Goal: Task Accomplishment & Management: Use online tool/utility

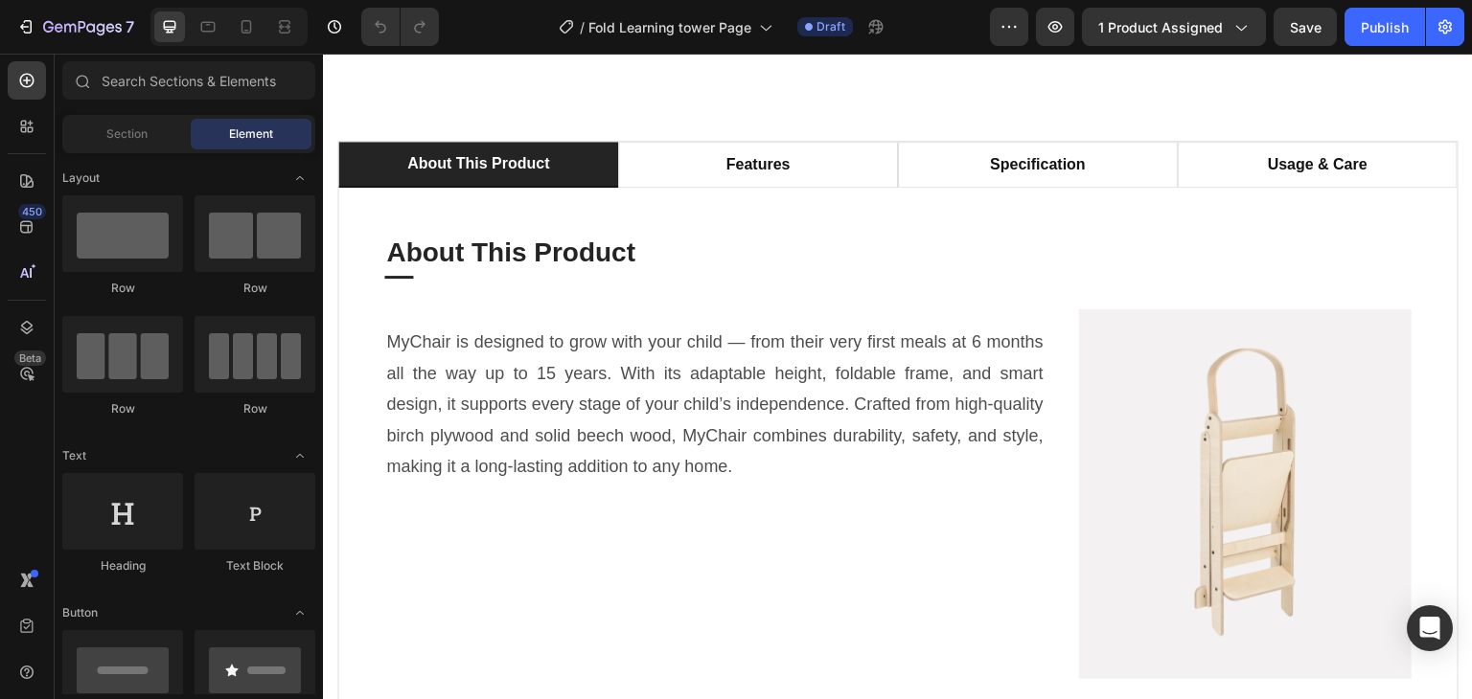
scroll to position [1159, 0]
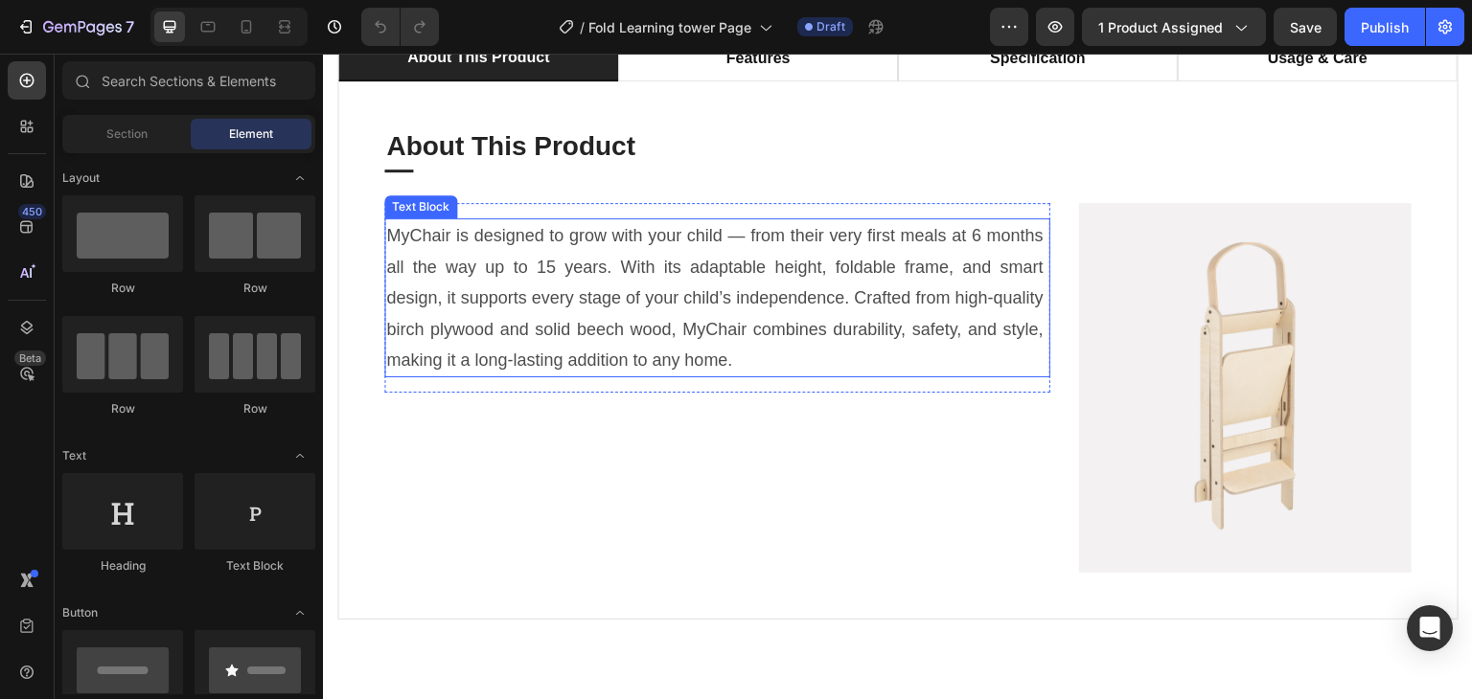
click at [796, 291] on p "MyChair is designed to grow with your child — from their very first meals at 6 …" at bounding box center [717, 297] width 662 height 155
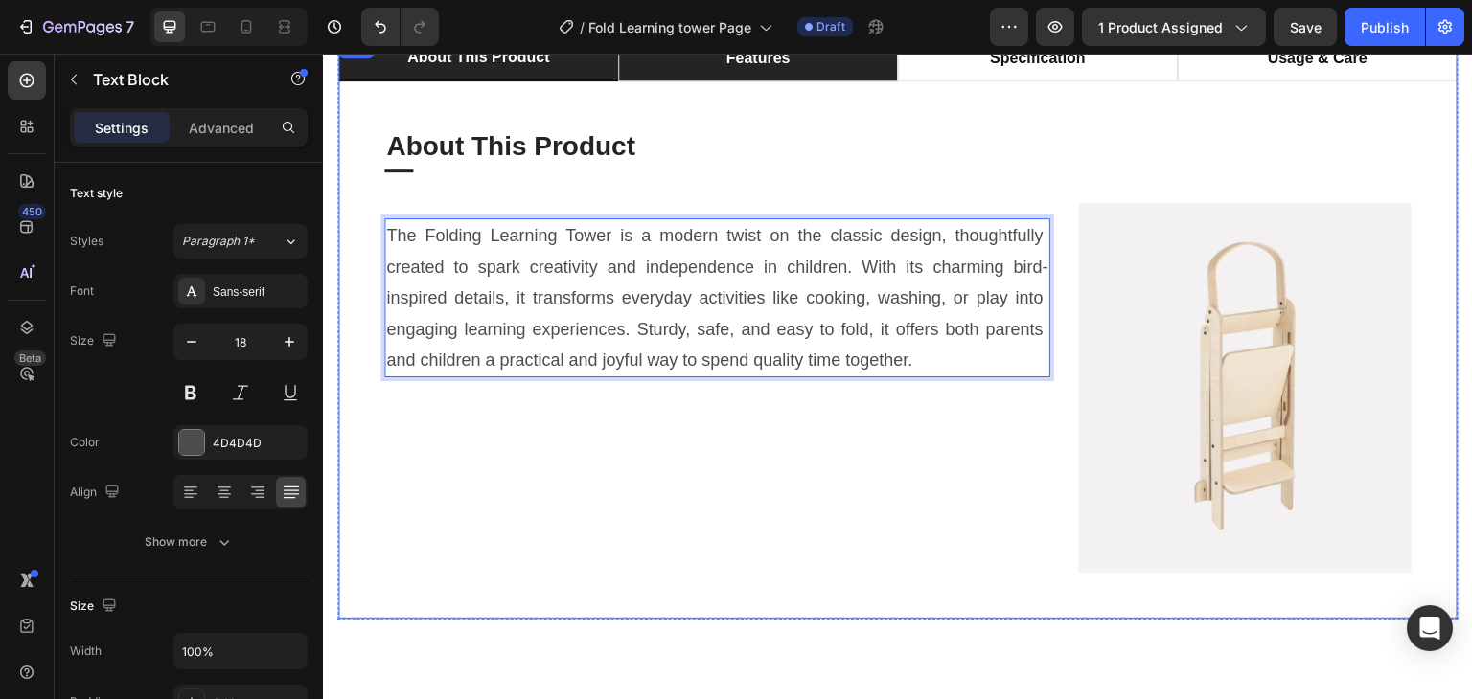
click at [767, 72] on li "features" at bounding box center [758, 58] width 280 height 46
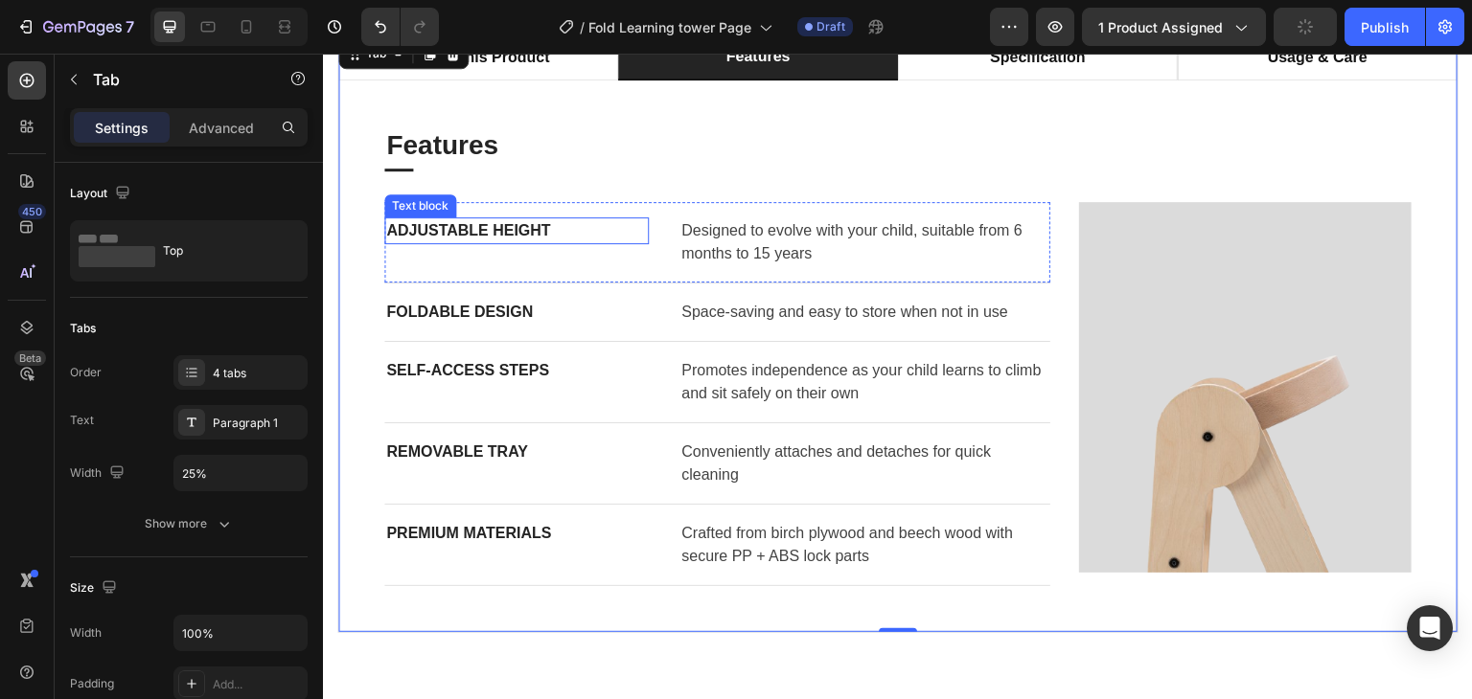
click at [469, 227] on p "Adjustable Height" at bounding box center [516, 230] width 261 height 23
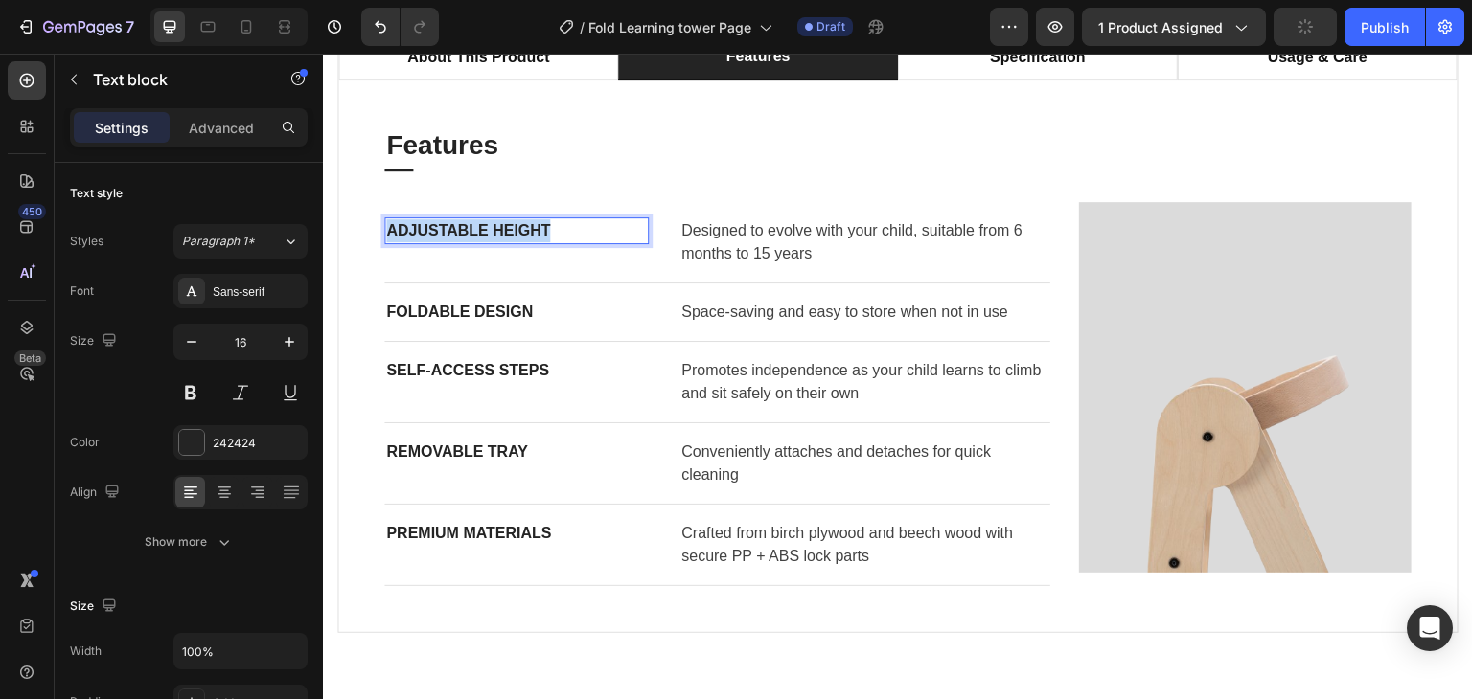
click at [469, 227] on p "Adjustable Height" at bounding box center [516, 230] width 261 height 23
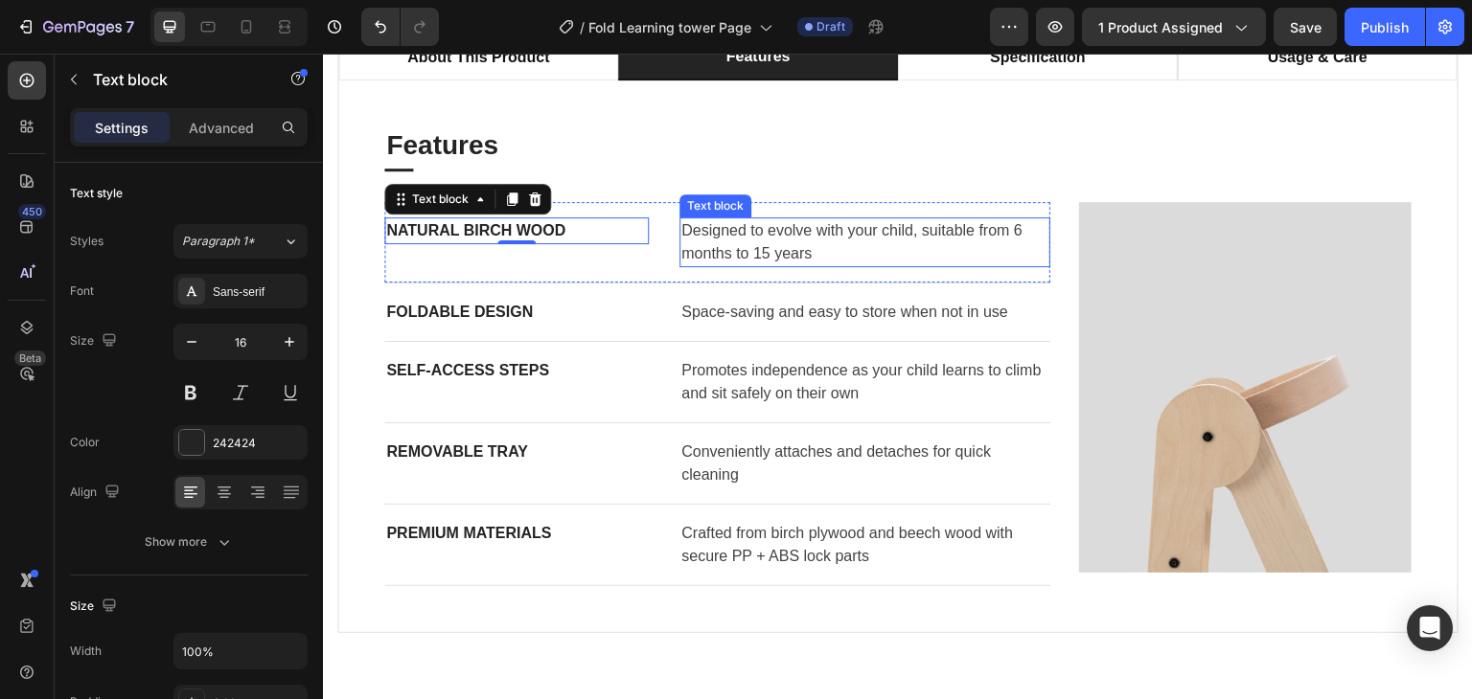
click at [789, 246] on p "Designed to evolve with your child, suitable from 6 months to 15 years" at bounding box center [864, 242] width 367 height 46
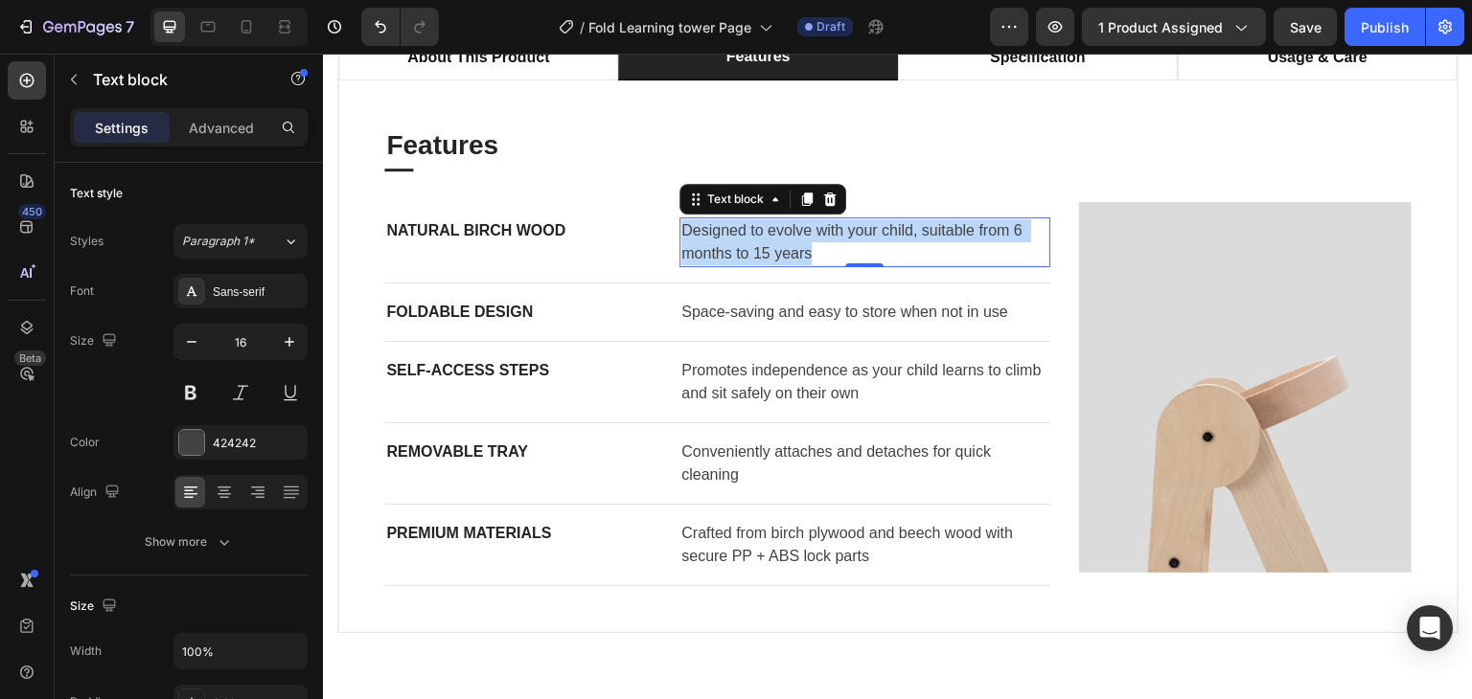
click at [789, 246] on p "Designed to evolve with your child, suitable from 6 months to 15 years" at bounding box center [864, 242] width 367 height 46
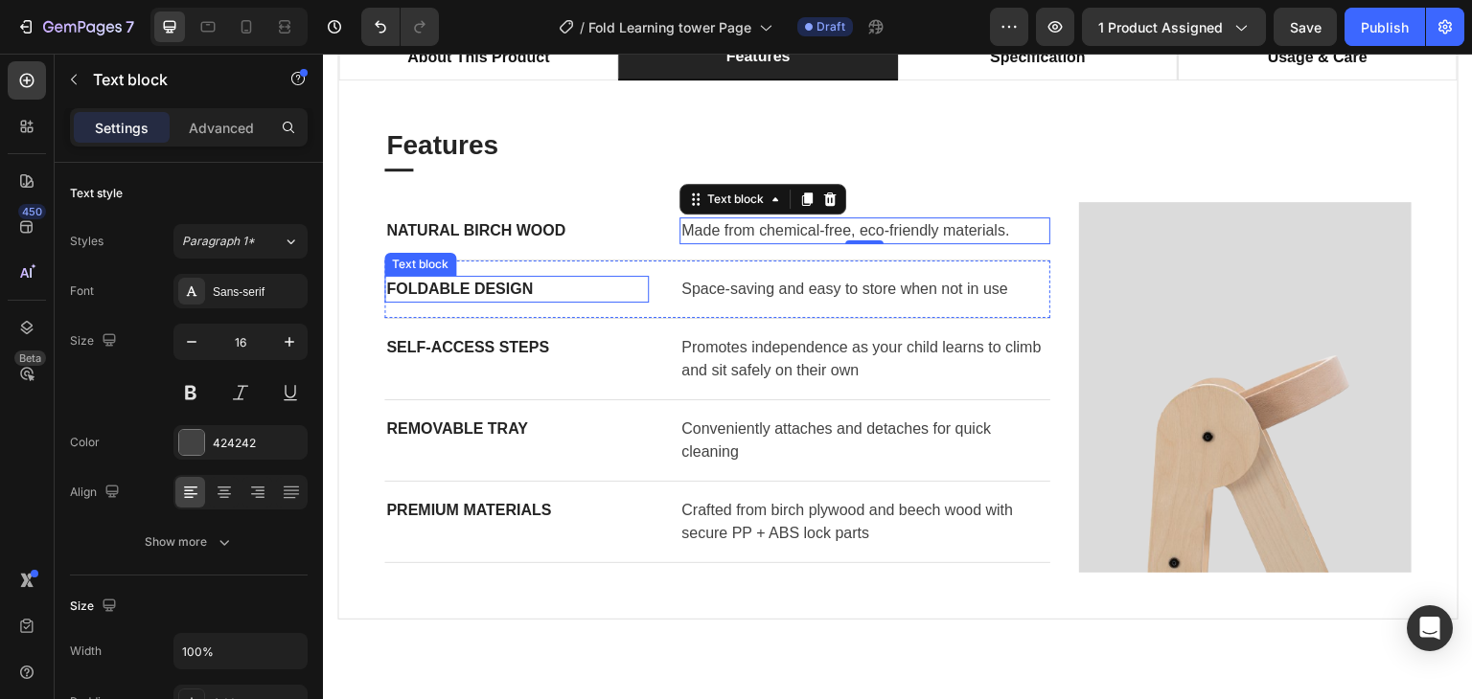
click at [525, 291] on p "Foldable Design" at bounding box center [516, 289] width 261 height 23
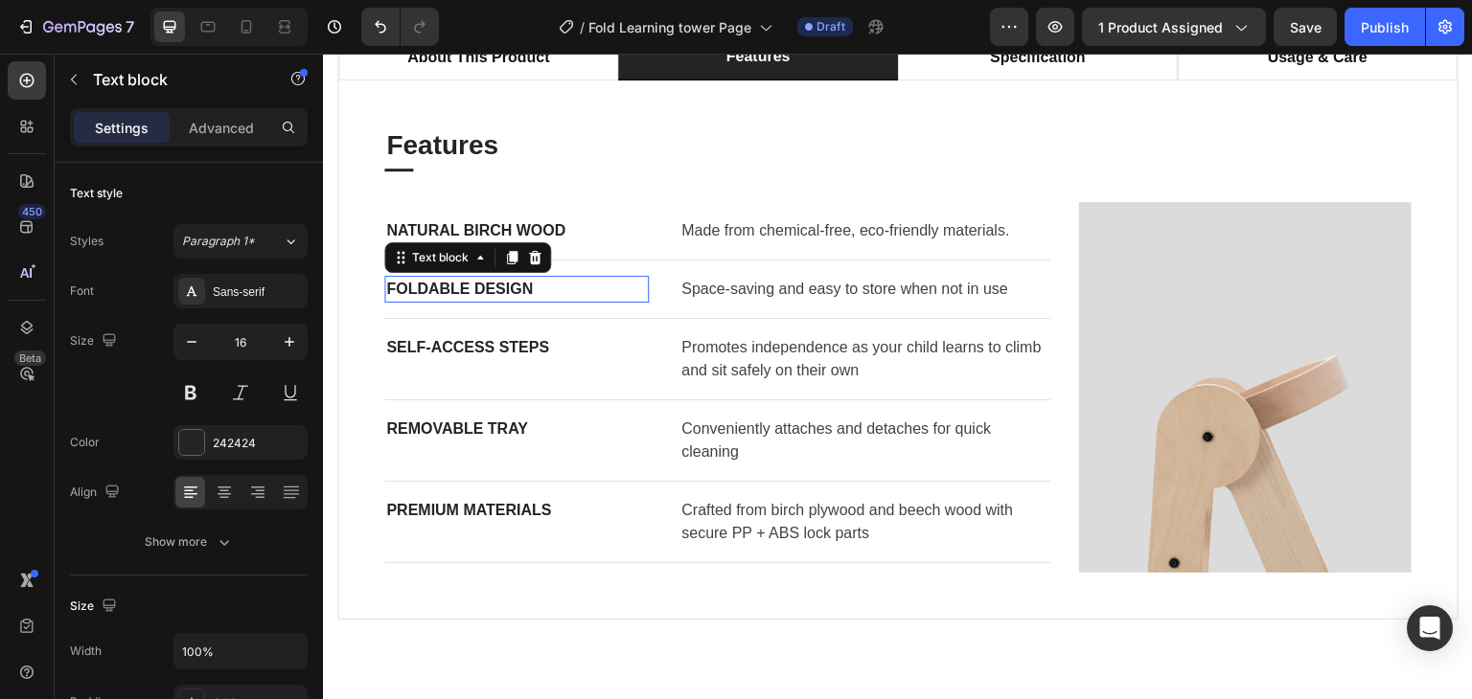
click at [525, 291] on p "Foldable Design" at bounding box center [516, 289] width 261 height 23
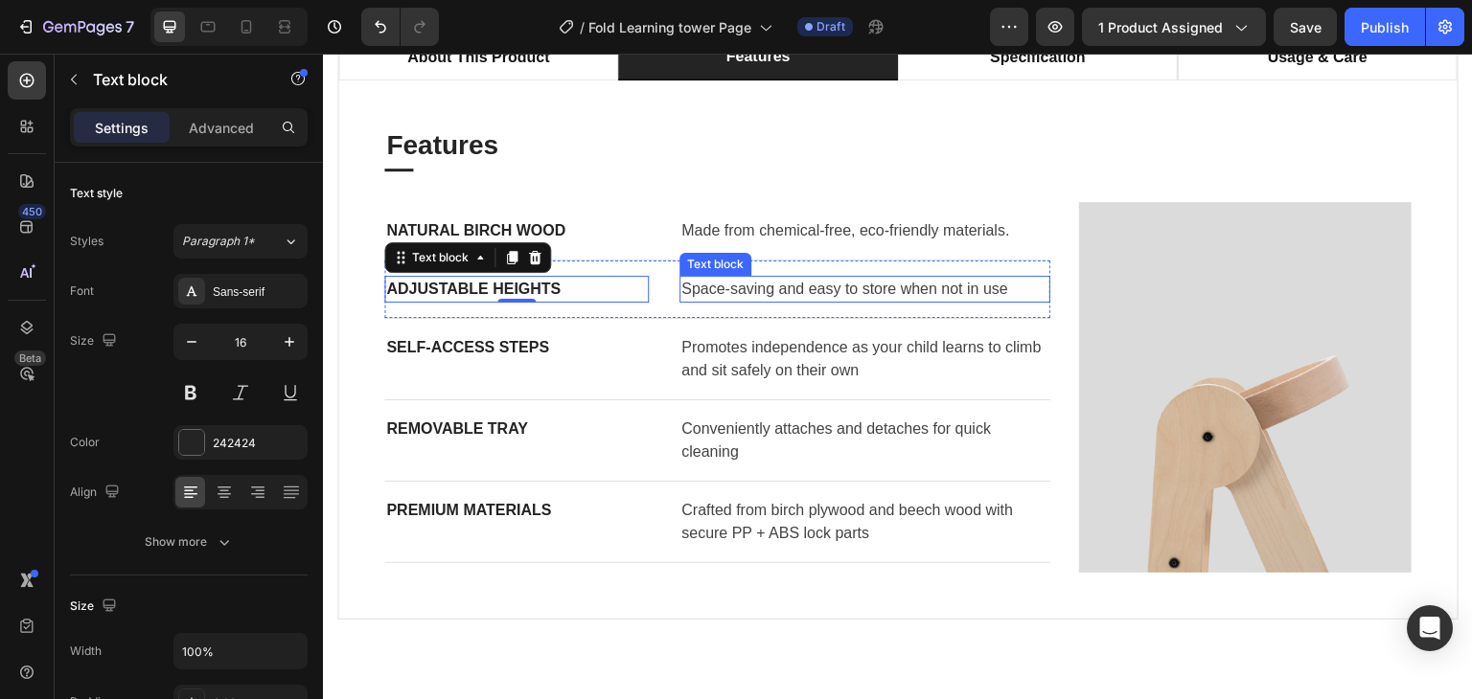
click at [834, 293] on p "Space-saving and easy to store when not in use" at bounding box center [864, 289] width 367 height 23
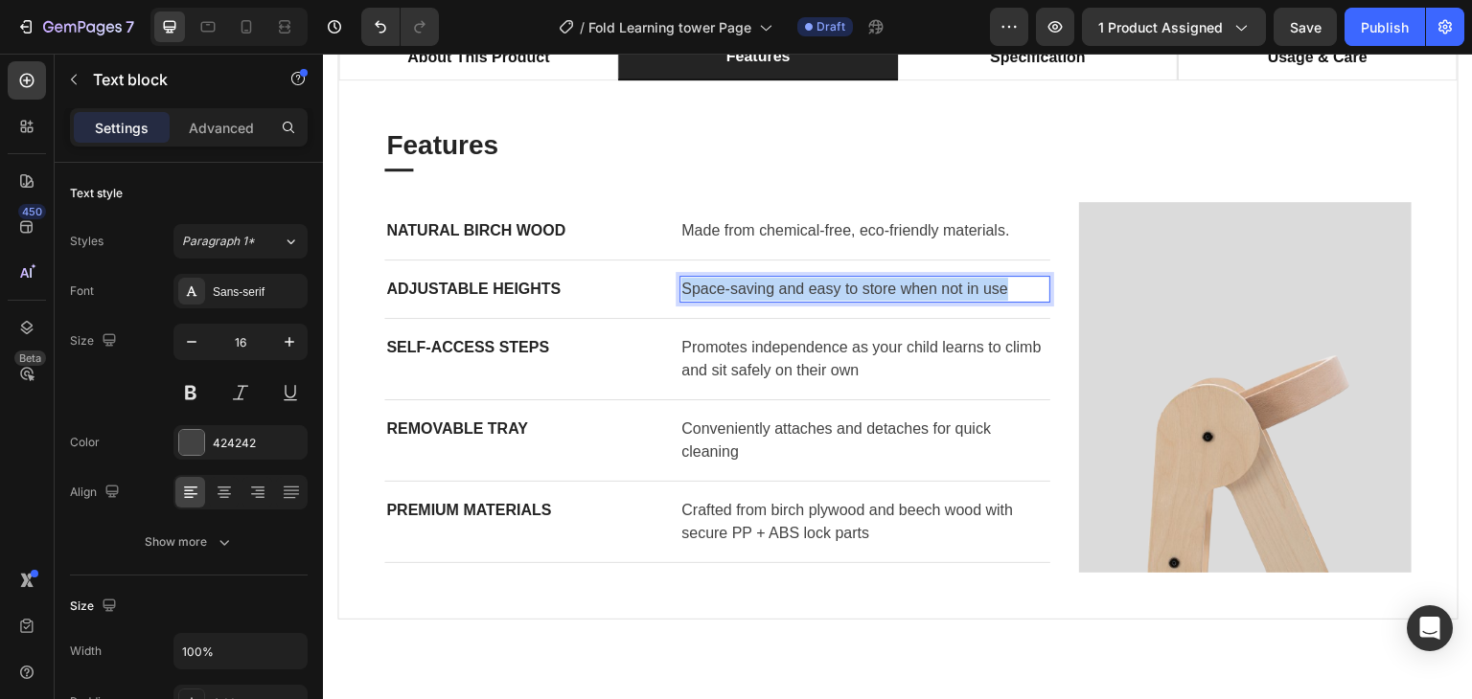
click at [834, 293] on p "Space-saving and easy to store when not in use" at bounding box center [864, 289] width 367 height 23
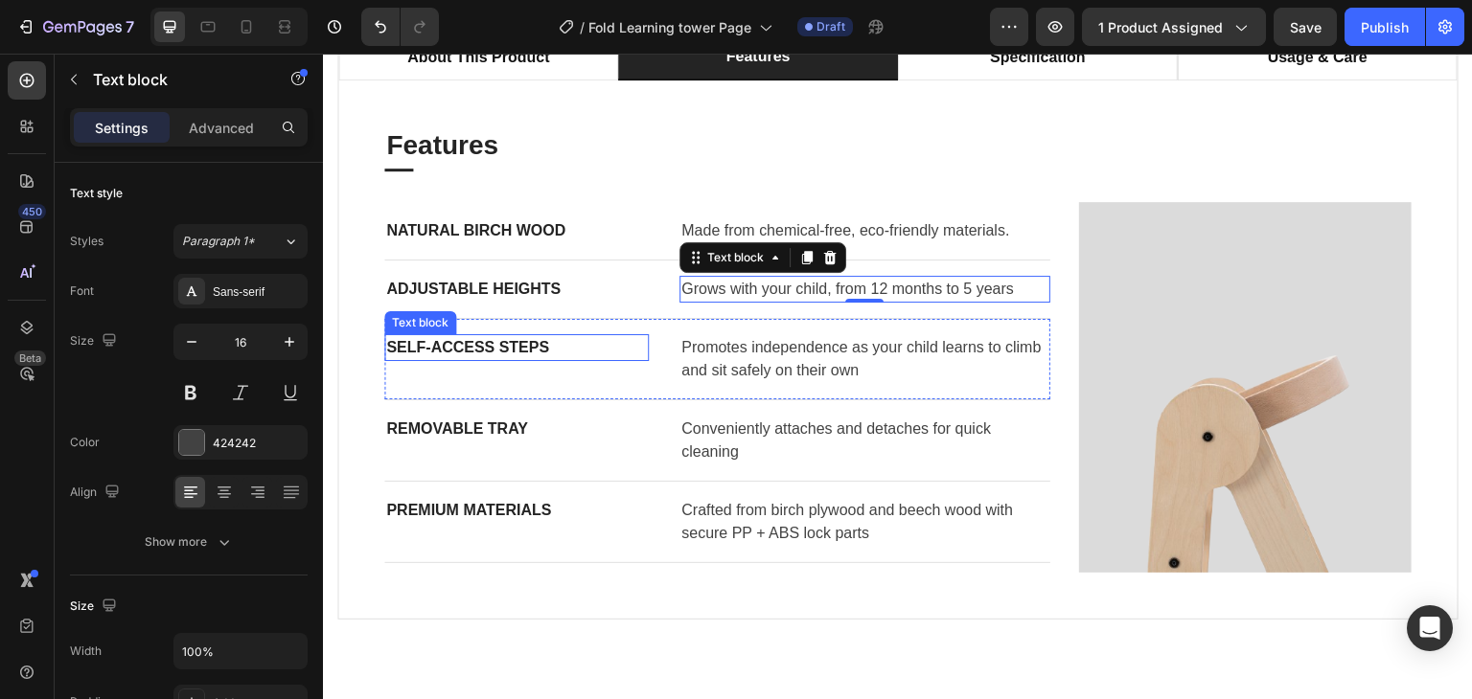
click at [516, 351] on p "Self-Access Steps" at bounding box center [516, 347] width 261 height 23
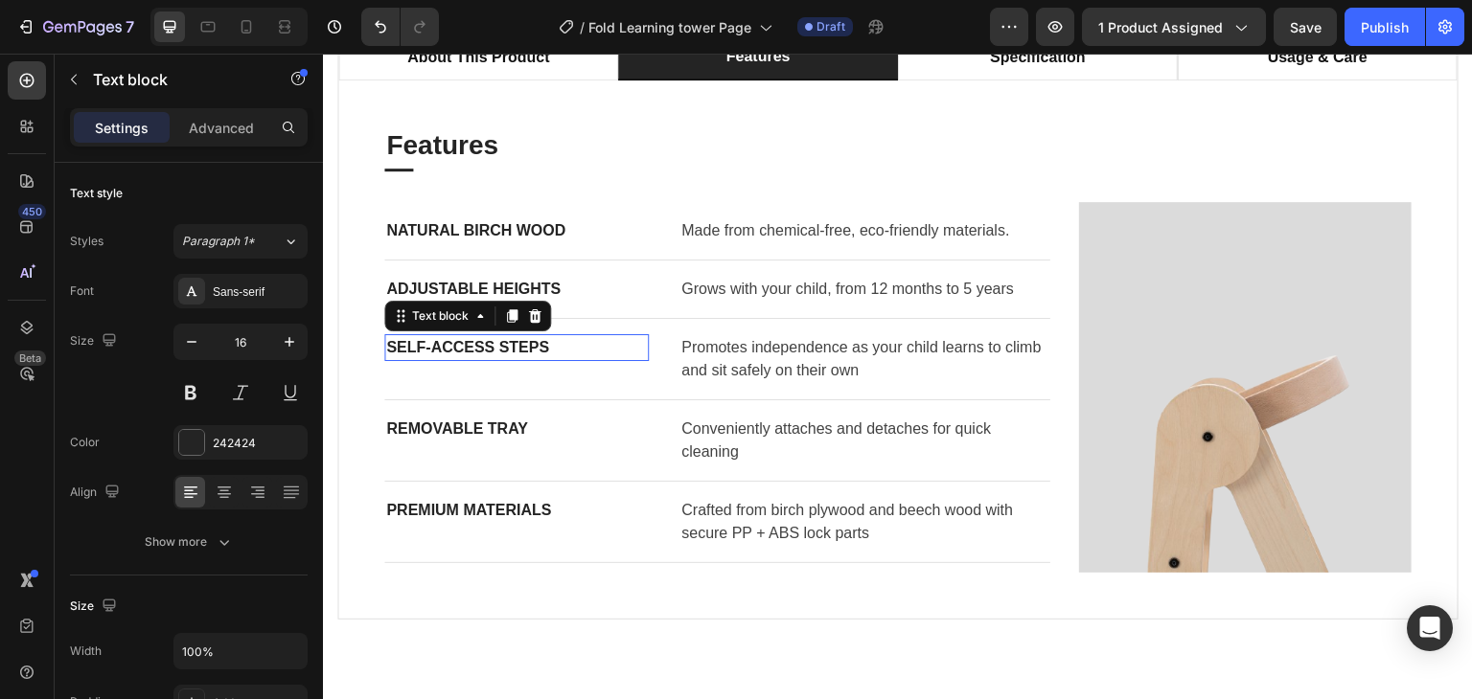
click at [516, 351] on p "Self-Access Steps" at bounding box center [516, 347] width 261 height 23
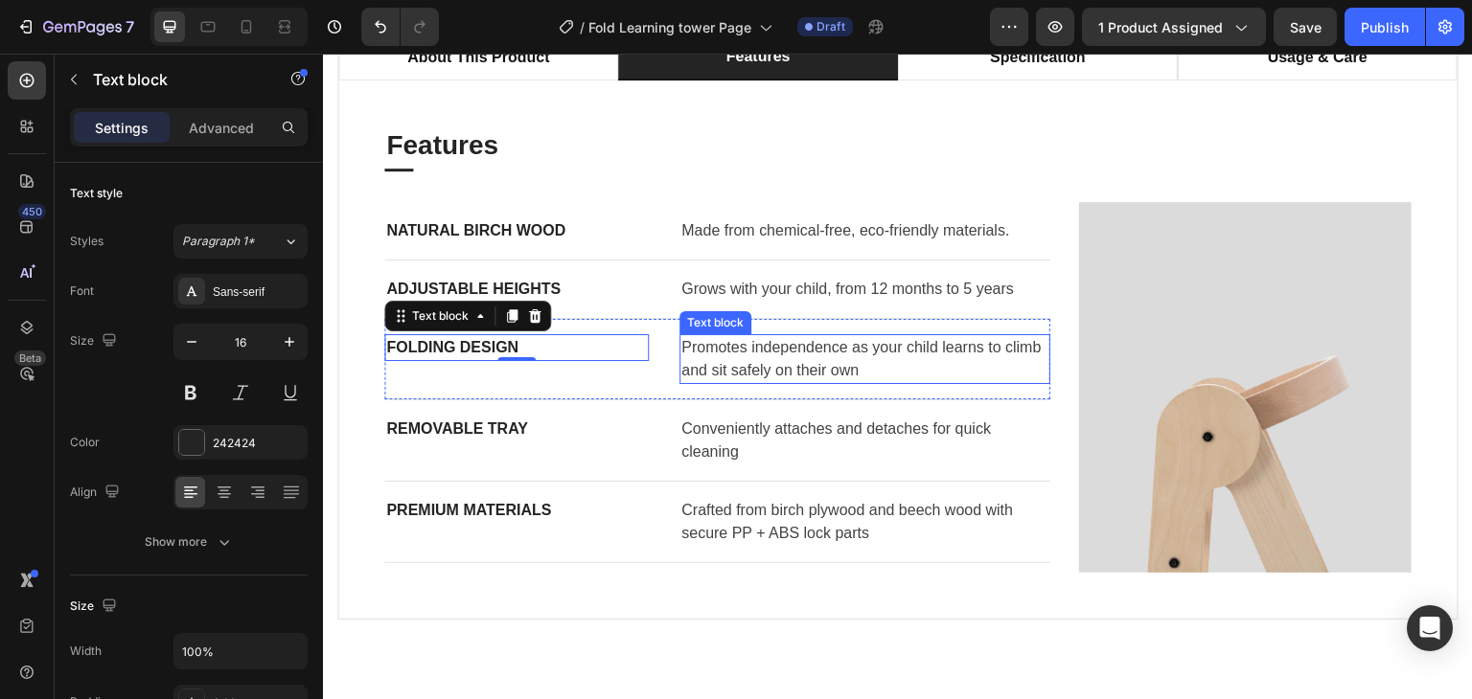
click at [733, 366] on p "Promotes independence as your child learns to climb and sit safely on their own" at bounding box center [864, 359] width 367 height 46
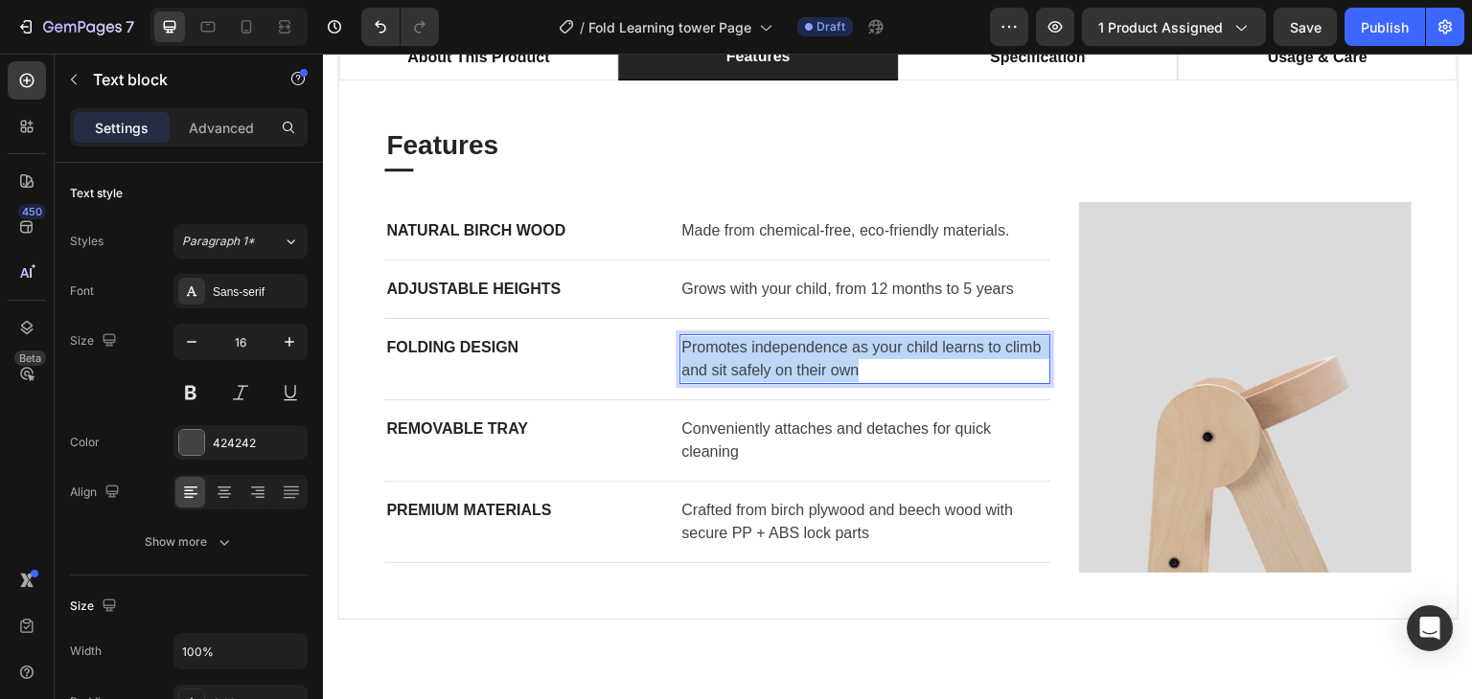
click at [733, 366] on p "Promotes independence as your child learns to climb and sit safely on their own" at bounding box center [864, 359] width 367 height 46
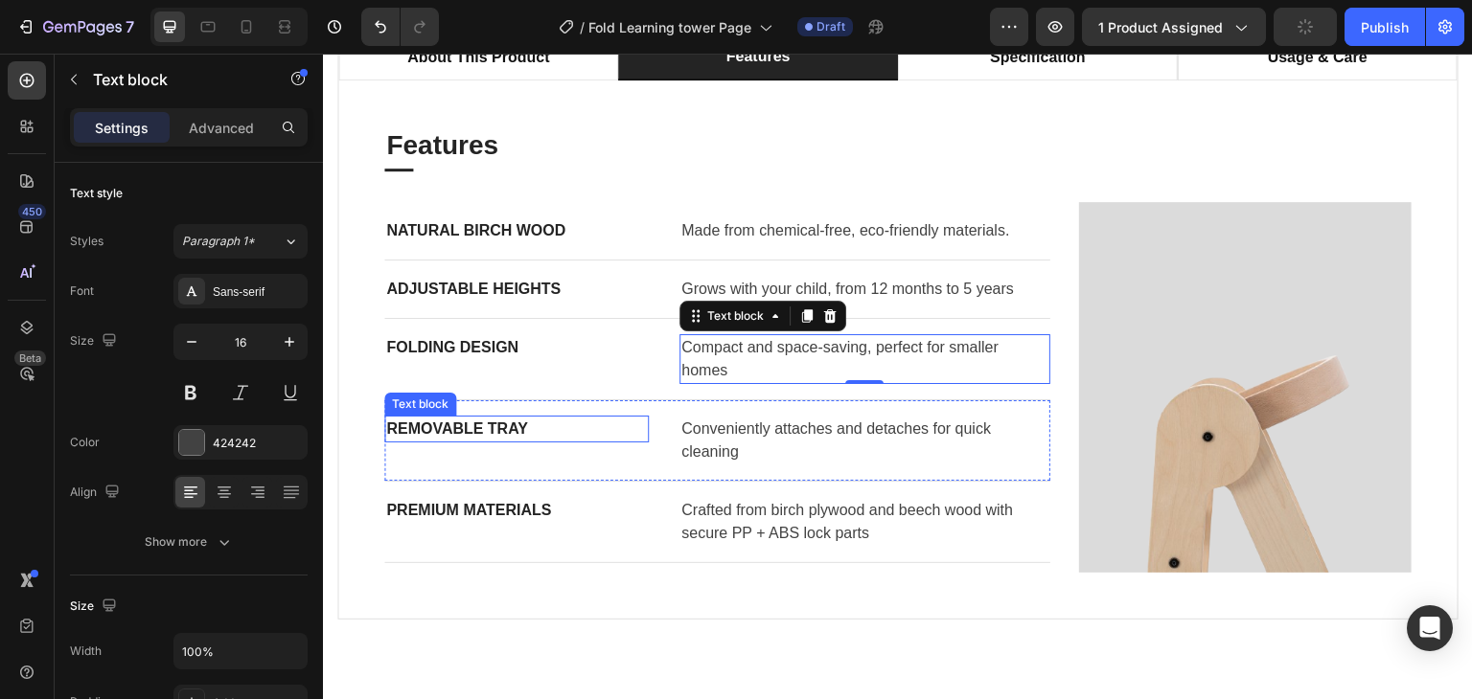
click at [442, 423] on p "Removable Tray" at bounding box center [516, 429] width 261 height 23
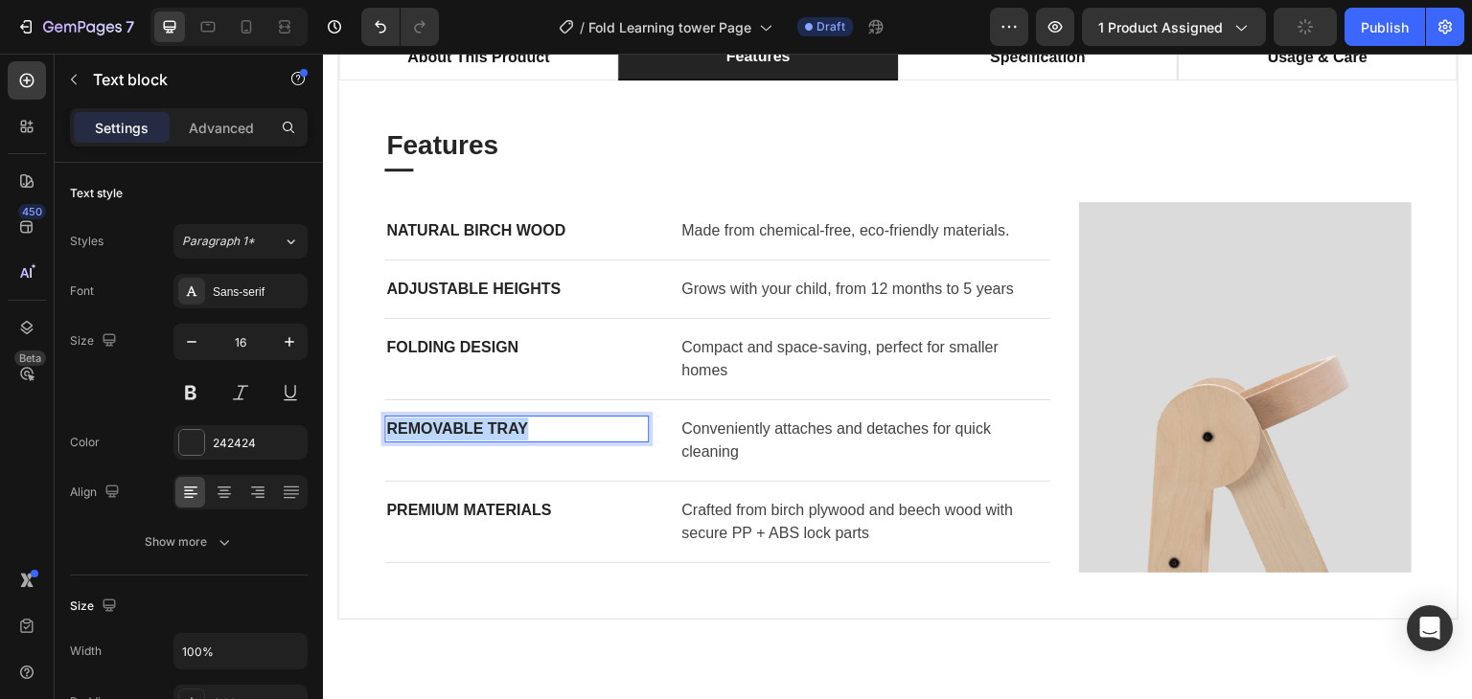
click at [442, 423] on p "Removable Tray" at bounding box center [516, 429] width 261 height 23
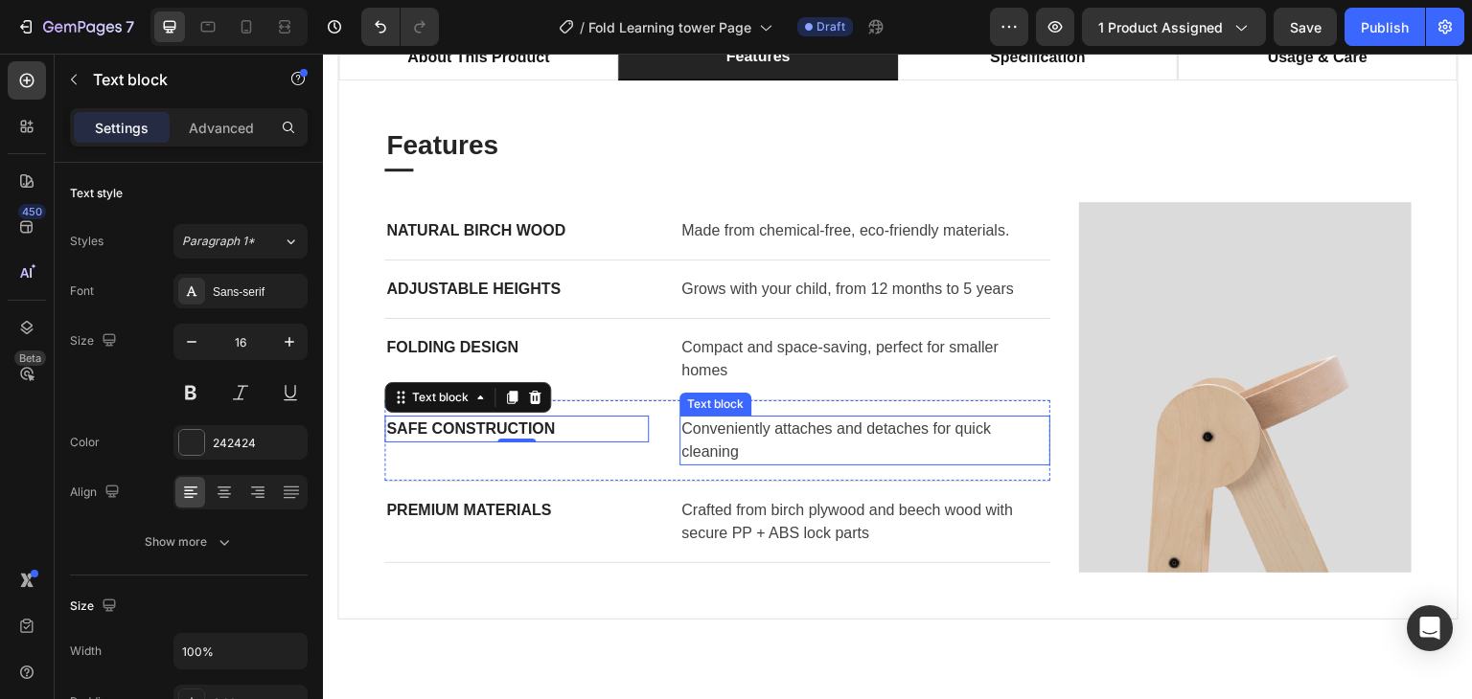
click at [755, 433] on p "Conveniently attaches and detaches for quick cleaning" at bounding box center [864, 441] width 367 height 46
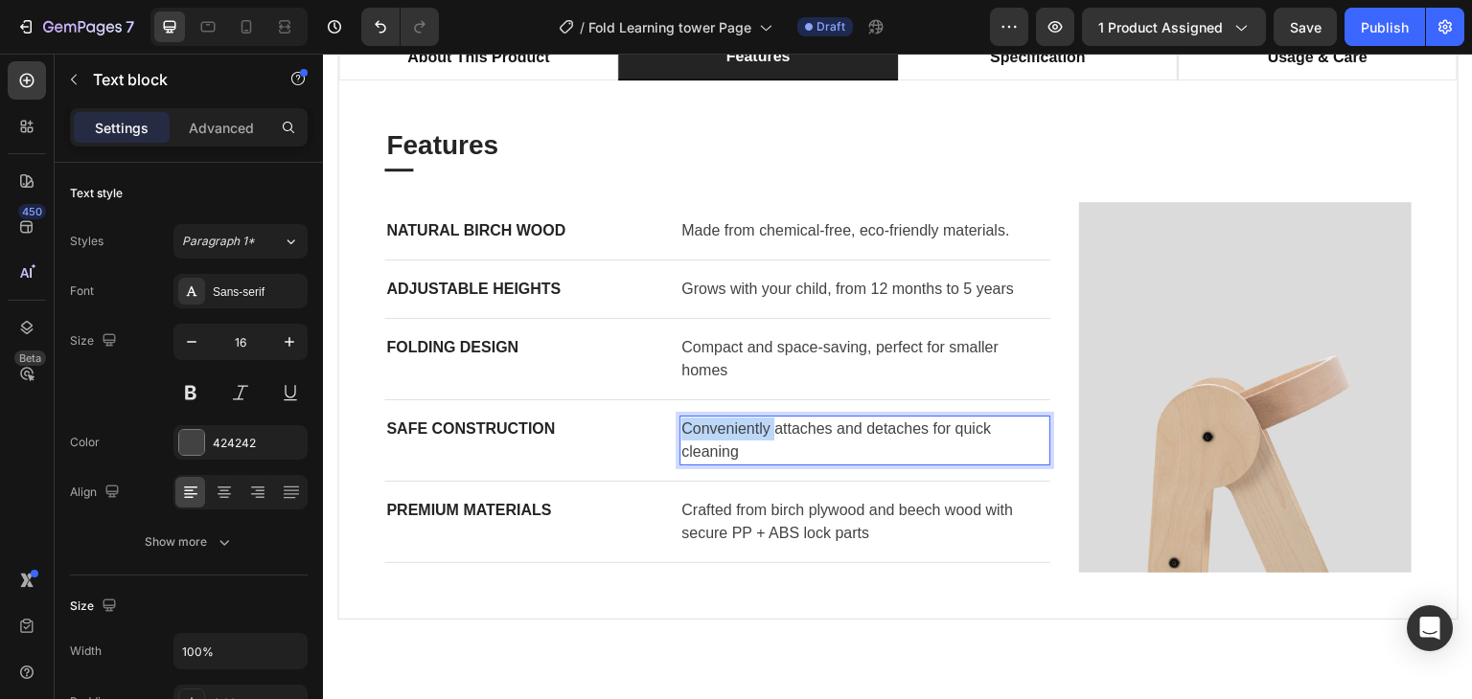
click at [755, 433] on p "Conveniently attaches and detaches for quick cleaning" at bounding box center [864, 441] width 367 height 46
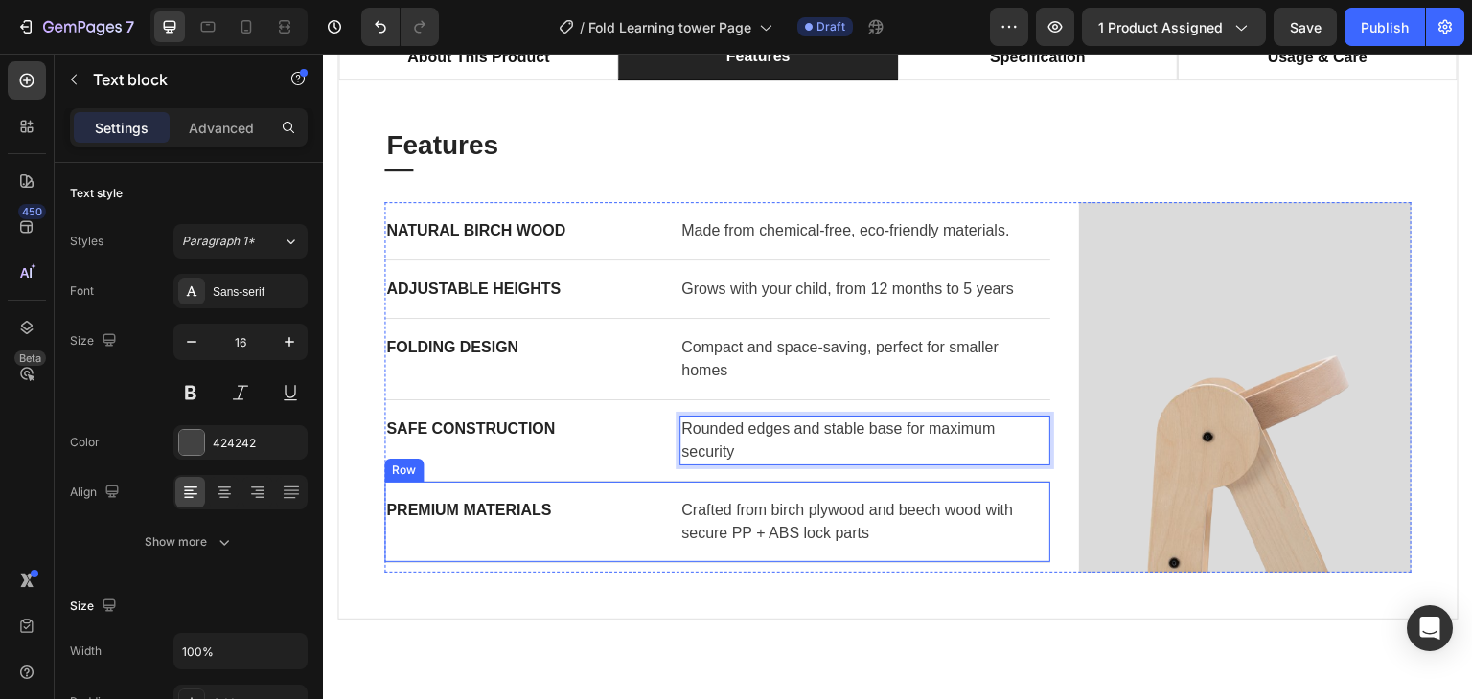
click at [667, 551] on div "Premium Materials Text block Crafted from birch plywood and beech wood with sec…" at bounding box center [717, 522] width 666 height 81
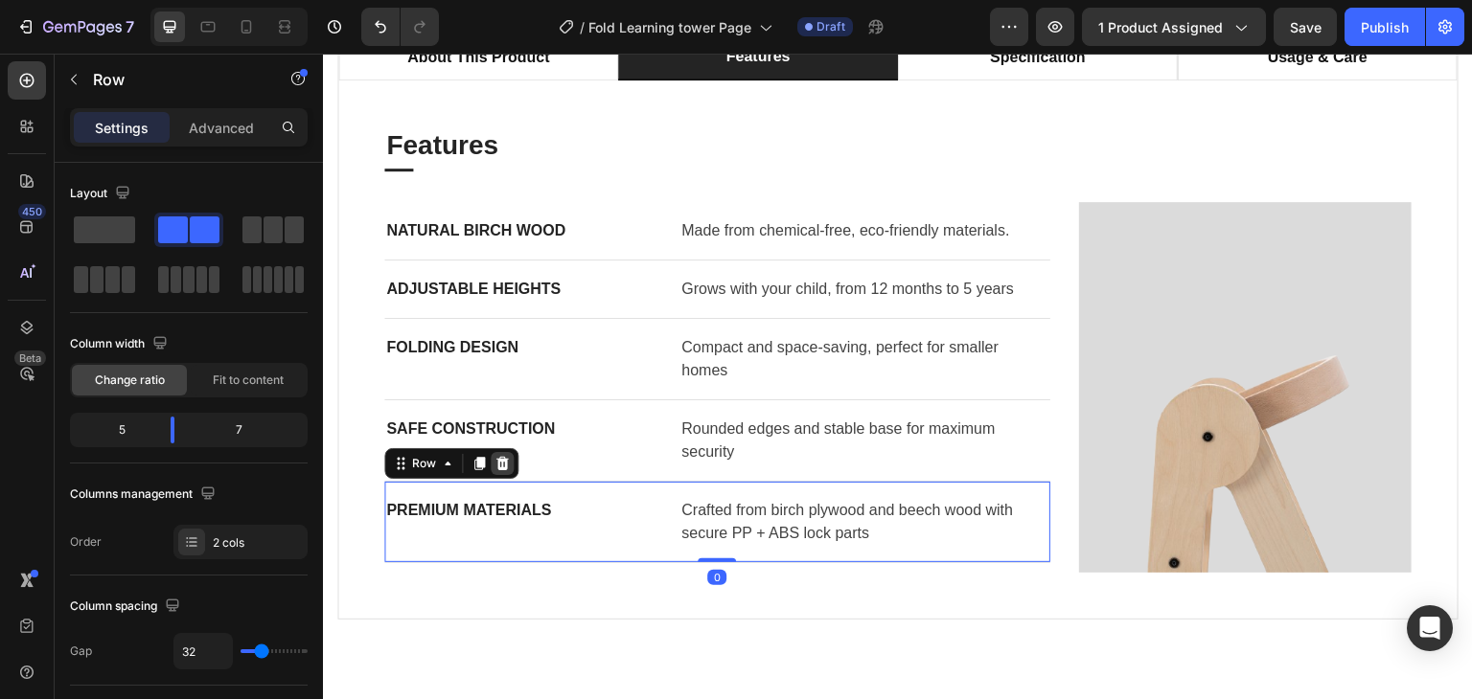
click at [508, 470] on div at bounding box center [502, 463] width 23 height 23
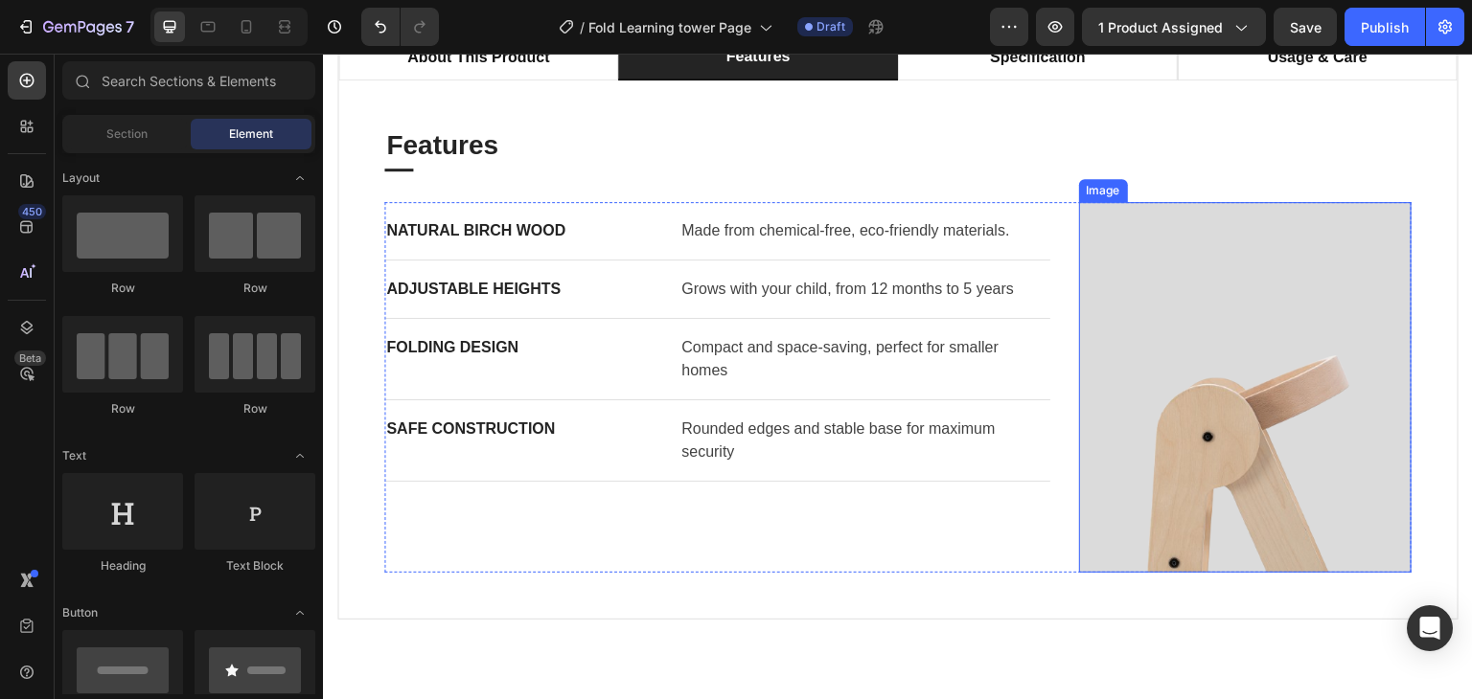
click at [1177, 325] on img at bounding box center [1245, 387] width 332 height 370
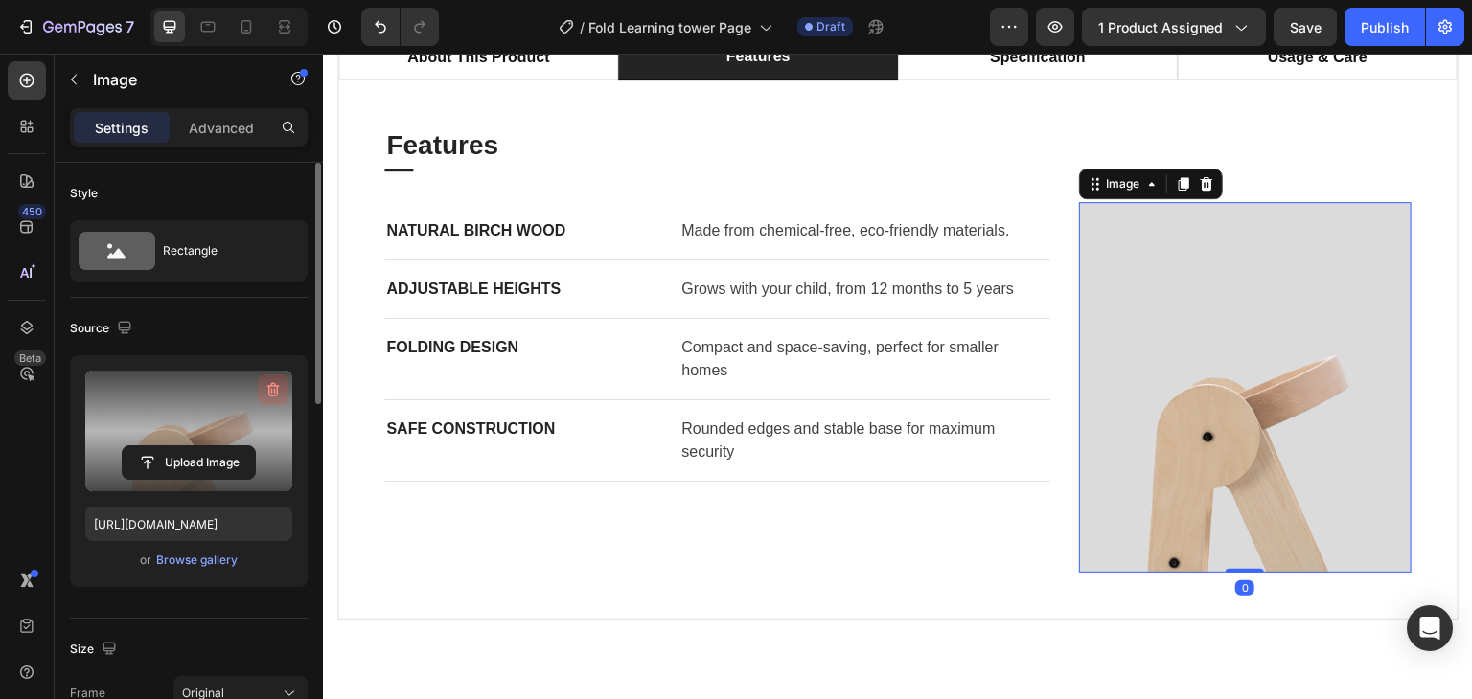
click at [271, 378] on button "button" at bounding box center [273, 390] width 31 height 31
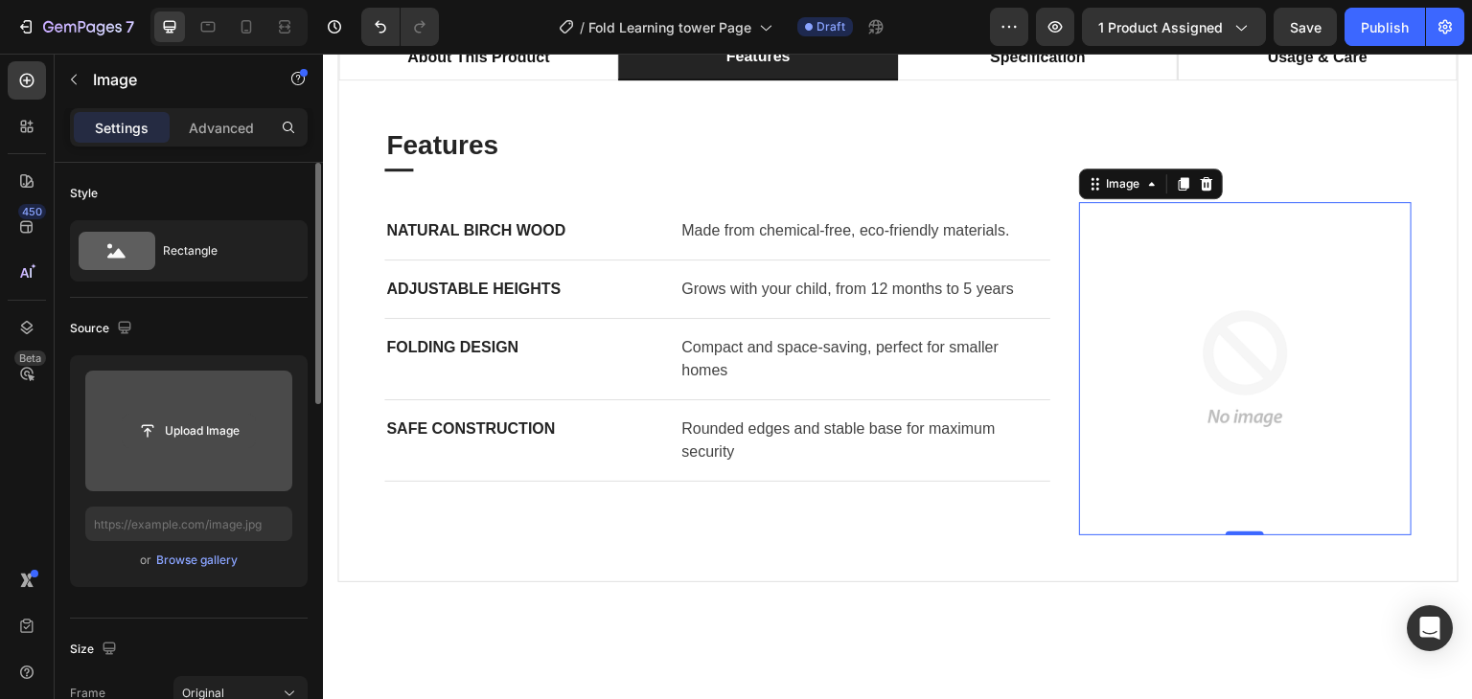
click at [199, 427] on input "file" at bounding box center [189, 431] width 132 height 33
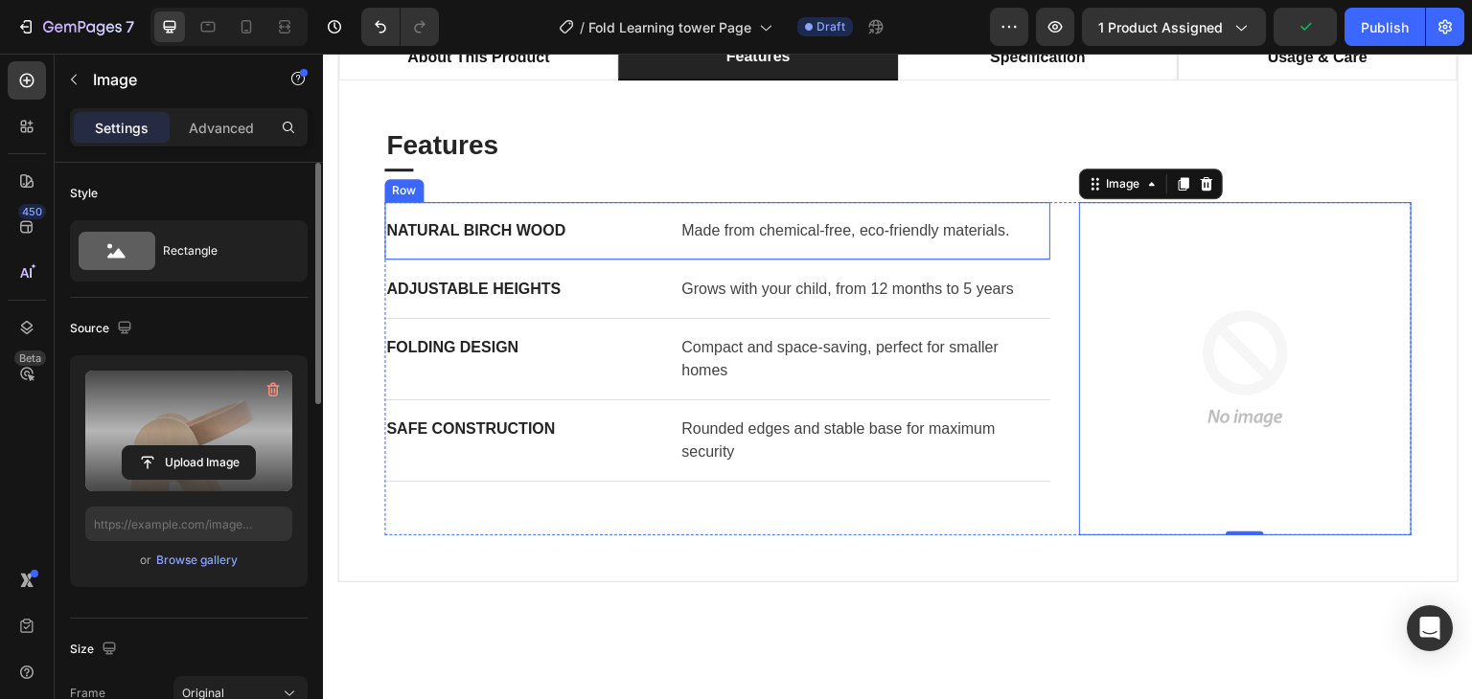
type input "[URL][DOMAIN_NAME]"
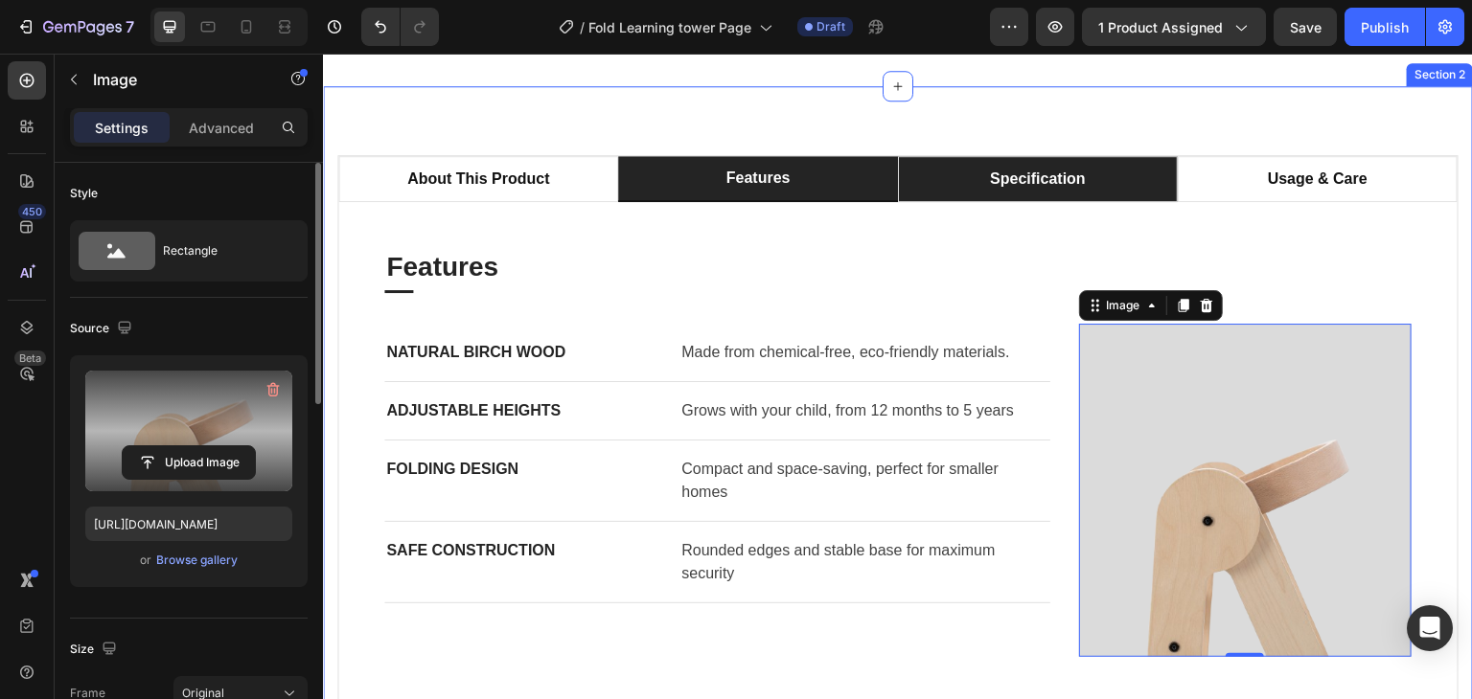
scroll to position [1064, 0]
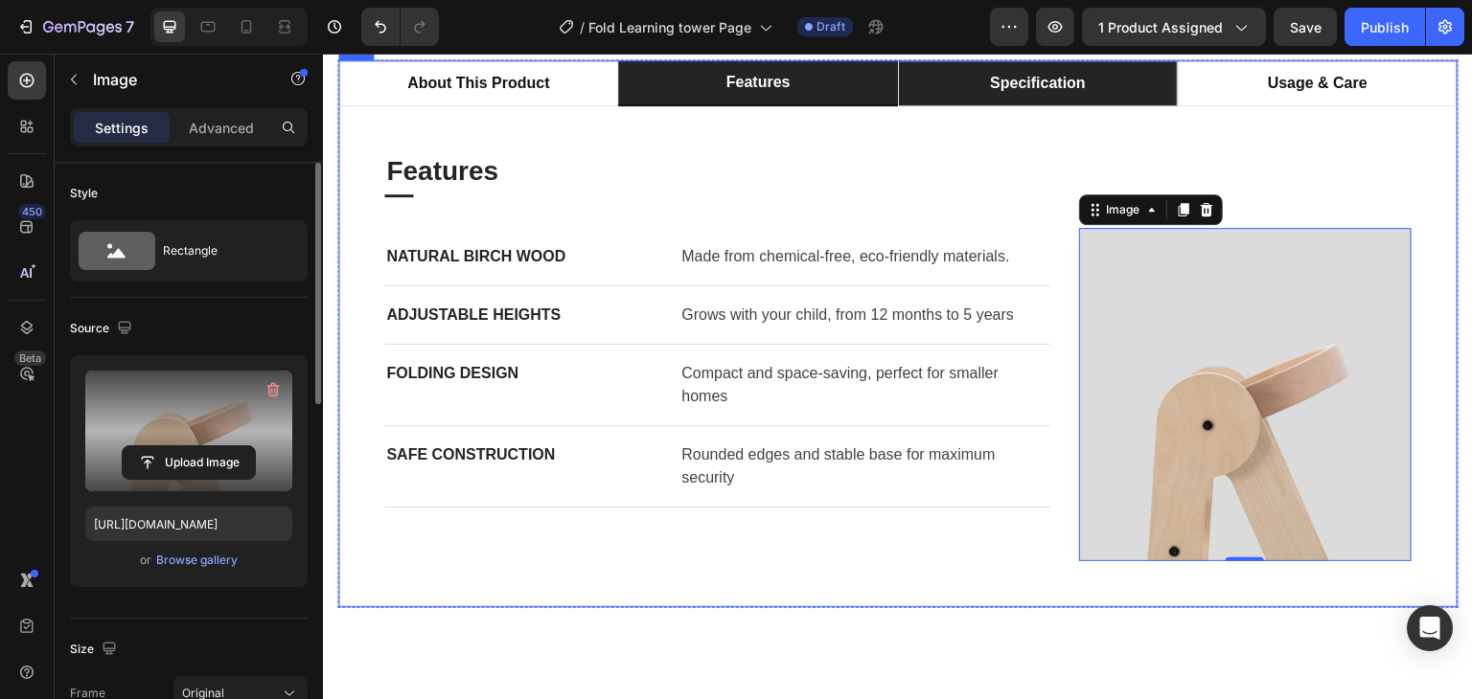
click at [1033, 106] on li "specification" at bounding box center [1038, 83] width 280 height 46
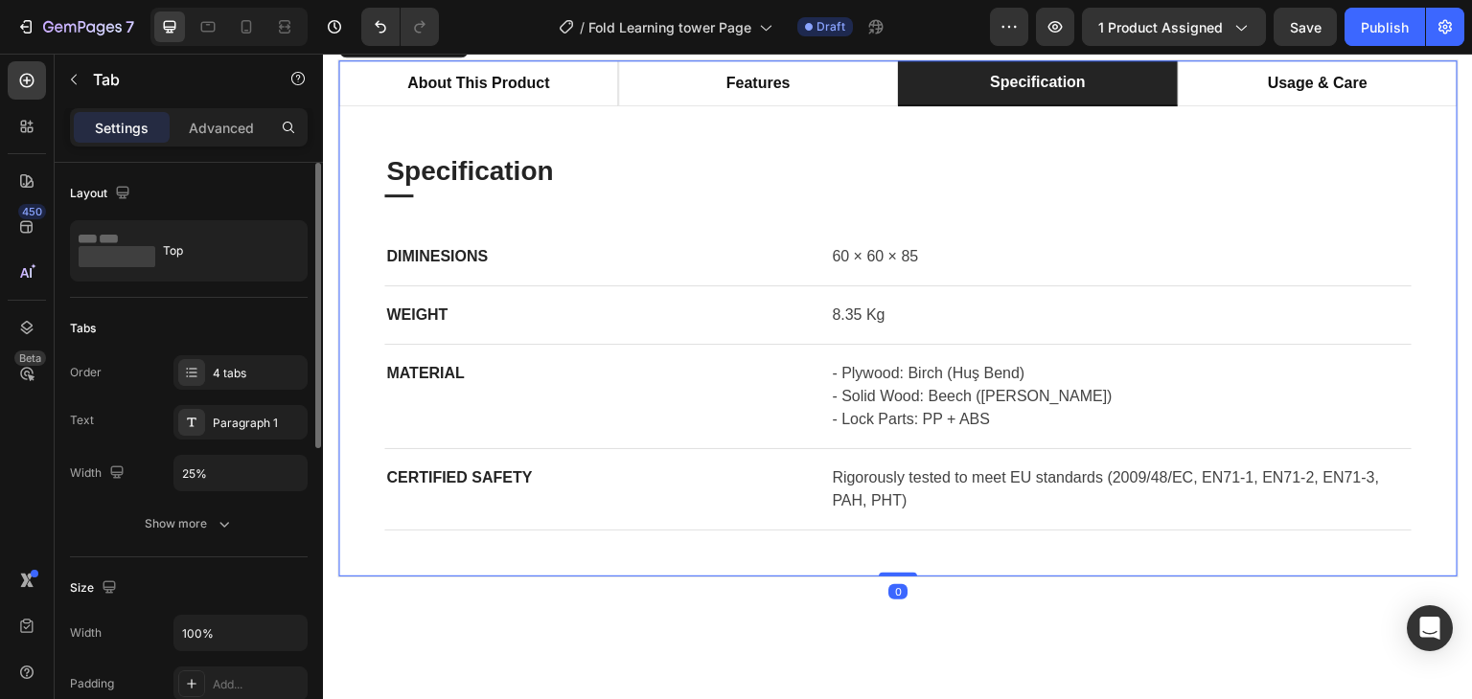
click at [777, 98] on div "features" at bounding box center [758, 83] width 70 height 29
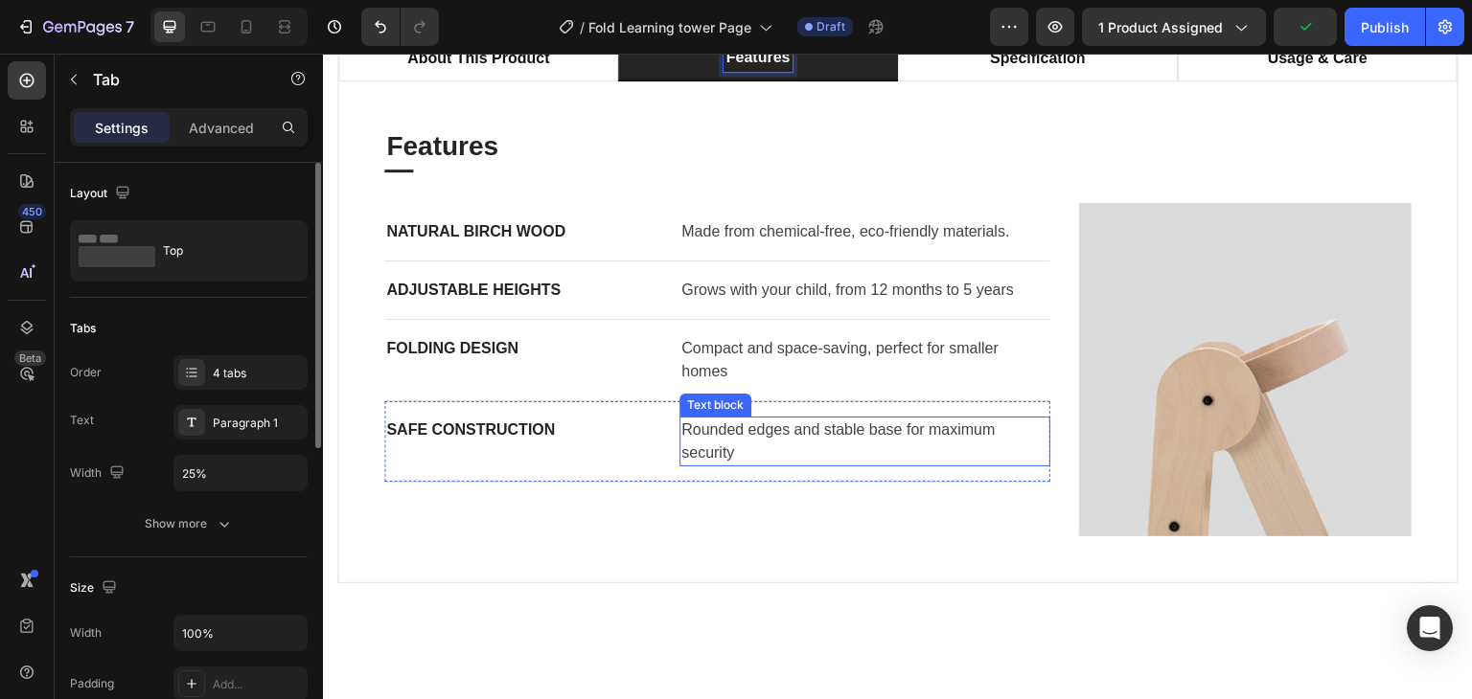
scroll to position [1064, 0]
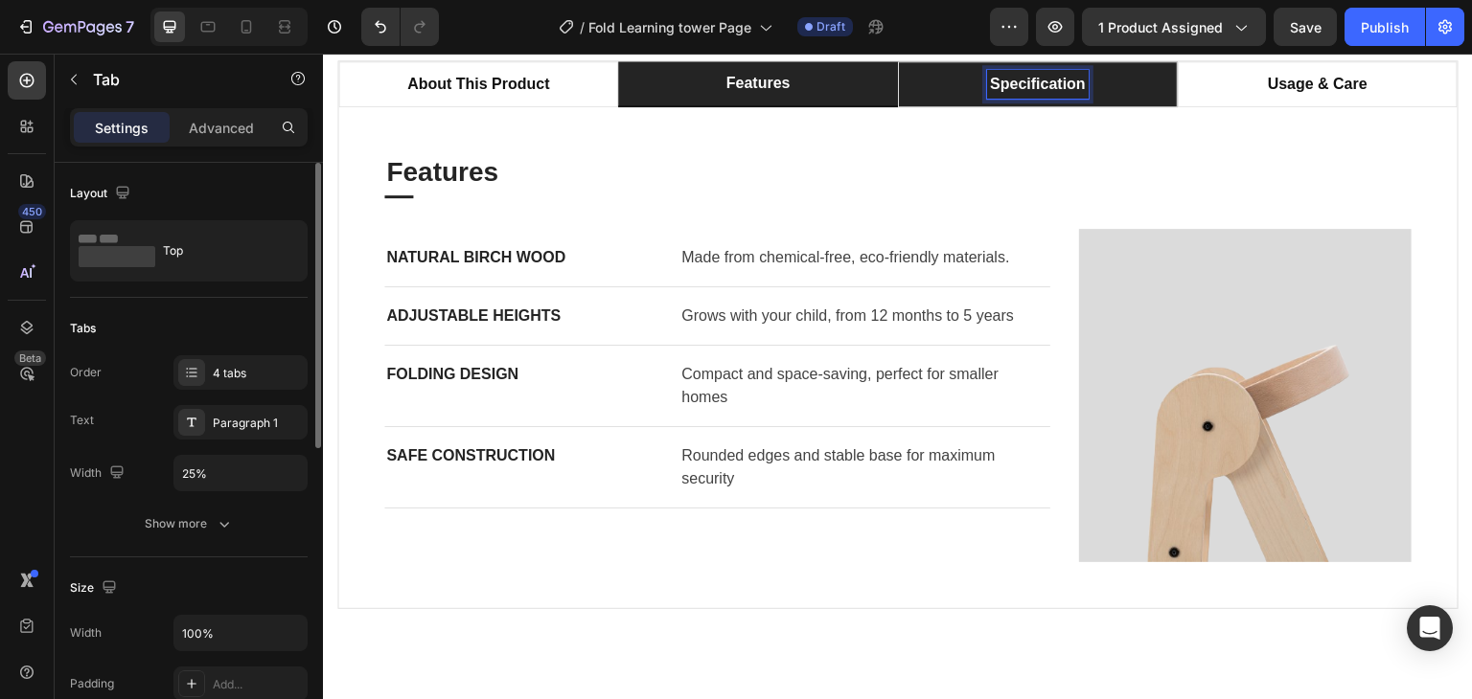
click at [1073, 96] on p "specification" at bounding box center [1038, 84] width 96 height 23
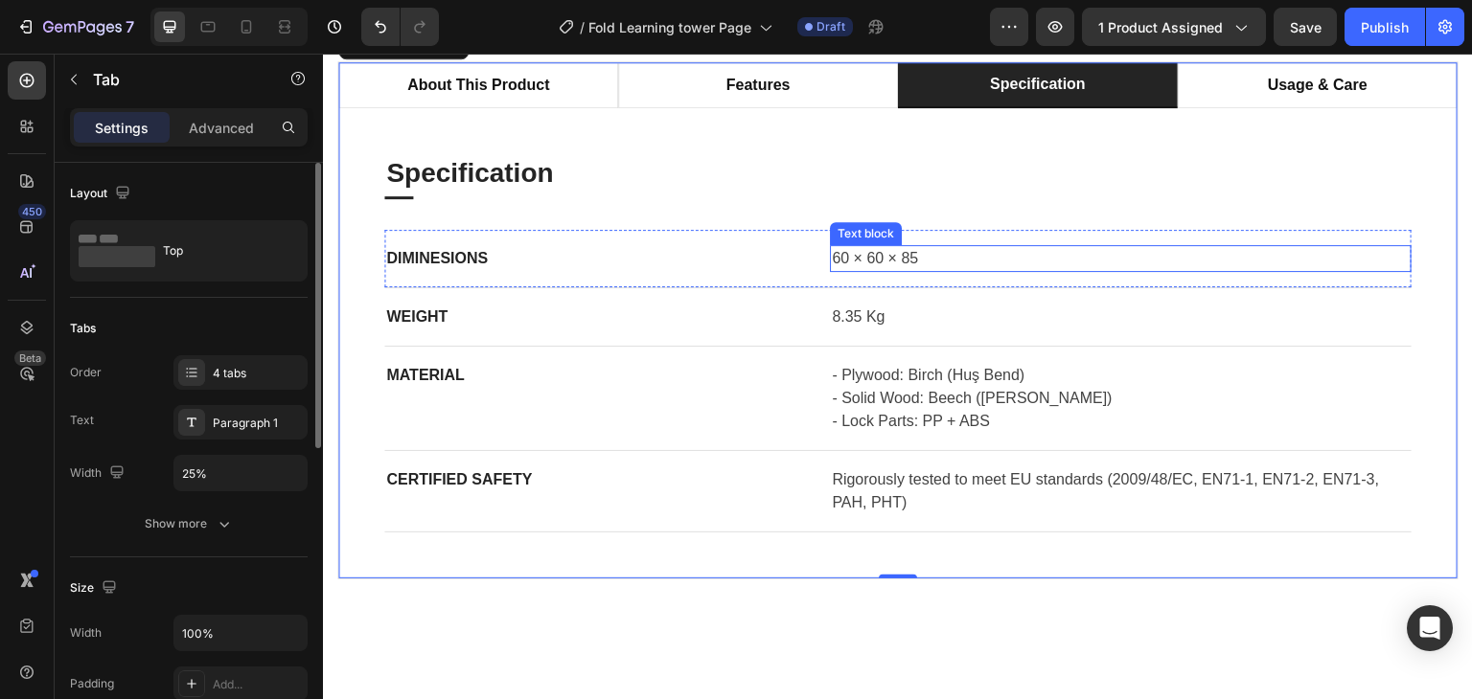
click at [849, 270] on p "60 × 60 × 85" at bounding box center [1121, 258] width 578 height 23
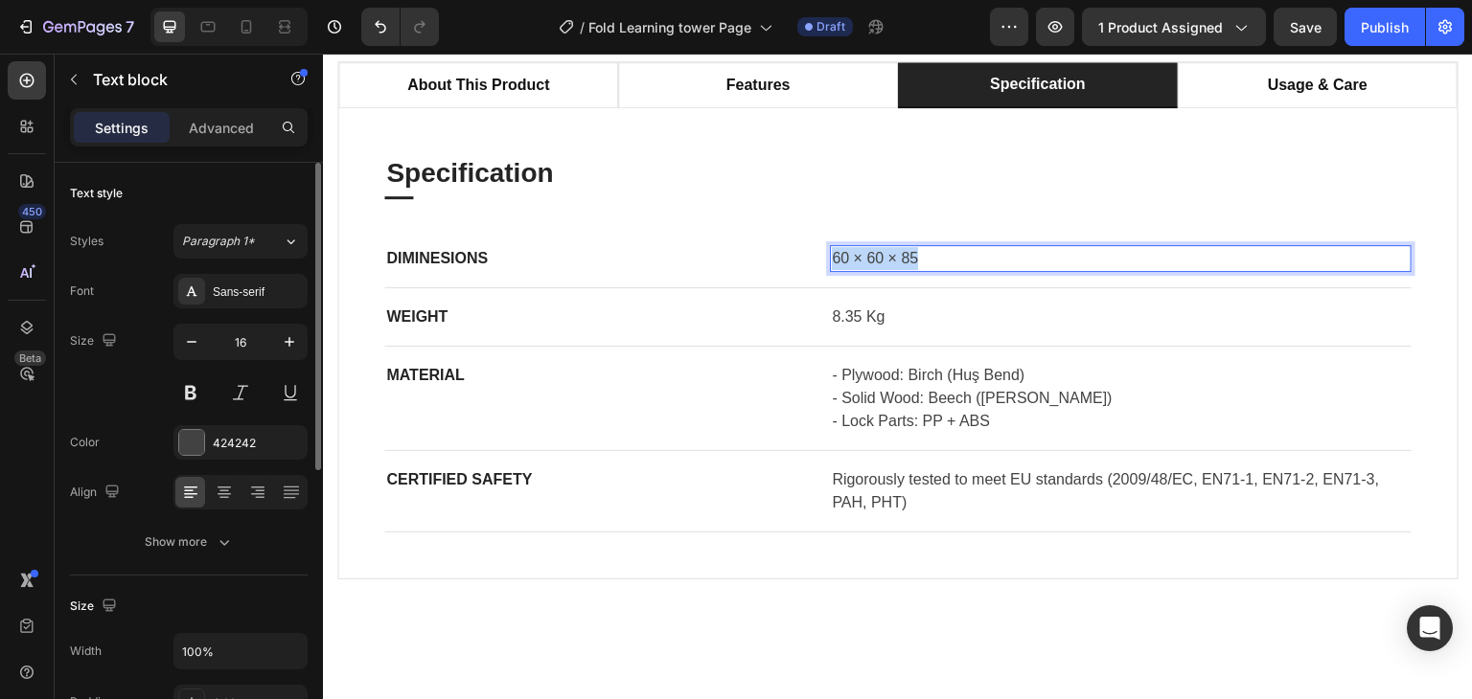
click at [849, 270] on p "60 × 60 × 85" at bounding box center [1121, 258] width 578 height 23
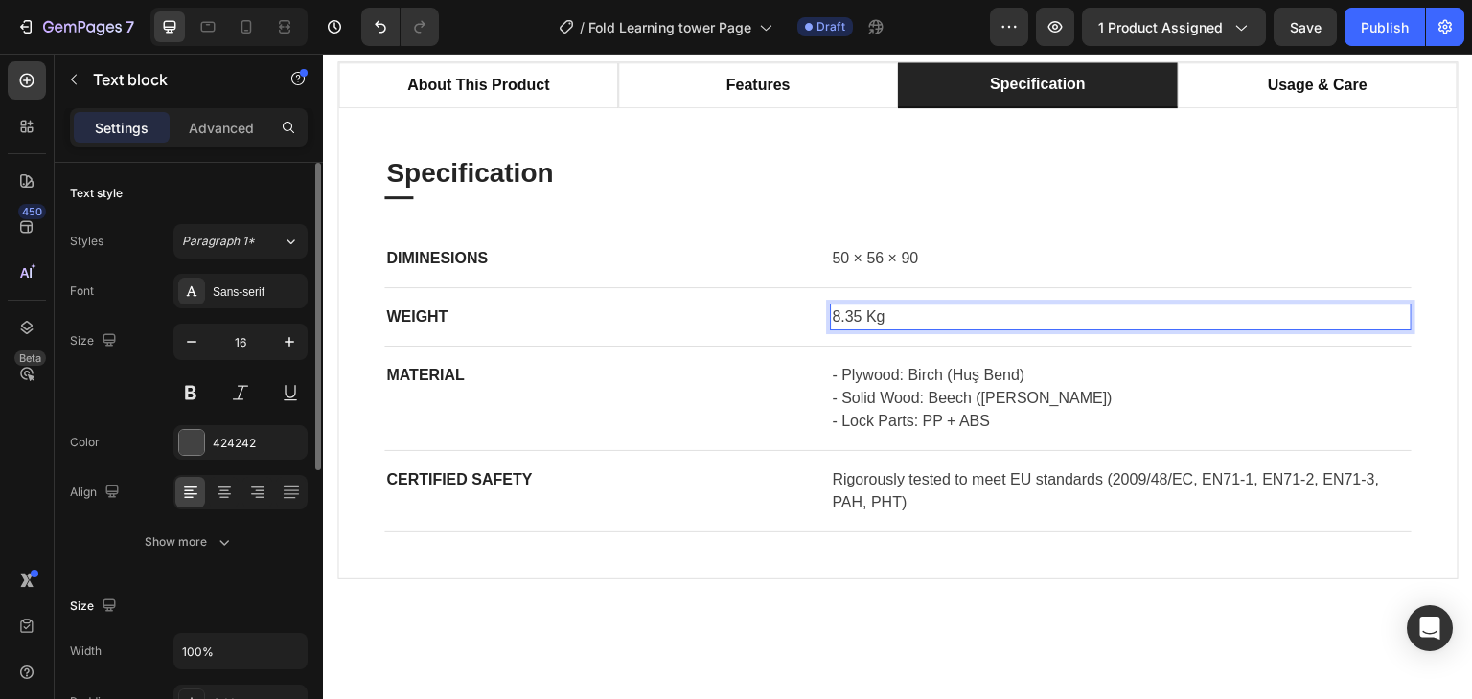
click at [837, 329] on p "8.35 Kg" at bounding box center [1121, 317] width 578 height 23
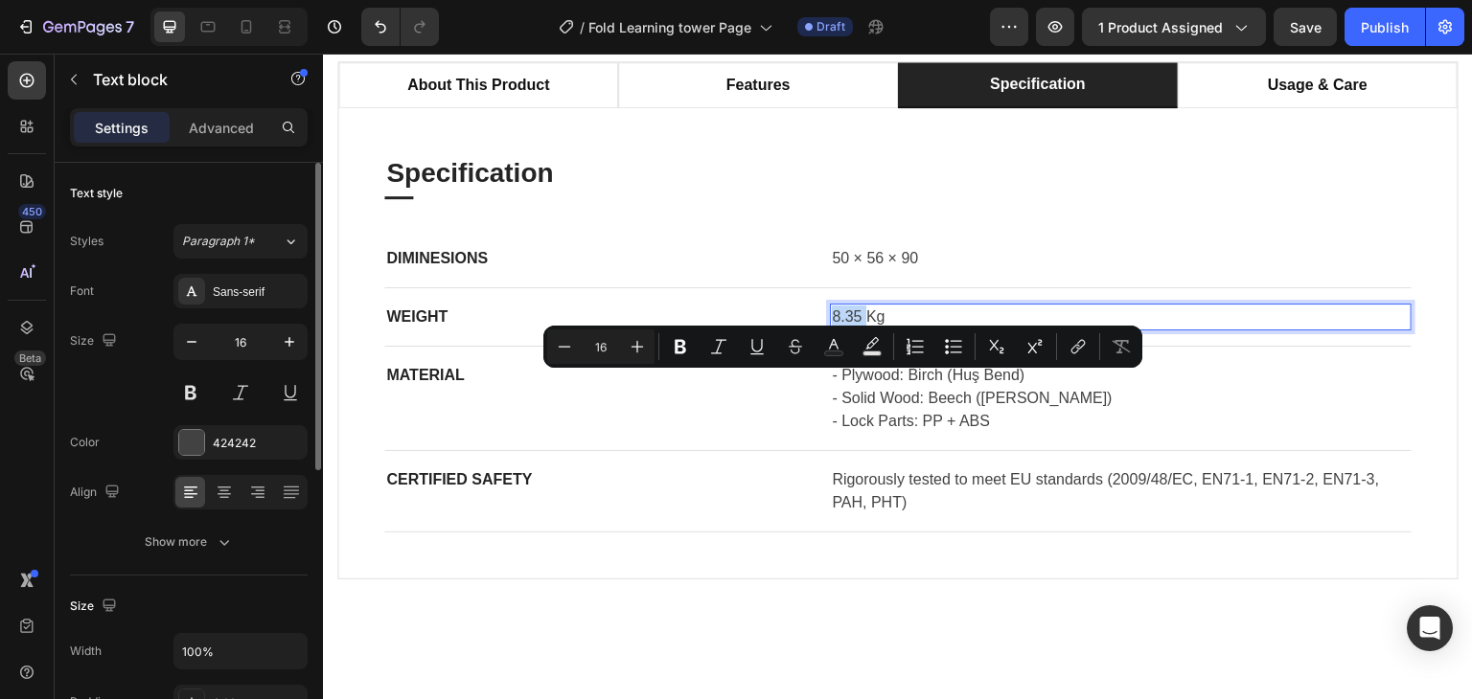
click at [832, 329] on p "8.35 Kg" at bounding box center [1121, 317] width 578 height 23
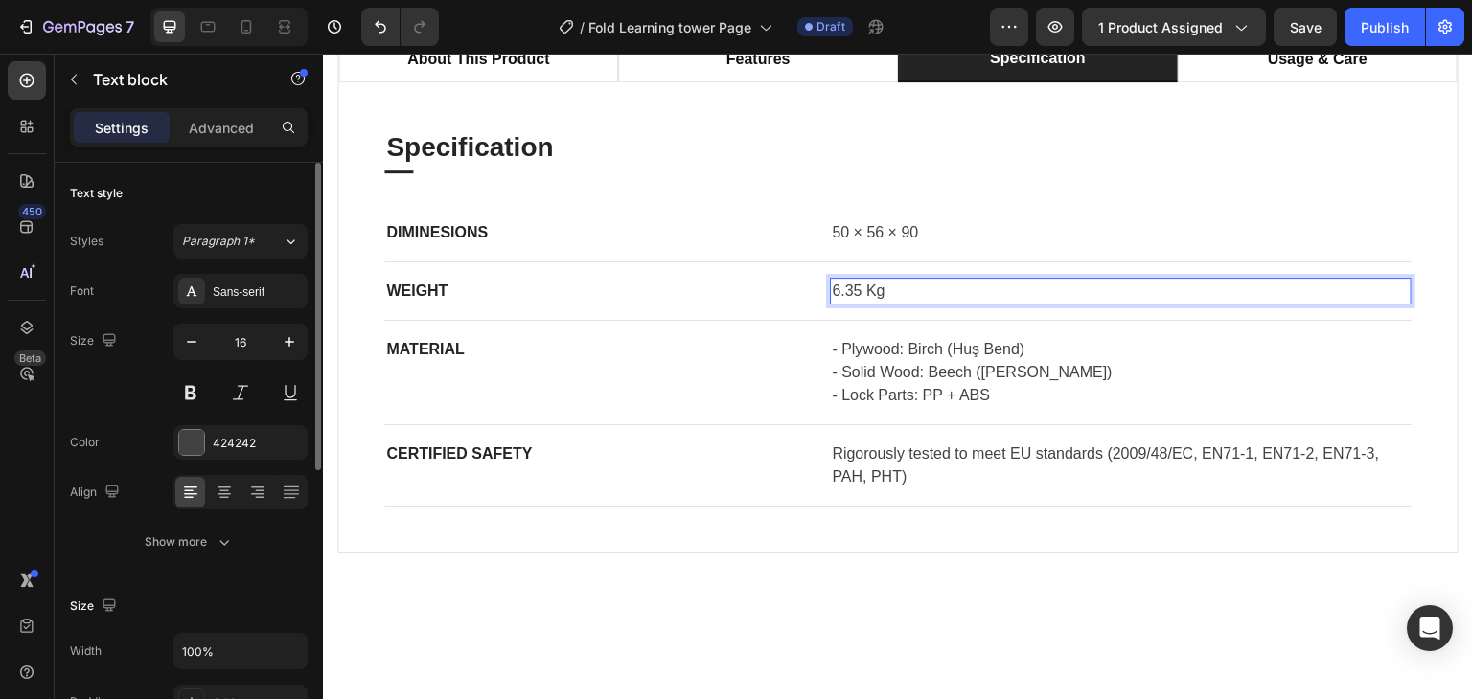
scroll to position [1254, 0]
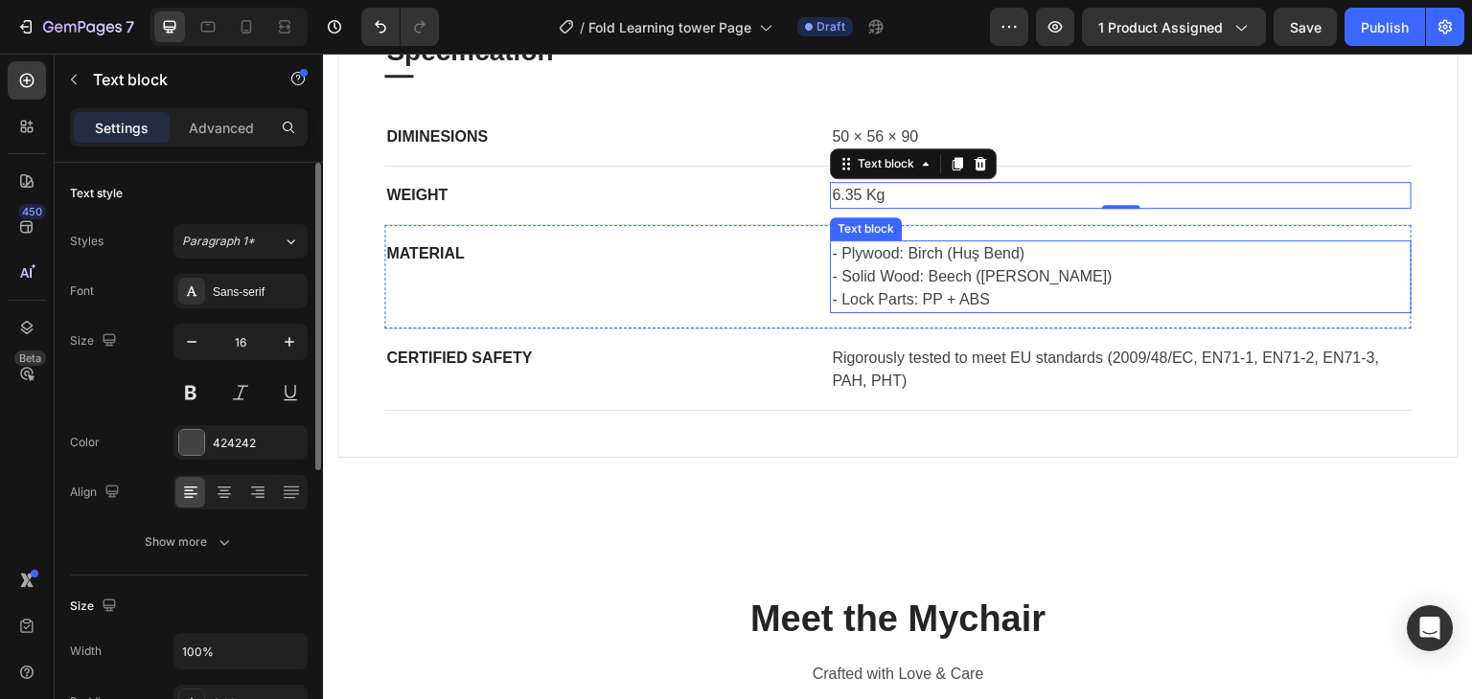
click at [1005, 305] on p "- Lock Parts: PP + ABS" at bounding box center [1121, 299] width 578 height 23
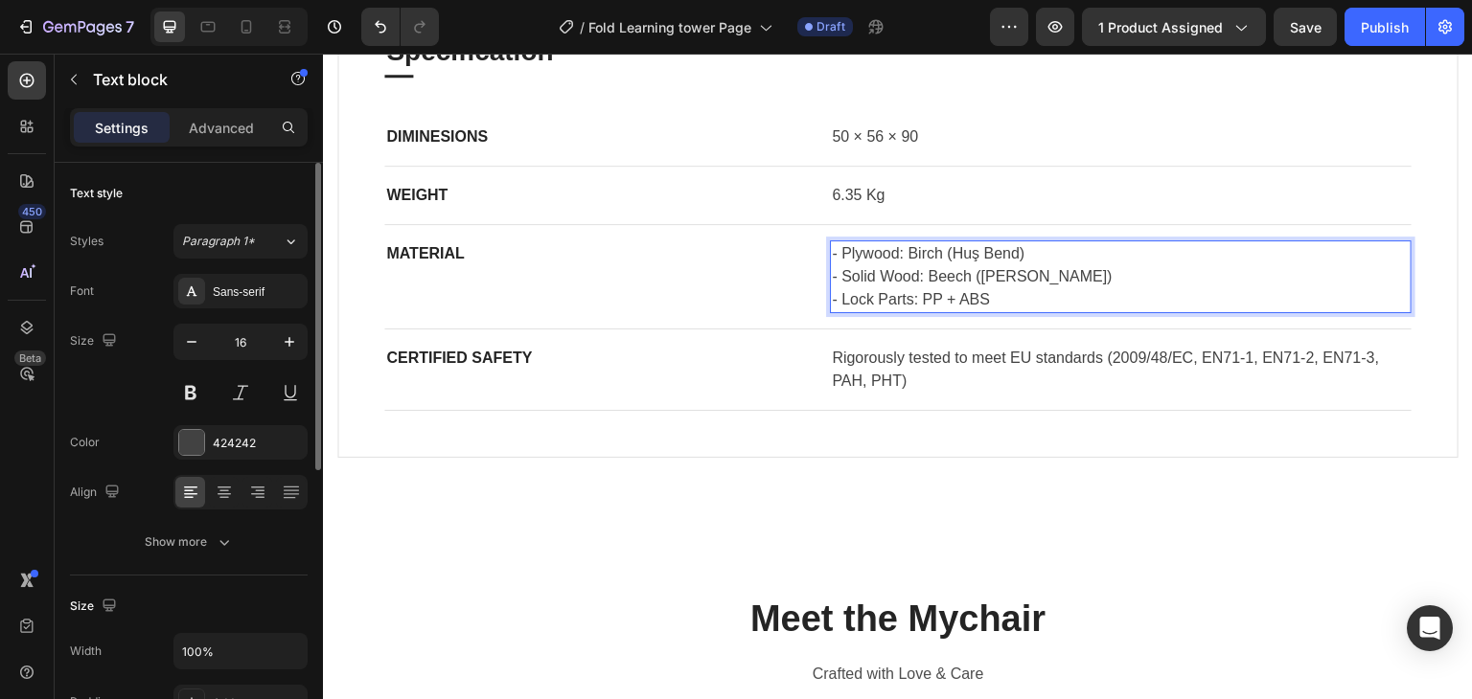
click at [1005, 305] on p "- Lock Parts: PP + ABS" at bounding box center [1121, 299] width 578 height 23
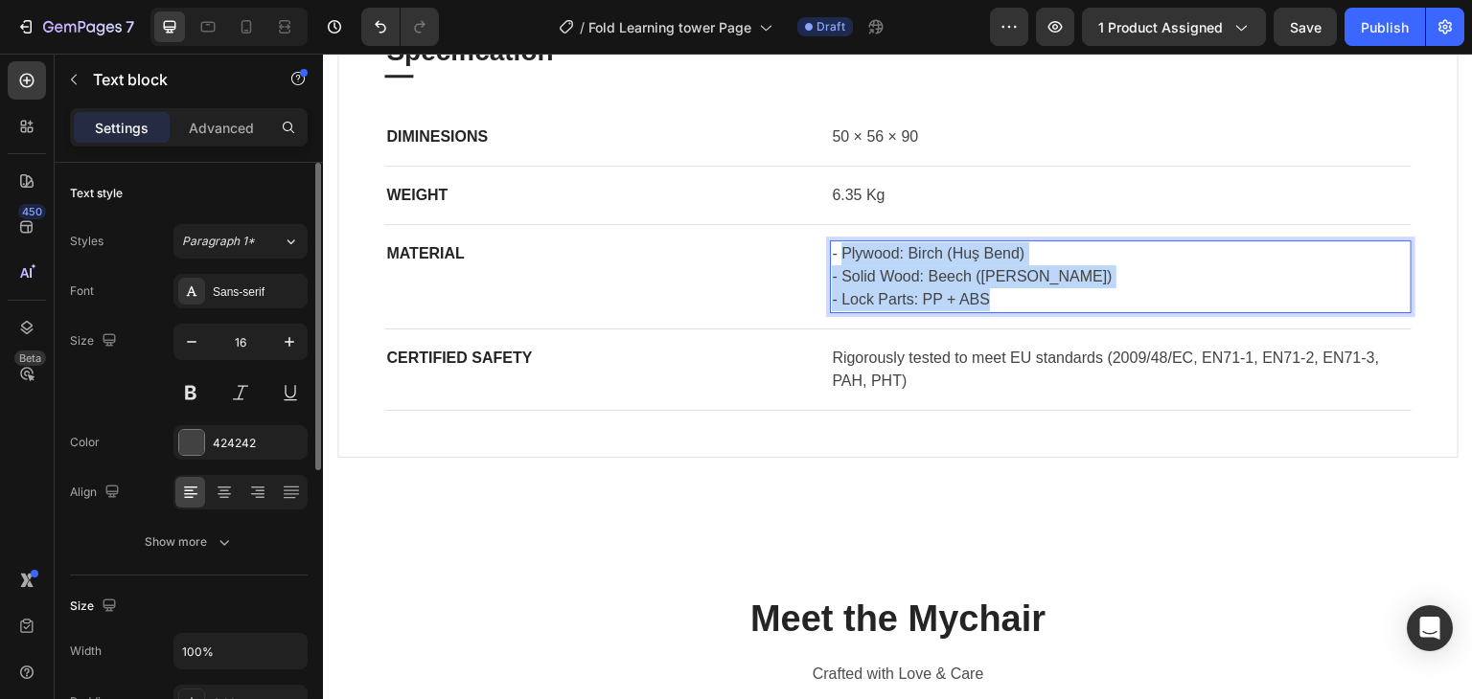
drag, startPoint x: 995, startPoint y: 297, endPoint x: 837, endPoint y: 255, distance: 162.7
click at [837, 255] on div "- Plywood: Birch (Huş Bend) - Solid Wood: Beech (Kayın) - Lock Parts: PP + ABS" at bounding box center [1121, 276] width 582 height 73
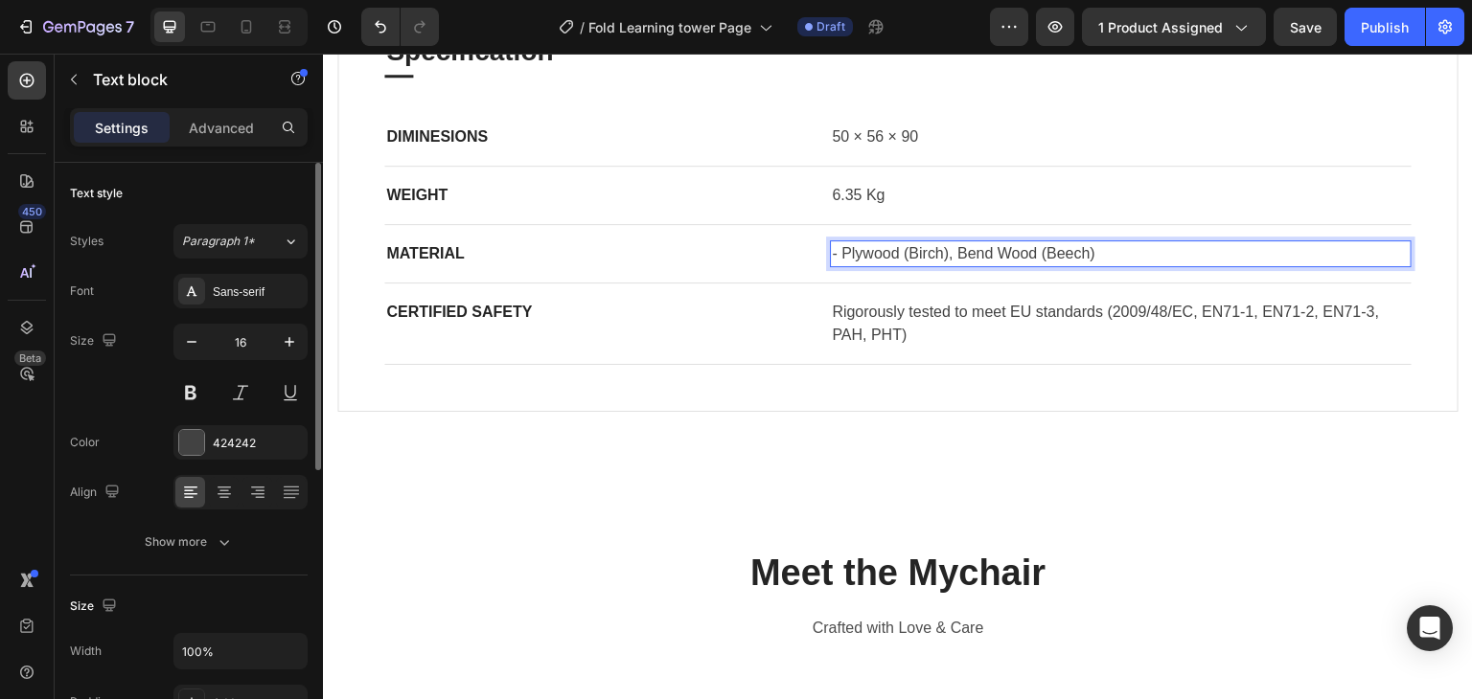
click at [836, 246] on p "- Plywood (Birch), Bend Wood (Beech)" at bounding box center [1121, 253] width 578 height 23
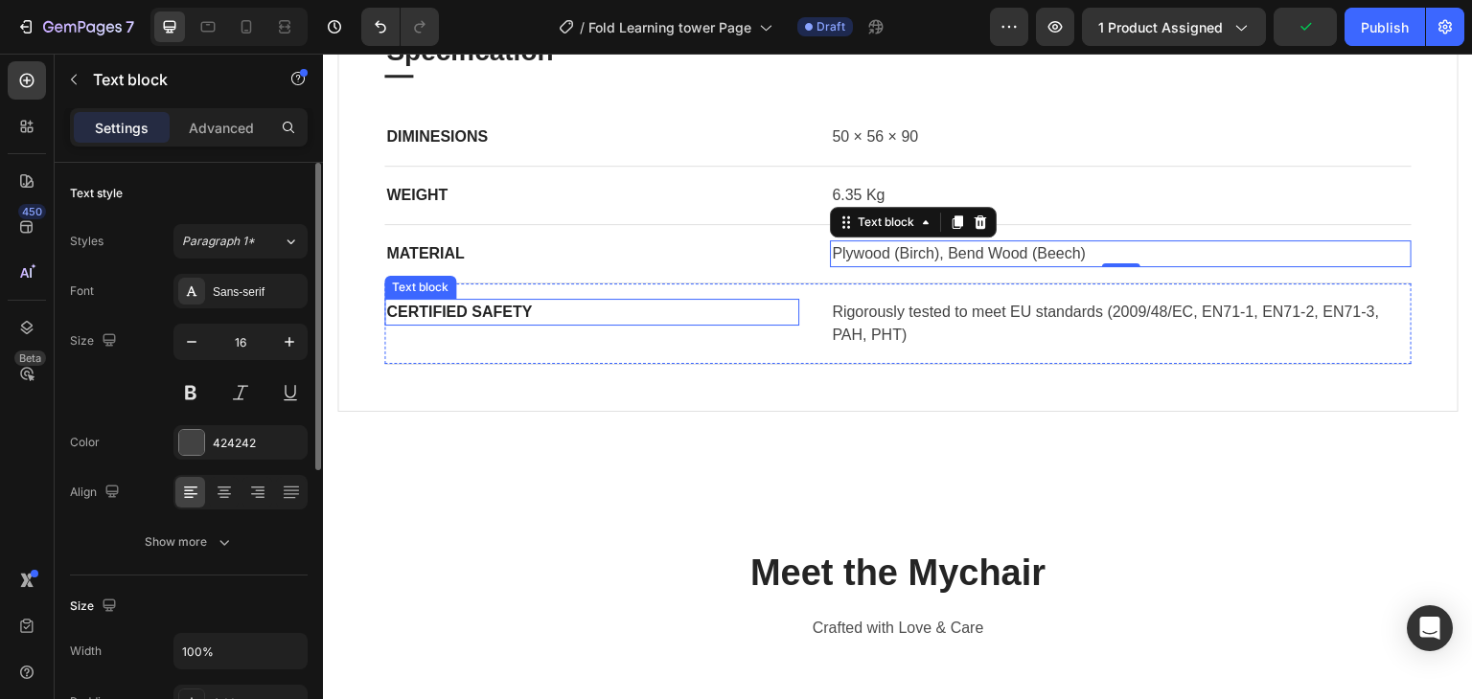
click at [469, 312] on p "Certified Safety" at bounding box center [591, 312] width 411 height 23
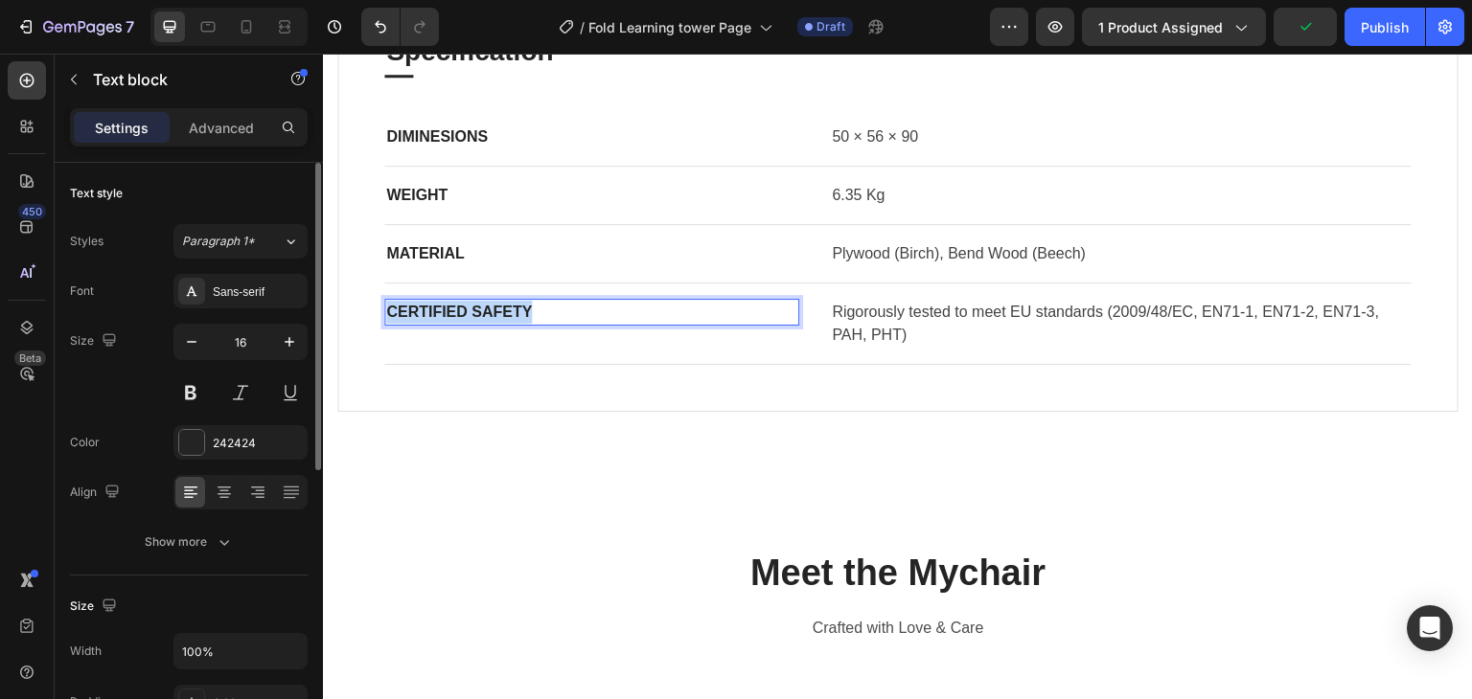
click at [469, 312] on p "Certified Safety" at bounding box center [591, 312] width 411 height 23
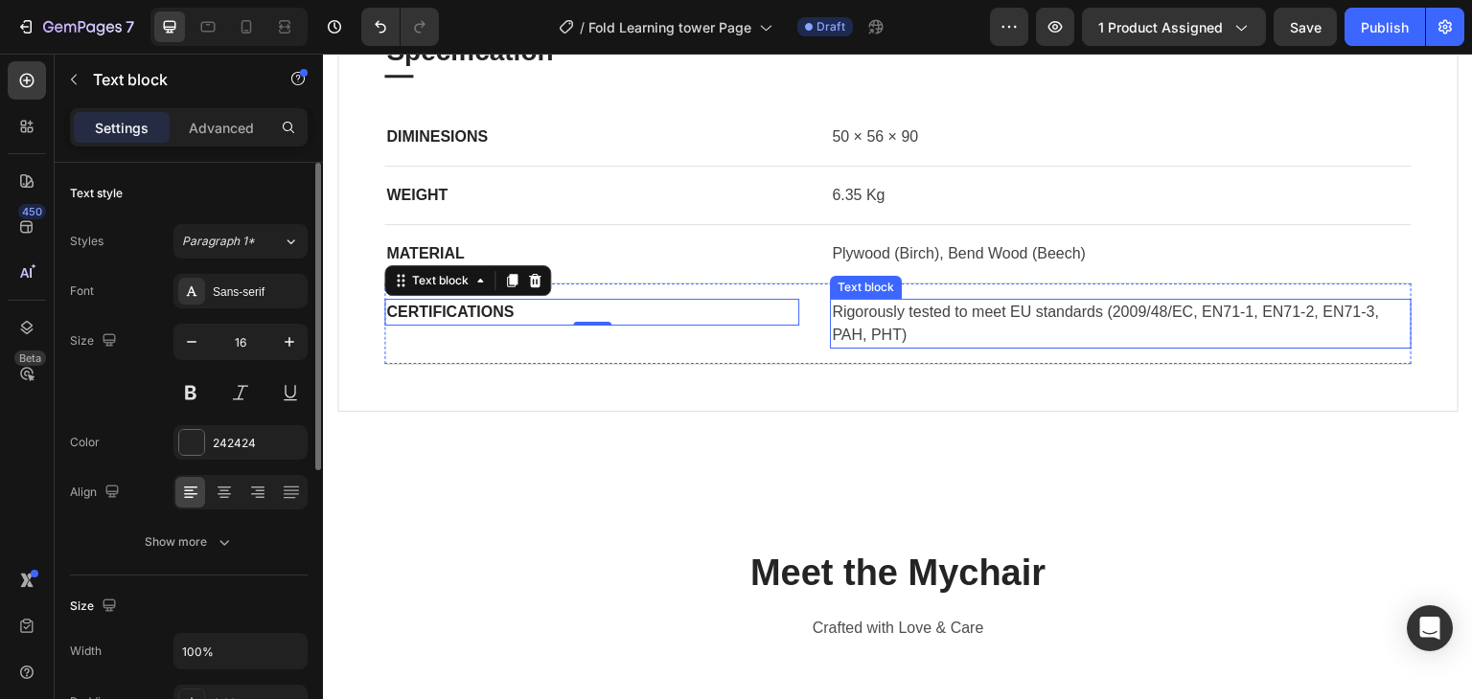
click at [889, 328] on p "Rigorously tested to meet EU standards (2009/48/EC, EN71-1, EN71-2, EN71-3, PAH…" at bounding box center [1121, 324] width 578 height 46
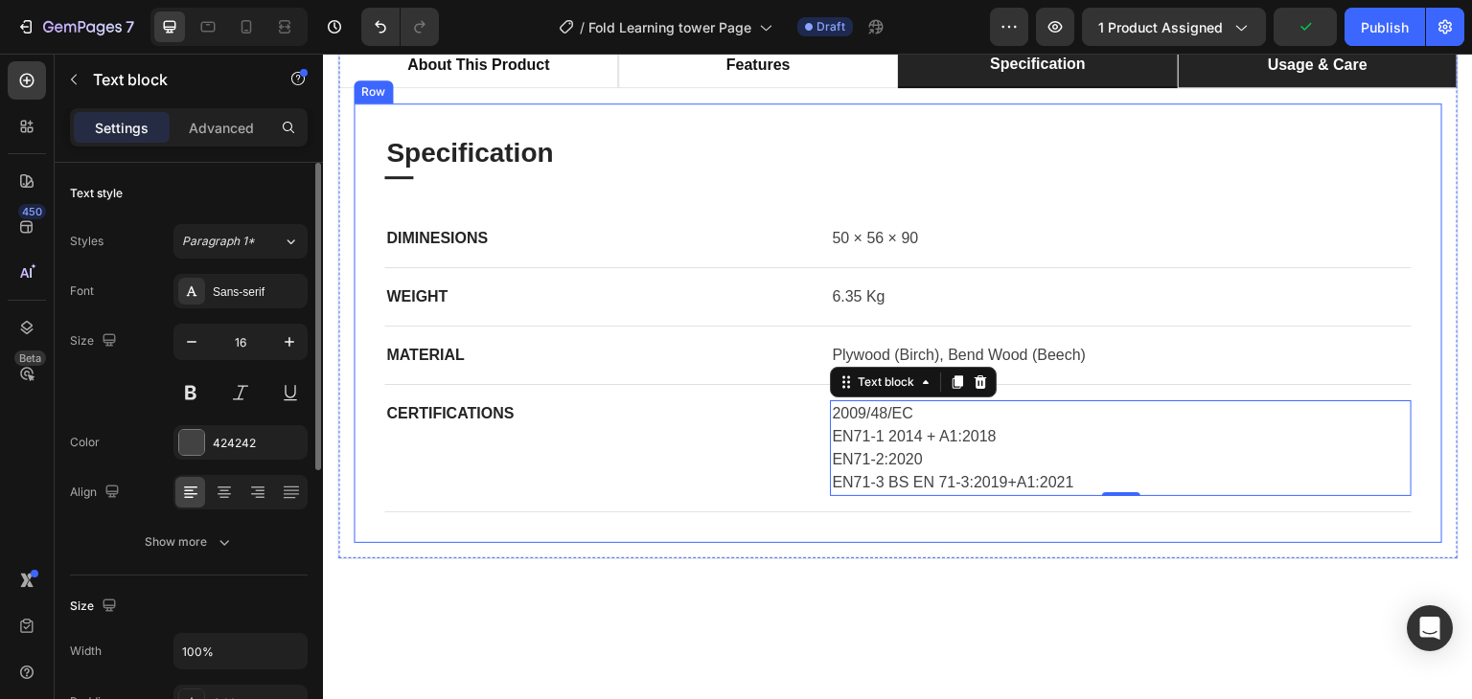
scroll to position [1063, 0]
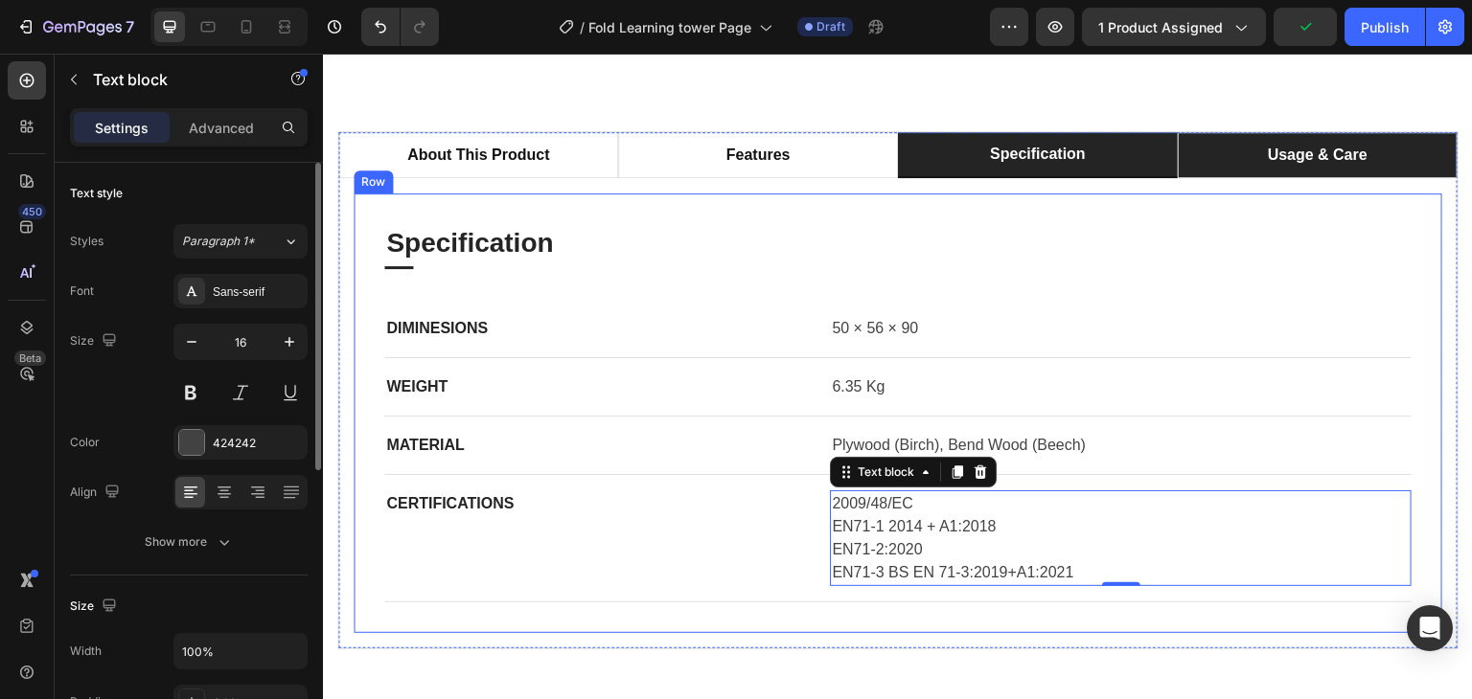
click at [1268, 150] on p "usage & care" at bounding box center [1318, 155] width 100 height 23
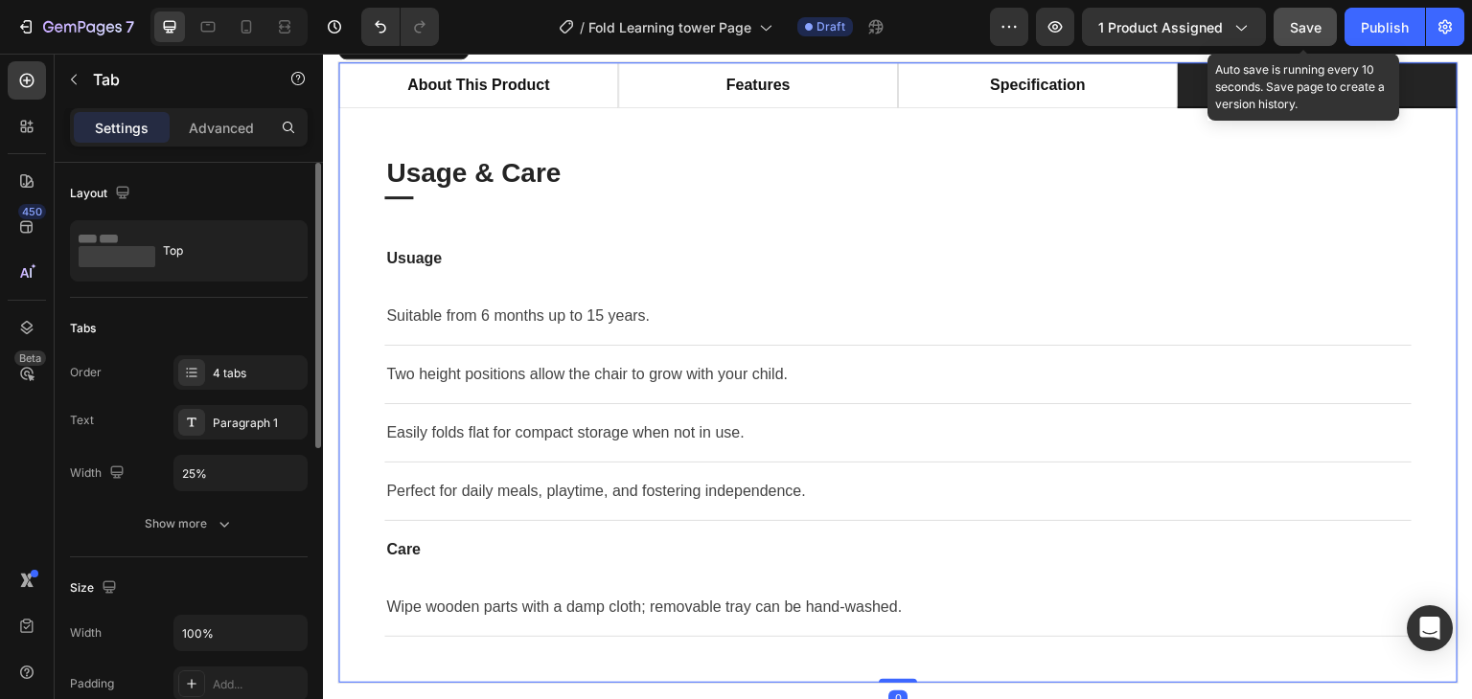
click at [1292, 19] on span "Save" at bounding box center [1306, 27] width 32 height 16
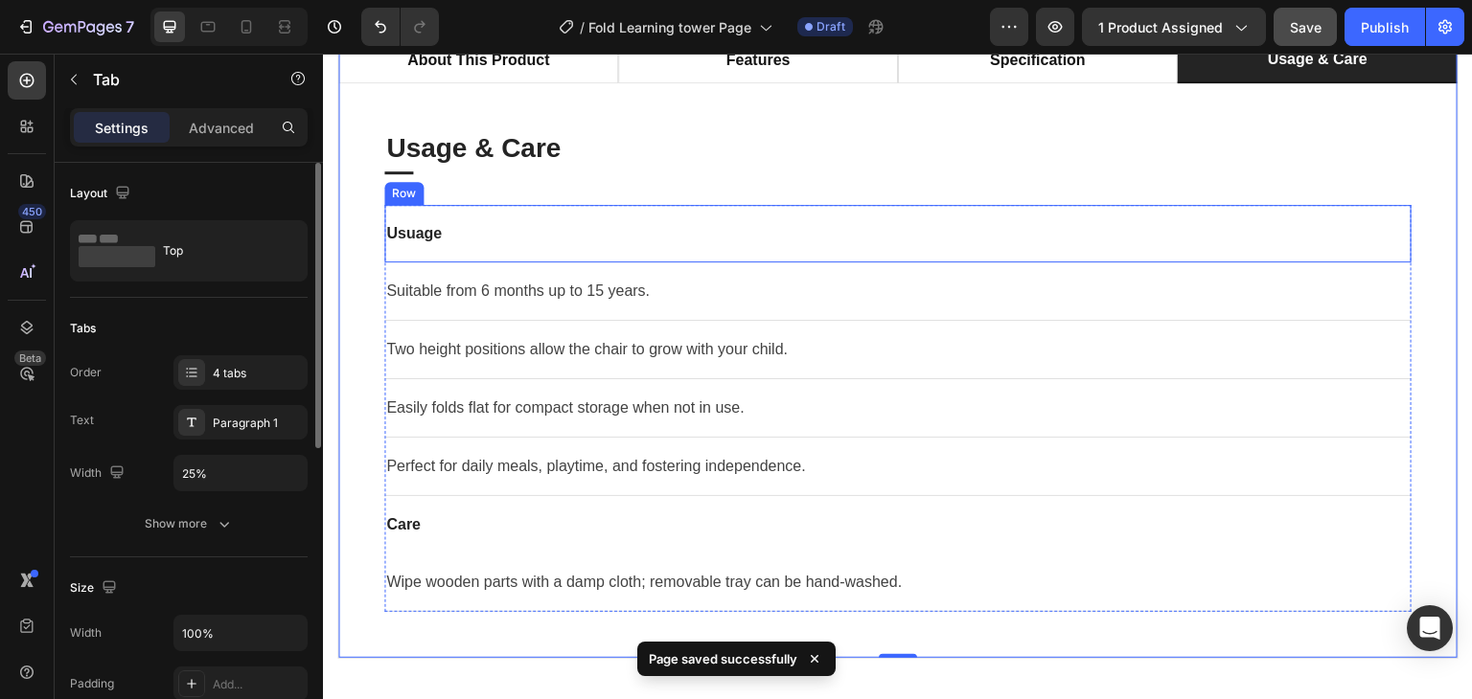
scroll to position [1158, 0]
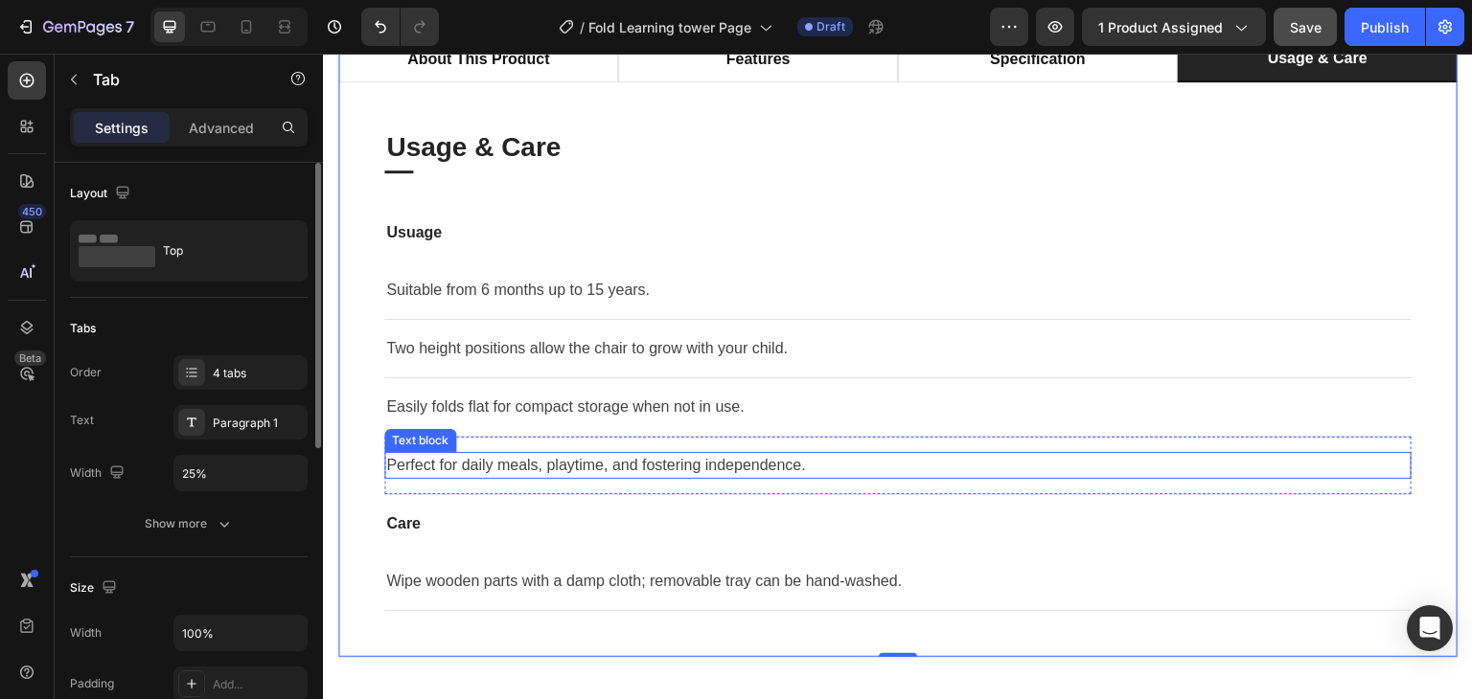
click at [469, 460] on p "Perfect for daily meals, playtime, and fostering independence." at bounding box center [897, 465] width 1023 height 23
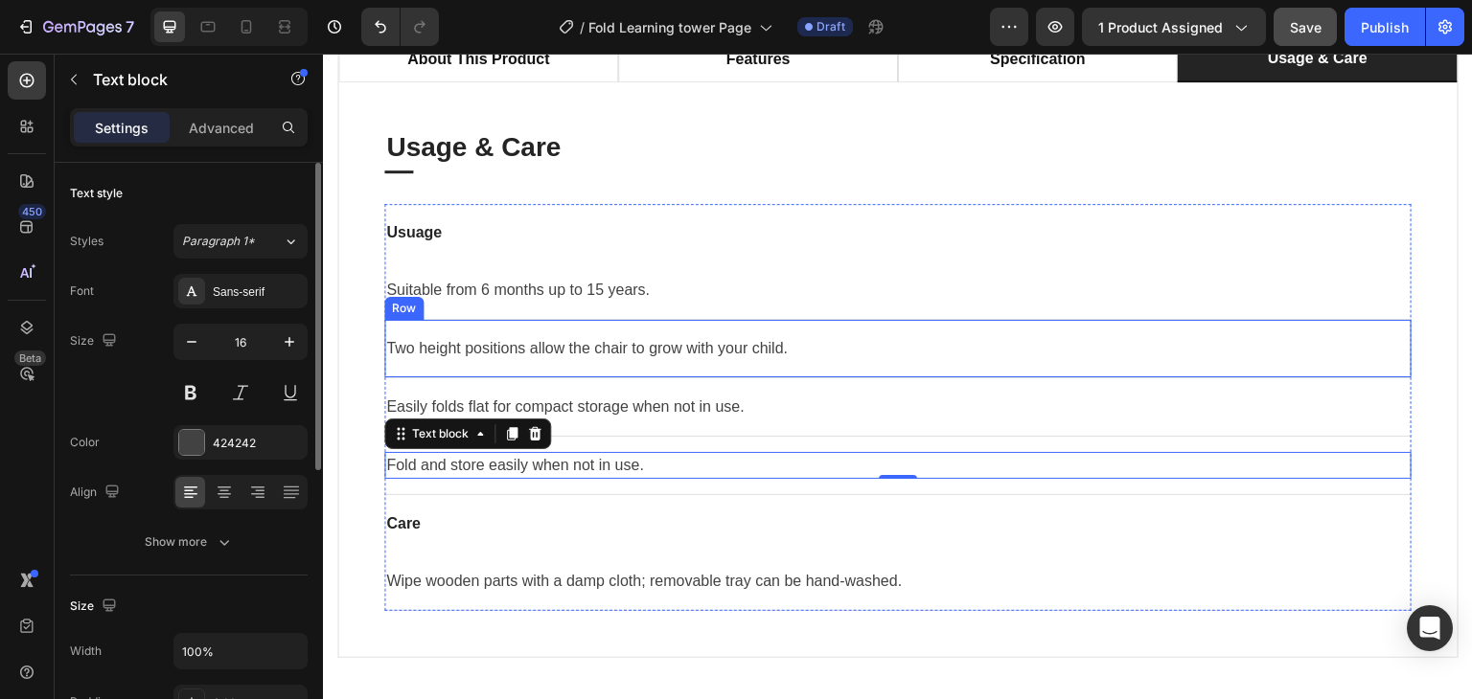
click at [853, 330] on div "Two height positions allow the chair to grow with your child. Text block Row" at bounding box center [897, 349] width 1027 height 58
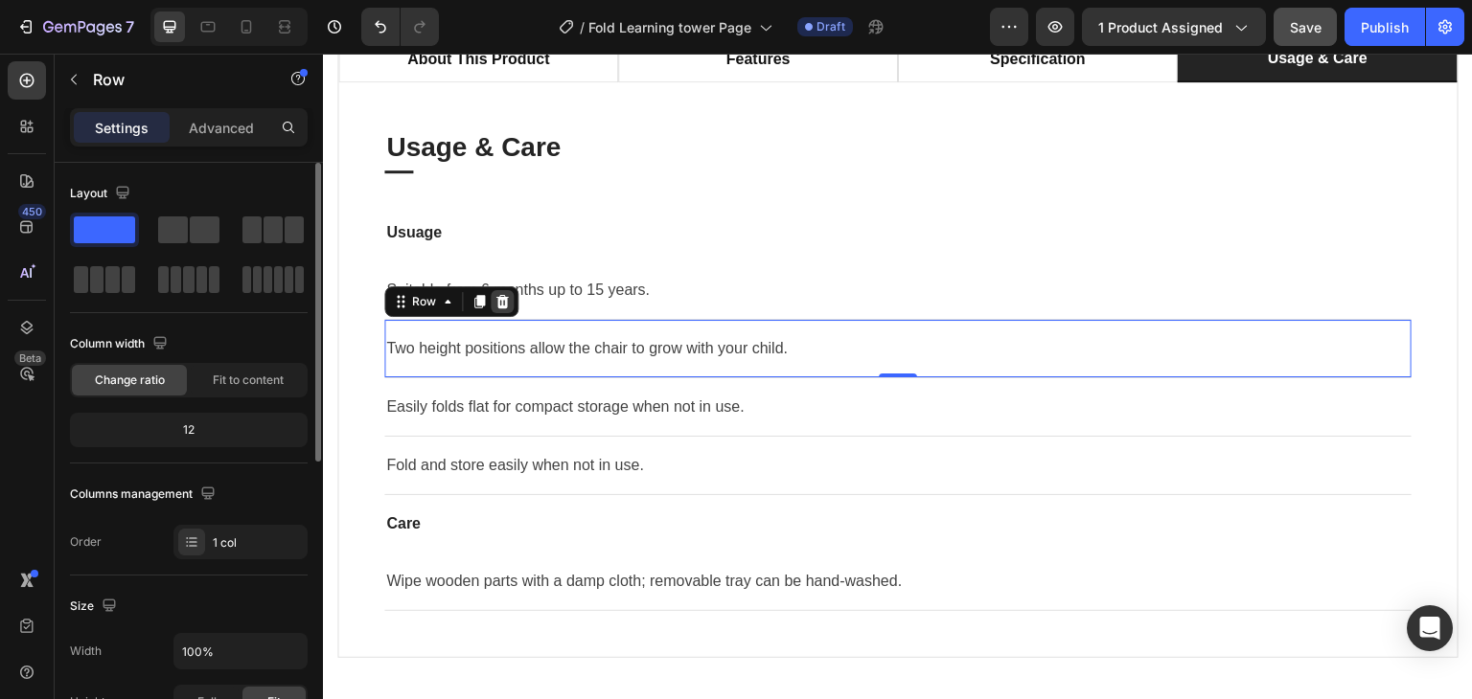
click at [504, 297] on icon at bounding box center [502, 301] width 12 height 13
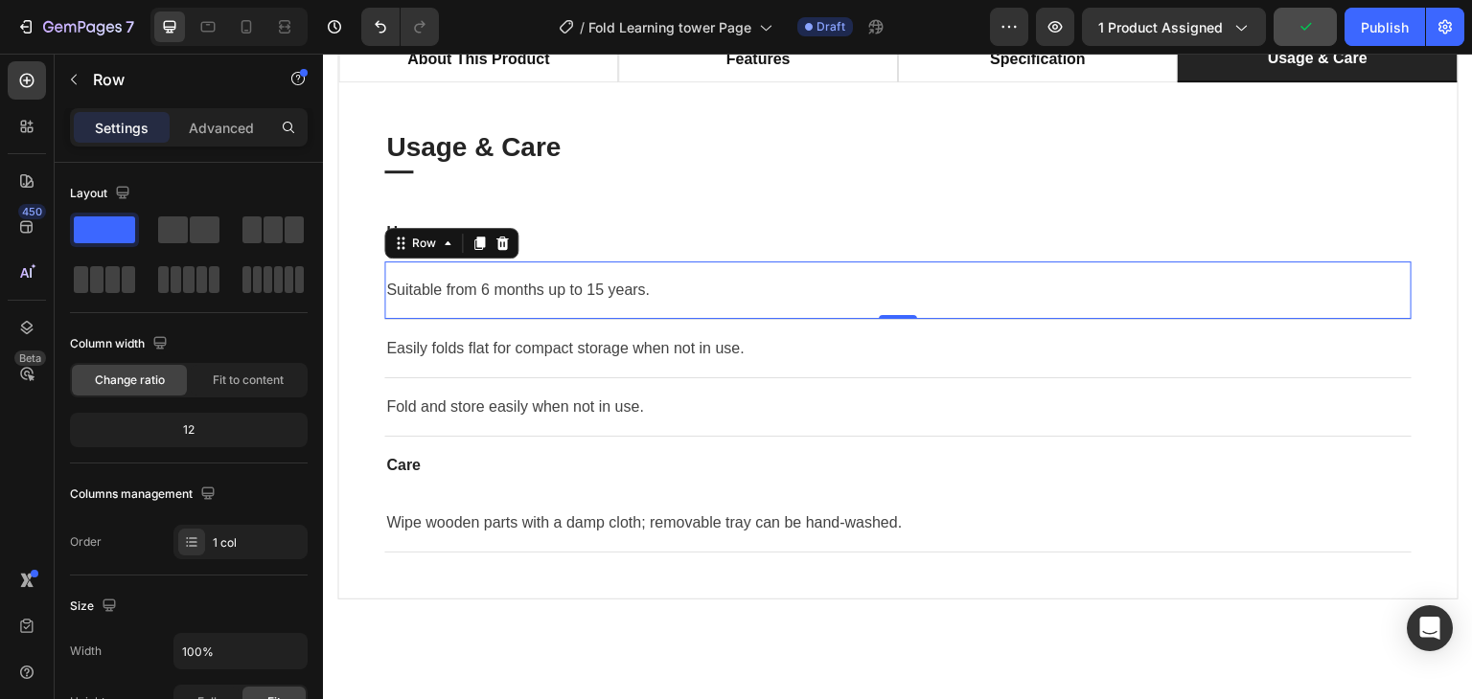
click at [494, 240] on icon at bounding box center [501, 243] width 15 height 15
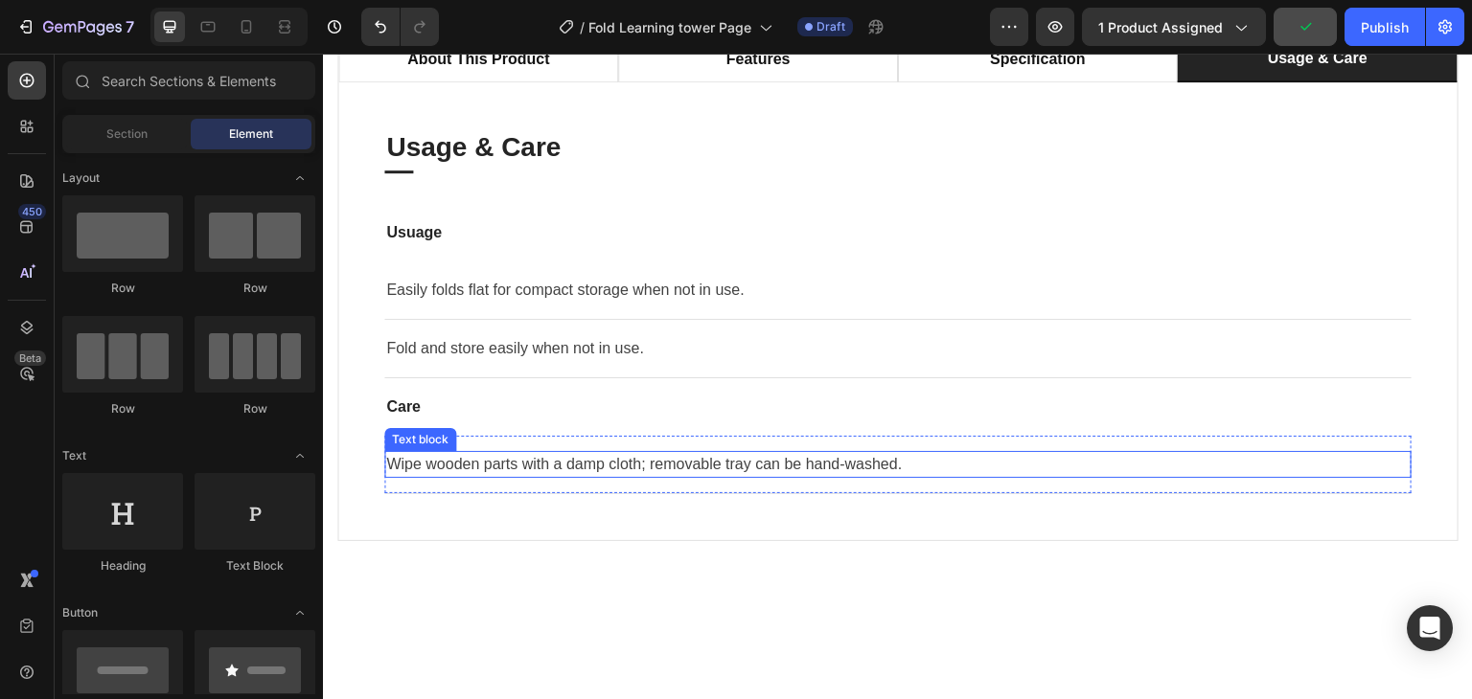
click at [672, 461] on p "Wipe wooden parts with a damp cloth; removable tray can be hand-washed." at bounding box center [897, 464] width 1023 height 23
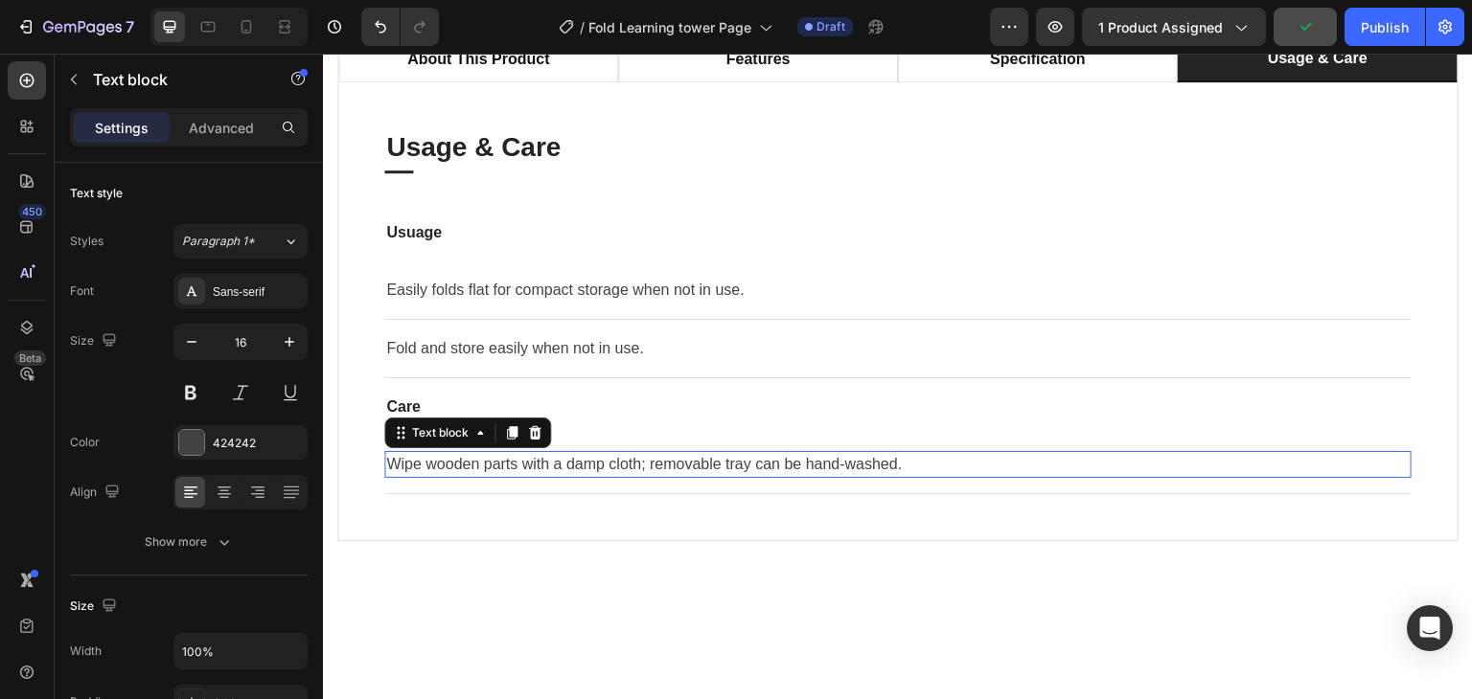
click at [672, 461] on p "Wipe wooden parts with a damp cloth; removable tray can be hand-washed." at bounding box center [897, 464] width 1023 height 23
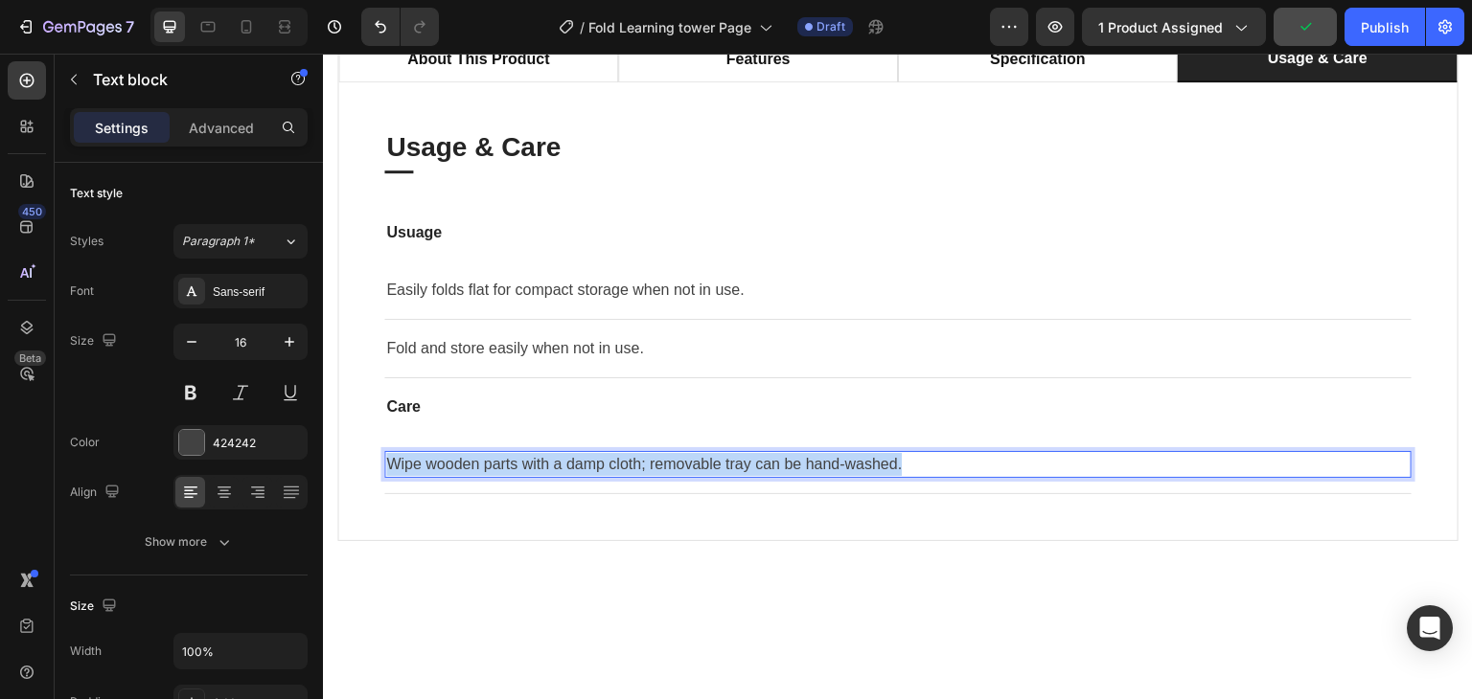
click at [672, 461] on p "Wipe wooden parts with a damp cloth; removable tray can be hand-washed." at bounding box center [897, 464] width 1023 height 23
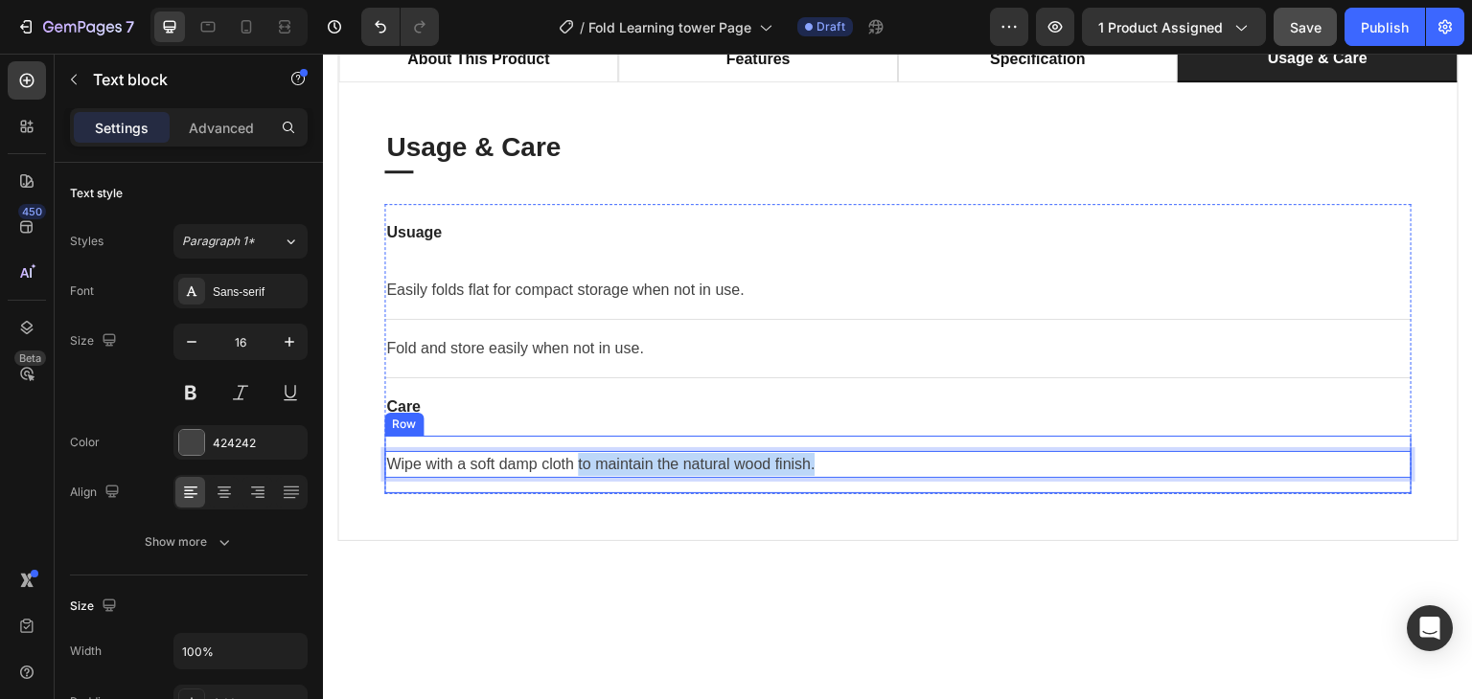
drag, startPoint x: 580, startPoint y: 459, endPoint x: 950, endPoint y: 441, distance: 371.2
click at [950, 441] on div "Wipe with a soft damp cloth to maintain the natural wood finish. Text block 0 R…" at bounding box center [897, 465] width 1027 height 58
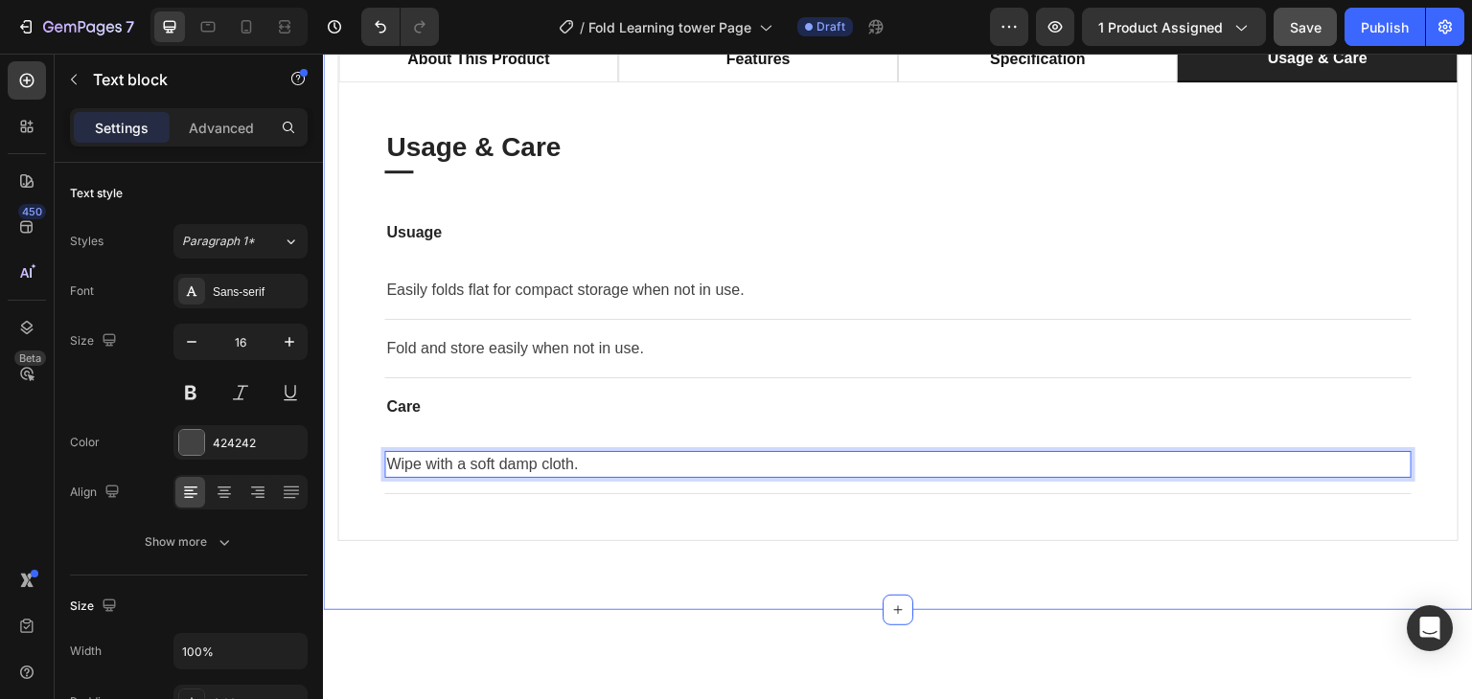
click at [841, 584] on div "about this product features specification usage & care About This Product Headi…" at bounding box center [898, 288] width 1150 height 644
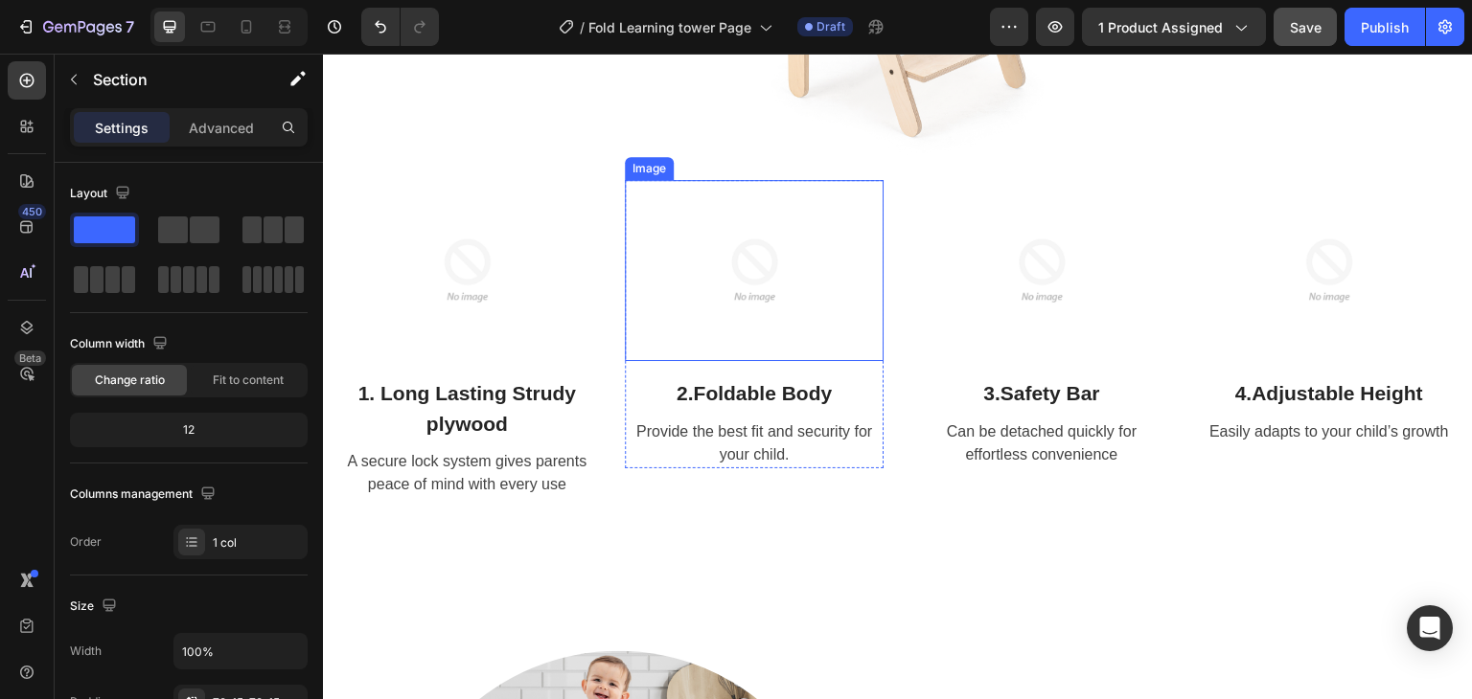
scroll to position [2212, 0]
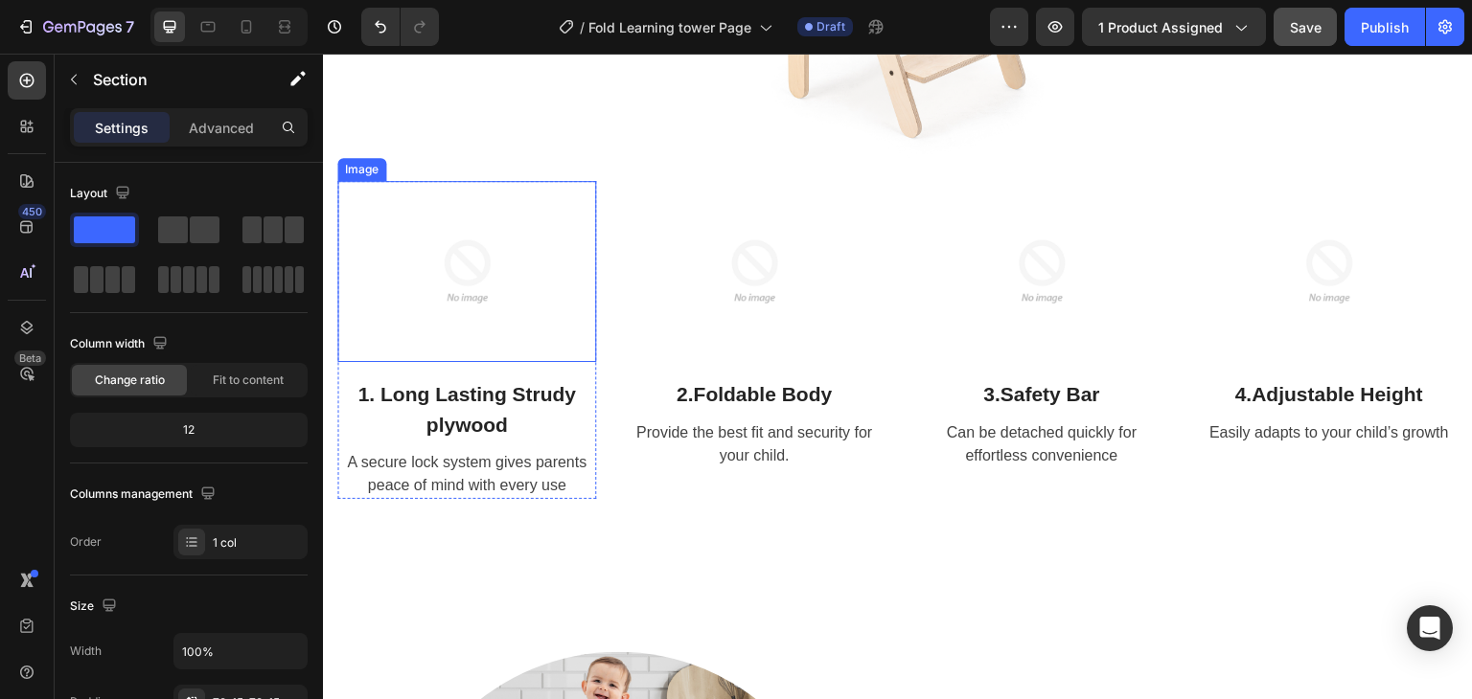
click at [542, 324] on div at bounding box center [466, 271] width 259 height 181
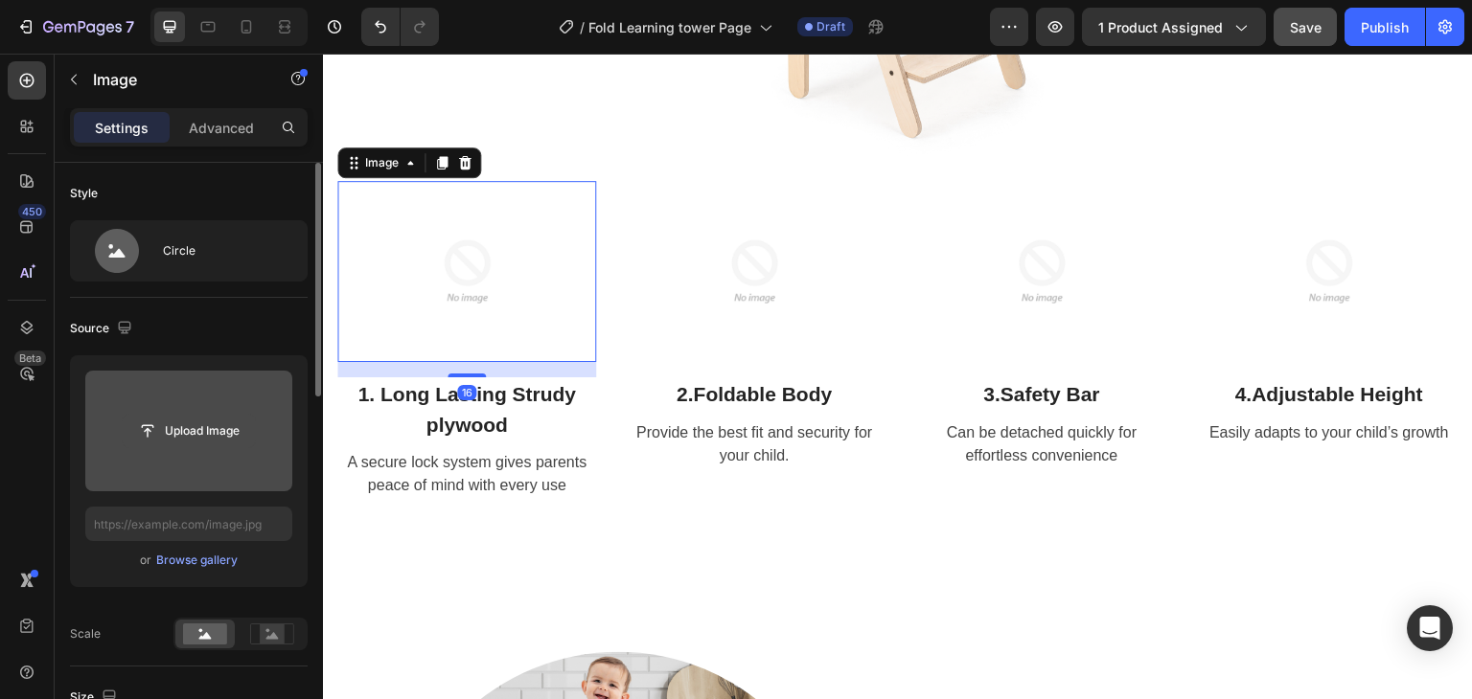
click at [211, 422] on input "file" at bounding box center [189, 431] width 132 height 33
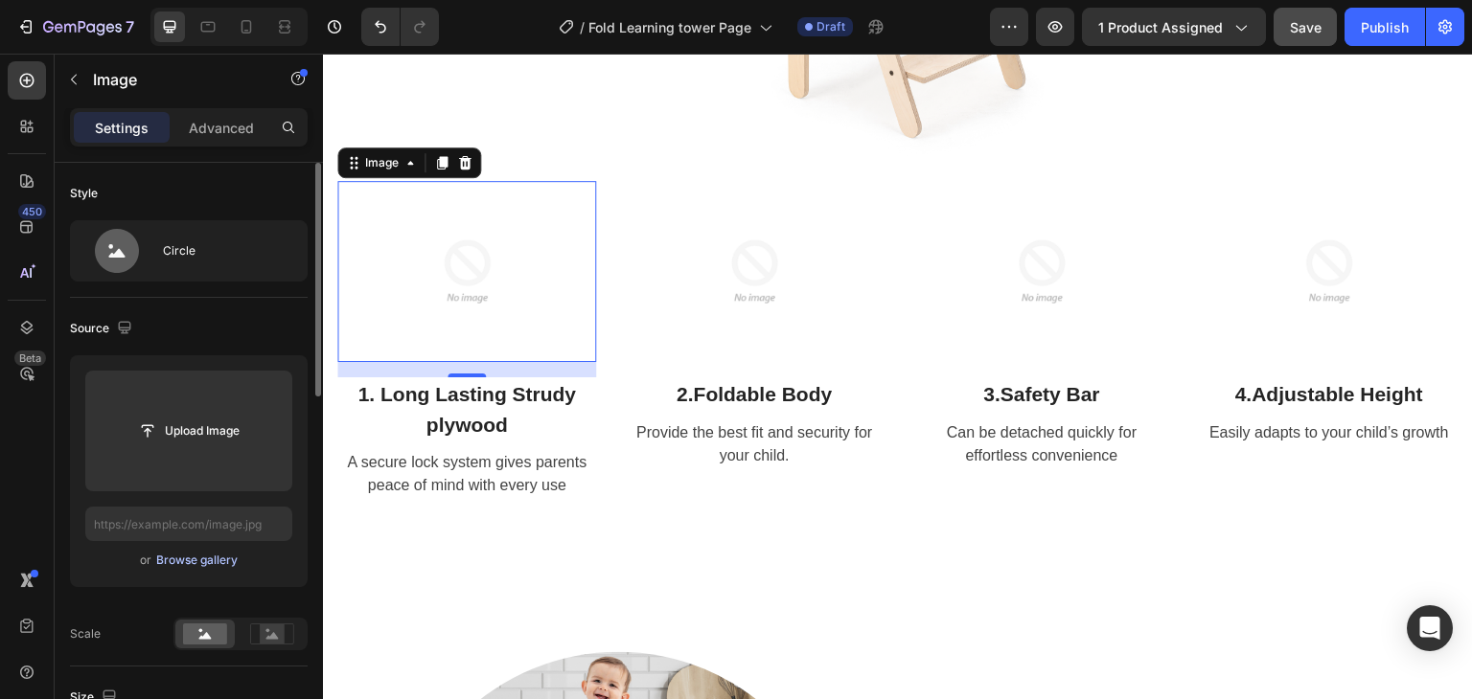
click at [215, 564] on div "Browse gallery" at bounding box center [196, 560] width 81 height 17
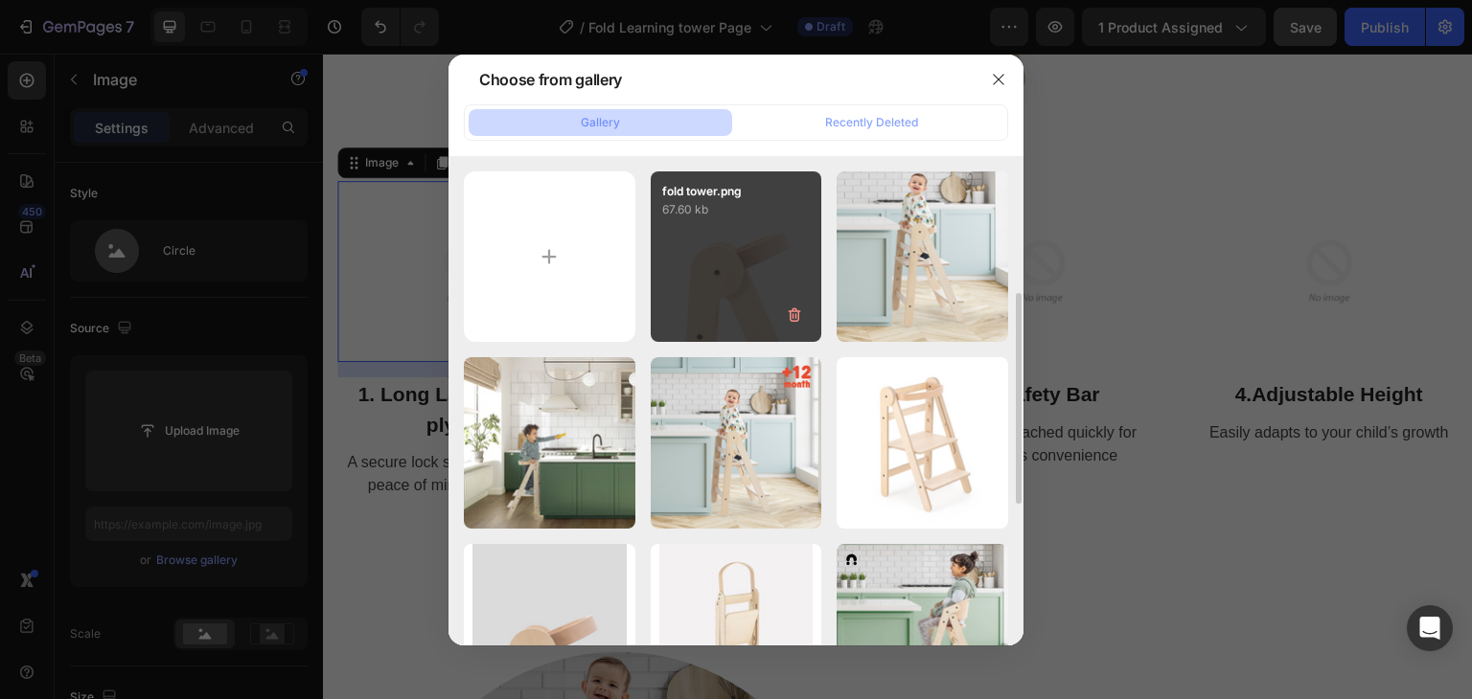
scroll to position [96, 0]
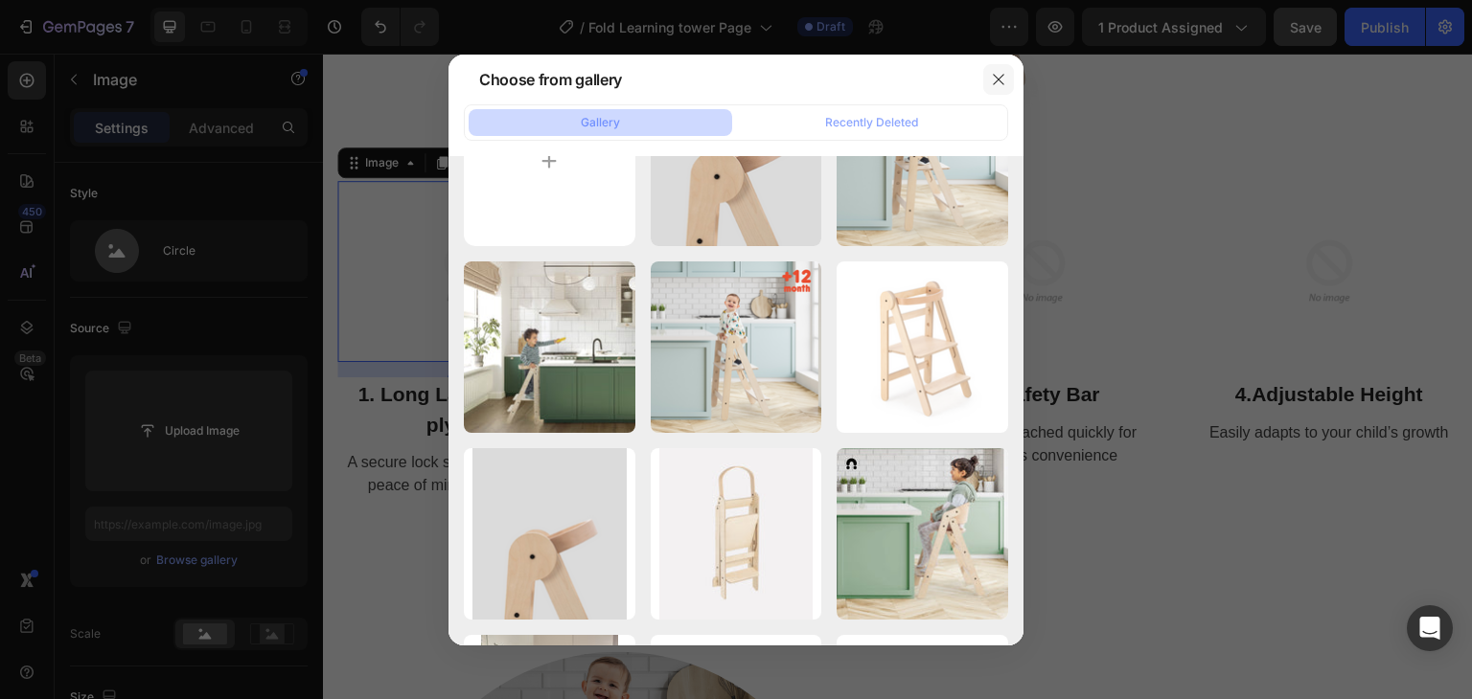
click at [993, 73] on icon "button" at bounding box center [998, 79] width 15 height 15
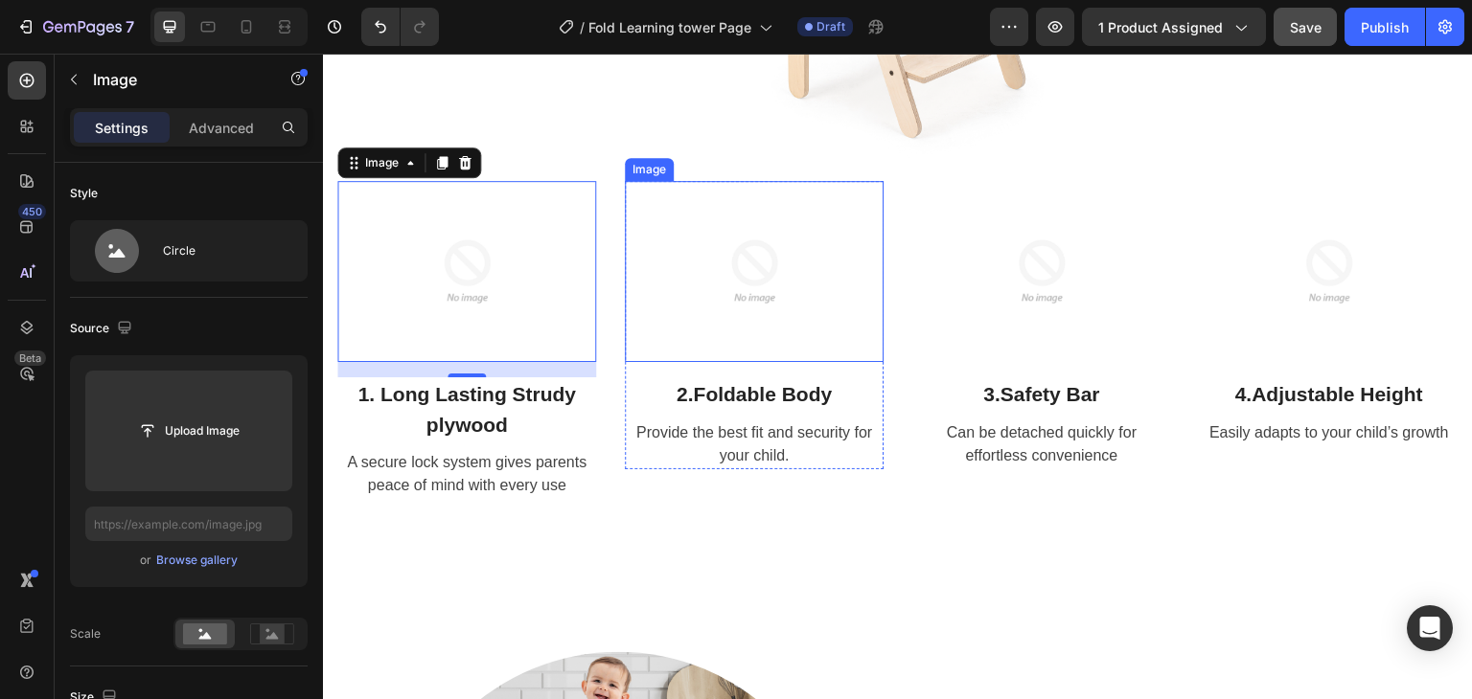
click at [800, 244] on img at bounding box center [754, 271] width 181 height 181
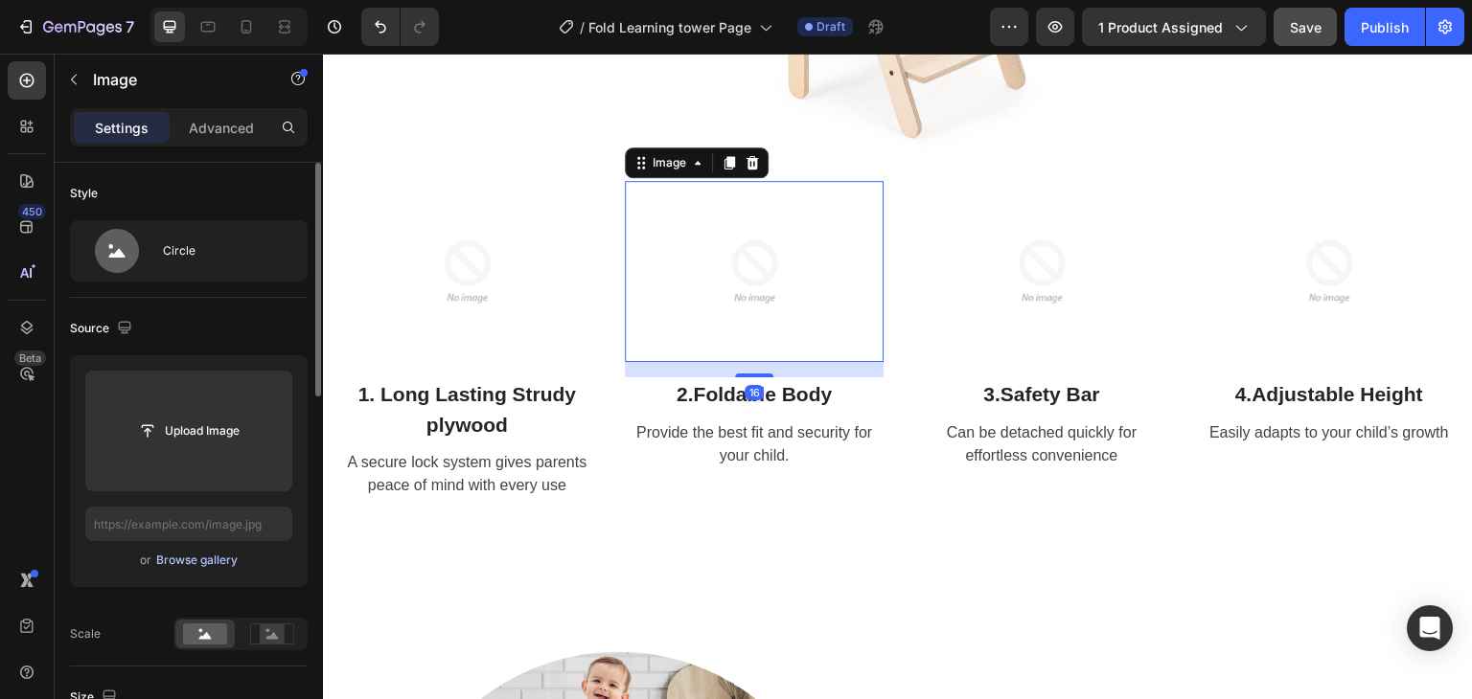
click at [200, 561] on div "Browse gallery" at bounding box center [196, 560] width 81 height 17
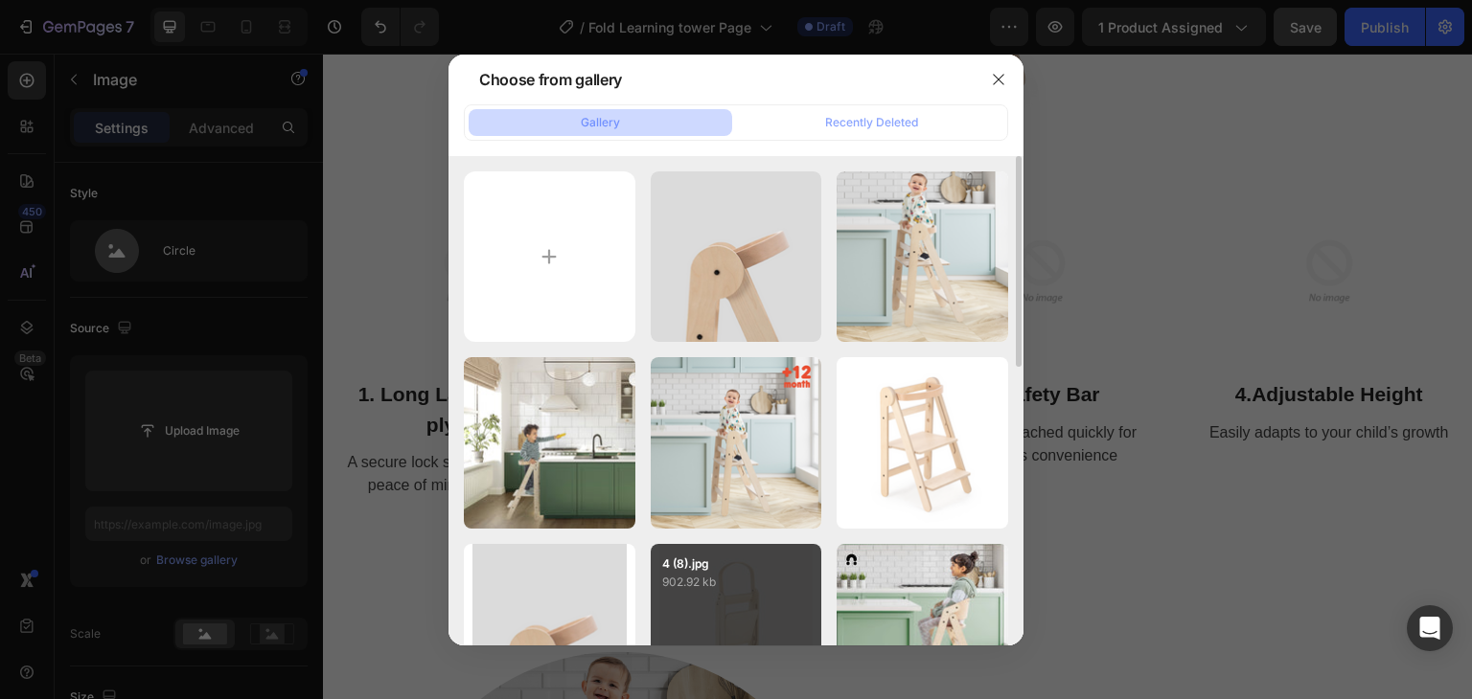
scroll to position [192, 0]
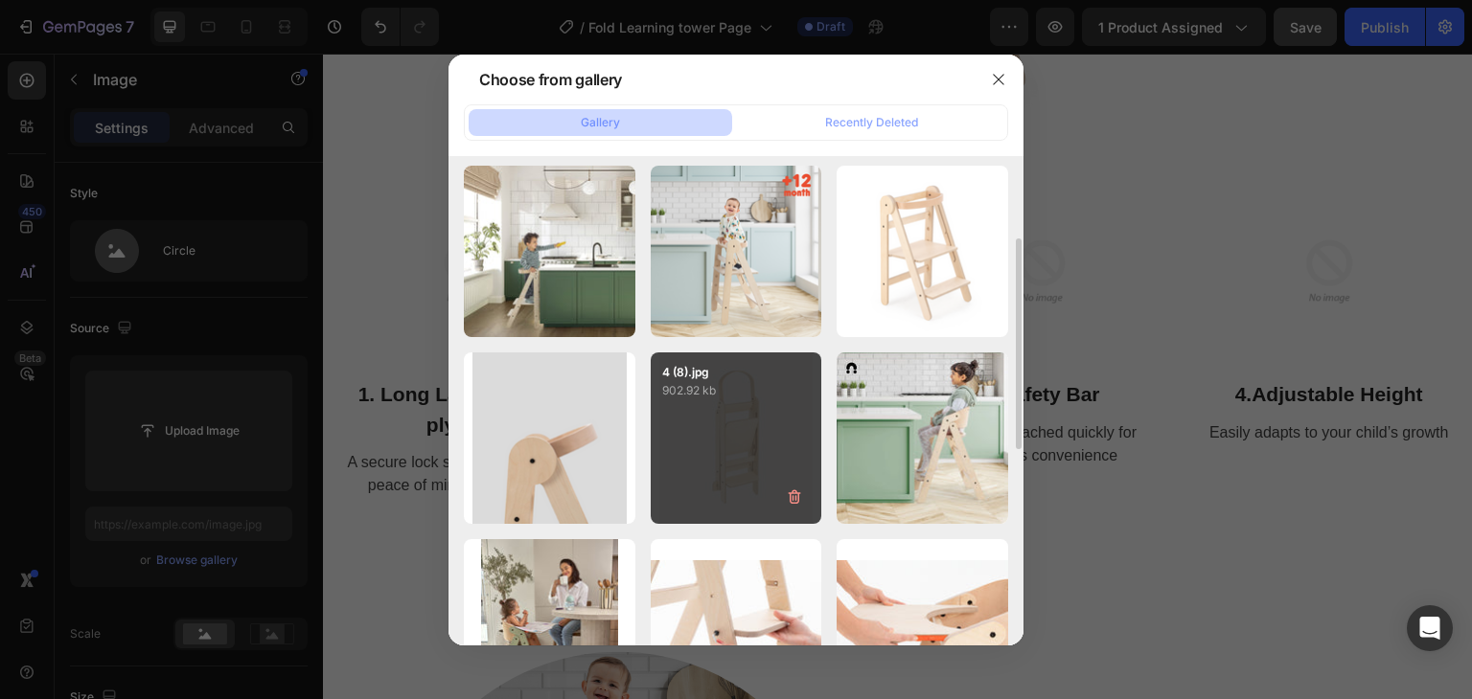
click at [698, 434] on div "4 (8).jpg 902.92 kb" at bounding box center [737, 439] width 172 height 172
type input "[URL][DOMAIN_NAME]"
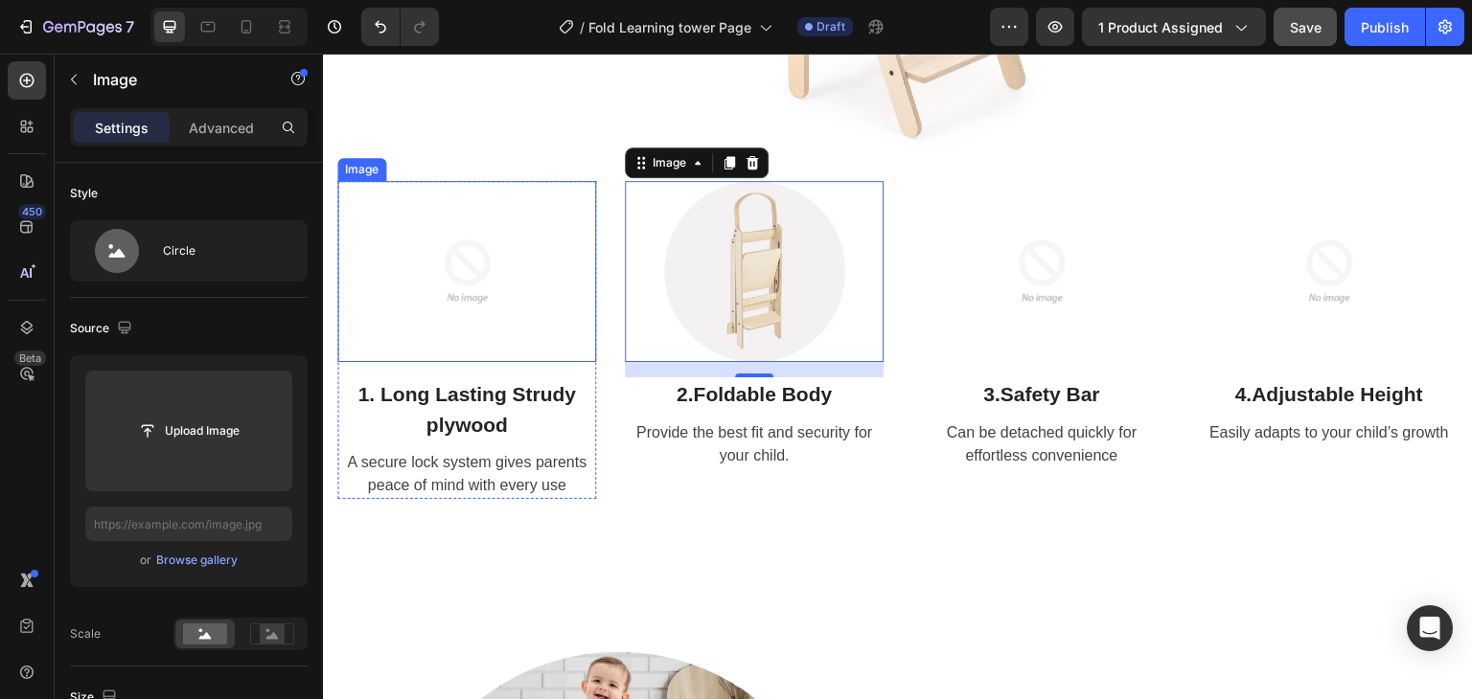
click at [544, 306] on div at bounding box center [466, 271] width 259 height 181
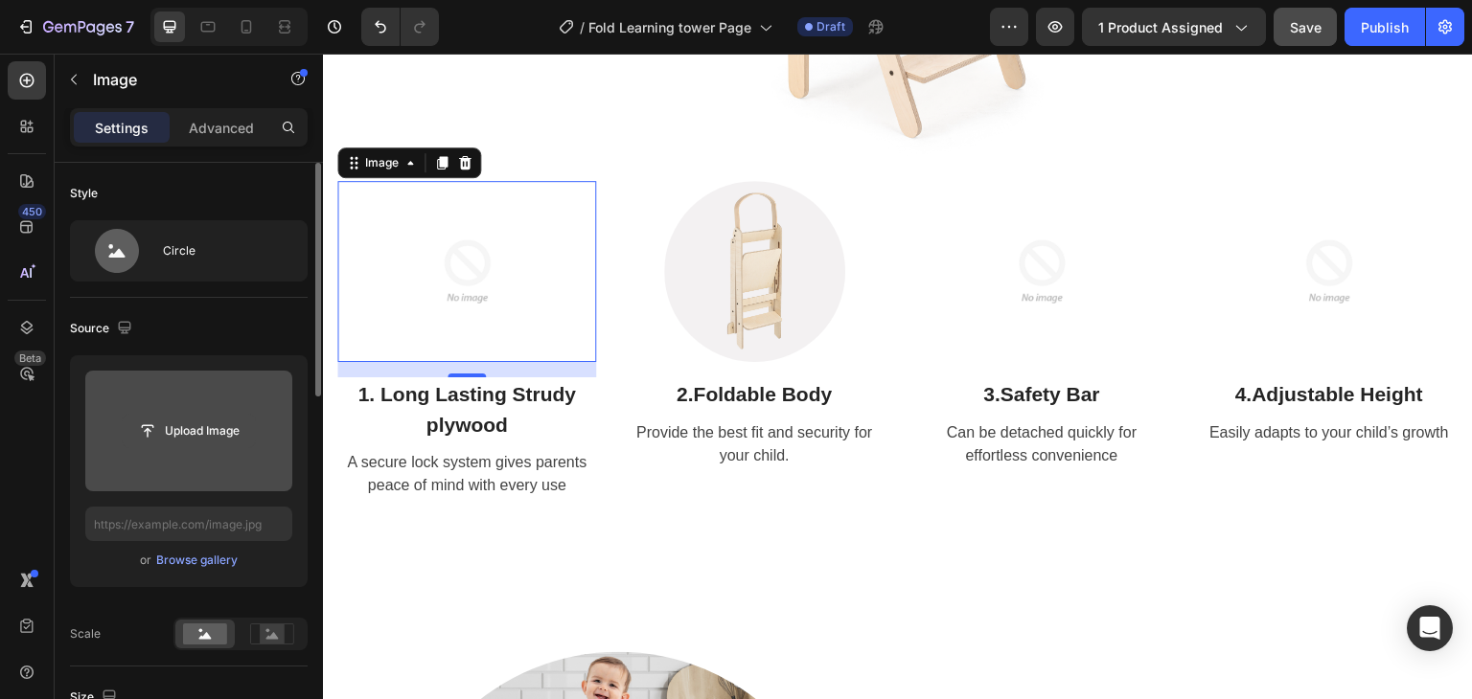
click at [199, 430] on input "file" at bounding box center [189, 431] width 132 height 33
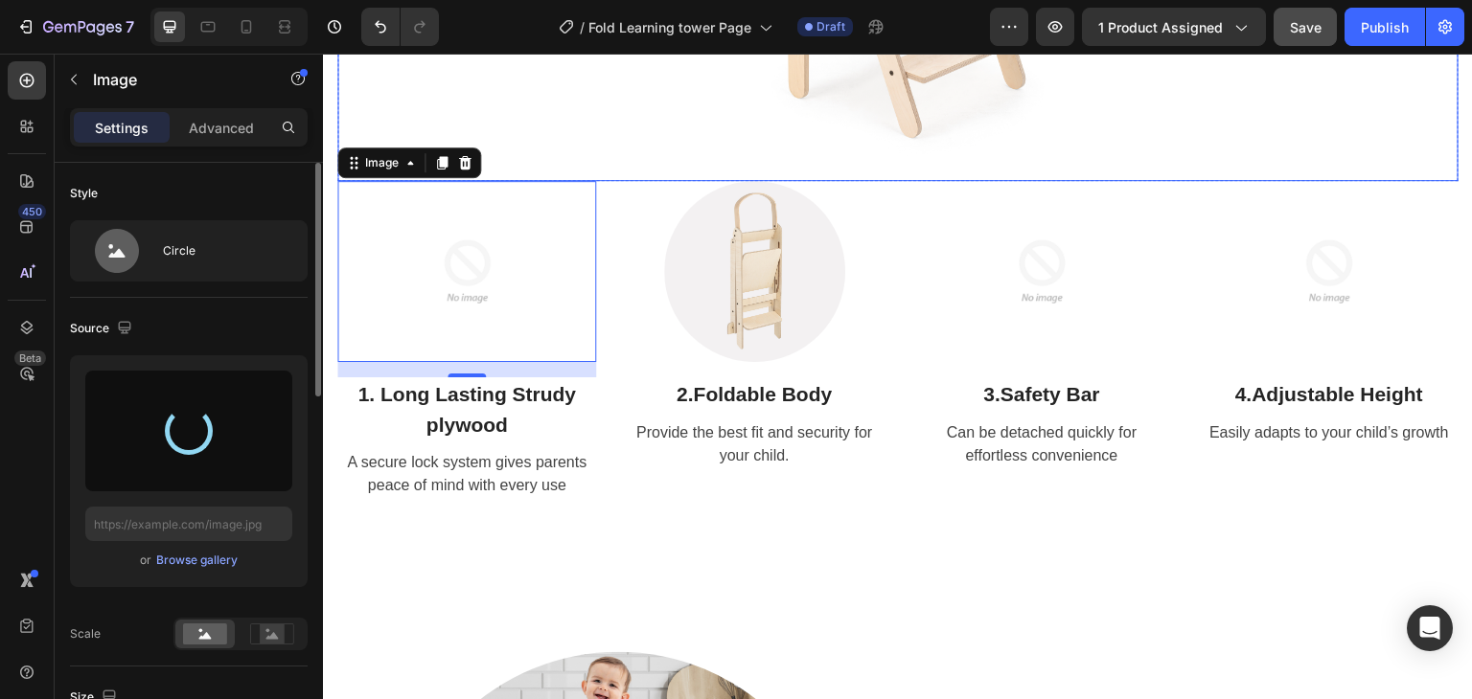
type input "[URL][DOMAIN_NAME]"
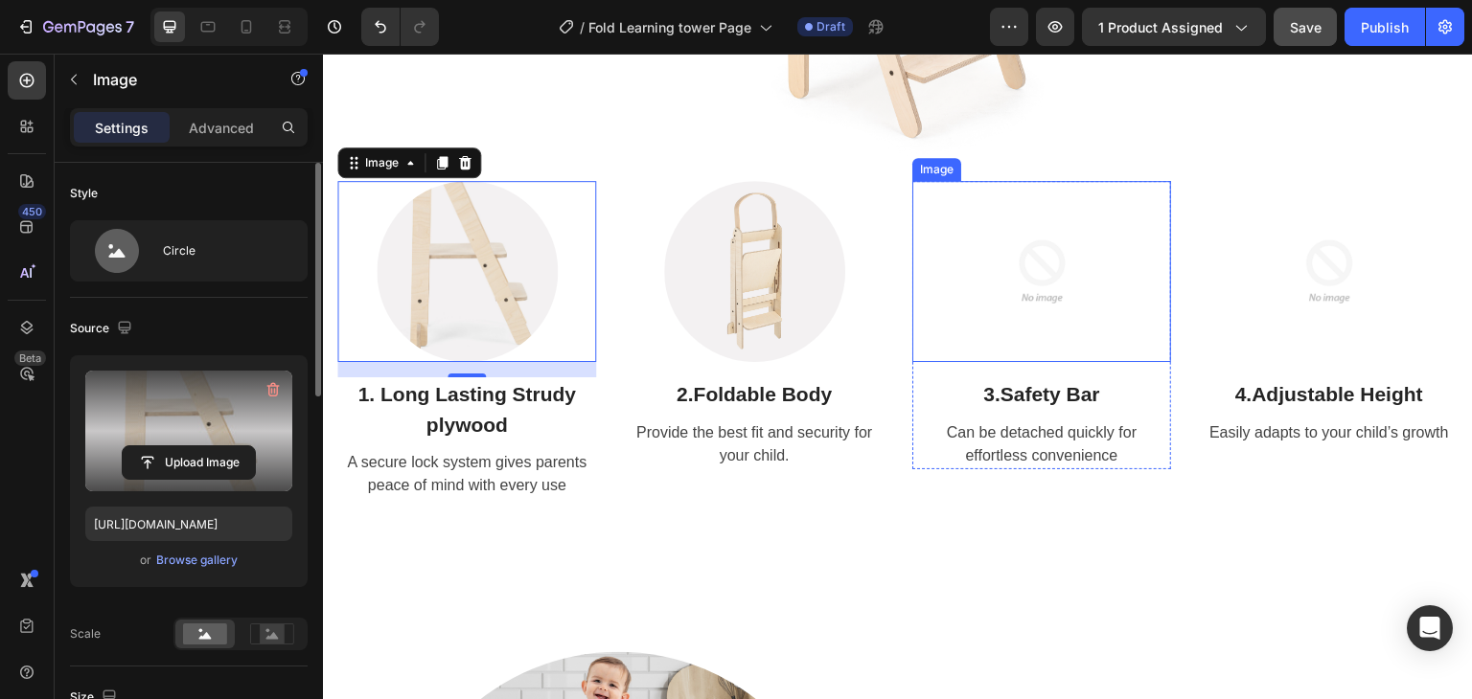
click at [1036, 297] on img at bounding box center [1041, 271] width 181 height 181
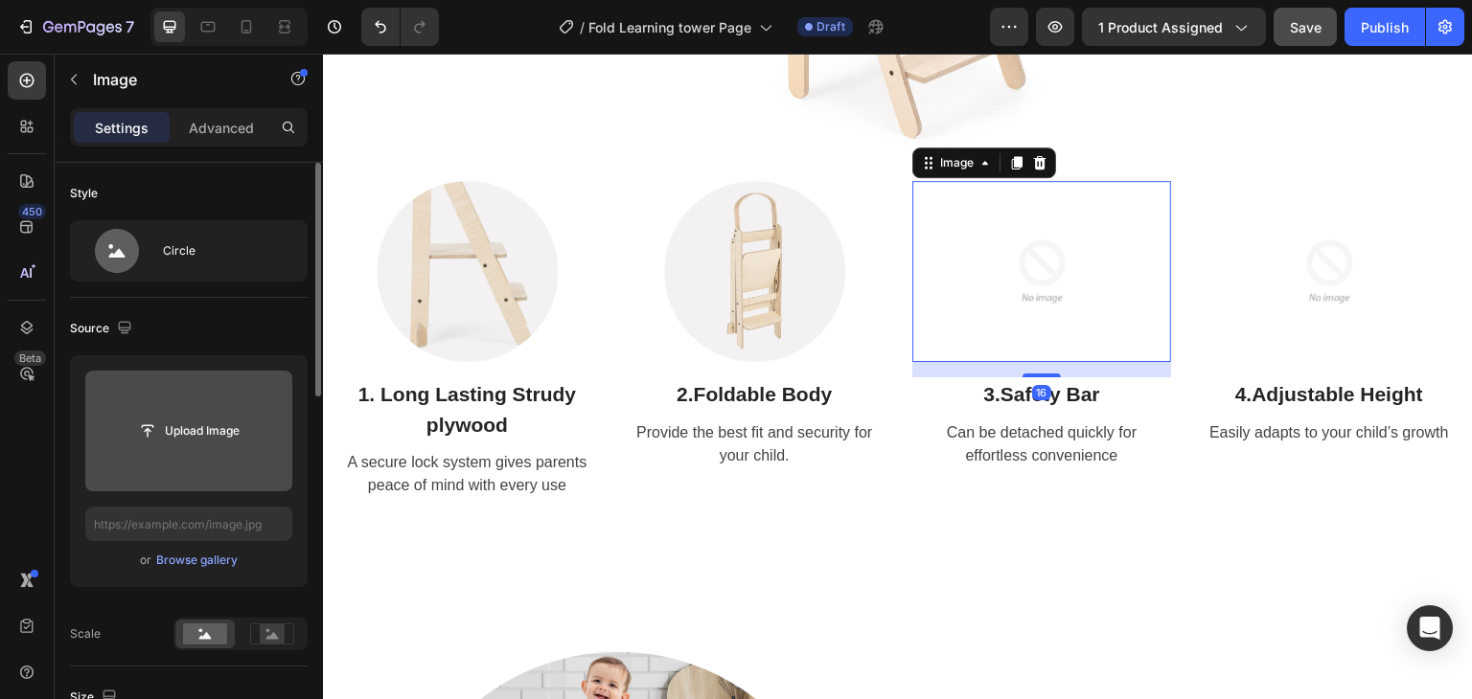
click at [209, 429] on input "file" at bounding box center [189, 431] width 132 height 33
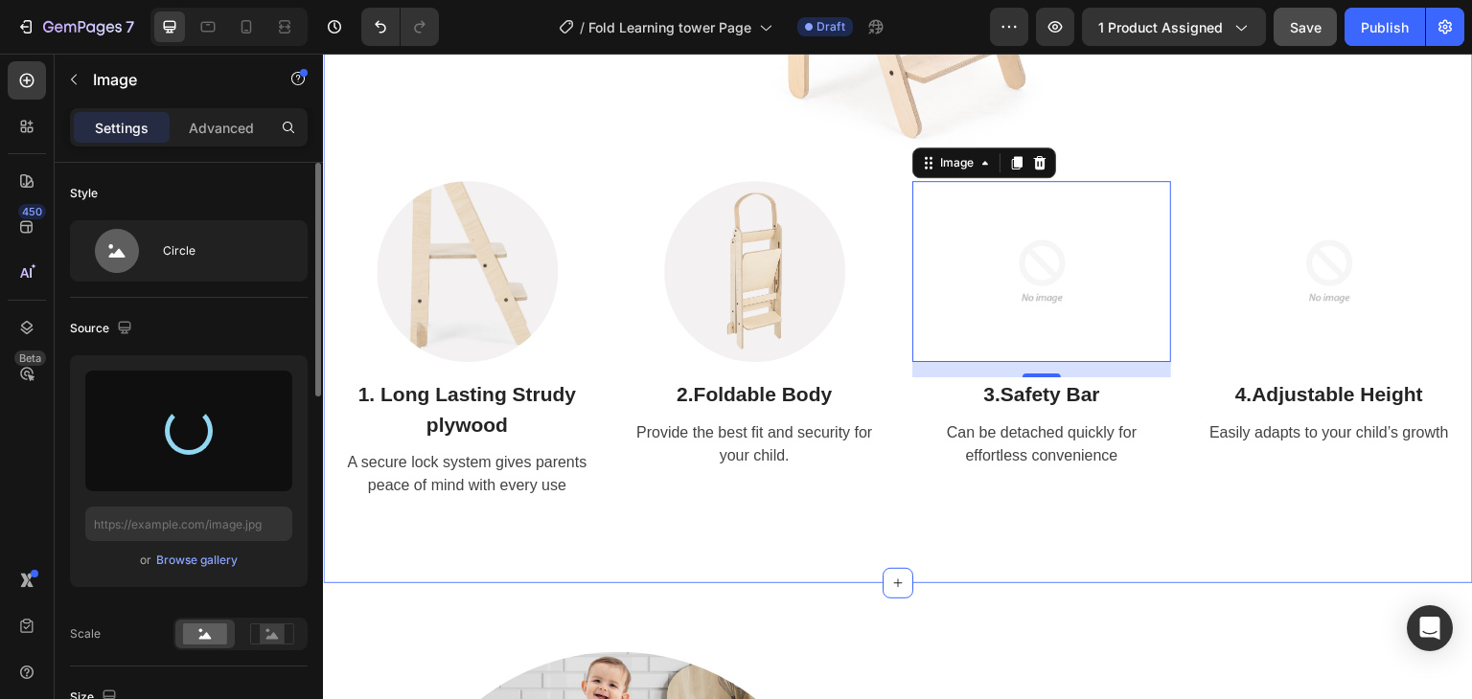
type input "[URL][DOMAIN_NAME]"
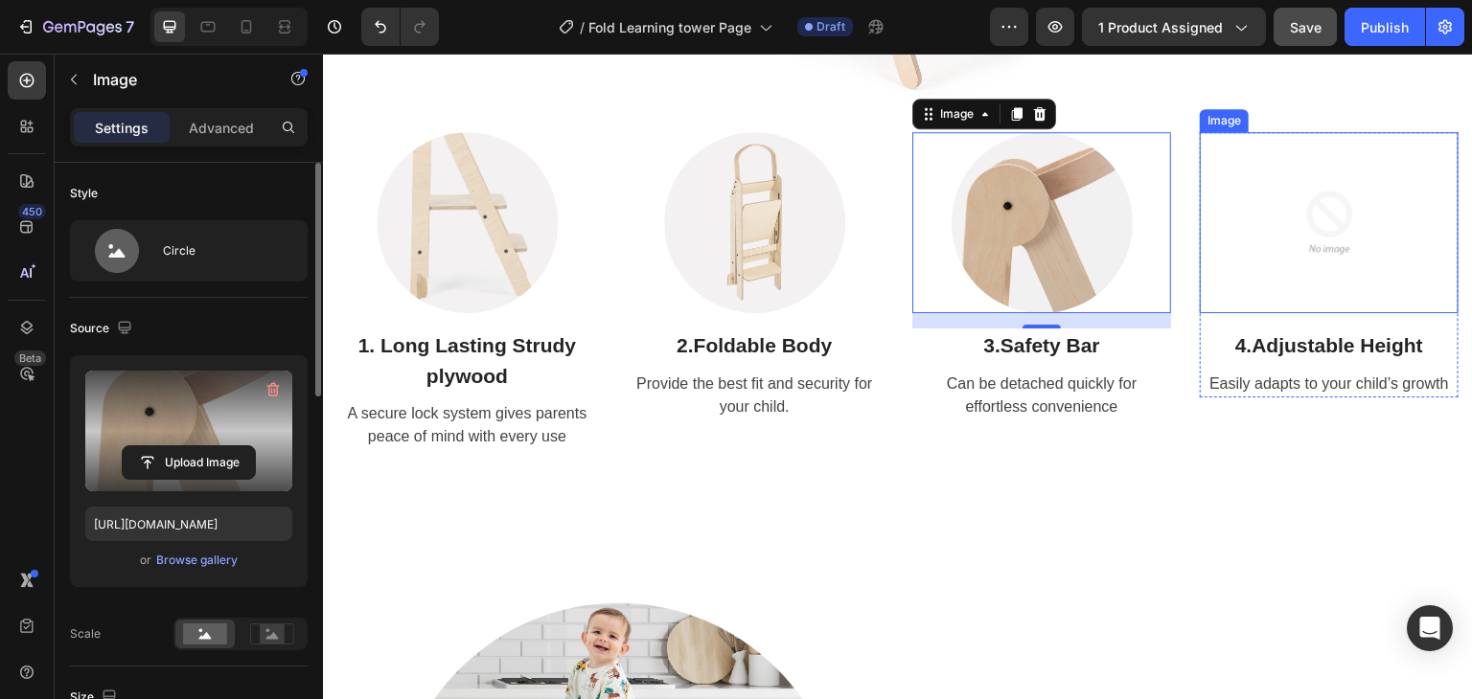
scroll to position [2308, 0]
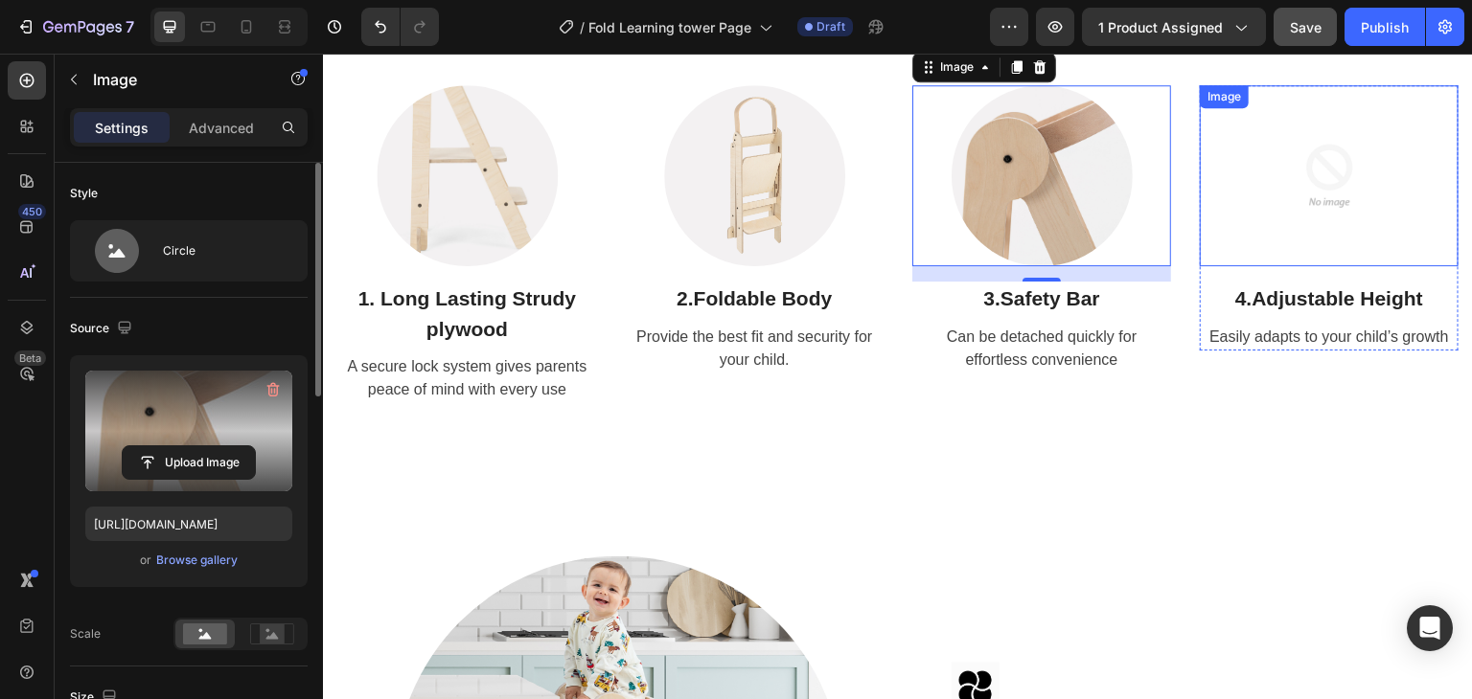
click at [1338, 172] on img at bounding box center [1329, 175] width 181 height 181
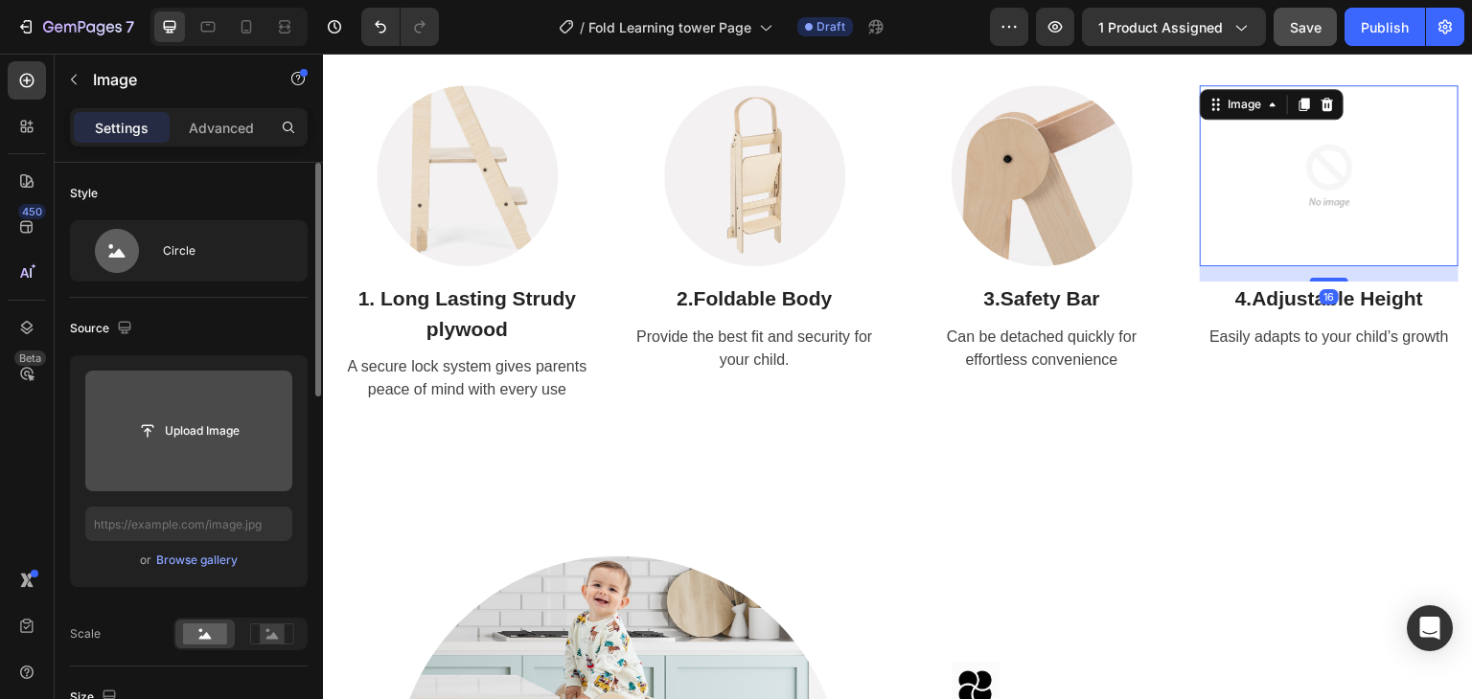
click at [208, 441] on input "file" at bounding box center [189, 431] width 132 height 33
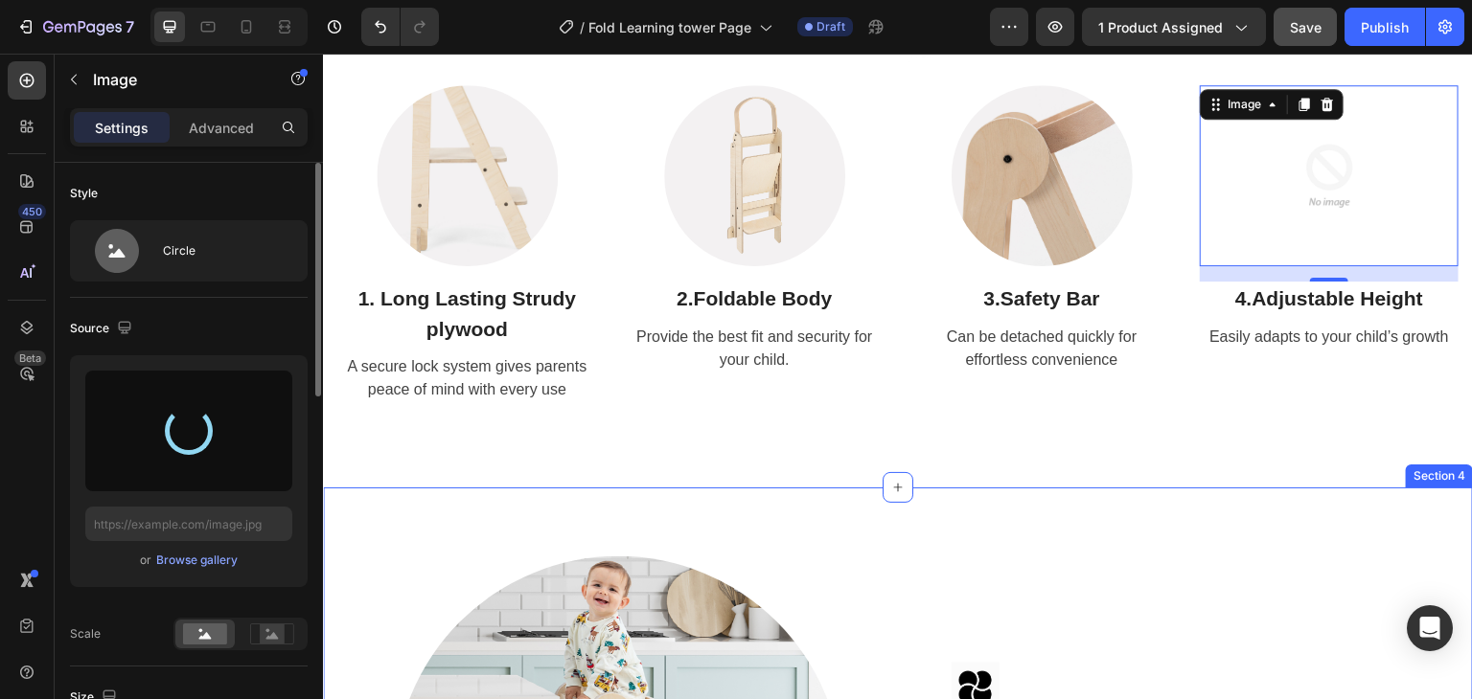
type input "[URL][DOMAIN_NAME]"
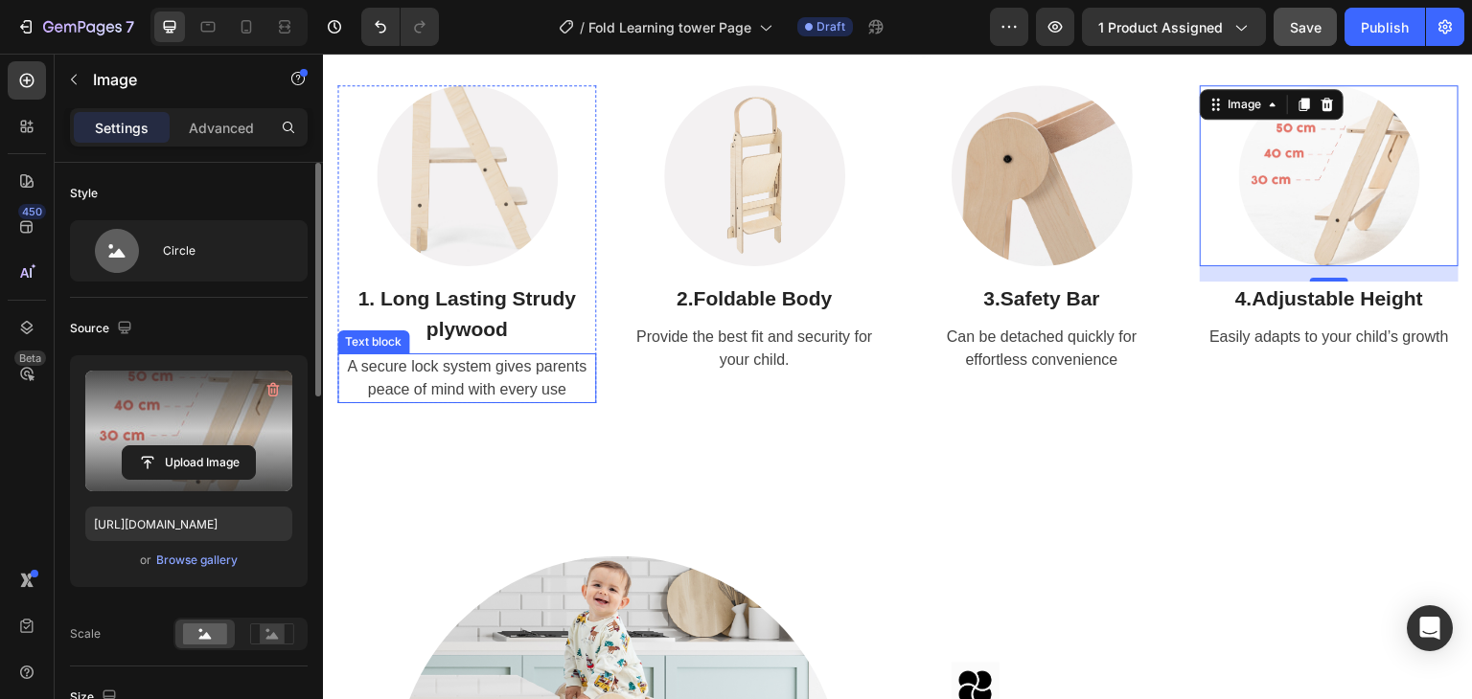
click at [507, 384] on p "A secure lock system gives parents peace of mind with every use" at bounding box center [466, 378] width 255 height 46
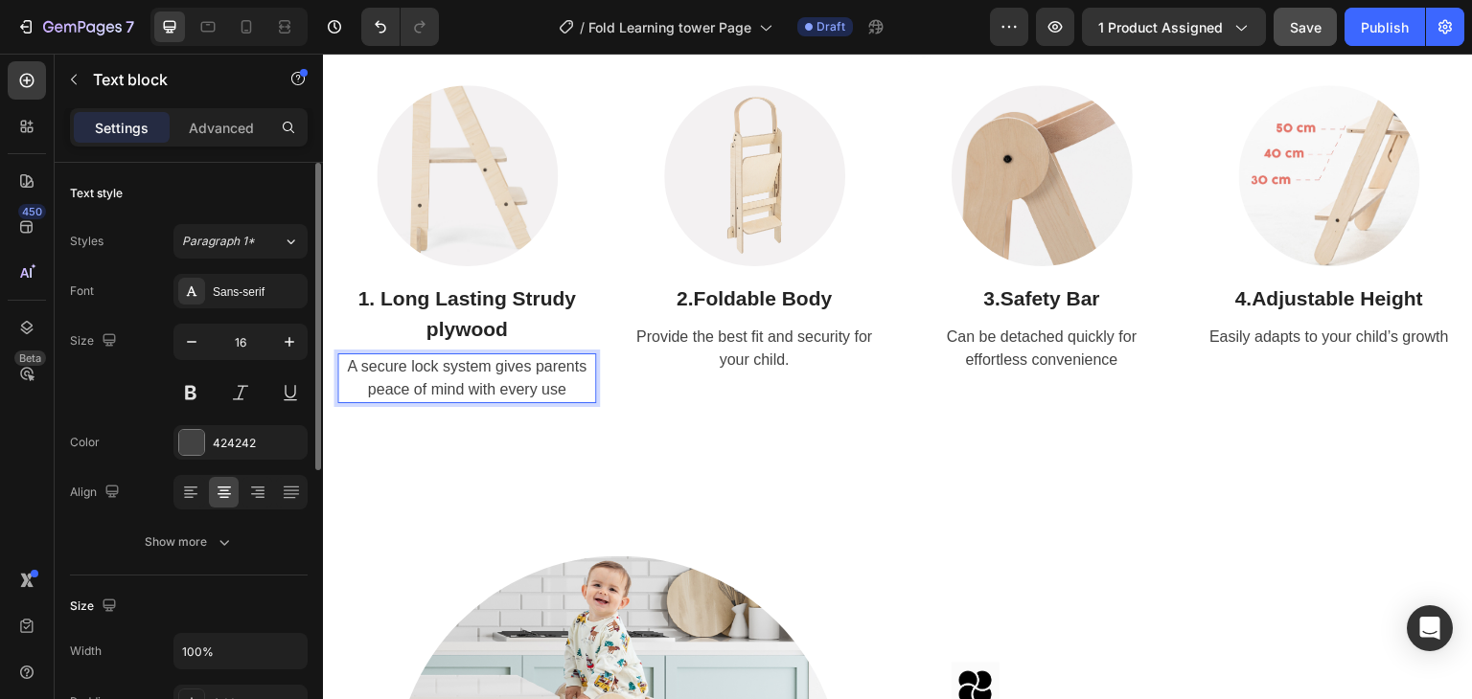
click at [454, 377] on p "A secure lock system gives parents peace of mind with every use" at bounding box center [466, 378] width 255 height 46
click at [507, 296] on strong "ong Lasting Strudy plywood" at bounding box center [483, 313] width 183 height 53
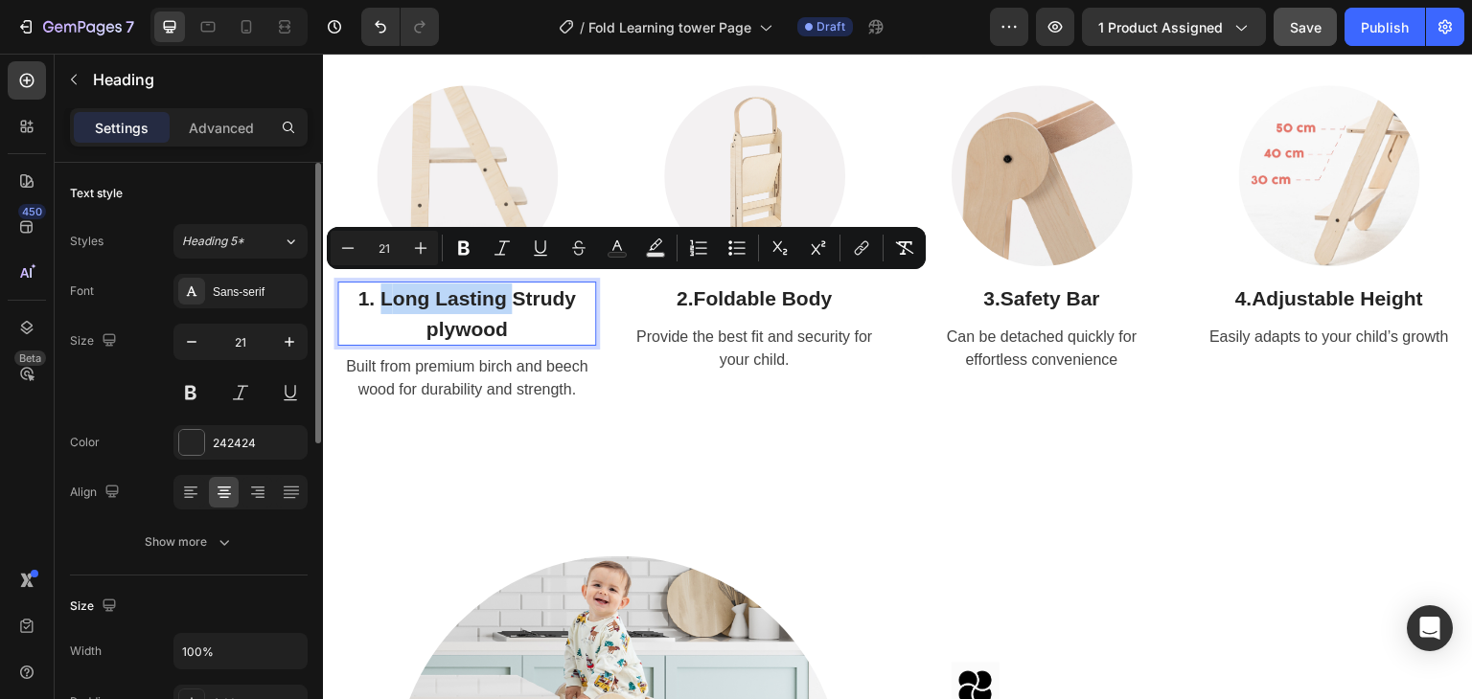
drag, startPoint x: 510, startPoint y: 296, endPoint x: 380, endPoint y: 297, distance: 129.4
click at [380, 297] on p "1. L ong Lasting Strudy plywood" at bounding box center [466, 314] width 255 height 60
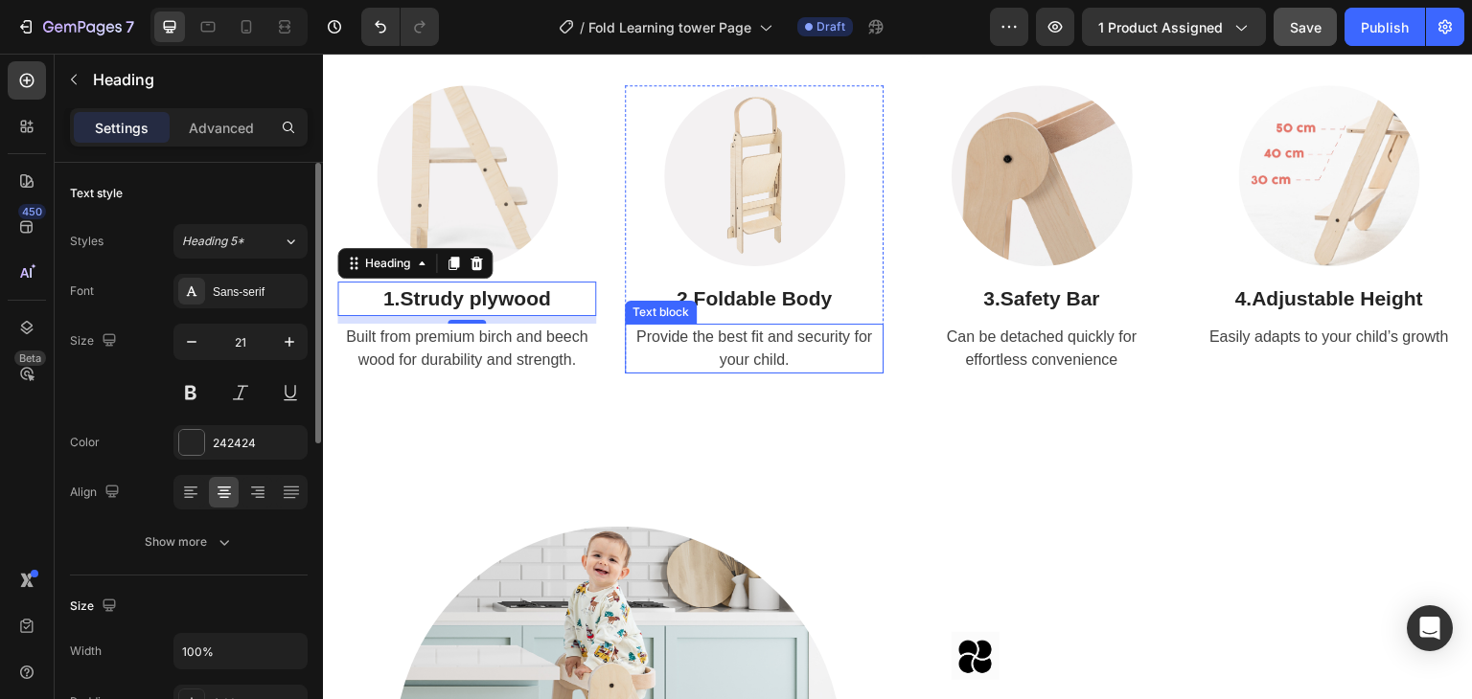
click at [735, 330] on span "Provide the best fit and security for your child." at bounding box center [754, 348] width 236 height 39
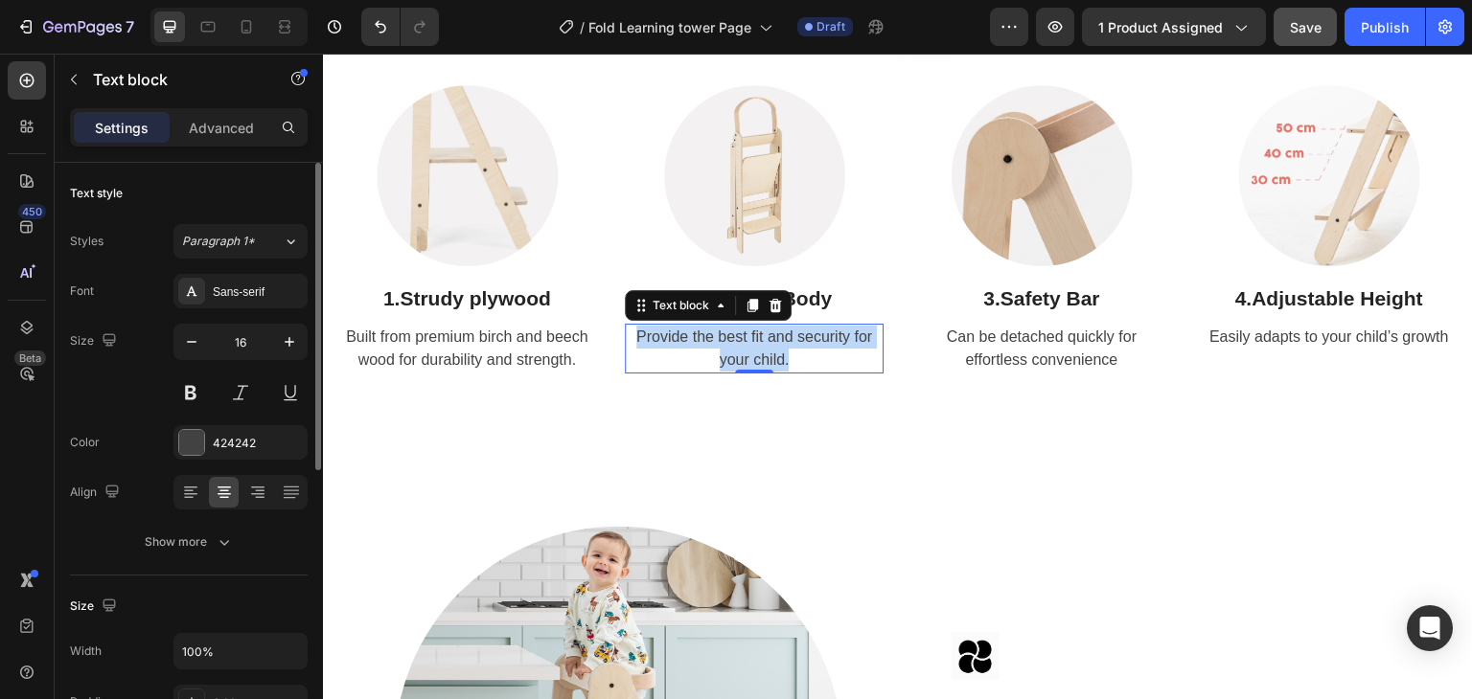
click at [735, 330] on span "Provide the best fit and security for your child." at bounding box center [754, 348] width 236 height 39
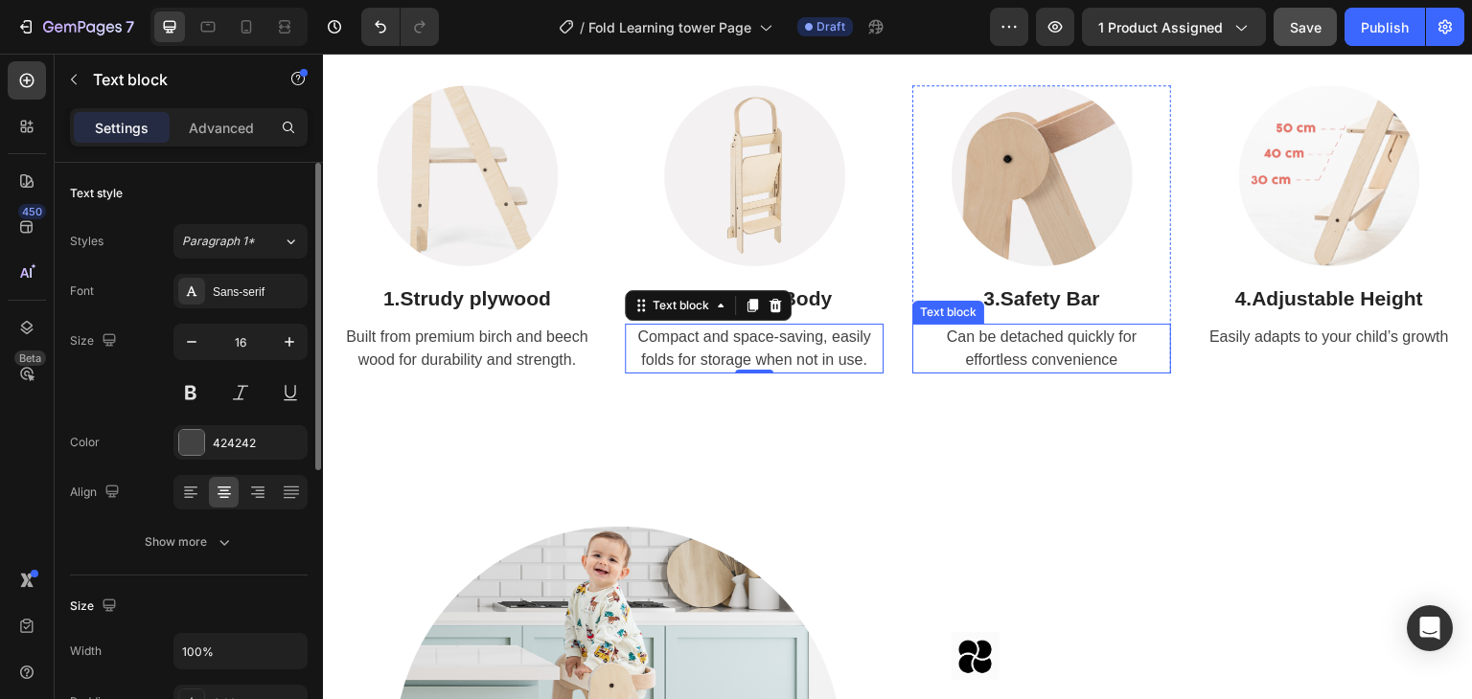
click at [988, 331] on span "Can be detached quickly for effortless convenience" at bounding box center [1042, 348] width 190 height 39
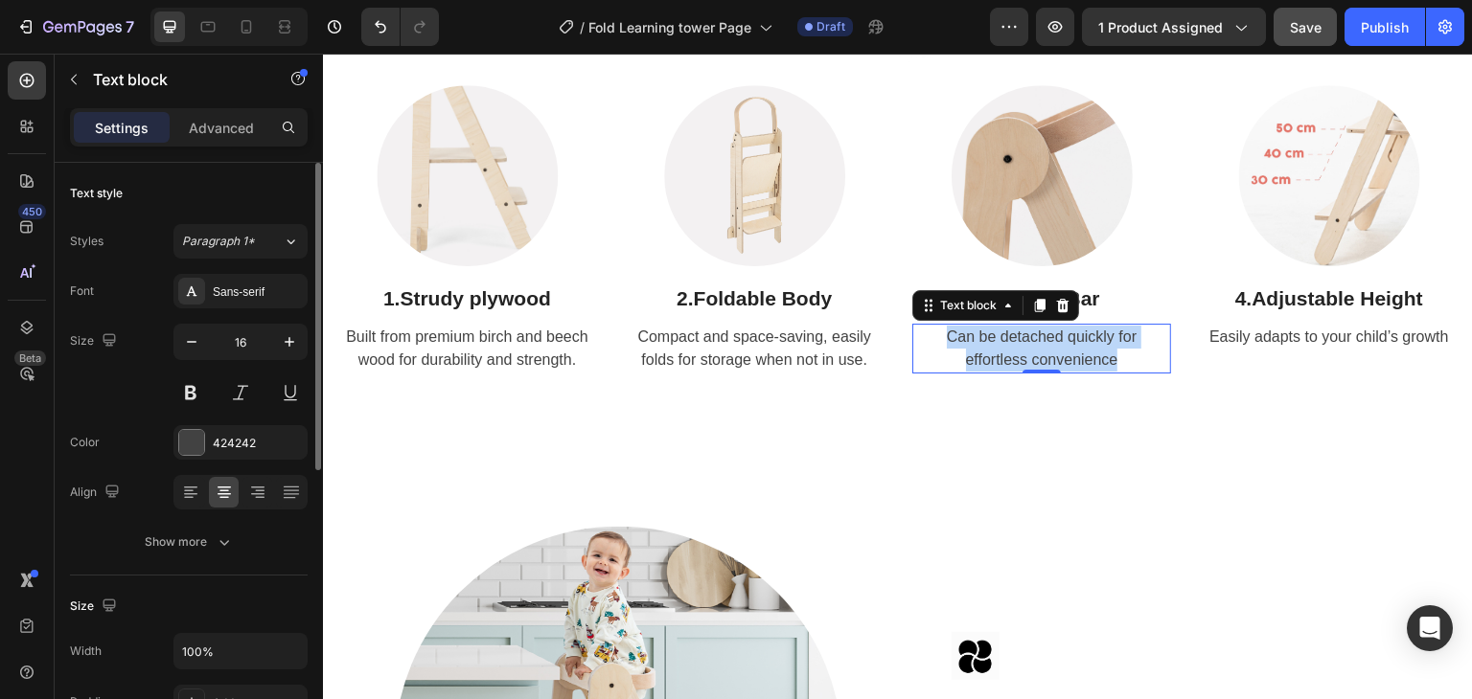
click at [988, 331] on span "Can be detached quickly for effortless convenience" at bounding box center [1042, 348] width 190 height 39
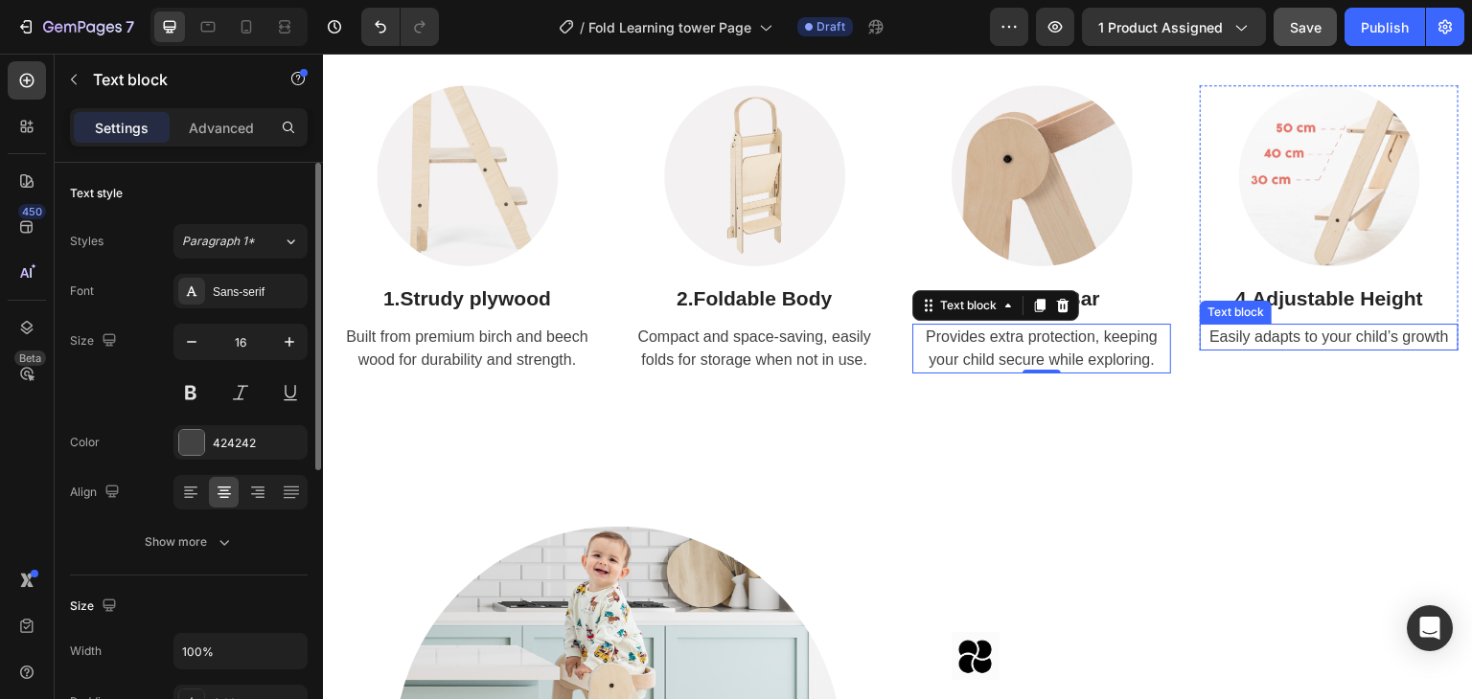
click at [1311, 330] on span "Easily adapts to your child’s growth" at bounding box center [1329, 337] width 240 height 16
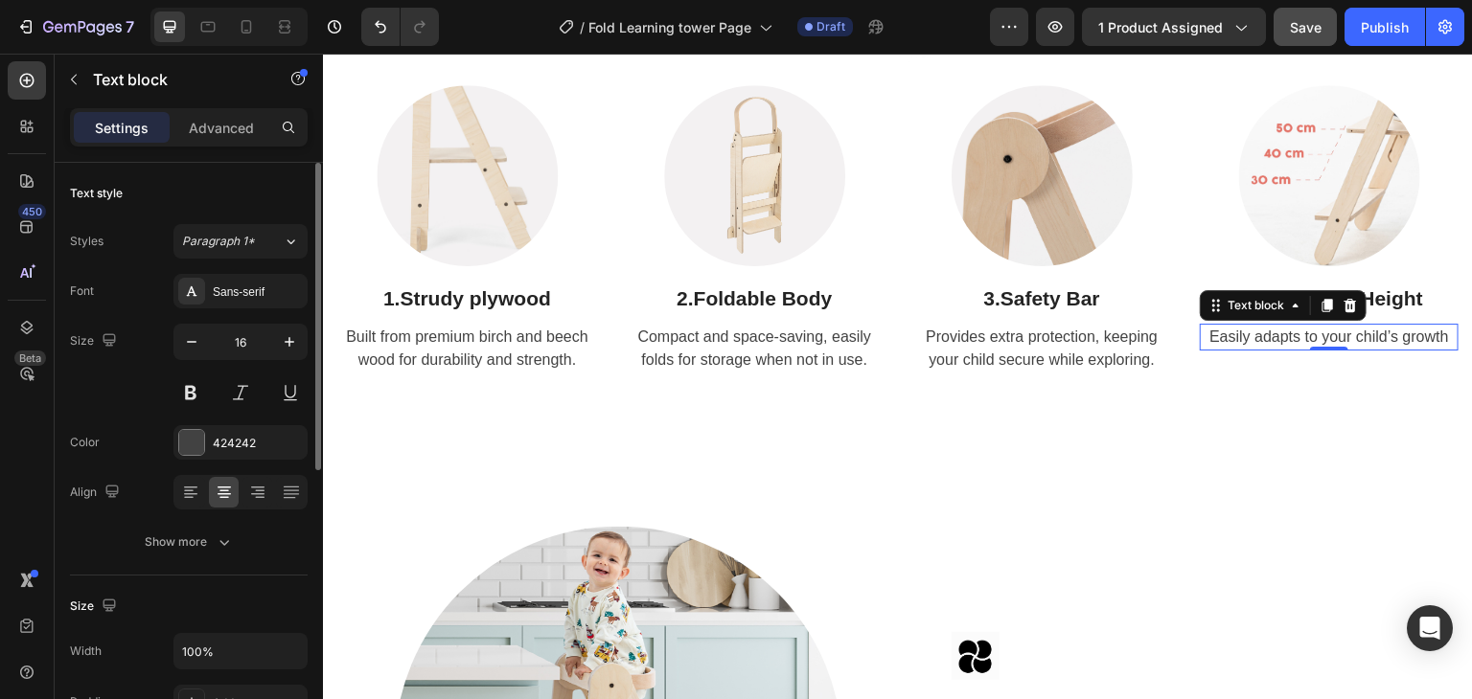
click at [1311, 330] on span "Easily adapts to your child’s growth" at bounding box center [1329, 337] width 240 height 16
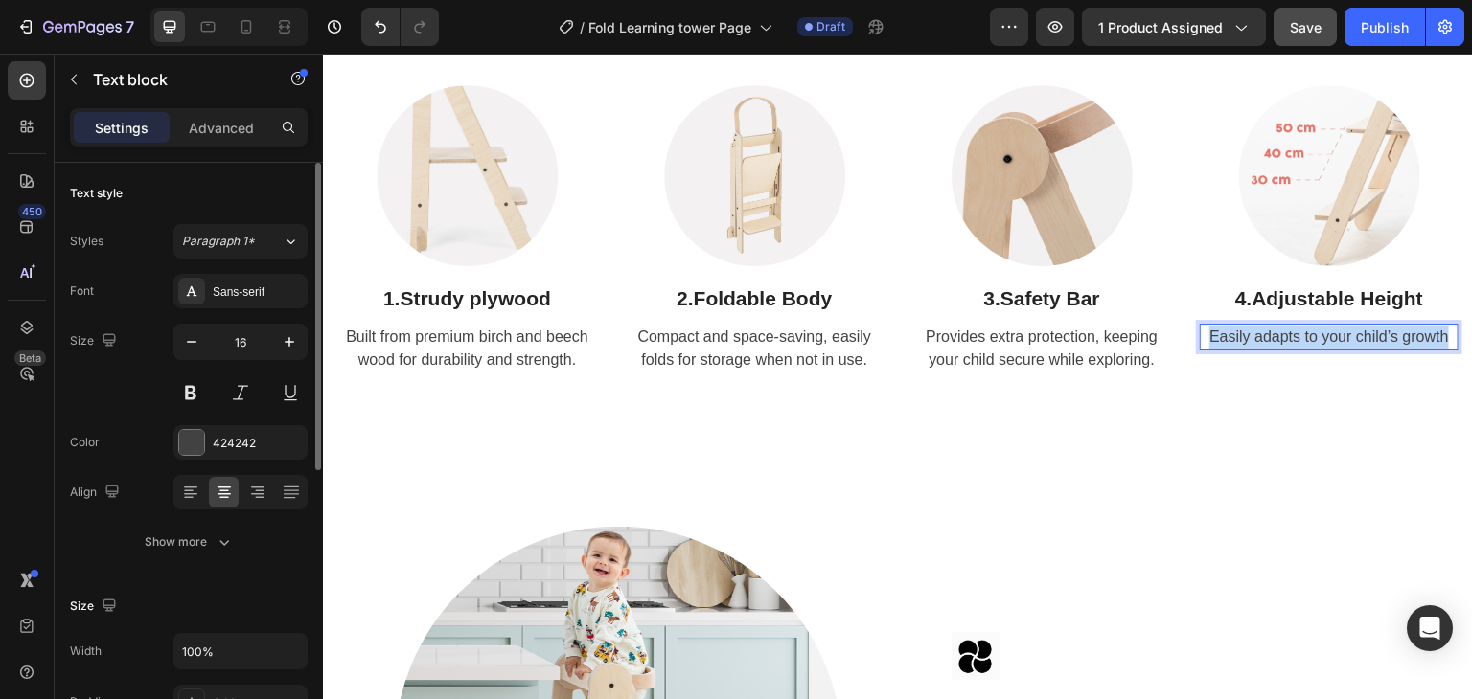
click at [1311, 330] on span "Easily adapts to your child’s growth" at bounding box center [1329, 337] width 240 height 16
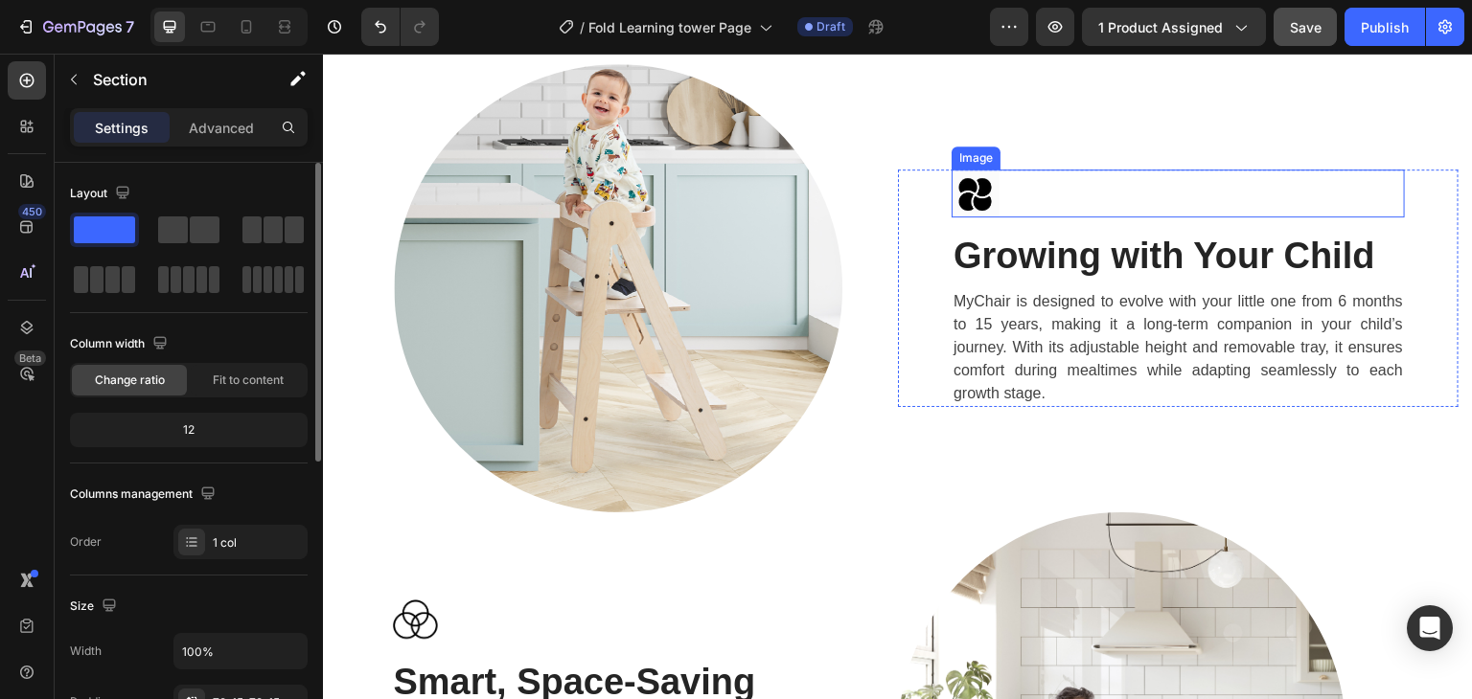
scroll to position [2883, 0]
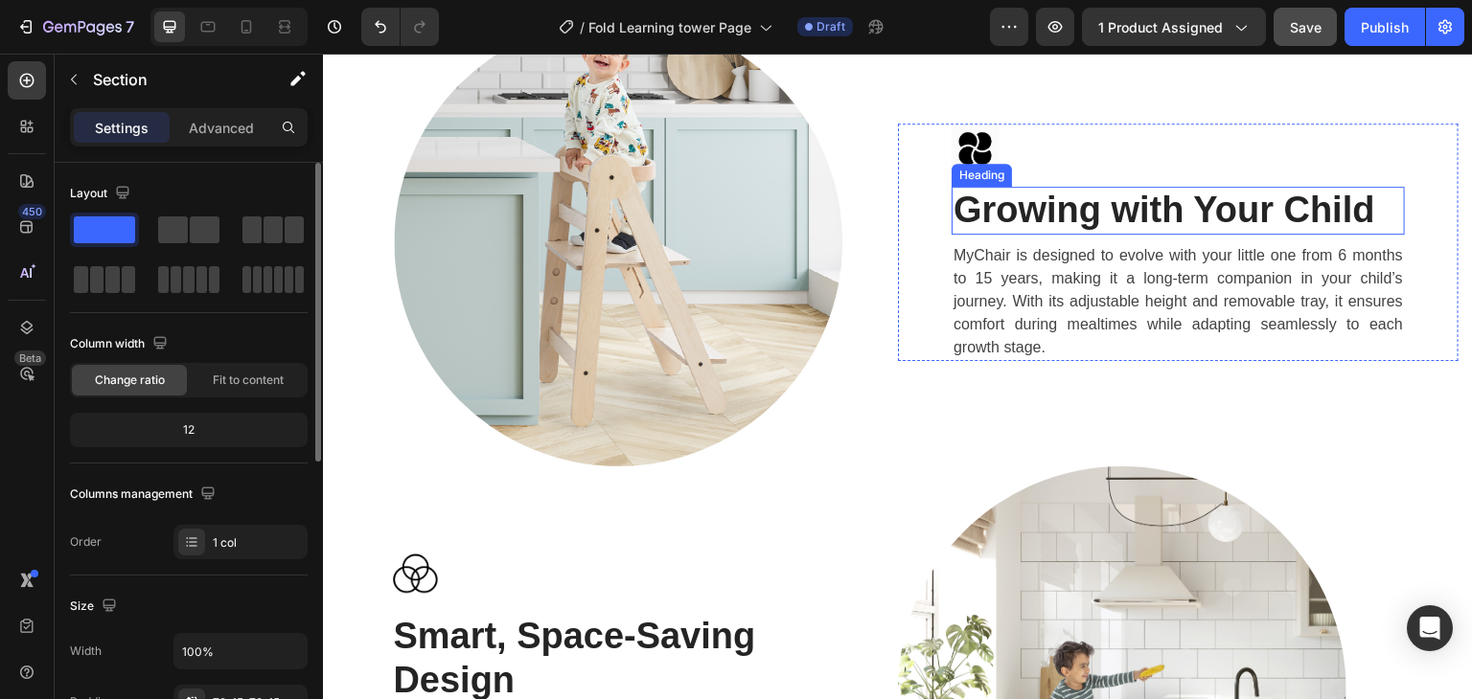
click at [1124, 224] on h2 "Growing with Your Child" at bounding box center [1177, 211] width 453 height 48
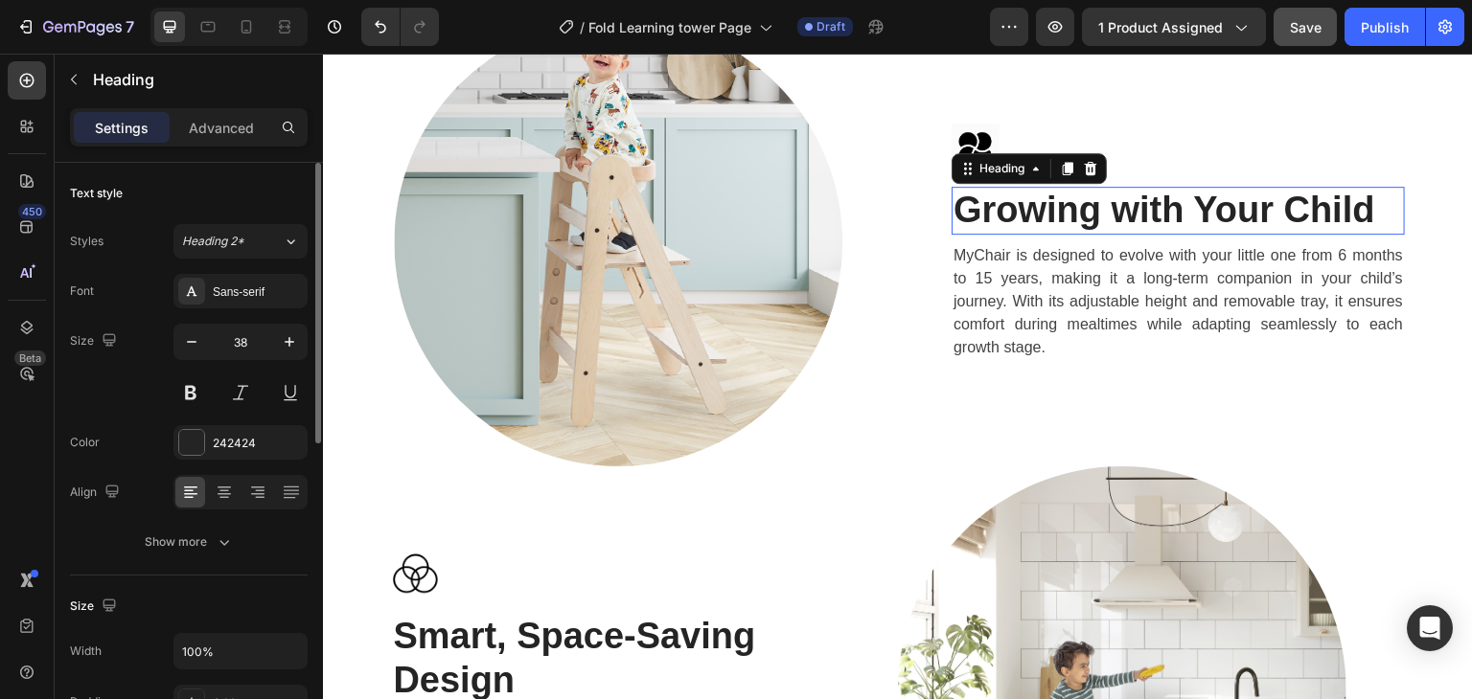
click at [1124, 224] on h2 "Growing with Your Child" at bounding box center [1177, 211] width 453 height 48
click at [1124, 224] on p "Growing with Your Child" at bounding box center [1177, 211] width 449 height 44
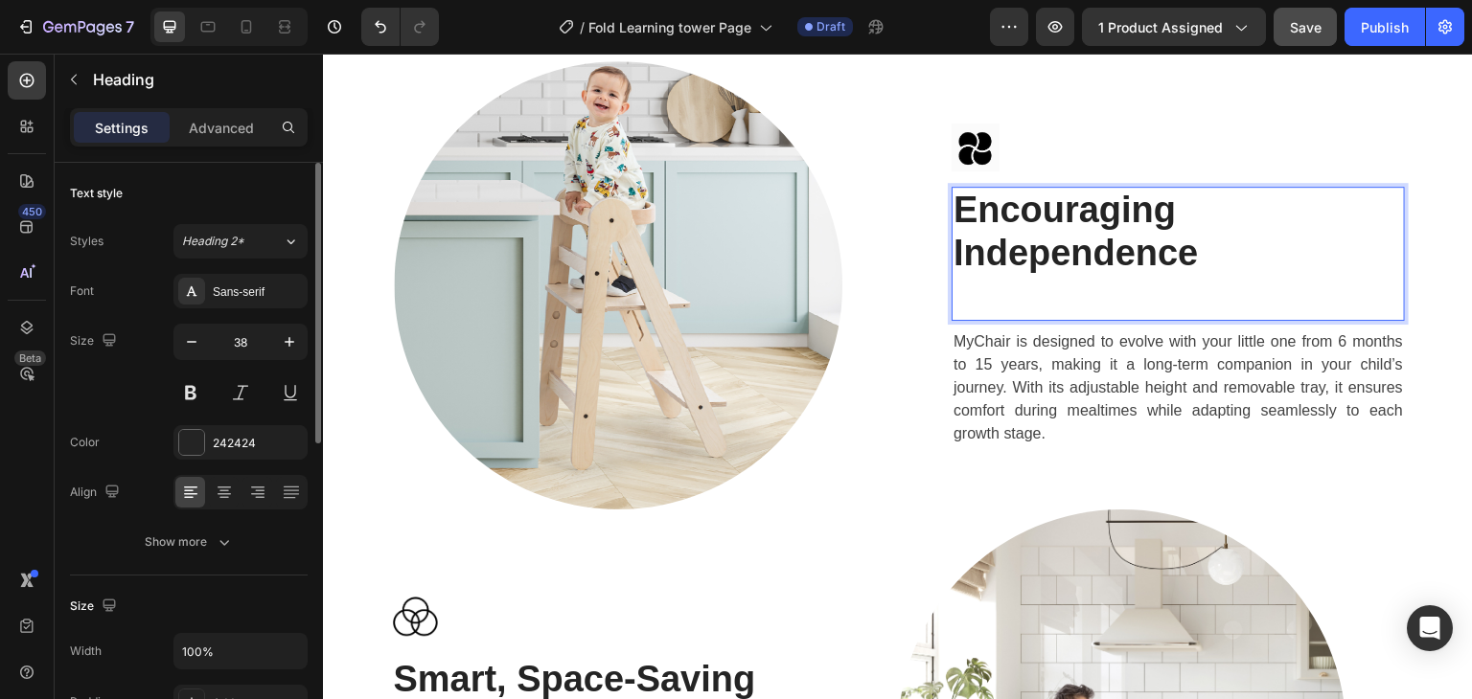
scroll to position [2862, 0]
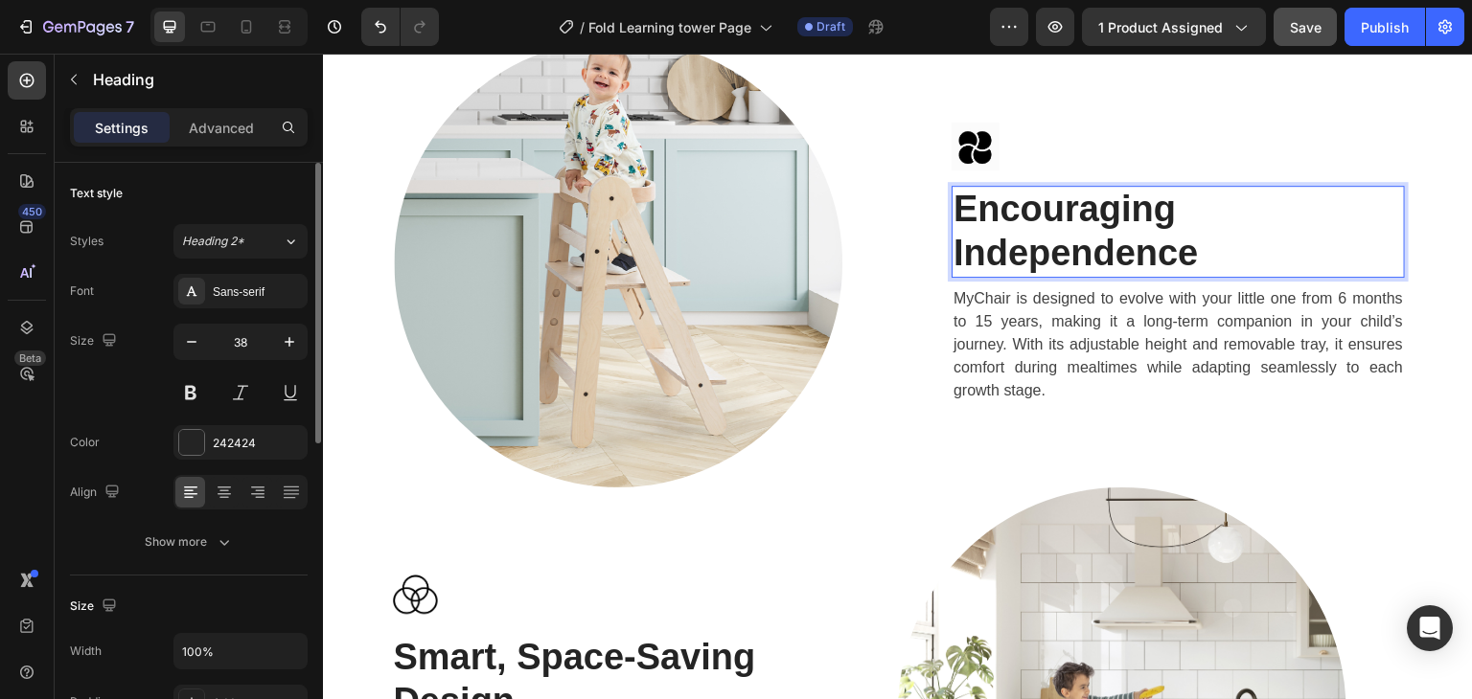
click at [953, 248] on strong "Encouraging Independence" at bounding box center [1075, 231] width 245 height 84
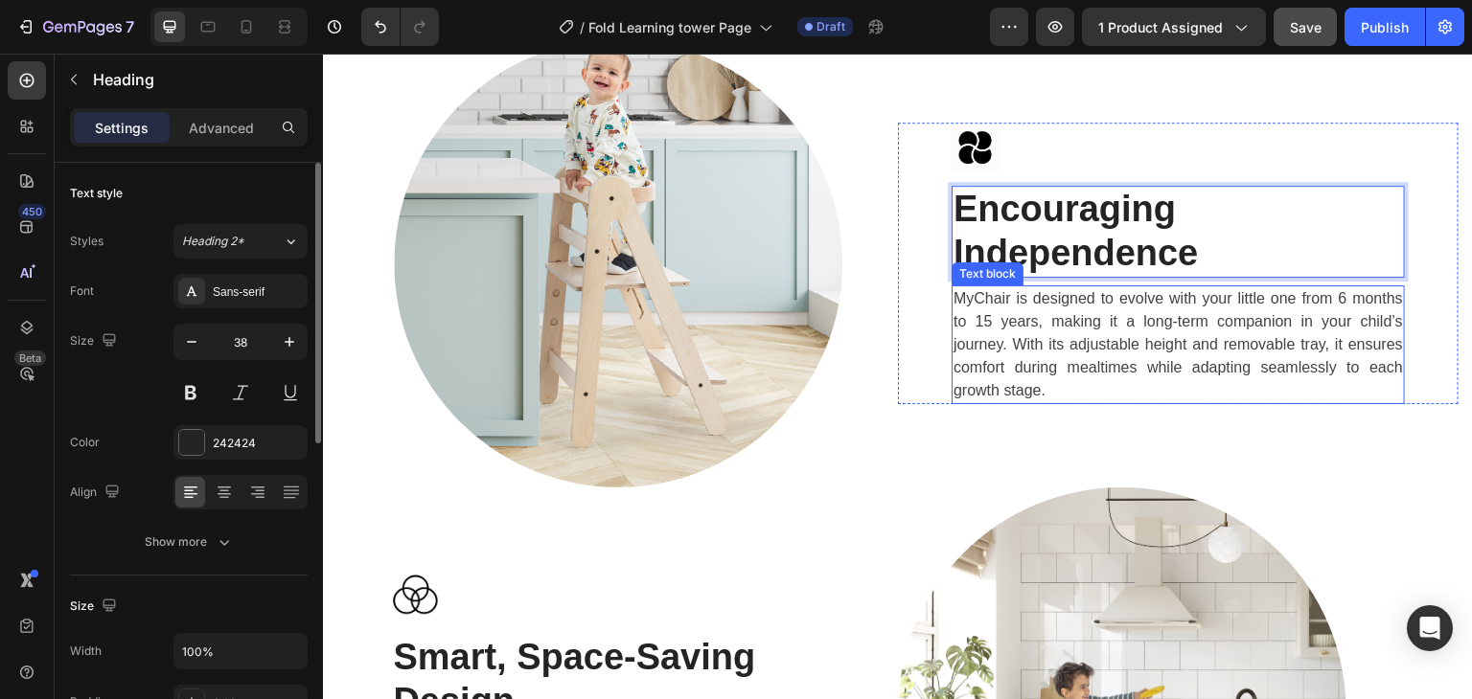
click at [1026, 328] on p "MyChair is designed to evolve with your little one from 6 months to 15 years, m…" at bounding box center [1177, 344] width 449 height 115
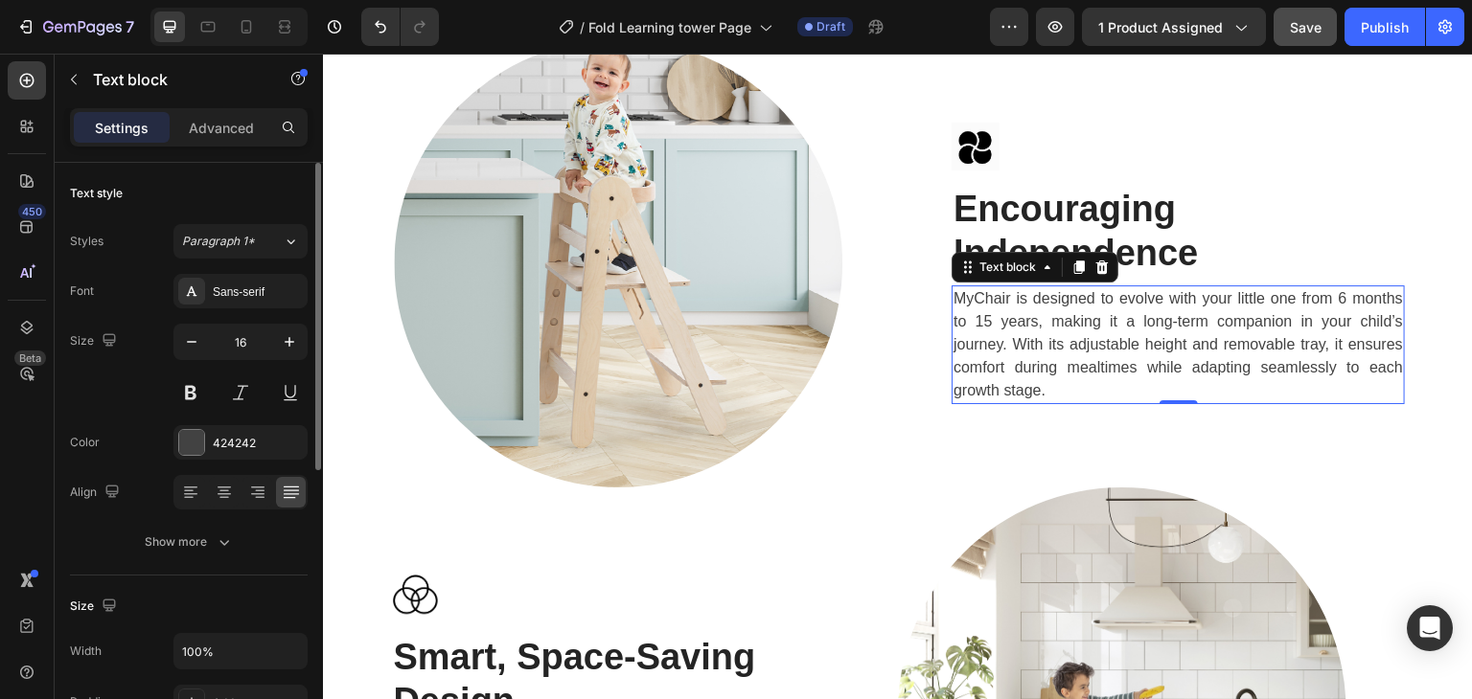
click at [1020, 339] on p "MyChair is designed to evolve with your little one from 6 months to 15 years, m…" at bounding box center [1177, 344] width 449 height 115
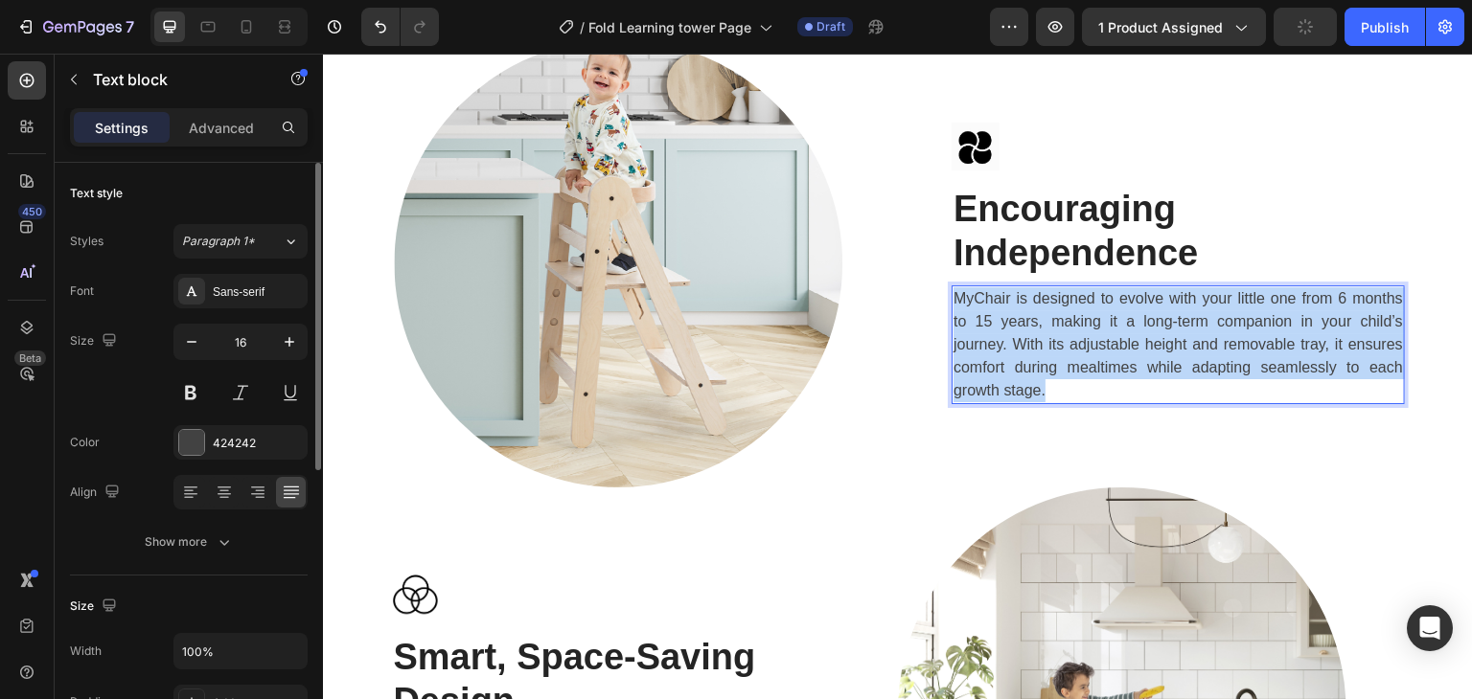
click at [1020, 339] on p "MyChair is designed to evolve with your little one from 6 months to 15 years, m…" at bounding box center [1177, 344] width 449 height 115
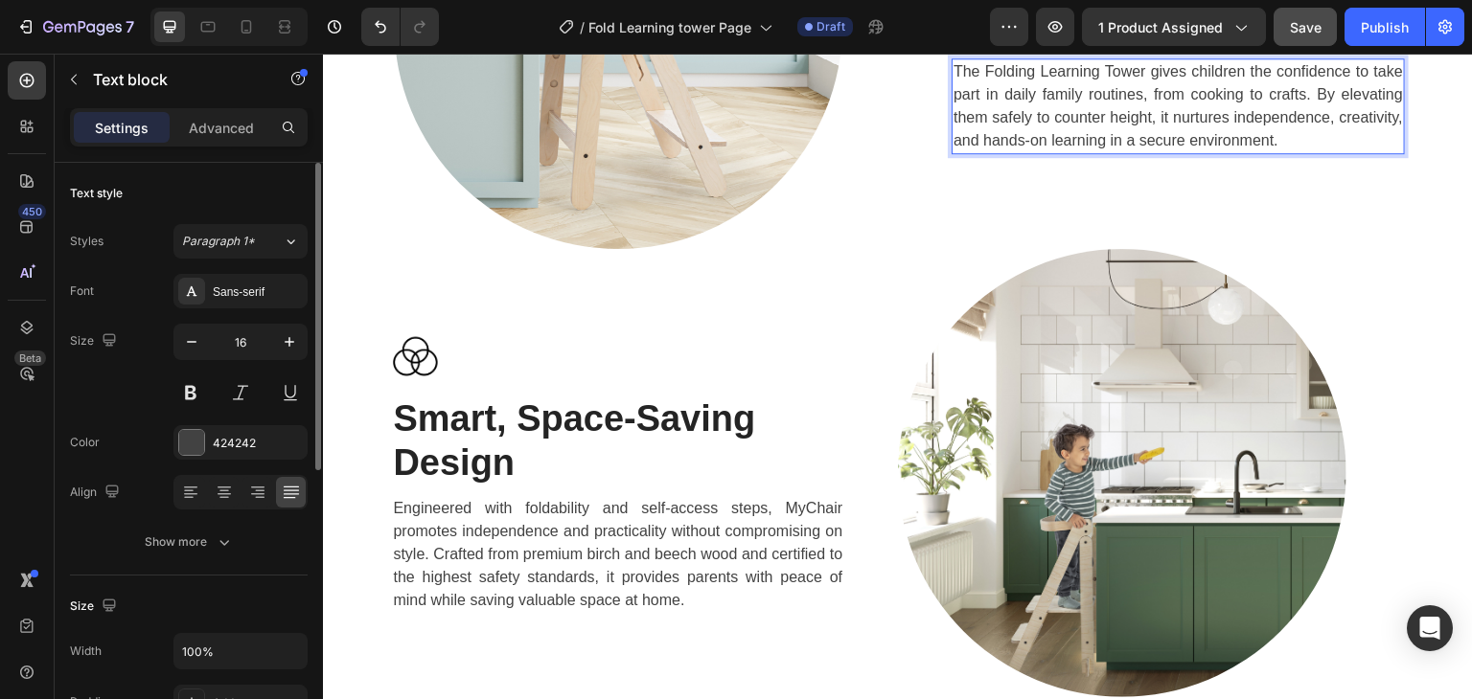
scroll to position [3161, 0]
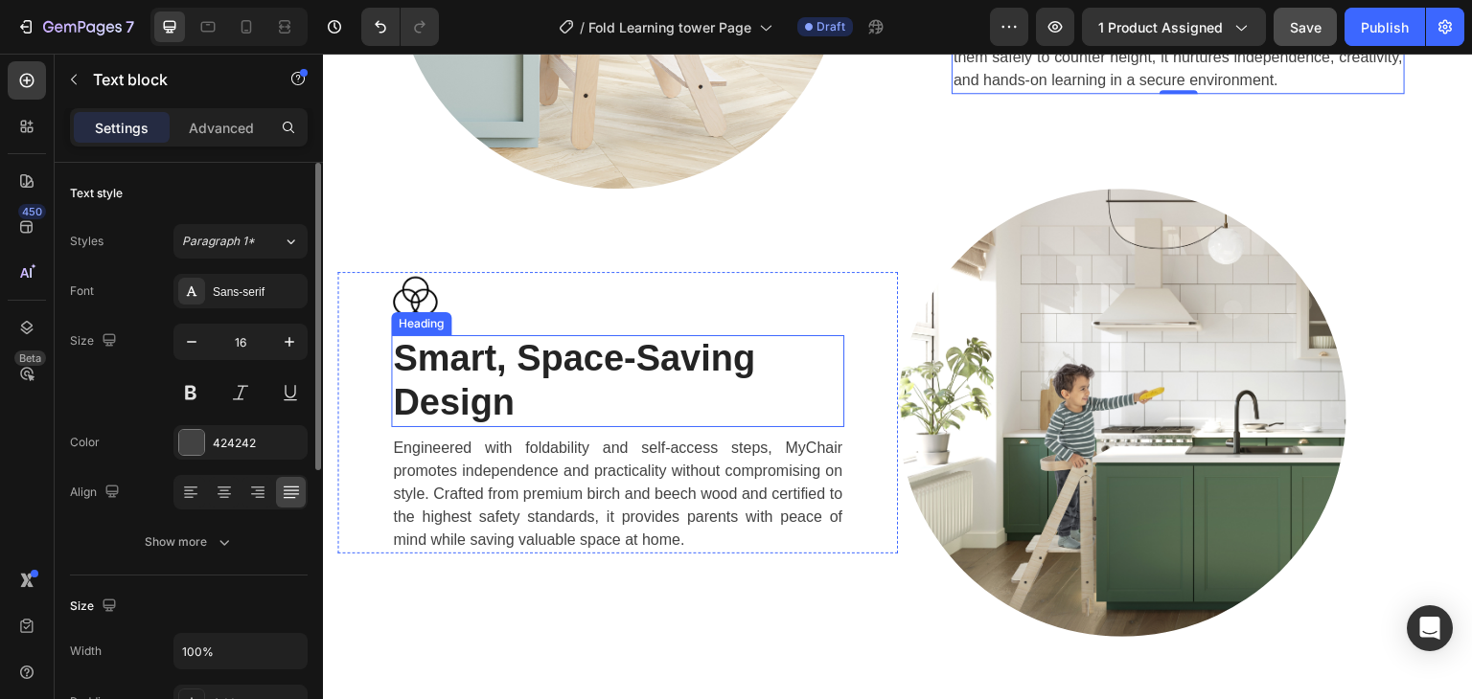
click at [603, 407] on h2 "Smart, Space-Saving Design" at bounding box center [617, 380] width 453 height 91
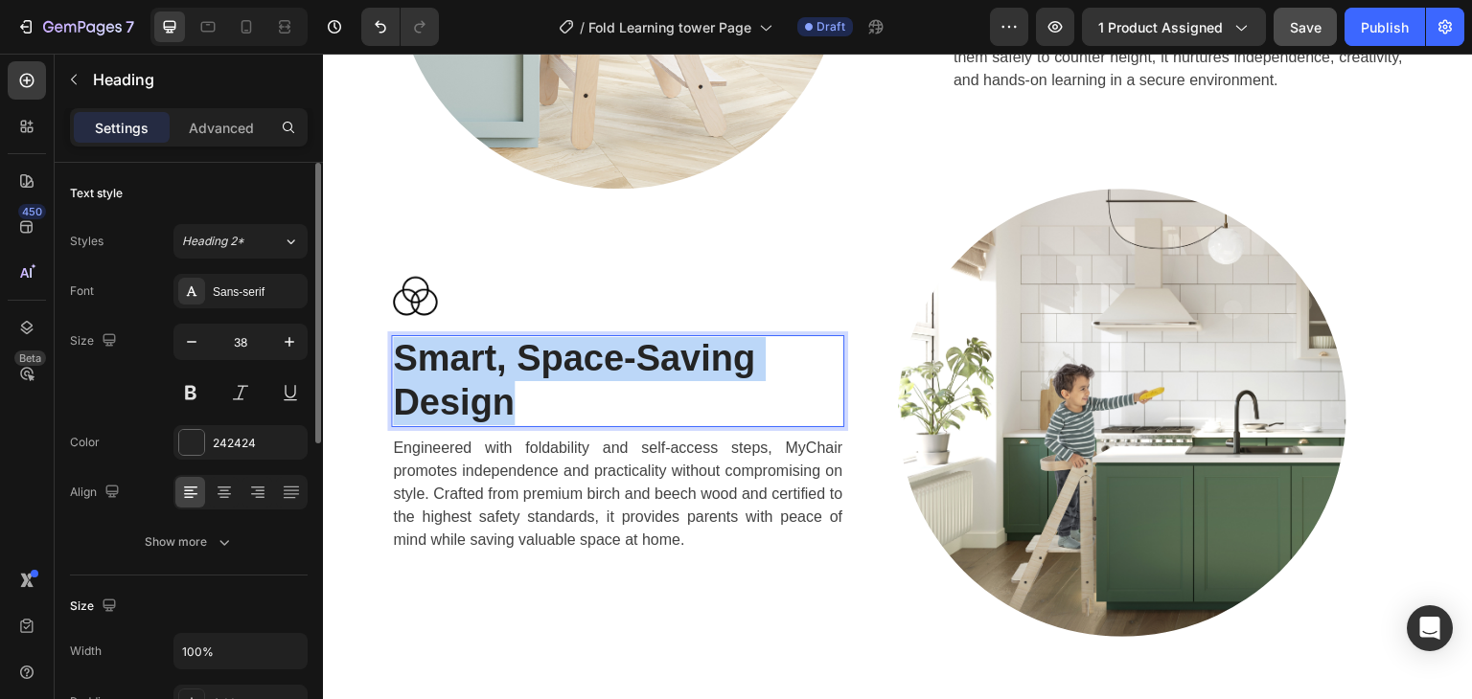
click at [603, 407] on p "Smart, Space-Saving Design" at bounding box center [617, 380] width 449 height 87
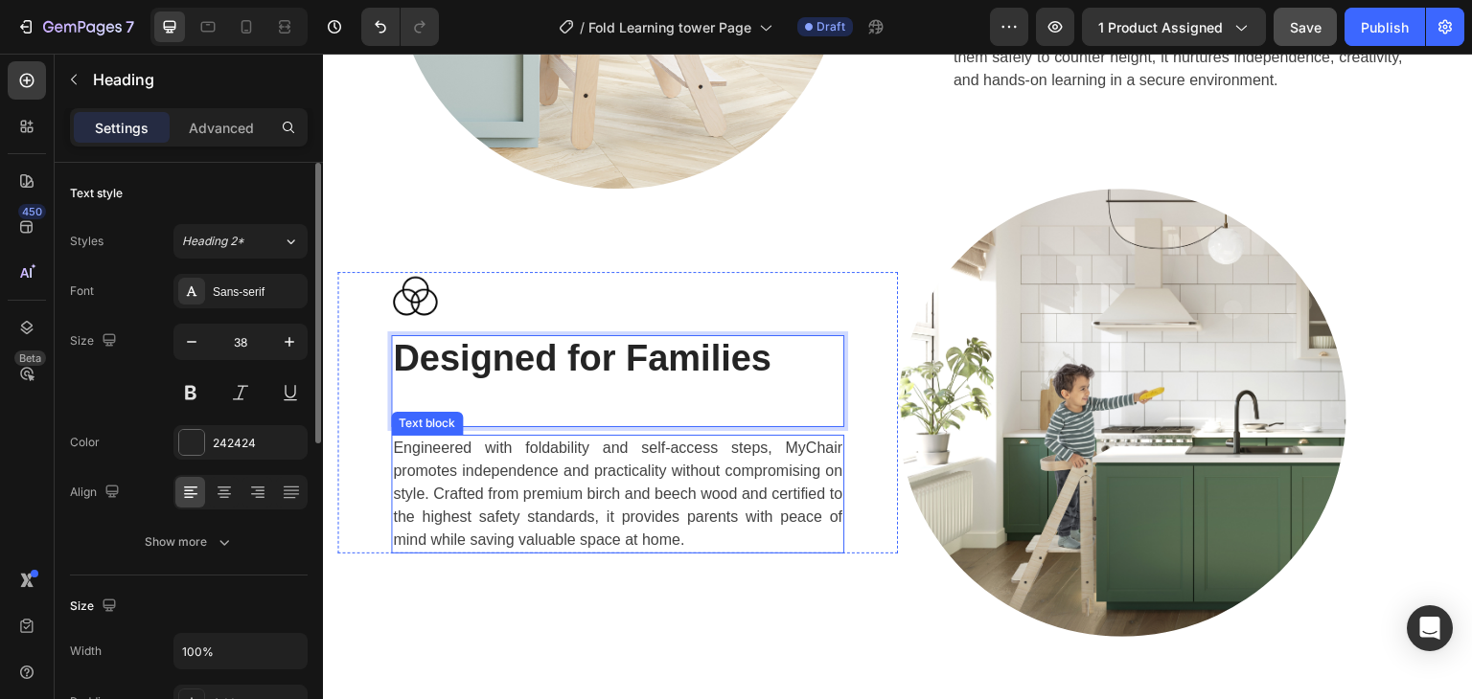
scroll to position [3183, 0]
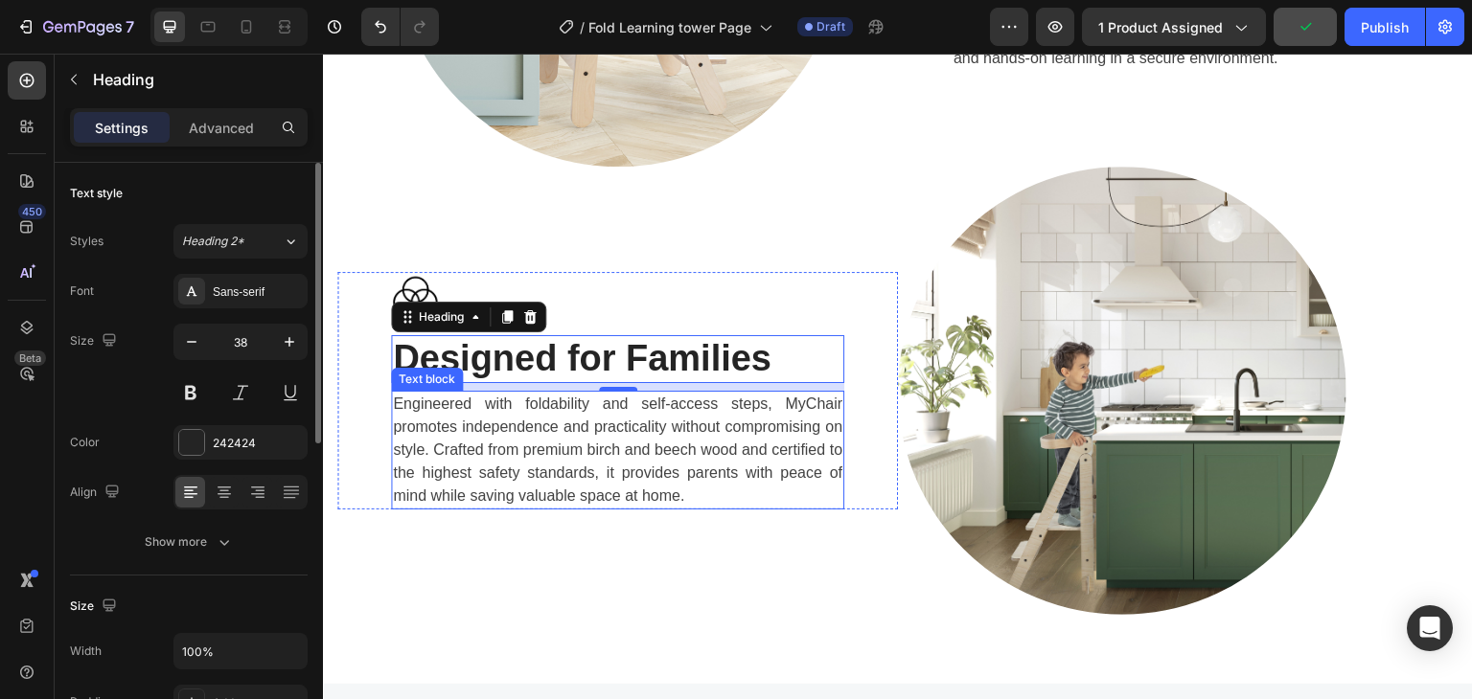
click at [712, 439] on p "Engineered with foldability and self-access steps, MyChair promotes independenc…" at bounding box center [617, 450] width 449 height 115
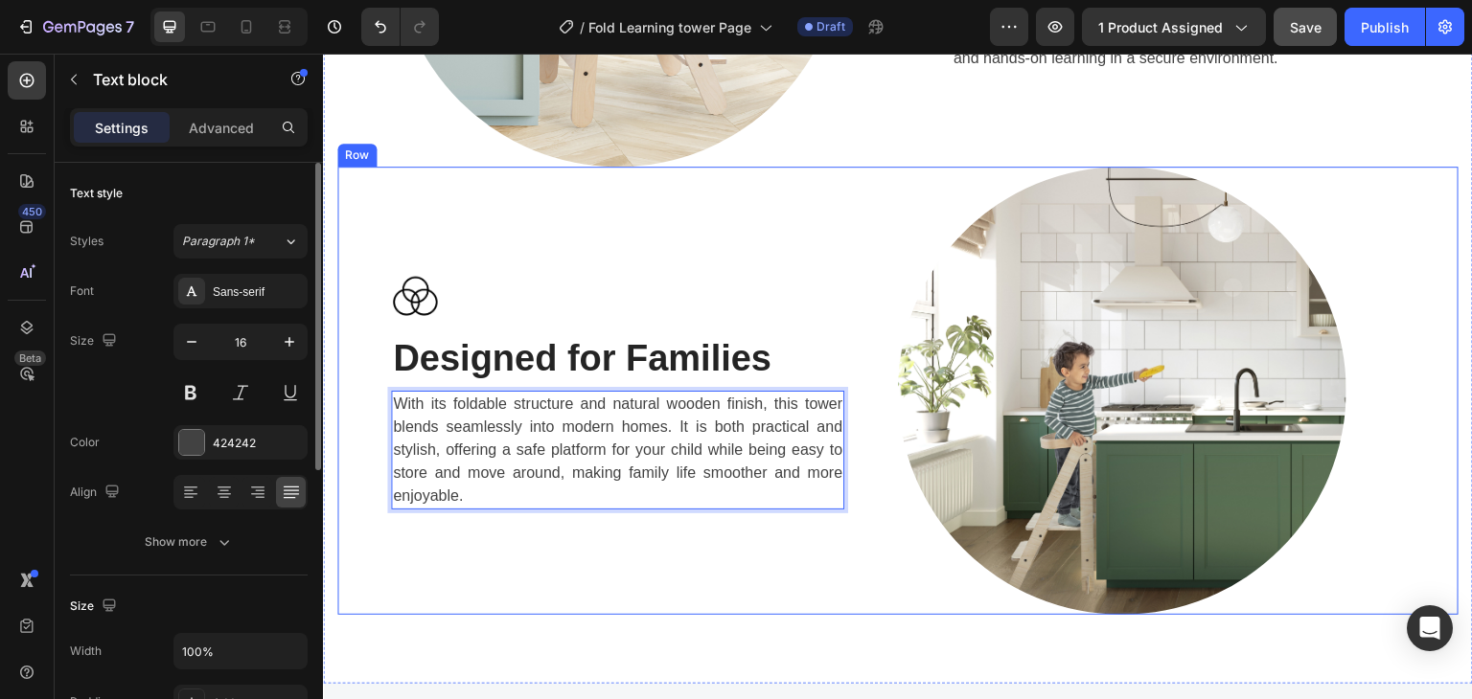
click at [752, 536] on div "Image ⁠⁠⁠⁠⁠⁠⁠ Designed for Families Heading With its foldable structure and nat…" at bounding box center [617, 391] width 561 height 448
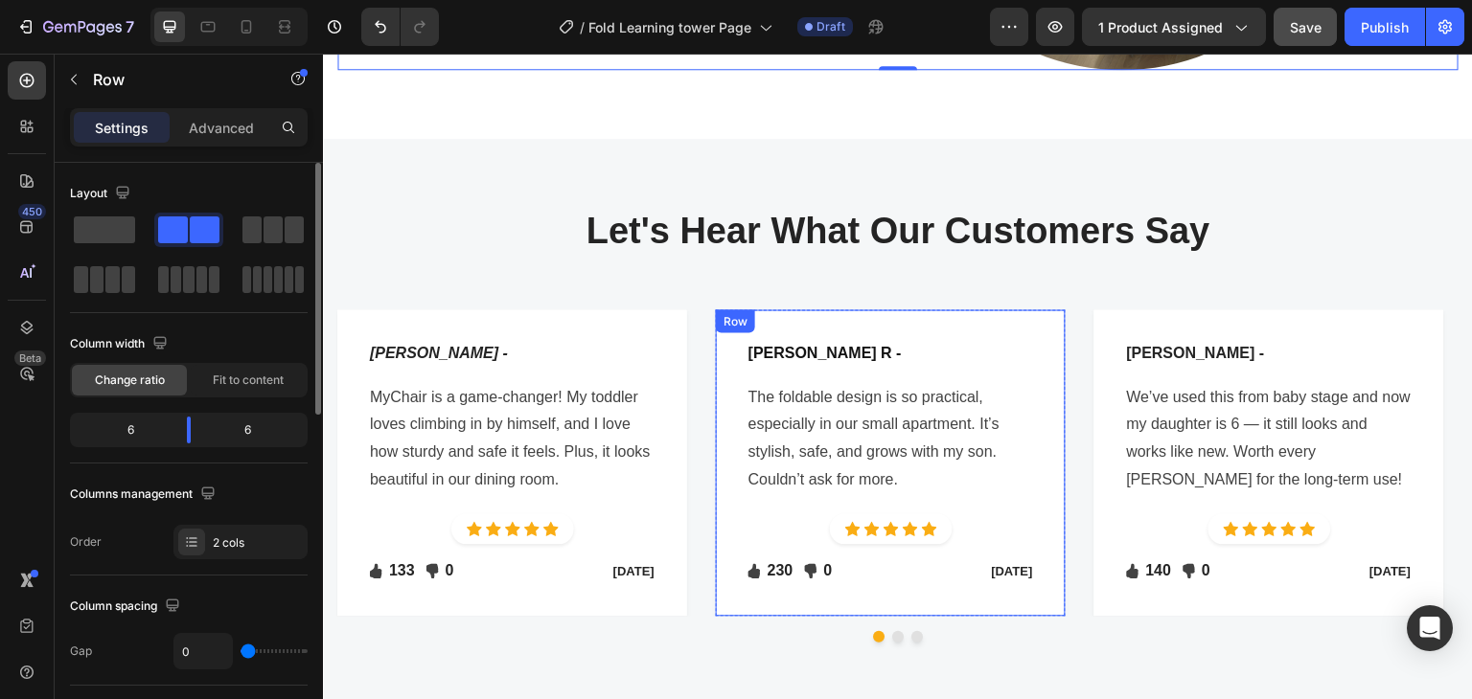
scroll to position [3758, 0]
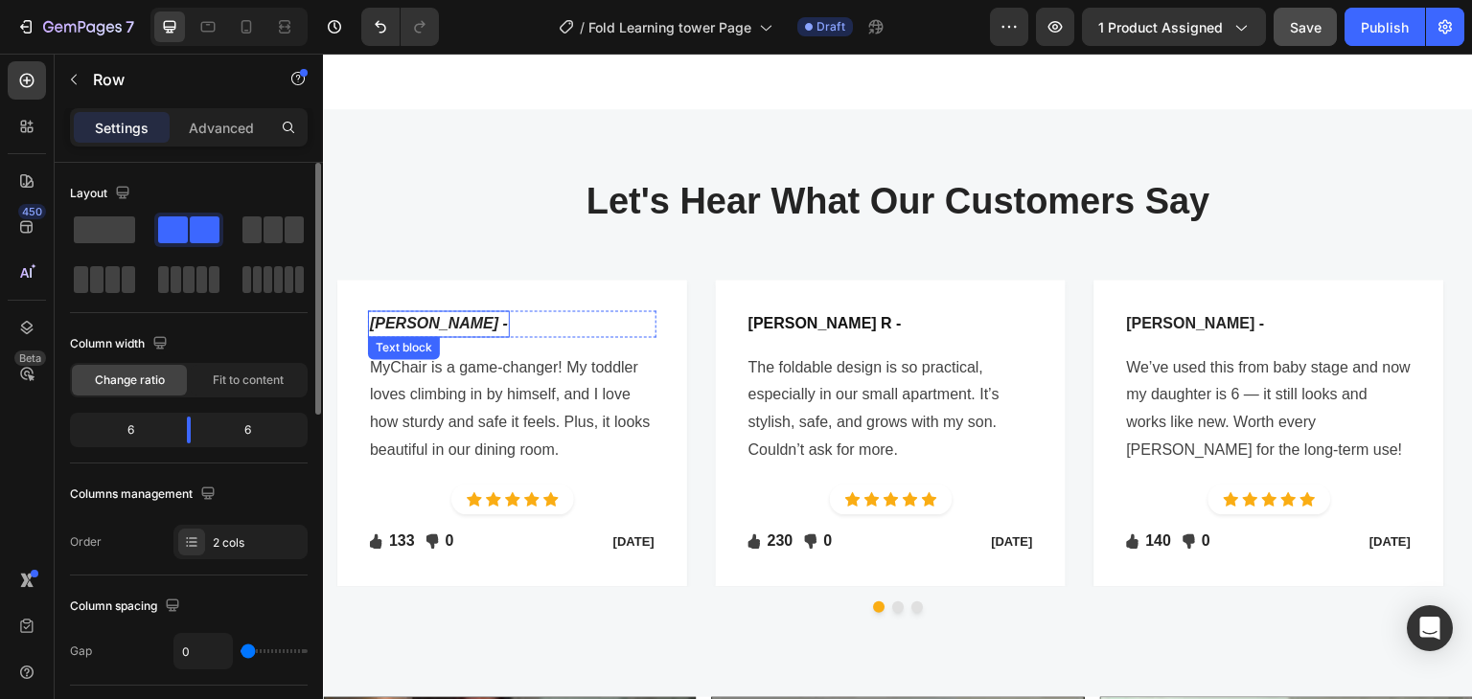
click at [409, 315] on icon "[PERSON_NAME] -" at bounding box center [439, 323] width 138 height 16
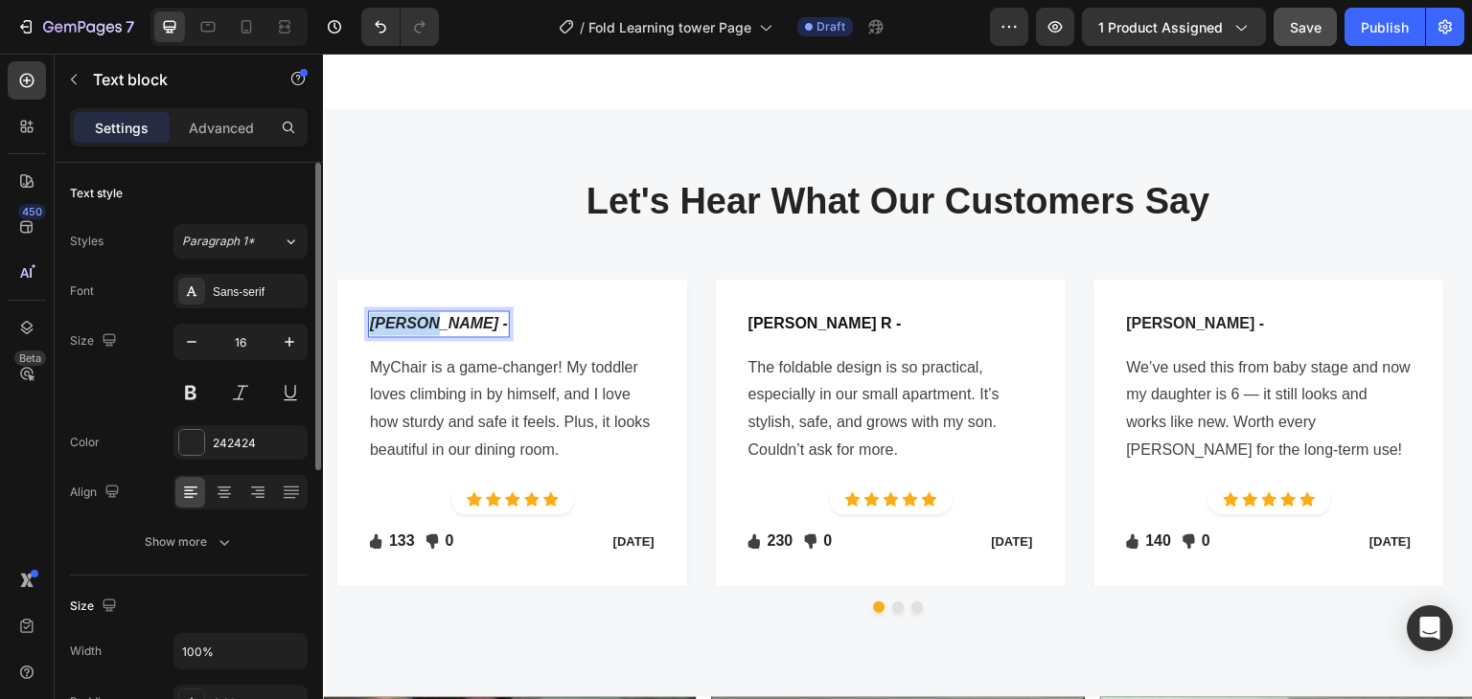
click at [409, 315] on icon "[PERSON_NAME] -" at bounding box center [439, 323] width 138 height 16
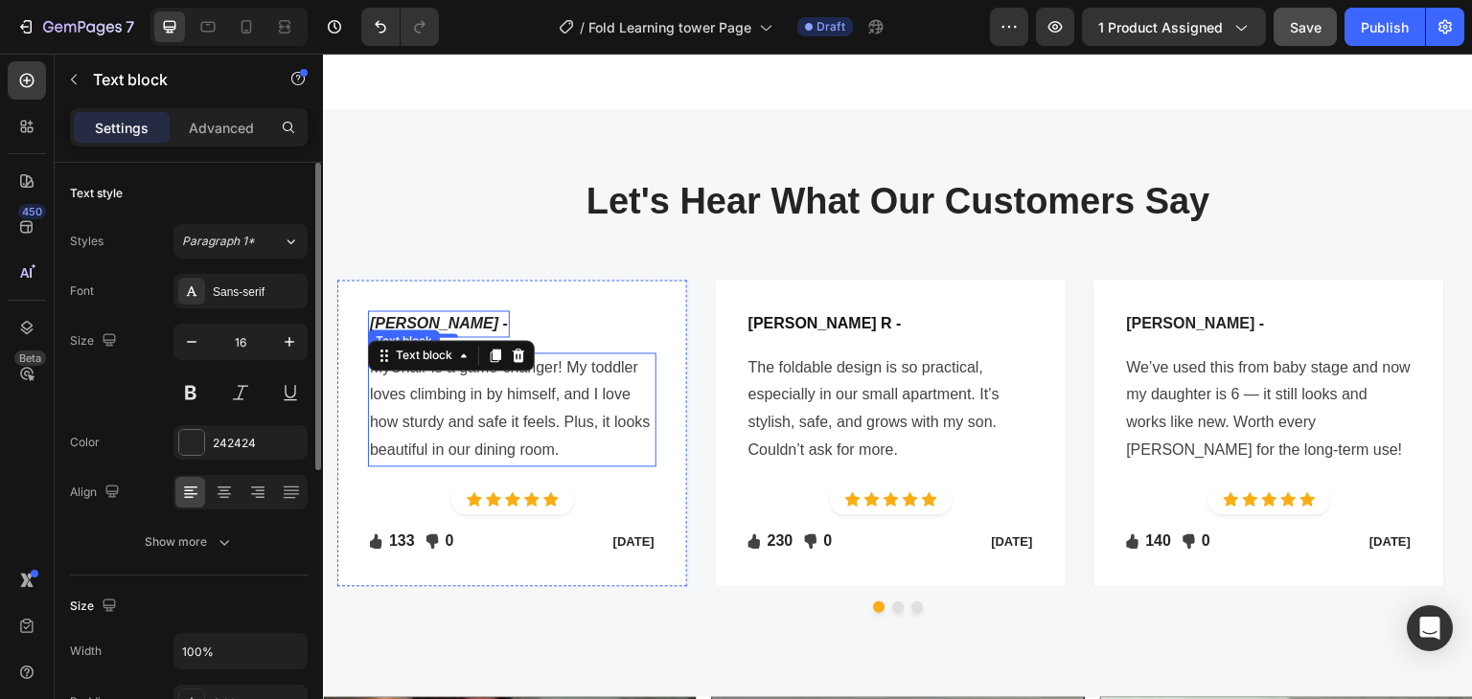
click at [542, 377] on p "MyChair is a game-changer! My toddler loves climbing in by himself, and I love …" at bounding box center [512, 410] width 285 height 110
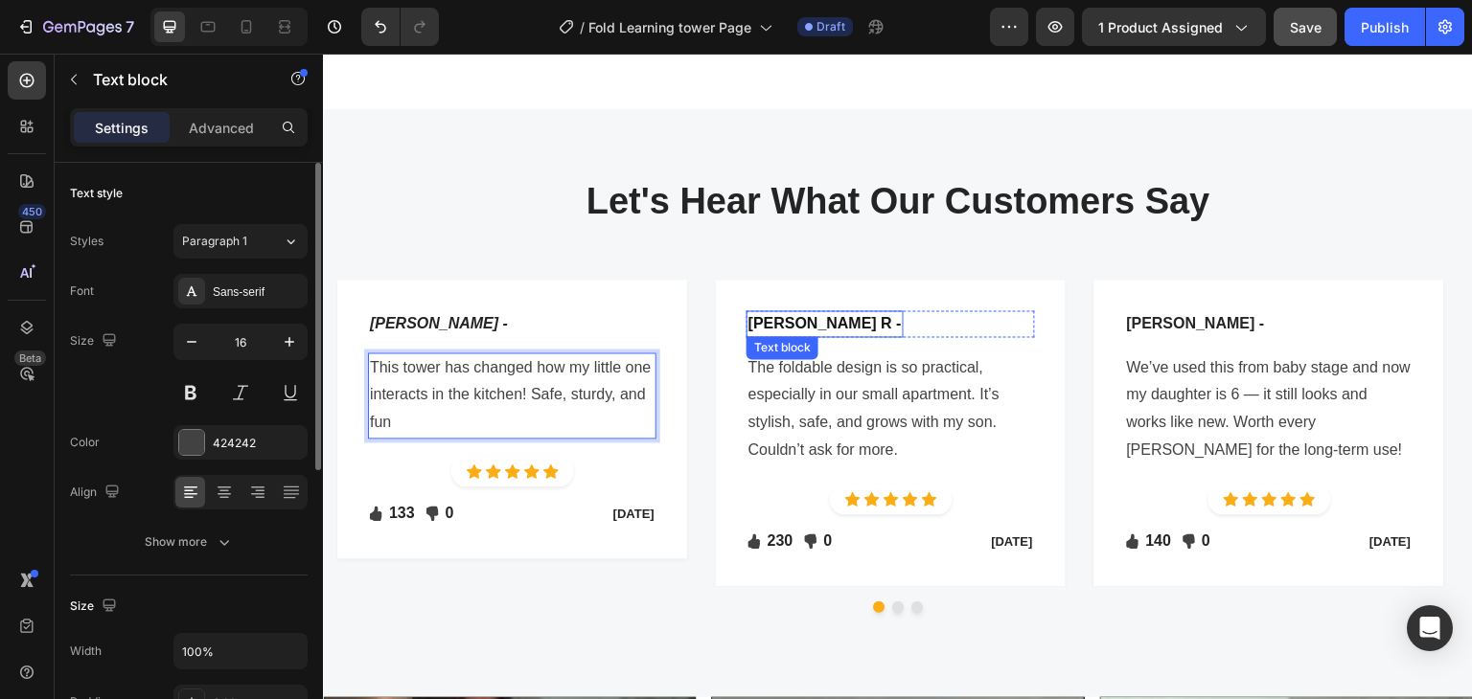
click at [761, 313] on p "[PERSON_NAME] R -" at bounding box center [824, 323] width 153 height 23
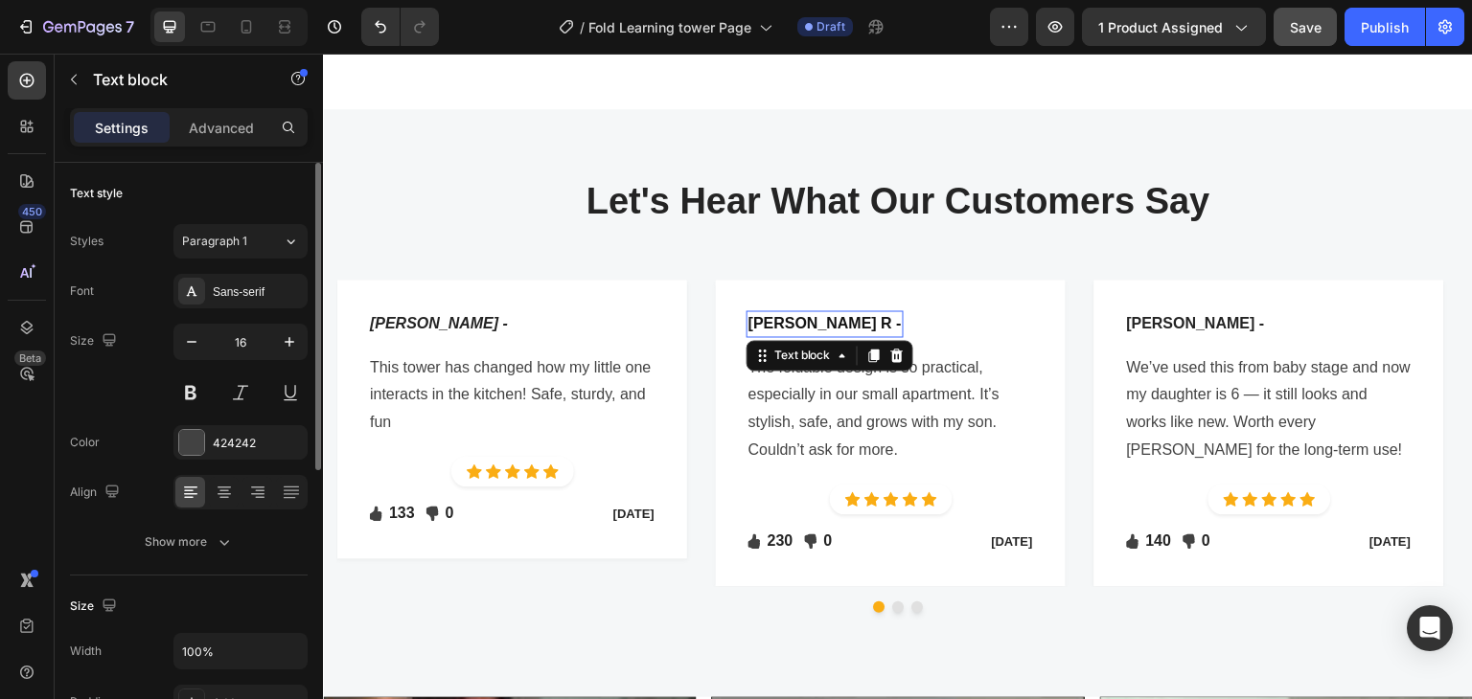
click at [761, 313] on p "[PERSON_NAME] R -" at bounding box center [824, 323] width 153 height 23
click at [807, 407] on p "The foldable design is so practical, especially in our small apartment. It’s st…" at bounding box center [890, 410] width 285 height 110
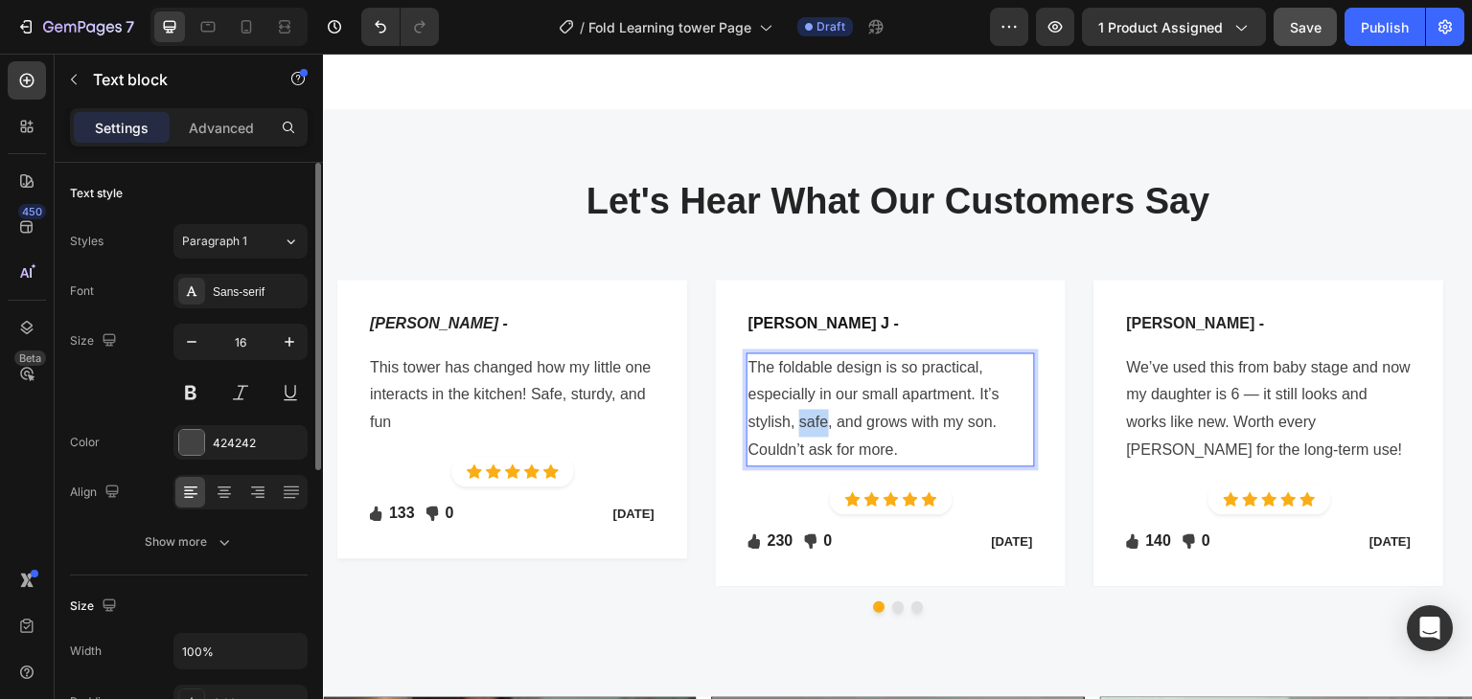
click at [807, 407] on p "The foldable design is so practical, especially in our small apartment. It’s st…" at bounding box center [890, 410] width 285 height 110
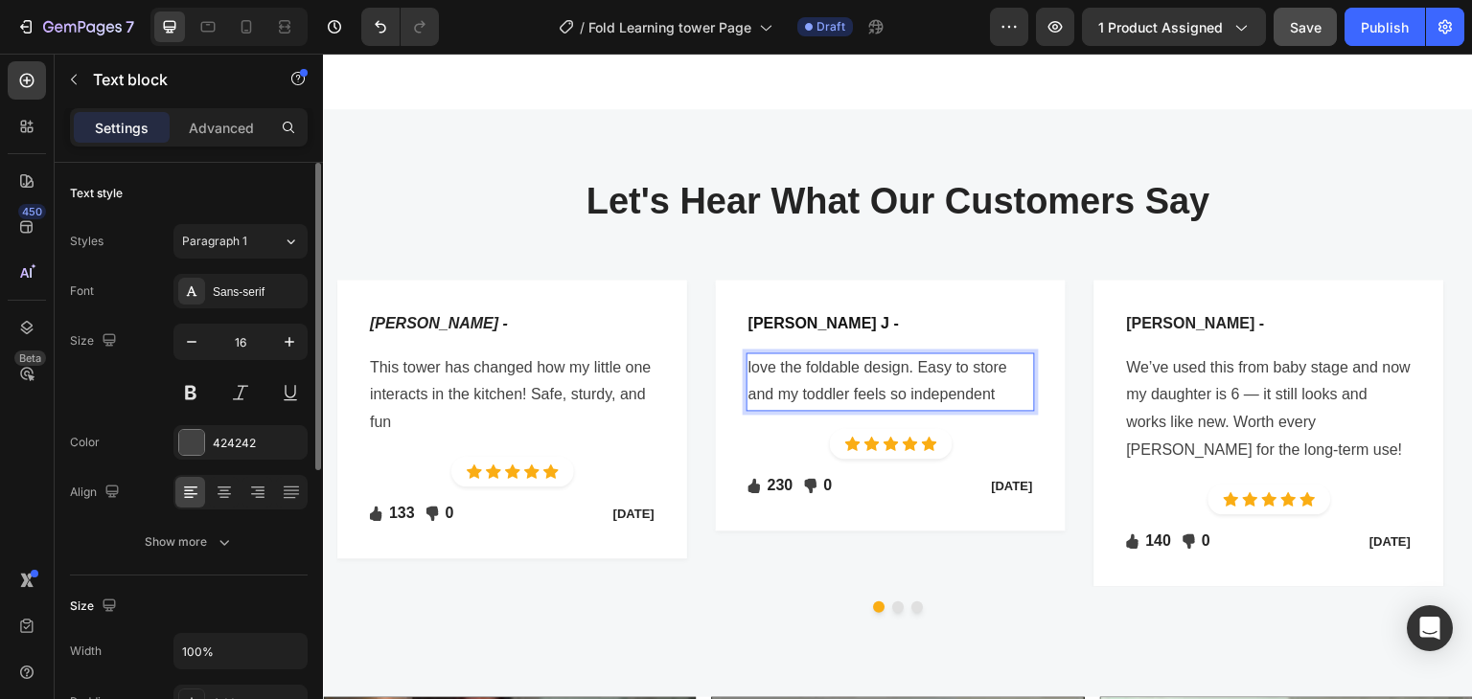
click at [760, 355] on p "love the foldable design. Easy to store and my toddler feels so independent" at bounding box center [890, 383] width 285 height 56
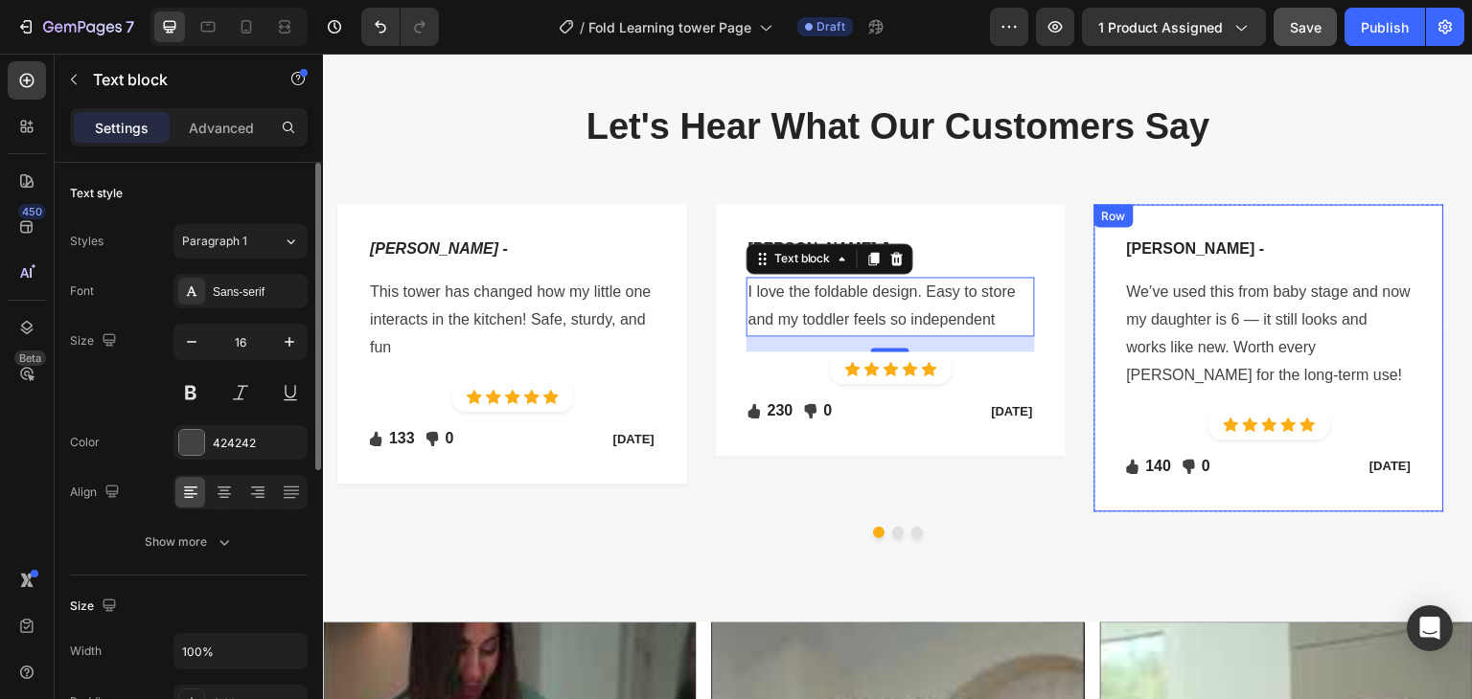
scroll to position [3854, 0]
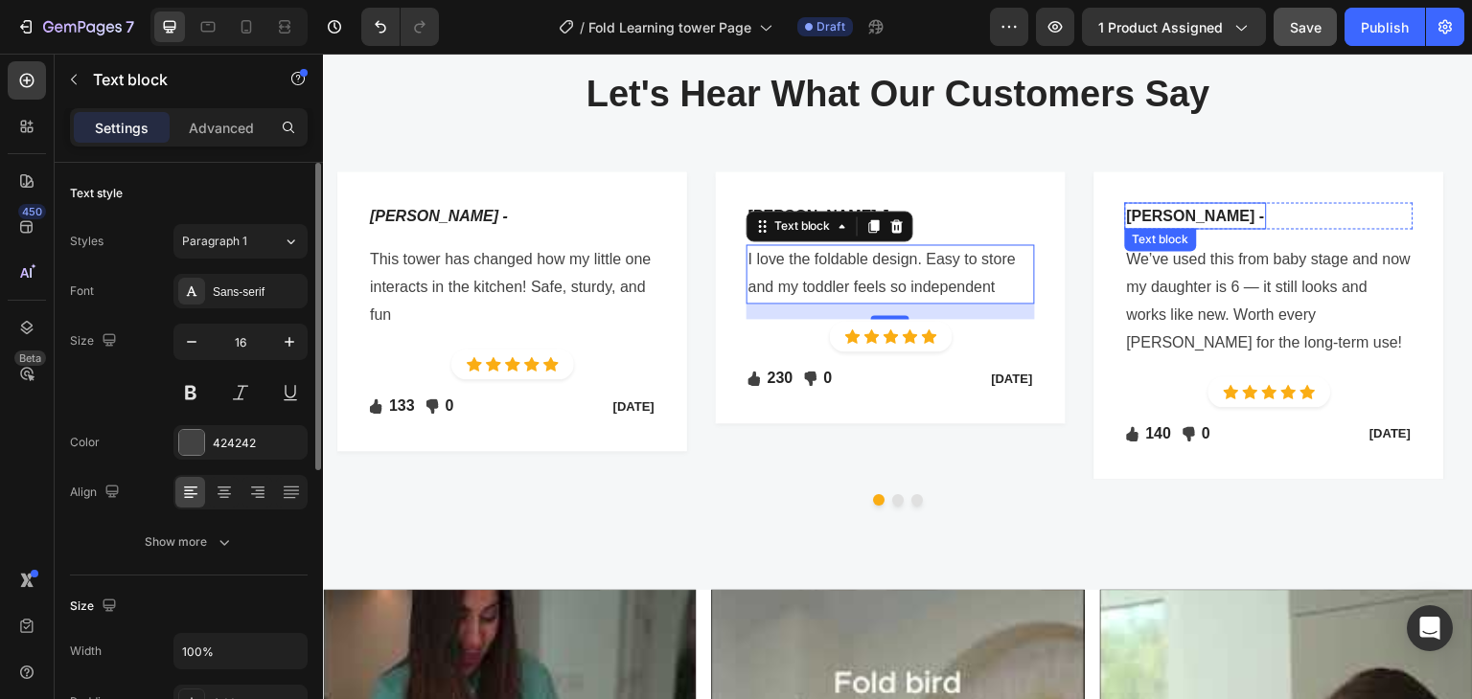
click at [1147, 216] on p "[PERSON_NAME] -" at bounding box center [1196, 215] width 138 height 23
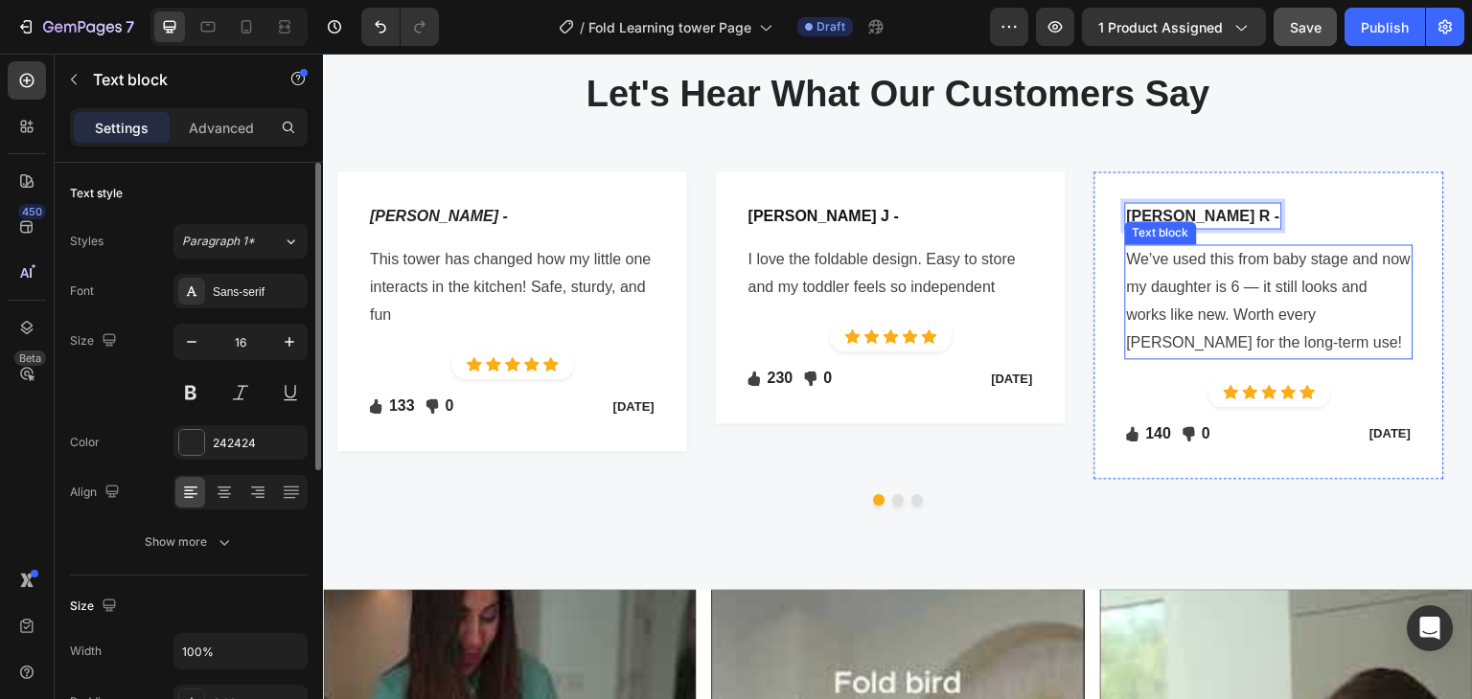
click at [1194, 277] on p "We’ve used this from baby stage and now my daughter is 6 — it still looks and w…" at bounding box center [1269, 301] width 285 height 110
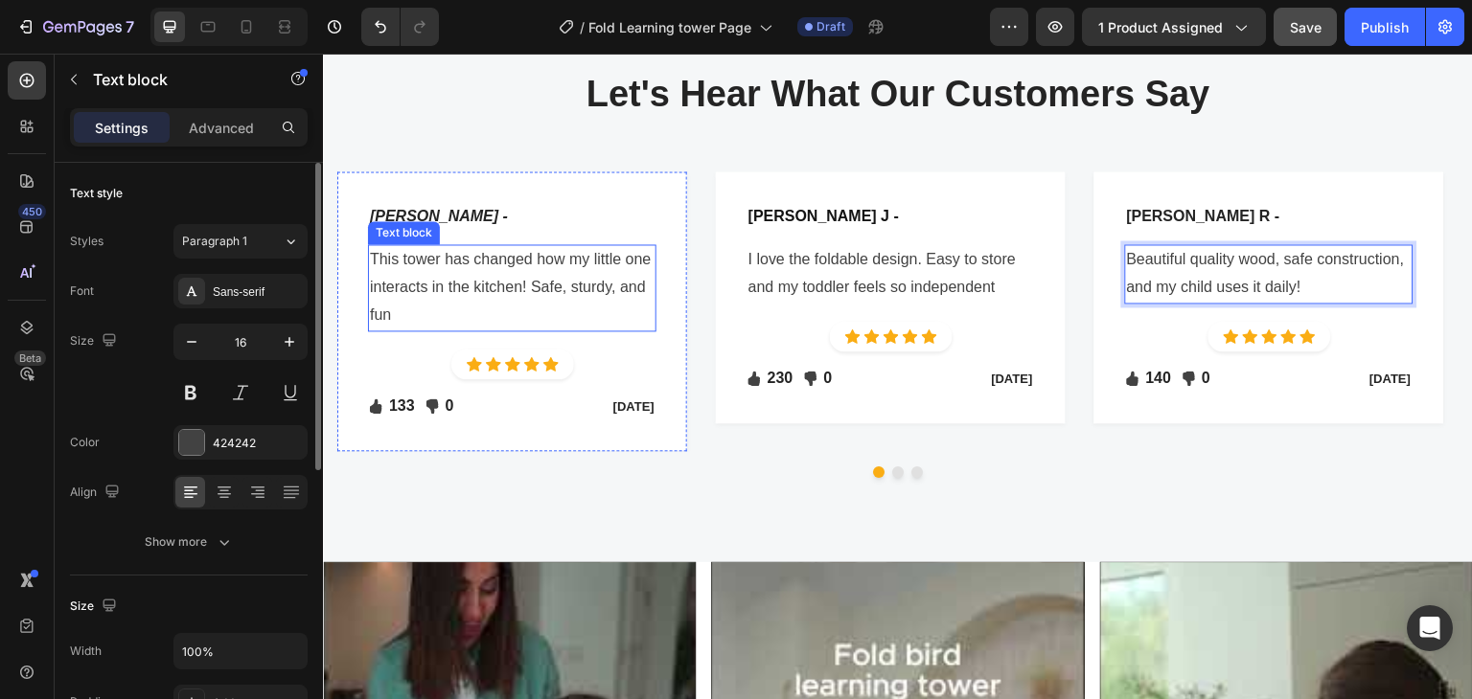
click at [453, 317] on p "This tower has changed how my little one interacts in the kitchen! Safe, sturdy…" at bounding box center [512, 287] width 285 height 82
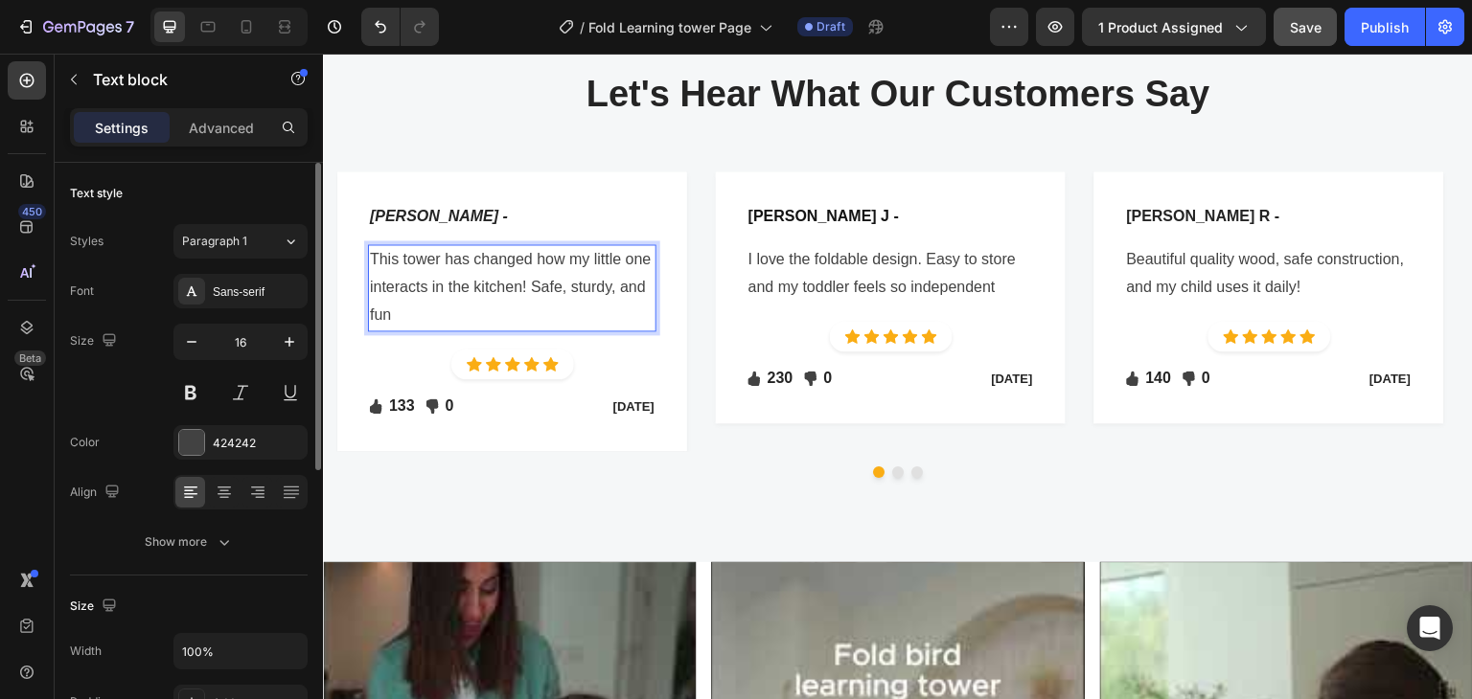
click at [610, 288] on p "This tower has changed how my little one interacts in the kitchen! Safe, sturdy…" at bounding box center [512, 287] width 285 height 82
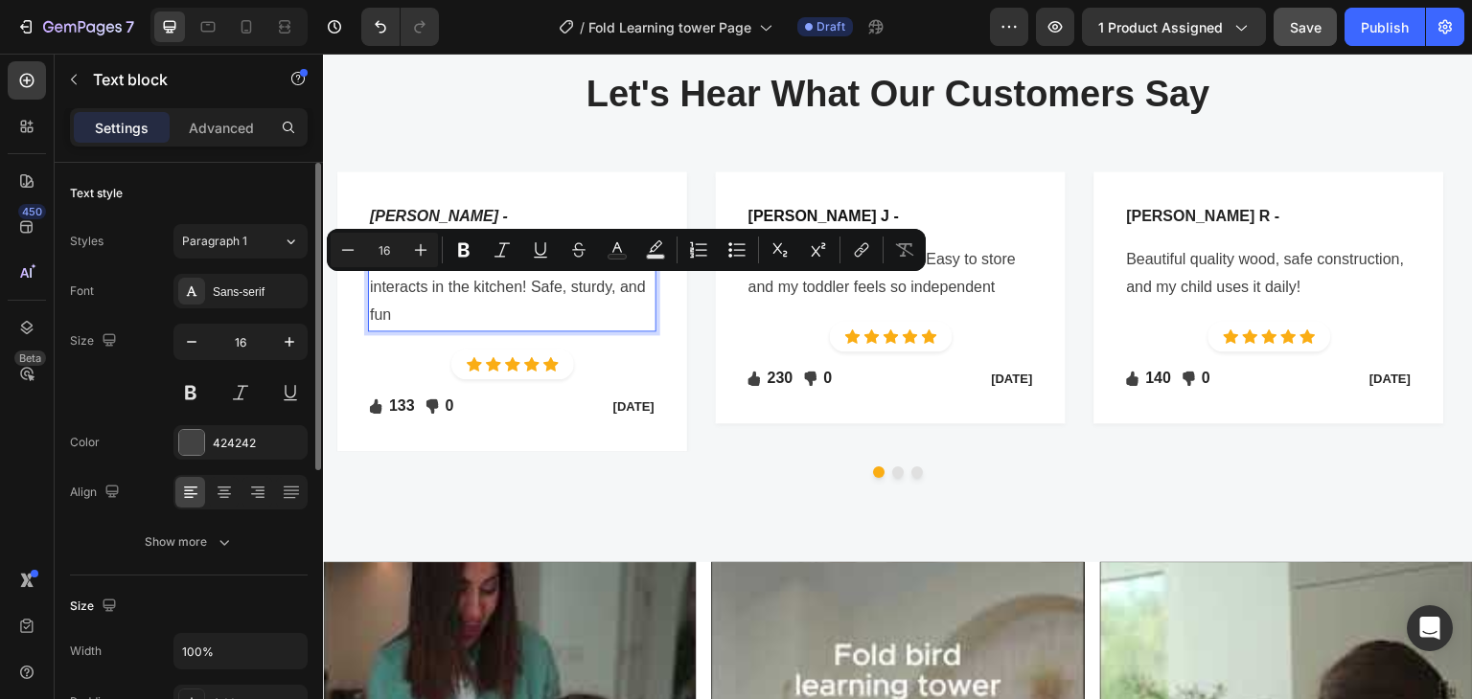
click at [597, 288] on p "This tower has changed how my little one interacts in the kitchen! Safe, sturdy…" at bounding box center [512, 287] width 285 height 82
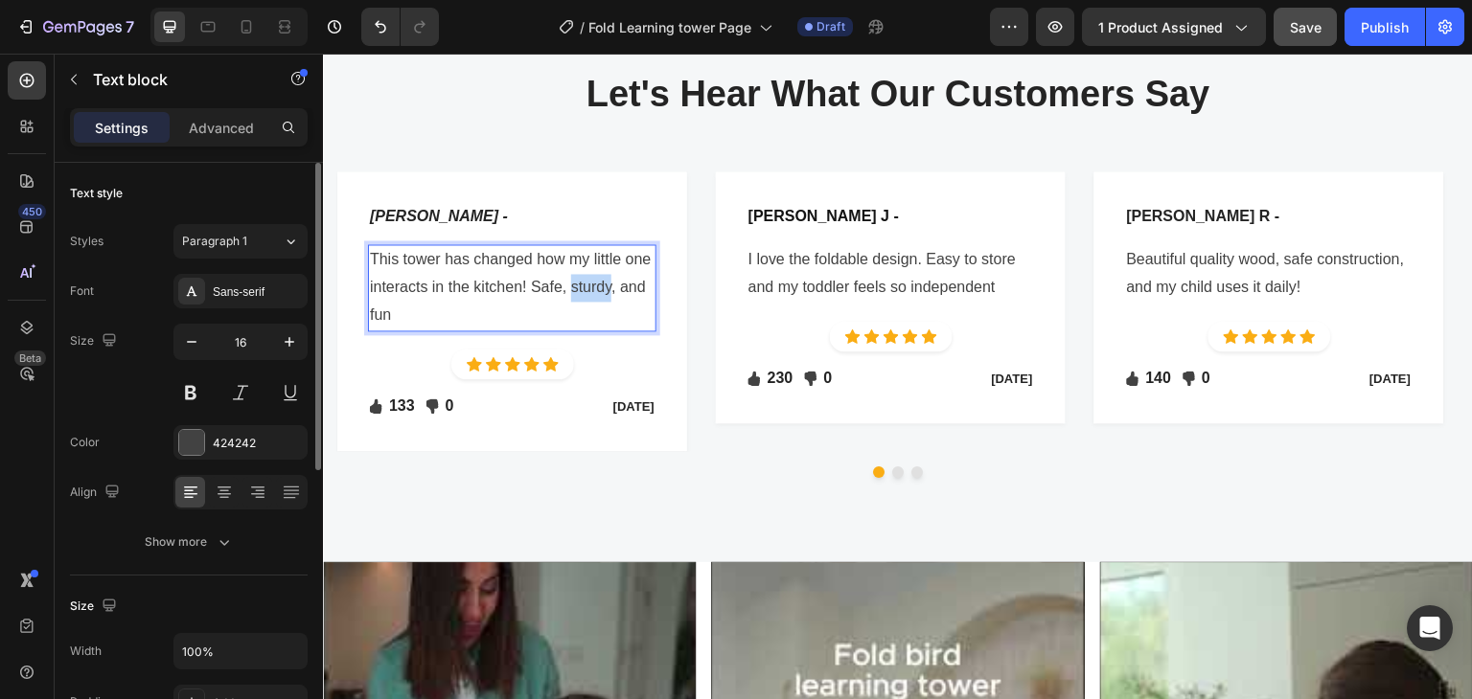
click at [597, 288] on p "This tower has changed how my little one interacts in the kitchen! Safe, sturdy…" at bounding box center [512, 287] width 285 height 82
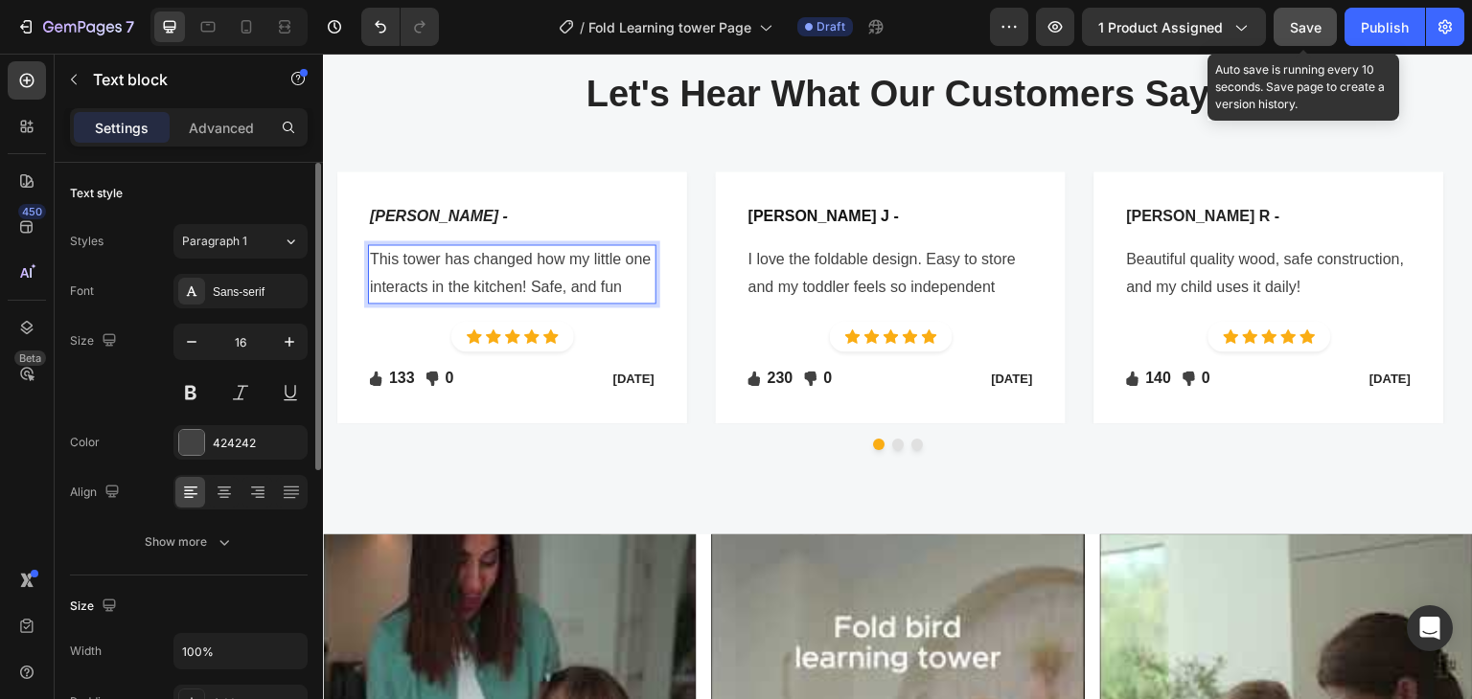
click at [1290, 38] on button "Save" at bounding box center [1304, 27] width 63 height 38
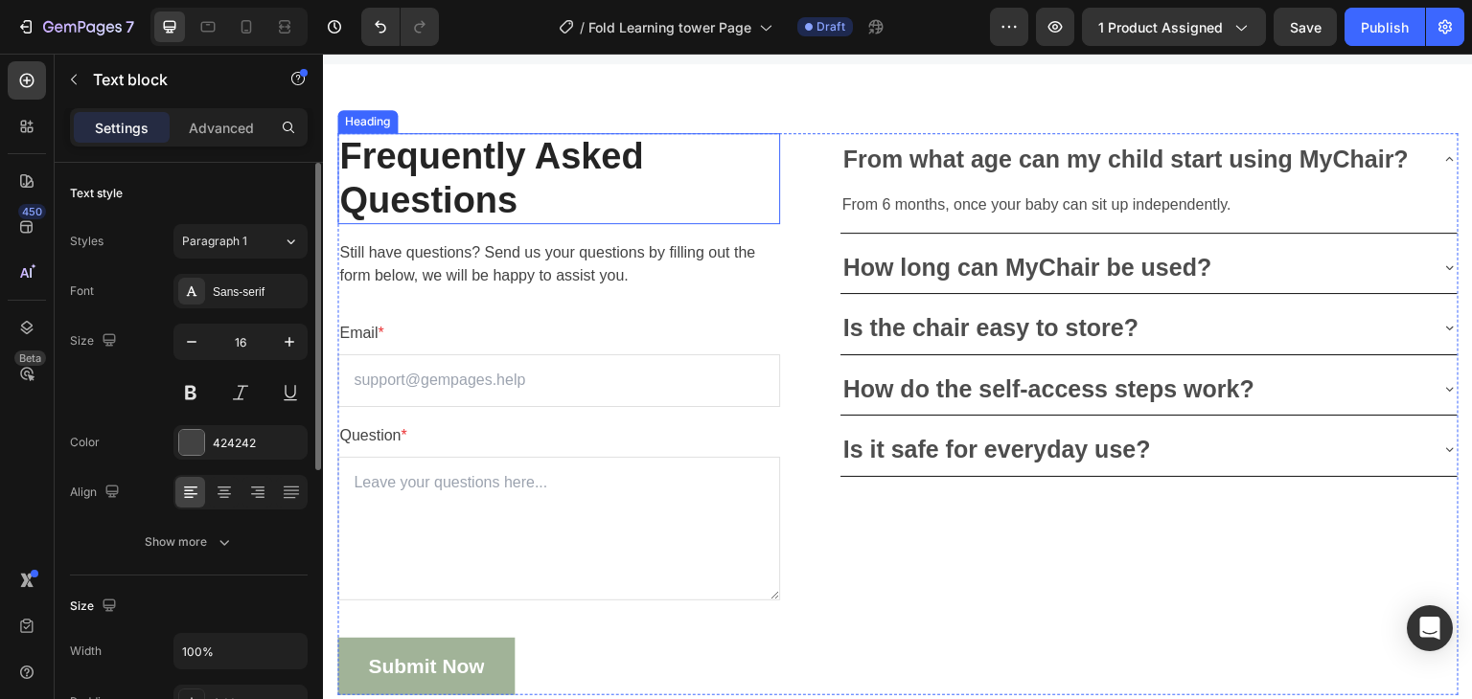
scroll to position [5674, 0]
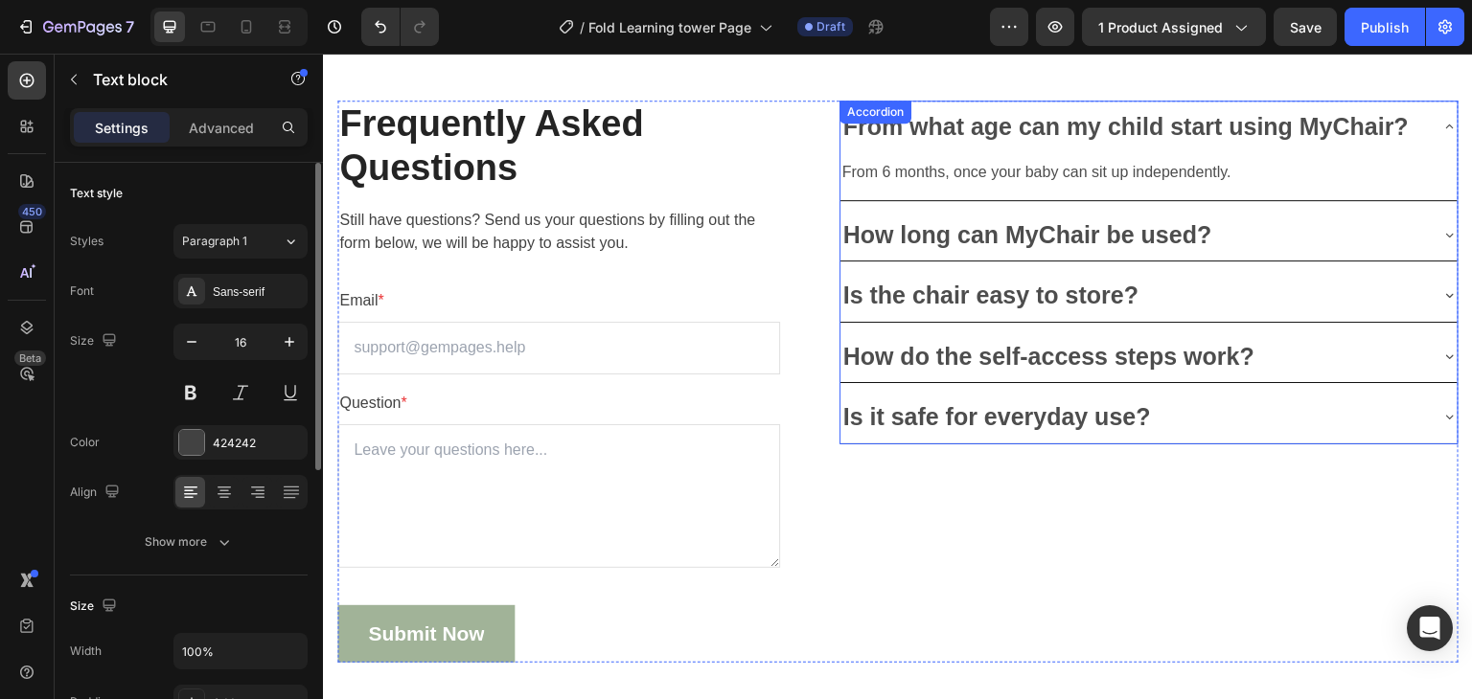
click at [1290, 120] on p "From what age can my child start using MyChair?" at bounding box center [1125, 127] width 565 height 32
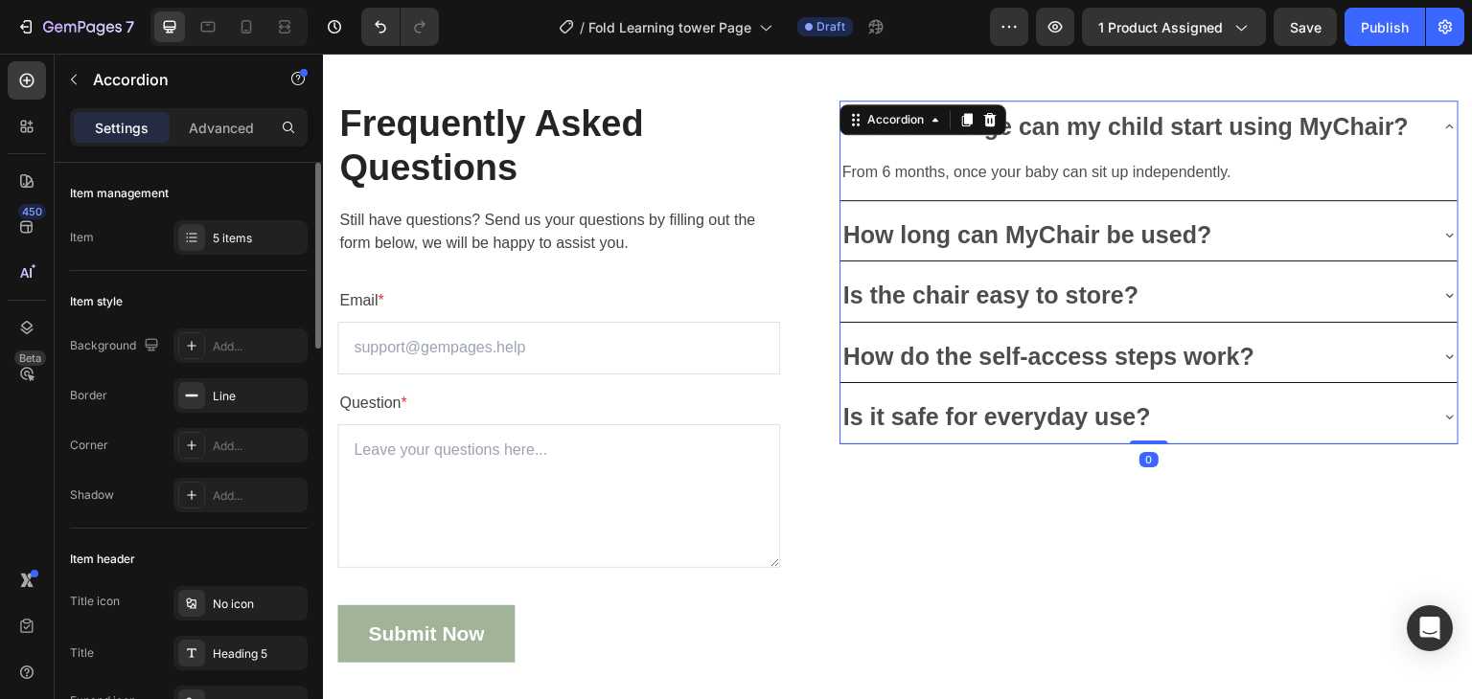
click at [1290, 120] on p "From what age can my child start using MyChair?" at bounding box center [1125, 127] width 565 height 32
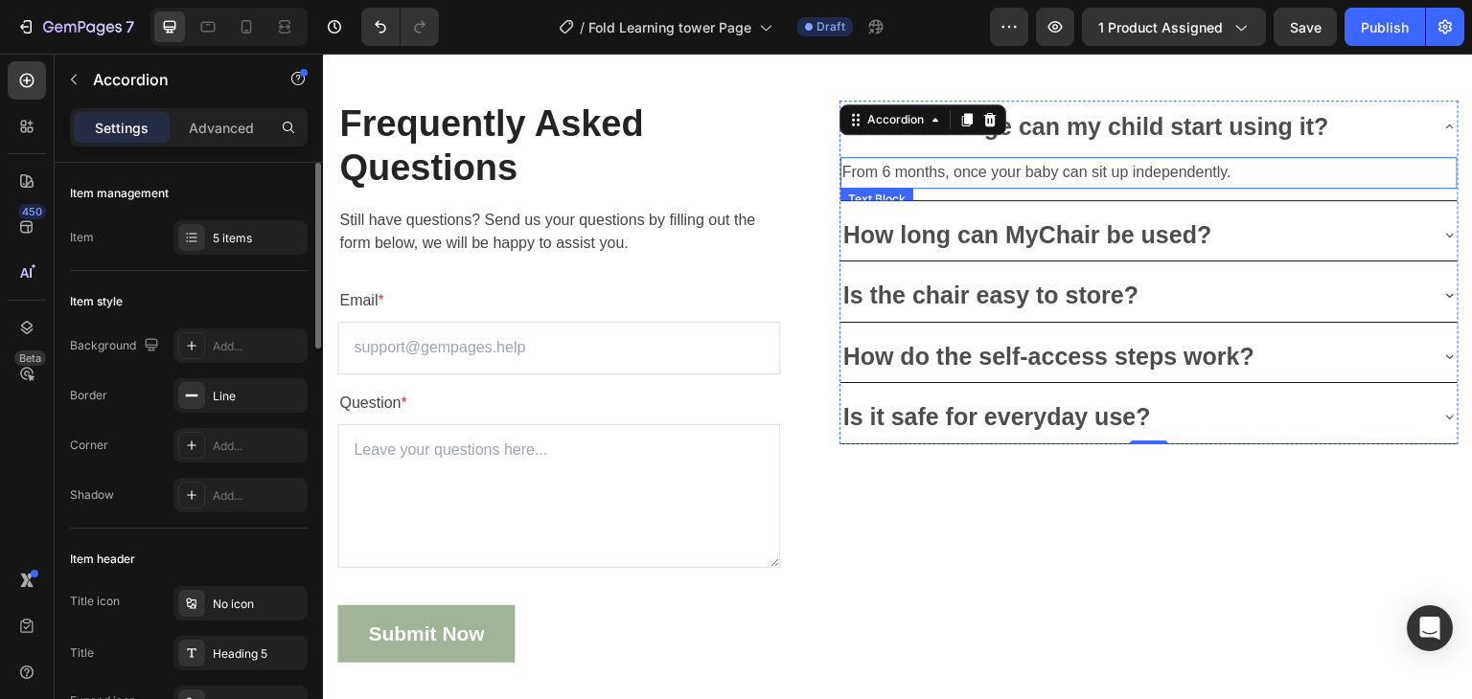
click at [1091, 172] on p "From 6 months, once your baby can sit up independently." at bounding box center [1148, 173] width 613 height 28
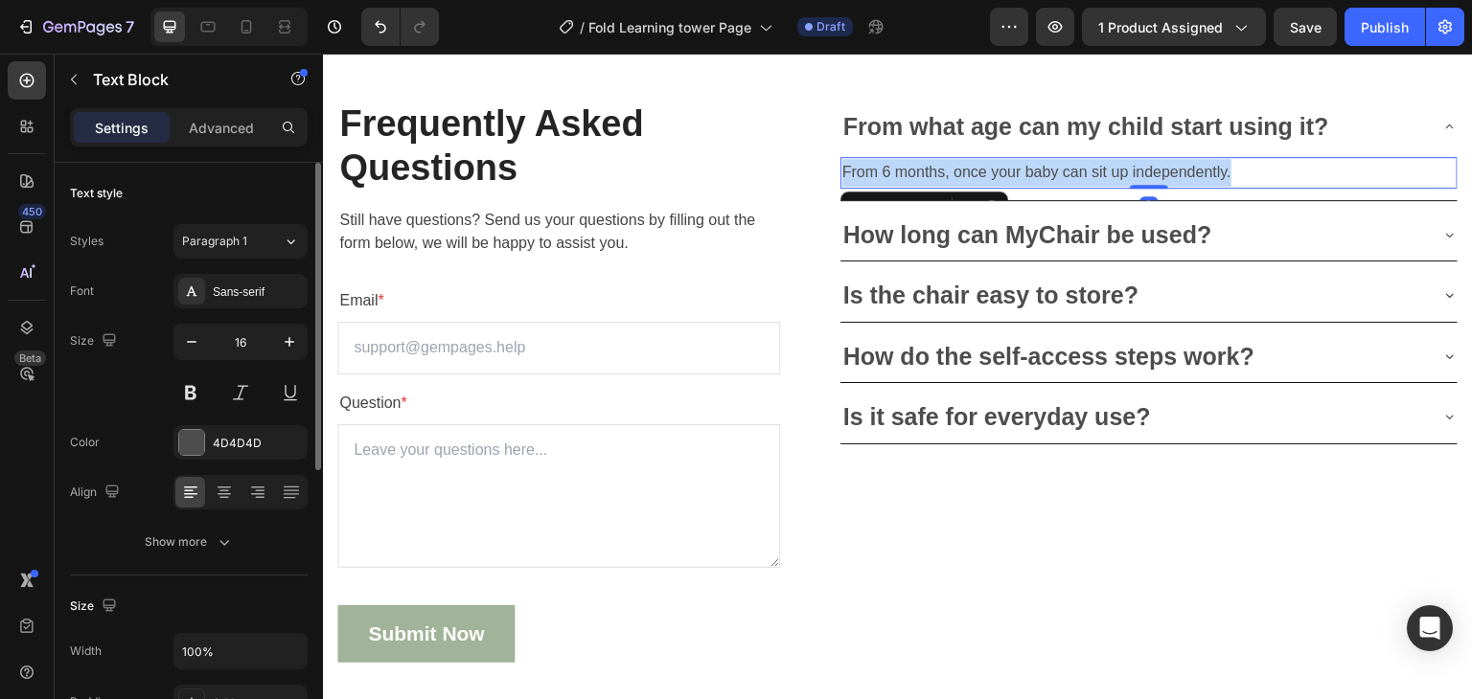
click at [1091, 172] on p "From 6 months, once your baby can sit up independently." at bounding box center [1148, 173] width 613 height 28
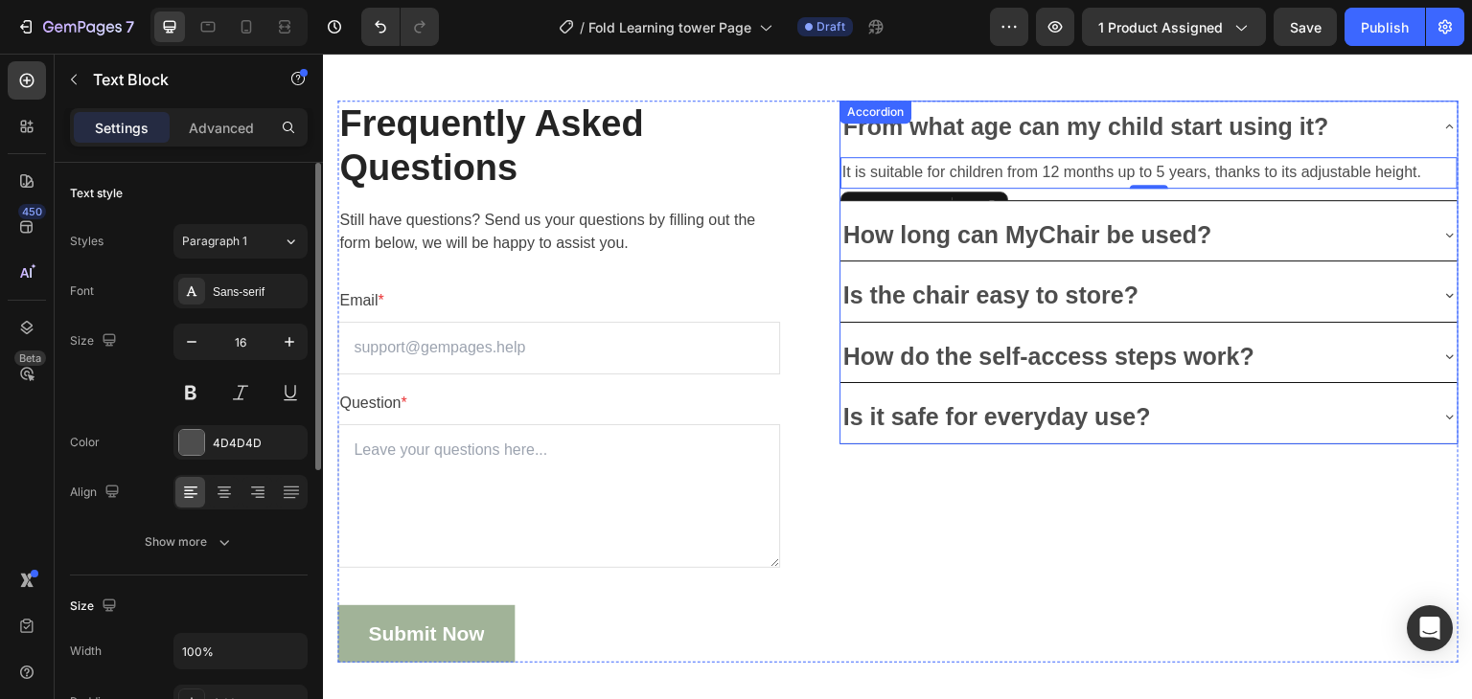
click at [1096, 239] on p "How long can MyChair be used?" at bounding box center [1027, 235] width 369 height 32
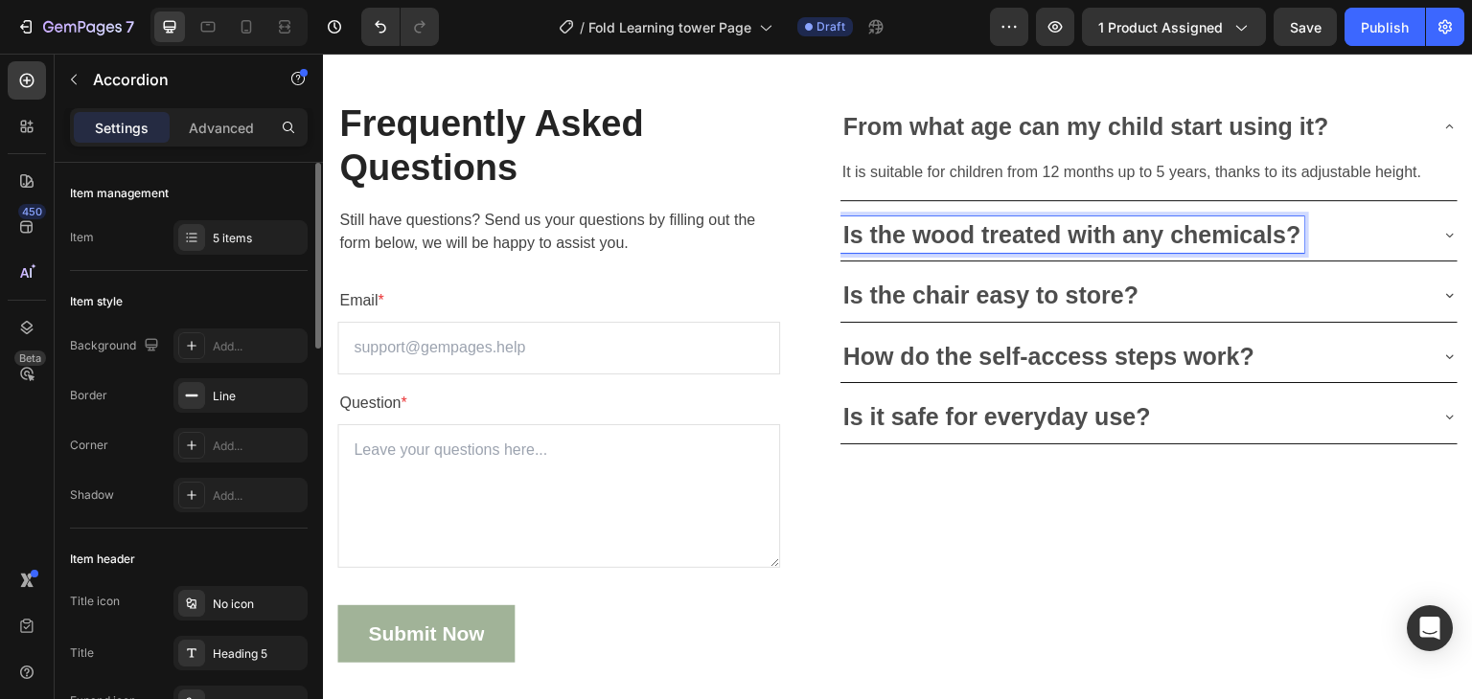
click at [1409, 233] on div "Is the wood treated with any chemicals?" at bounding box center [1133, 235] width 586 height 37
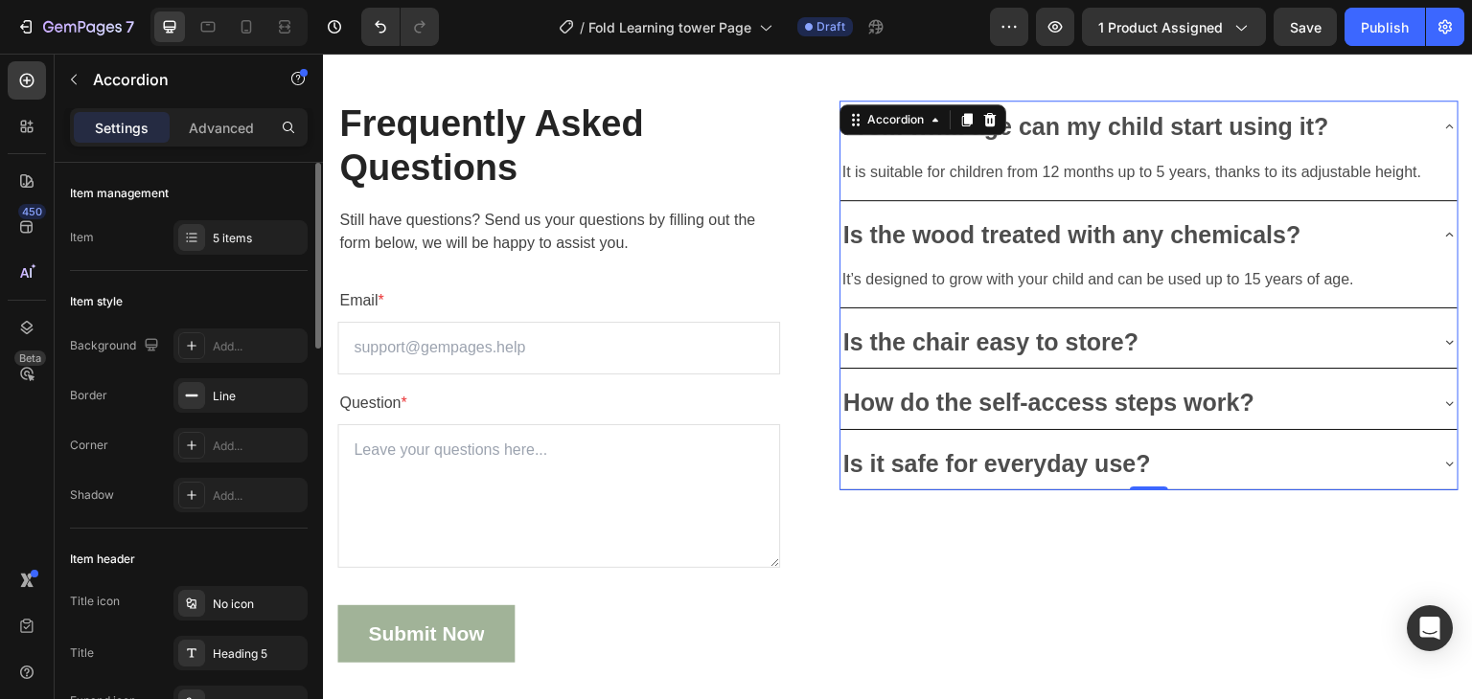
click at [885, 286] on p "It’s designed to grow with your child and can be used up to 15 years of age." at bounding box center [1148, 280] width 613 height 28
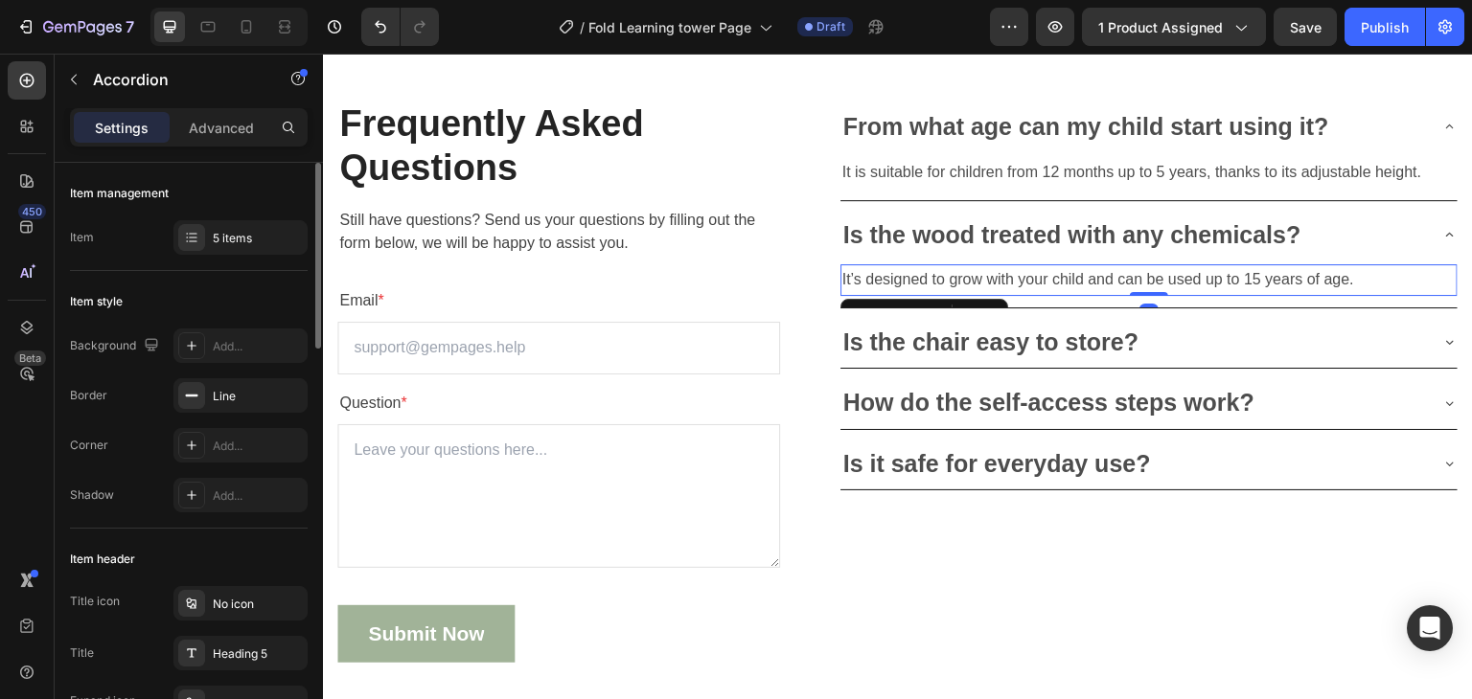
click at [885, 286] on p "It’s designed to grow with your child and can be used up to 15 years of age." at bounding box center [1148, 280] width 613 height 28
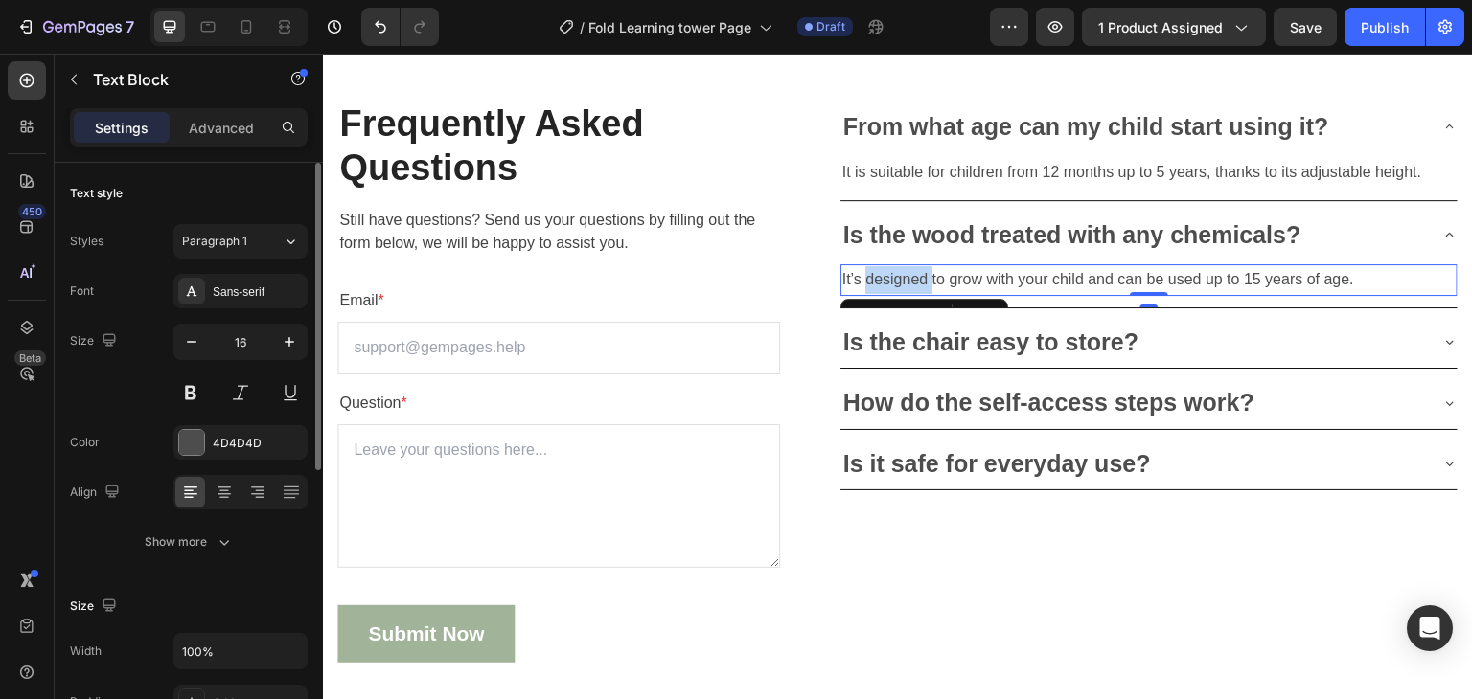
click at [885, 286] on p "It’s designed to grow with your child and can be used up to 15 years of age." at bounding box center [1148, 280] width 613 height 28
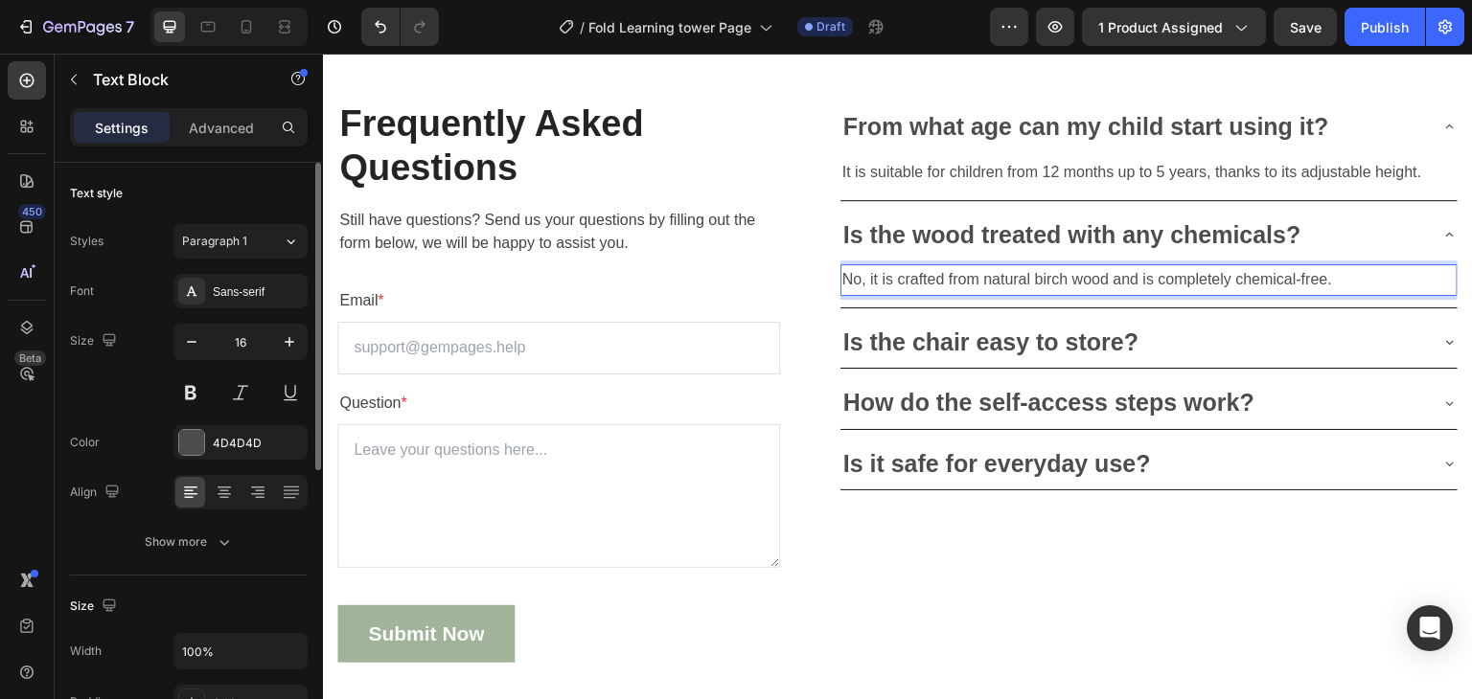
scroll to position [5770, 0]
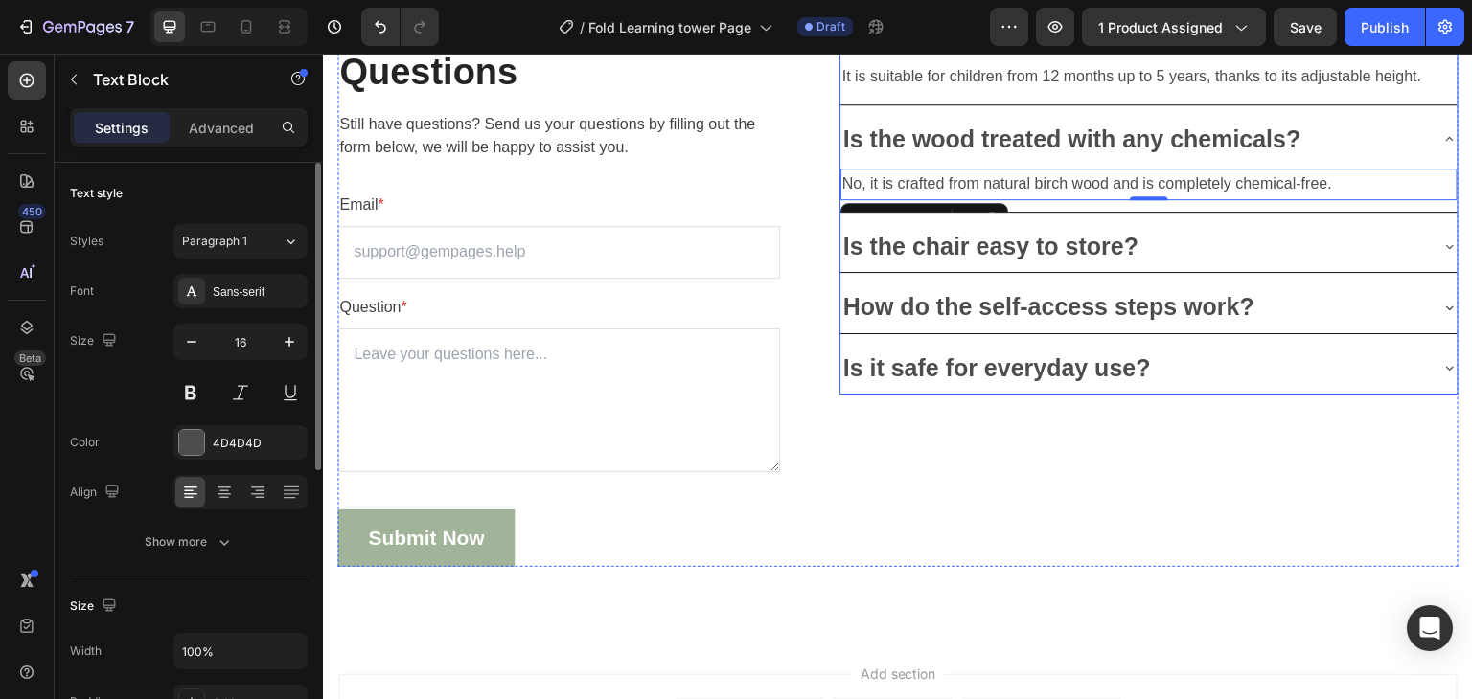
click at [968, 249] on p "Is the chair easy to store?" at bounding box center [990, 247] width 295 height 32
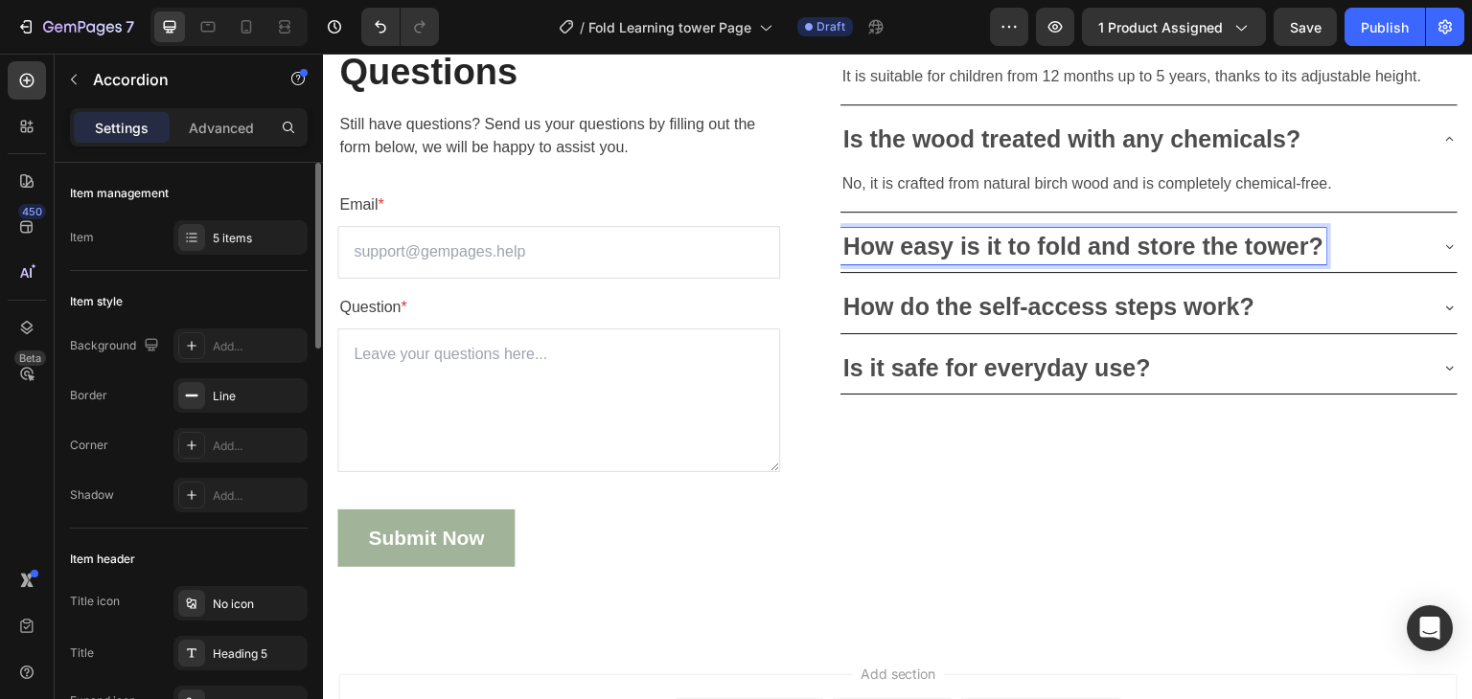
click at [1411, 242] on div "How easy is it to fold and store the tower?" at bounding box center [1133, 246] width 586 height 37
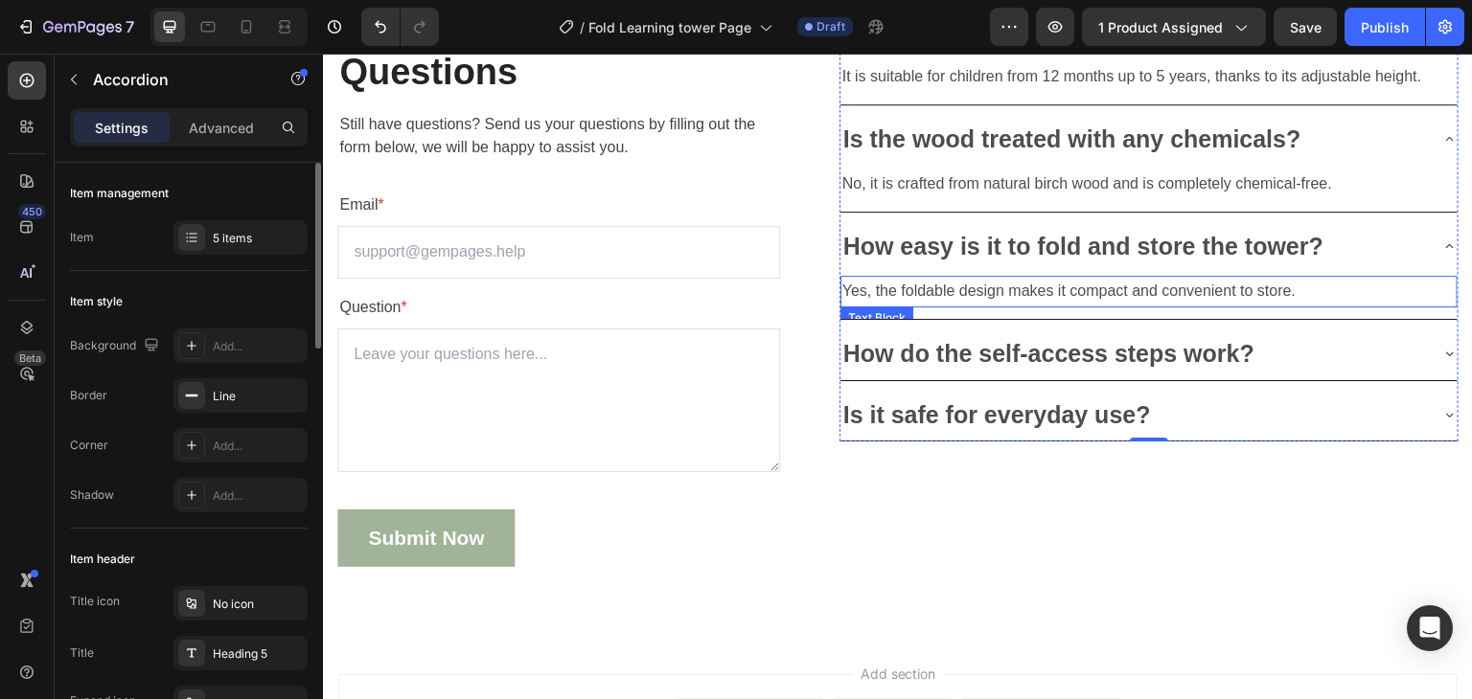
click at [1118, 293] on p "Yes, the foldable design makes it compact and convenient to store." at bounding box center [1148, 292] width 613 height 28
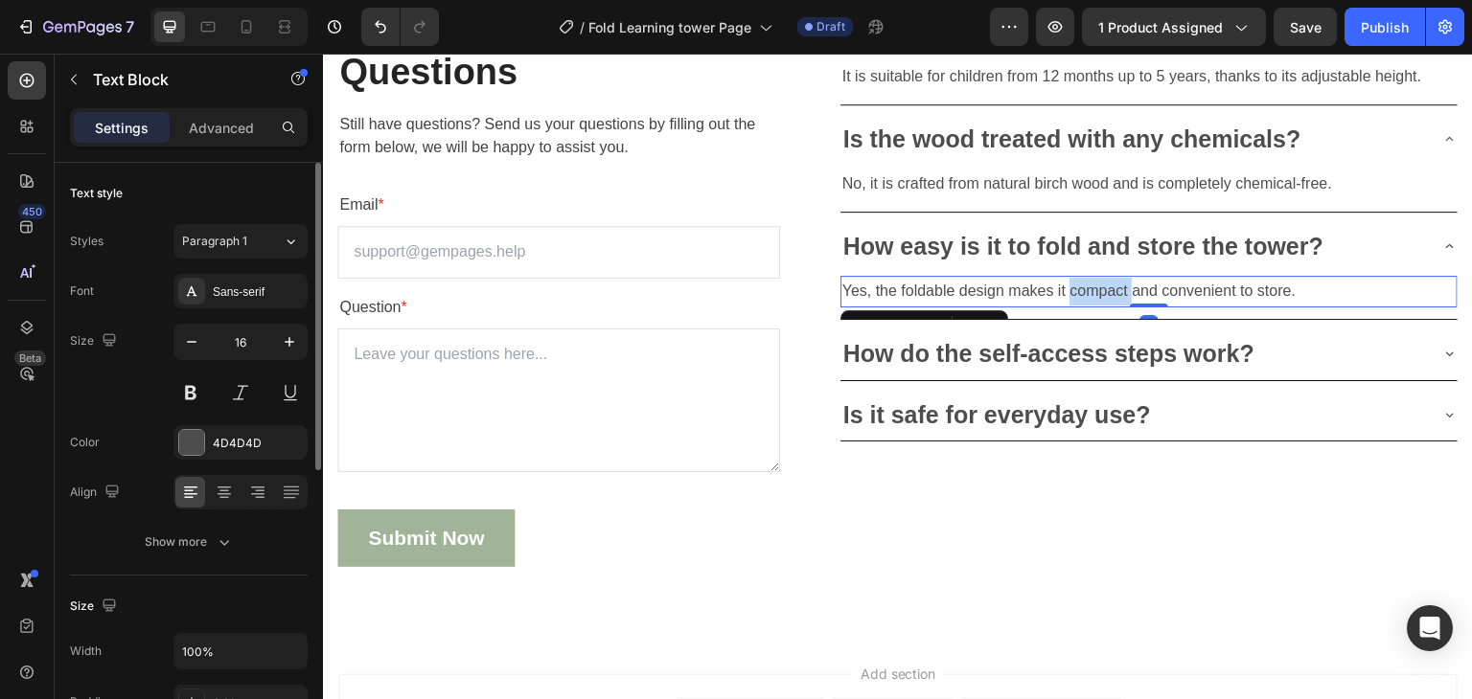
click at [1118, 293] on p "Yes, the foldable design makes it compact and convenient to store." at bounding box center [1148, 292] width 613 height 28
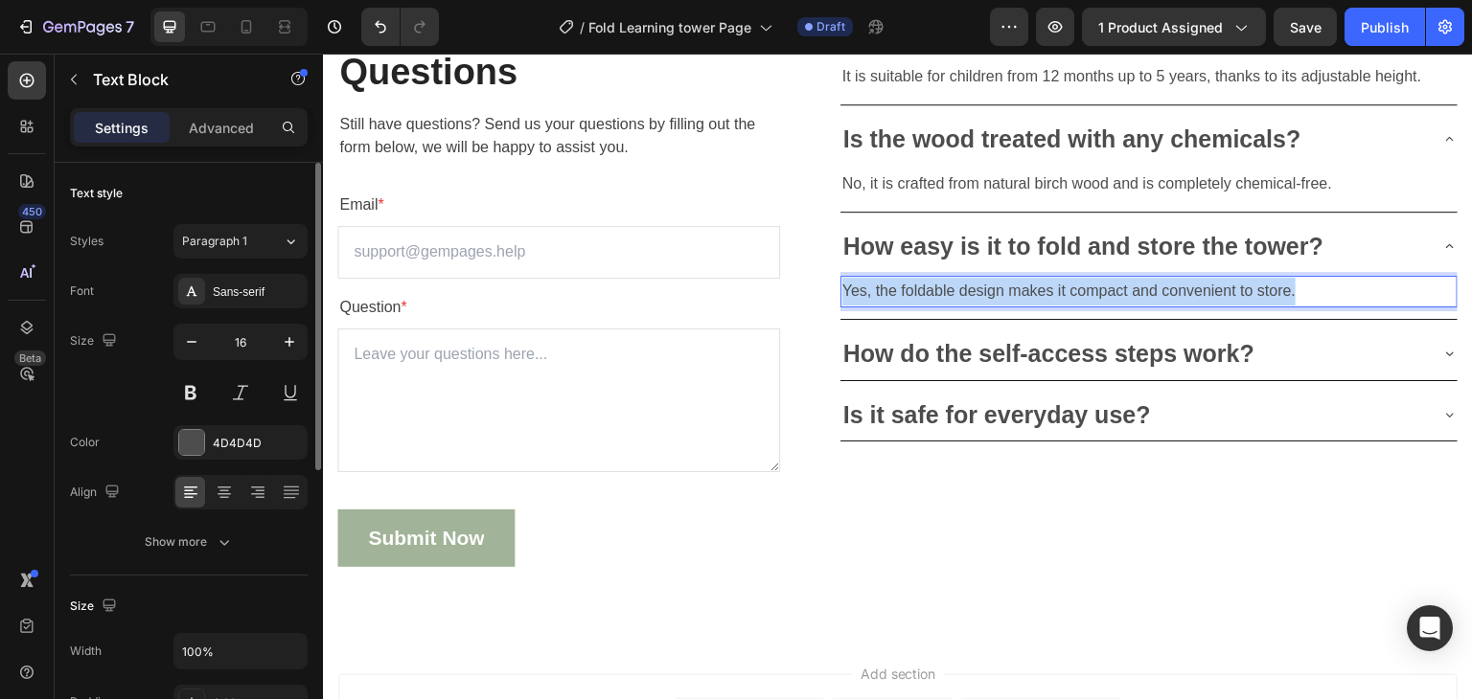
click at [1118, 293] on p "Yes, the foldable design makes it compact and convenient to store." at bounding box center [1148, 292] width 613 height 28
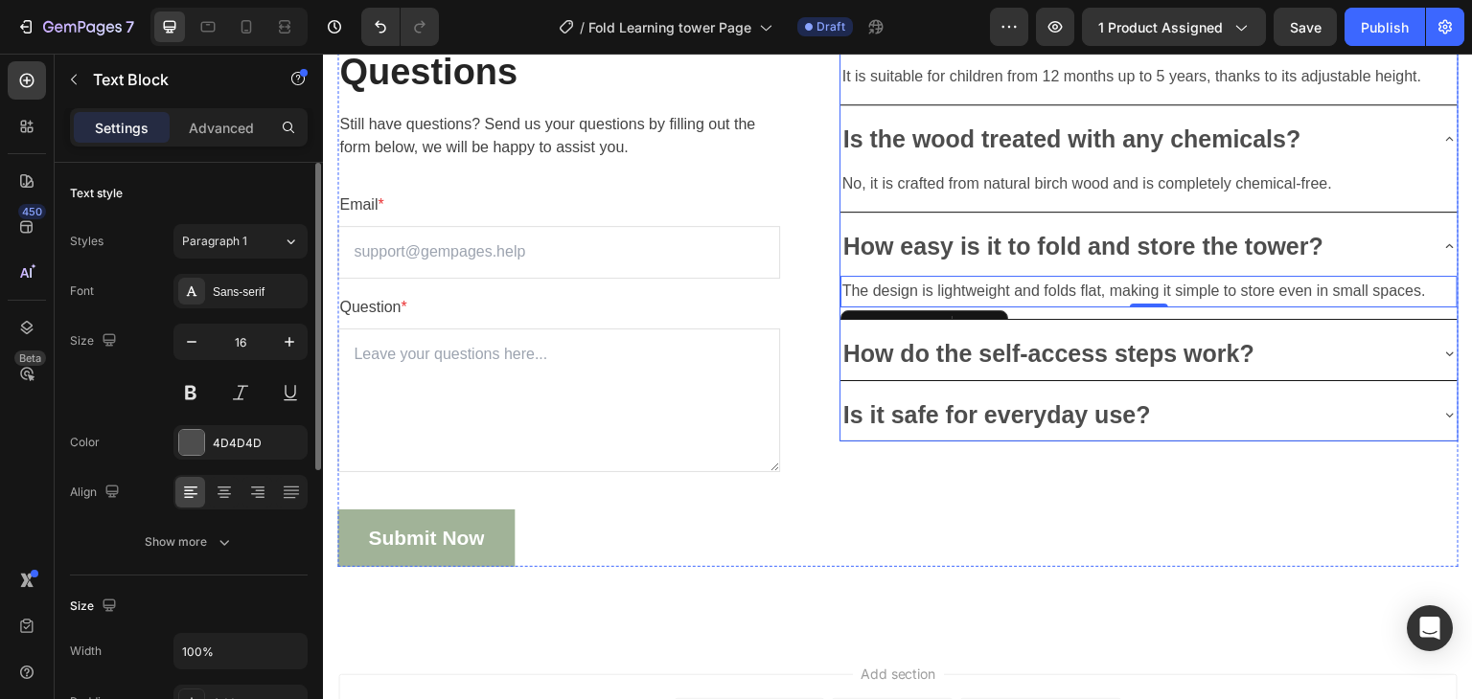
click at [1011, 347] on p "How do the self-access steps work?" at bounding box center [1048, 354] width 411 height 32
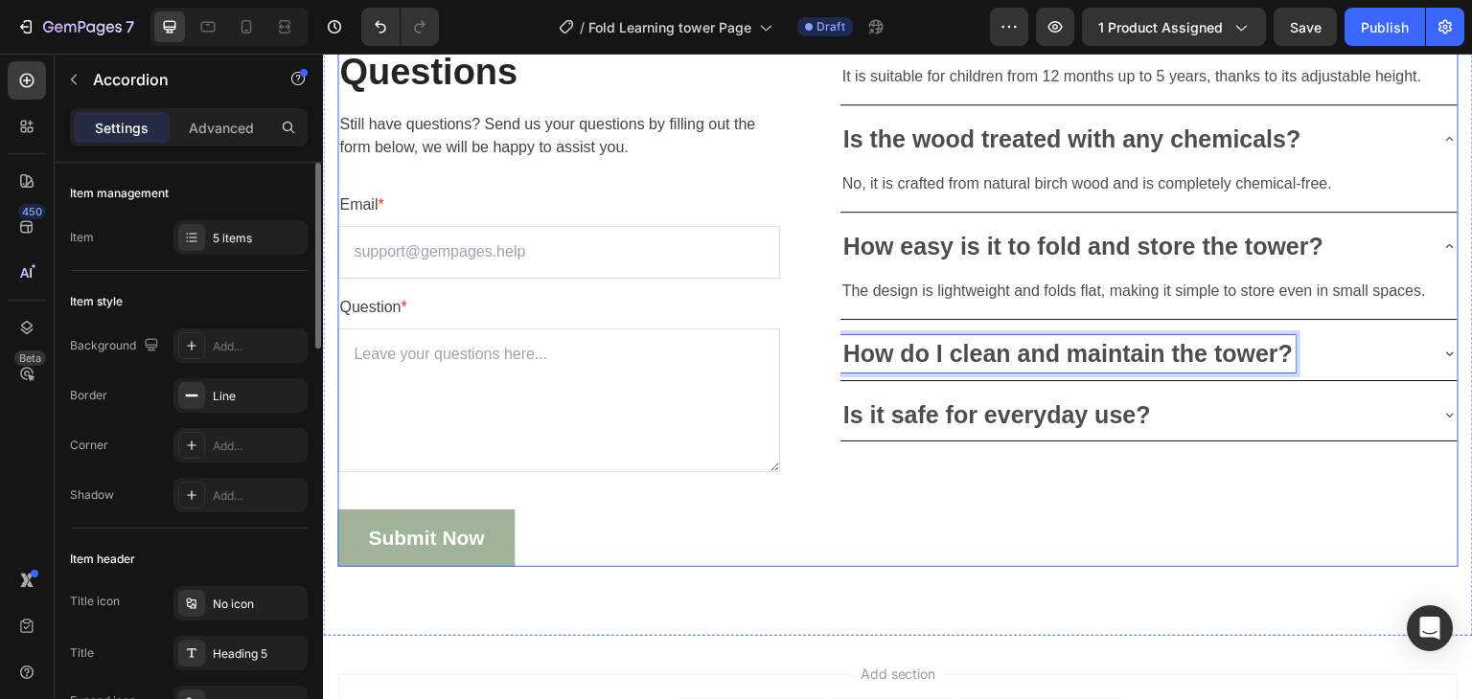
scroll to position [5962, 0]
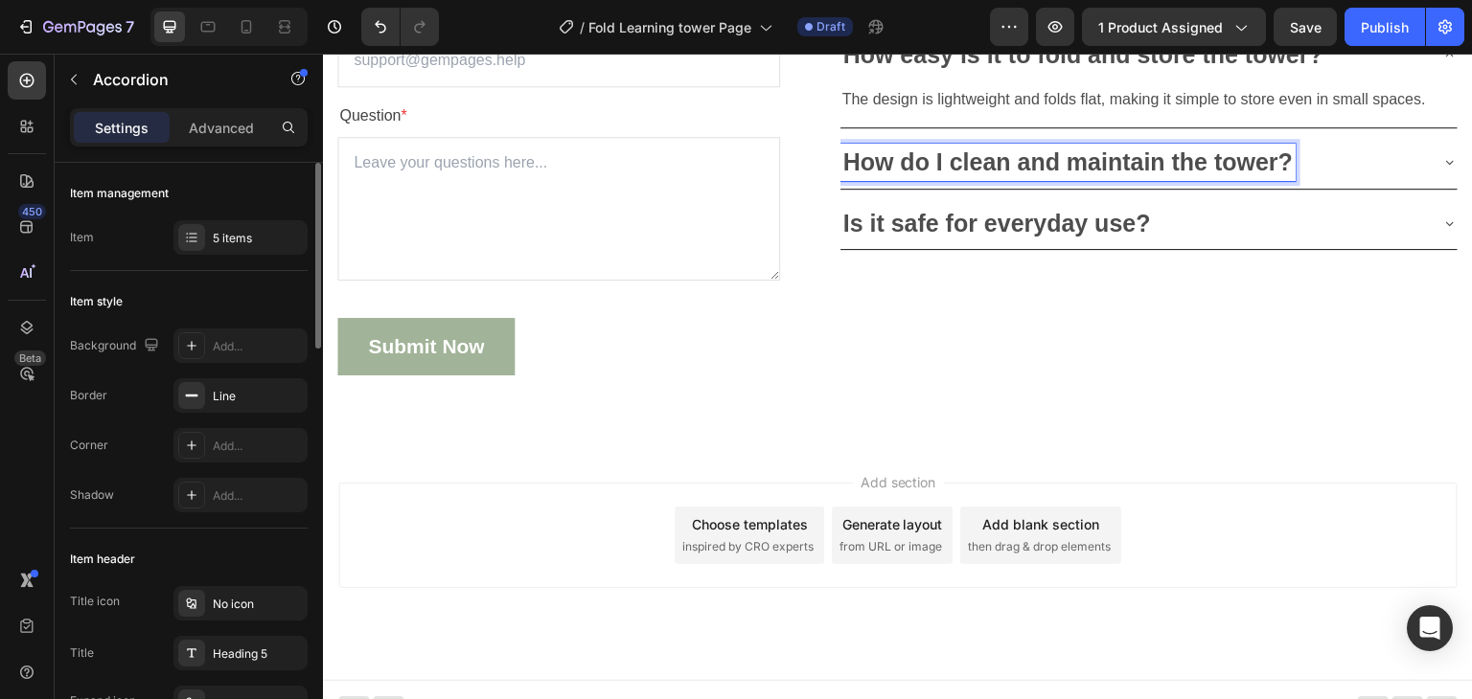
click at [1416, 166] on div "How do I clean and maintain the tower?" at bounding box center [1148, 162] width 617 height 53
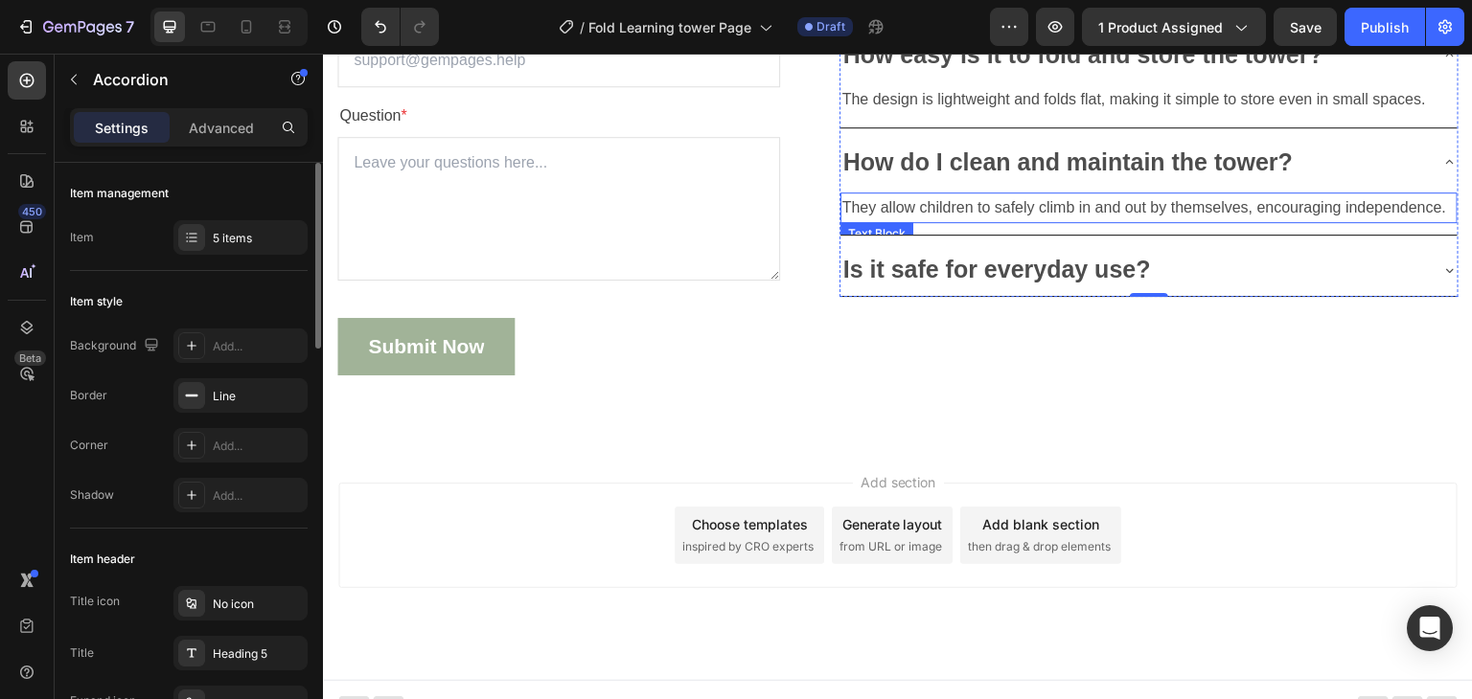
click at [1061, 198] on p "They allow children to safely climb in and out by themselves, encouraging indep…" at bounding box center [1148, 209] width 613 height 28
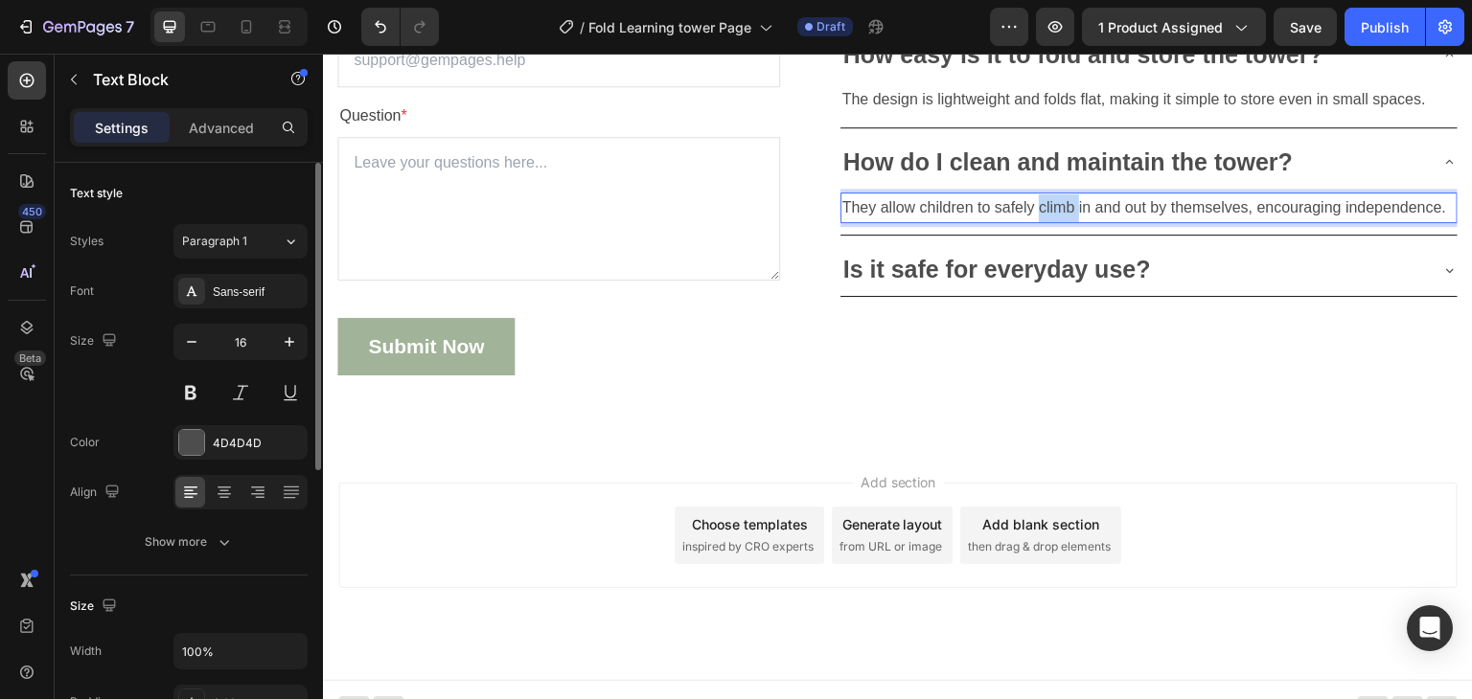
click at [1061, 198] on p "They allow children to safely climb in and out by themselves, encouraging indep…" at bounding box center [1148, 209] width 613 height 28
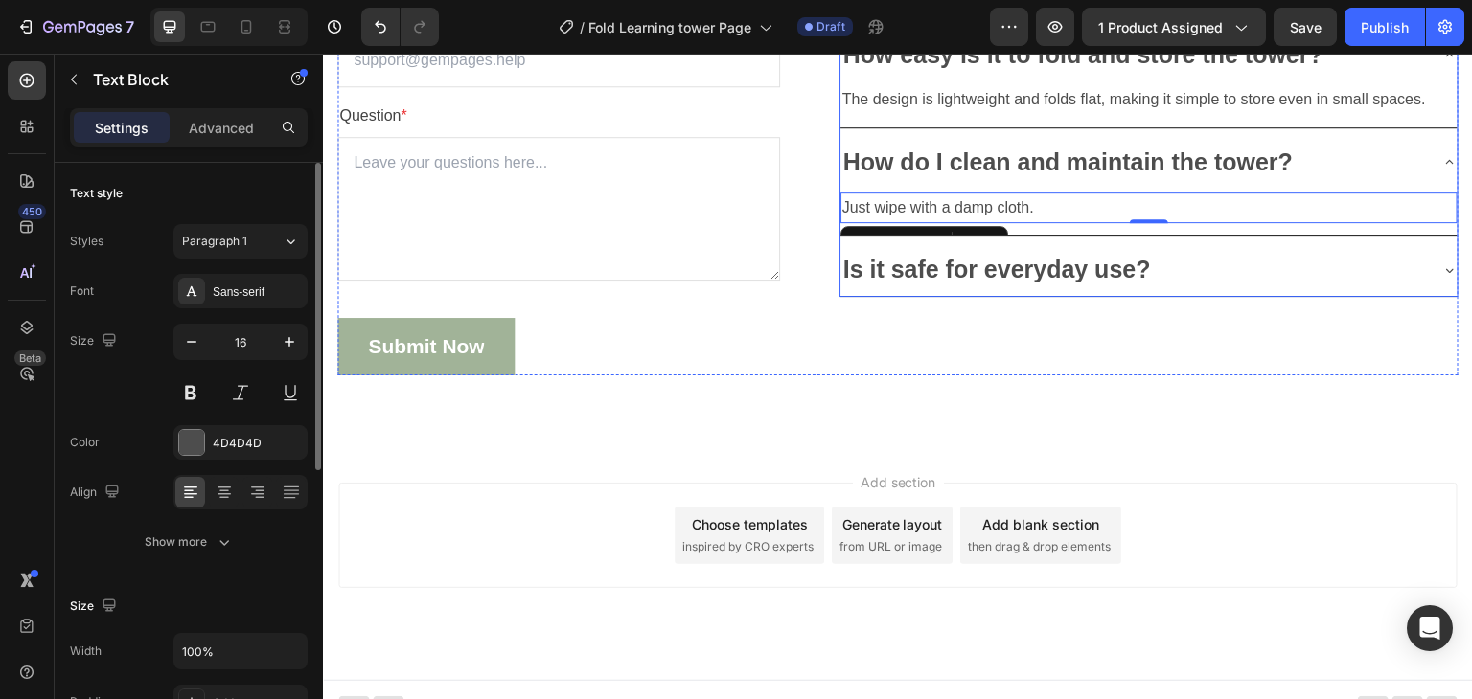
click at [1051, 269] on p "Is it safe for everyday use?" at bounding box center [997, 270] width 308 height 32
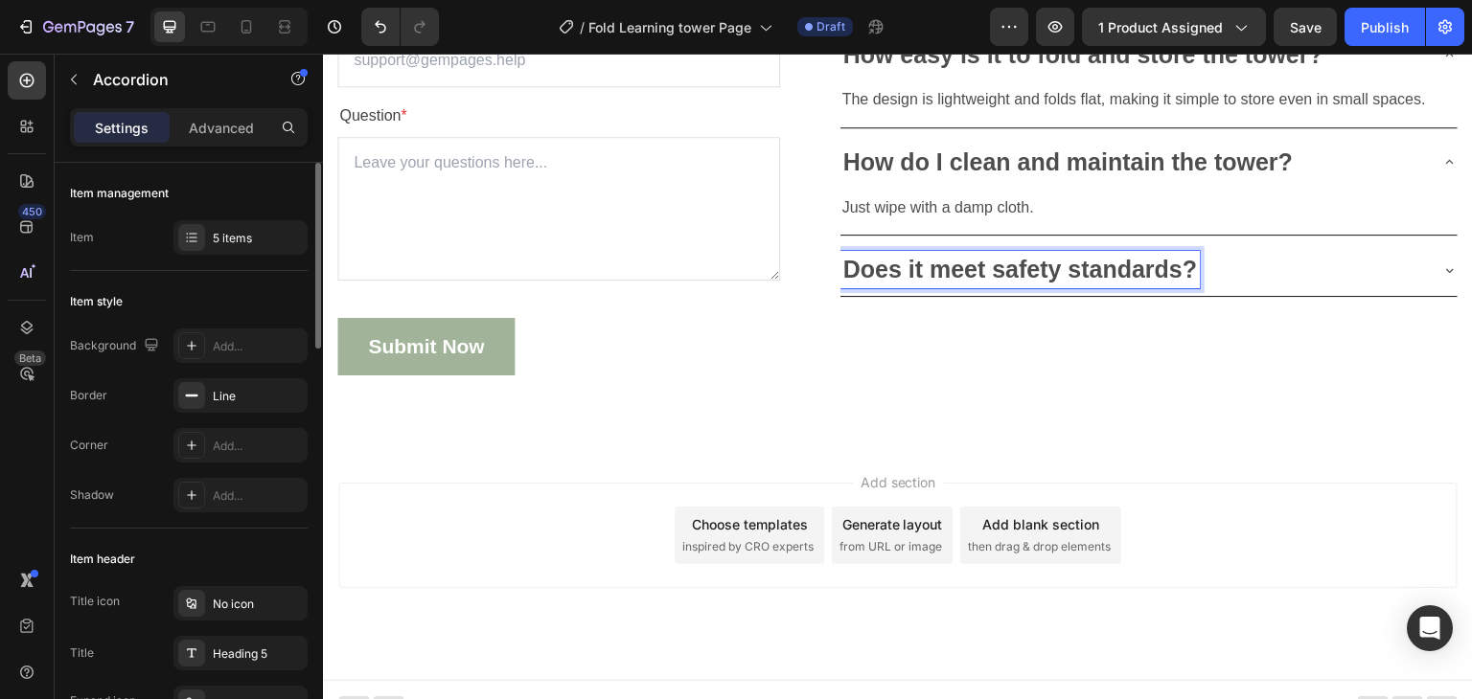
click at [1262, 272] on div "Does it meet safety standards?" at bounding box center [1133, 269] width 586 height 37
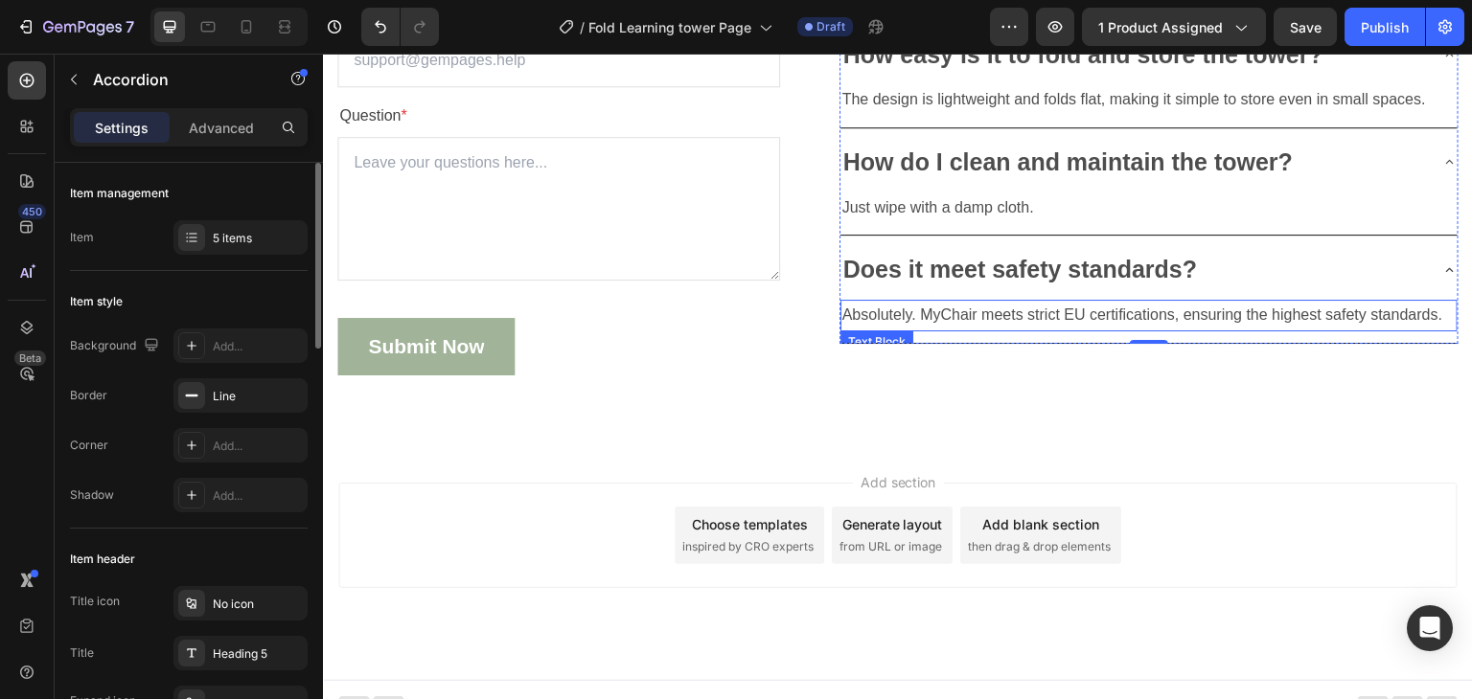
click at [884, 314] on p "Absolutely. MyChair meets strict EU certifications, ensuring the highest safety…" at bounding box center [1148, 316] width 613 height 28
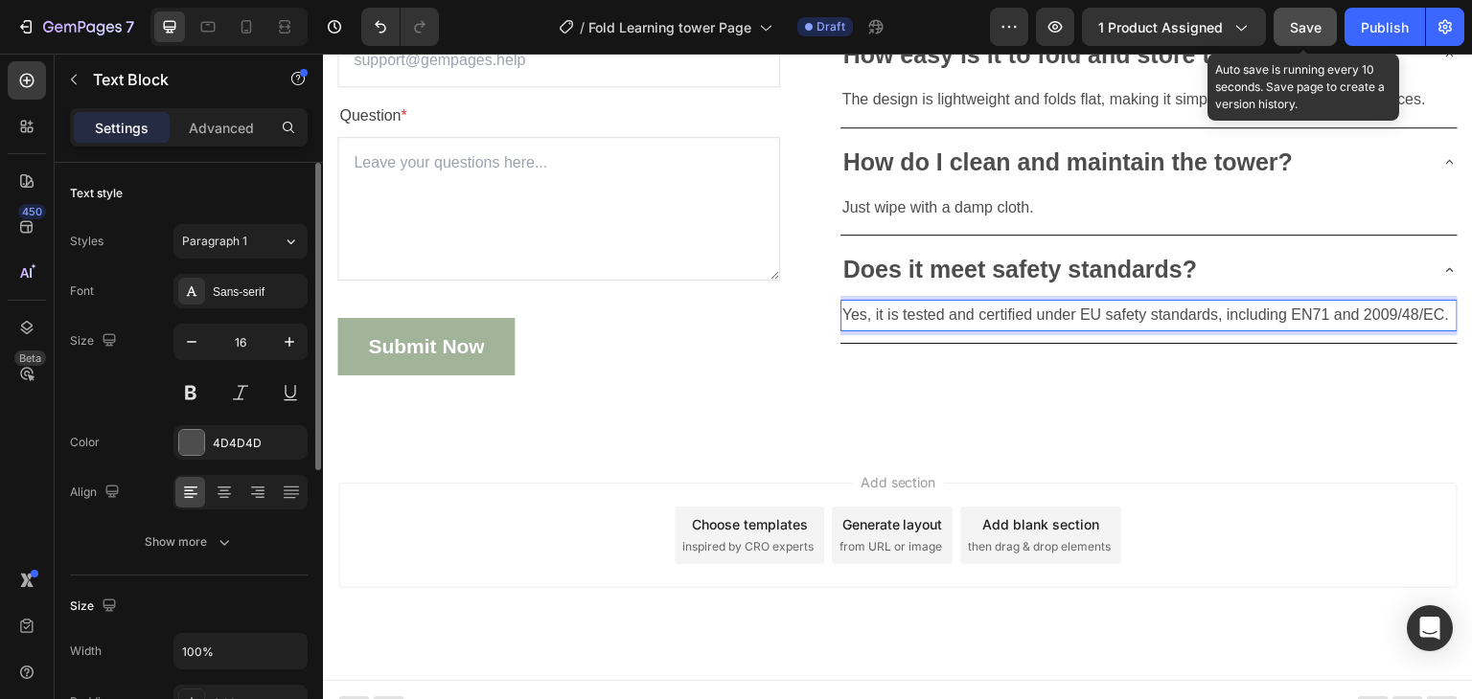
click at [1306, 11] on button "Save" at bounding box center [1304, 27] width 63 height 38
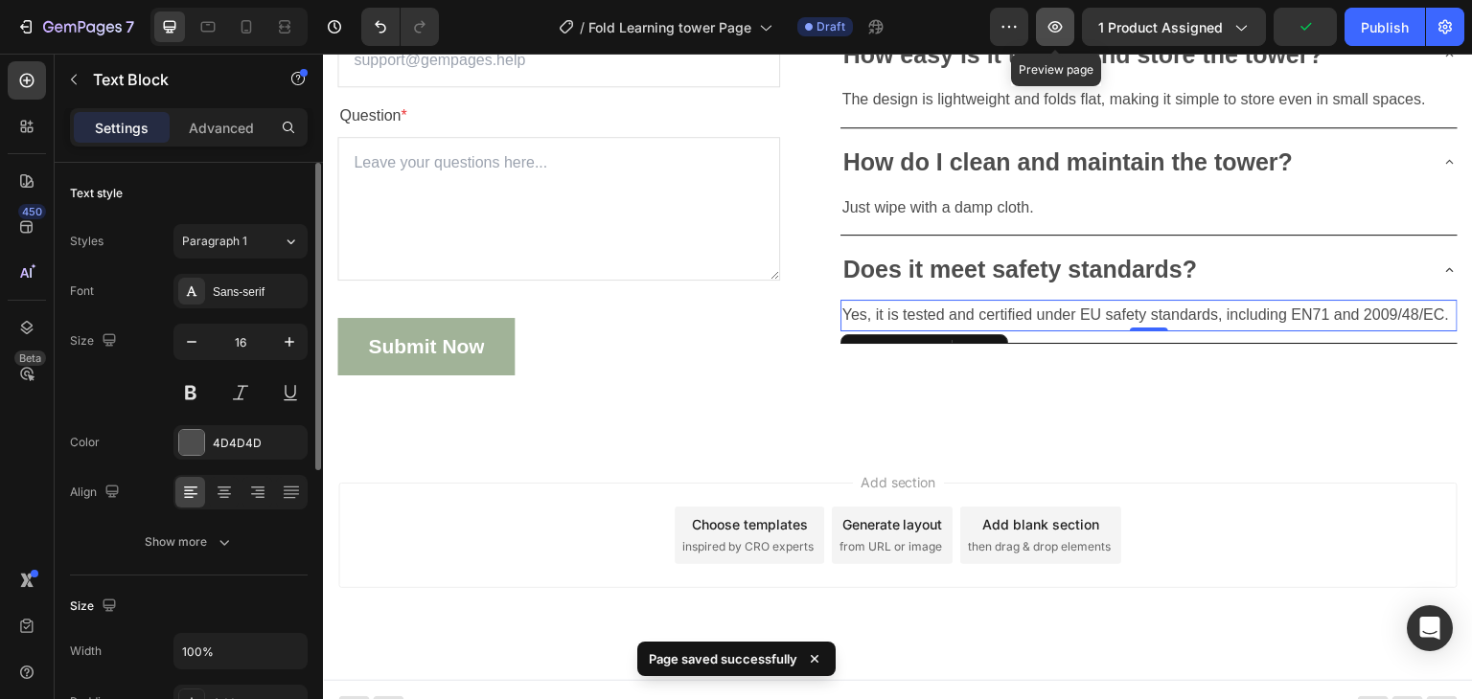
click at [1061, 28] on icon "button" at bounding box center [1055, 26] width 14 height 11
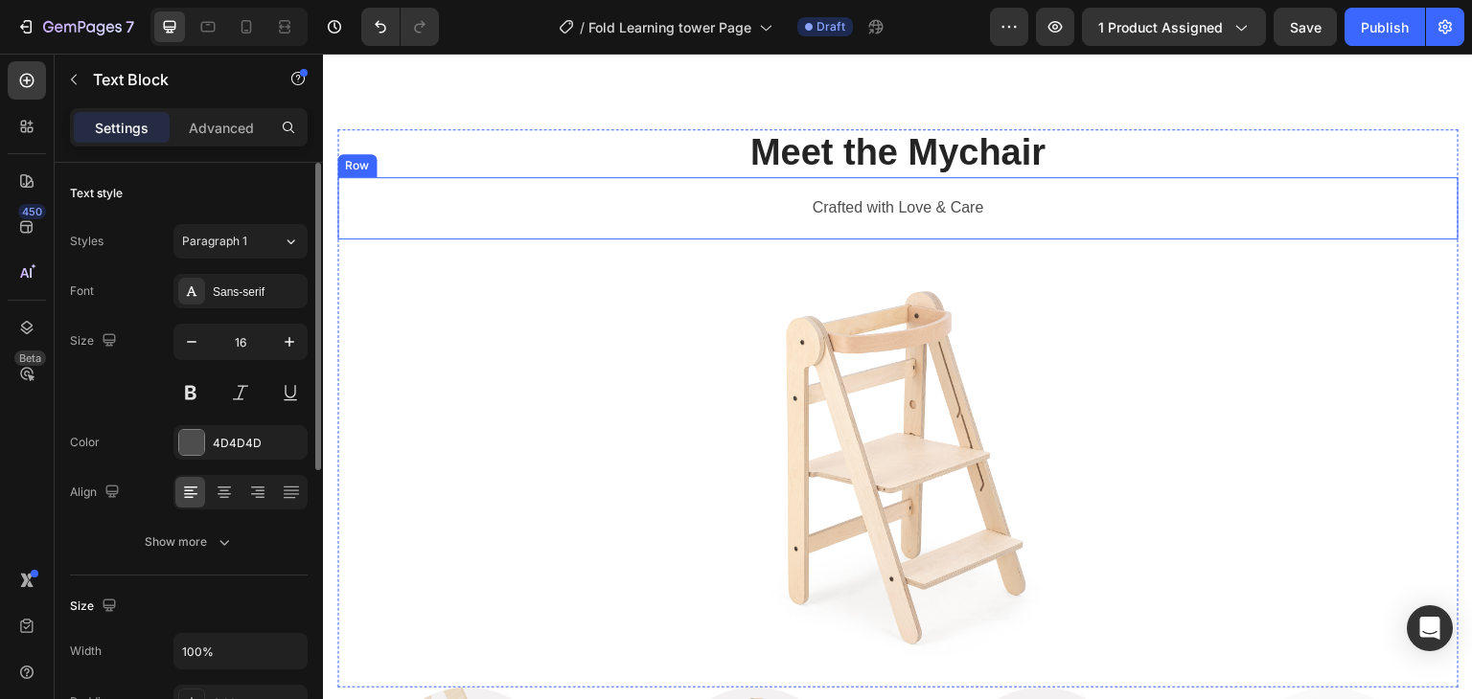
scroll to position [1692, 0]
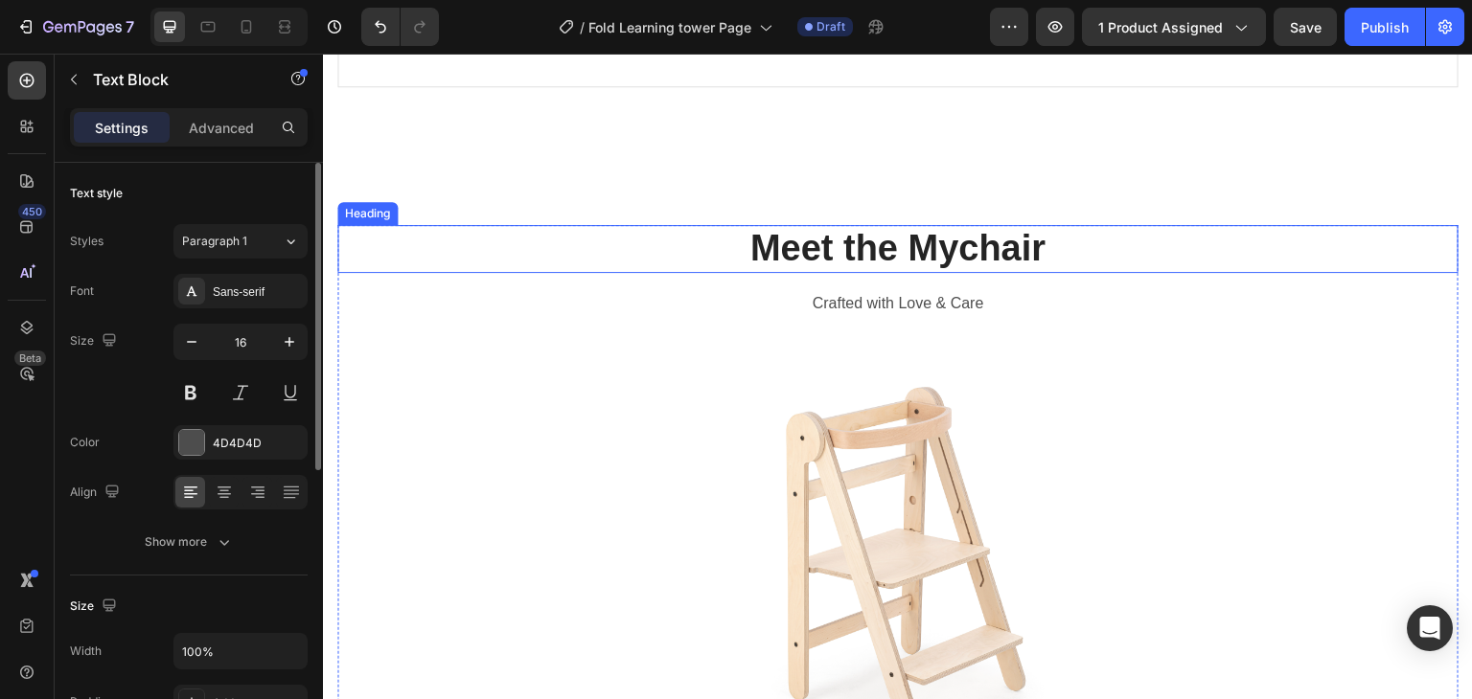
click at [949, 240] on h2 "Meet the Mychair" at bounding box center [897, 249] width 1121 height 48
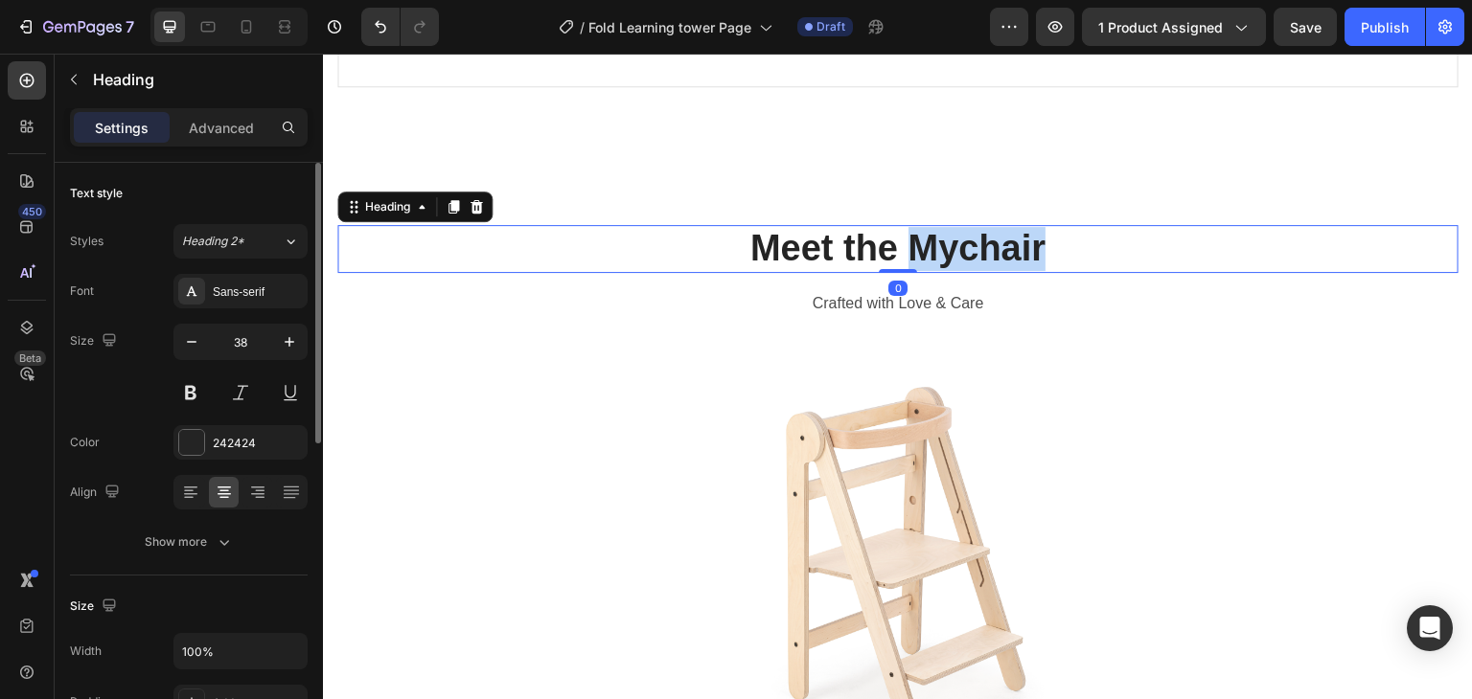
click at [949, 240] on p "Meet the Mychair" at bounding box center [897, 249] width 1117 height 44
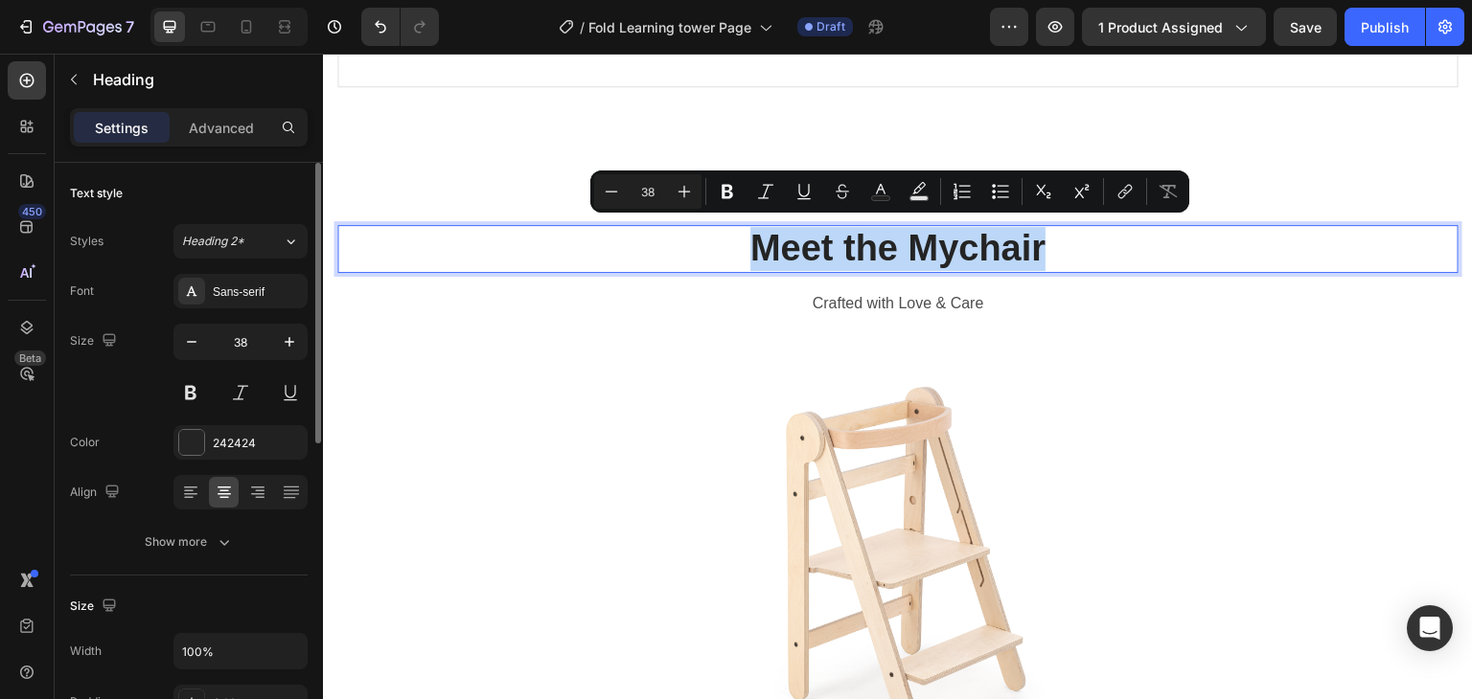
click at [949, 240] on p "Meet the Mychair" at bounding box center [897, 249] width 1117 height 44
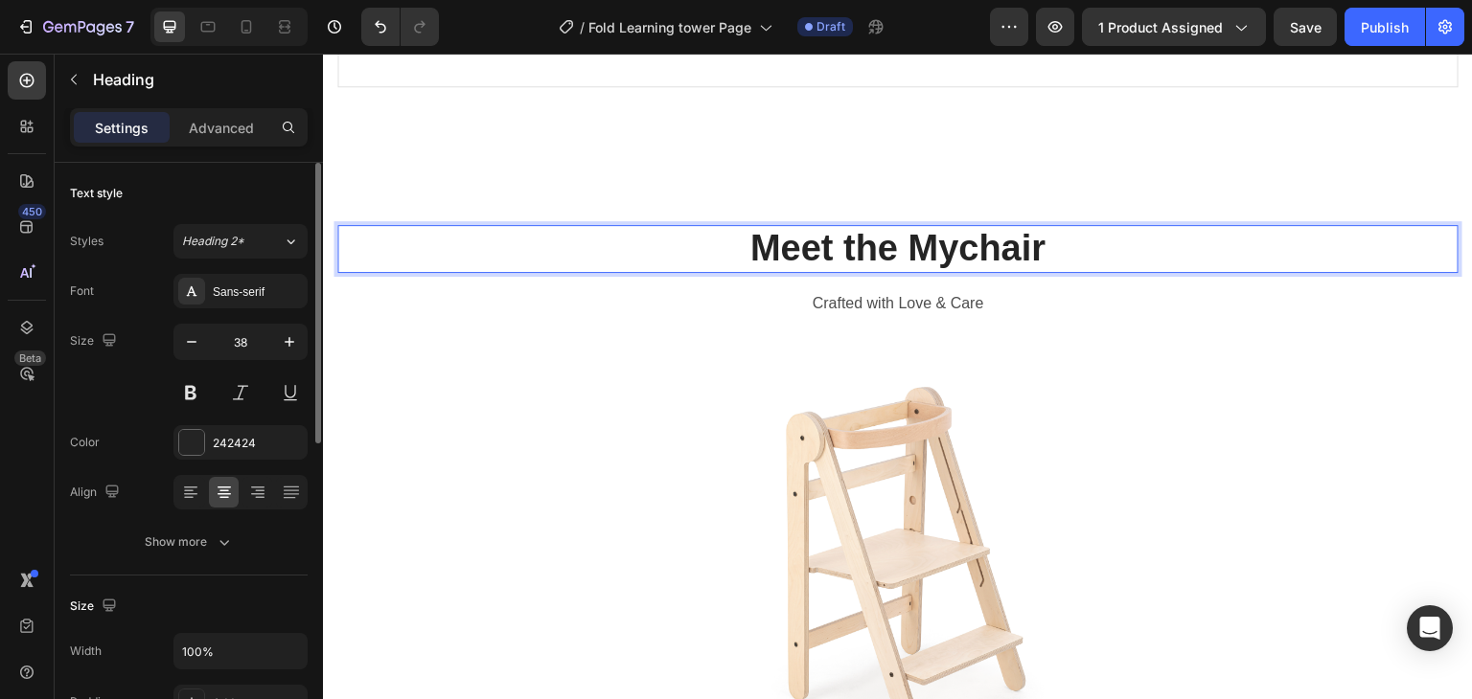
click at [949, 240] on p "Meet the Mychair" at bounding box center [897, 249] width 1117 height 44
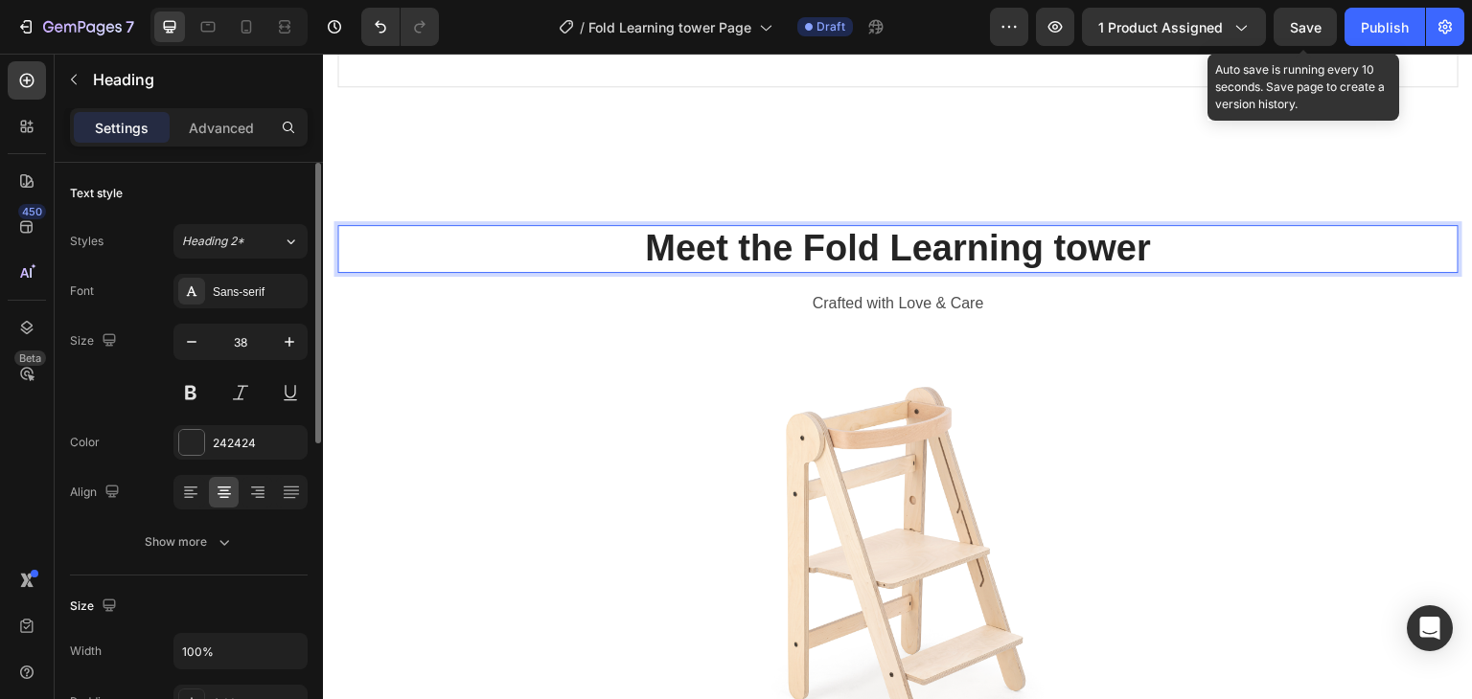
click at [1294, 23] on span "Save" at bounding box center [1306, 27] width 32 height 16
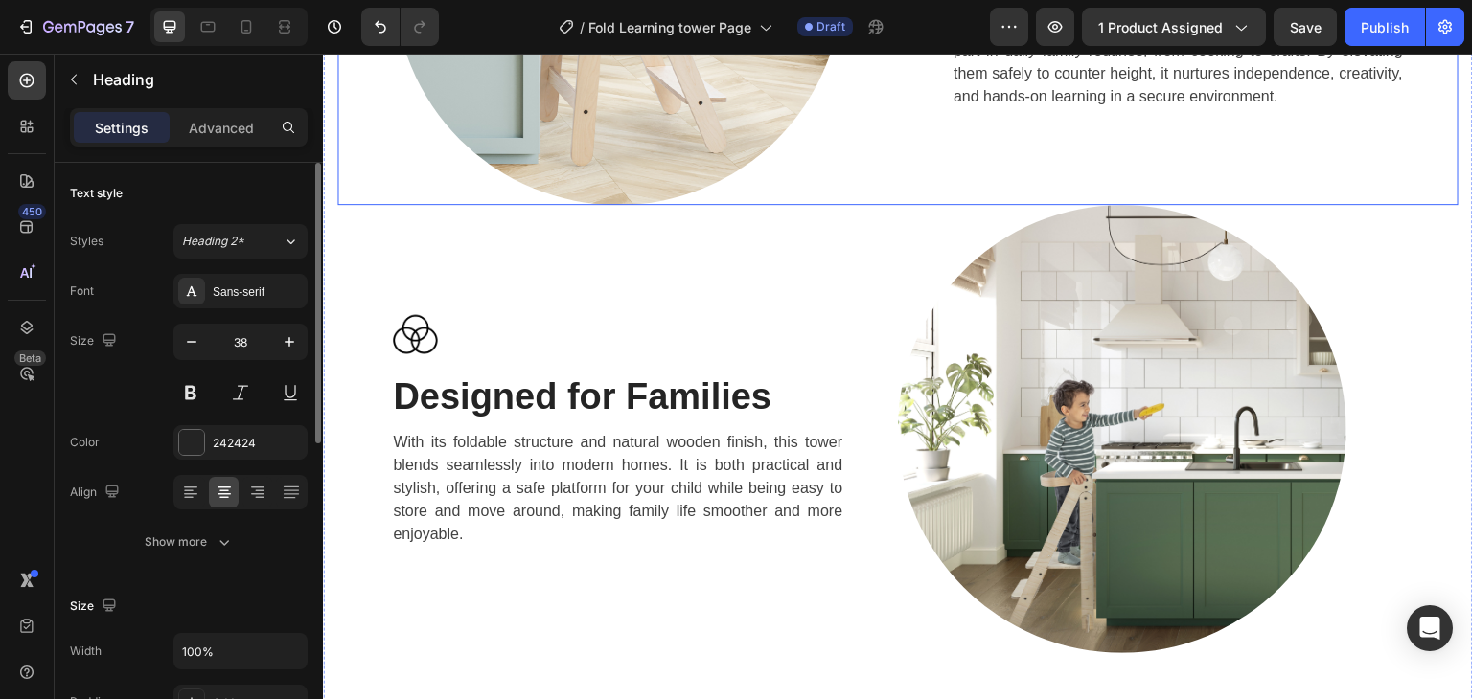
scroll to position [3704, 0]
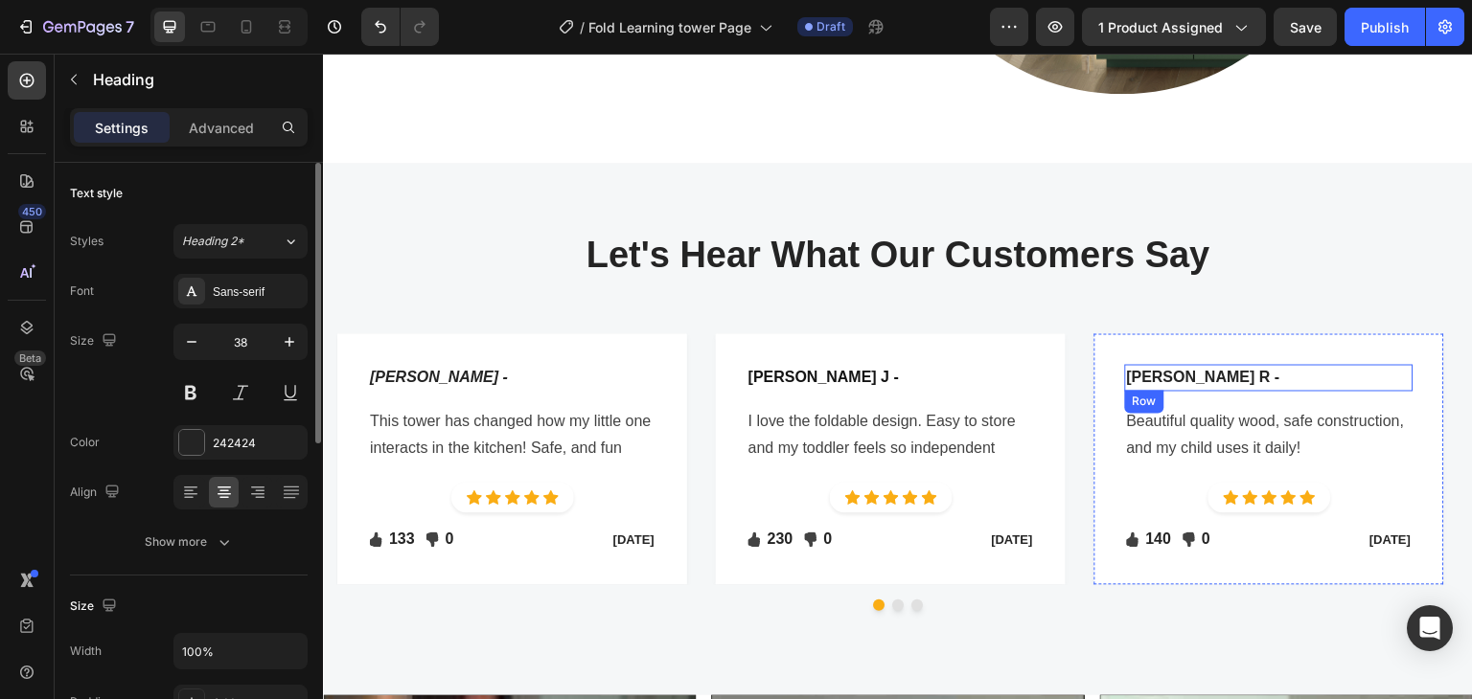
click at [1269, 378] on div "[PERSON_NAME] R - Text block Row" at bounding box center [1269, 377] width 288 height 27
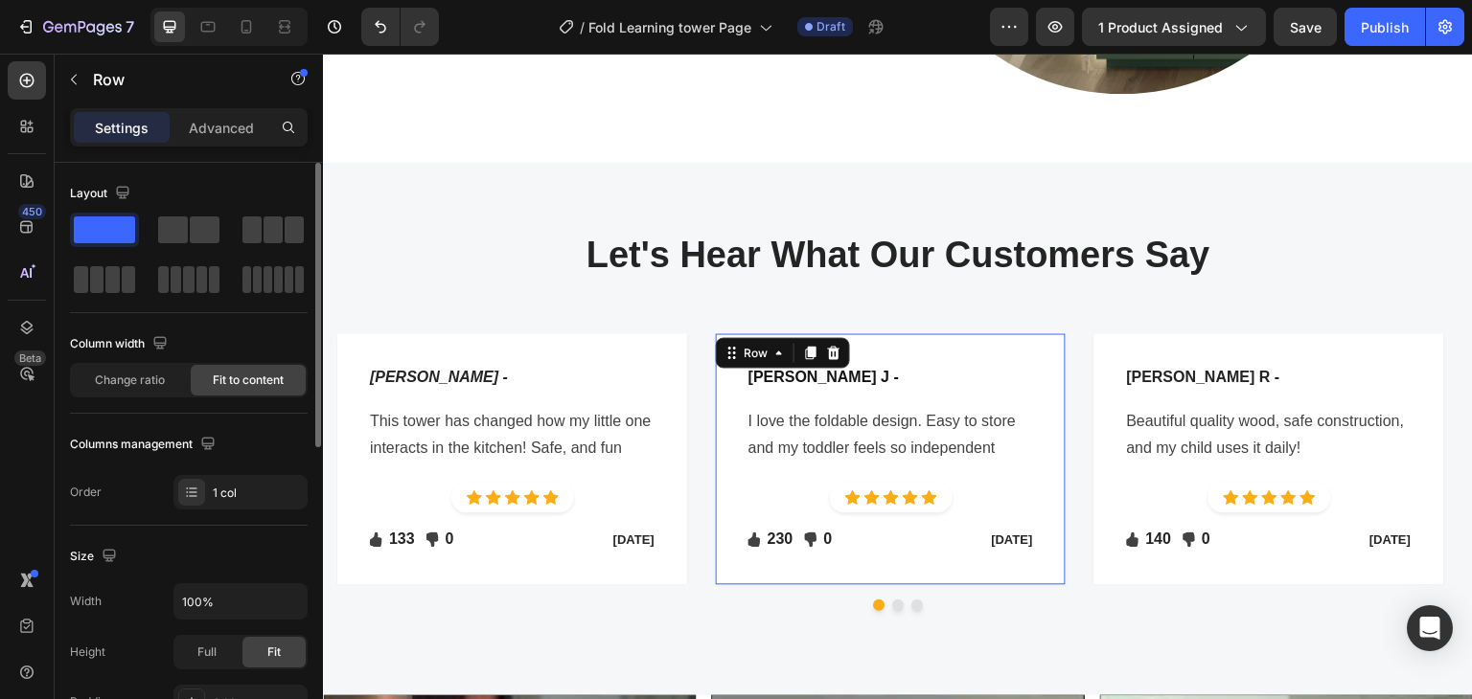
click at [956, 383] on div "[PERSON_NAME] J - Text block Row I love the foldable design. Easy to store and …" at bounding box center [890, 459] width 288 height 191
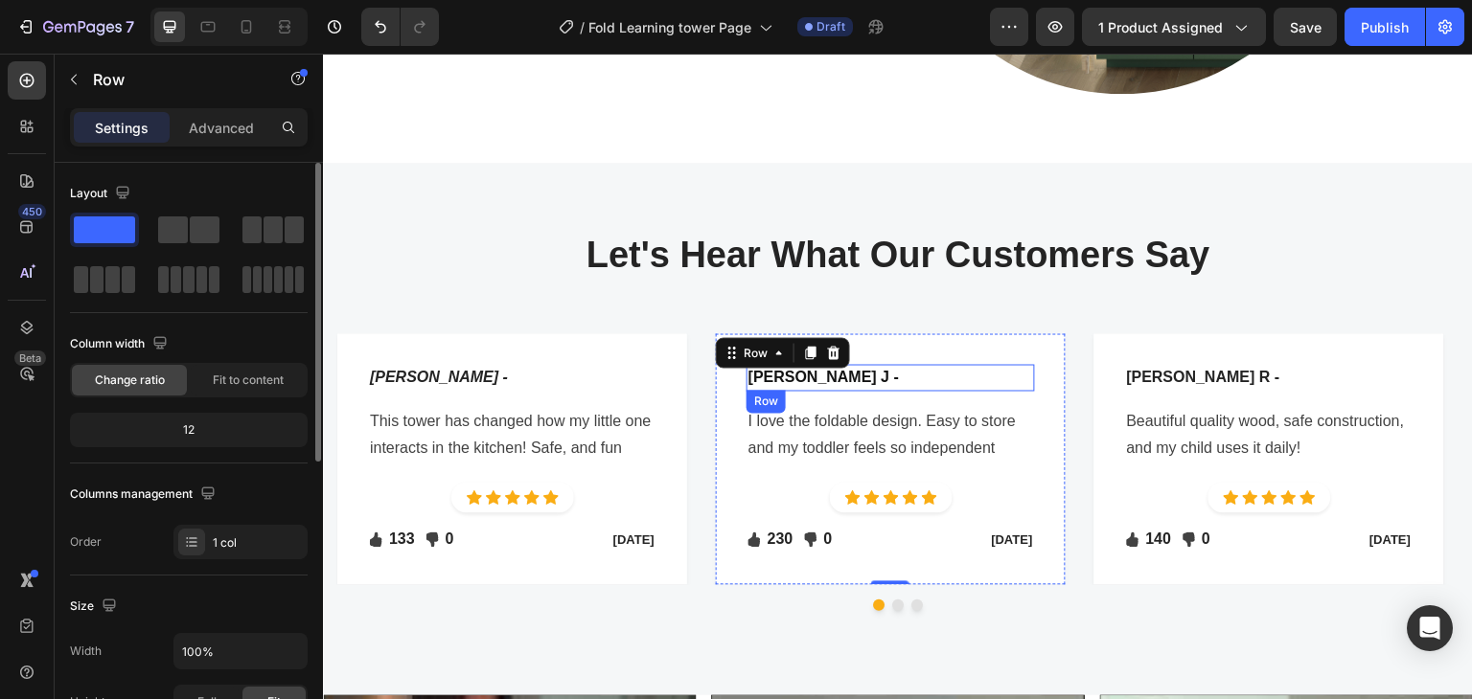
click at [882, 370] on div "[PERSON_NAME] J - Text block Row" at bounding box center [890, 377] width 288 height 27
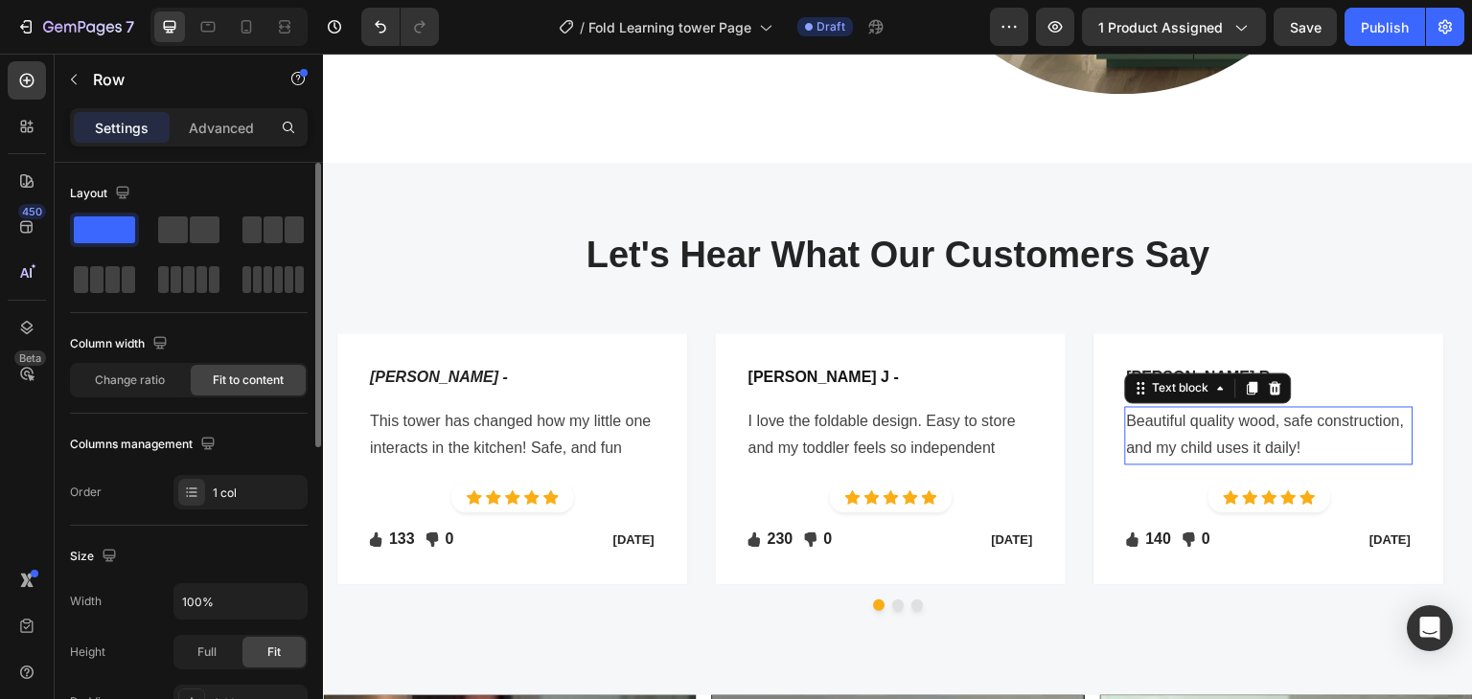
click at [1180, 423] on p "Beautiful quality wood, safe construction, and my child uses it daily!" at bounding box center [1269, 436] width 285 height 56
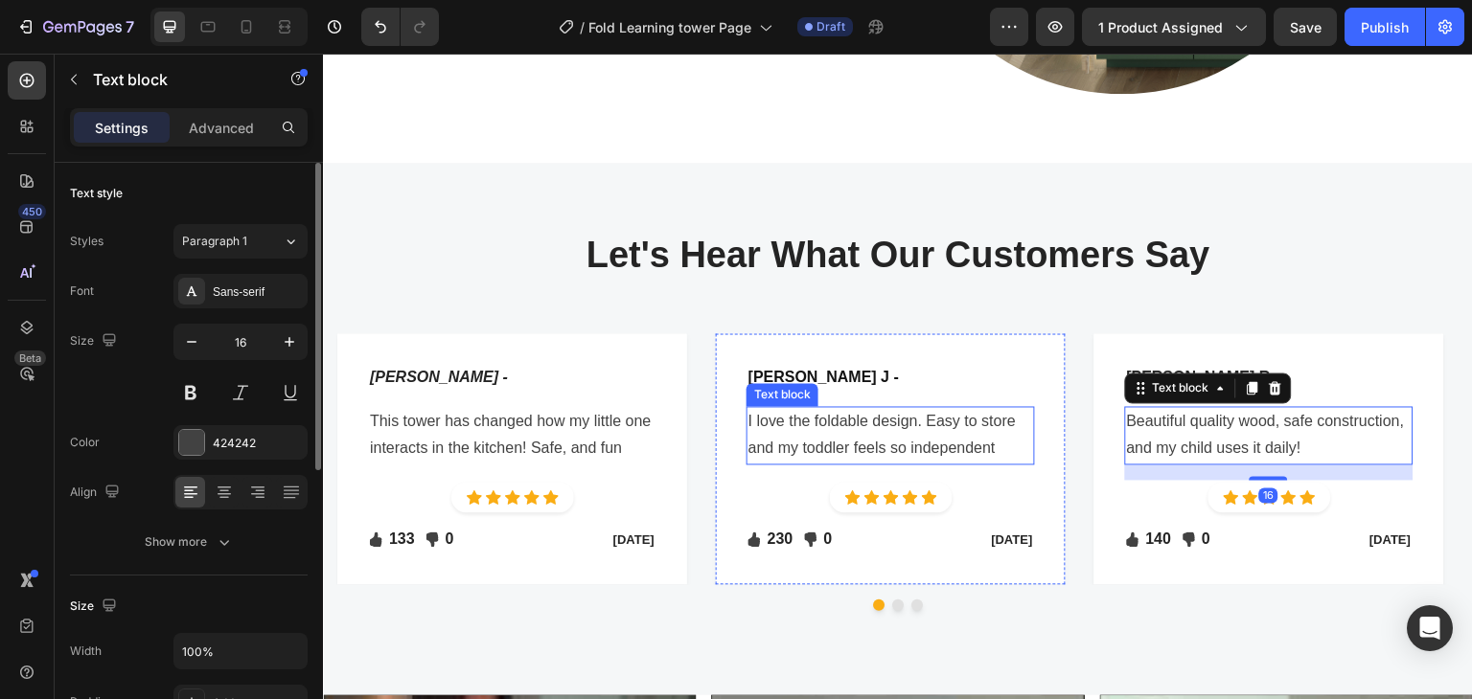
click at [928, 435] on p "I love the foldable design. Easy to store and my toddler feels so independent" at bounding box center [890, 436] width 285 height 56
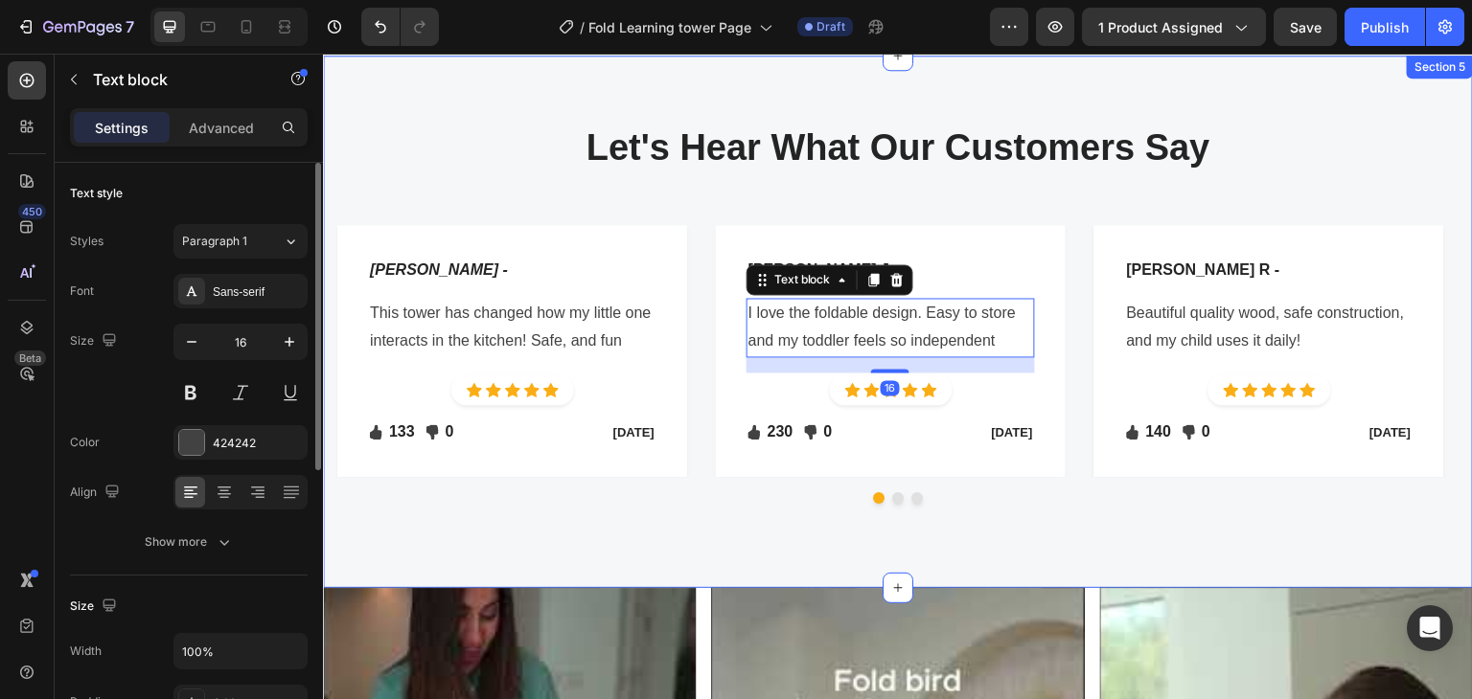
scroll to position [3896, 0]
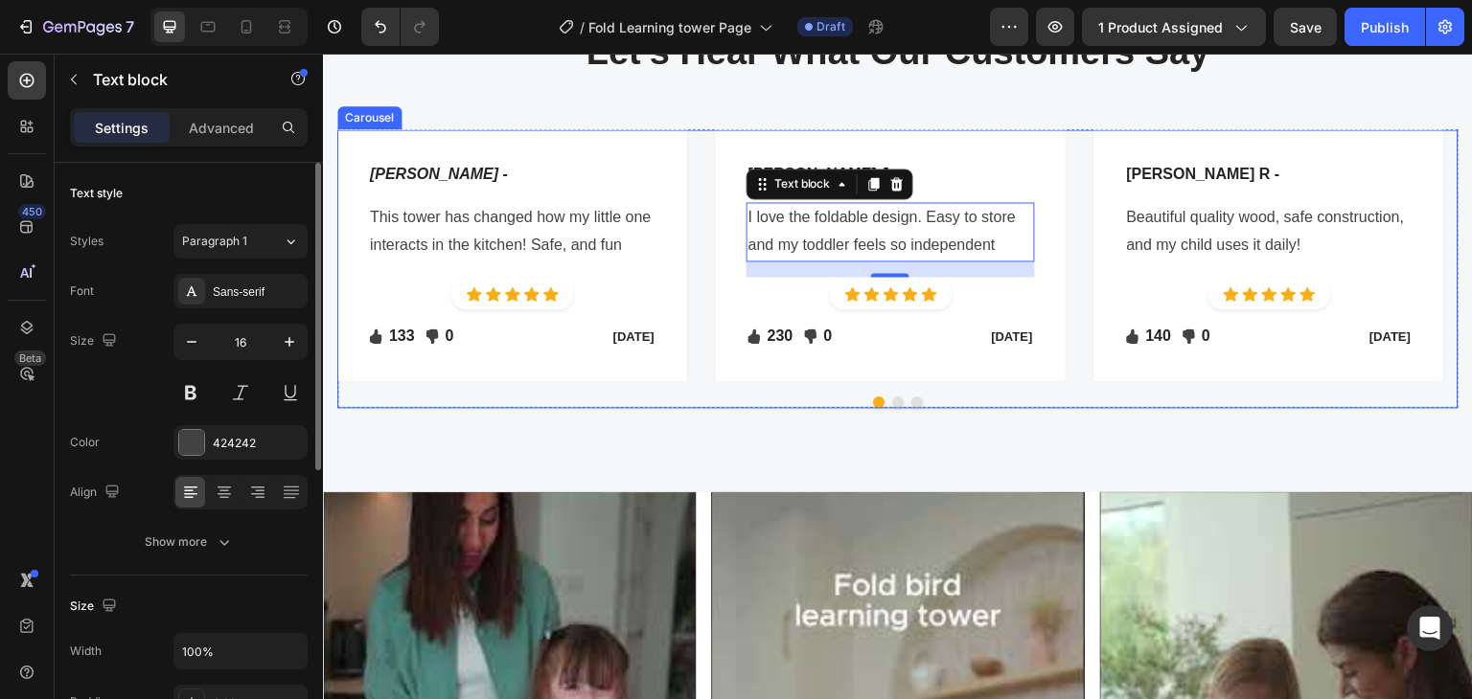
click at [1125, 380] on div "[PERSON_NAME] - Text block Row This tower has changed how my little one interac…" at bounding box center [897, 268] width 1121 height 279
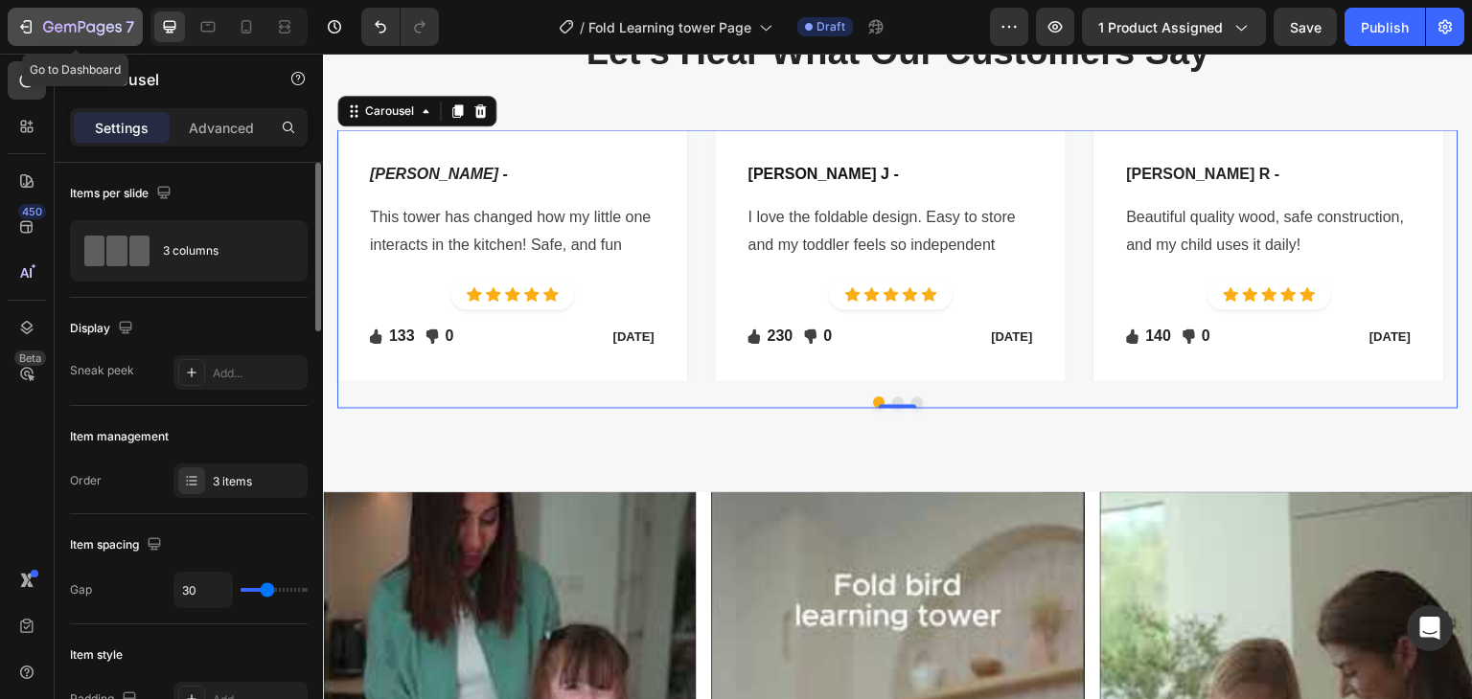
click at [56, 13] on button "7" at bounding box center [75, 27] width 135 height 38
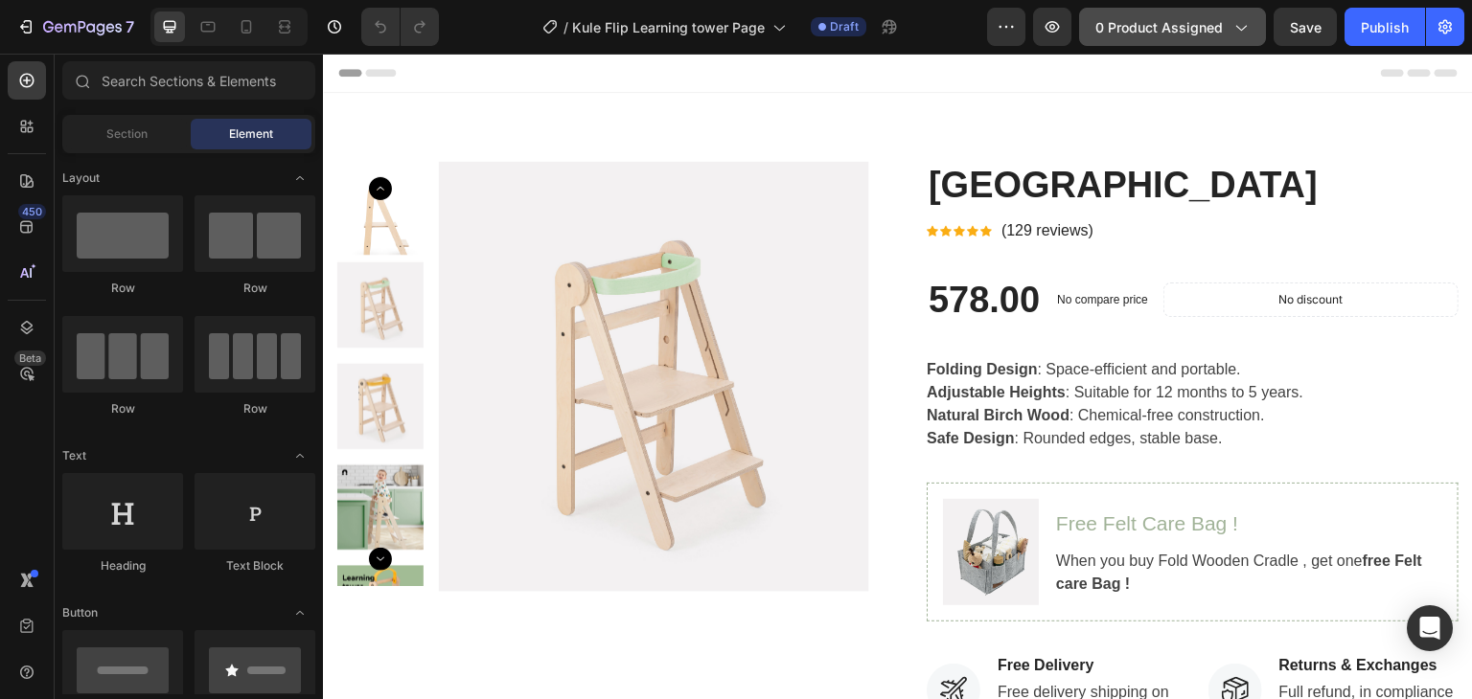
click at [1167, 24] on span "0 product assigned" at bounding box center [1158, 27] width 127 height 20
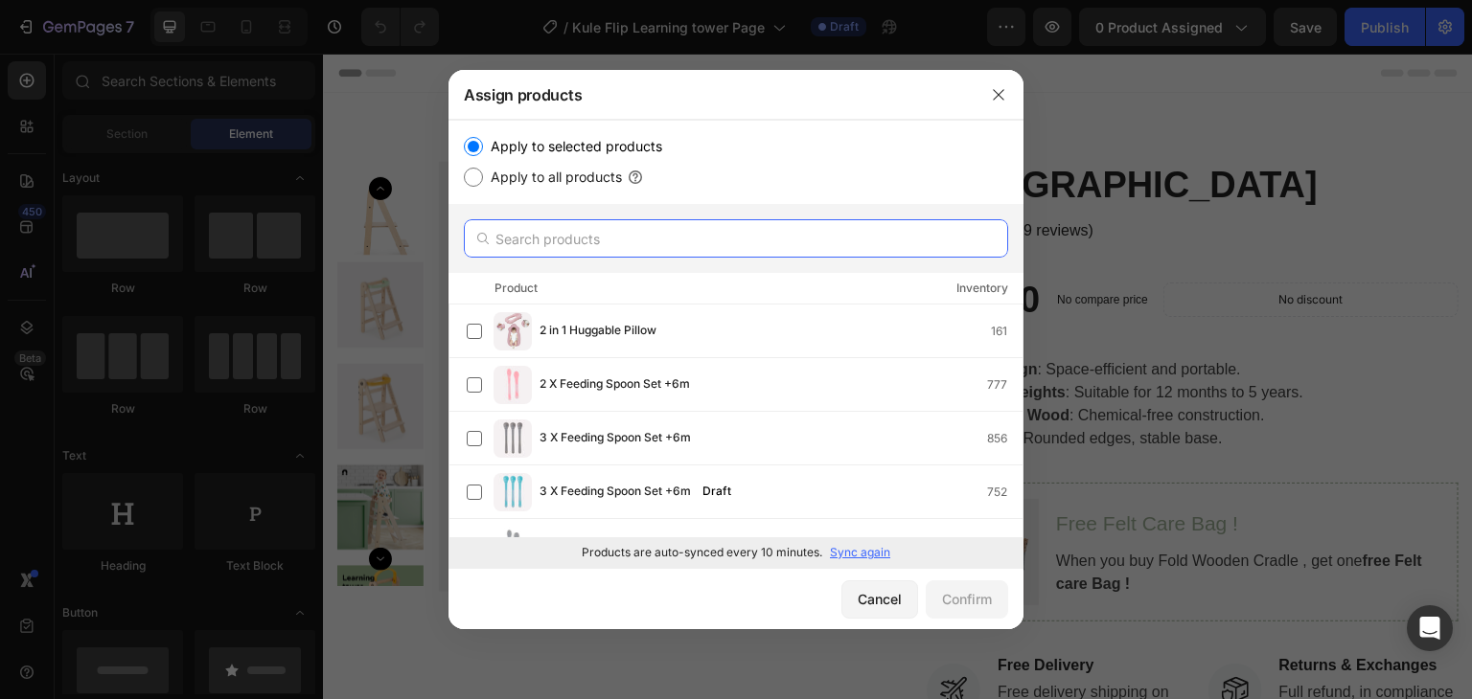
click at [577, 231] on input "text" at bounding box center [736, 238] width 544 height 38
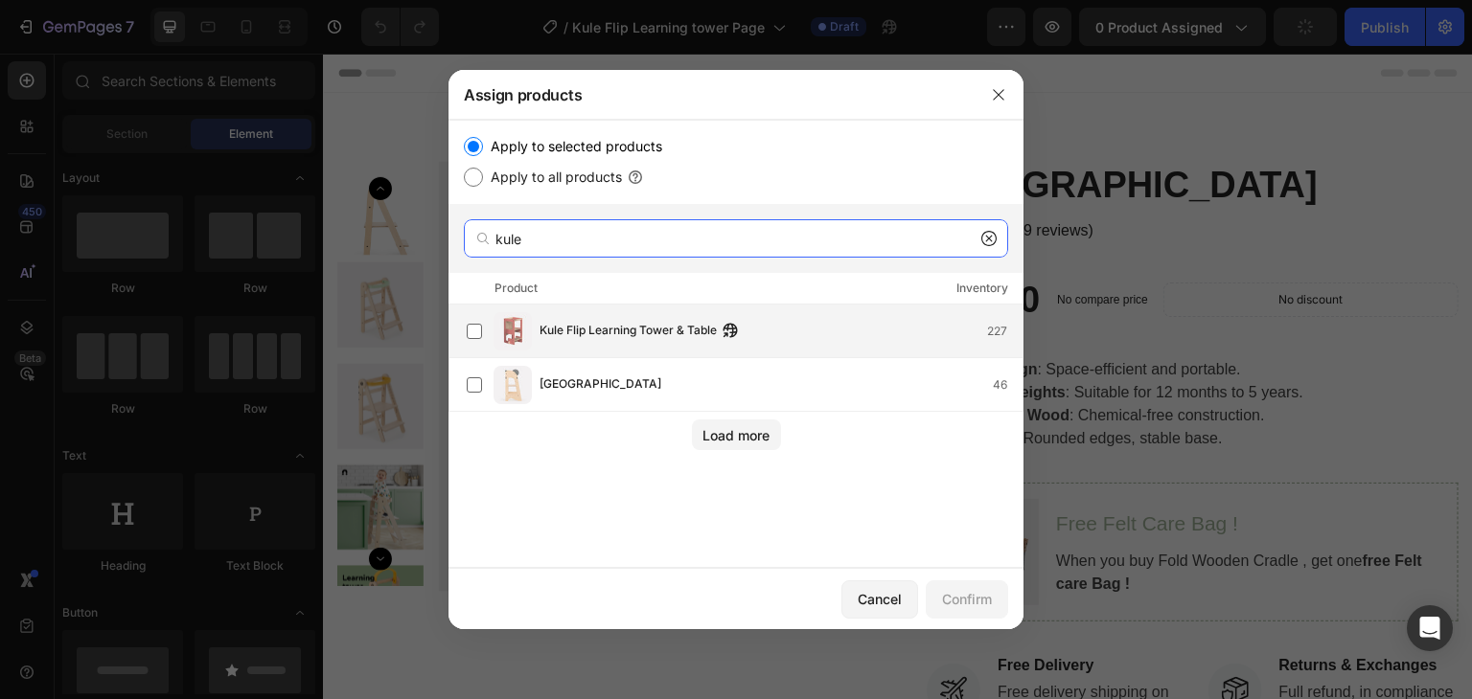
type input "kule"
click at [632, 327] on span "Kule Flip Learning Tower & Table" at bounding box center [627, 331] width 177 height 21
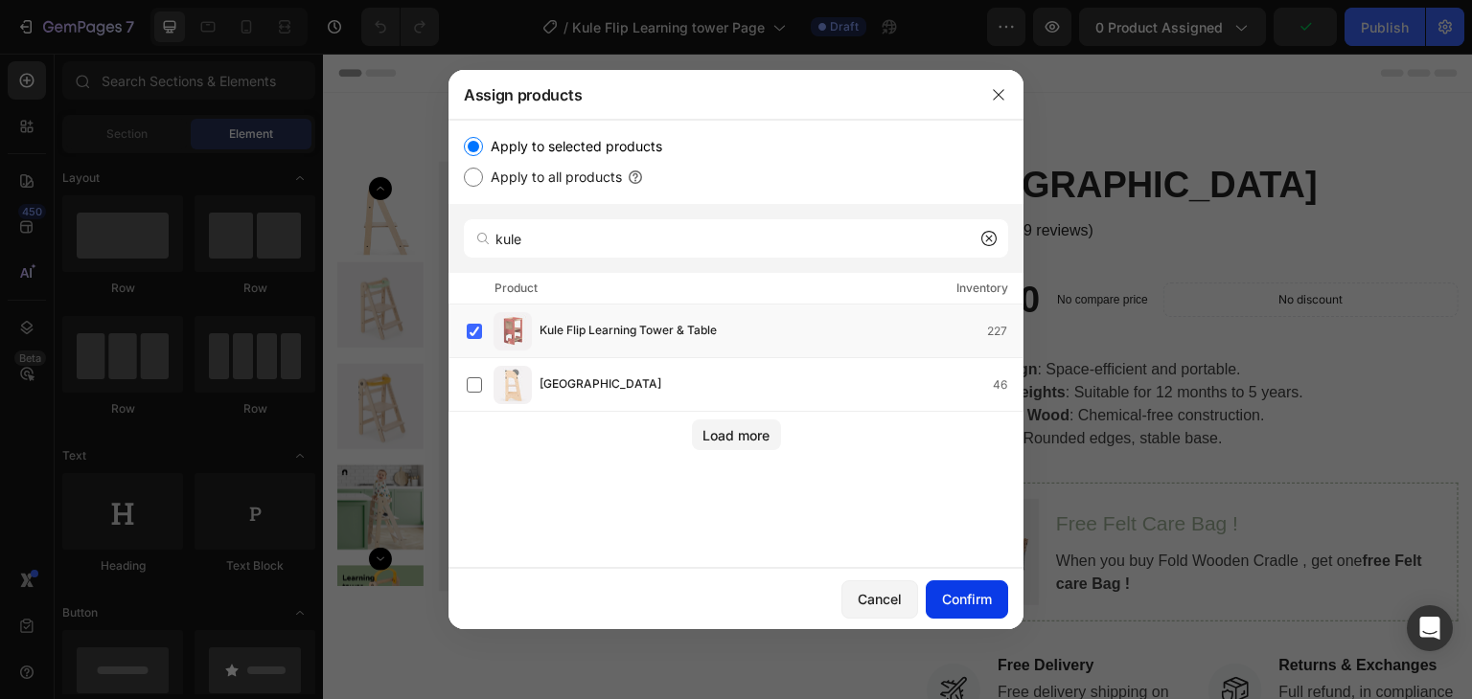
click at [974, 594] on div "Confirm" at bounding box center [967, 599] width 50 height 20
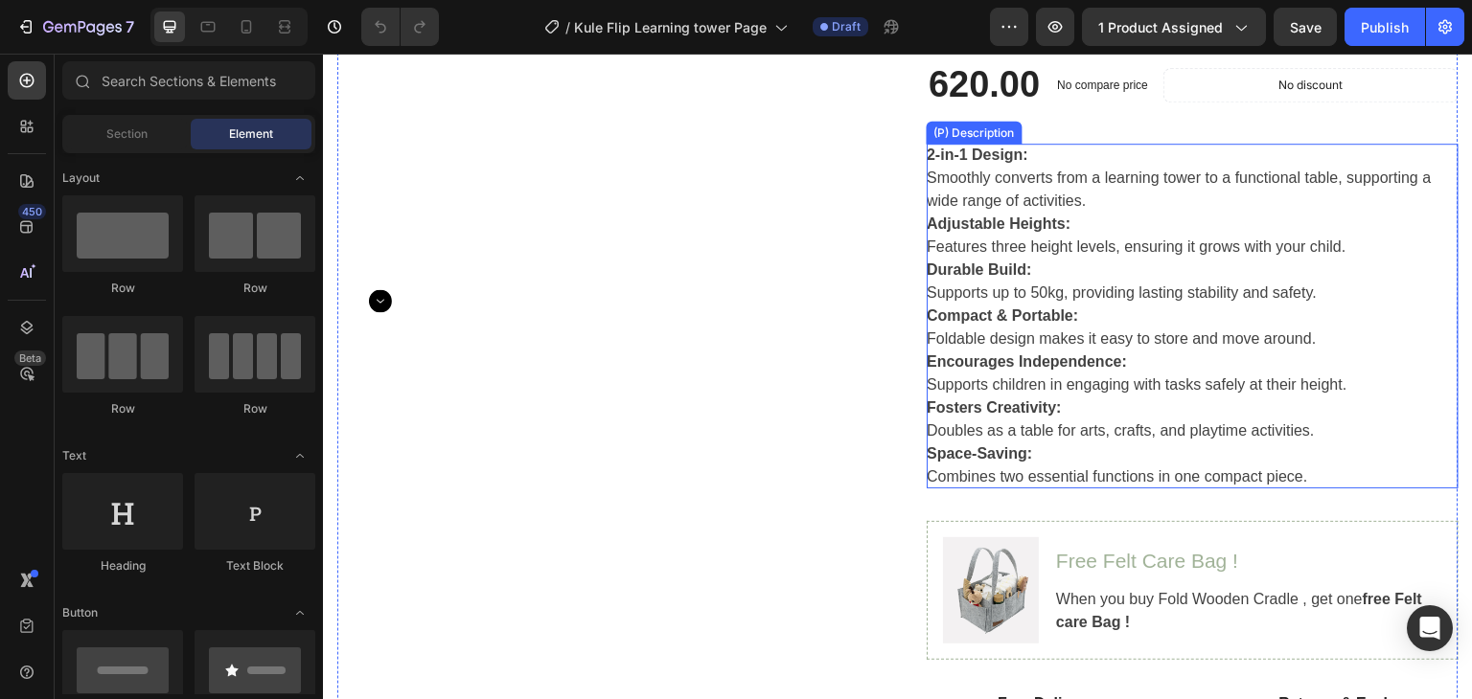
scroll to position [383, 0]
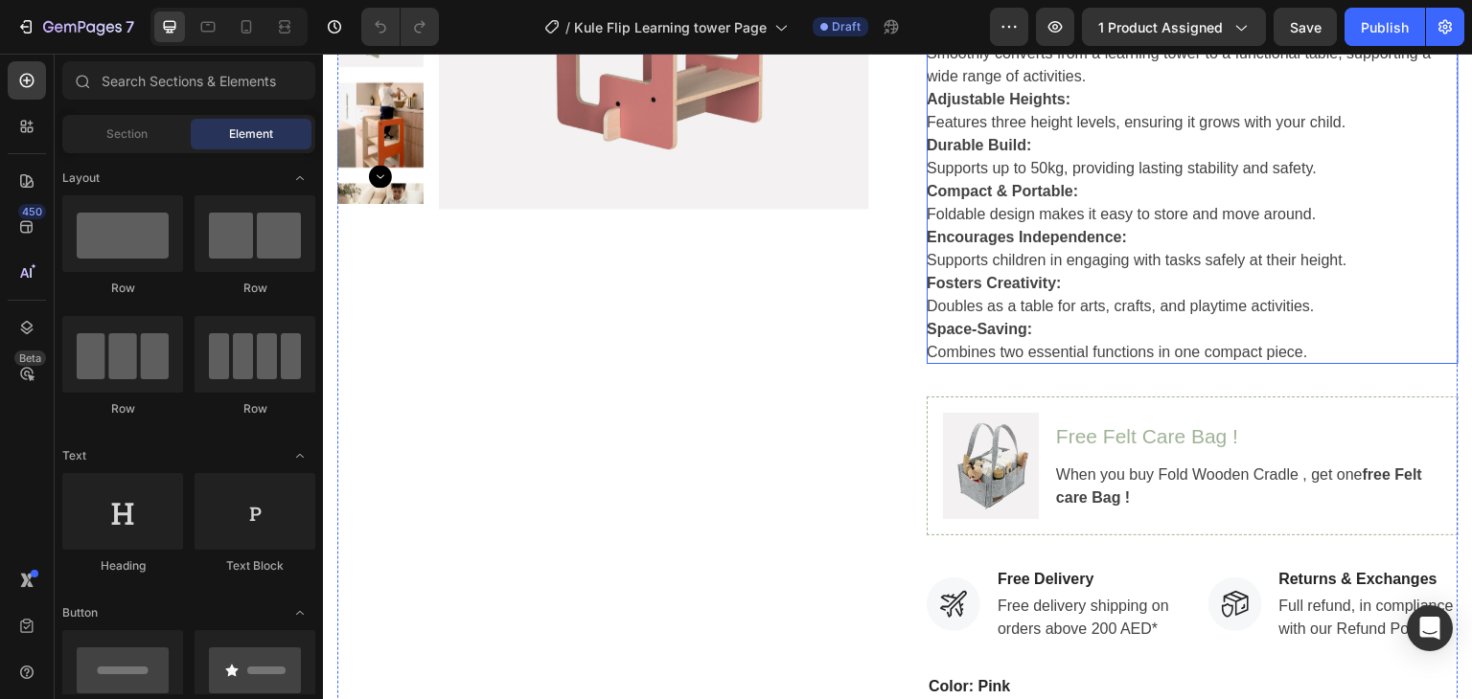
click at [1068, 211] on div "2-in-1 Design: Smoothly converts from a learning tower to a functional table, s…" at bounding box center [1193, 191] width 532 height 345
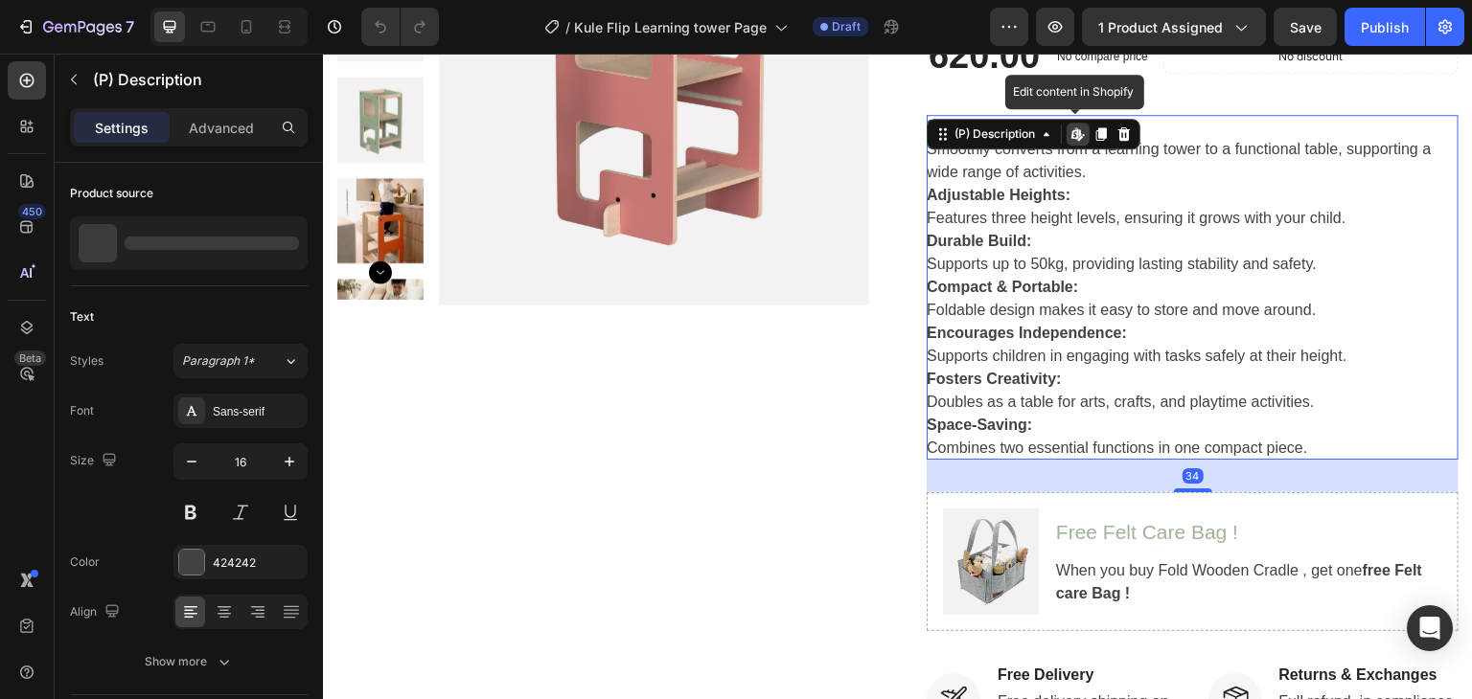
scroll to position [192, 0]
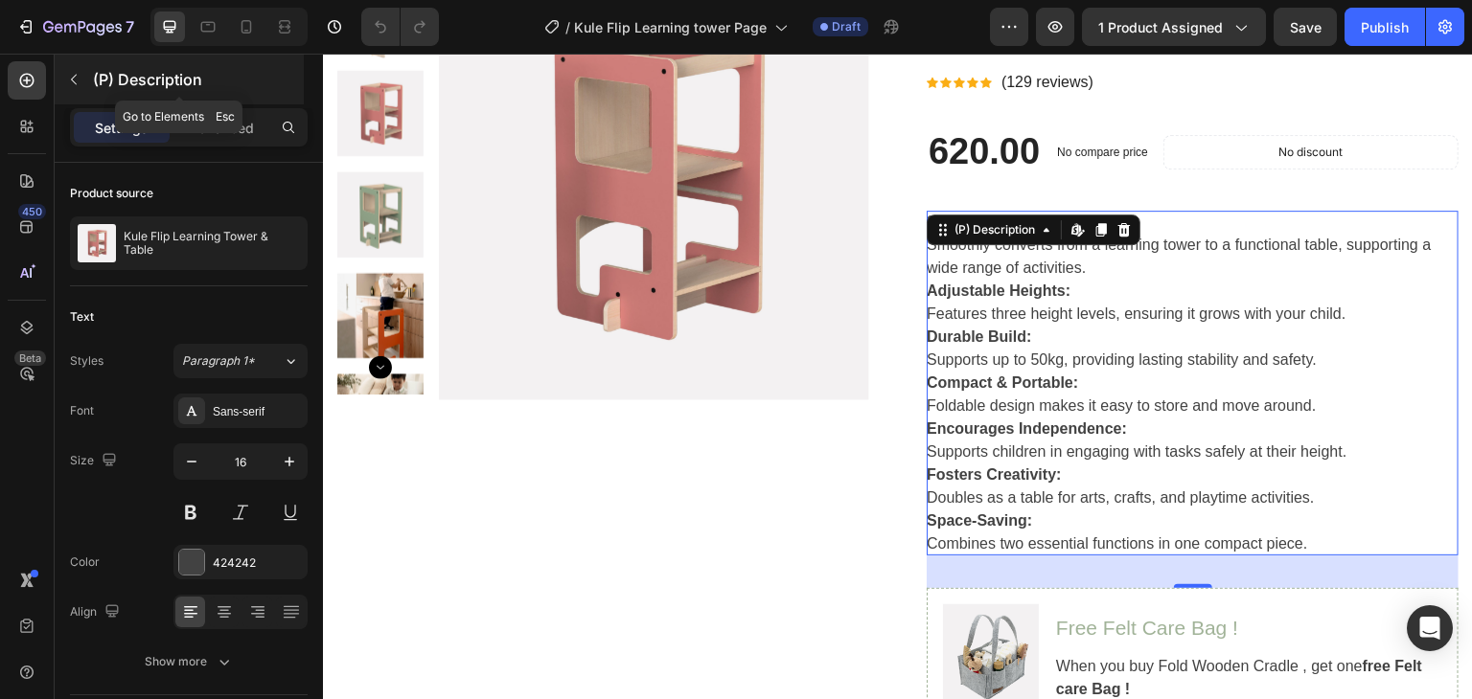
click at [79, 83] on icon "button" at bounding box center [73, 79] width 15 height 15
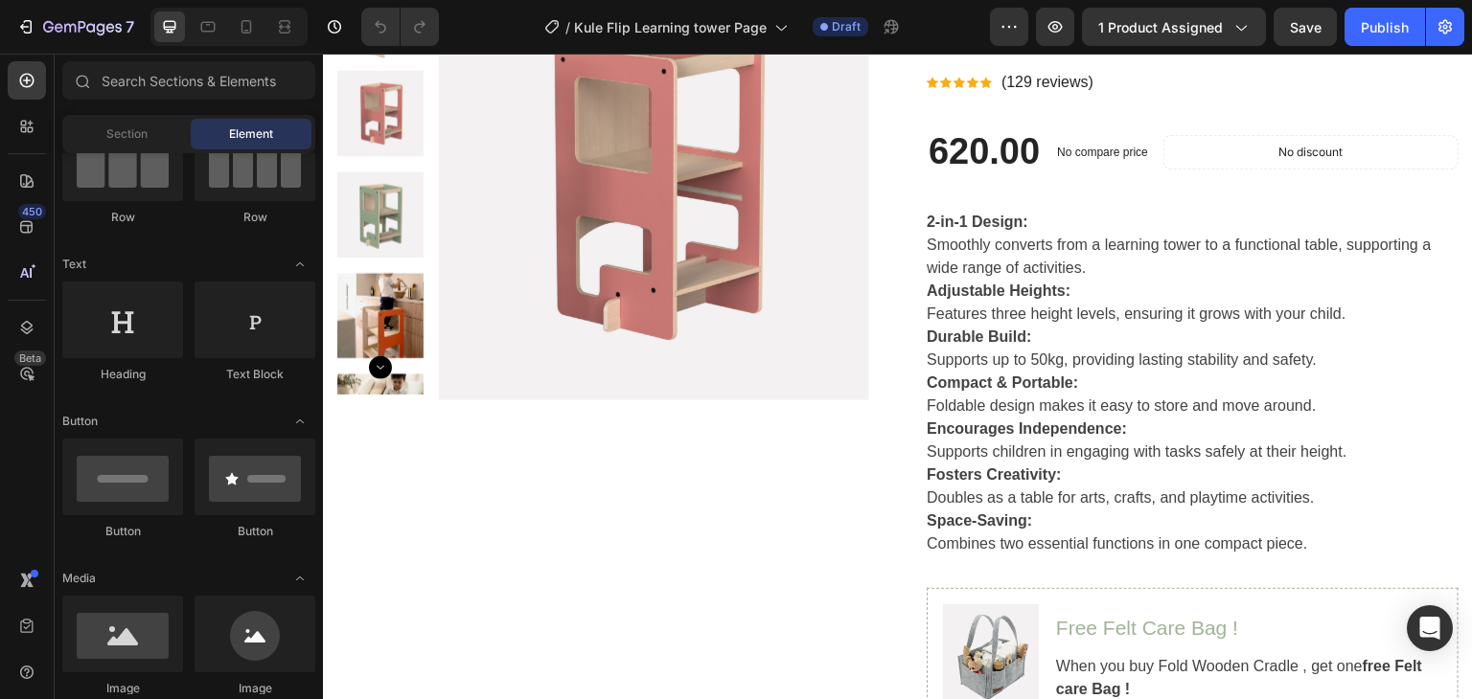
scroll to position [96, 0]
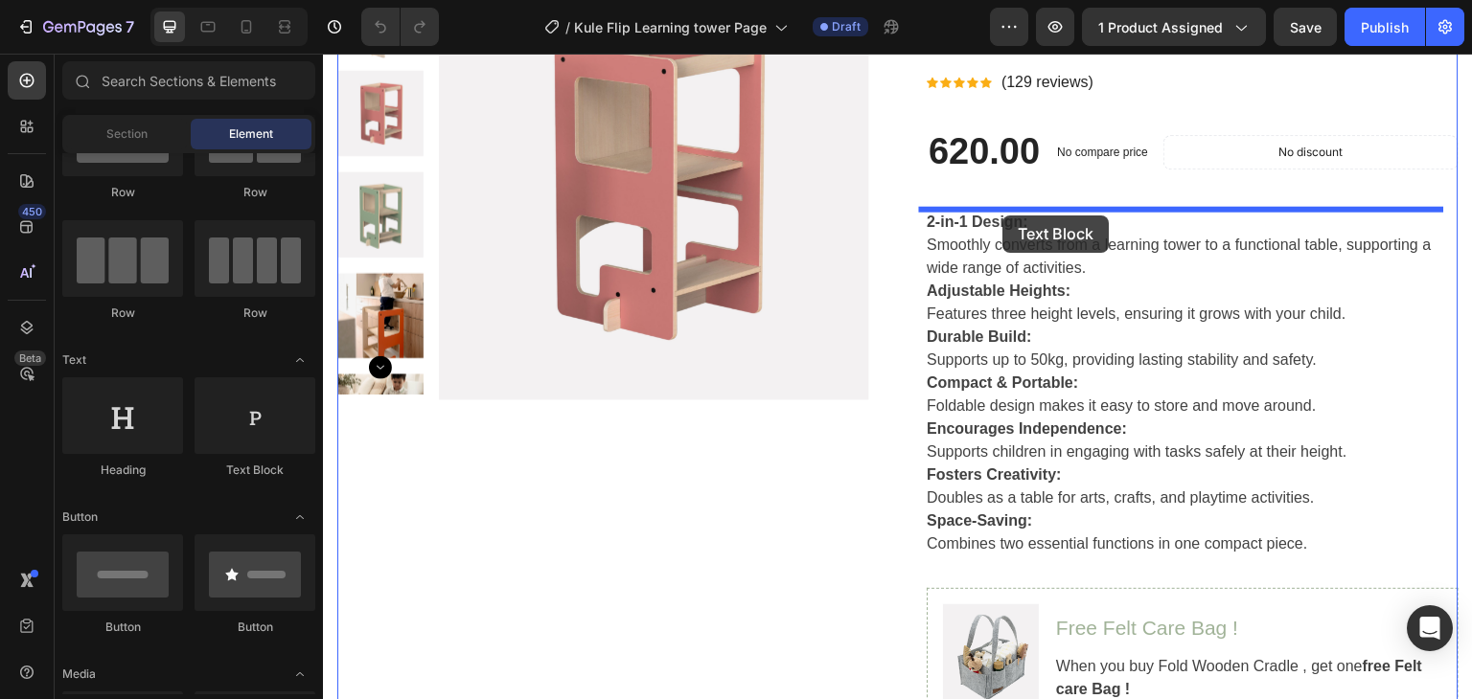
drag, startPoint x: 573, startPoint y: 489, endPoint x: 1003, endPoint y: 216, distance: 509.5
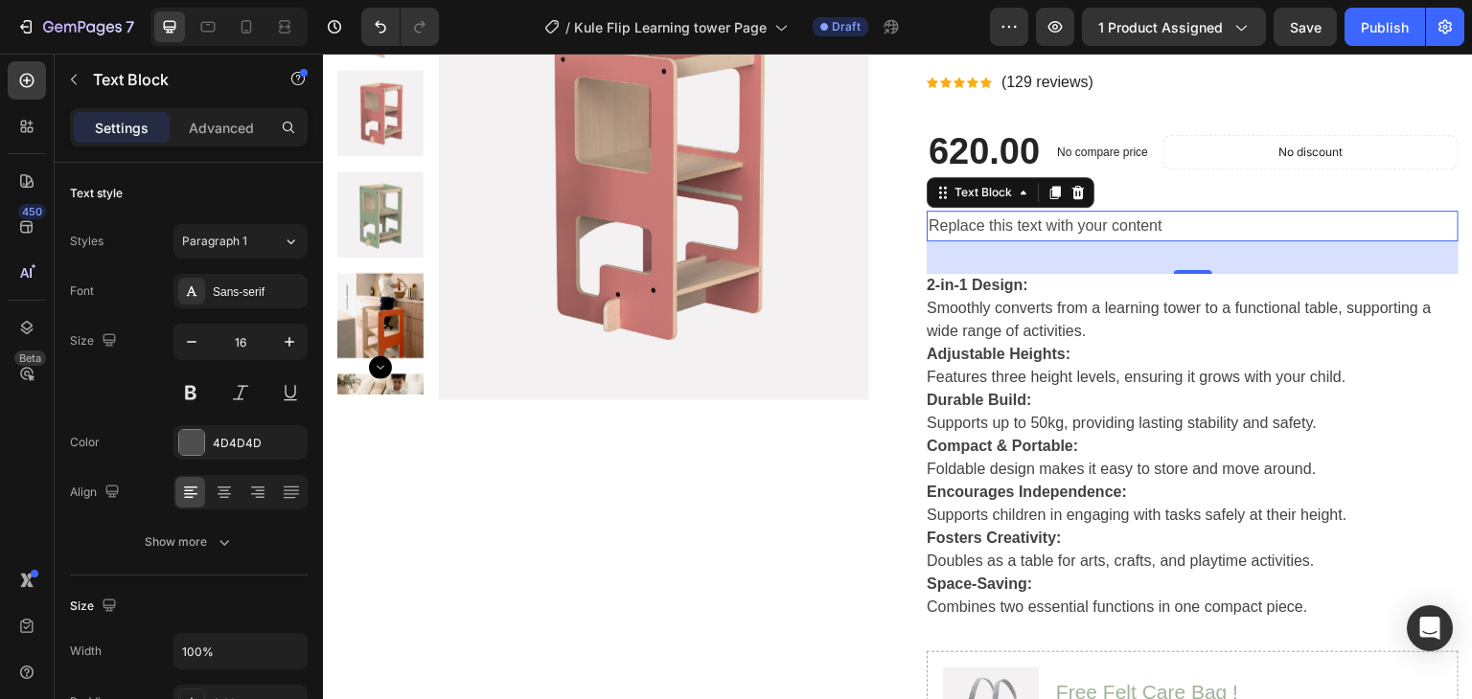
click at [1085, 226] on div "Replace this text with your content" at bounding box center [1193, 227] width 532 height 32
click at [1085, 226] on p "Replace this text with your content" at bounding box center [1192, 227] width 528 height 28
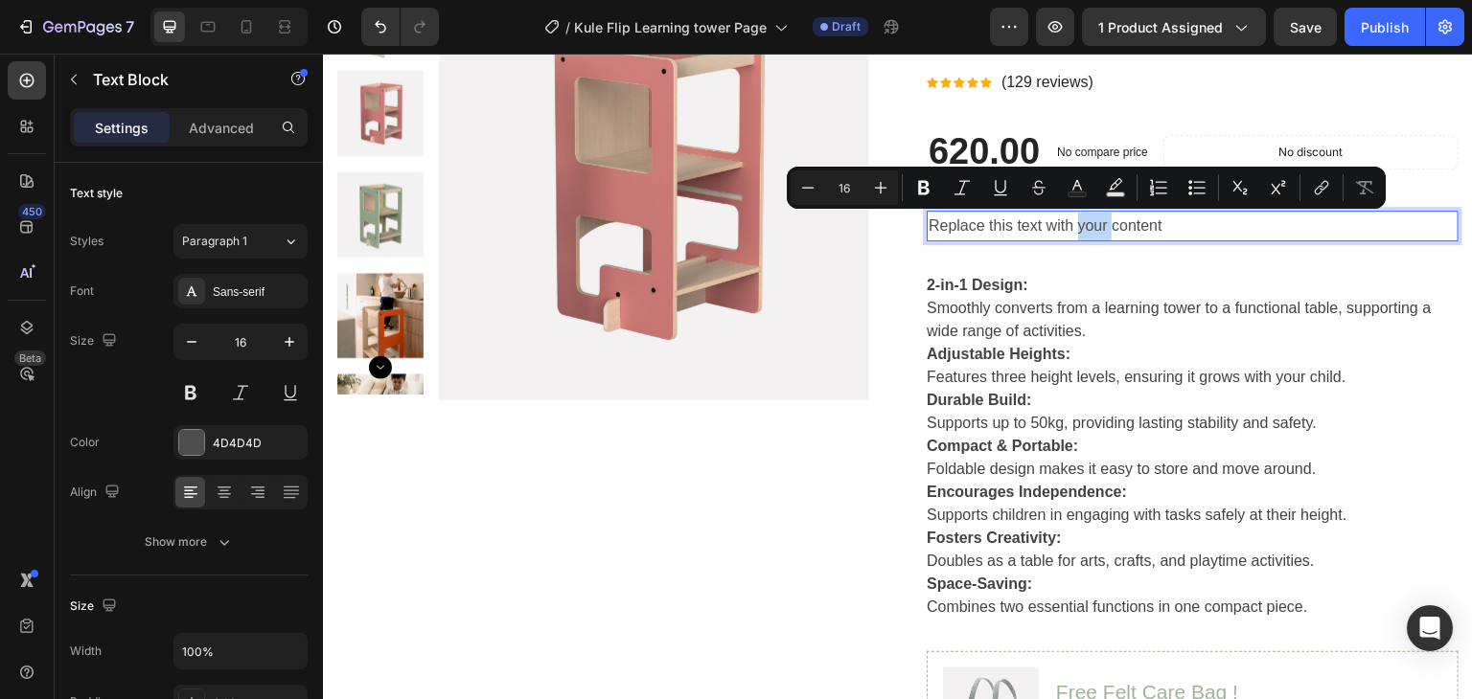
click at [1085, 226] on p "Replace this text with your content" at bounding box center [1192, 227] width 528 height 28
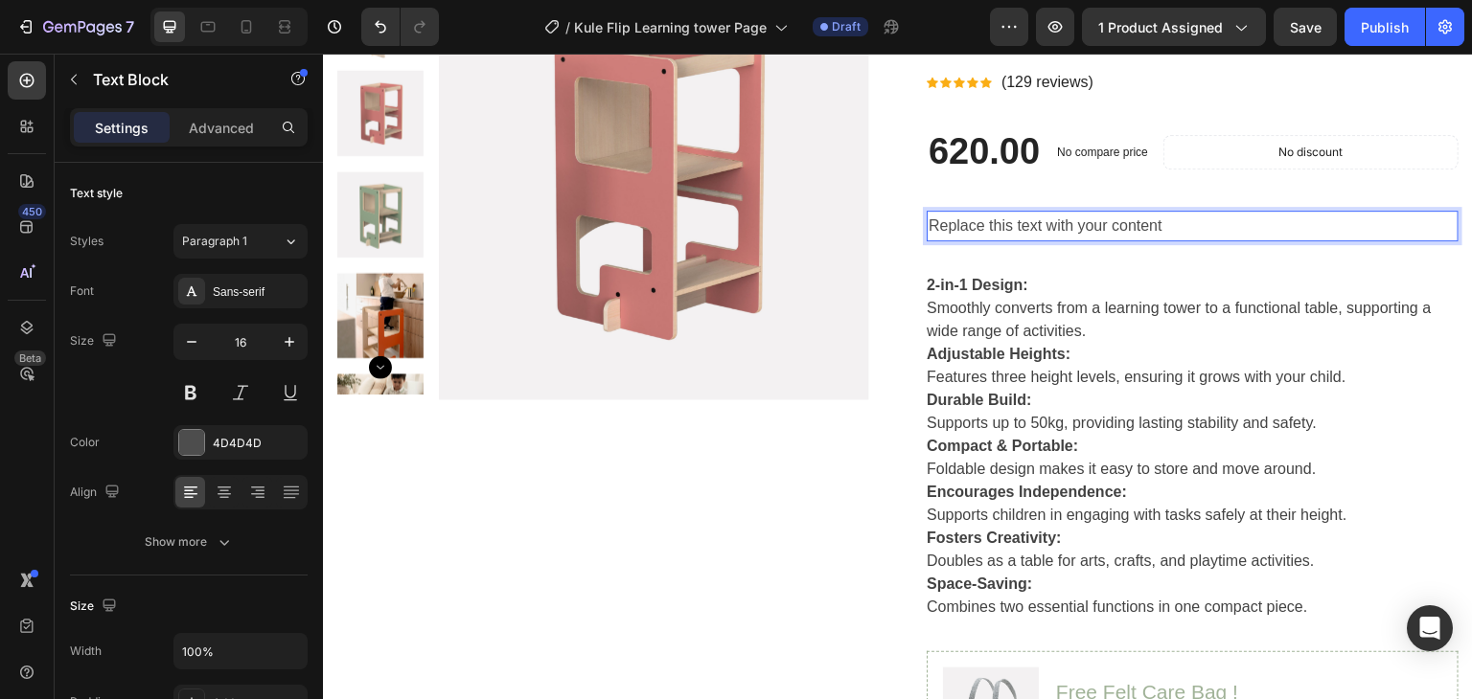
click at [1085, 226] on p "Replace this text with your content" at bounding box center [1192, 227] width 528 height 28
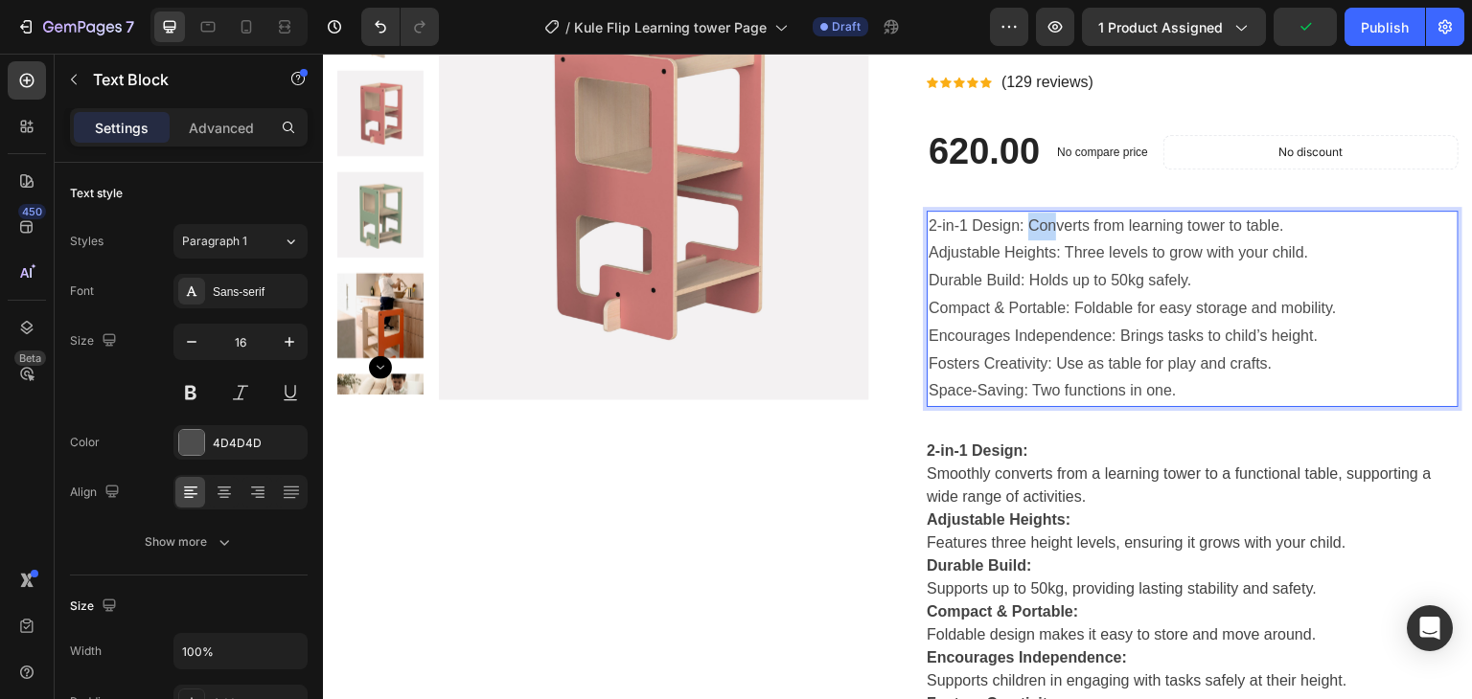
drag, startPoint x: 1018, startPoint y: 228, endPoint x: 1045, endPoint y: 232, distance: 27.1
click at [1045, 232] on p "2-in-1 Design: Converts from learning tower to table." at bounding box center [1192, 227] width 528 height 28
click at [1015, 231] on p "2-in-1 Design: Converts from learning tower to table." at bounding box center [1192, 227] width 528 height 28
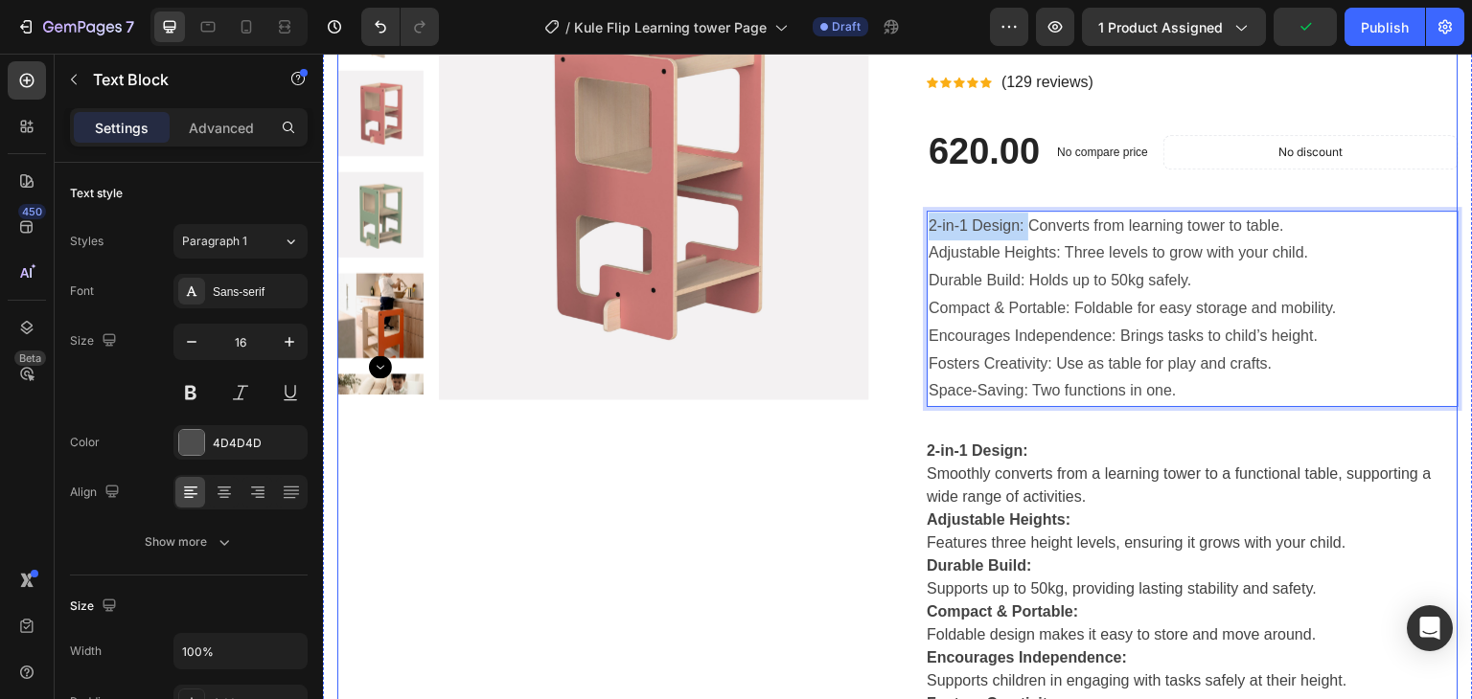
drag, startPoint x: 1018, startPoint y: 227, endPoint x: 899, endPoint y: 227, distance: 119.8
click at [899, 227] on div "Product Images Kule Flip Learning Tower & Table (P) Title Icon Icon Icon Icon I…" at bounding box center [897, 652] width 1121 height 1365
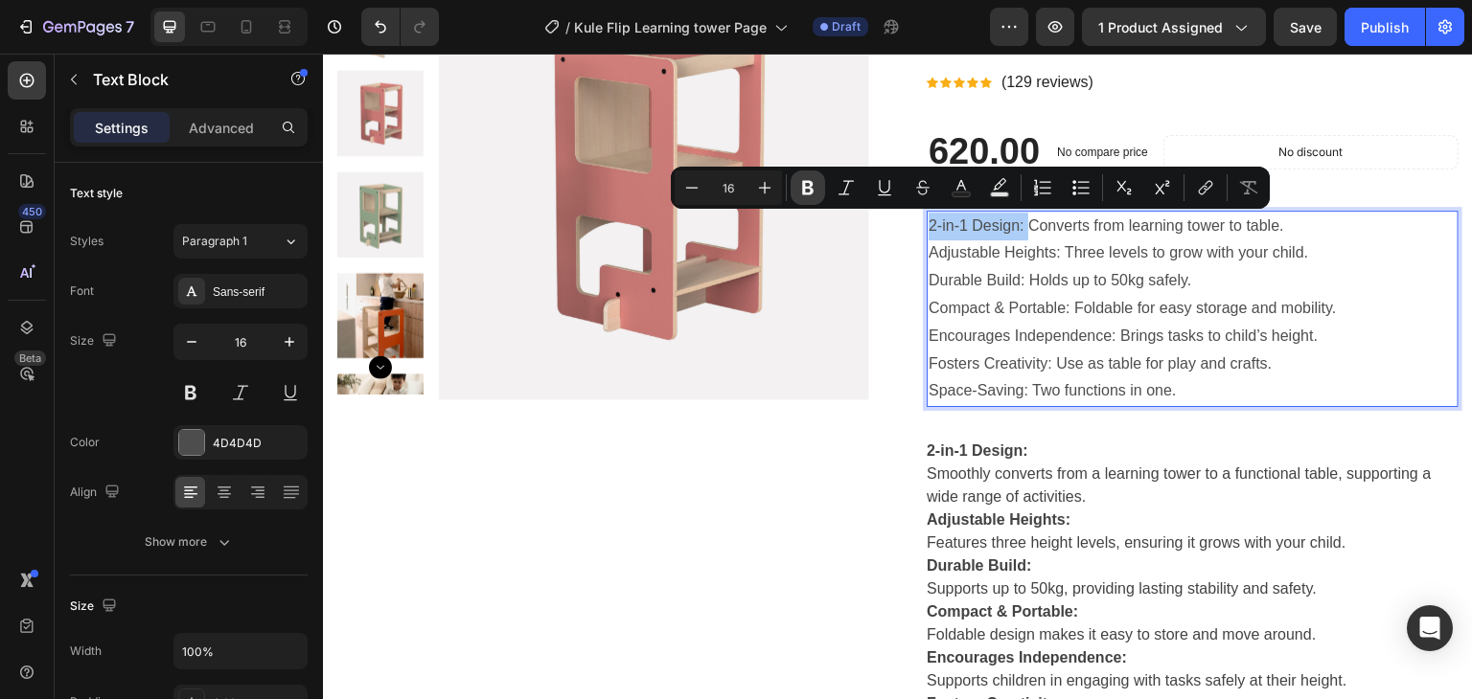
click at [798, 181] on icon "Editor contextual toolbar" at bounding box center [807, 187] width 19 height 19
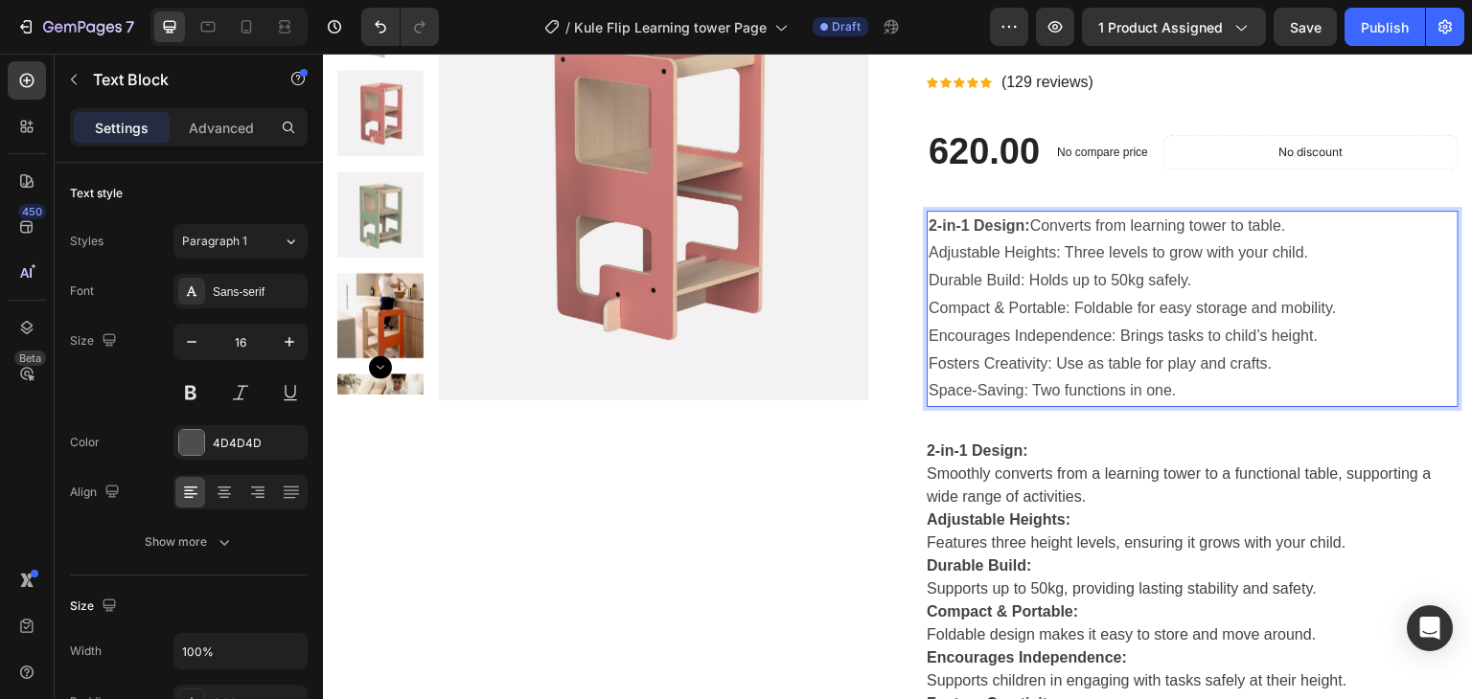
click at [1048, 258] on p "Adjustable Heights: Three levels to grow with your child." at bounding box center [1192, 254] width 528 height 28
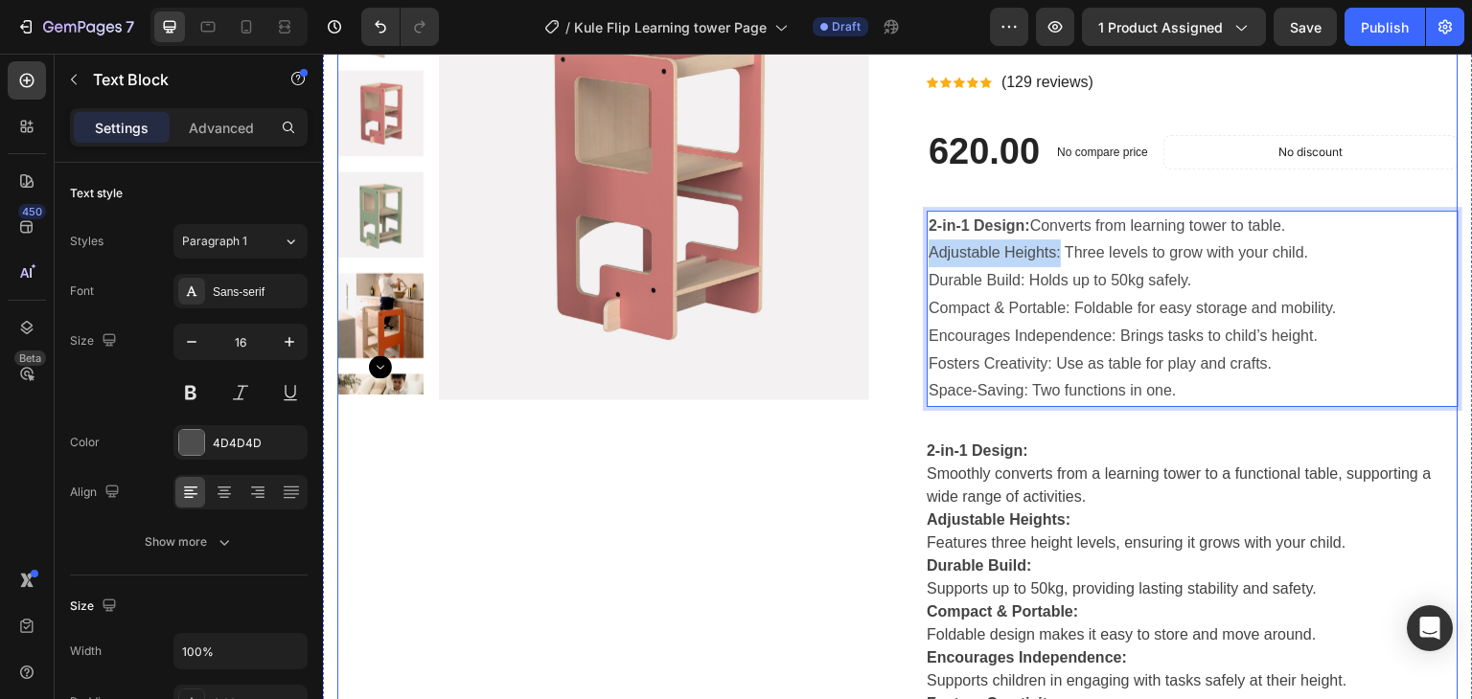
drag, startPoint x: 1053, startPoint y: 258, endPoint x: 906, endPoint y: 256, distance: 146.6
click at [906, 256] on div "Product Images Kule Flip Learning Tower & Table (P) Title Icon Icon Icon Icon I…" at bounding box center [897, 652] width 1121 height 1365
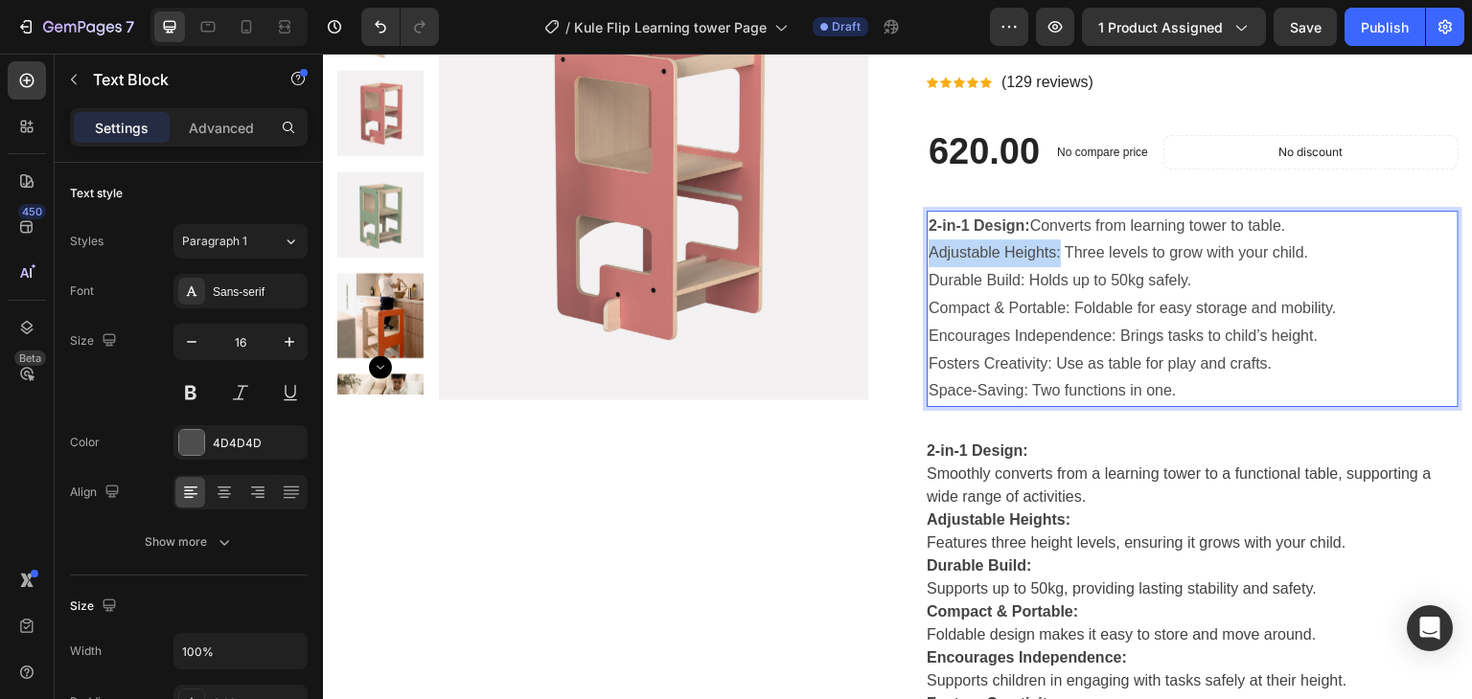
drag, startPoint x: 996, startPoint y: 250, endPoint x: 984, endPoint y: 254, distance: 13.0
click at [984, 254] on p "Adjustable Heights: Three levels to grow with your child." at bounding box center [1192, 254] width 528 height 28
click at [1051, 257] on p "Adjustable Heights: Three levels to grow with your child." at bounding box center [1192, 254] width 528 height 28
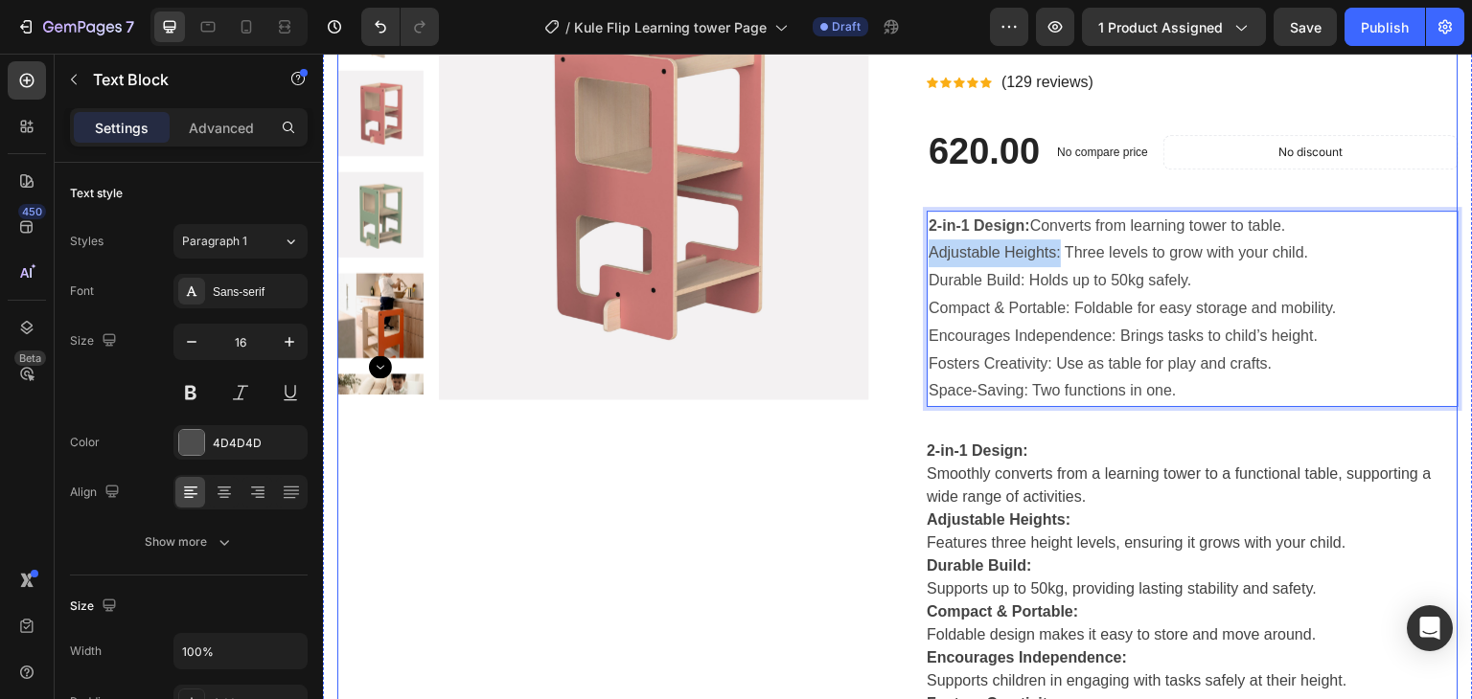
drag, startPoint x: 1052, startPoint y: 257, endPoint x: 903, endPoint y: 254, distance: 149.5
click at [903, 254] on div "Product Images Kule Flip Learning Tower & Table (P) Title Icon Icon Icon Icon I…" at bounding box center [897, 652] width 1121 height 1365
drag, startPoint x: 1017, startPoint y: 285, endPoint x: 910, endPoint y: 286, distance: 106.4
click at [910, 286] on div "Product Images Kule Flip Learning Tower & Table (P) Title Icon Icon Icon Icon I…" at bounding box center [897, 652] width 1121 height 1365
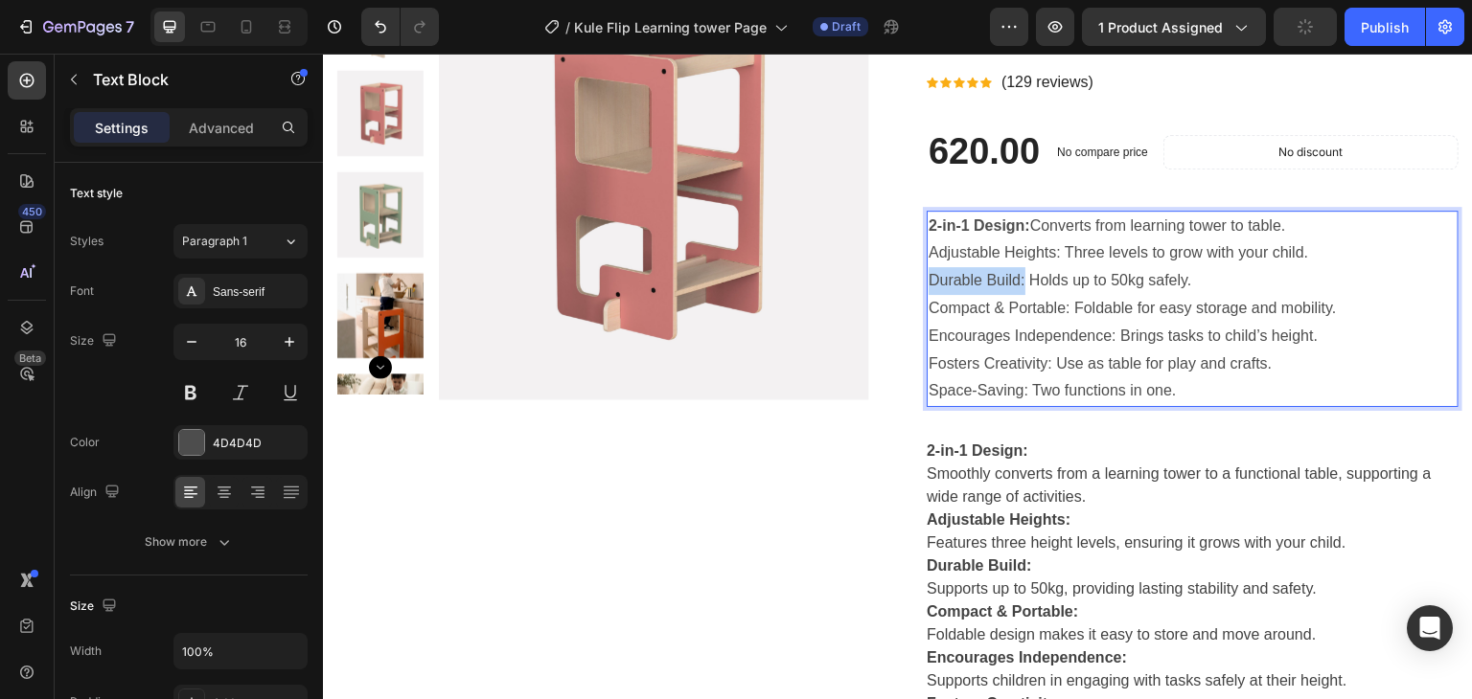
click at [1002, 268] on p "Durable Build: Holds up to 50kg safely." at bounding box center [1192, 281] width 528 height 28
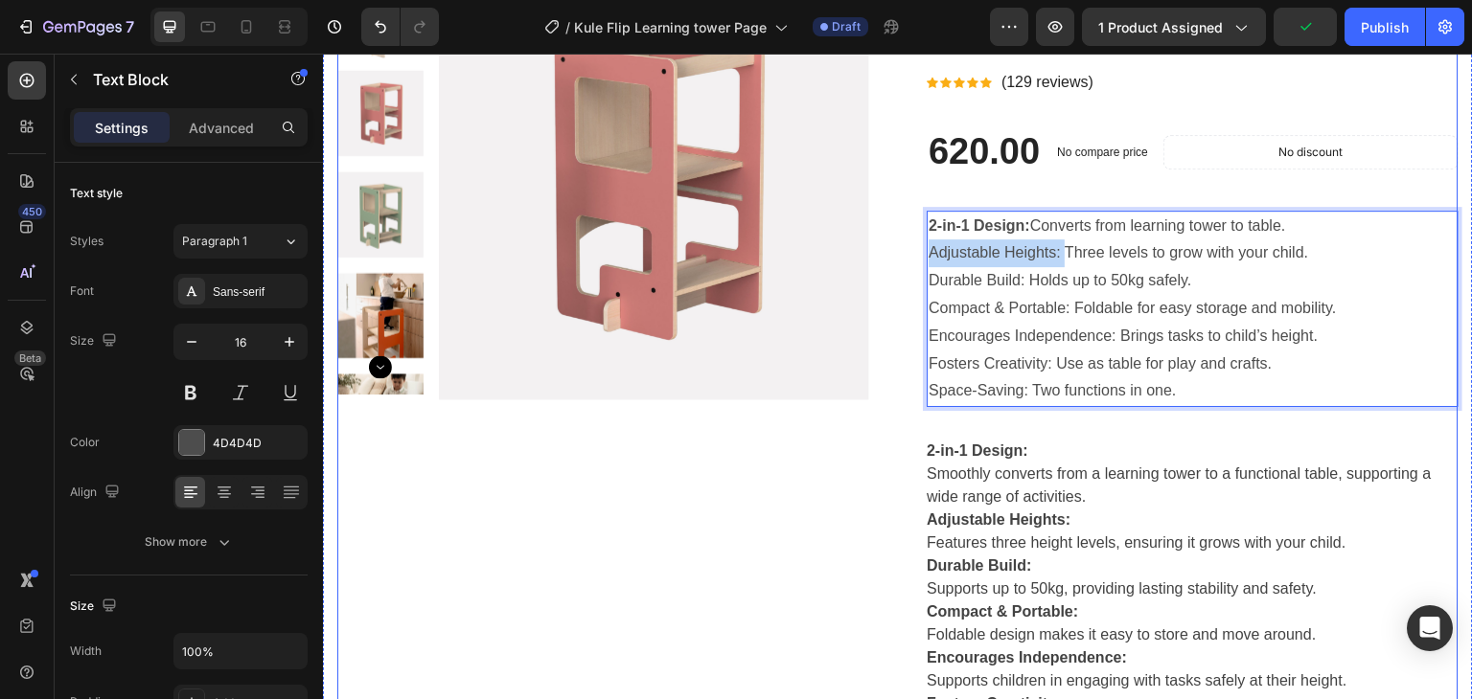
drag, startPoint x: 1055, startPoint y: 256, endPoint x: 916, endPoint y: 258, distance: 138.9
click at [916, 258] on div "Product Images Kule Flip Learning Tower & Table (P) Title Icon Icon Icon Icon I…" at bounding box center [897, 652] width 1121 height 1365
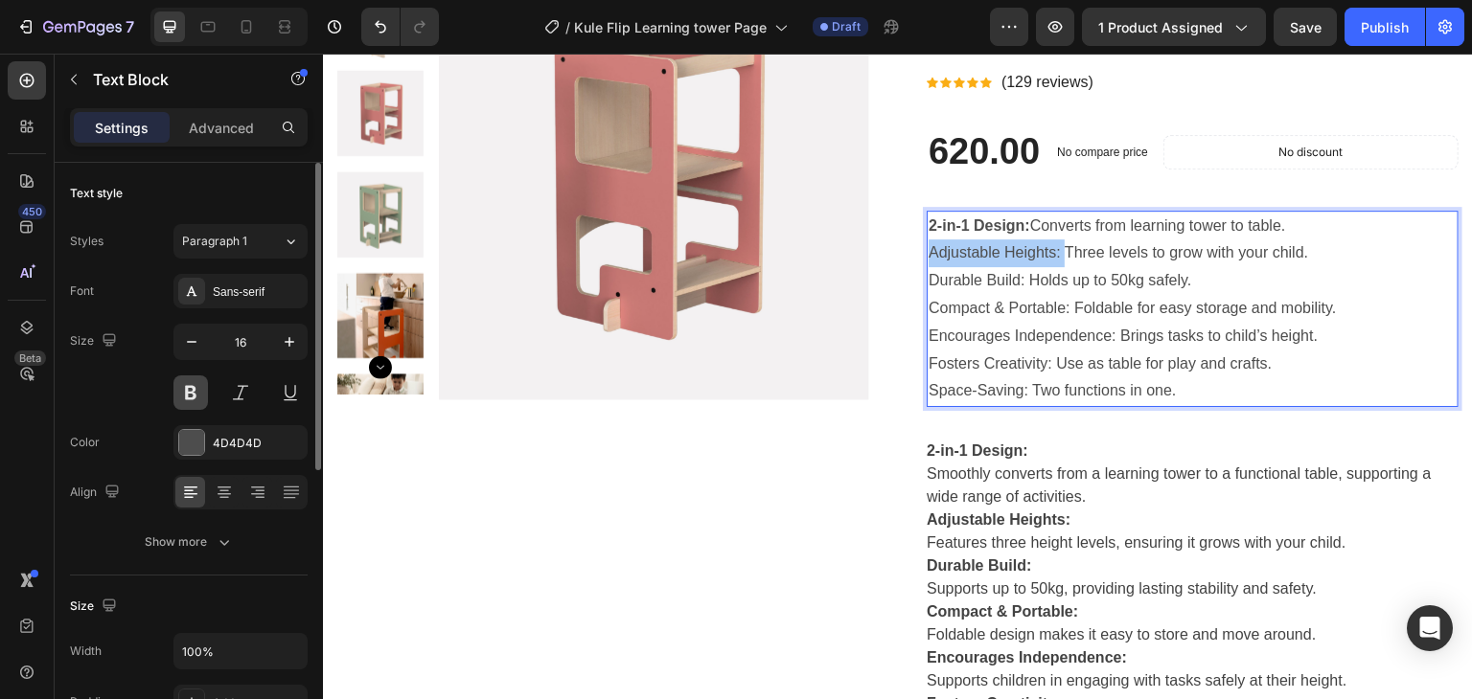
click at [188, 386] on button at bounding box center [190, 393] width 34 height 34
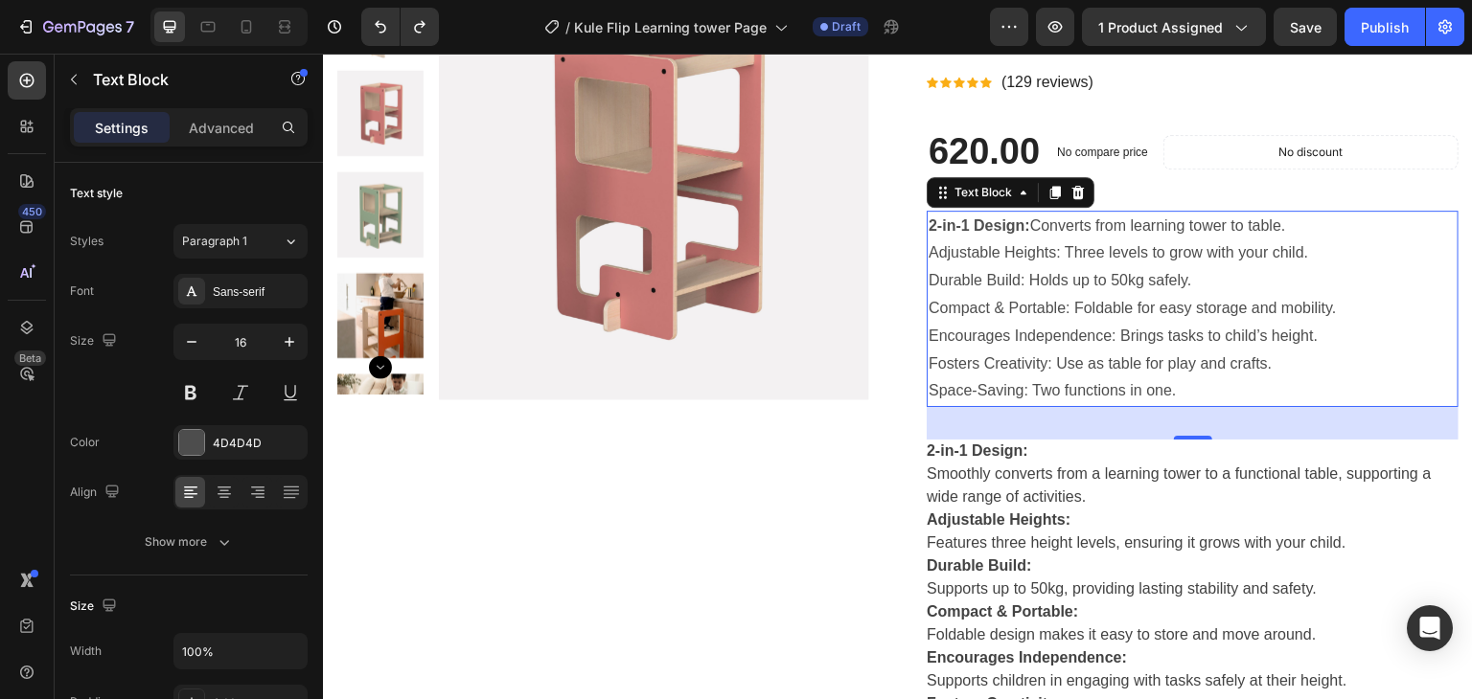
click at [1034, 319] on p "Compact & Portable: Foldable for easy storage and mobility." at bounding box center [1192, 309] width 528 height 28
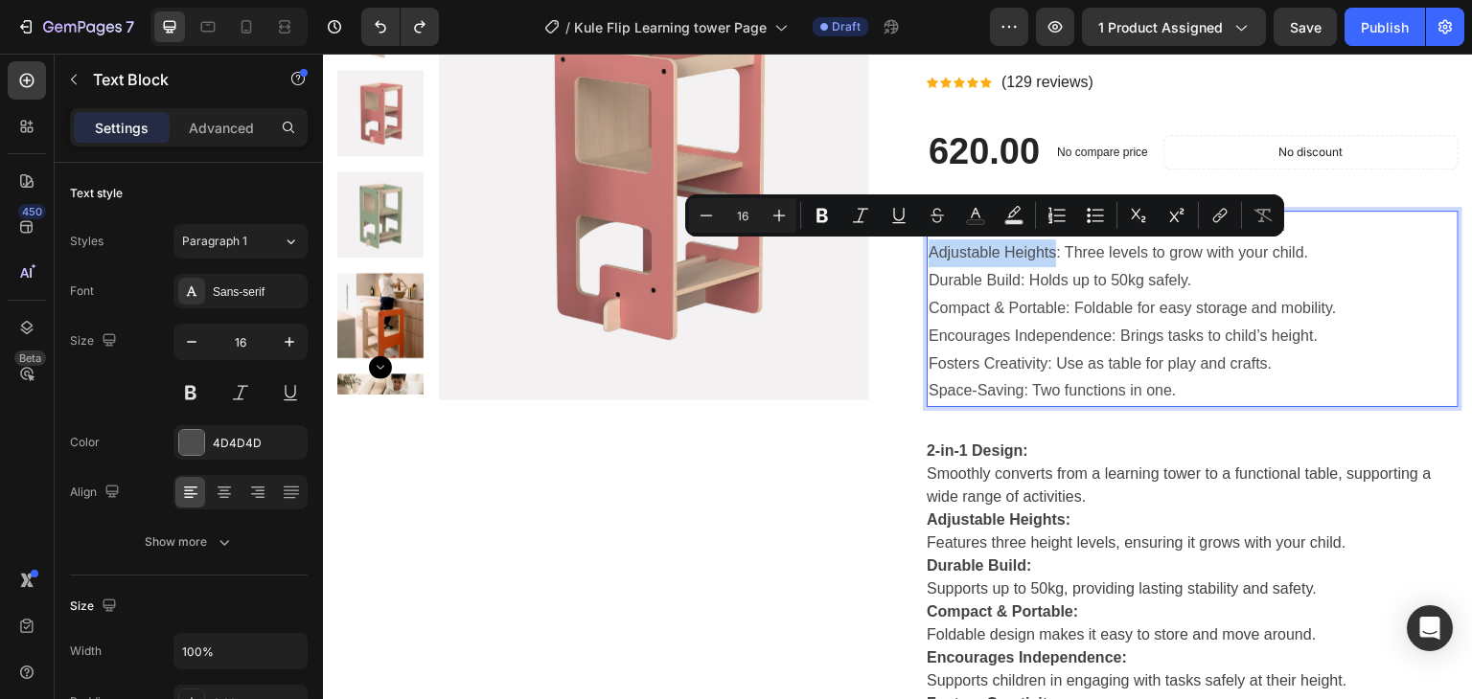
drag, startPoint x: 922, startPoint y: 251, endPoint x: 1050, endPoint y: 252, distance: 128.4
click at [1050, 252] on p "Adjustable Heights: Three levels to grow with your child." at bounding box center [1192, 254] width 528 height 28
click at [834, 216] on button "Bold" at bounding box center [822, 215] width 34 height 34
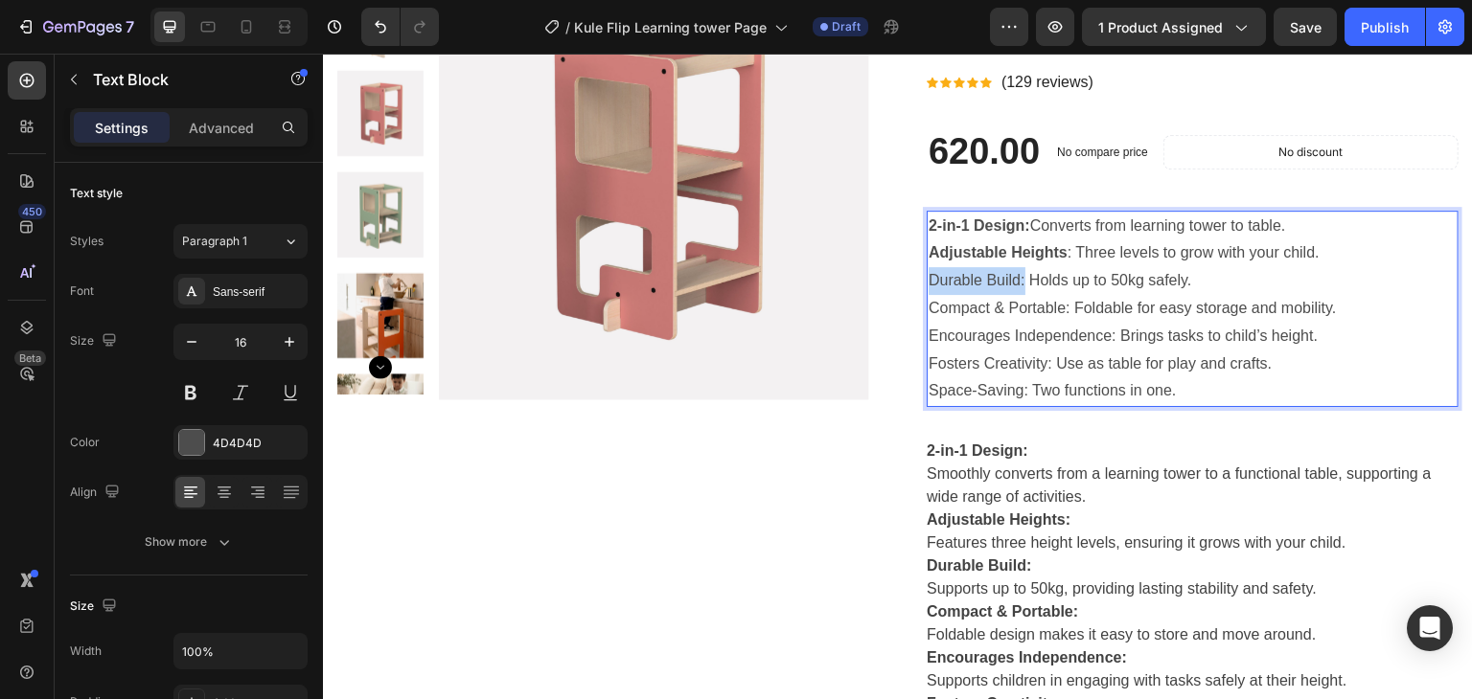
drag, startPoint x: 922, startPoint y: 282, endPoint x: 1015, endPoint y: 284, distance: 93.0
click at [1015, 284] on p "Durable Build: Holds up to 50kg safely." at bounding box center [1192, 281] width 528 height 28
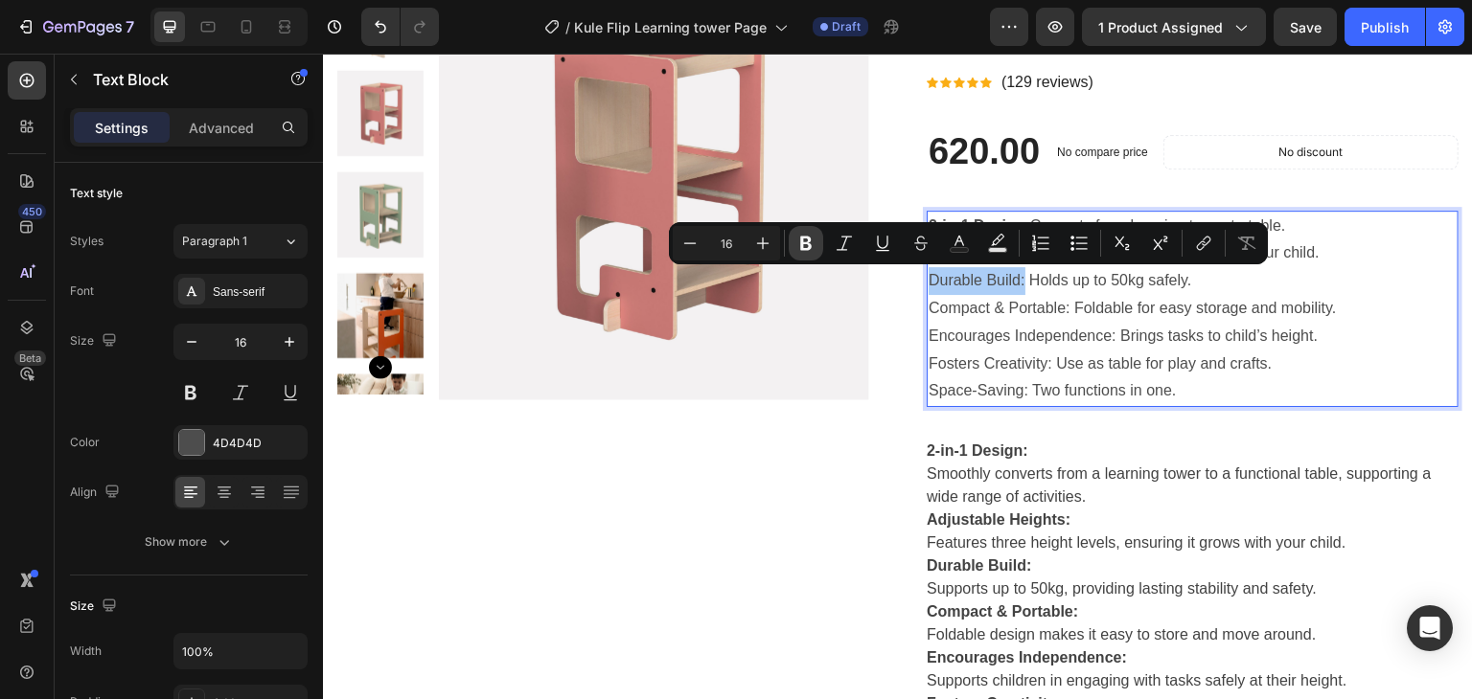
drag, startPoint x: 808, startPoint y: 244, endPoint x: 575, endPoint y: 240, distance: 232.9
click at [808, 244] on icon "Editor contextual toolbar" at bounding box center [805, 244] width 11 height 14
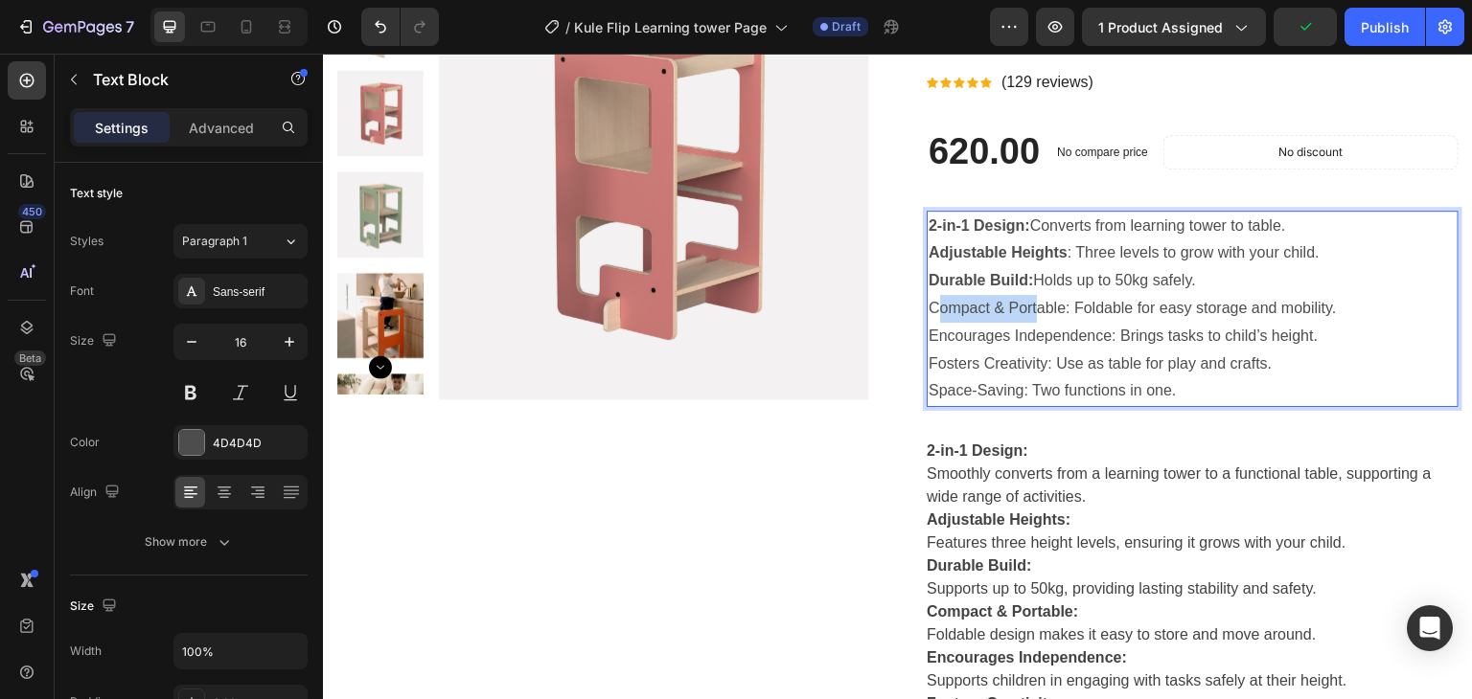
drag, startPoint x: 927, startPoint y: 310, endPoint x: 1033, endPoint y: 310, distance: 106.4
click at [1033, 310] on p "Compact & Portable: Foldable for easy storage and mobility." at bounding box center [1192, 309] width 528 height 28
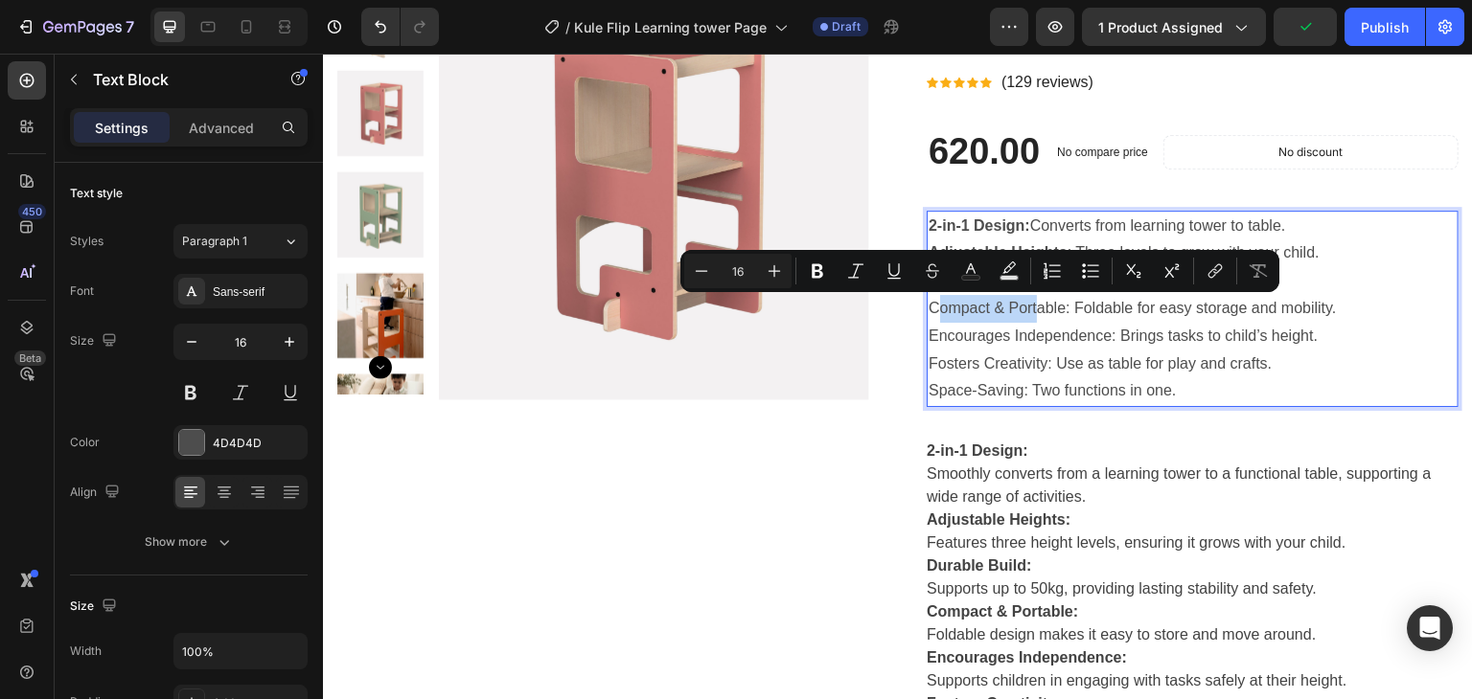
click at [968, 305] on p "Compact & Portable: Foldable for easy storage and mobility." at bounding box center [1192, 309] width 528 height 28
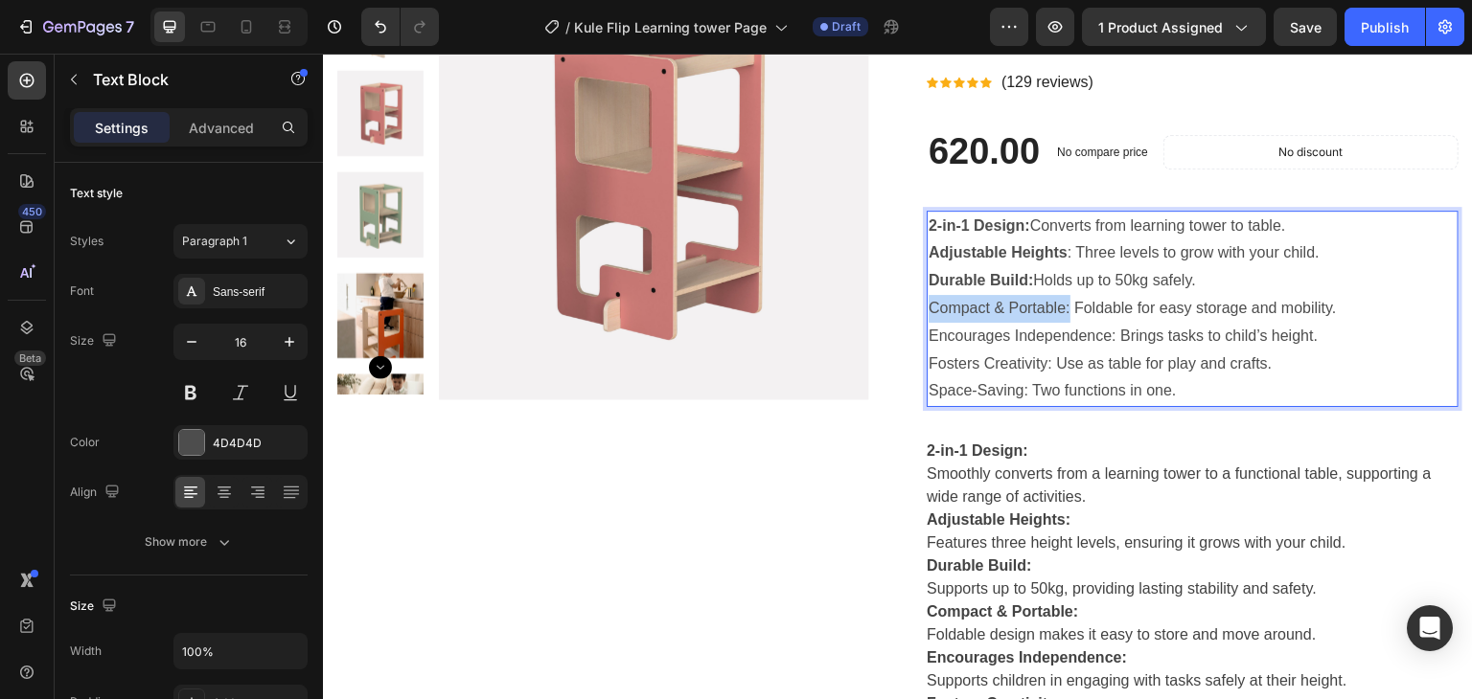
drag, startPoint x: 921, startPoint y: 307, endPoint x: 1061, endPoint y: 312, distance: 140.0
click at [1061, 312] on div "2-in-1 Design: Converts from learning tower to table. Adjustable Heights : Thre…" at bounding box center [1193, 309] width 532 height 197
drag, startPoint x: 983, startPoint y: 308, endPoint x: 945, endPoint y: 309, distance: 38.3
click at [945, 309] on p "Compact & Portable: Foldable for easy storage and mobility." at bounding box center [1192, 309] width 528 height 28
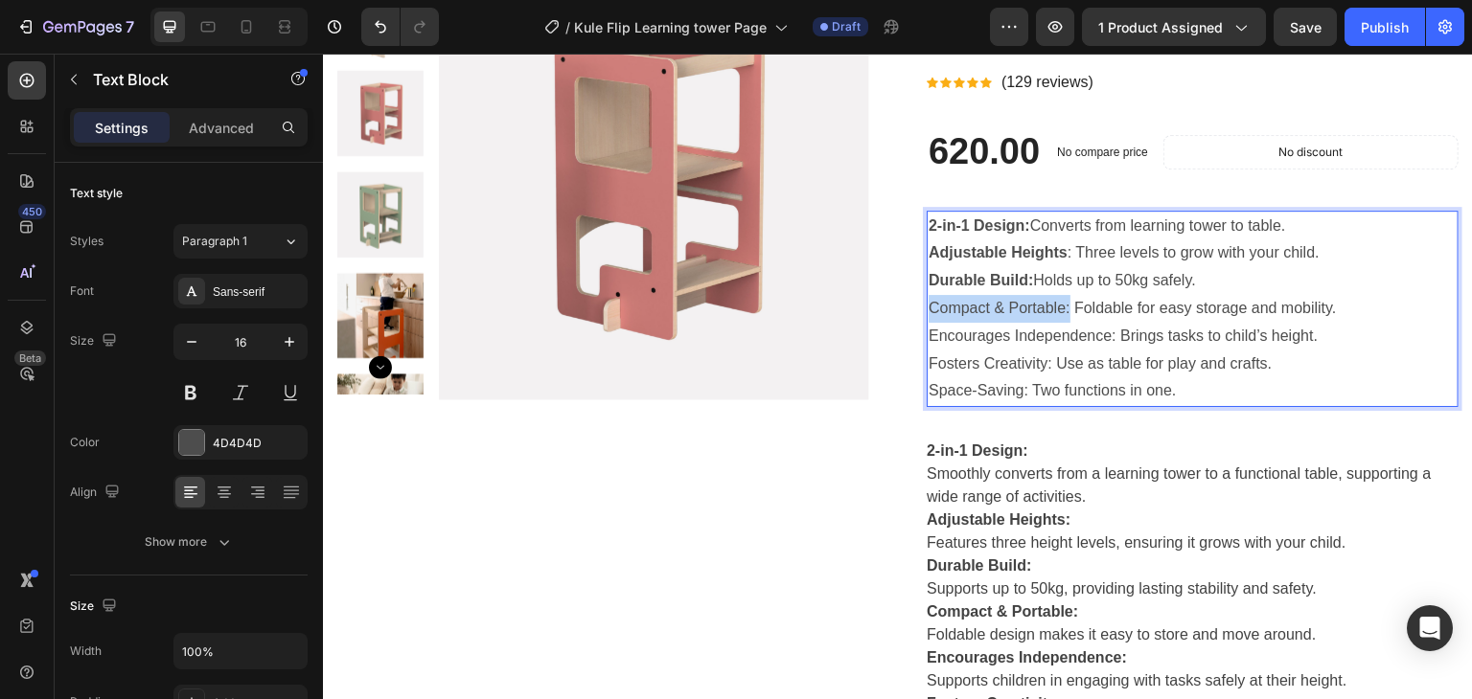
click at [959, 440] on div "2-in-1 Design: Smoothly converts from a learning tower to a functional table, s…" at bounding box center [1193, 612] width 532 height 345
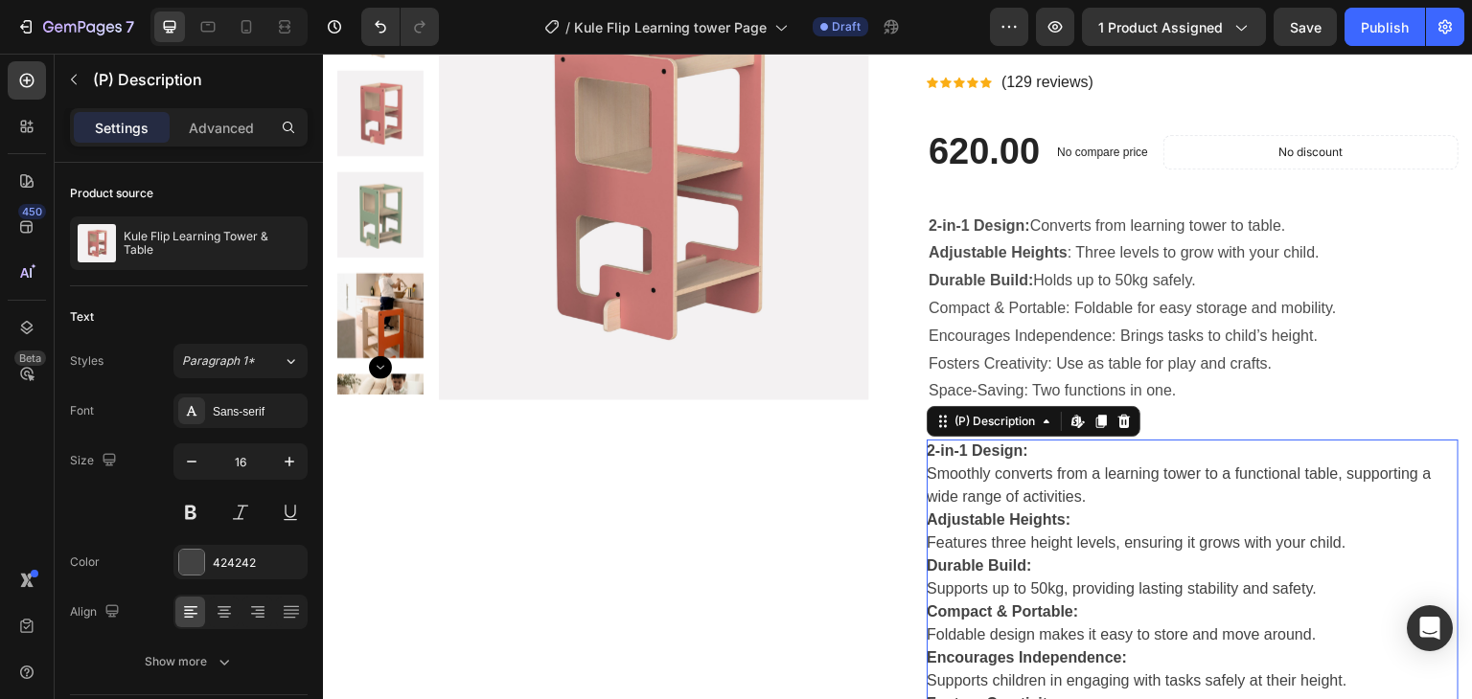
click at [1046, 466] on div "2-in-1 Design: Smoothly converts from a learning tower to a functional table, s…" at bounding box center [1193, 612] width 532 height 345
drag, startPoint x: 1113, startPoint y: 426, endPoint x: 1223, endPoint y: 430, distance: 109.3
click at [1118, 426] on icon at bounding box center [1124, 421] width 12 height 13
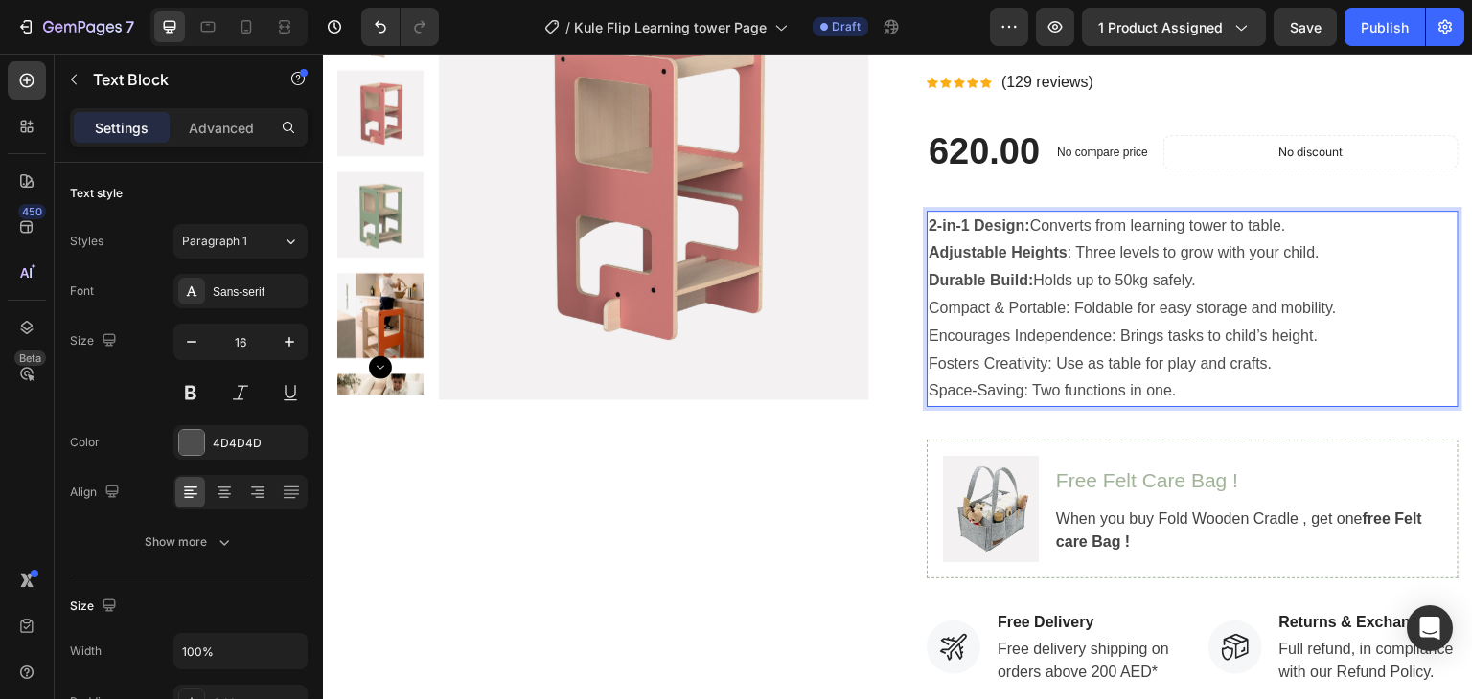
click at [928, 309] on p "Compact & Portable: Foldable for easy storage and mobility." at bounding box center [1192, 309] width 528 height 28
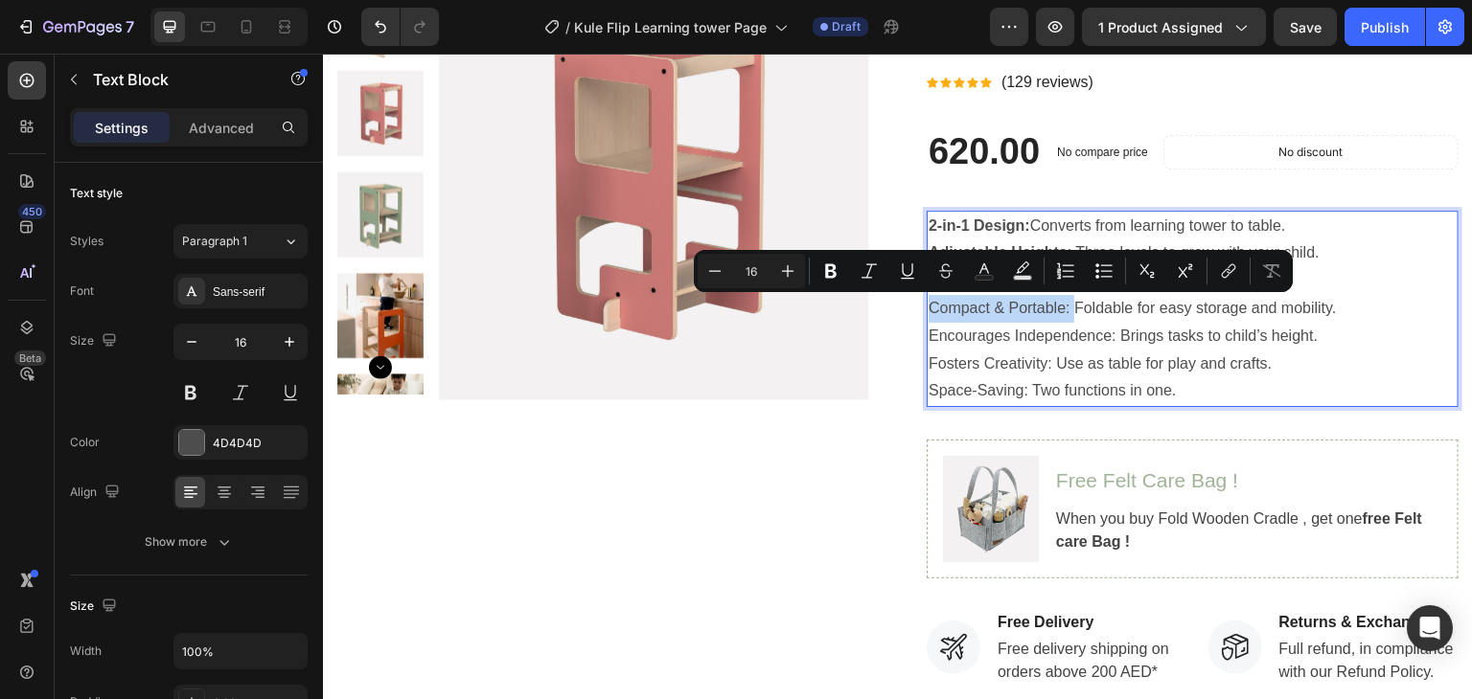
drag, startPoint x: 926, startPoint y: 309, endPoint x: 1061, endPoint y: 306, distance: 135.1
click at [1061, 306] on p "Compact & Portable: Foldable for easy storage and mobility." at bounding box center [1192, 309] width 528 height 28
drag, startPoint x: 835, startPoint y: 264, endPoint x: 645, endPoint y: 243, distance: 191.8
click at [835, 264] on icon "Editor contextual toolbar" at bounding box center [830, 271] width 19 height 19
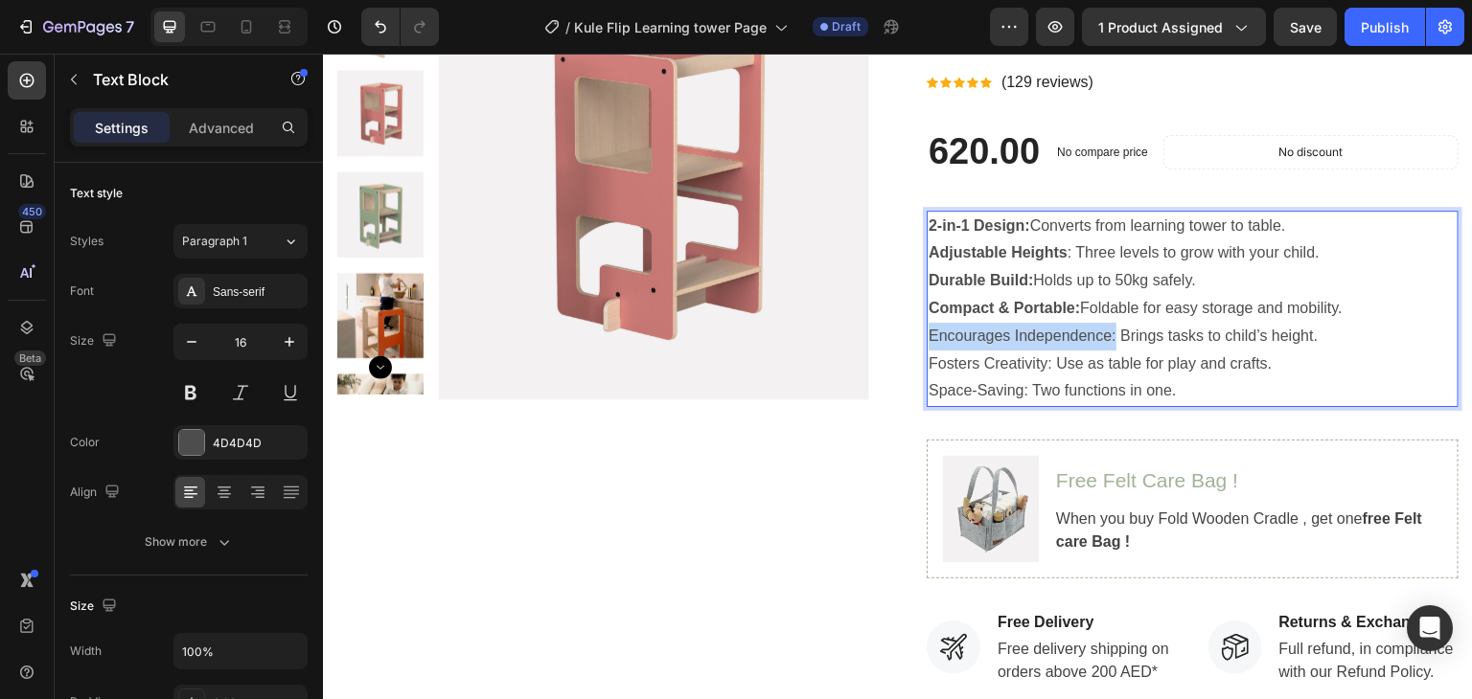
drag, startPoint x: 1108, startPoint y: 339, endPoint x: 921, endPoint y: 338, distance: 186.8
click at [928, 338] on p "Encourages Independence: Brings tasks to child’s height." at bounding box center [1192, 337] width 528 height 28
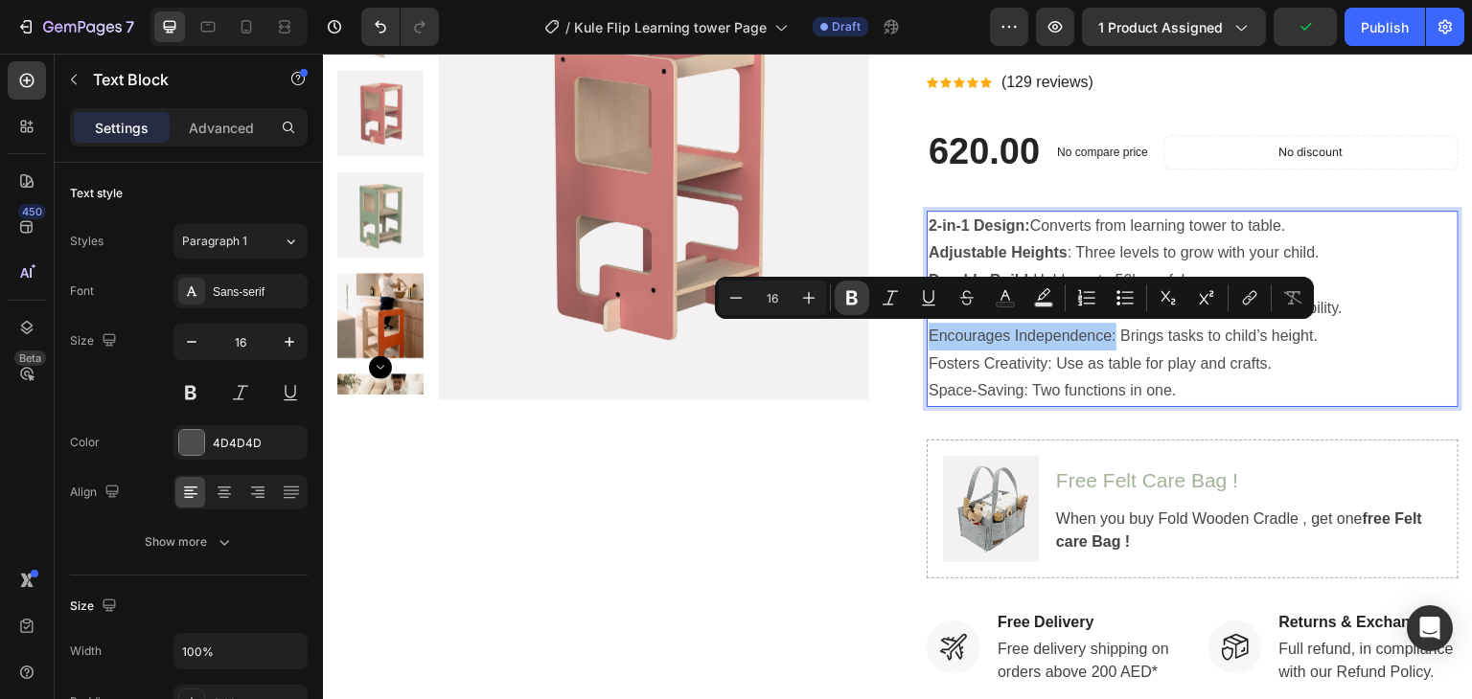
click at [852, 296] on icon "Editor contextual toolbar" at bounding box center [851, 298] width 11 height 14
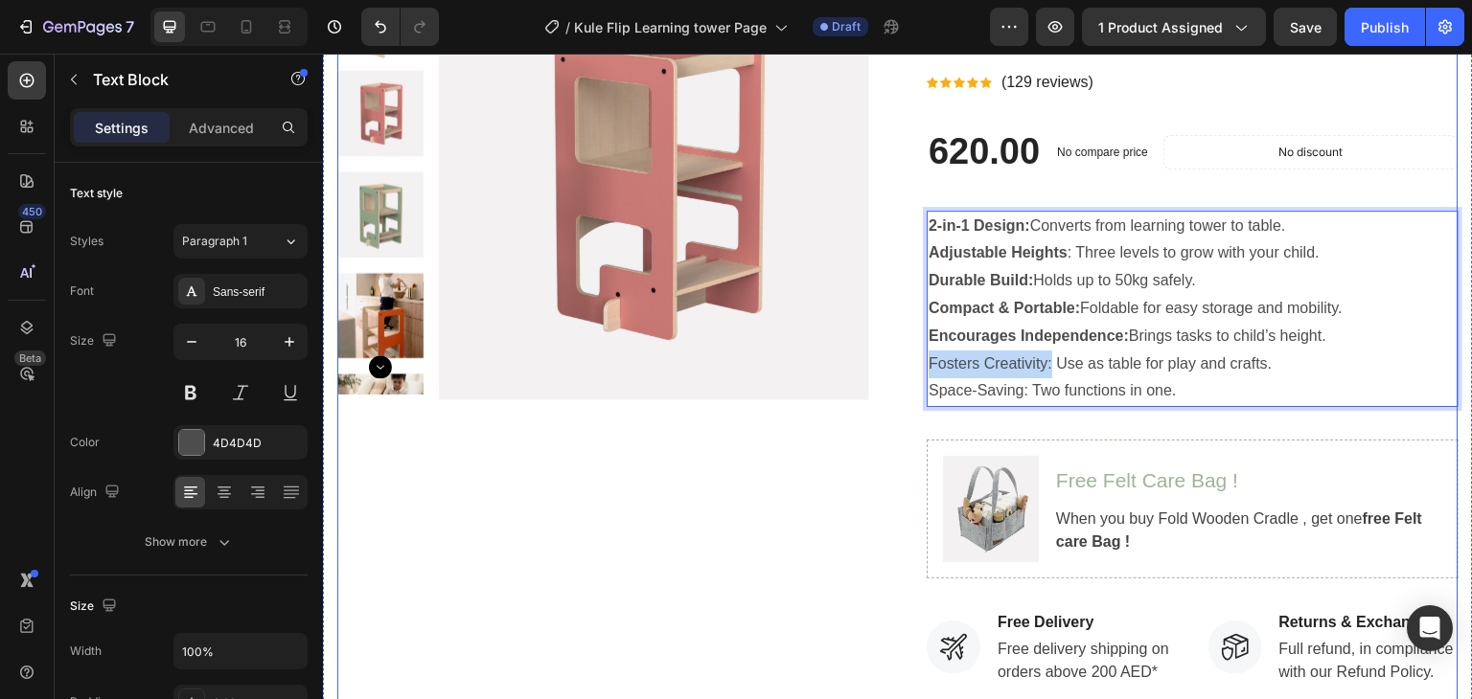
drag, startPoint x: 1043, startPoint y: 366, endPoint x: 915, endPoint y: 366, distance: 128.4
click at [915, 366] on div "Product Images Kule Flip Learning Tower & Table (P) Title Icon Icon Icon Icon I…" at bounding box center [897, 464] width 1121 height 988
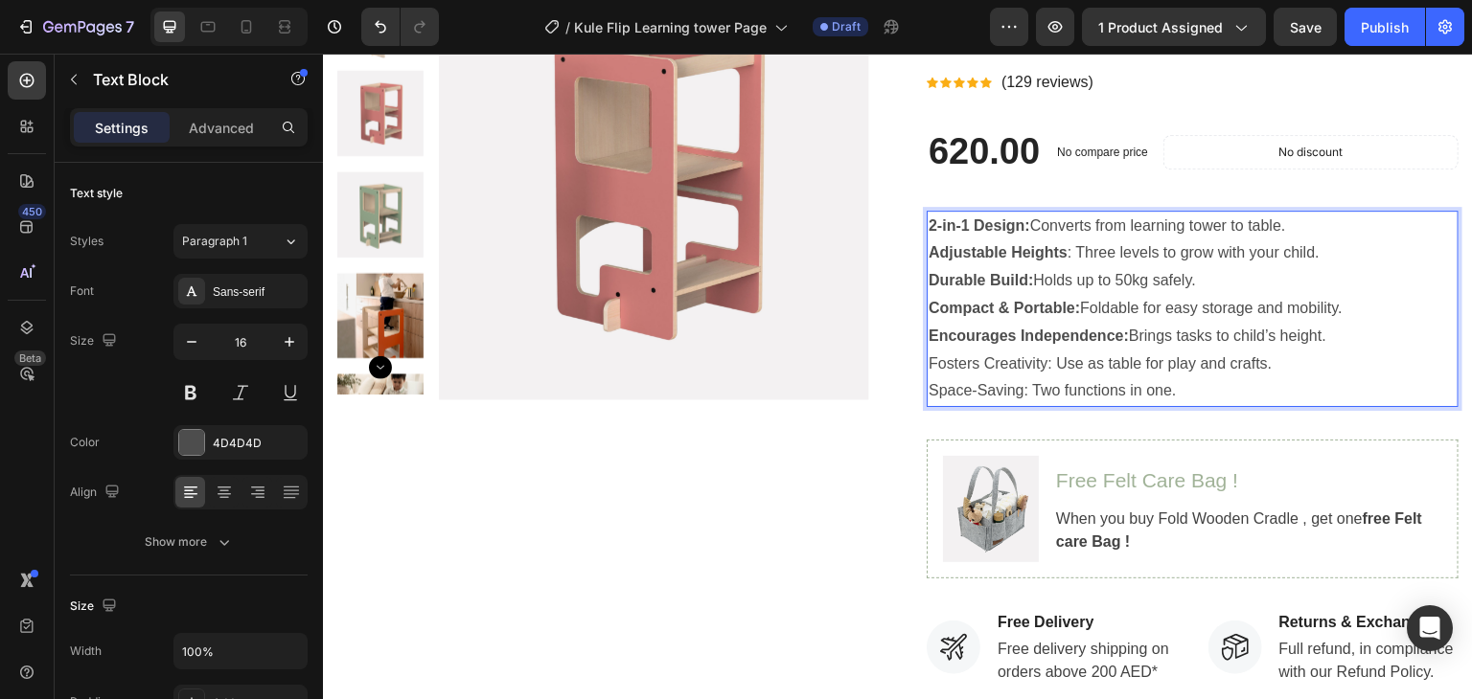
click at [1060, 373] on p "Fosters Creativity: Use as table for play and crafts." at bounding box center [1192, 365] width 528 height 28
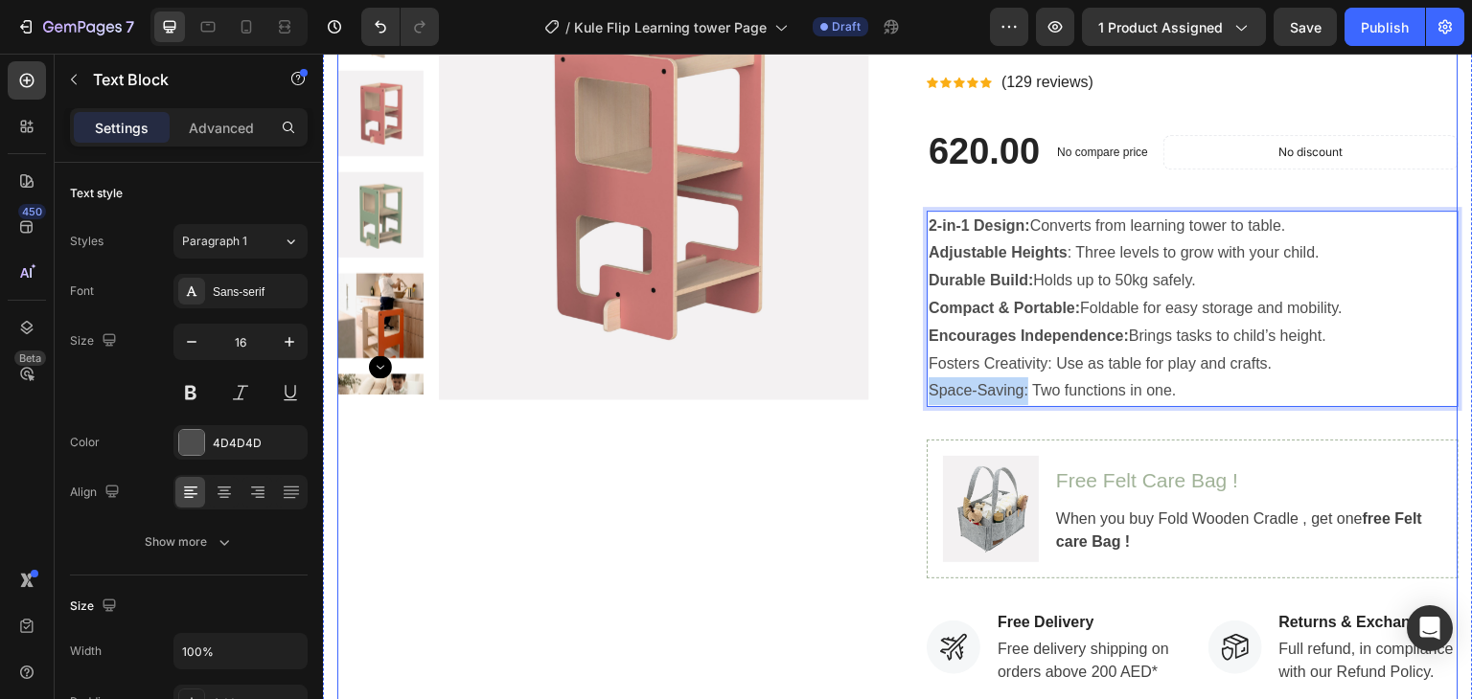
drag, startPoint x: 1021, startPoint y: 394, endPoint x: 909, endPoint y: 394, distance: 112.1
click at [909, 394] on div "Product Images Kule Flip Learning Tower & Table (P) Title Icon Icon Icon Icon I…" at bounding box center [897, 464] width 1121 height 988
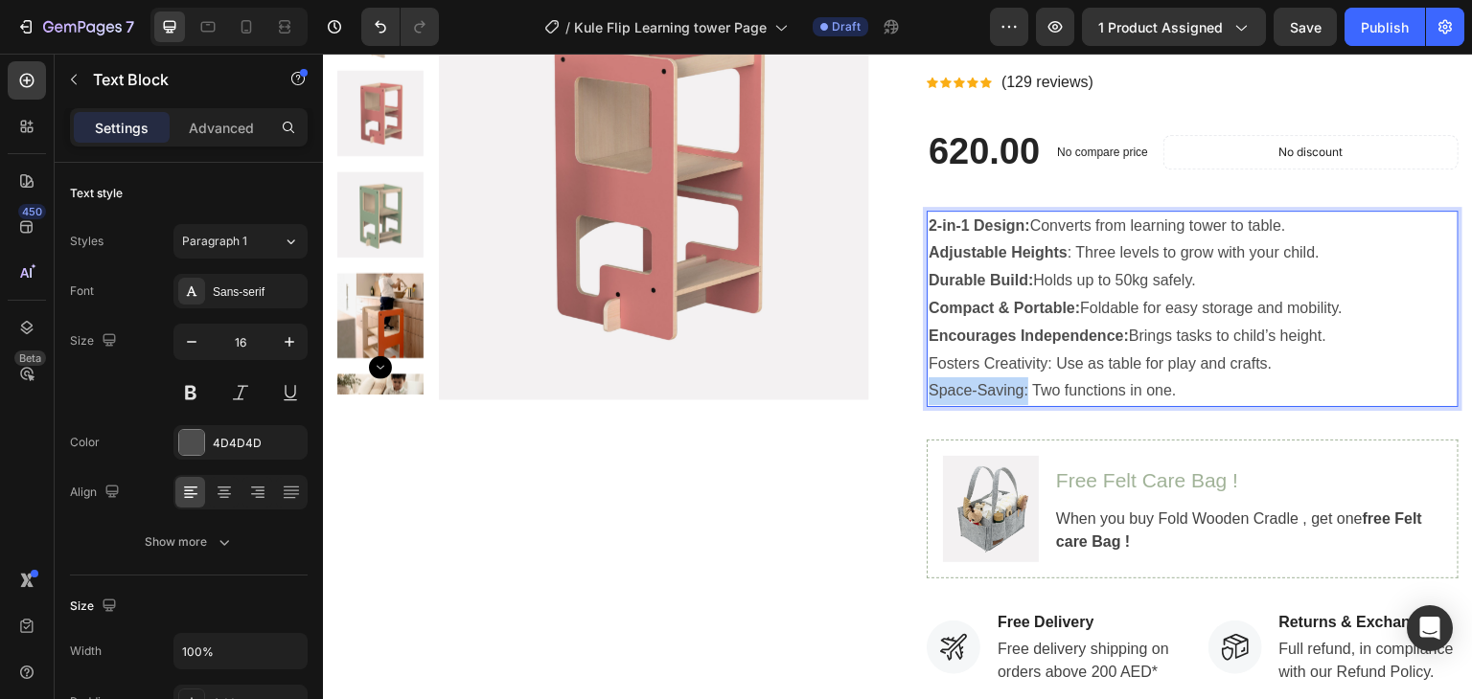
click at [985, 389] on p "Space-Saving: Two functions in one." at bounding box center [1192, 392] width 528 height 28
click at [1070, 386] on p "Space-Saving: Two functions in one." at bounding box center [1192, 392] width 528 height 28
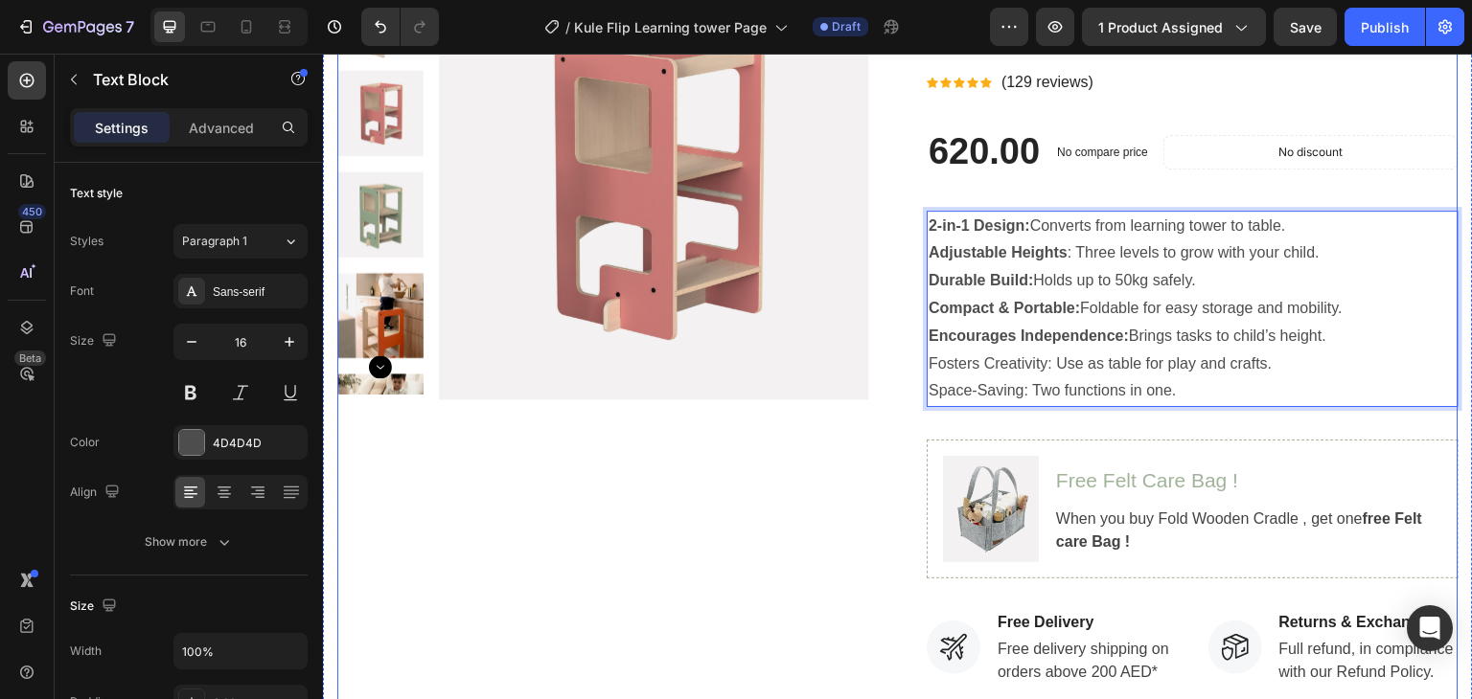
click at [838, 452] on div "Product Images" at bounding box center [603, 464] width 532 height 988
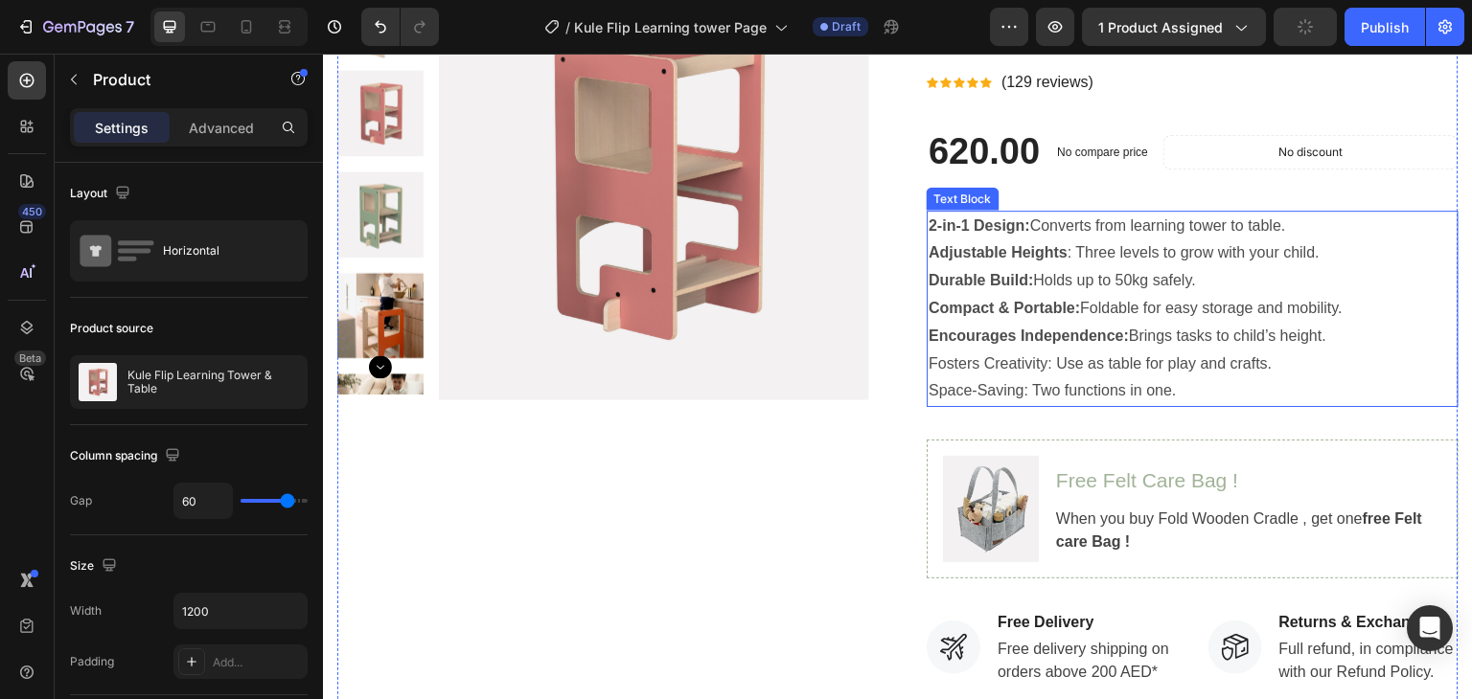
click at [991, 355] on p "Fosters Creativity: Use as table for play and crafts." at bounding box center [1192, 365] width 528 height 28
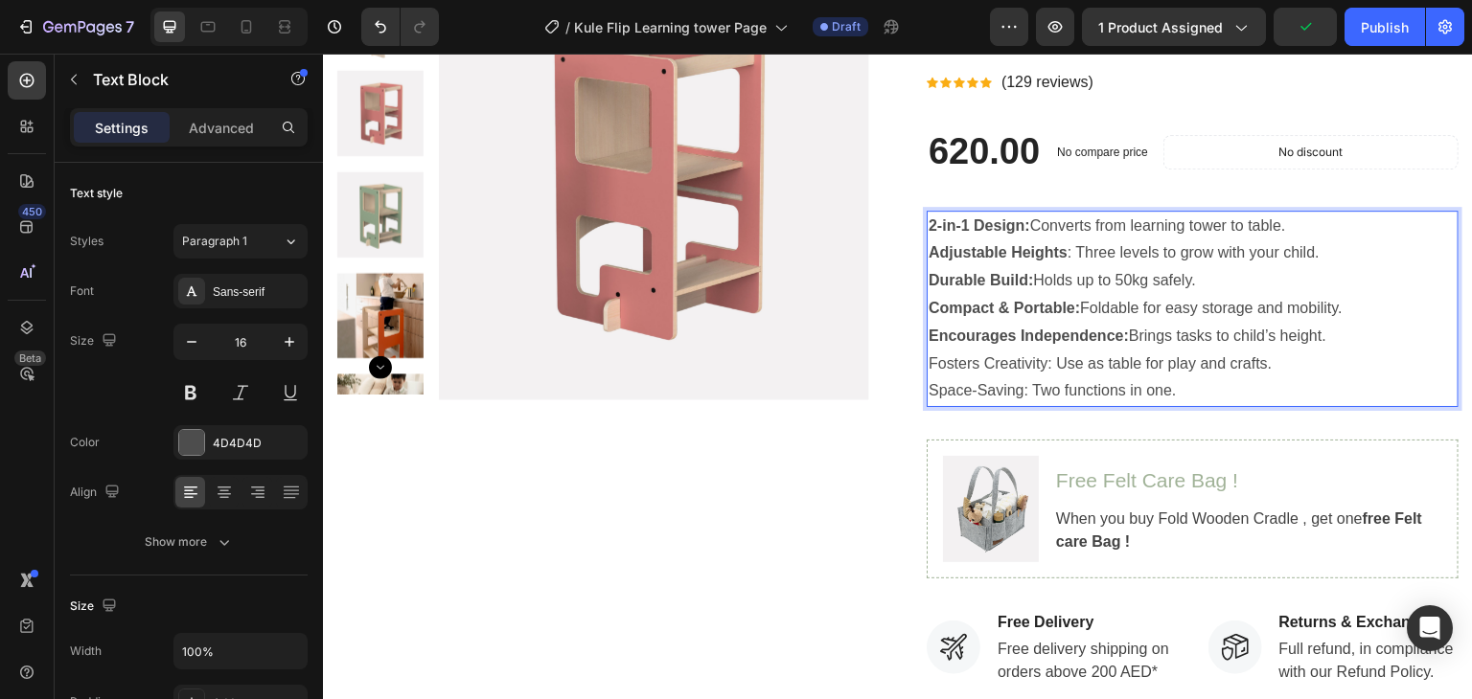
drag, startPoint x: 1047, startPoint y: 366, endPoint x: 941, endPoint y: 372, distance: 106.5
drag, startPoint x: 923, startPoint y: 372, endPoint x: 1044, endPoint y: 370, distance: 121.7
click at [1044, 370] on p "Fosters Creativity: Use as table for play and crafts." at bounding box center [1192, 365] width 528 height 28
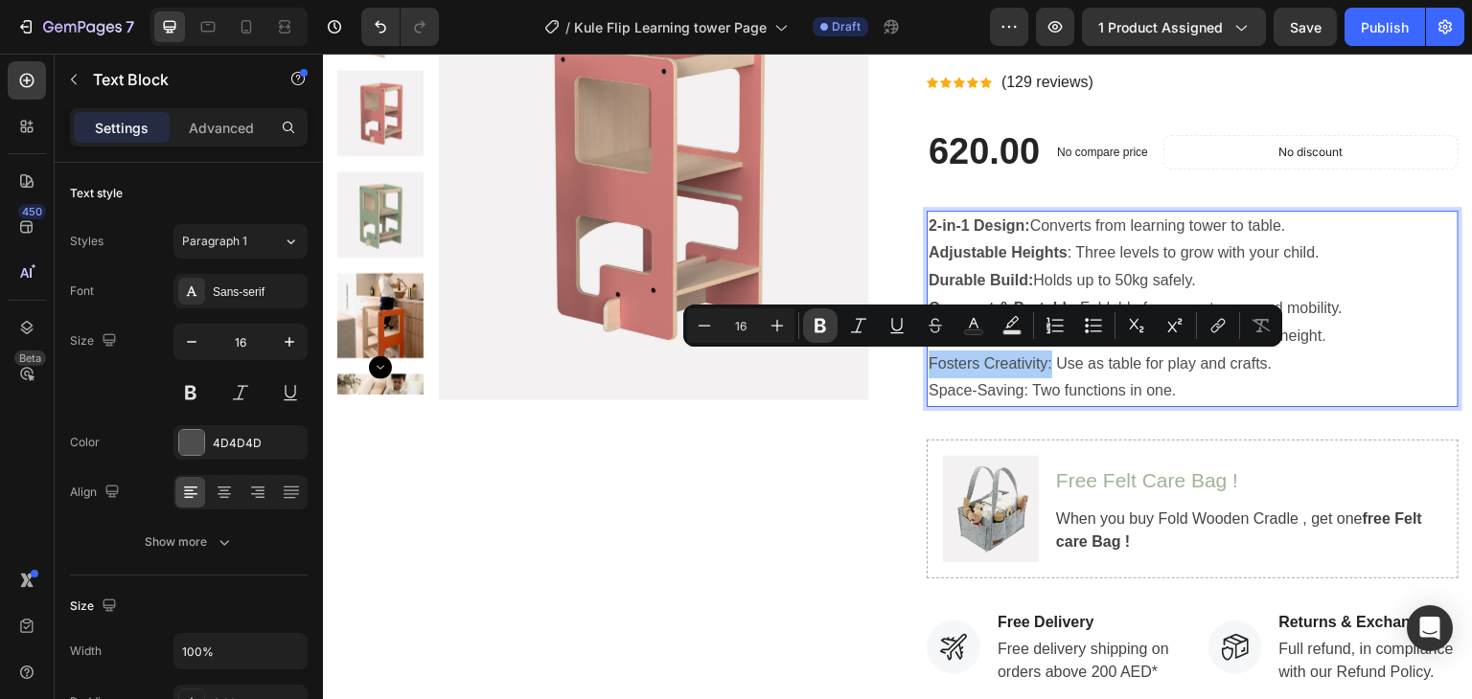
click at [816, 327] on icon "Editor contextual toolbar" at bounding box center [819, 326] width 11 height 14
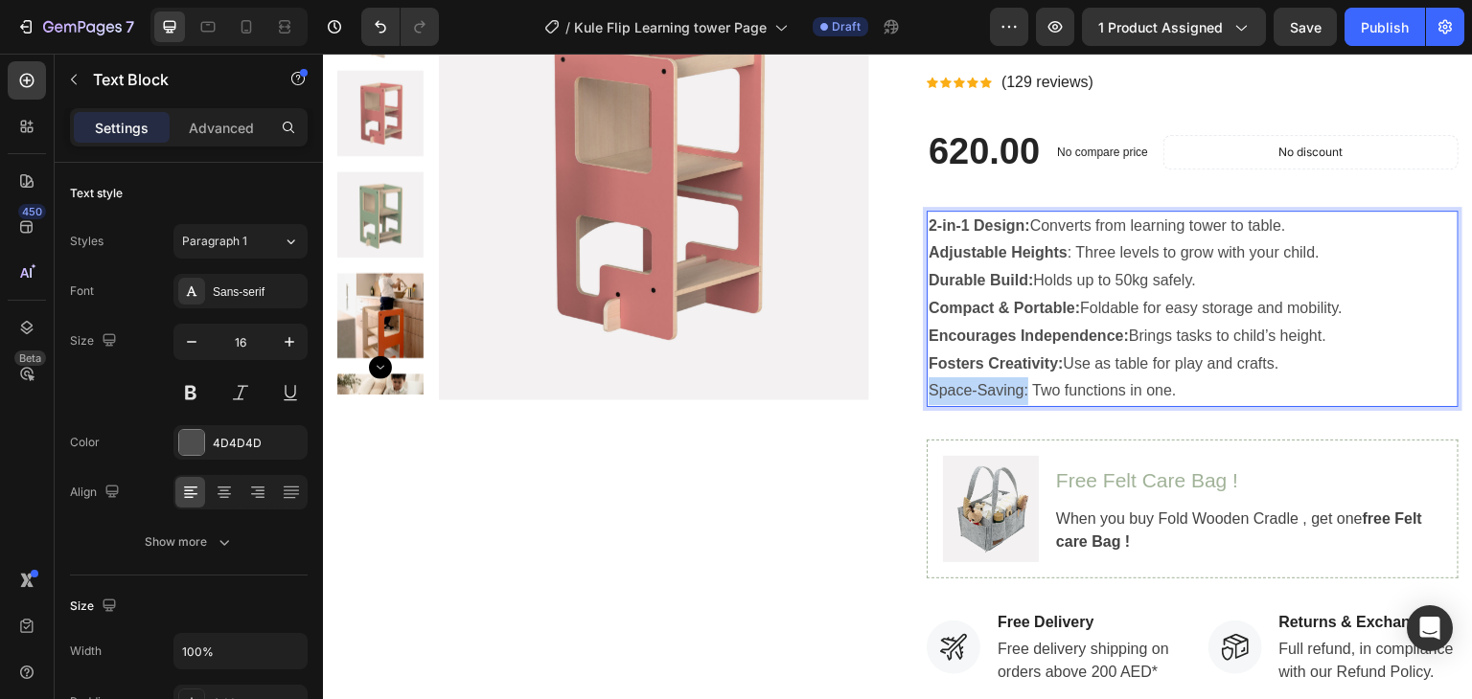
drag, startPoint x: 1026, startPoint y: 396, endPoint x: 923, endPoint y: 399, distance: 103.5
click at [928, 399] on p "Space-Saving: Two functions in one." at bounding box center [1192, 392] width 528 height 28
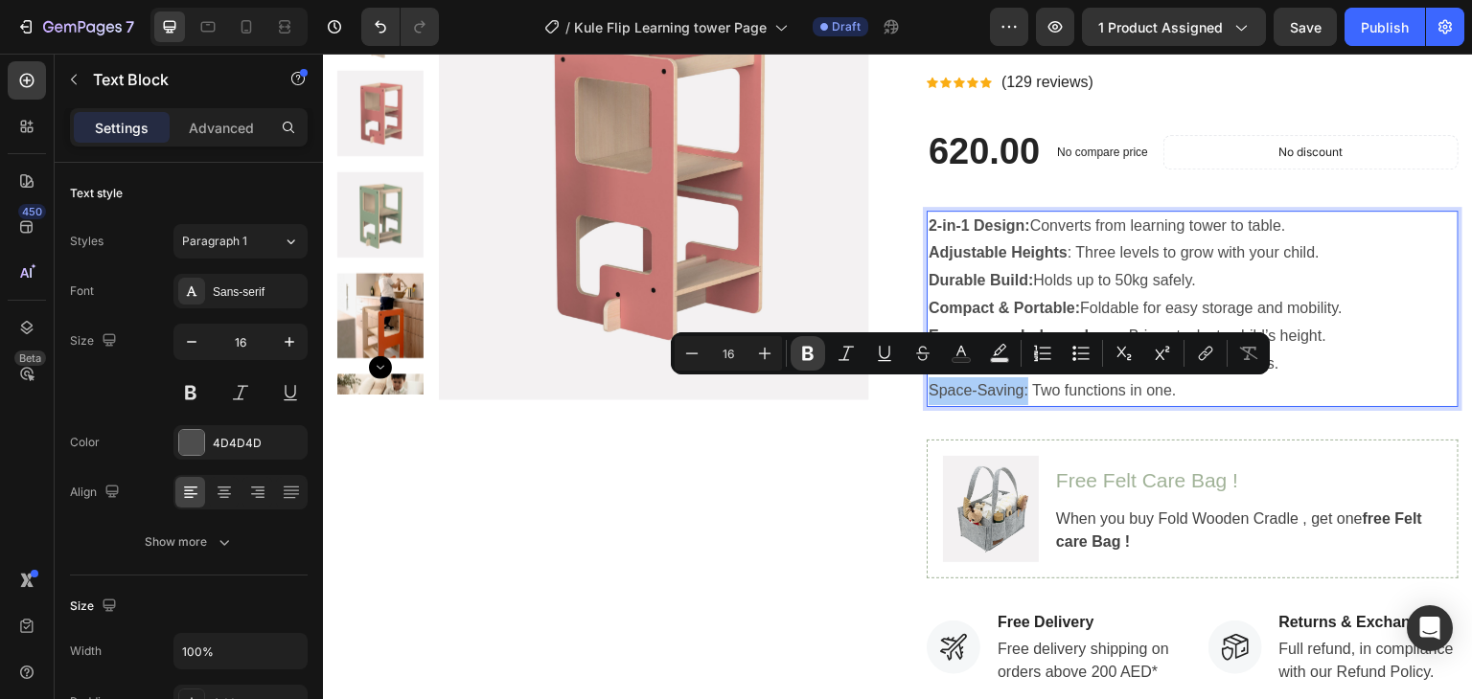
click at [809, 354] on icon "Editor contextual toolbar" at bounding box center [807, 354] width 11 height 14
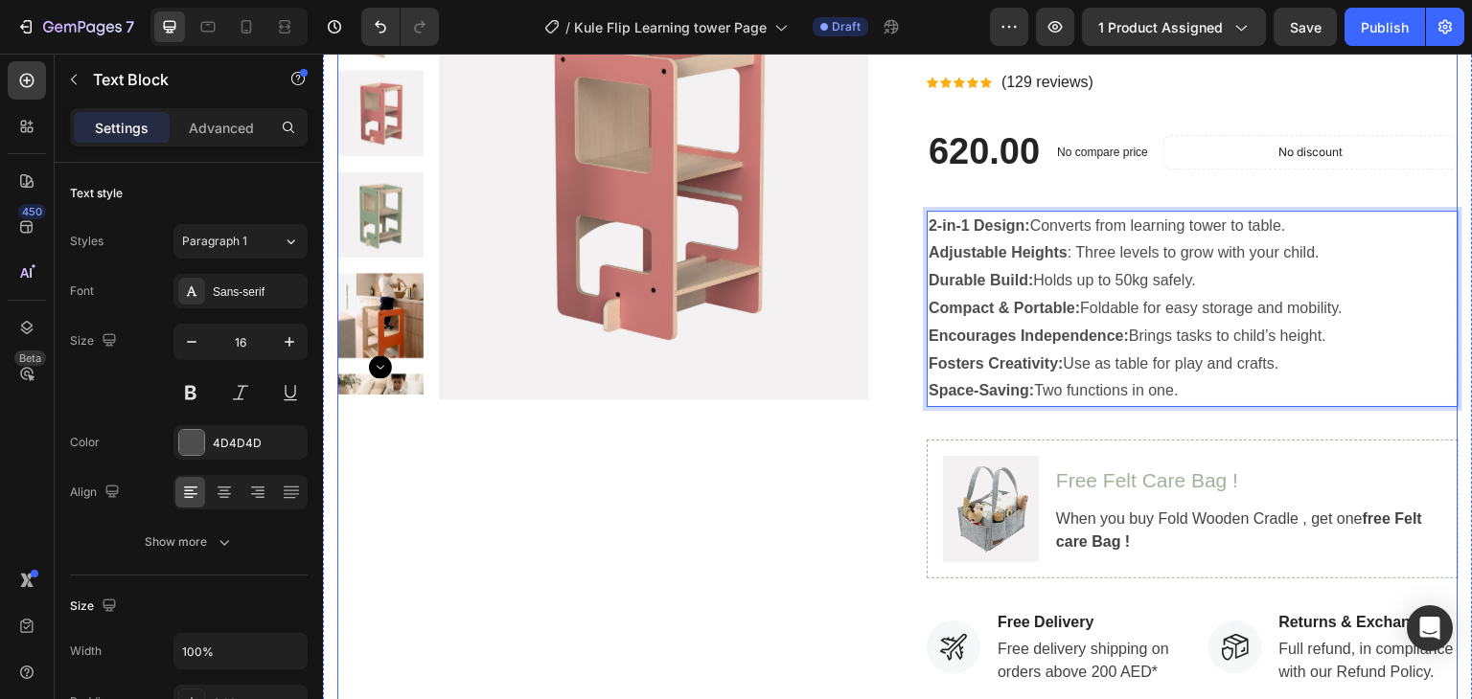
click at [889, 427] on div "Product Images Kule Flip Learning Tower & Table (P) Title Icon Icon Icon Icon I…" at bounding box center [897, 464] width 1121 height 988
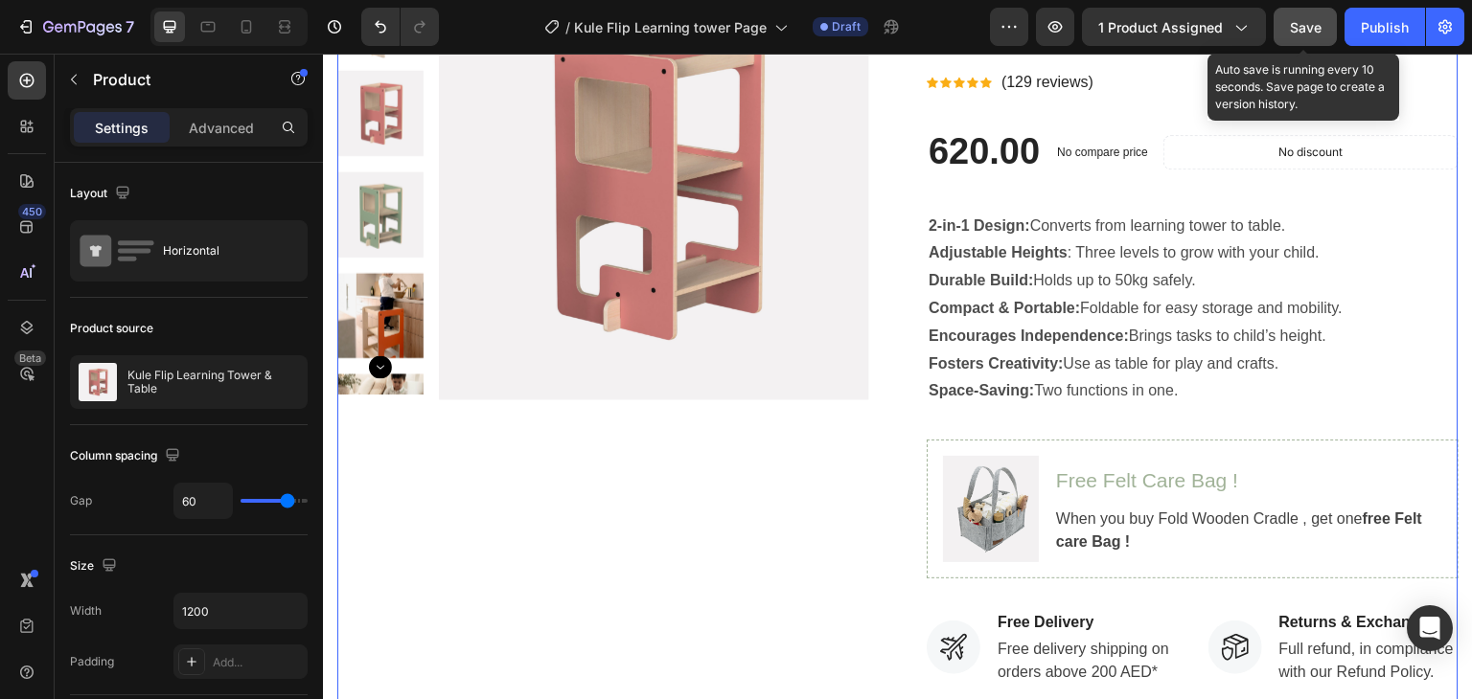
click at [1293, 37] on button "Save" at bounding box center [1304, 27] width 63 height 38
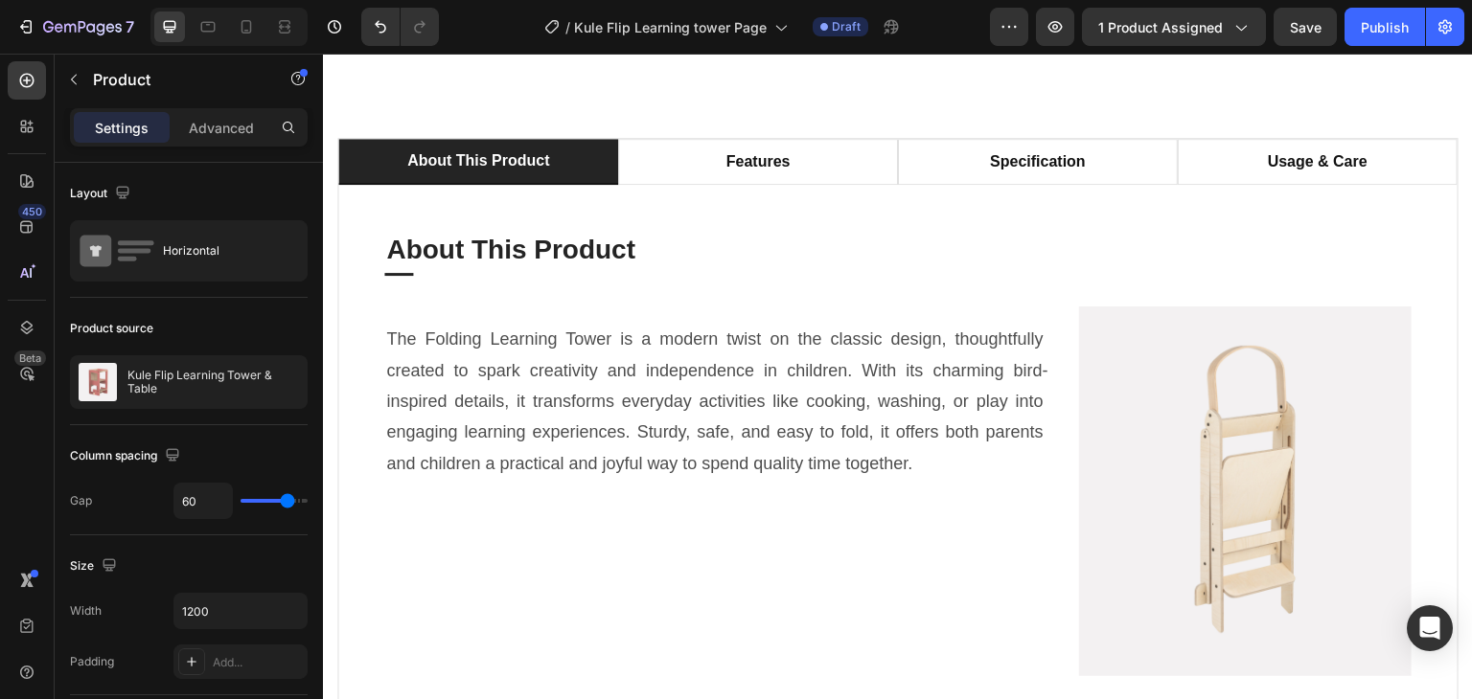
scroll to position [1246, 0]
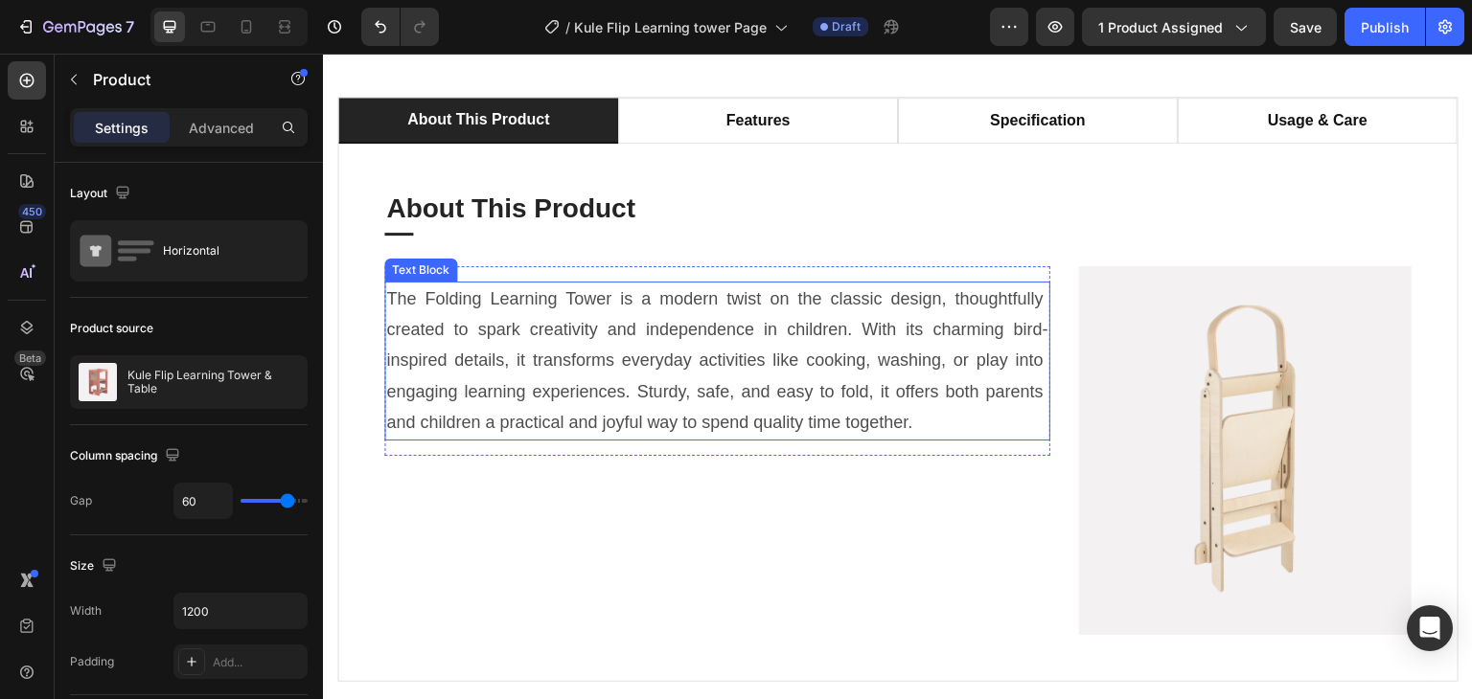
click at [799, 353] on p "The Folding Learning Tower is a modern twist on the classic design, thoughtfull…" at bounding box center [717, 361] width 662 height 155
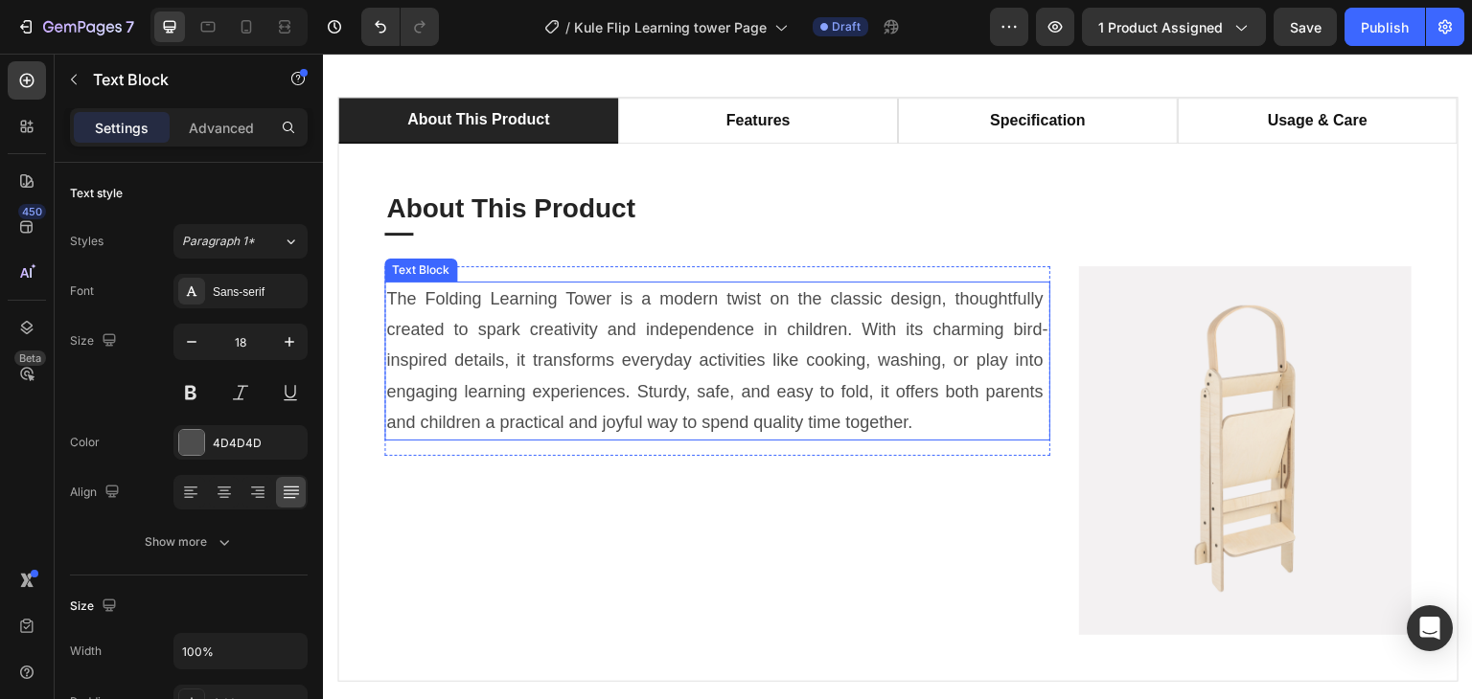
click at [799, 351] on p "The Folding Learning Tower is a modern twist on the classic design, thoughtfull…" at bounding box center [717, 361] width 662 height 155
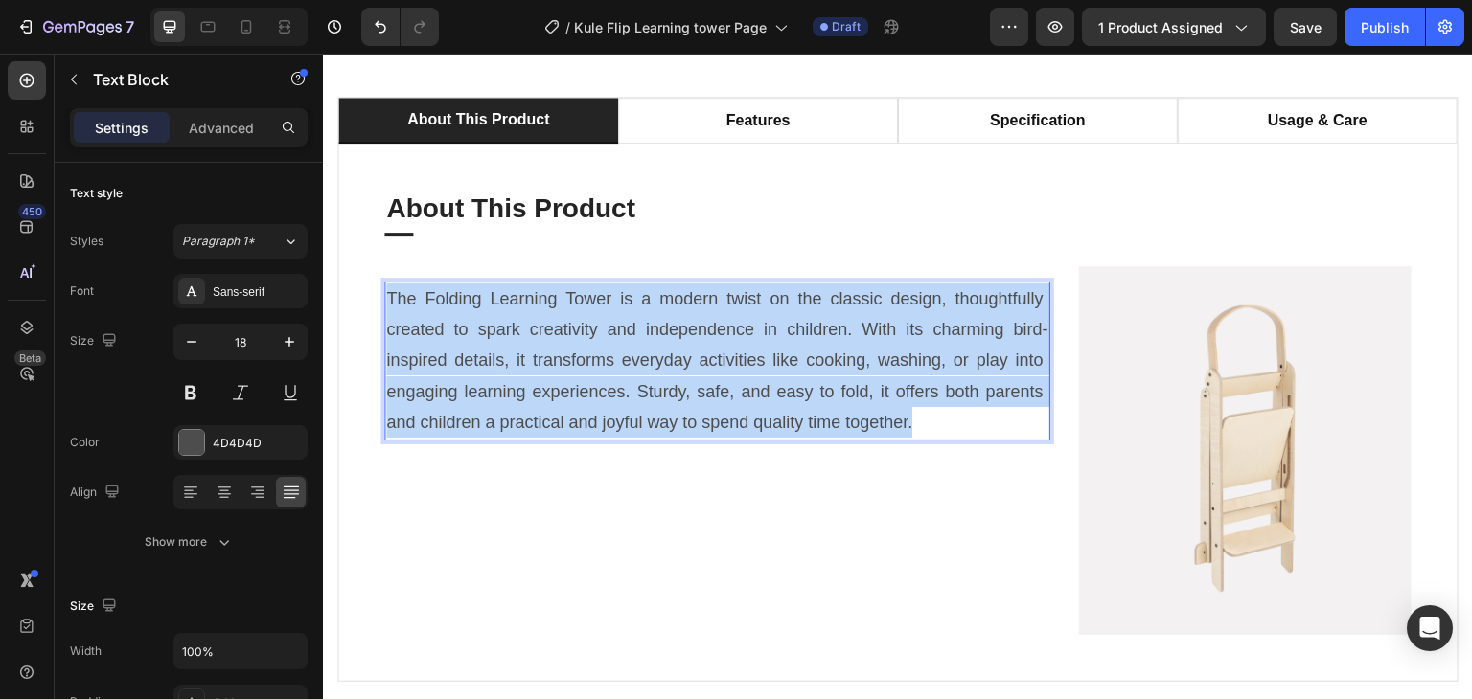
click at [799, 351] on p "The Folding Learning Tower is a modern twist on the classic design, thoughtfull…" at bounding box center [717, 361] width 662 height 155
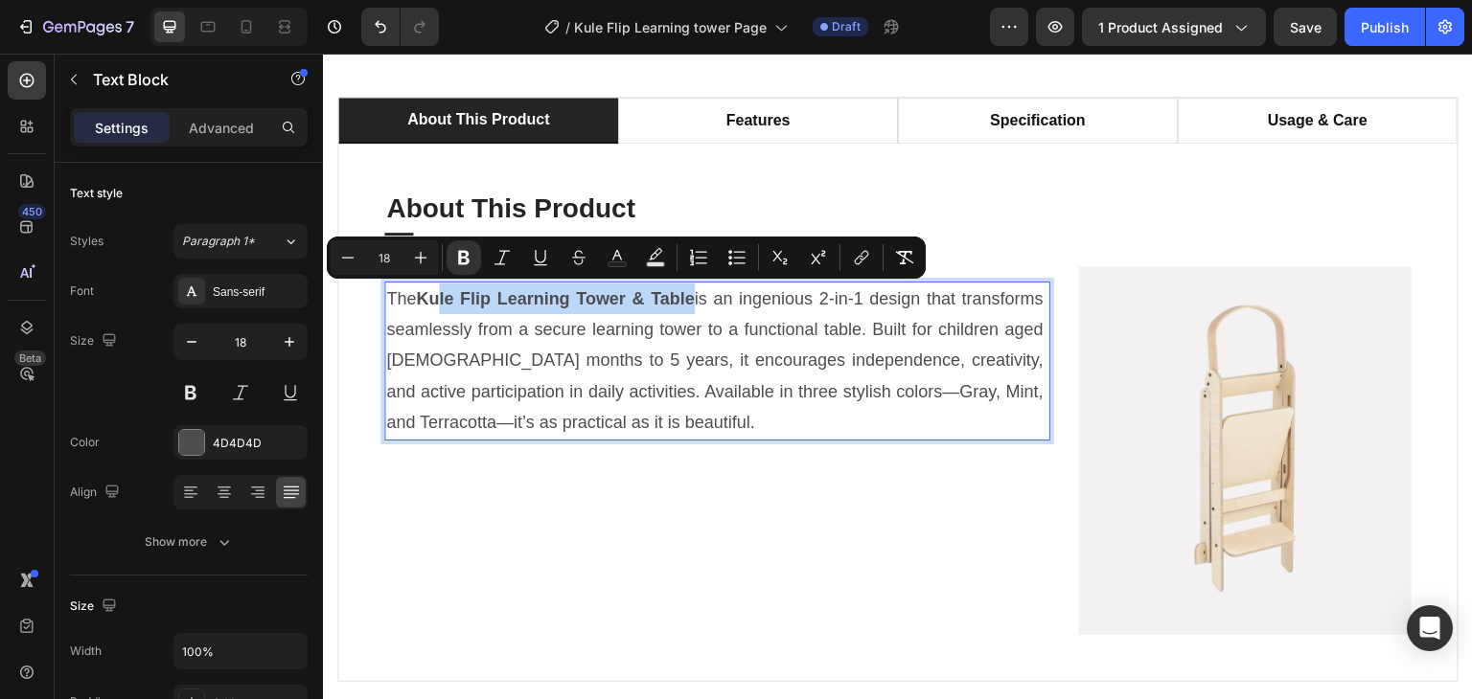
drag, startPoint x: 733, startPoint y: 299, endPoint x: 448, endPoint y: 308, distance: 284.7
click at [448, 308] on p "The Kule Flip Learning Tower & Table is an ingenious 2-in-1 design that transfo…" at bounding box center [717, 361] width 662 height 155
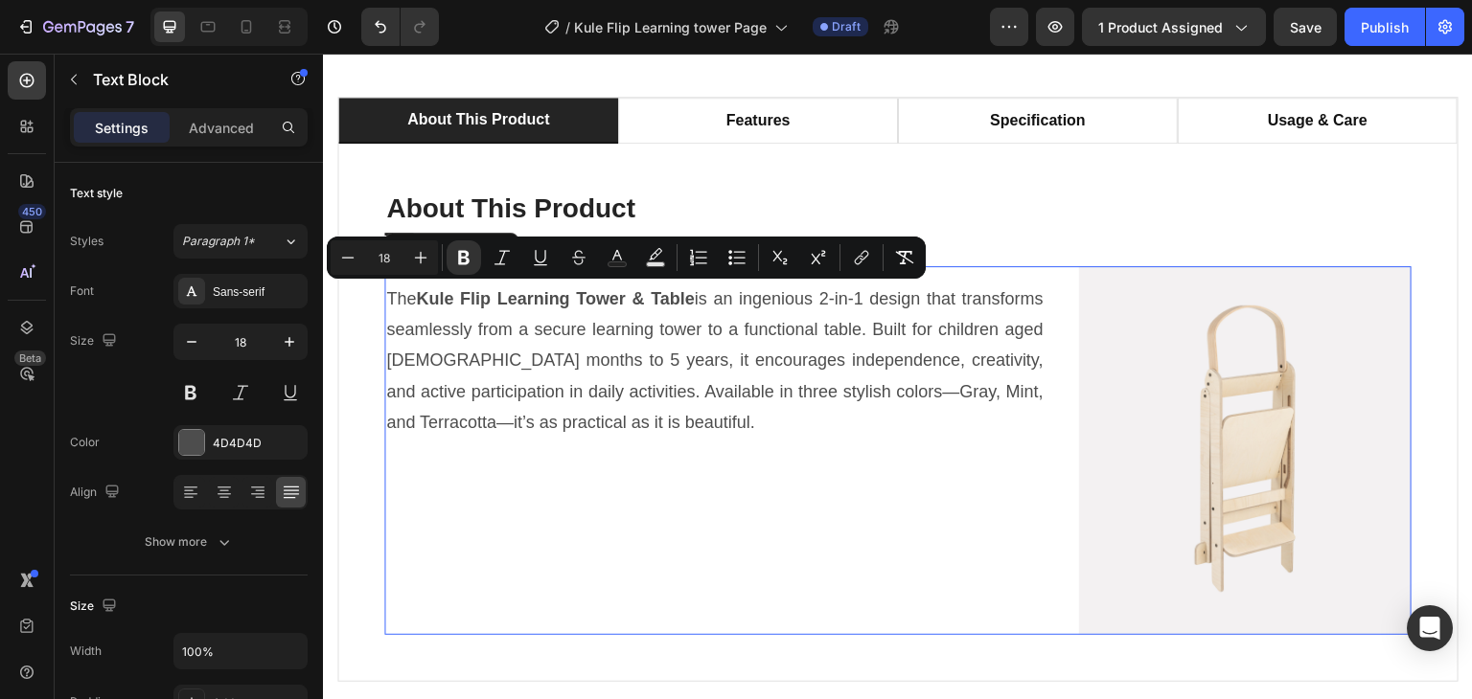
click at [770, 465] on div "The Kule Flip Learning Tower & Table is an ingenious 2-in-1 design that transfo…" at bounding box center [717, 451] width 666 height 370
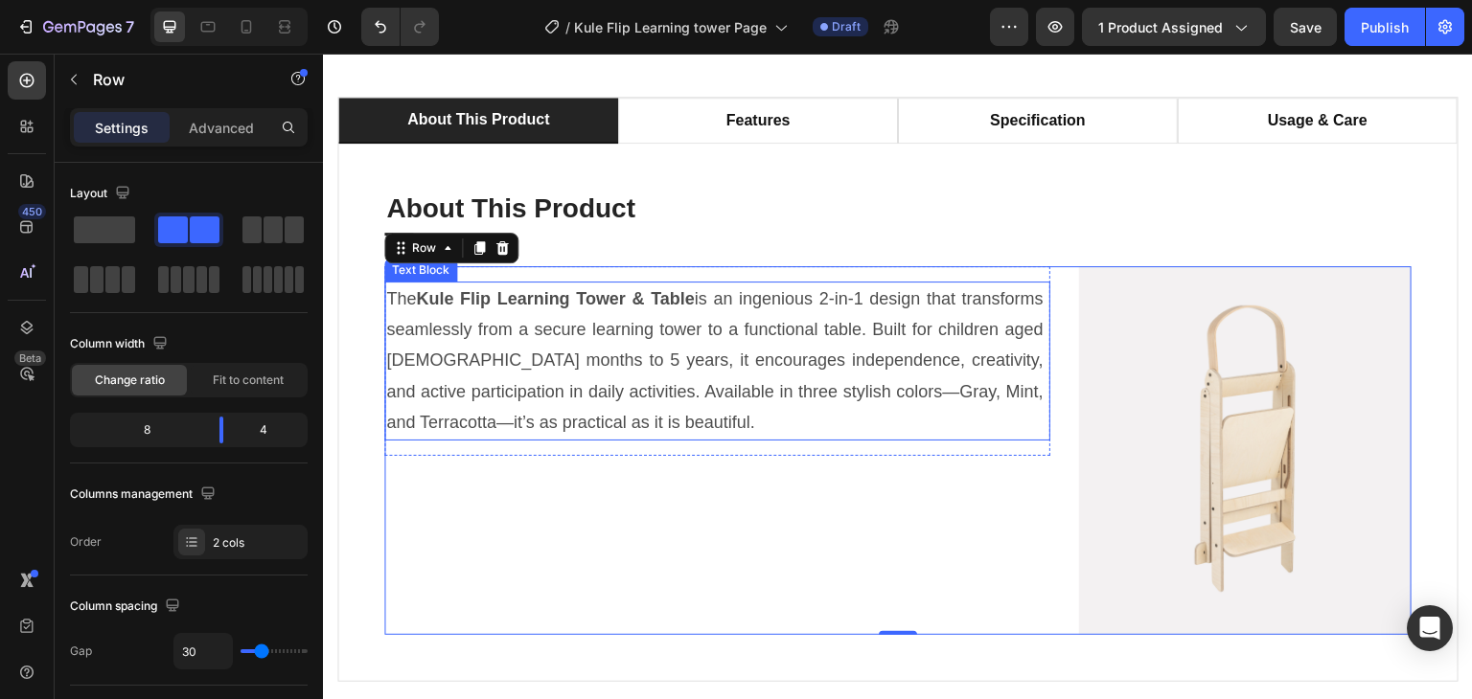
click at [1242, 369] on img at bounding box center [1245, 451] width 332 height 370
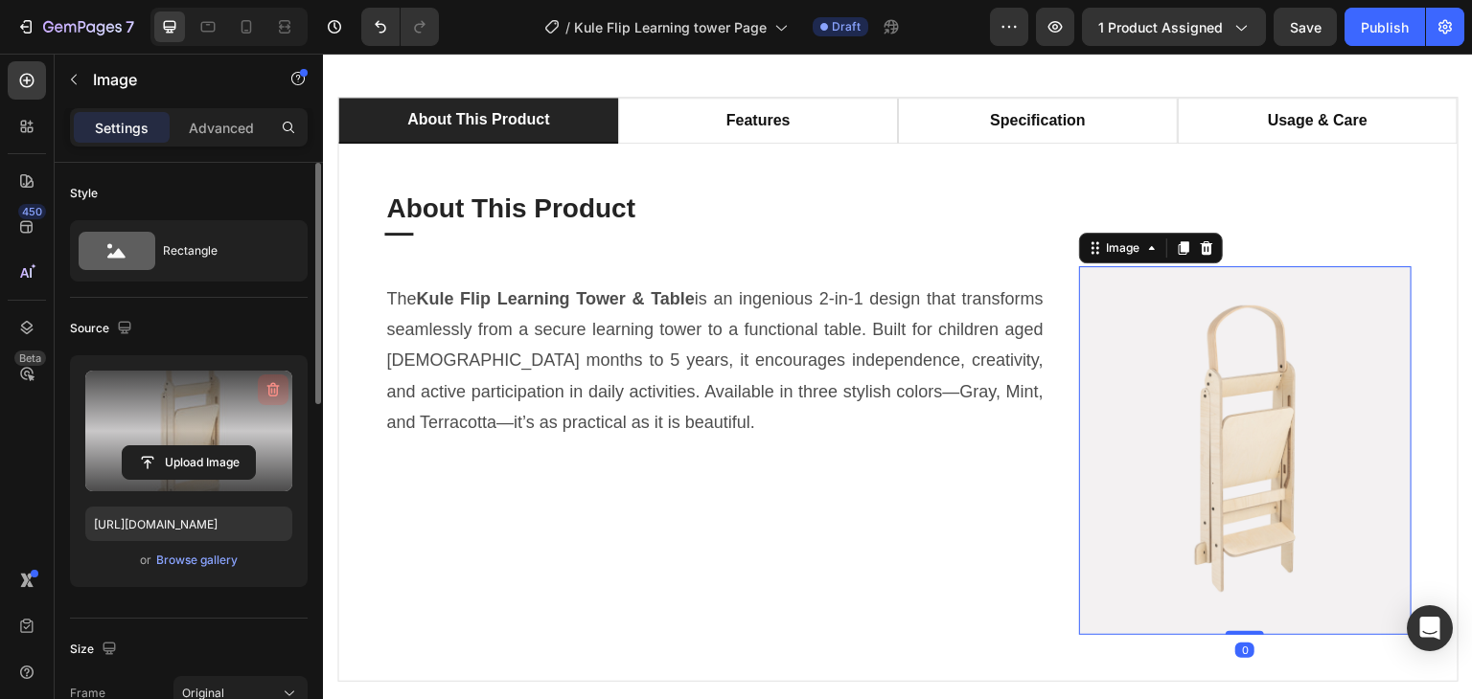
click at [264, 386] on icon "button" at bounding box center [272, 389] width 19 height 19
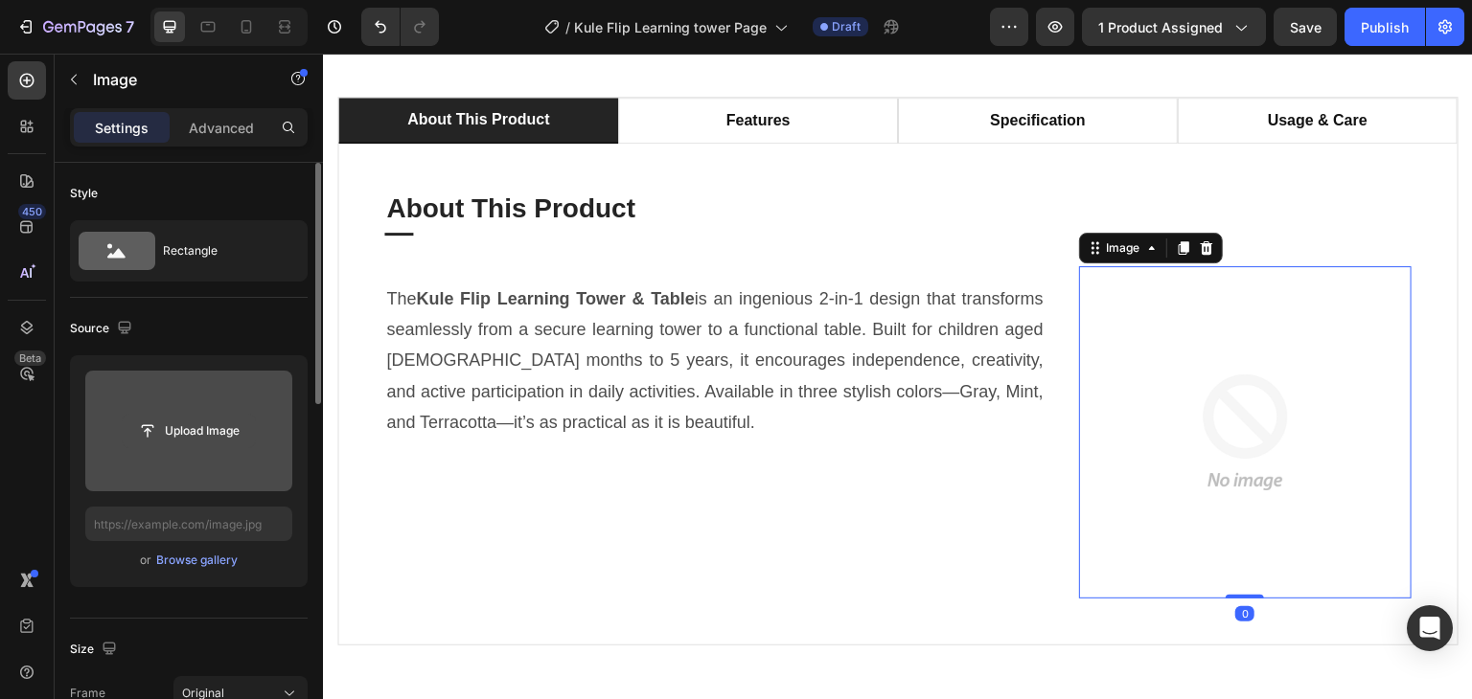
click at [170, 430] on input "file" at bounding box center [189, 431] width 132 height 33
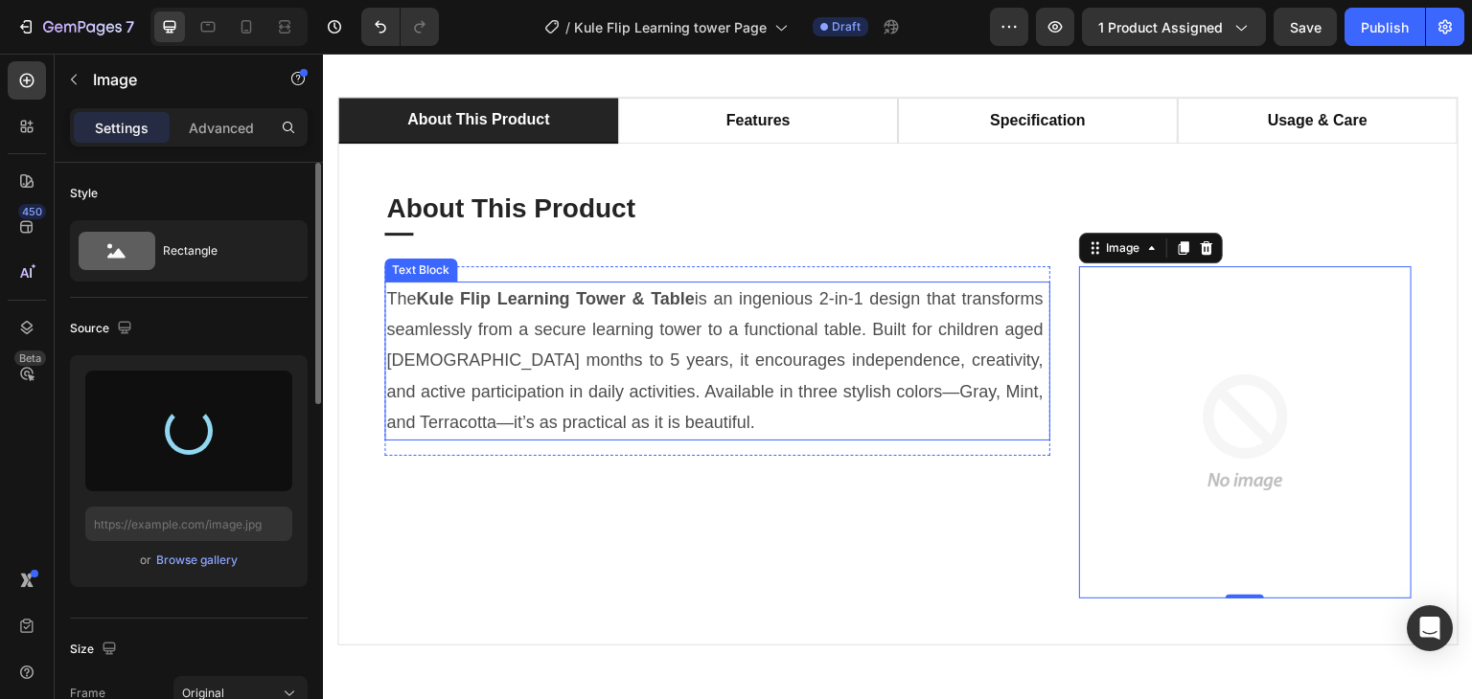
type input "https://cdn.shopify.com/s/files/1/0647/4521/0025/files/gempages_577626648069800…"
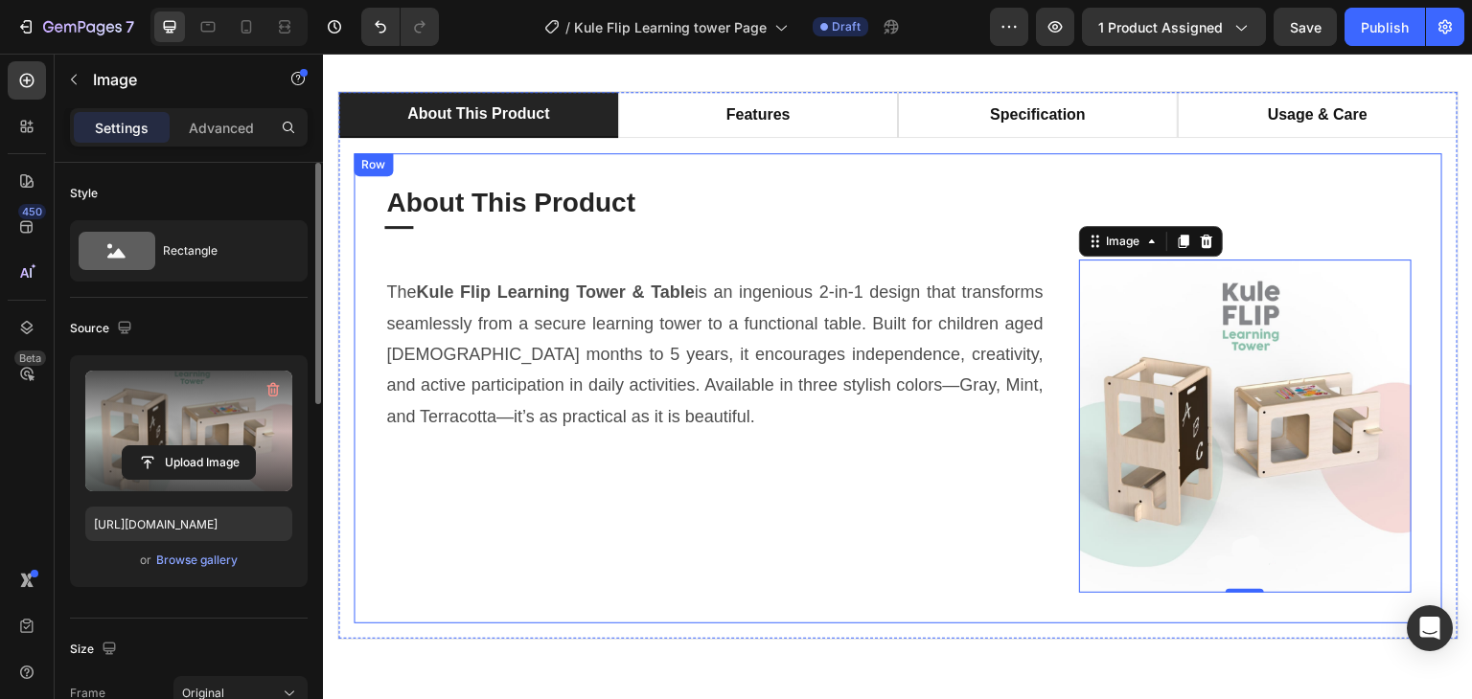
scroll to position [1150, 0]
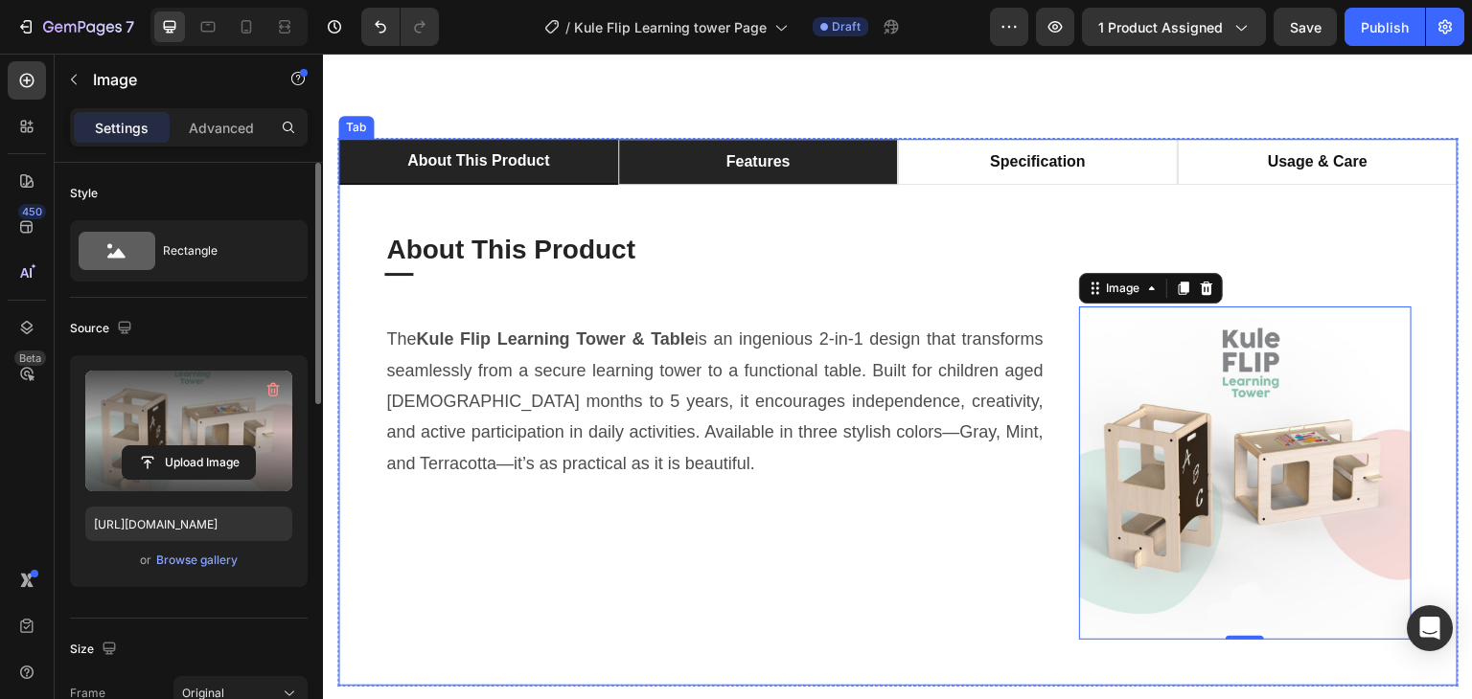
click at [769, 173] on p "features" at bounding box center [758, 161] width 64 height 23
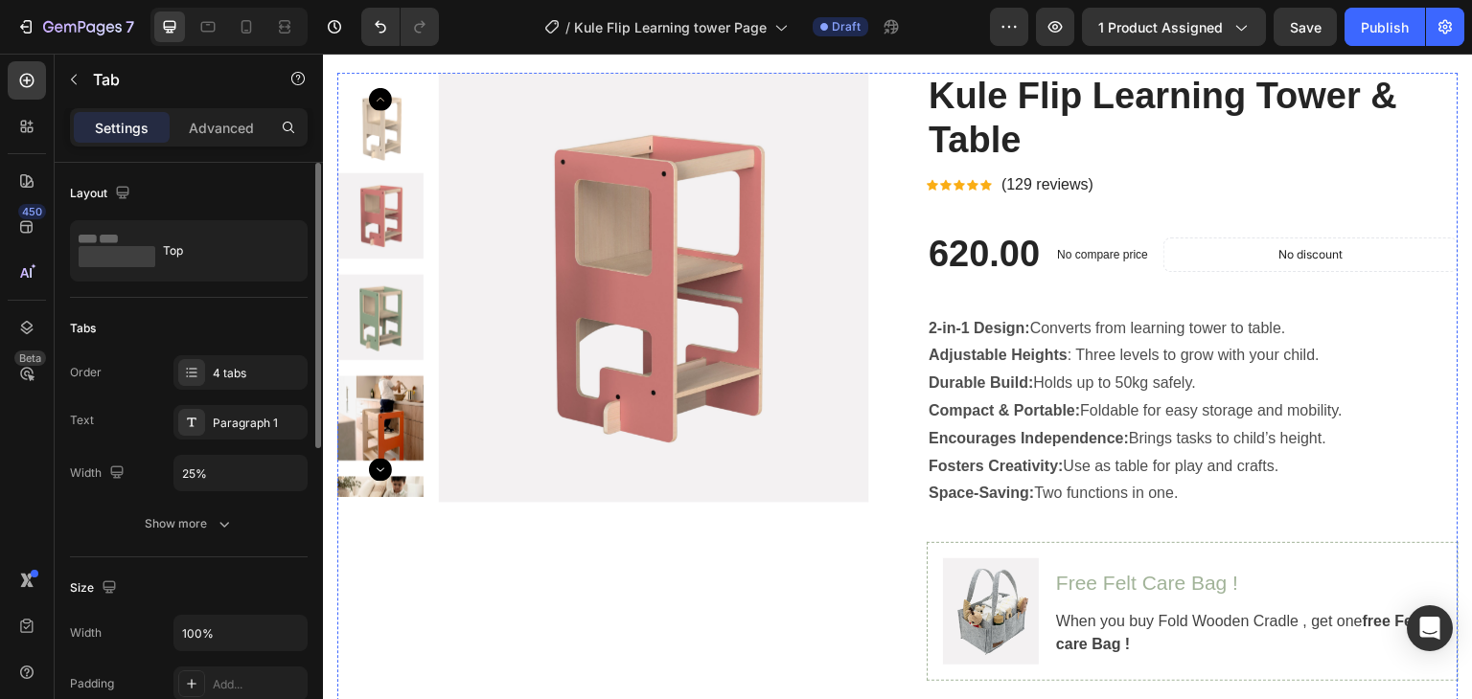
scroll to position [0, 0]
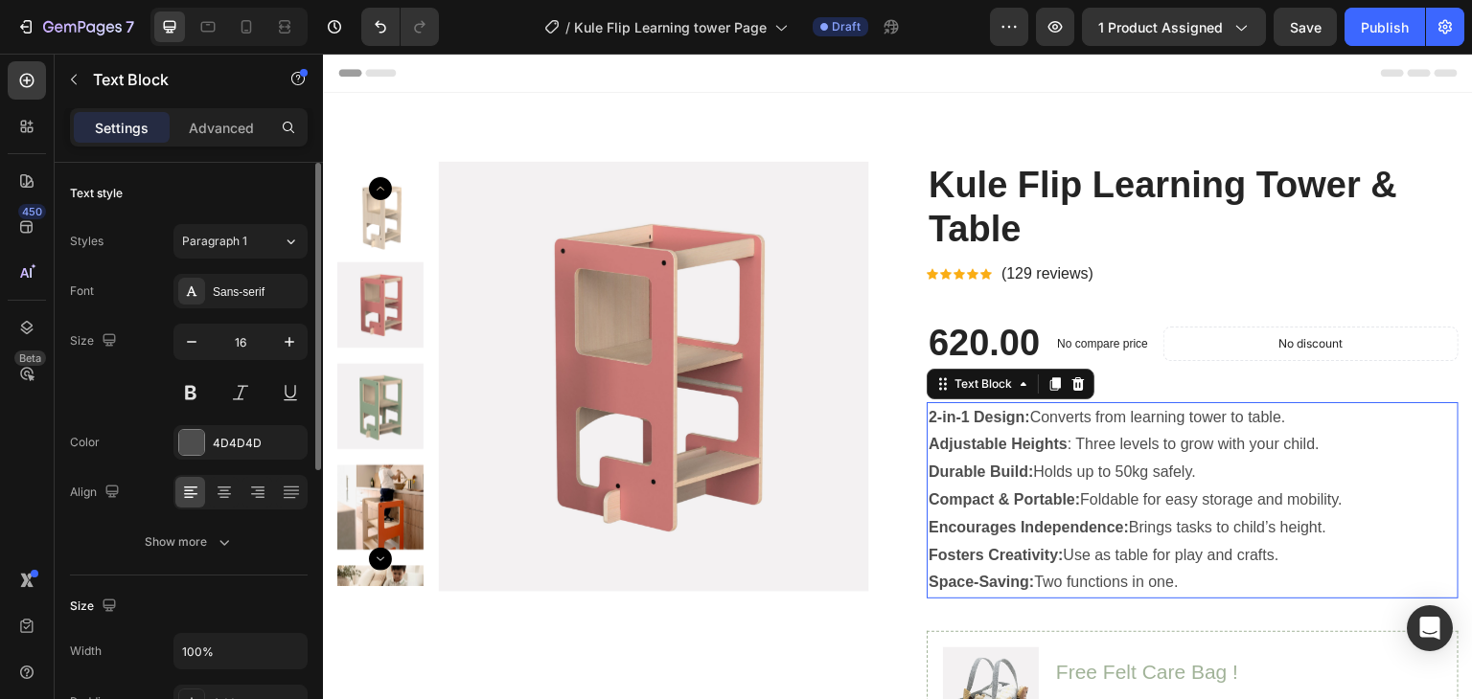
click at [1087, 424] on p "2-in-1 Design: Converts from learning tower to table." at bounding box center [1192, 418] width 528 height 28
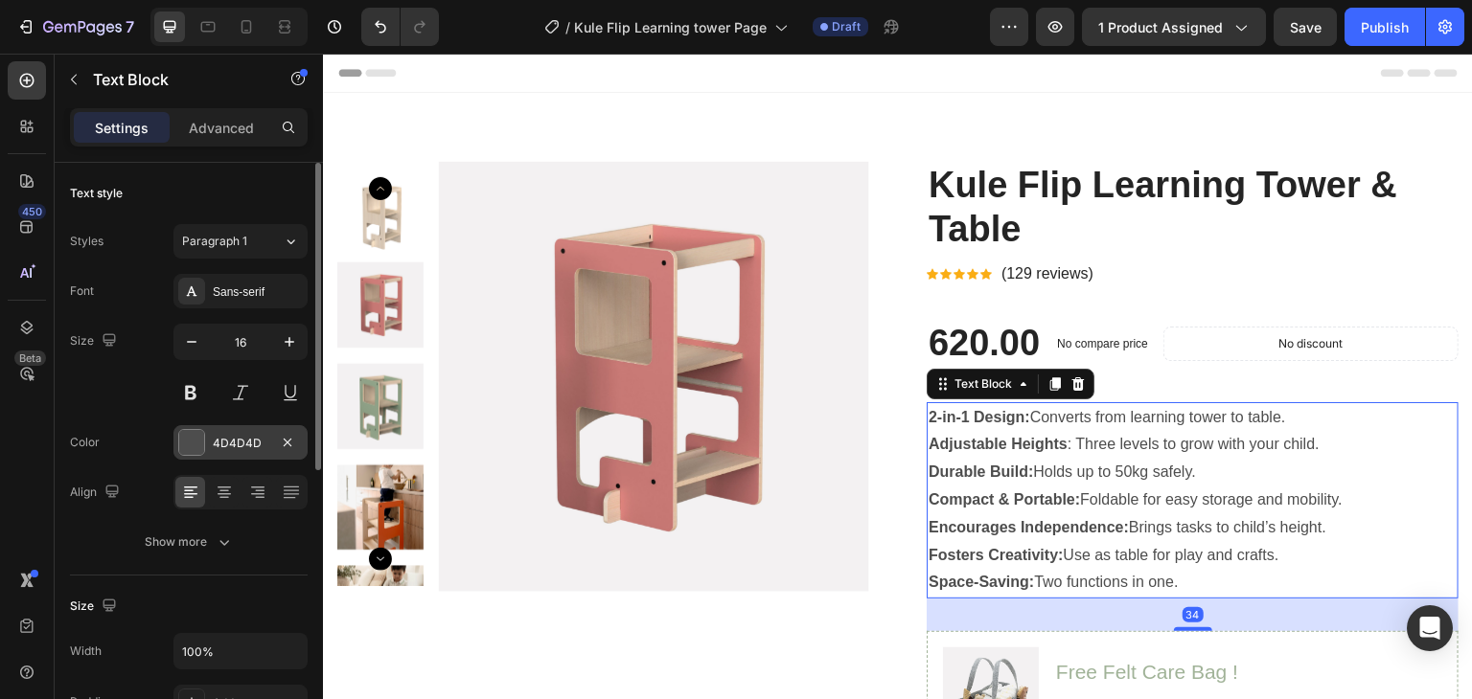
click at [204, 439] on div at bounding box center [191, 442] width 27 height 27
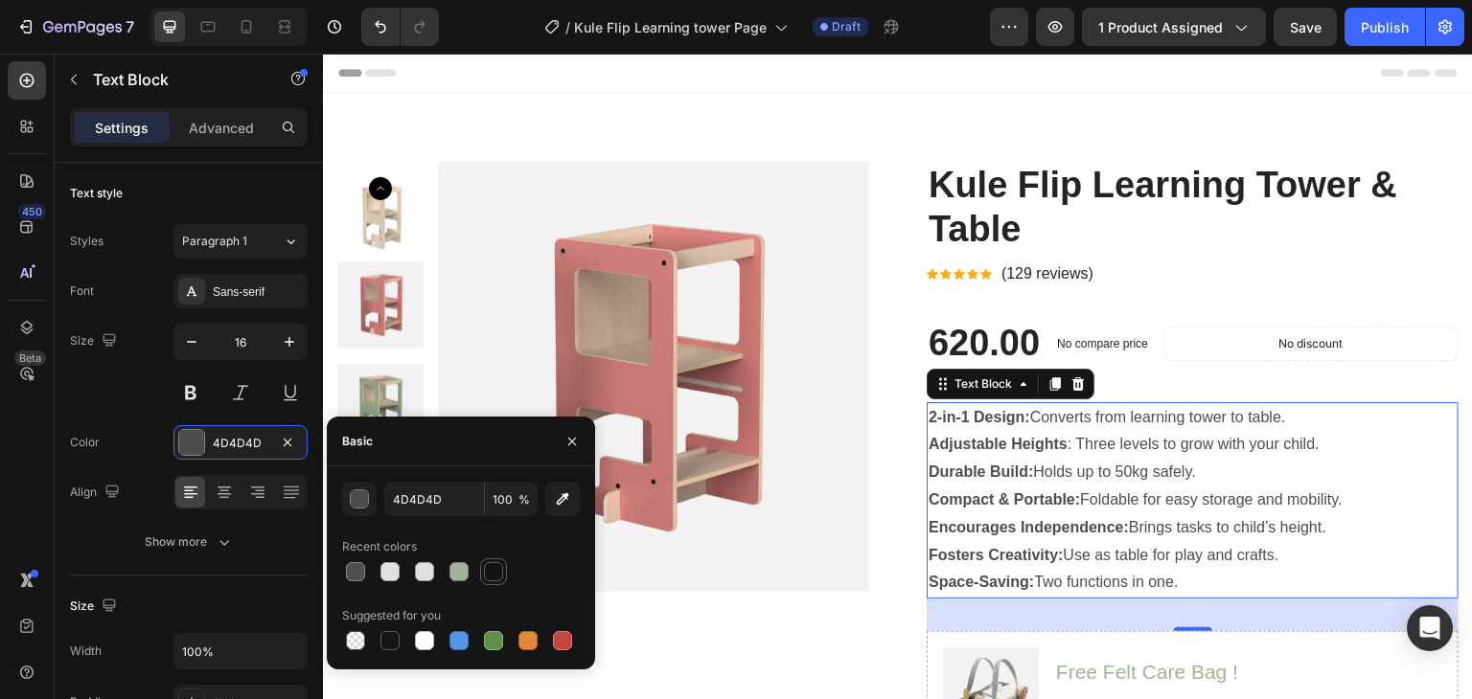
click at [490, 569] on div at bounding box center [493, 571] width 19 height 19
type input "121212"
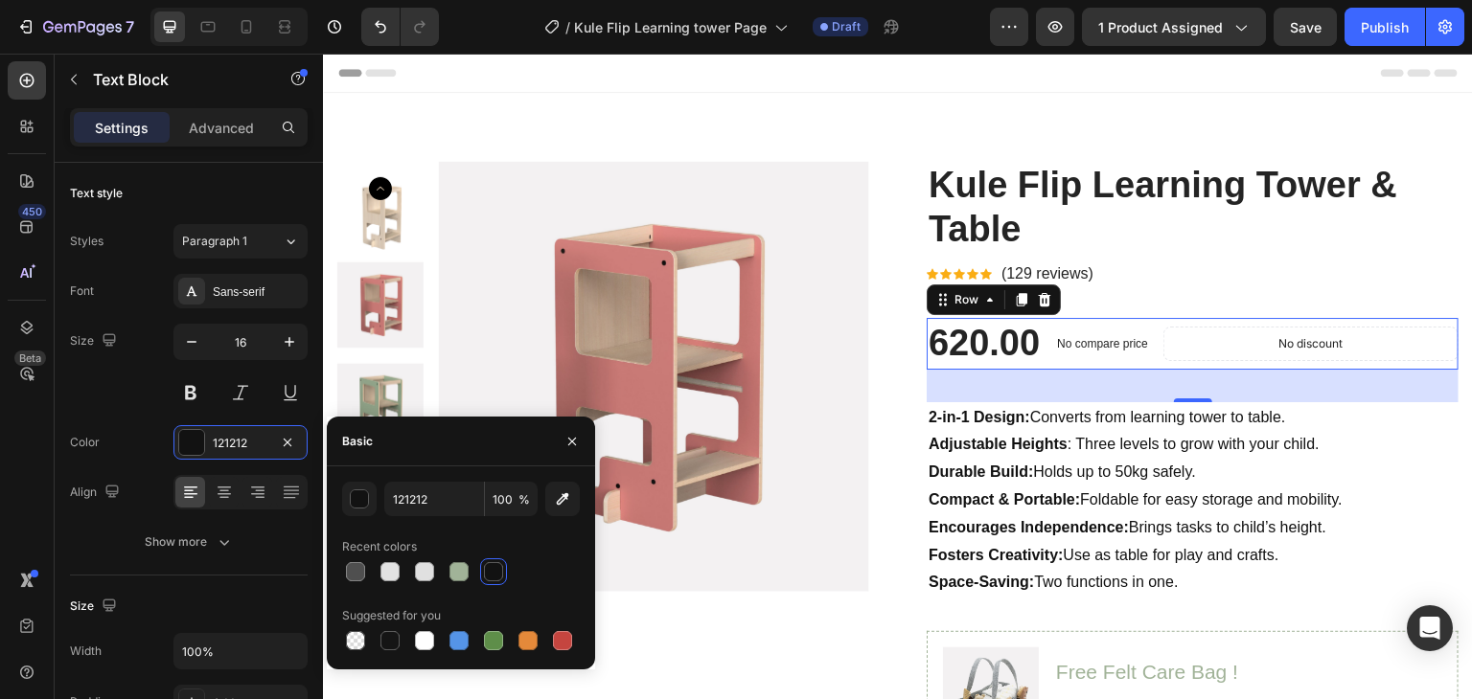
click at [1410, 362] on div "No discount Not be displayed when published Product Badge Row" at bounding box center [1310, 343] width 295 height 51
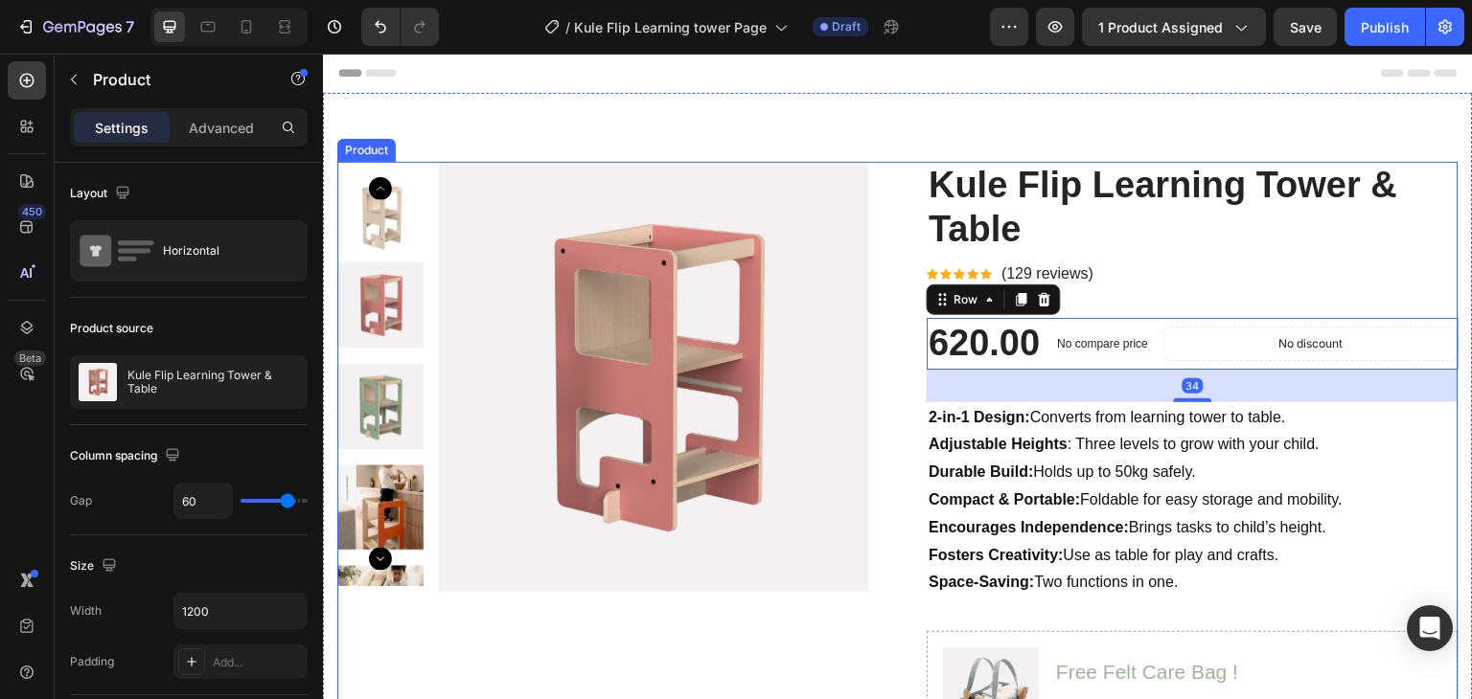
click at [892, 528] on div "Product Images Kule Flip Learning Tower & Table (P) Title Icon Icon Icon Icon I…" at bounding box center [897, 656] width 1121 height 988
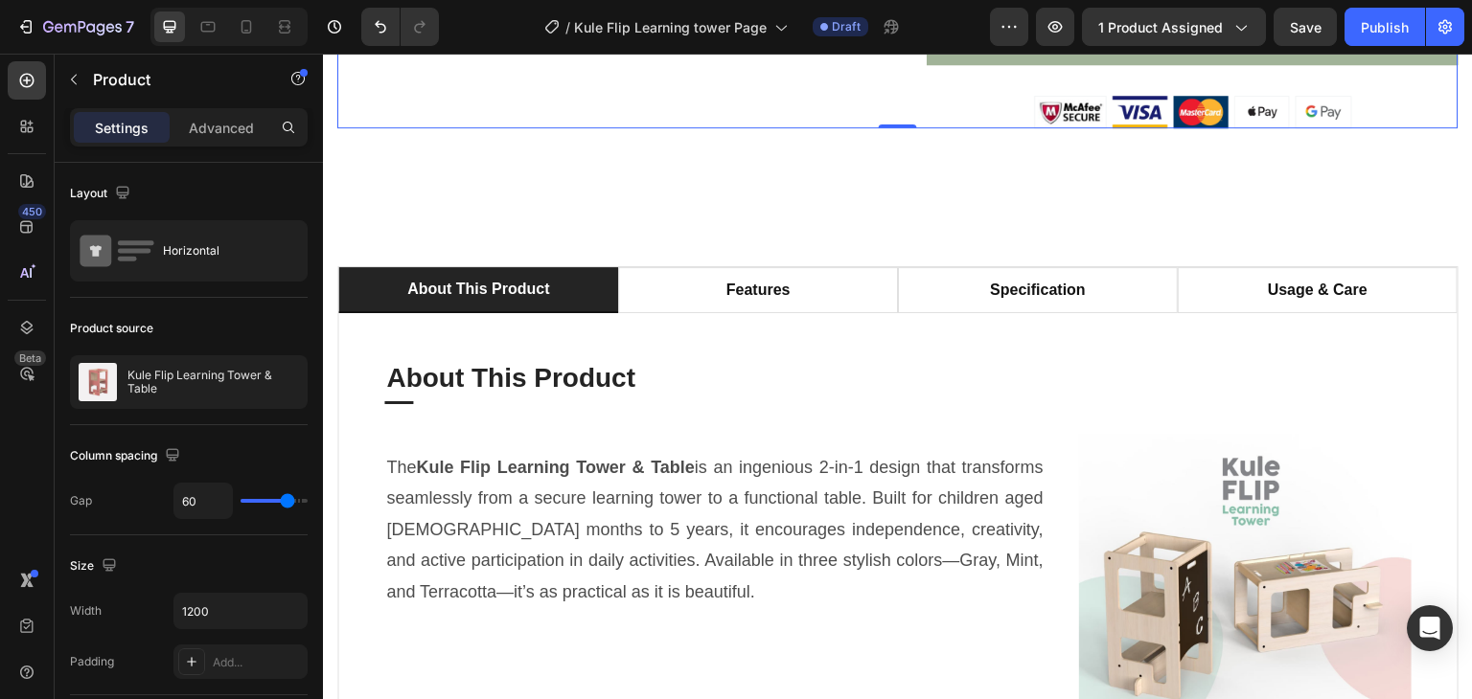
scroll to position [1150, 0]
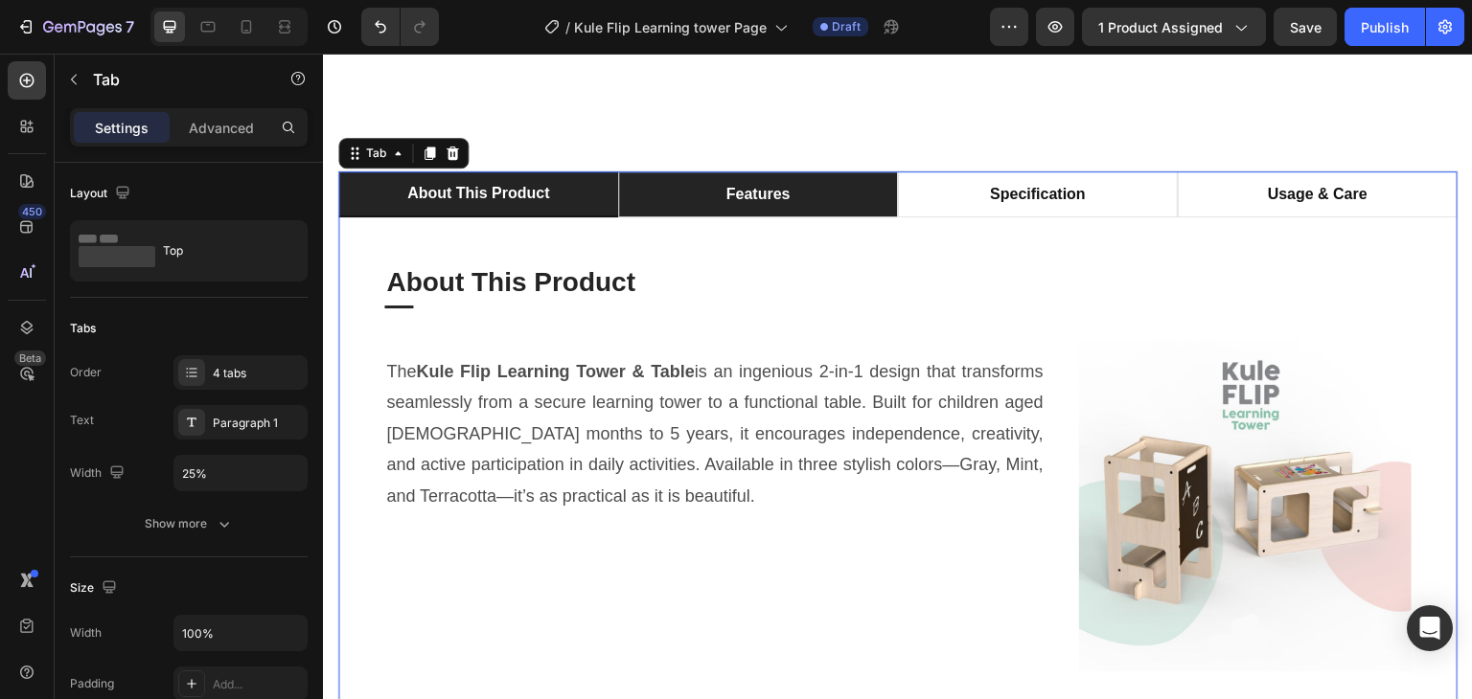
click at [776, 197] on li "features" at bounding box center [758, 195] width 280 height 46
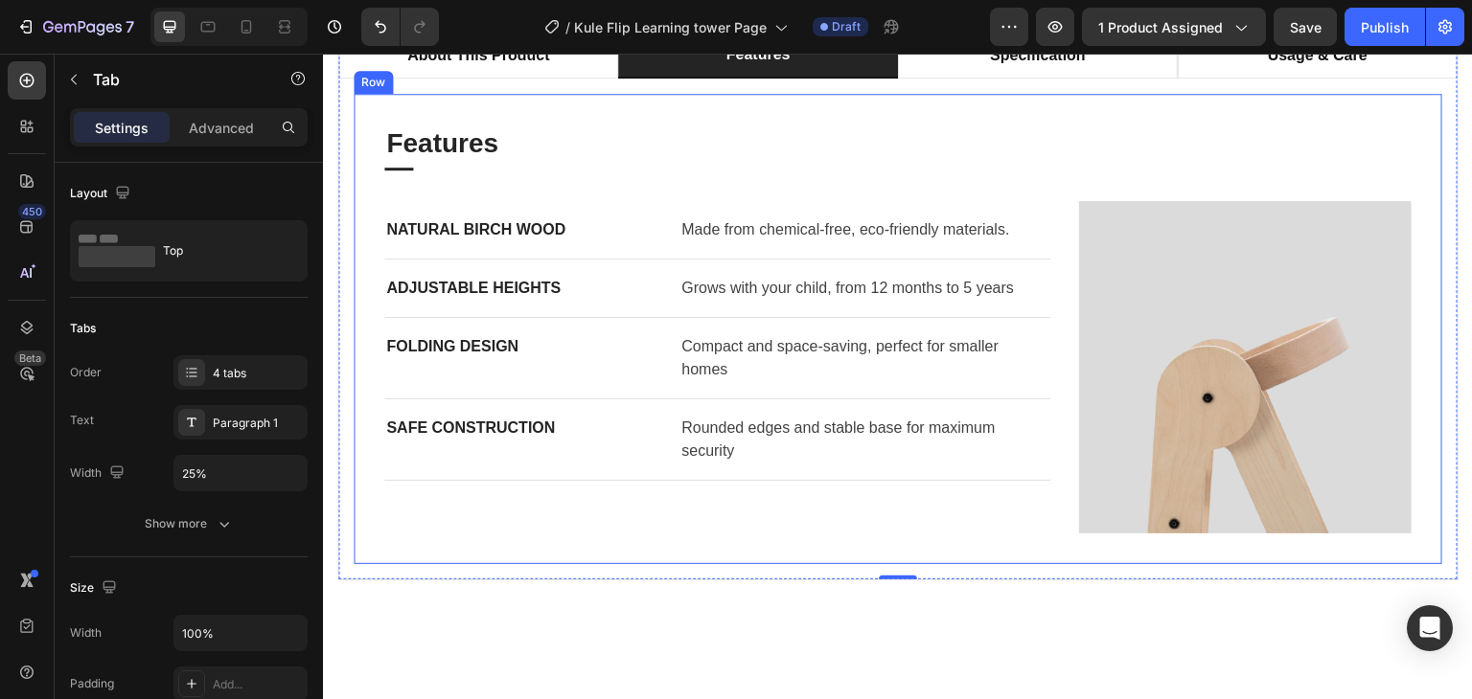
scroll to position [1341, 0]
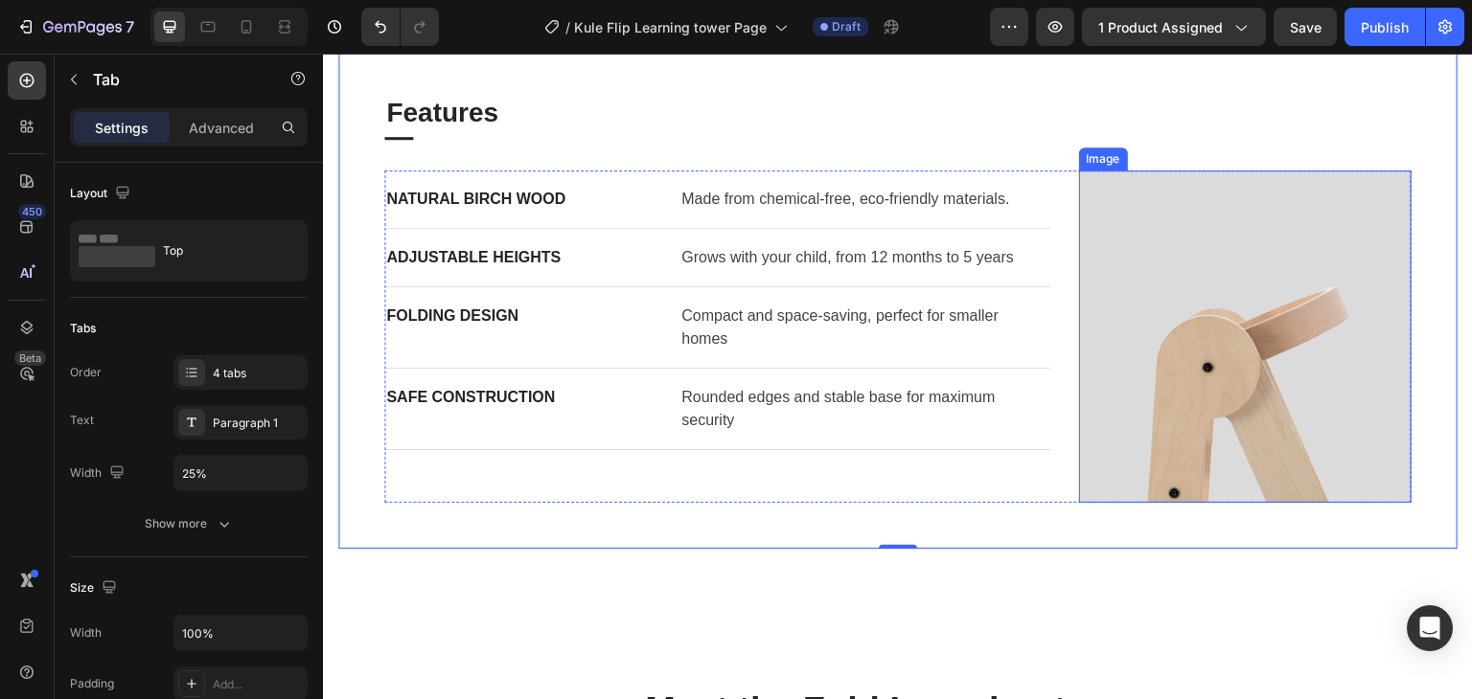
drag, startPoint x: 1179, startPoint y: 306, endPoint x: 427, endPoint y: 405, distance: 758.7
click at [1179, 306] on img at bounding box center [1245, 337] width 332 height 332
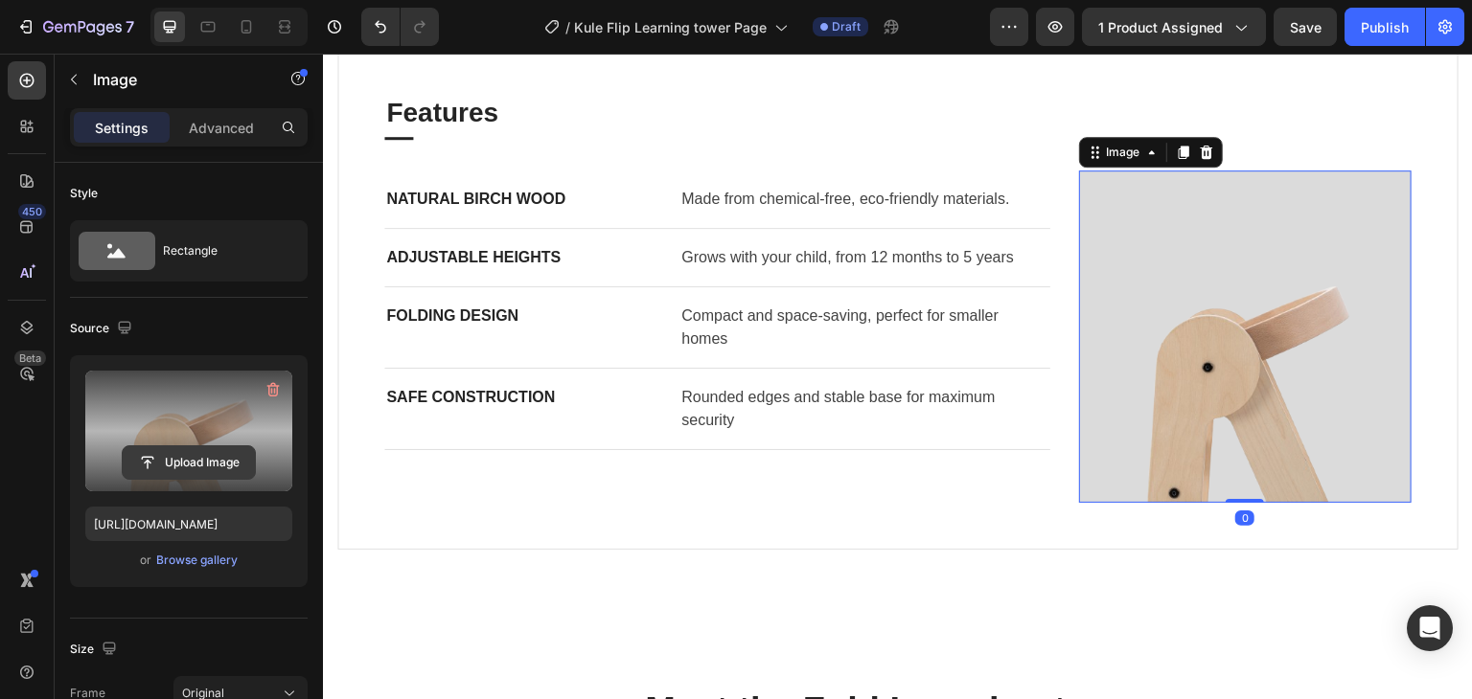
click at [278, 380] on icon "button" at bounding box center [272, 389] width 19 height 19
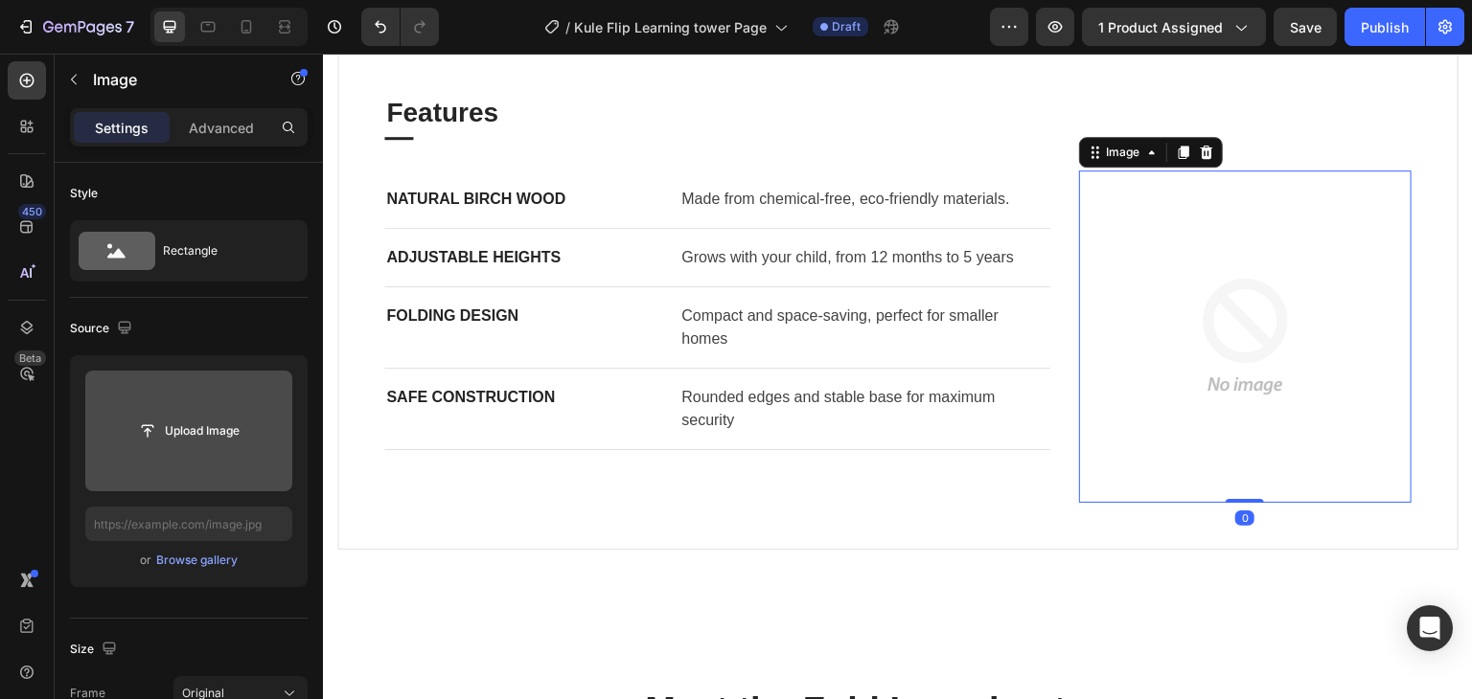
click at [189, 428] on input "file" at bounding box center [189, 431] width 132 height 33
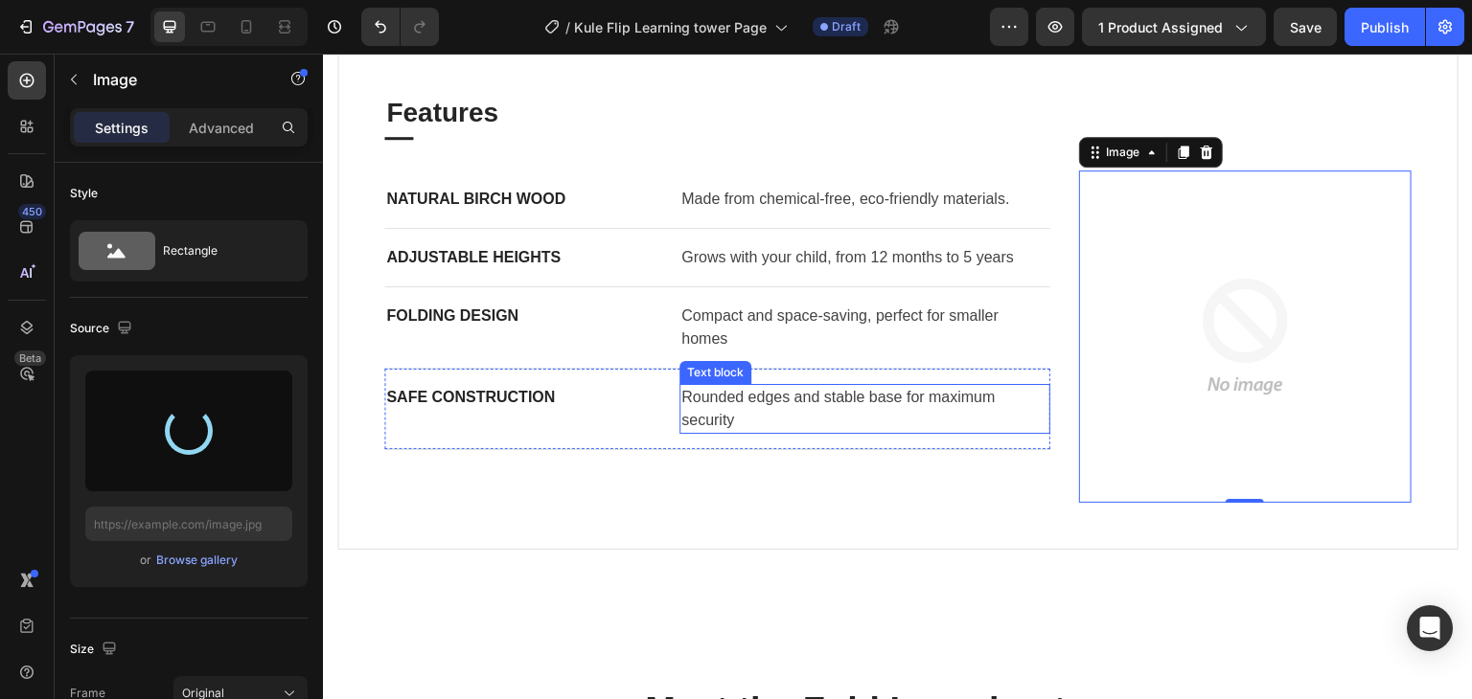
type input "https://cdn.shopify.com/s/files/1/0647/4521/0025/files/gempages_577626648069800…"
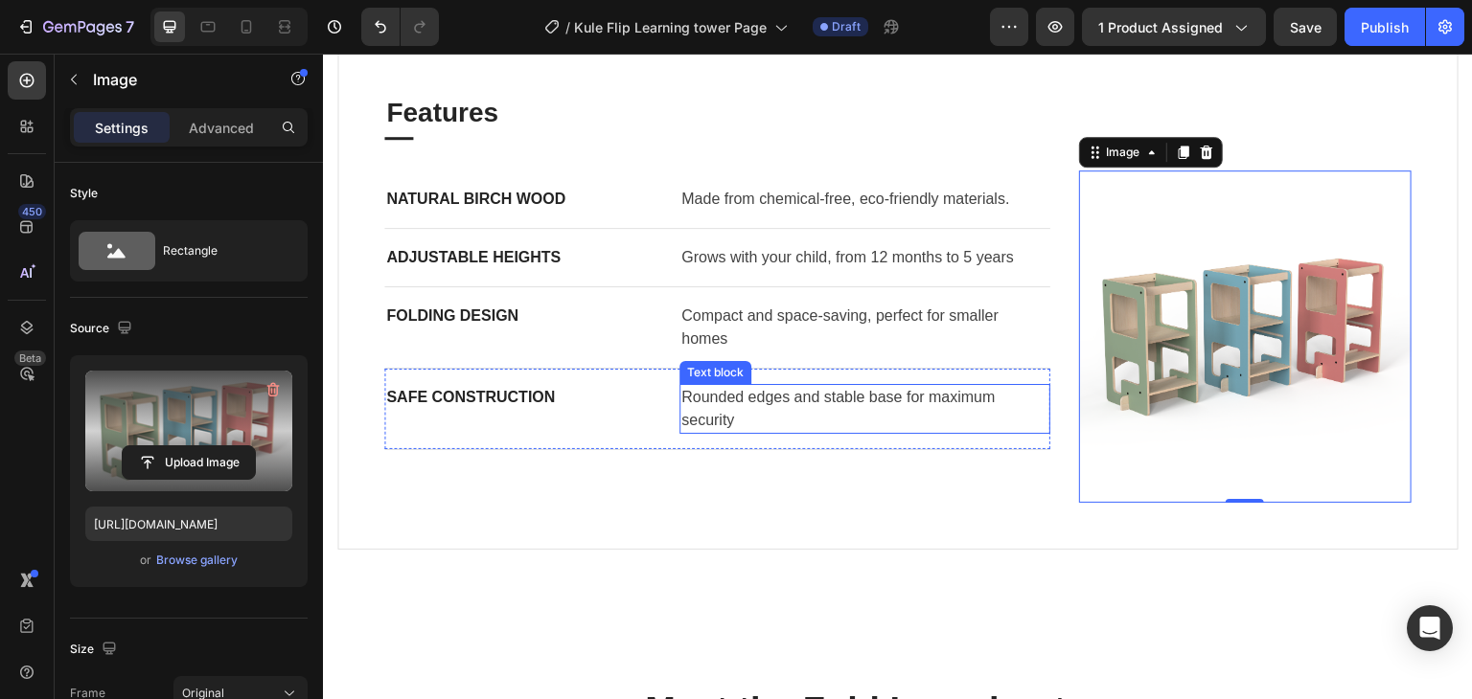
scroll to position [1246, 0]
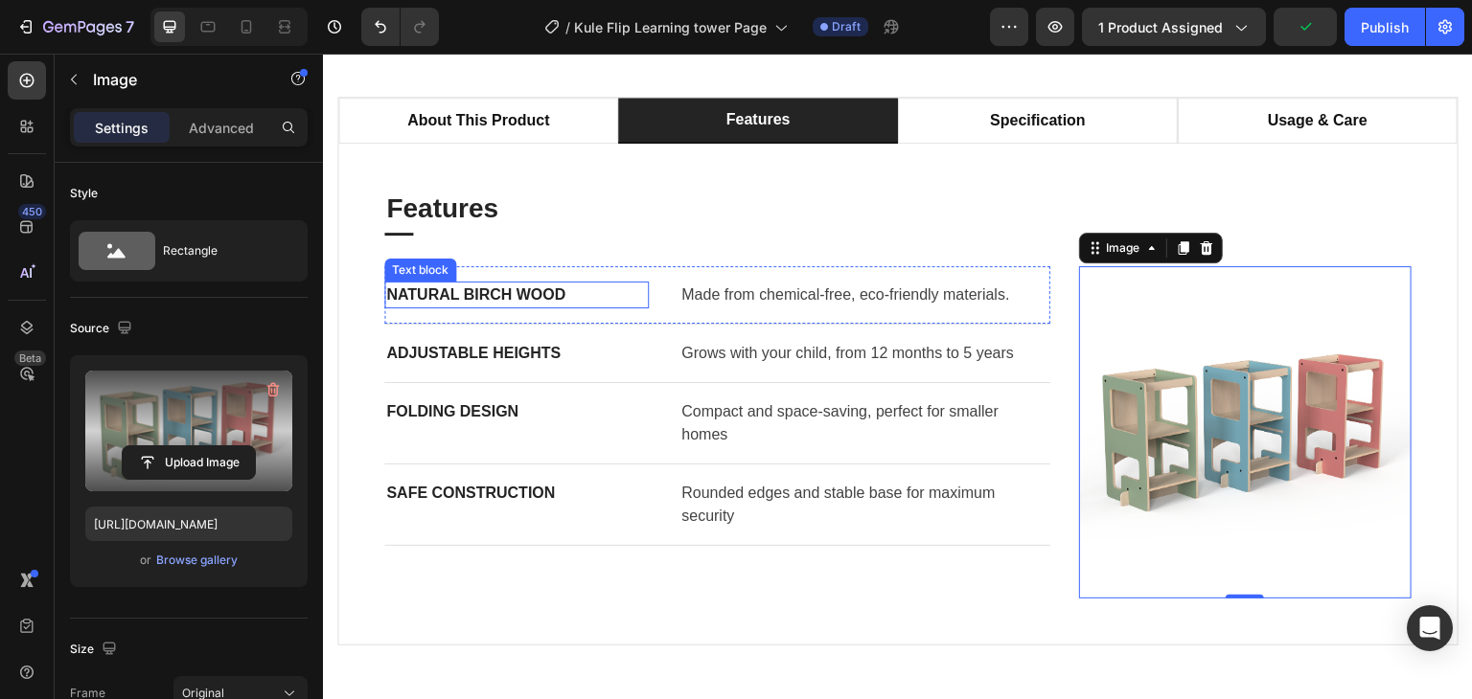
click at [485, 288] on p "Natural Birch Wood" at bounding box center [516, 295] width 261 height 23
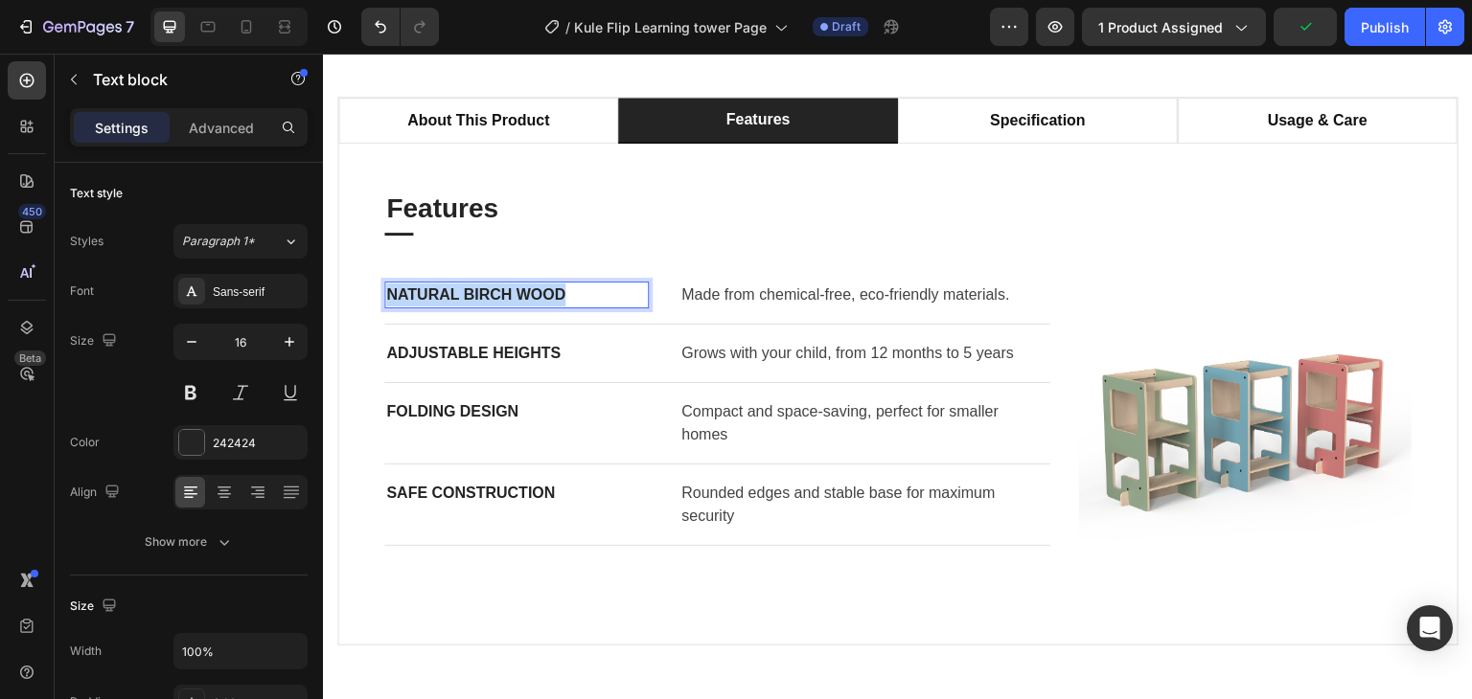
click at [485, 288] on p "Natural Birch Wood" at bounding box center [516, 295] width 261 height 23
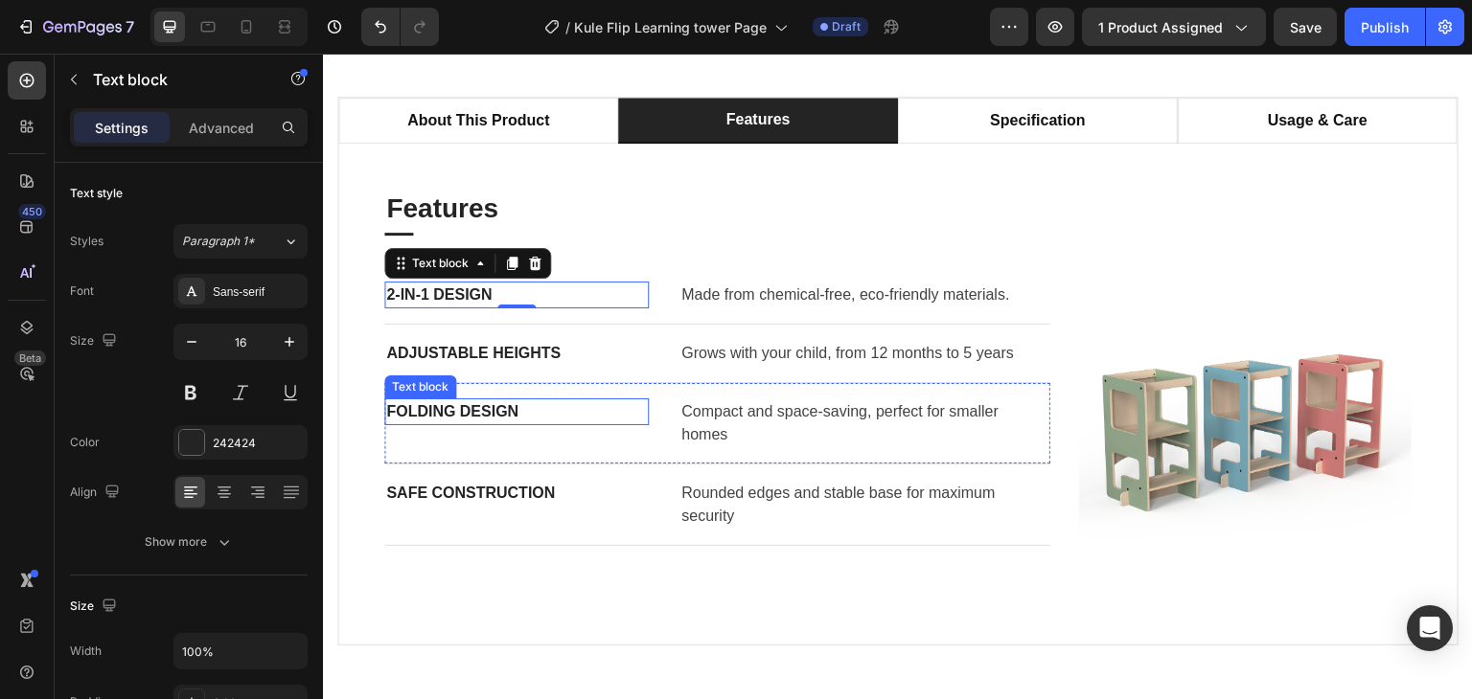
click at [438, 408] on p "Folding Design" at bounding box center [516, 412] width 261 height 23
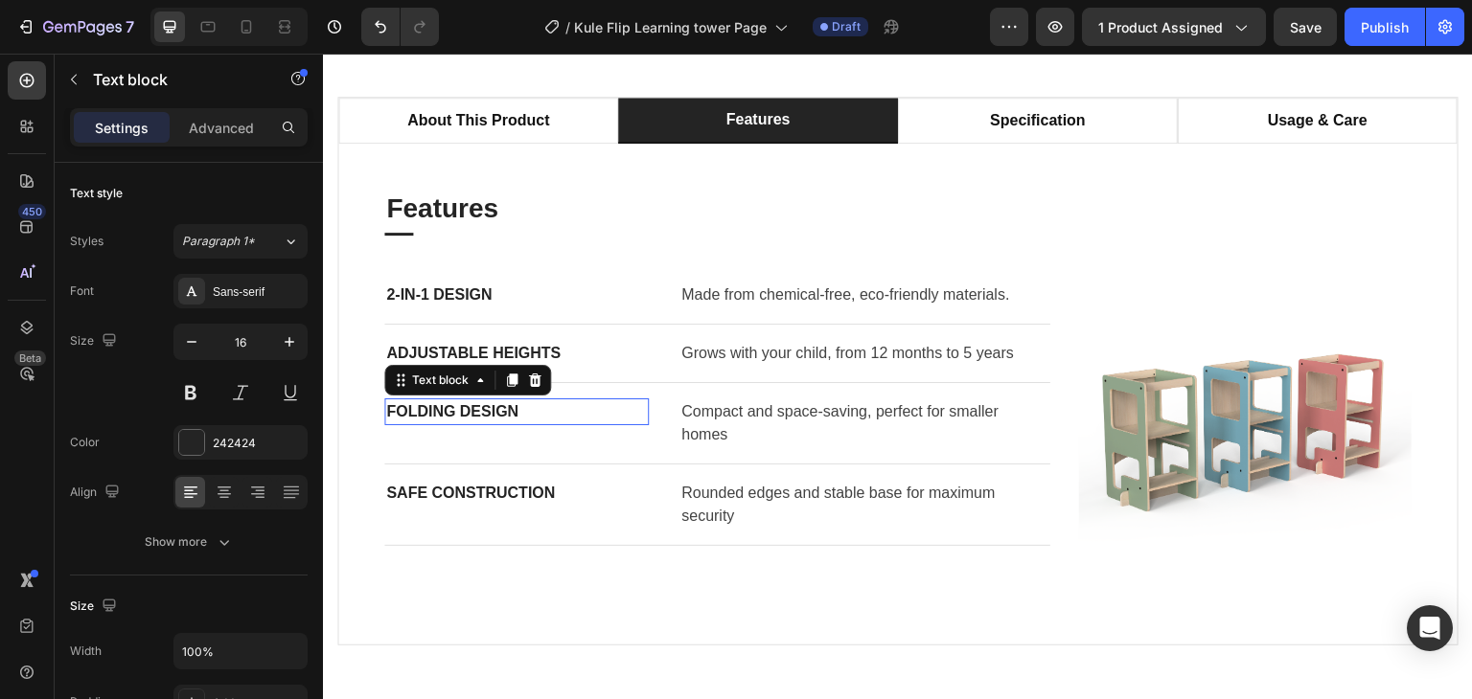
click at [438, 408] on p "Folding Design" at bounding box center [516, 412] width 261 height 23
click at [511, 492] on p "Safe Construction" at bounding box center [516, 493] width 261 height 23
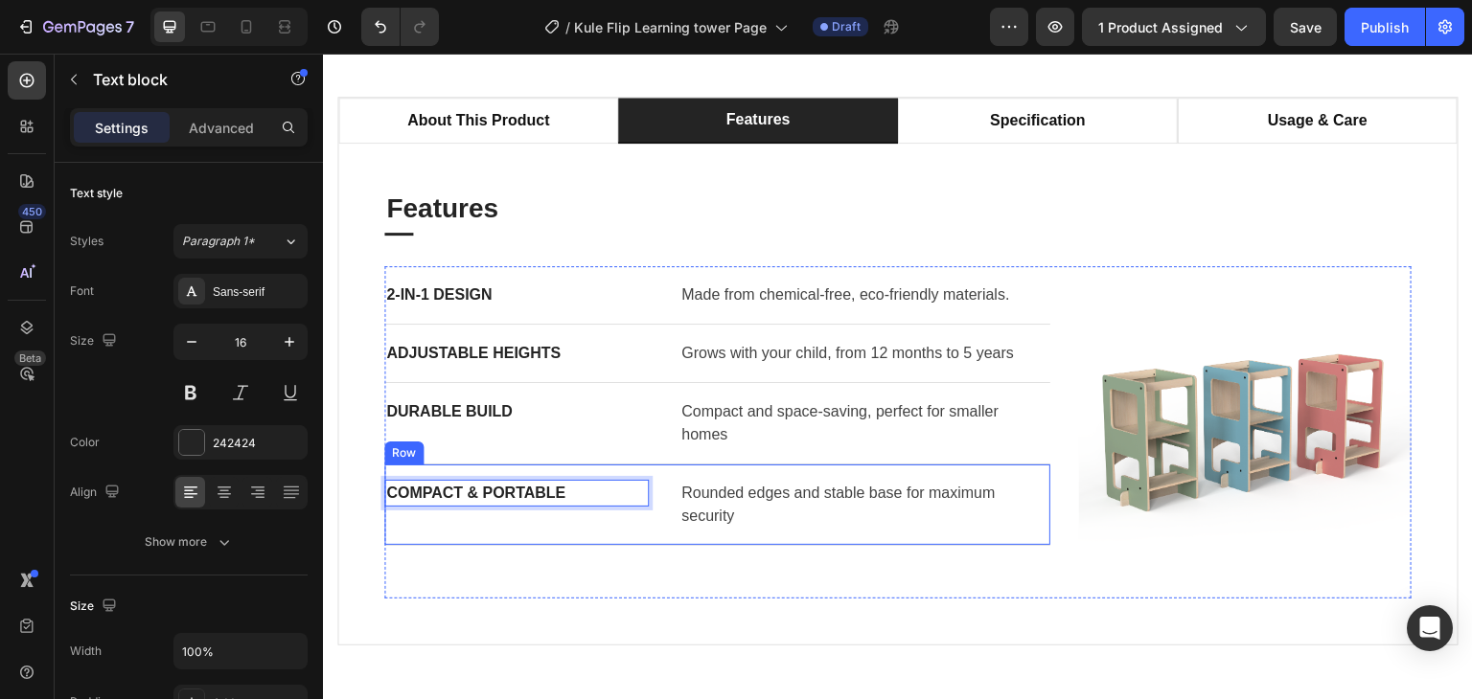
click at [667, 526] on div "Compact & Portable Text block 0 Rounded edges and stable base for maximum secur…" at bounding box center [717, 505] width 666 height 81
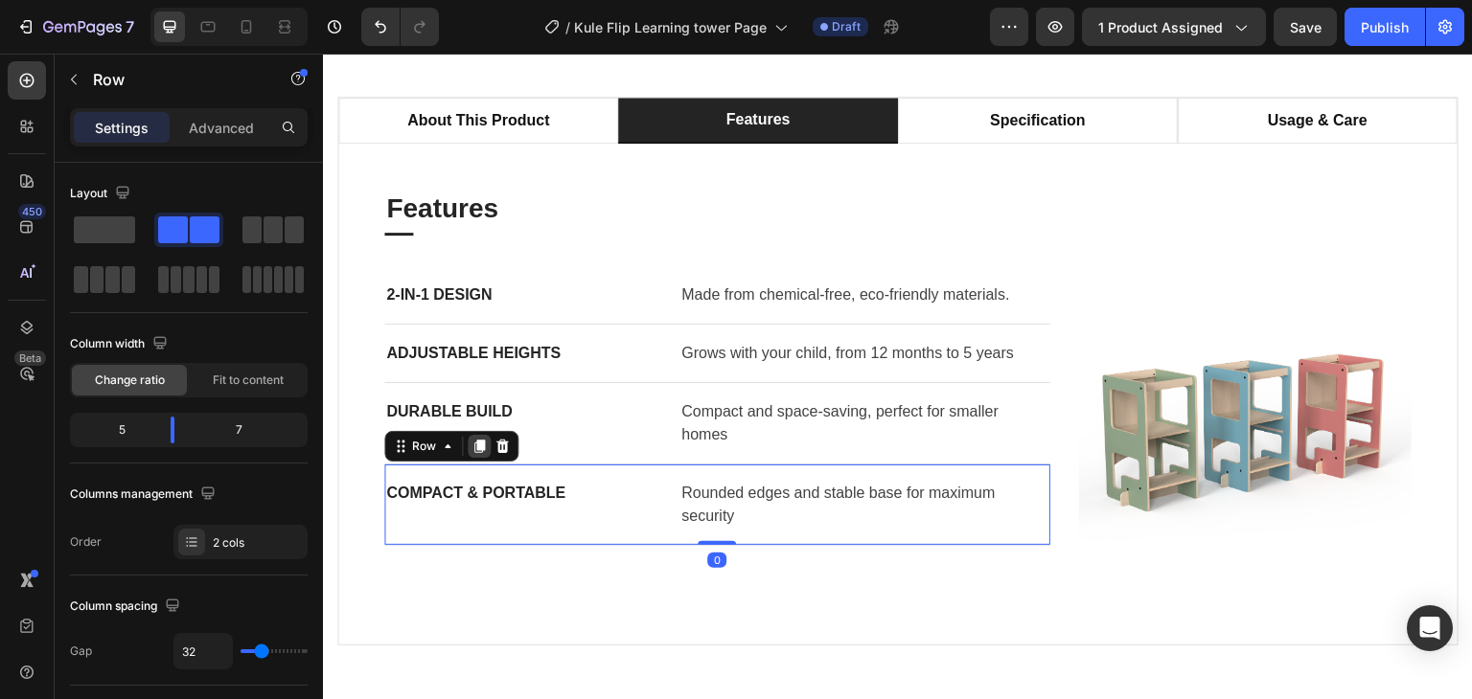
click at [483, 446] on icon at bounding box center [479, 446] width 11 height 13
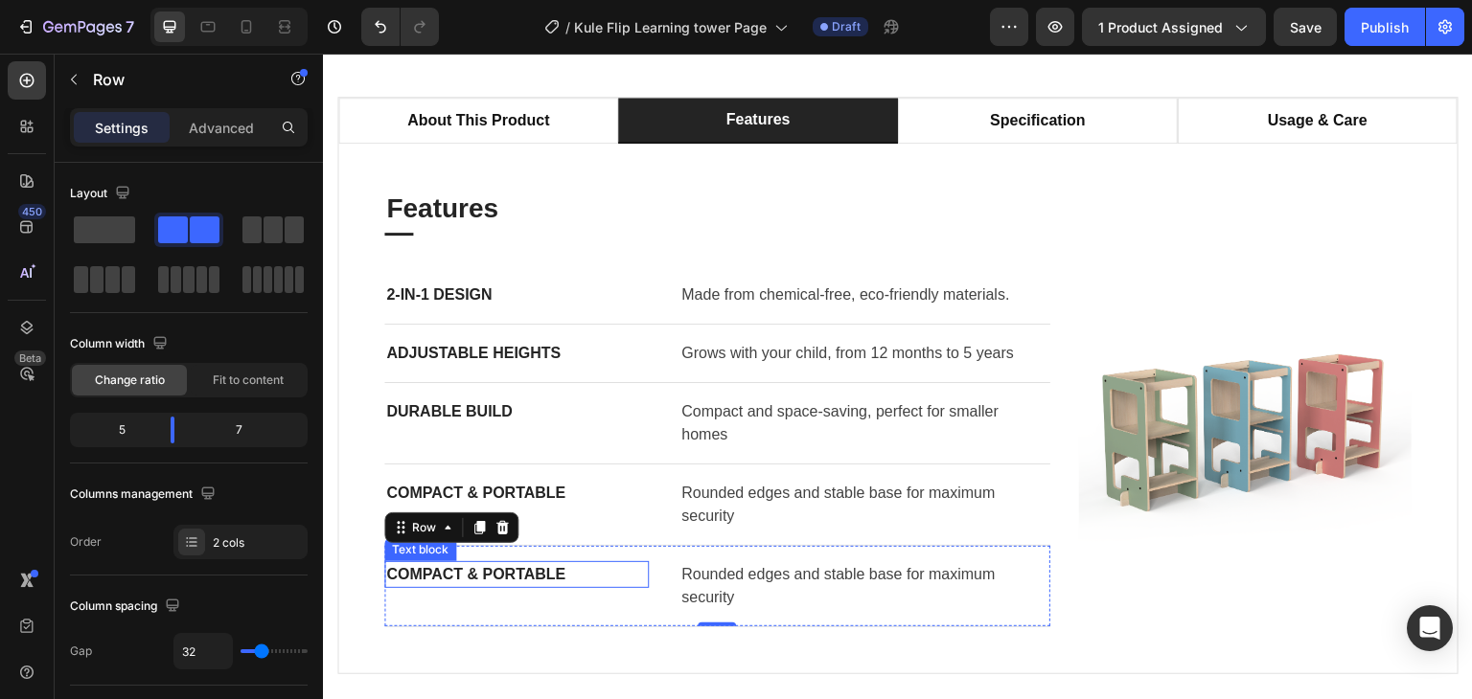
click at [476, 566] on strong "Compact & Portable" at bounding box center [475, 574] width 179 height 16
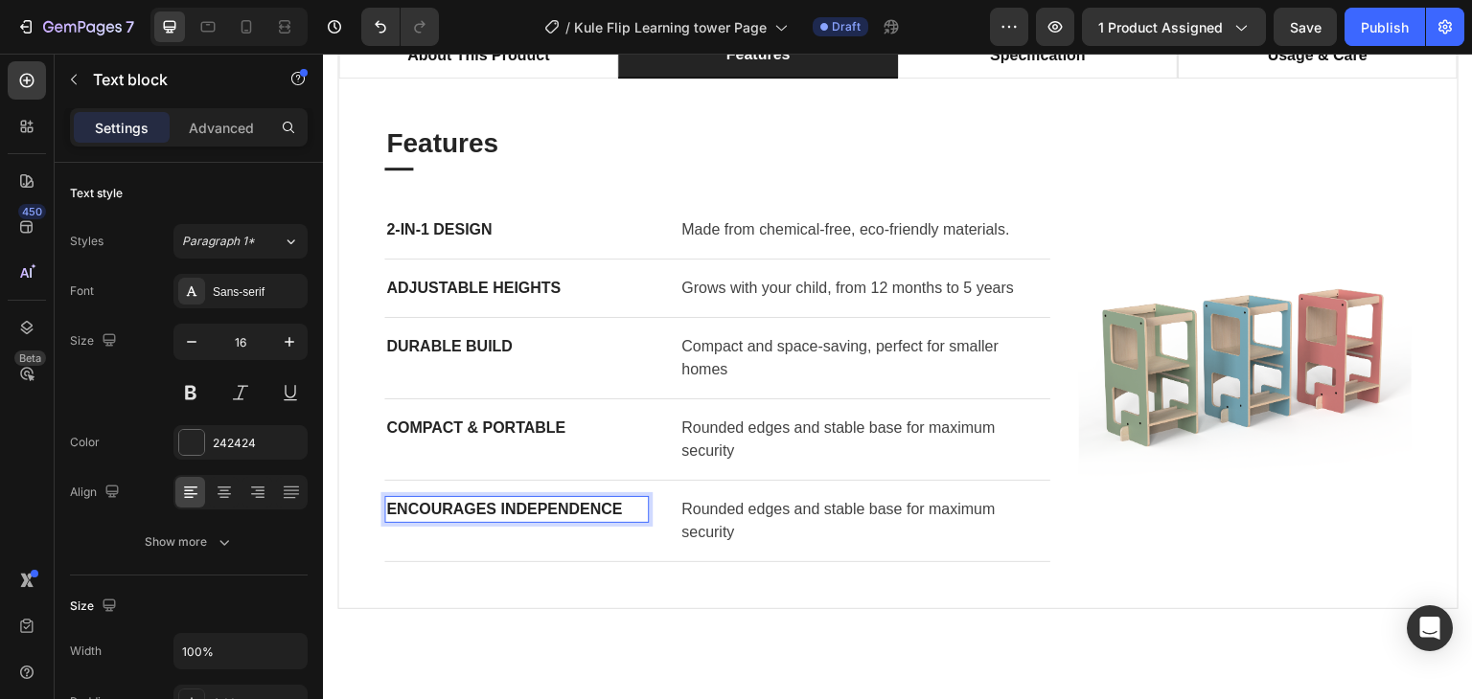
scroll to position [1341, 0]
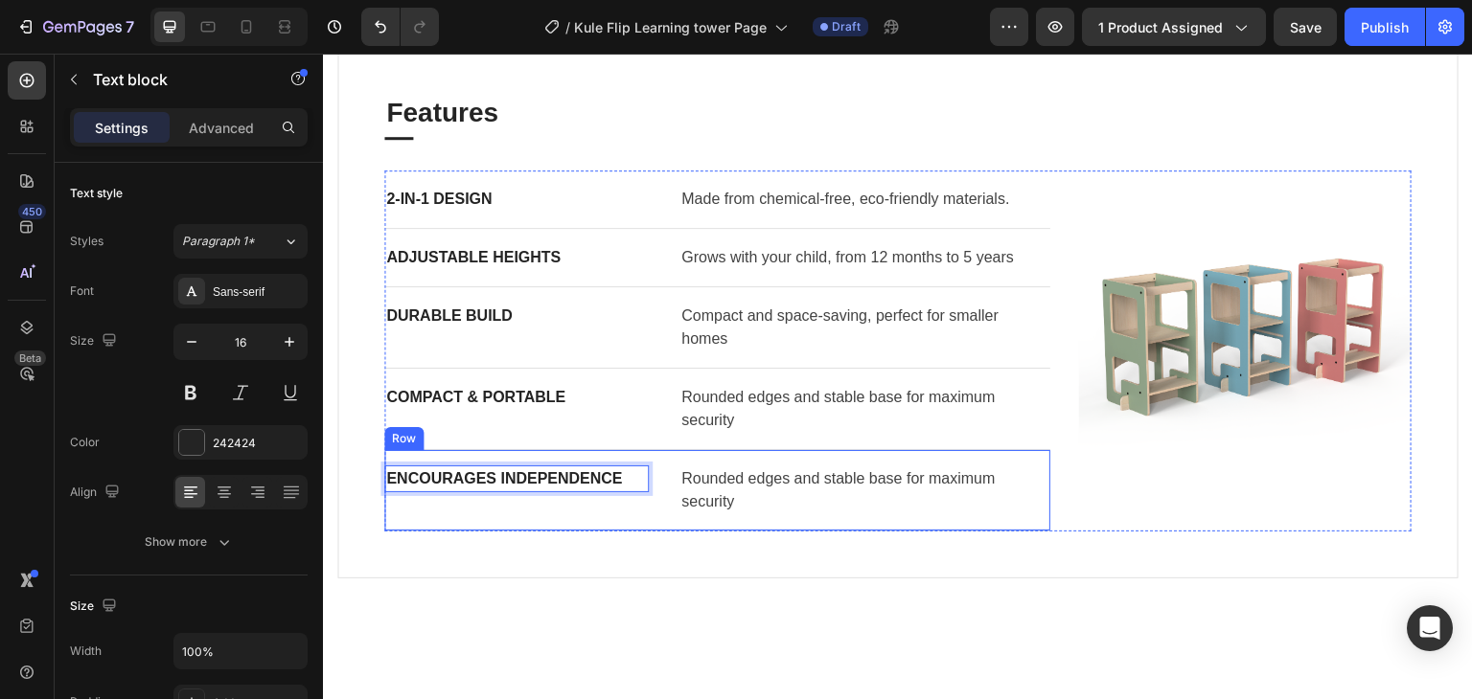
click at [548, 513] on div "Encourages Independence Text block 0 Rounded edges and stable base for maximum …" at bounding box center [717, 490] width 666 height 81
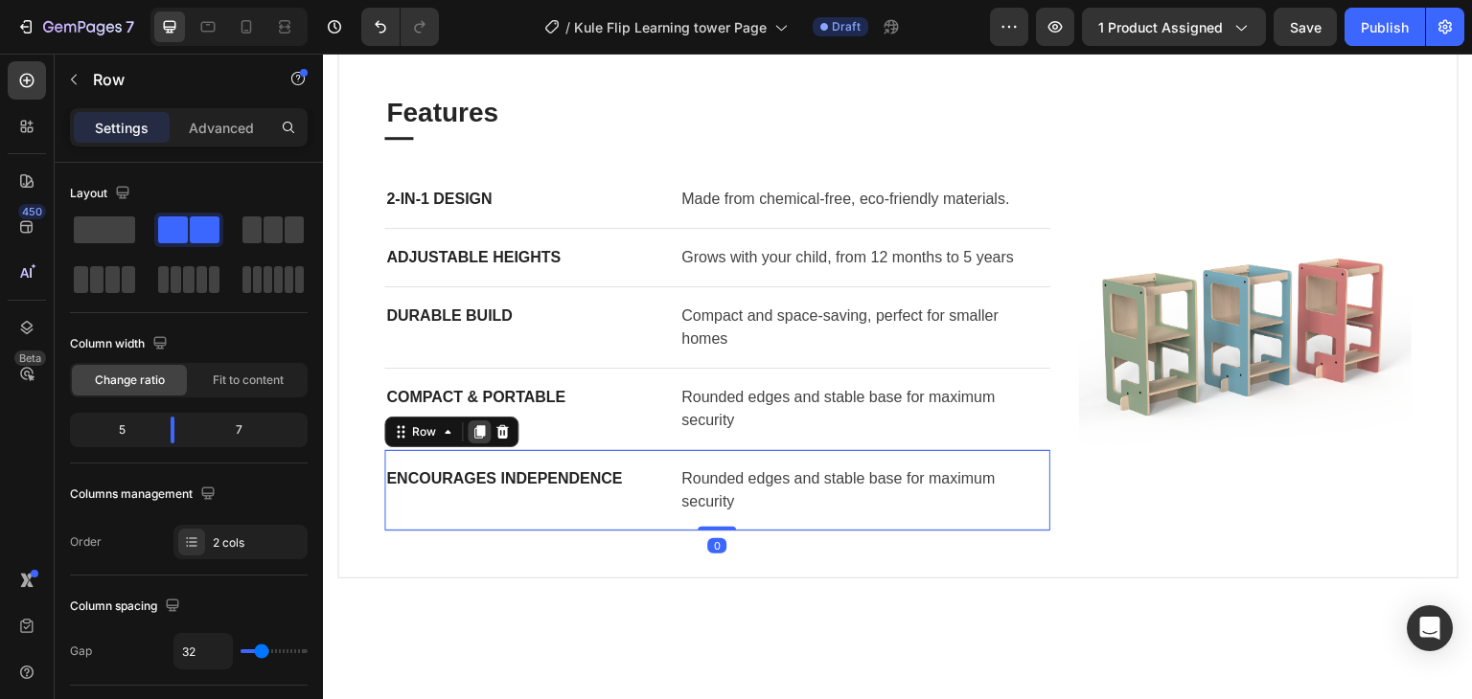
click at [476, 429] on icon at bounding box center [479, 431] width 11 height 13
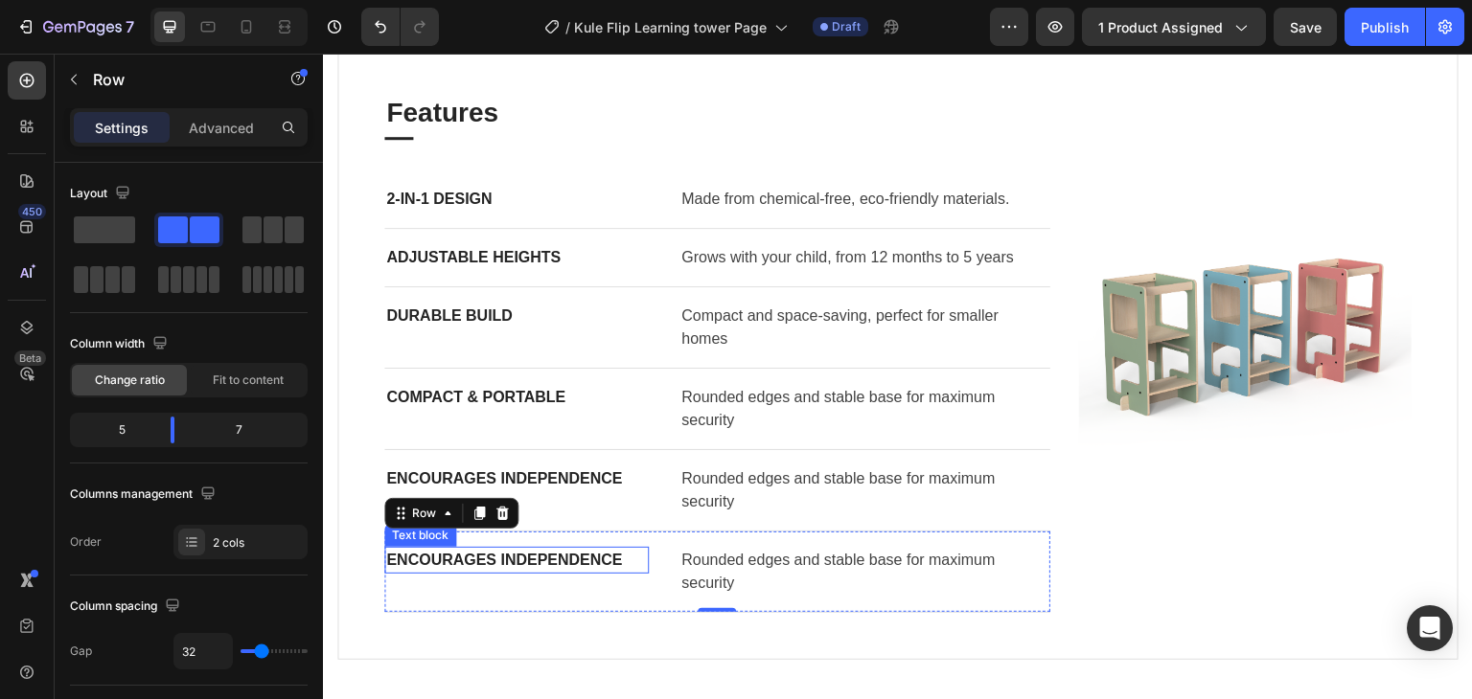
click at [499, 557] on strong "Encourages Independence" at bounding box center [504, 560] width 236 height 16
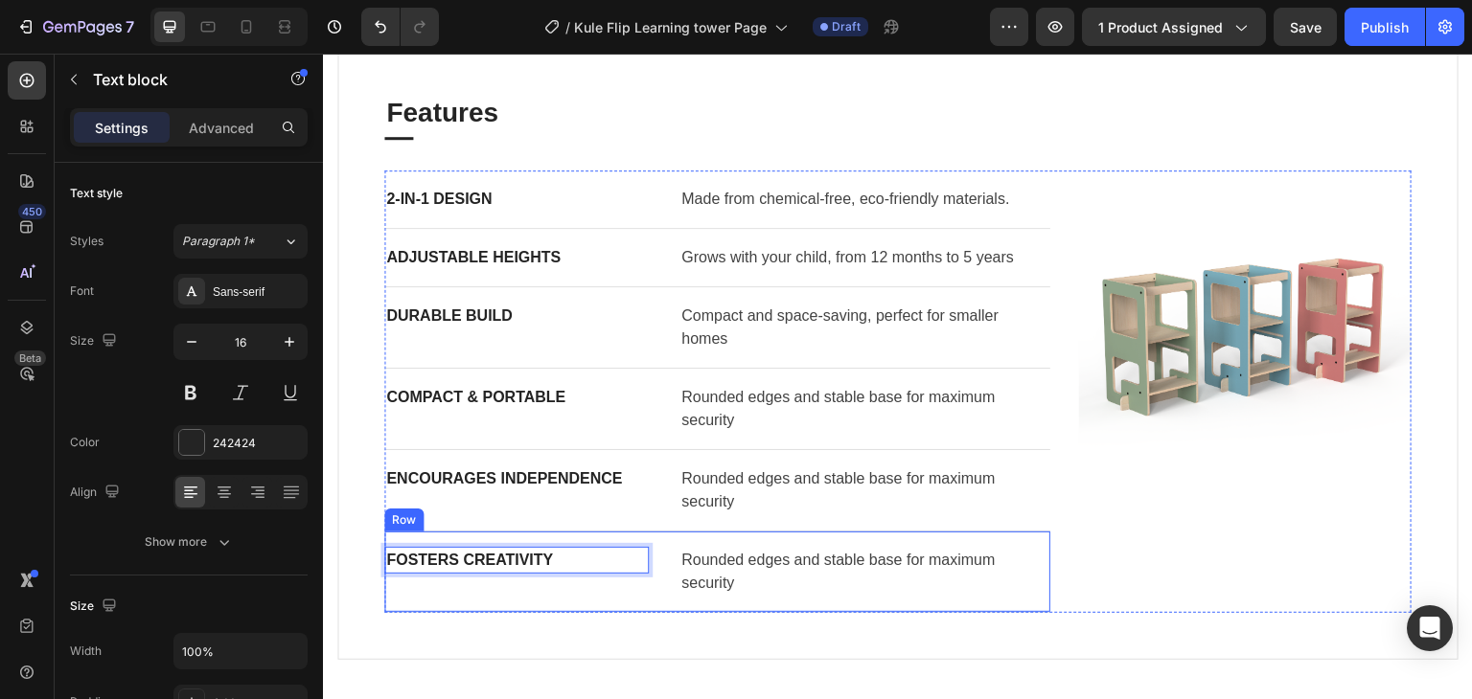
click at [587, 586] on div "Fosters Creativity Text block 0" at bounding box center [516, 572] width 264 height 50
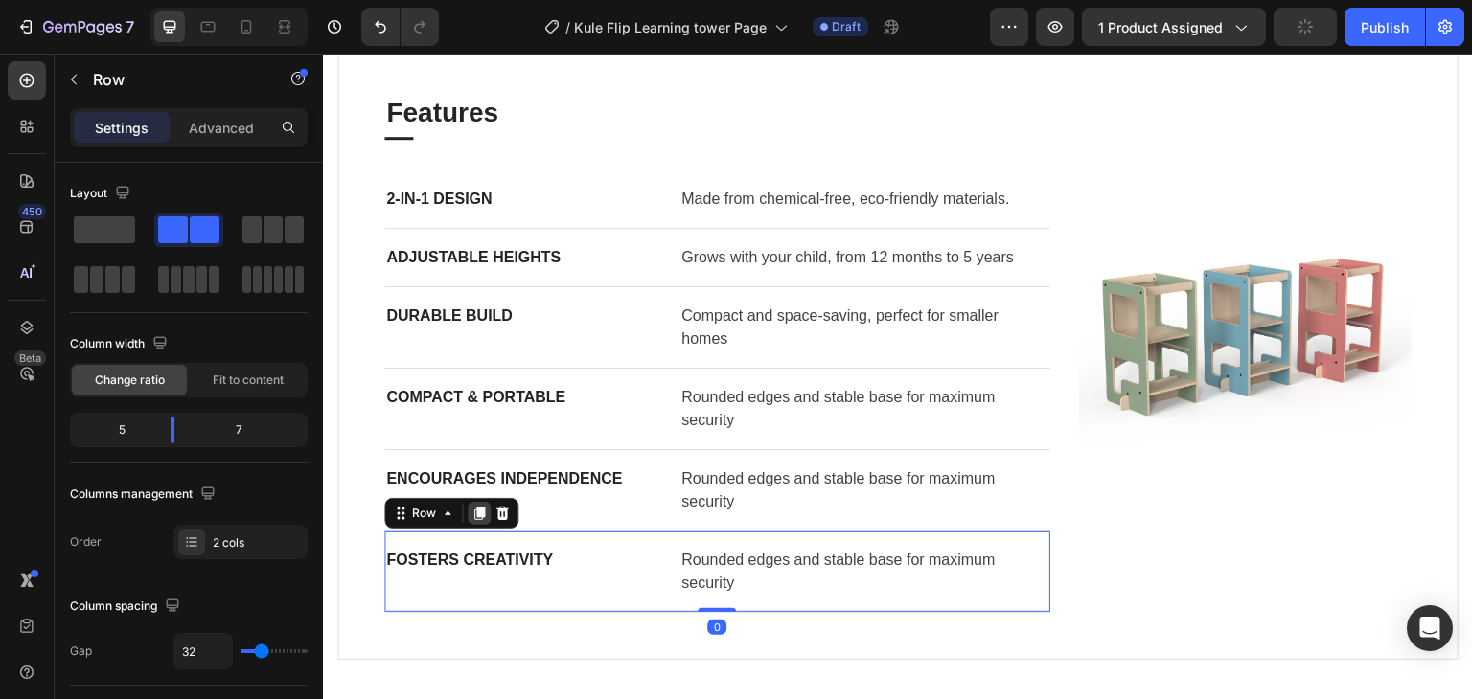
click at [479, 512] on icon at bounding box center [479, 513] width 11 height 13
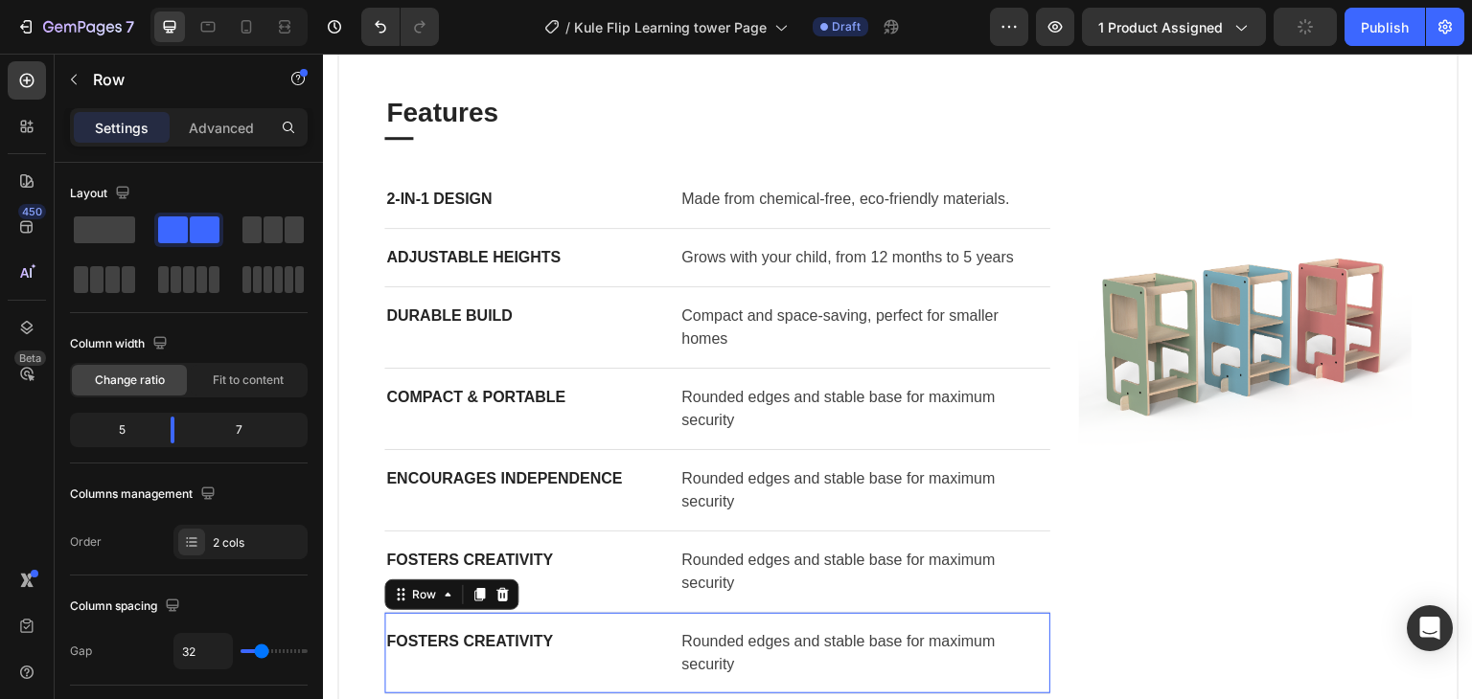
scroll to position [1437, 0]
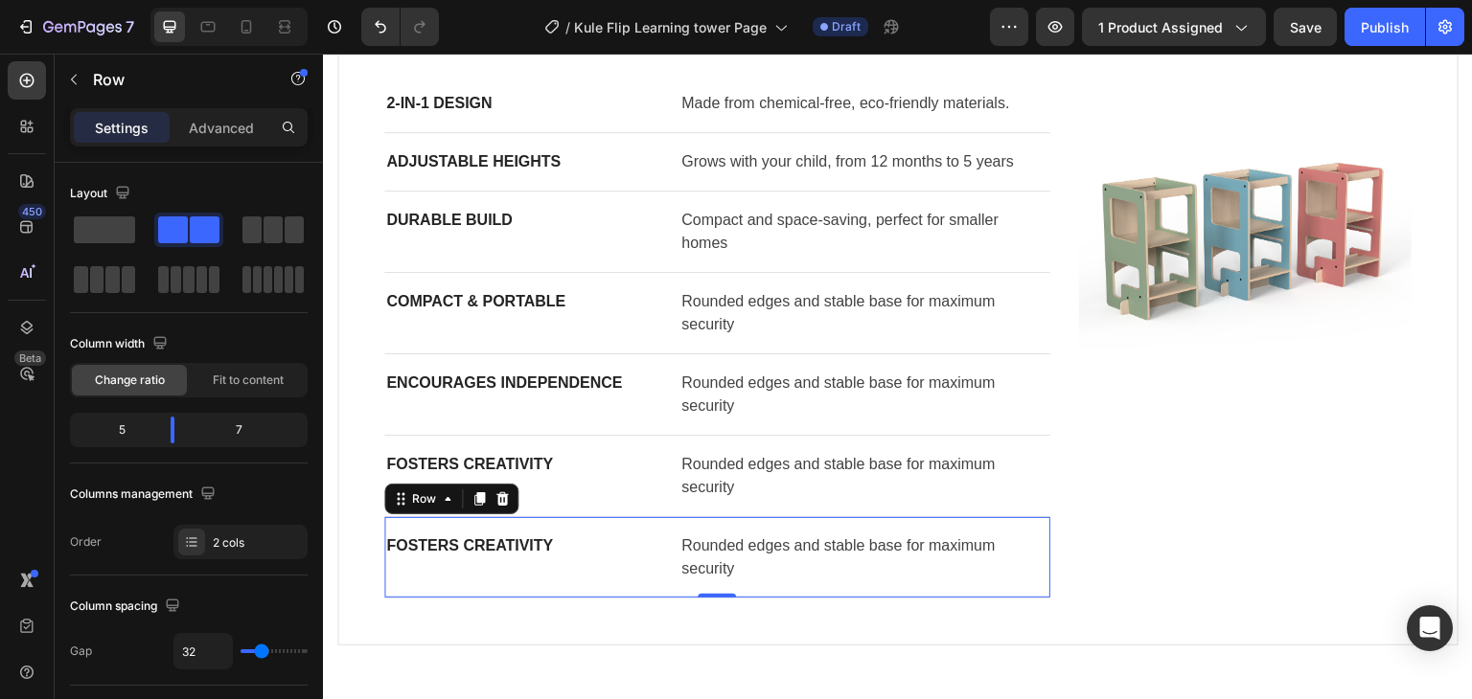
click at [464, 556] on div "Fosters Creativity Text block" at bounding box center [516, 558] width 264 height 50
click at [467, 547] on strong "Fosters Creativity" at bounding box center [469, 546] width 167 height 16
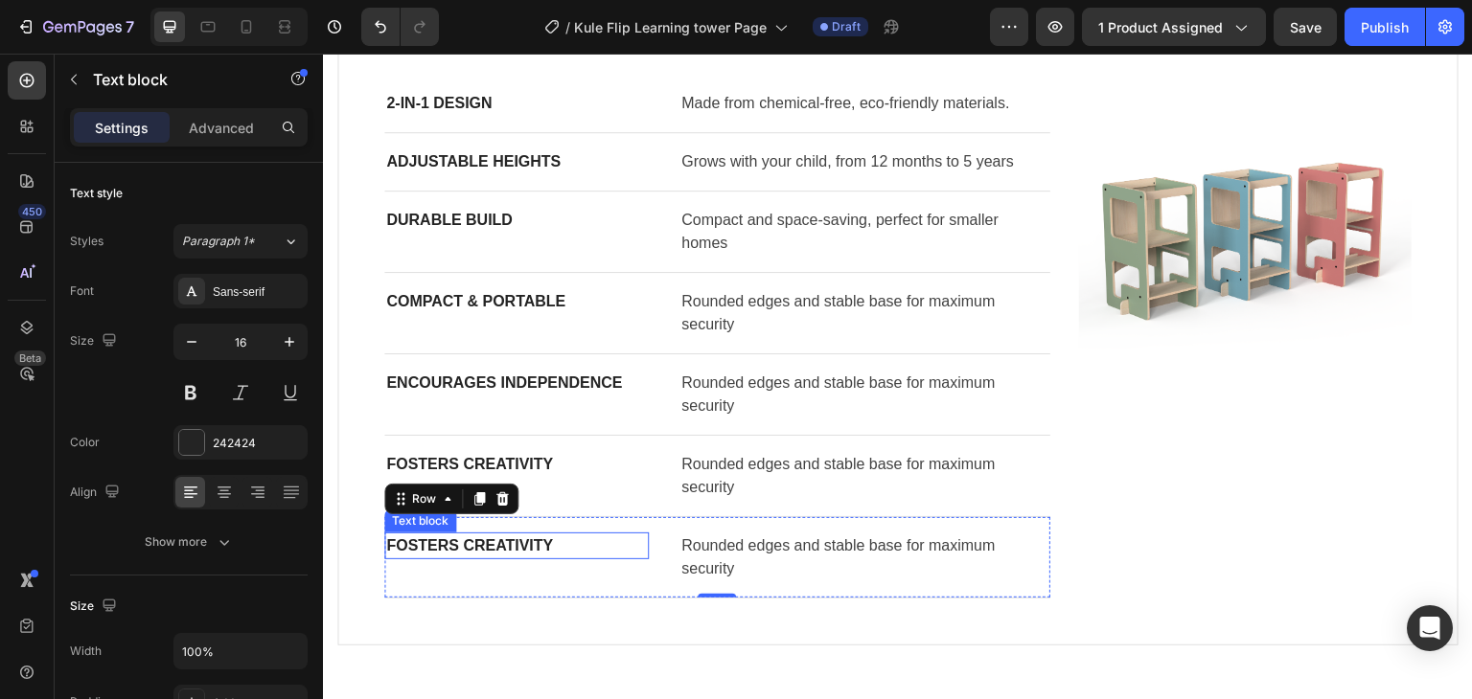
click at [467, 547] on strong "Fosters Creativity" at bounding box center [469, 546] width 167 height 16
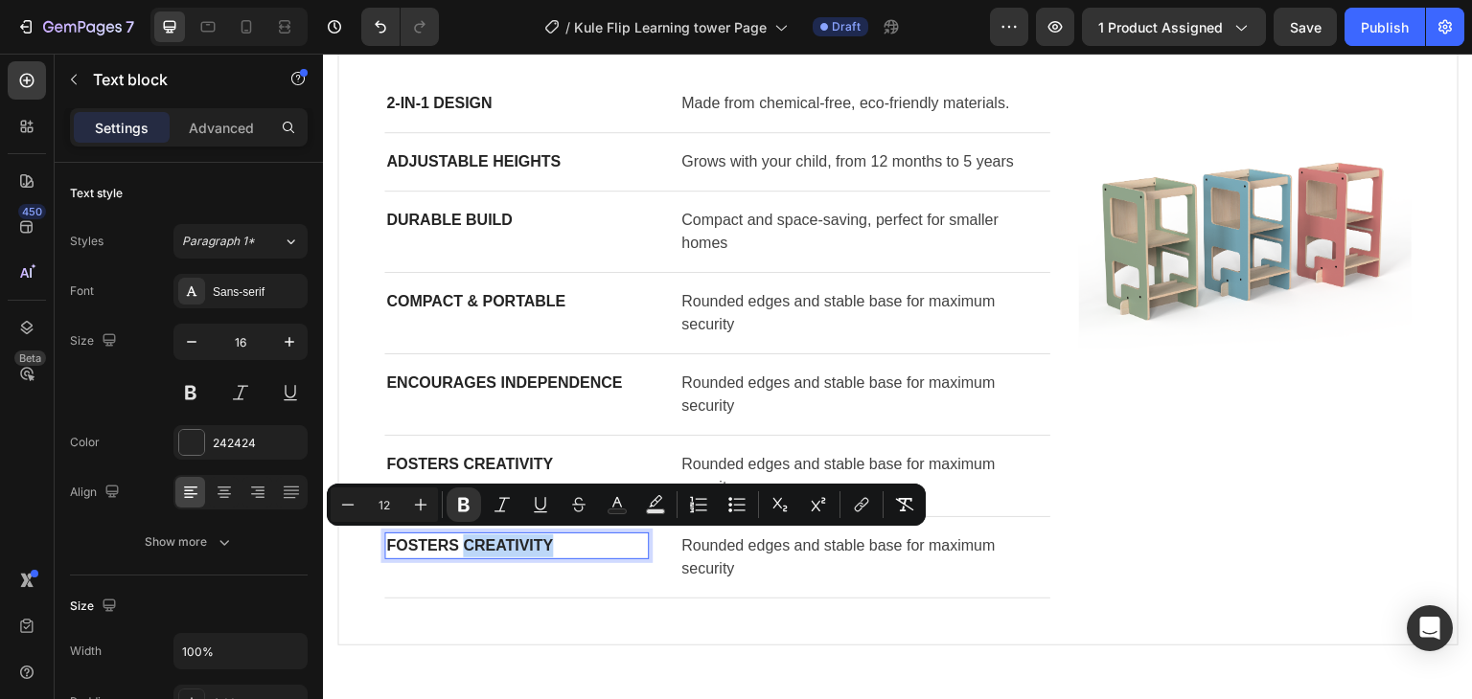
click at [467, 547] on strong "Fosters Creativity" at bounding box center [469, 546] width 167 height 16
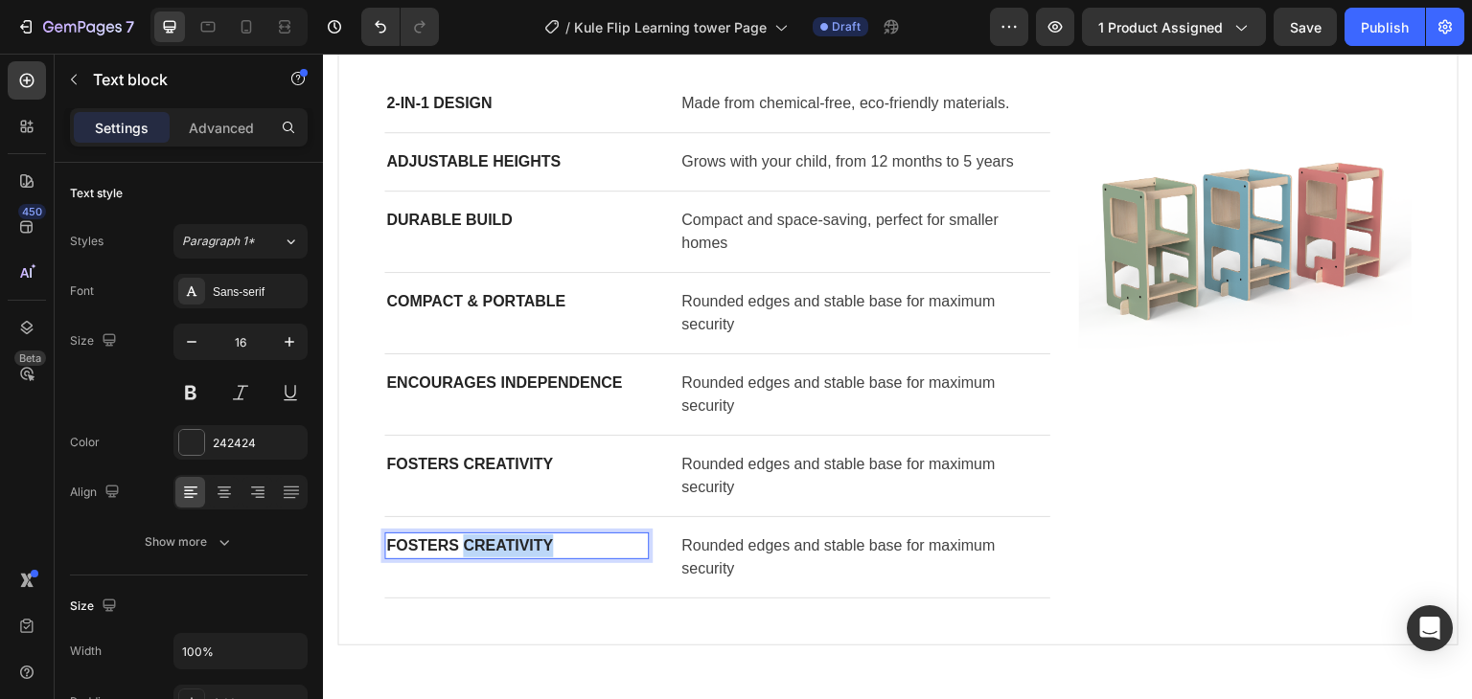
click at [467, 547] on strong "Fosters Creativity" at bounding box center [469, 546] width 167 height 16
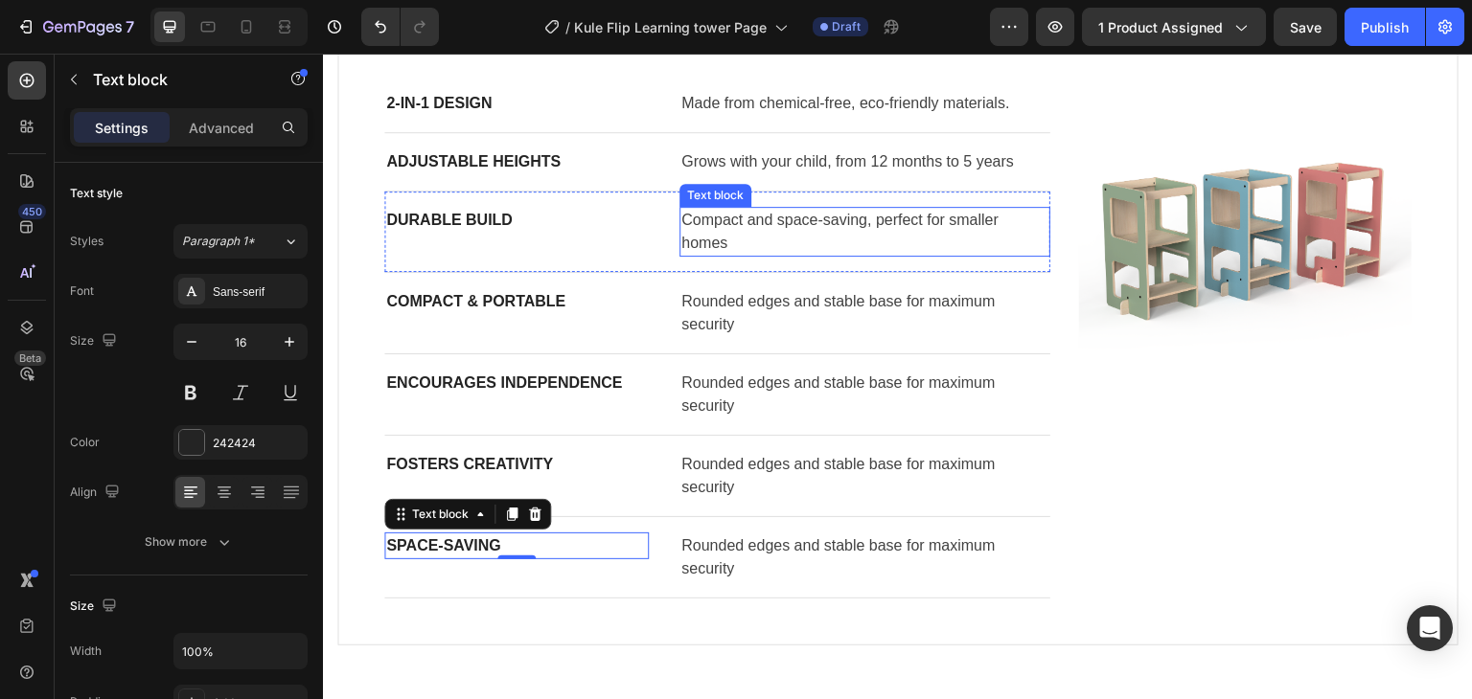
scroll to position [1341, 0]
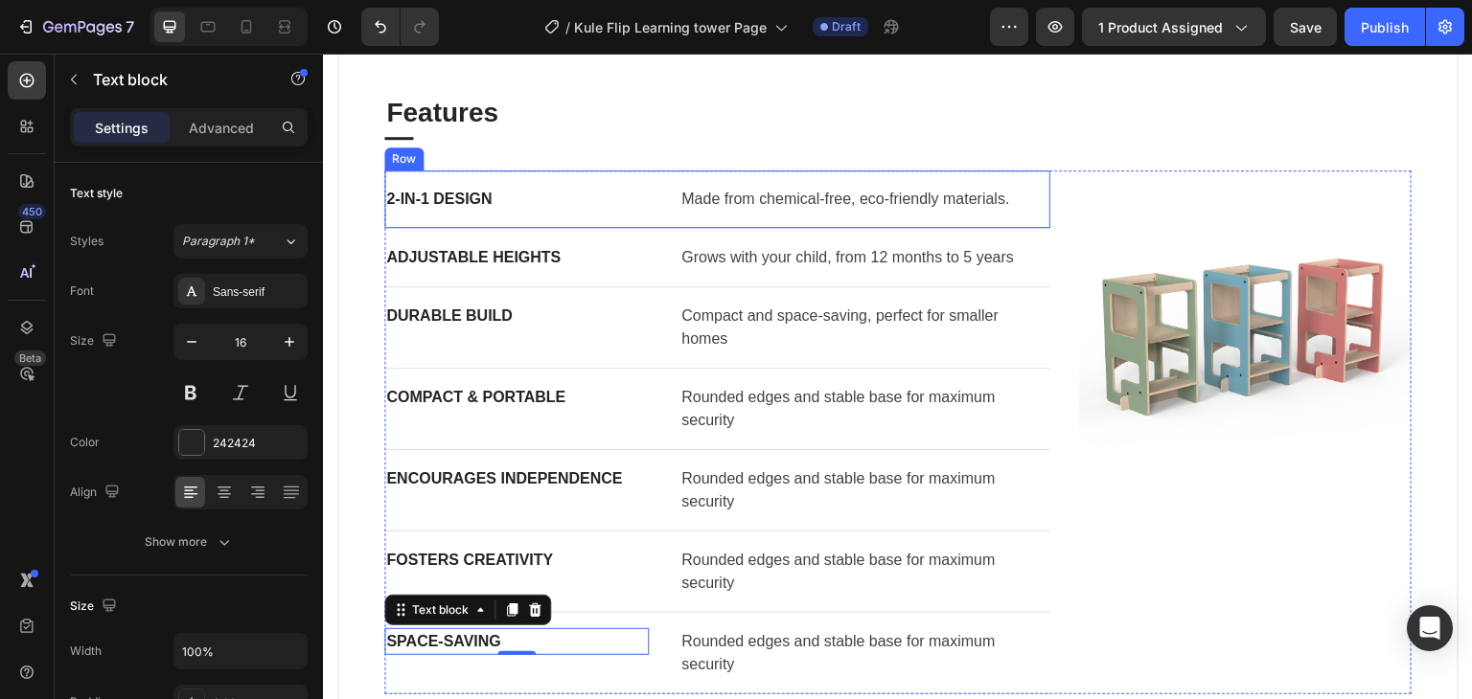
click at [793, 206] on p "Made from chemical-free, eco-friendly materials." at bounding box center [864, 199] width 367 height 23
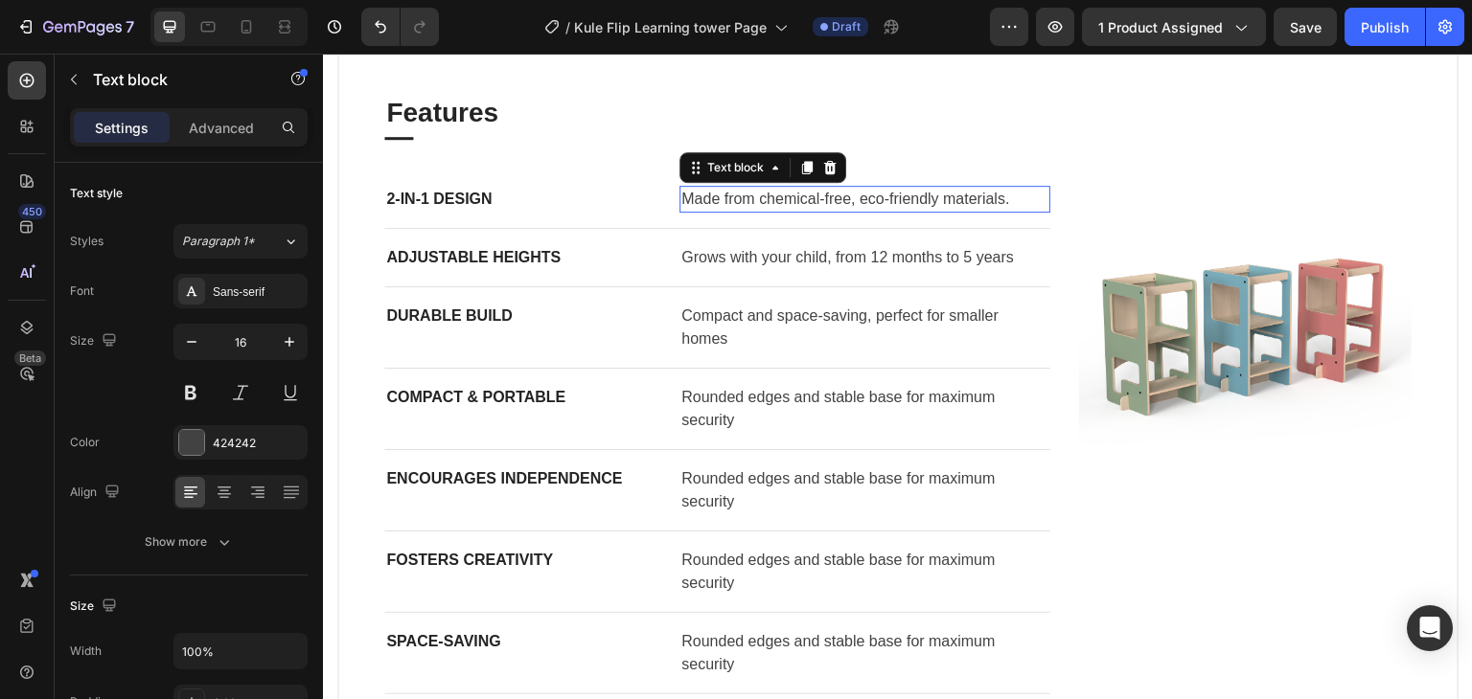
click at [793, 206] on p "Made from chemical-free, eco-friendly materials." at bounding box center [864, 199] width 367 height 23
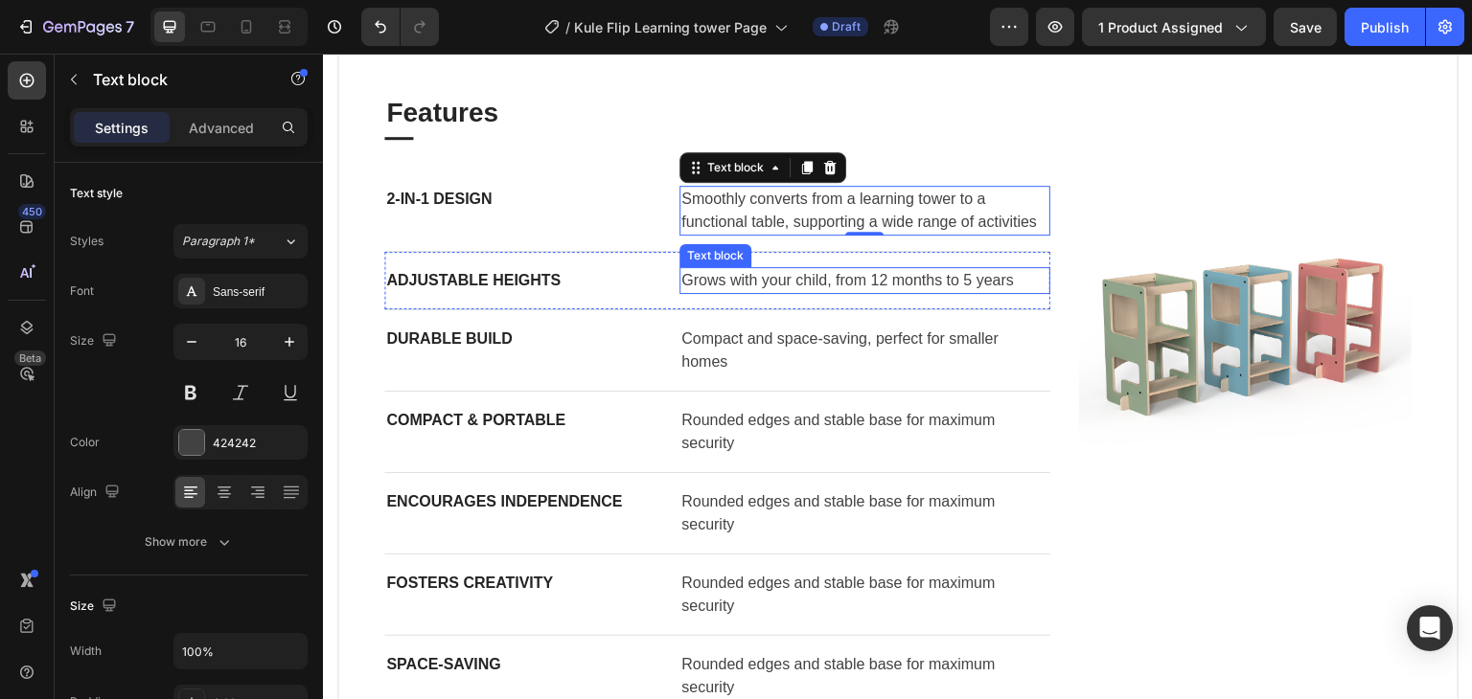
click at [741, 285] on p "Grows with your child, from 12 months to 5 years" at bounding box center [864, 280] width 367 height 23
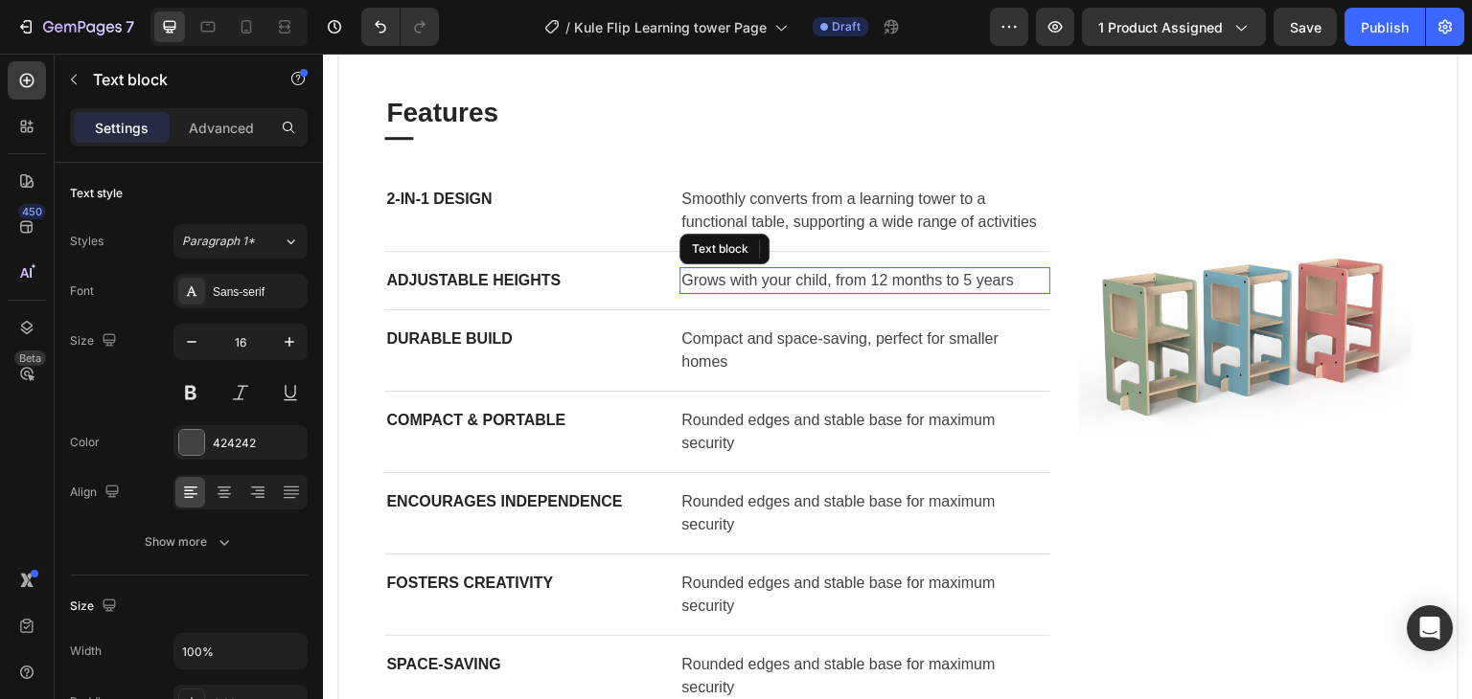
click at [741, 285] on p "Grows with your child, from 12 months to 5 years" at bounding box center [864, 280] width 367 height 23
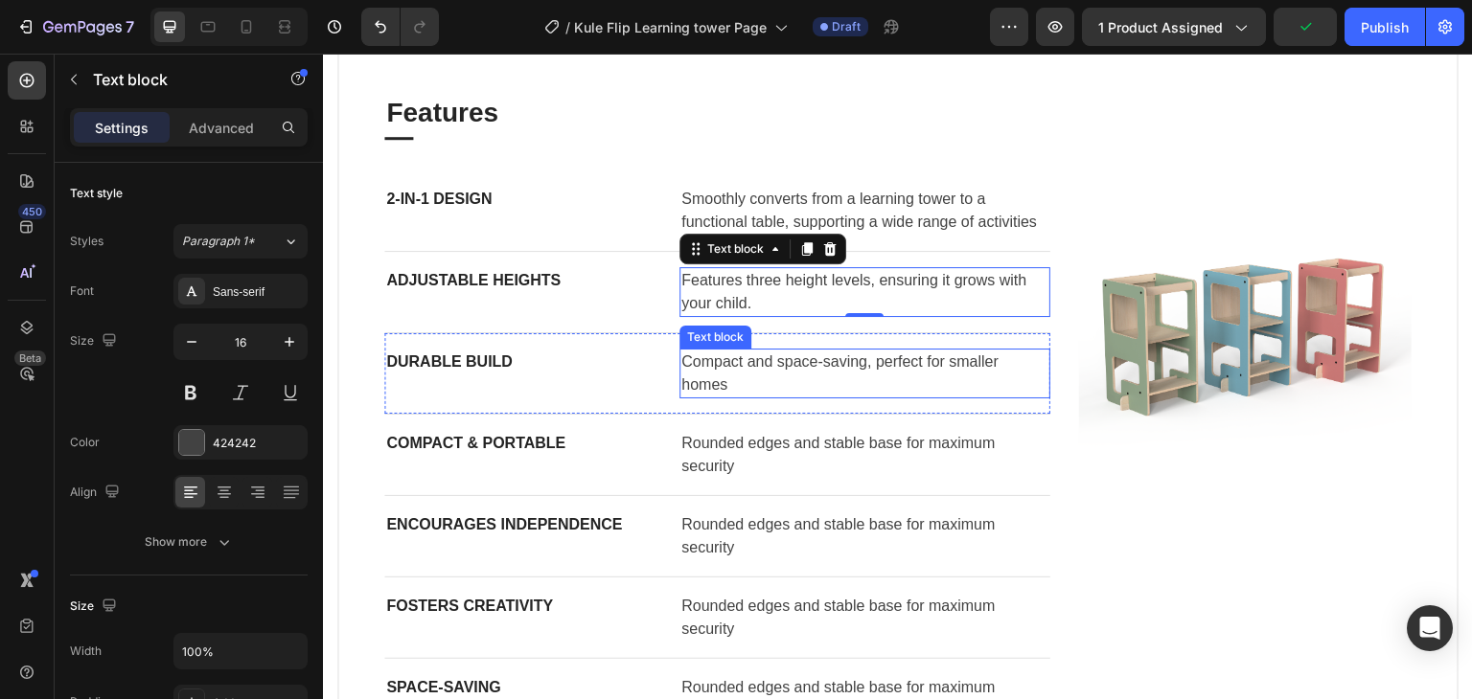
click at [797, 362] on p "Compact and space-saving, perfect for smaller homes" at bounding box center [864, 374] width 367 height 46
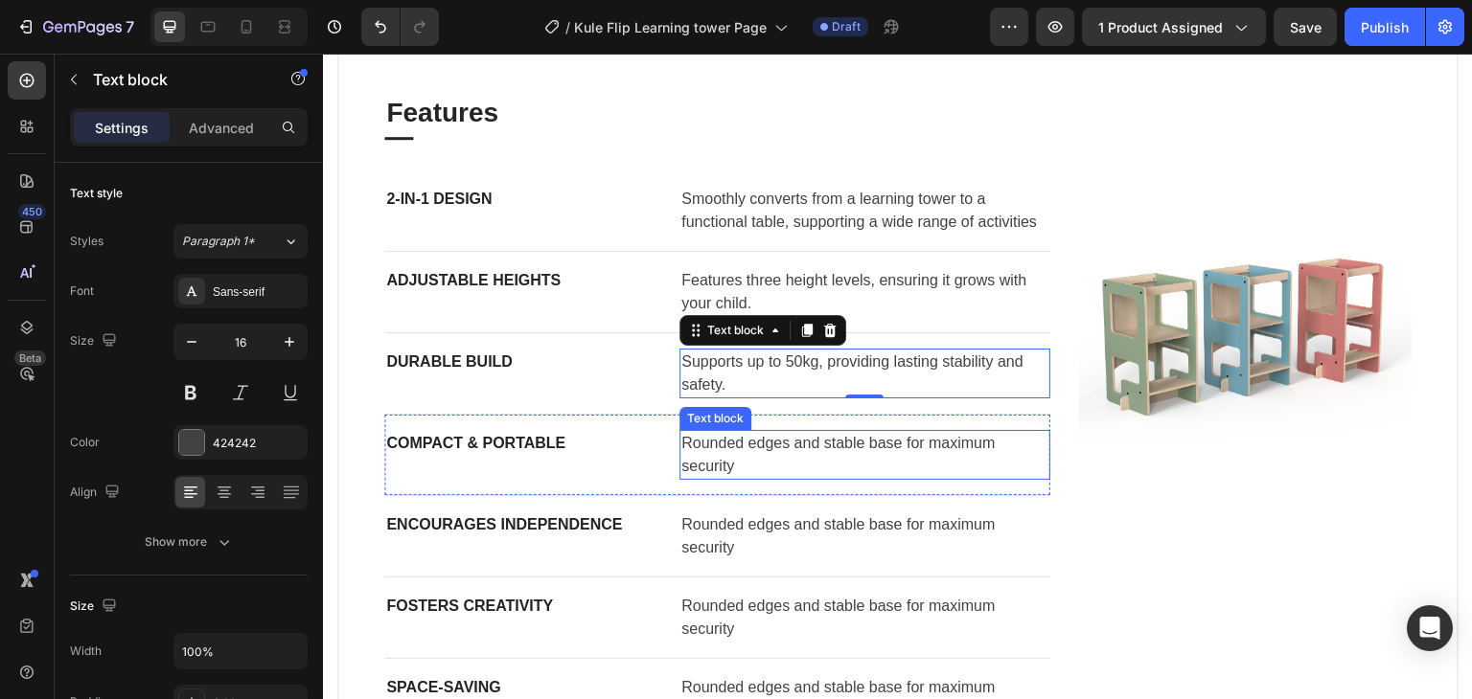
click at [752, 441] on p "Rounded edges and stable base for maximum security" at bounding box center [864, 455] width 367 height 46
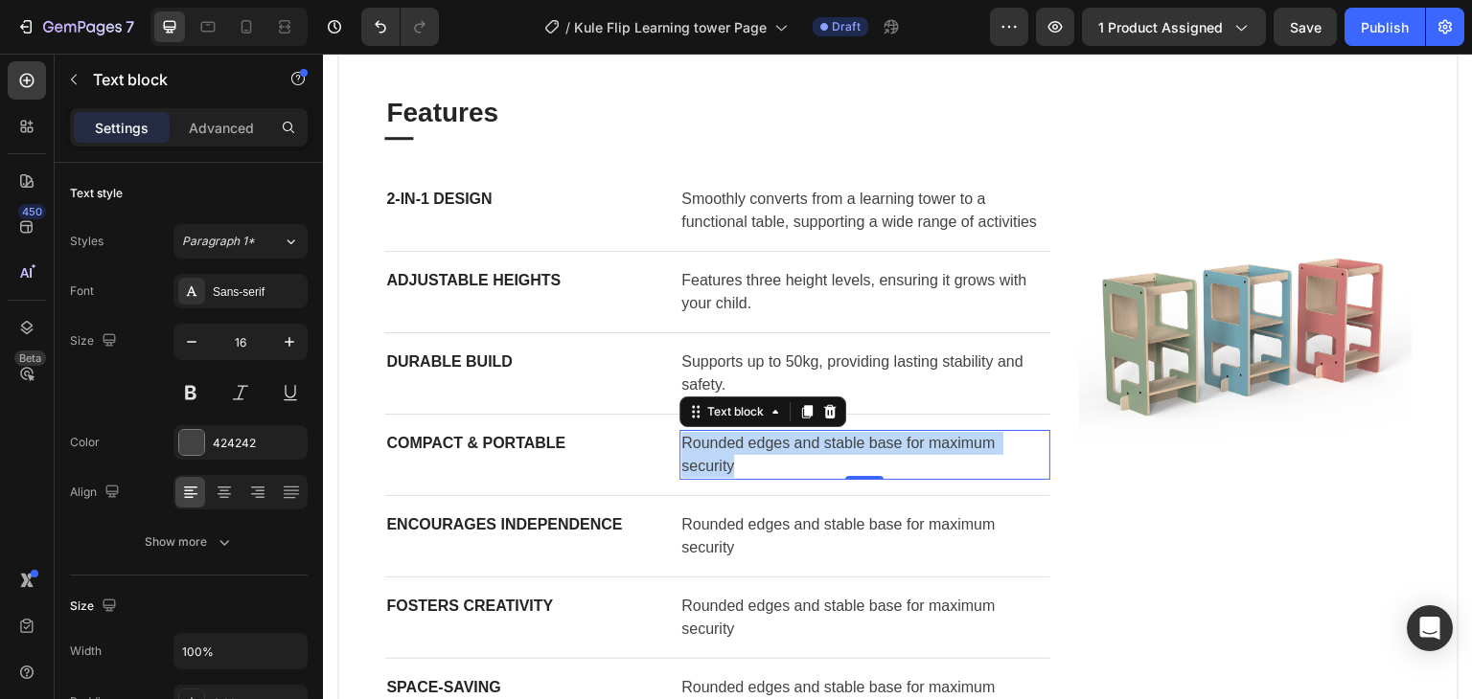
click at [752, 441] on p "Rounded edges and stable base for maximum security" at bounding box center [864, 455] width 367 height 46
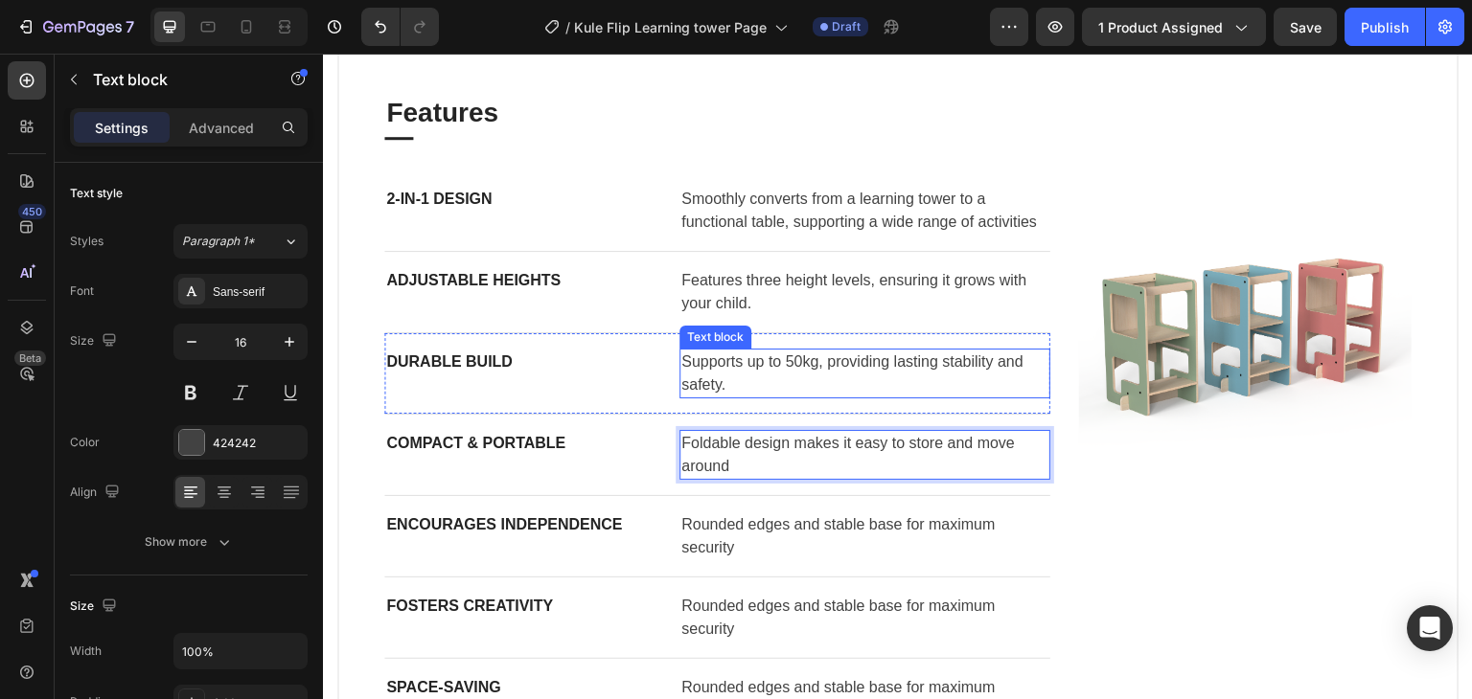
click at [740, 390] on p "Supports up to 50kg, providing lasting stability and safety." at bounding box center [864, 374] width 367 height 46
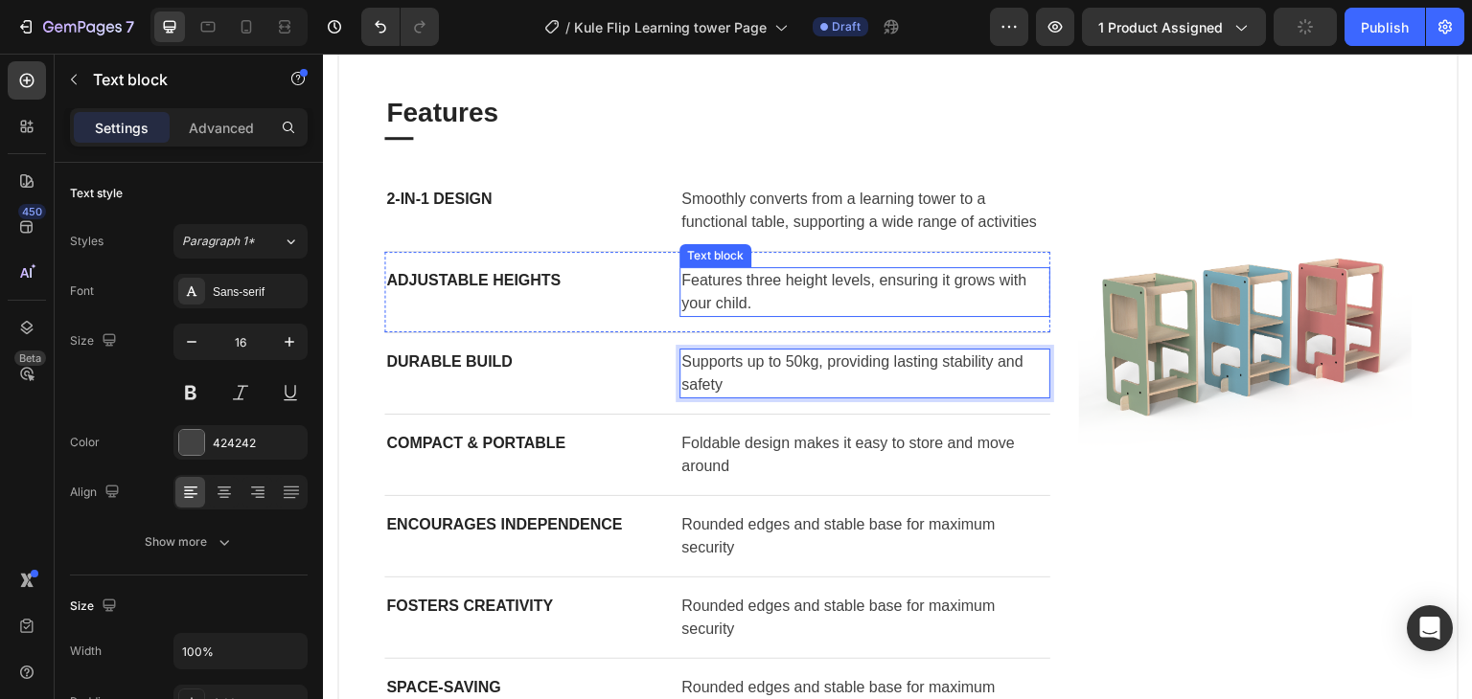
click at [770, 297] on p "Features three height levels, ensuring it grows with your child." at bounding box center [864, 292] width 367 height 46
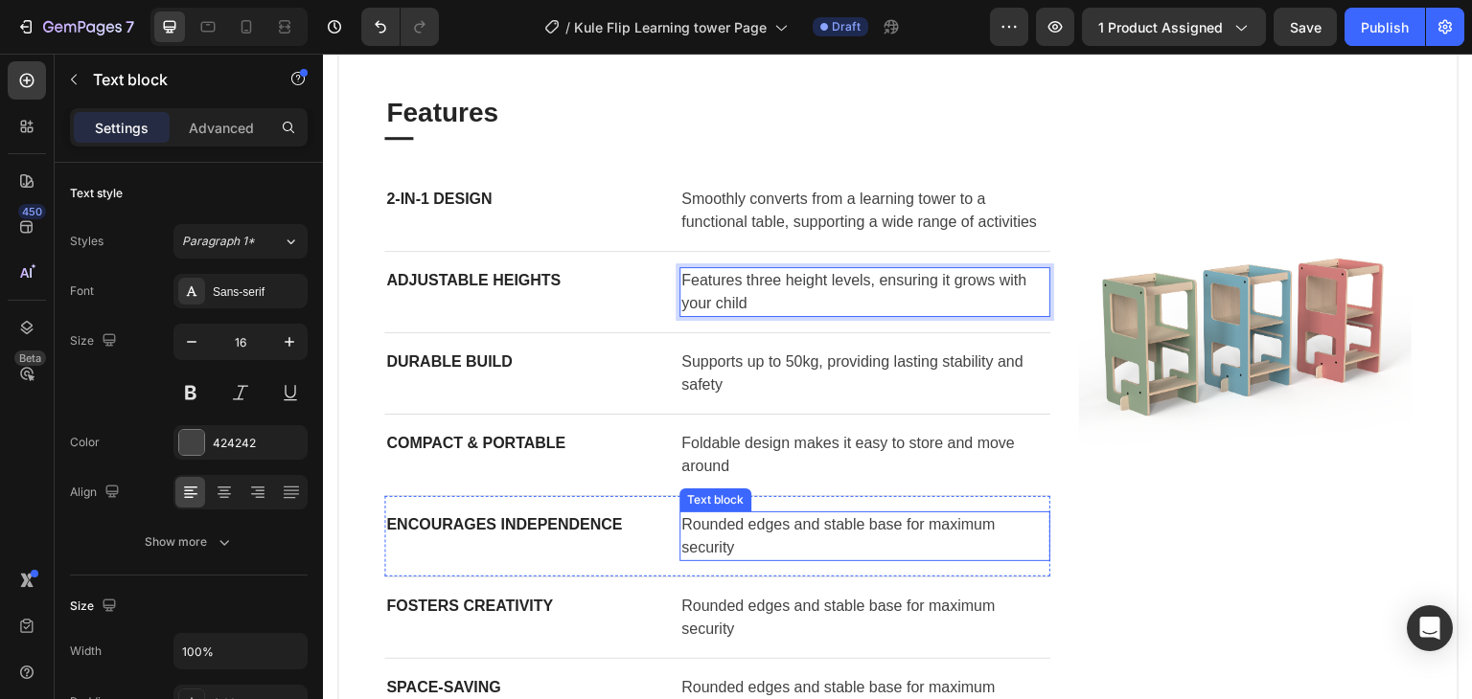
click at [733, 528] on p "Rounded edges and stable base for maximum security" at bounding box center [864, 537] width 367 height 46
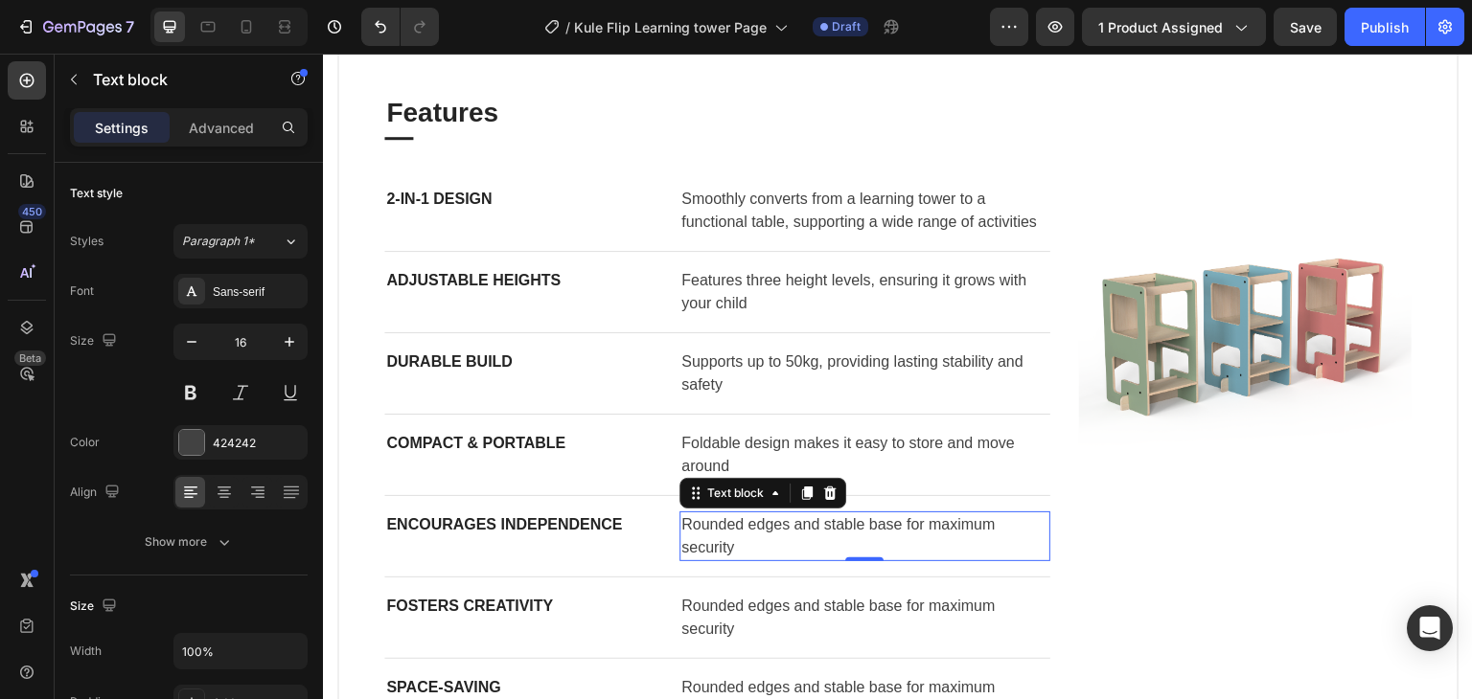
click at [757, 535] on p "Rounded edges and stable base for maximum security" at bounding box center [864, 537] width 367 height 46
click at [757, 534] on p "Rounded edges and stable base for maximum security" at bounding box center [864, 537] width 367 height 46
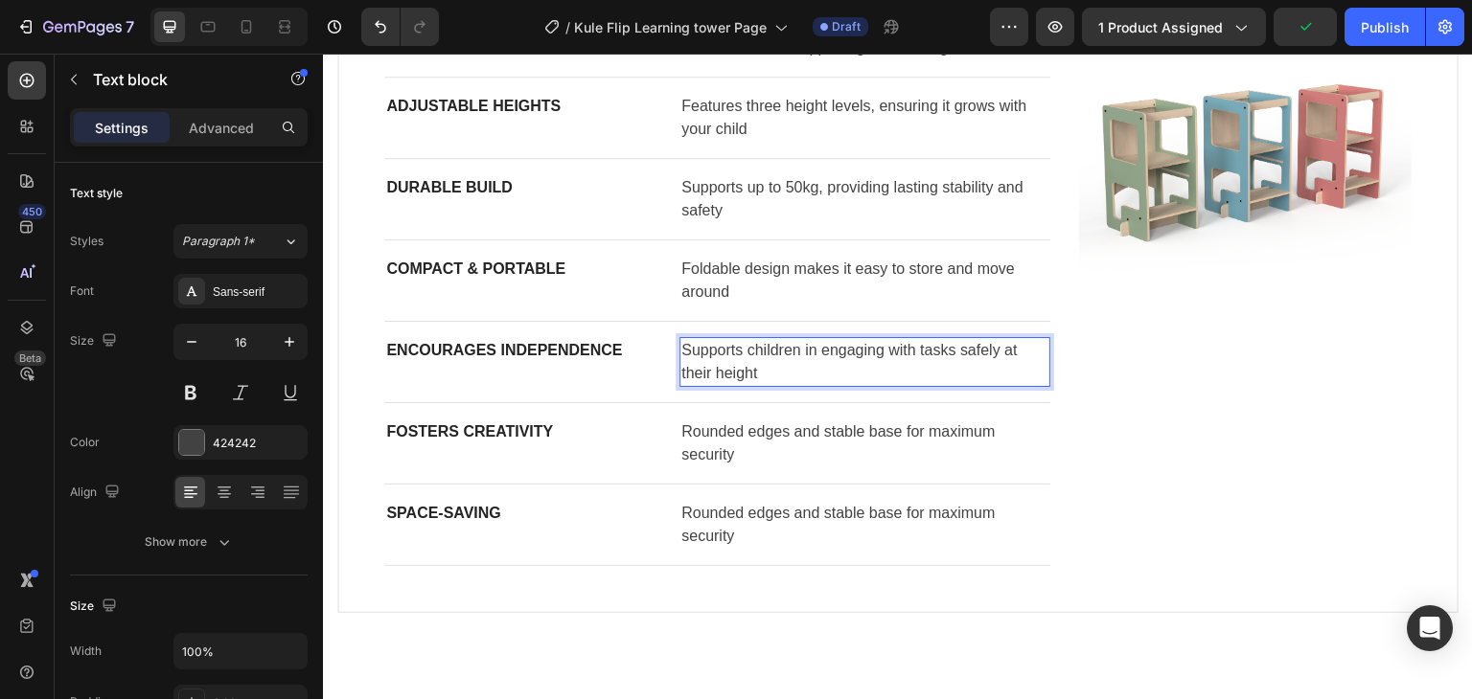
scroll to position [1533, 0]
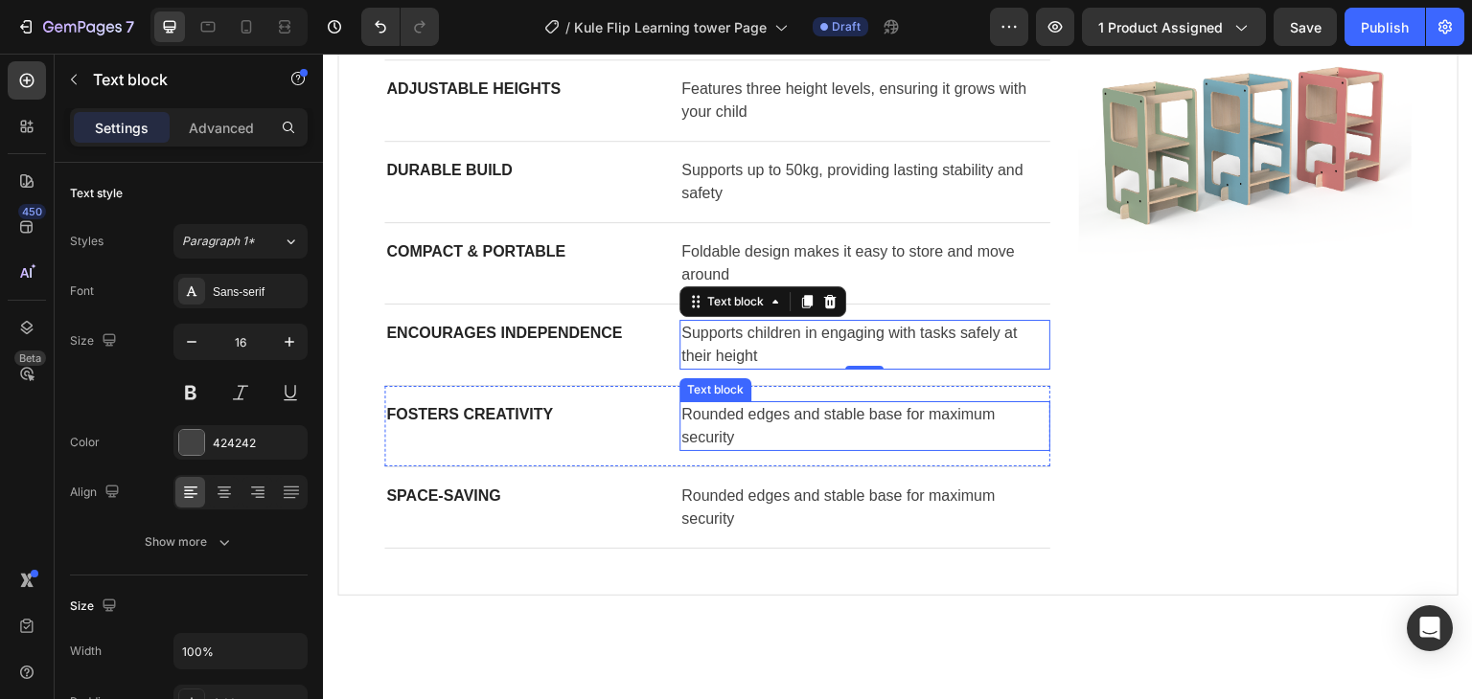
click at [744, 420] on p "Rounded edges and stable base for maximum security" at bounding box center [864, 426] width 367 height 46
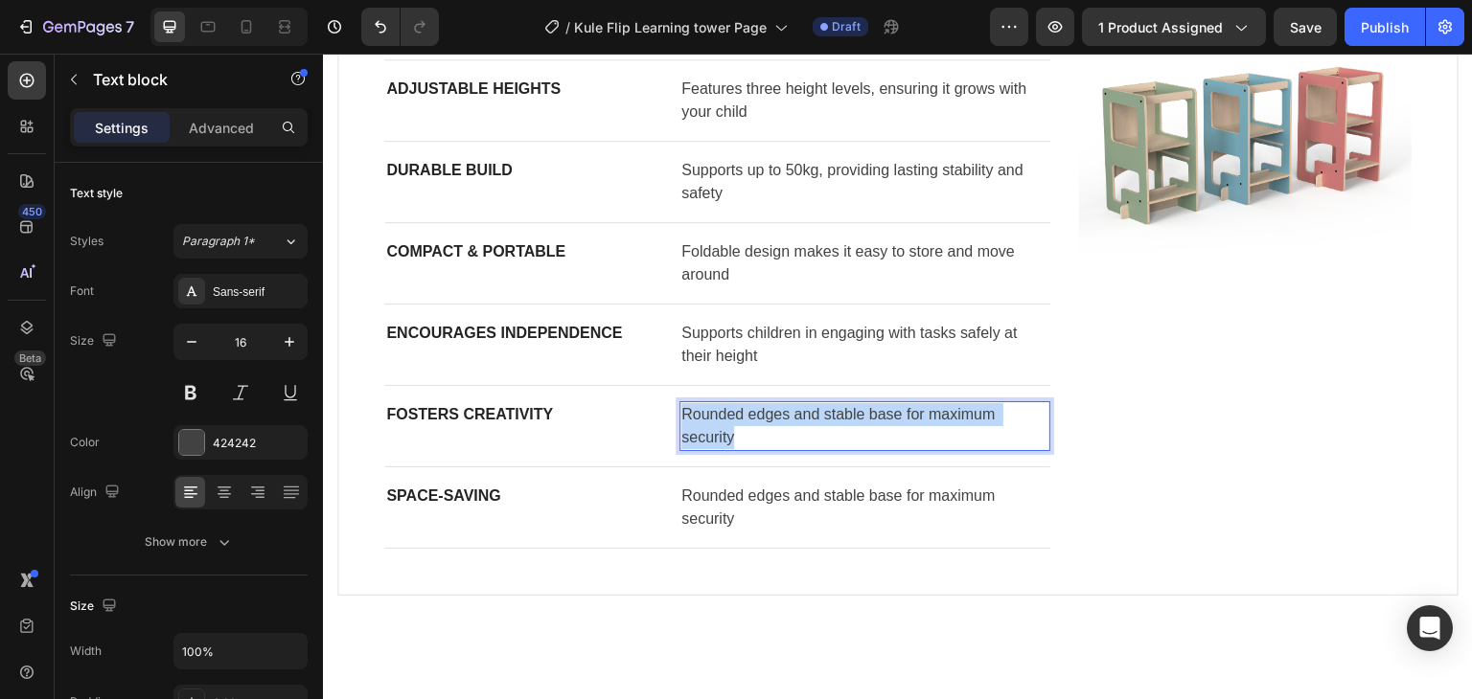
click at [744, 420] on p "Rounded edges and stable base for maximum security" at bounding box center [864, 426] width 367 height 46
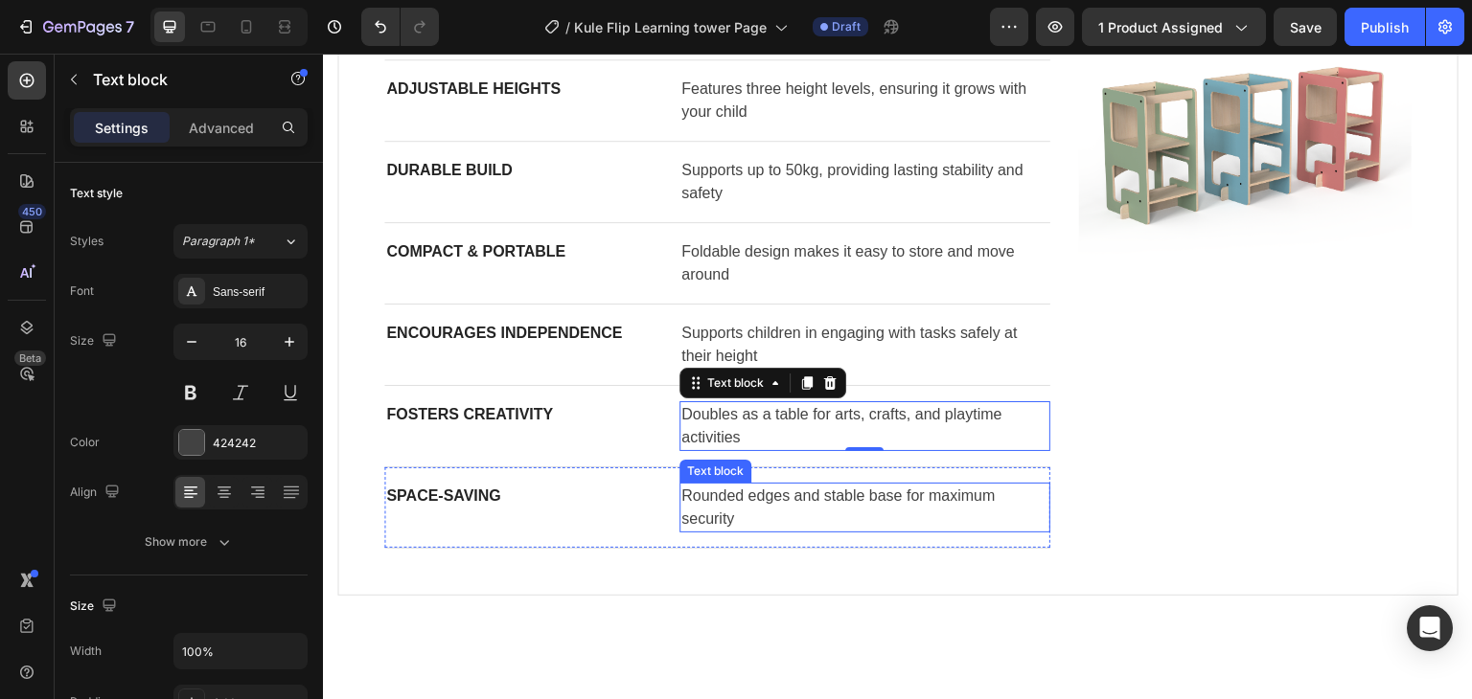
click at [814, 503] on p "Rounded edges and stable base for maximum security" at bounding box center [864, 508] width 367 height 46
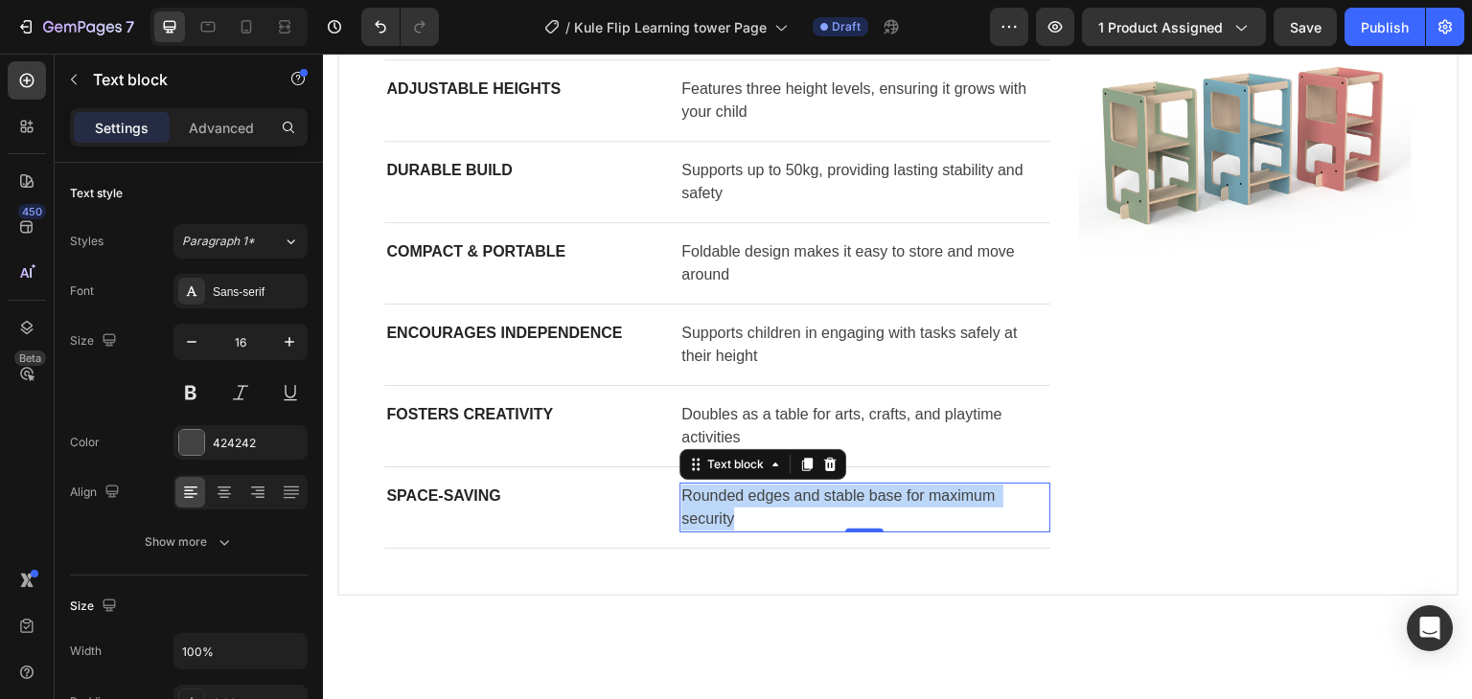
click at [814, 503] on p "Rounded edges and stable base for maximum security" at bounding box center [864, 508] width 367 height 46
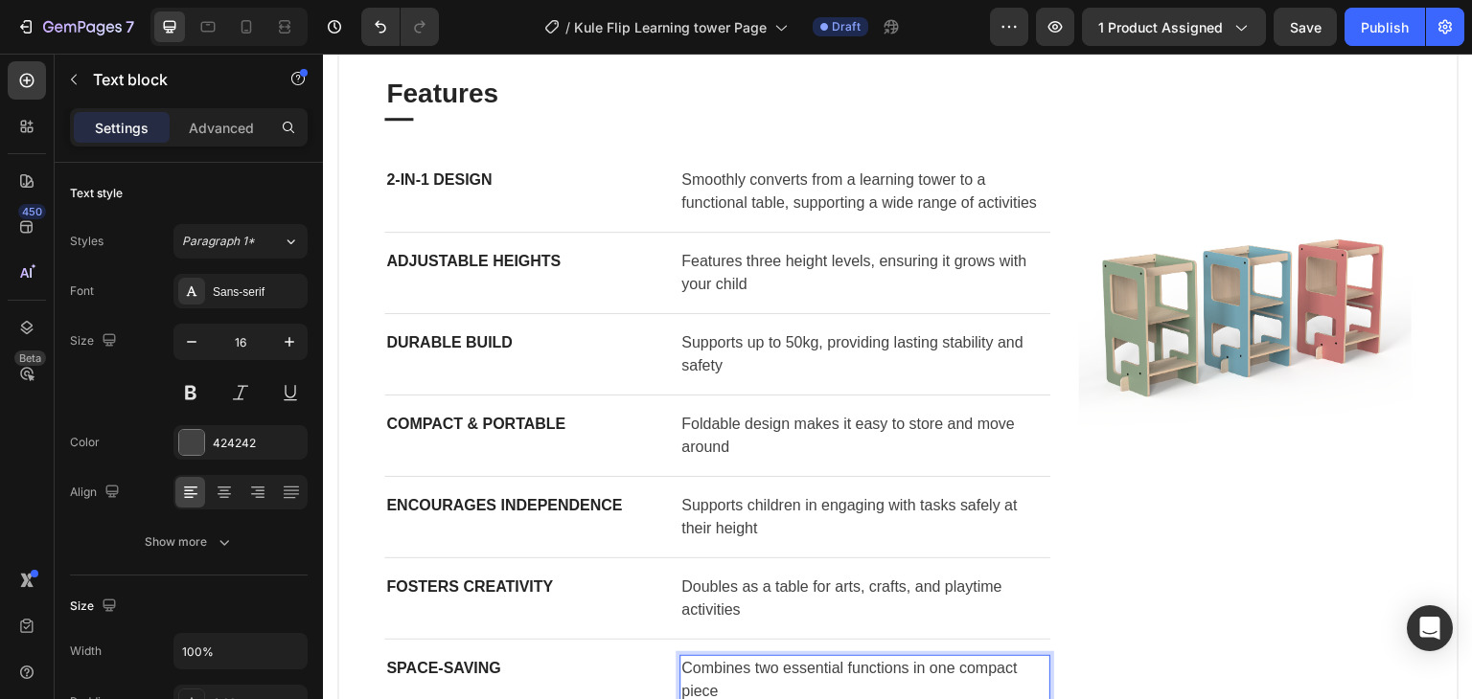
scroll to position [1341, 0]
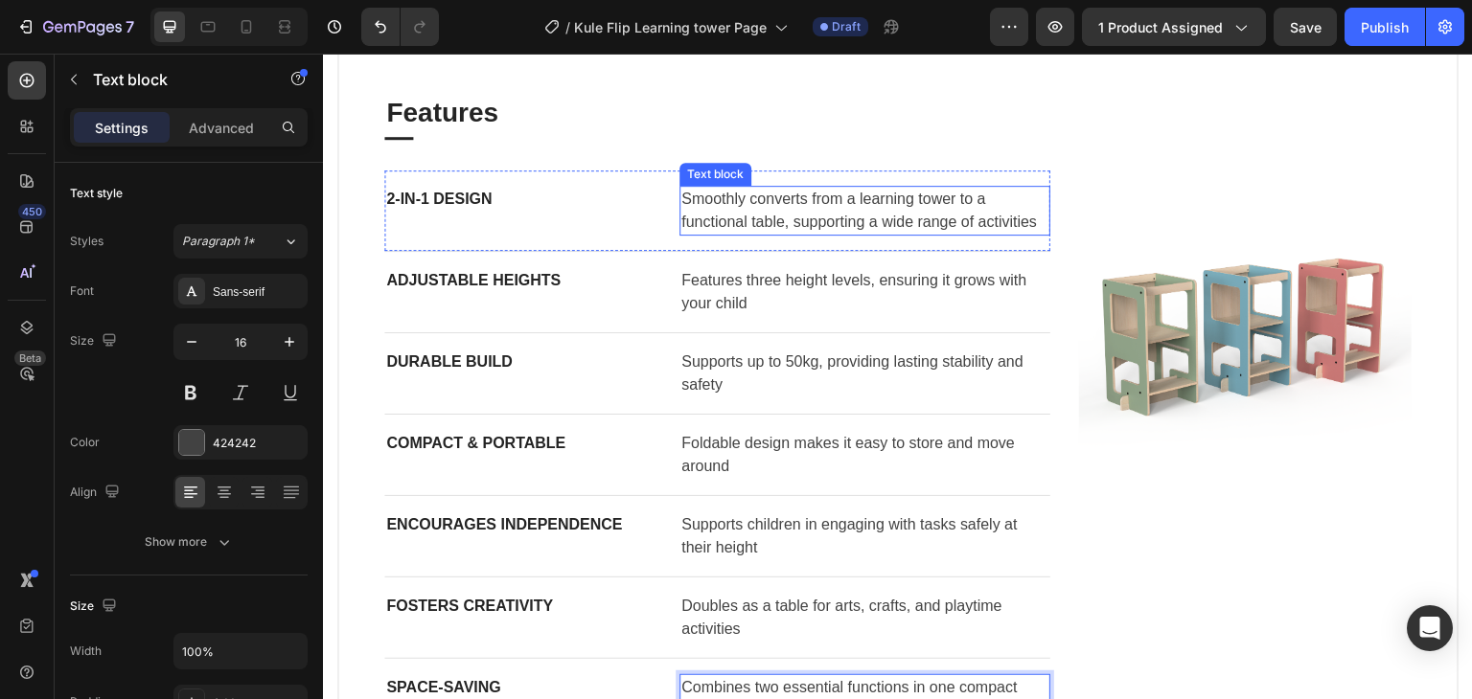
click at [738, 196] on span "Smoothly converts from a learning tower to a functional table, supporting a wid…" at bounding box center [858, 210] width 355 height 39
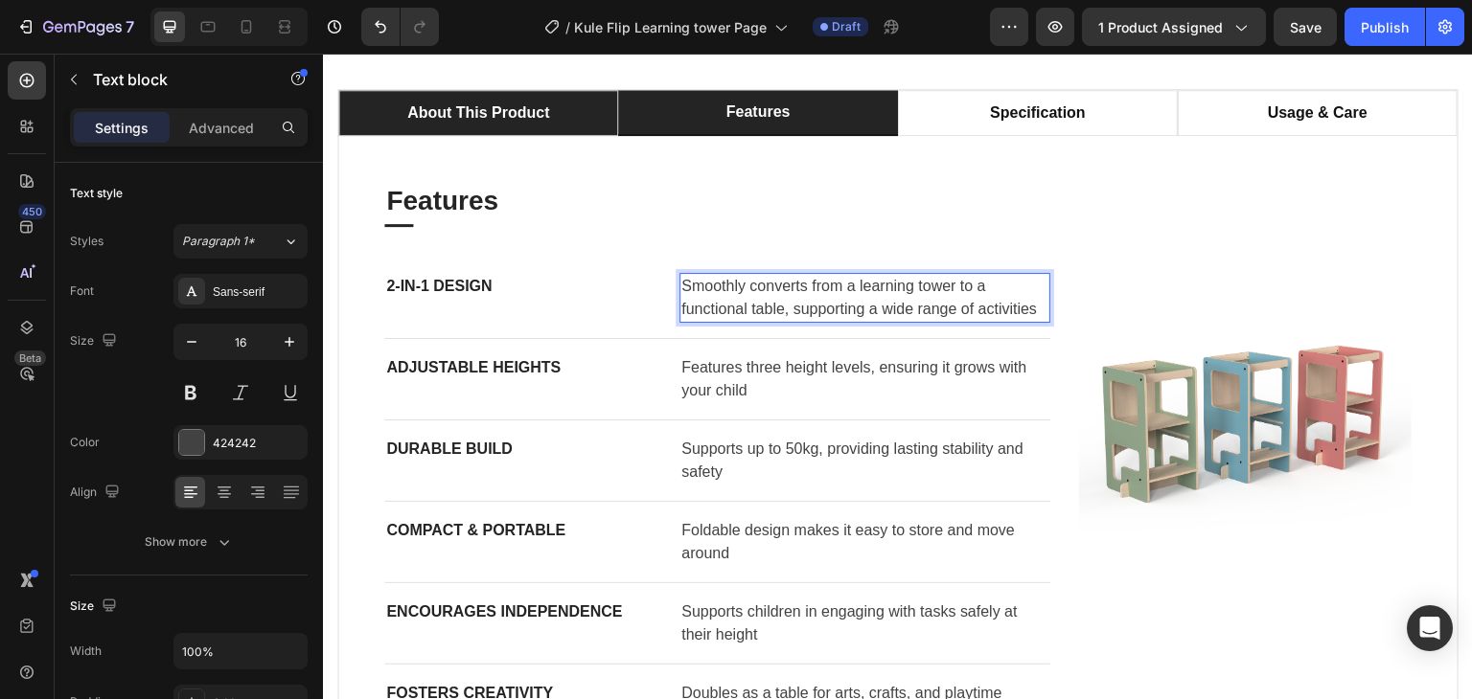
scroll to position [1150, 0]
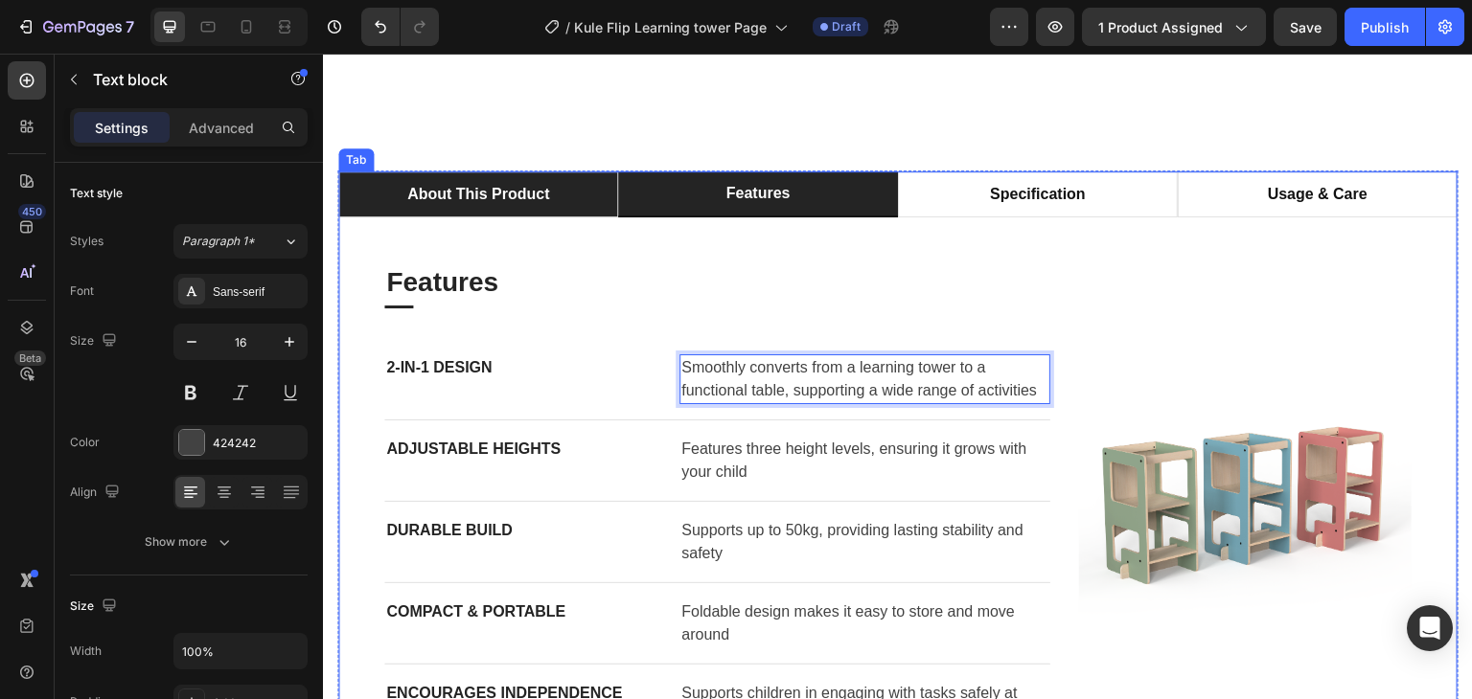
click at [536, 202] on div "about this product" at bounding box center [478, 194] width 148 height 29
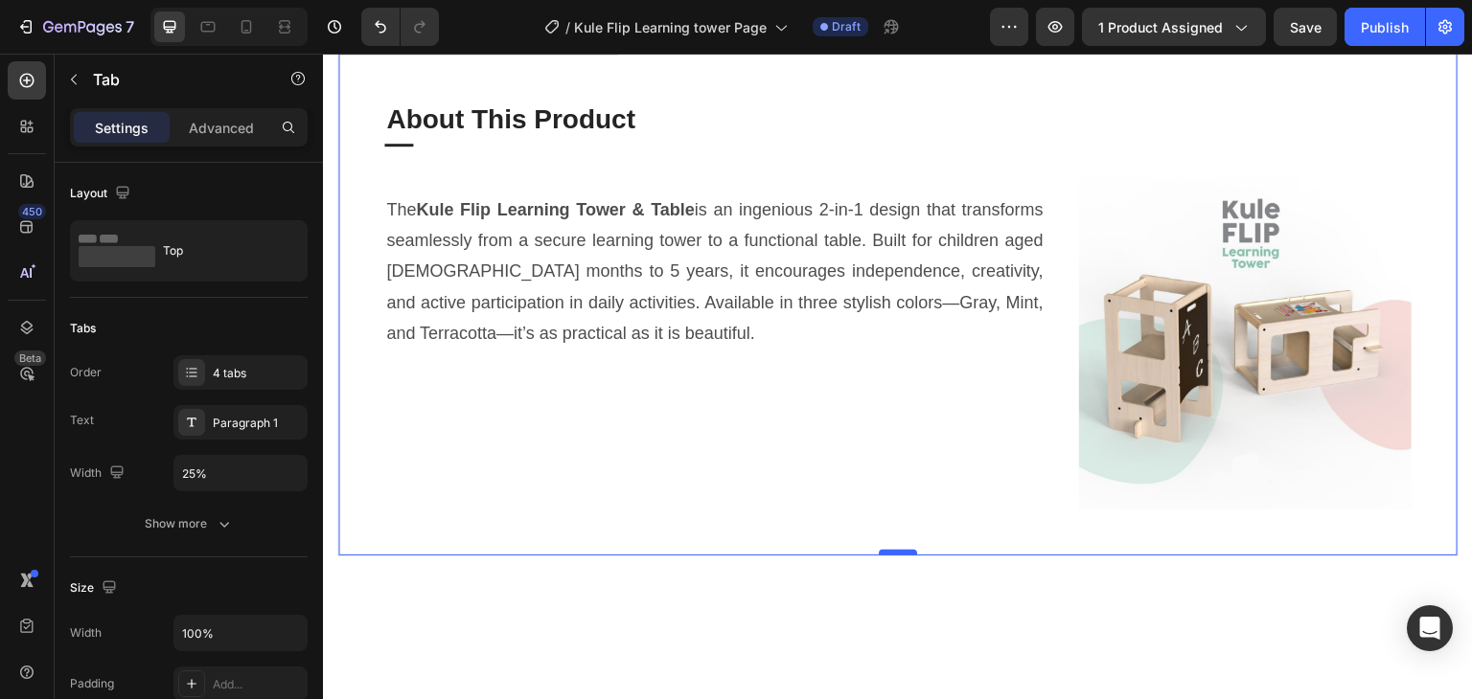
scroll to position [1246, 0]
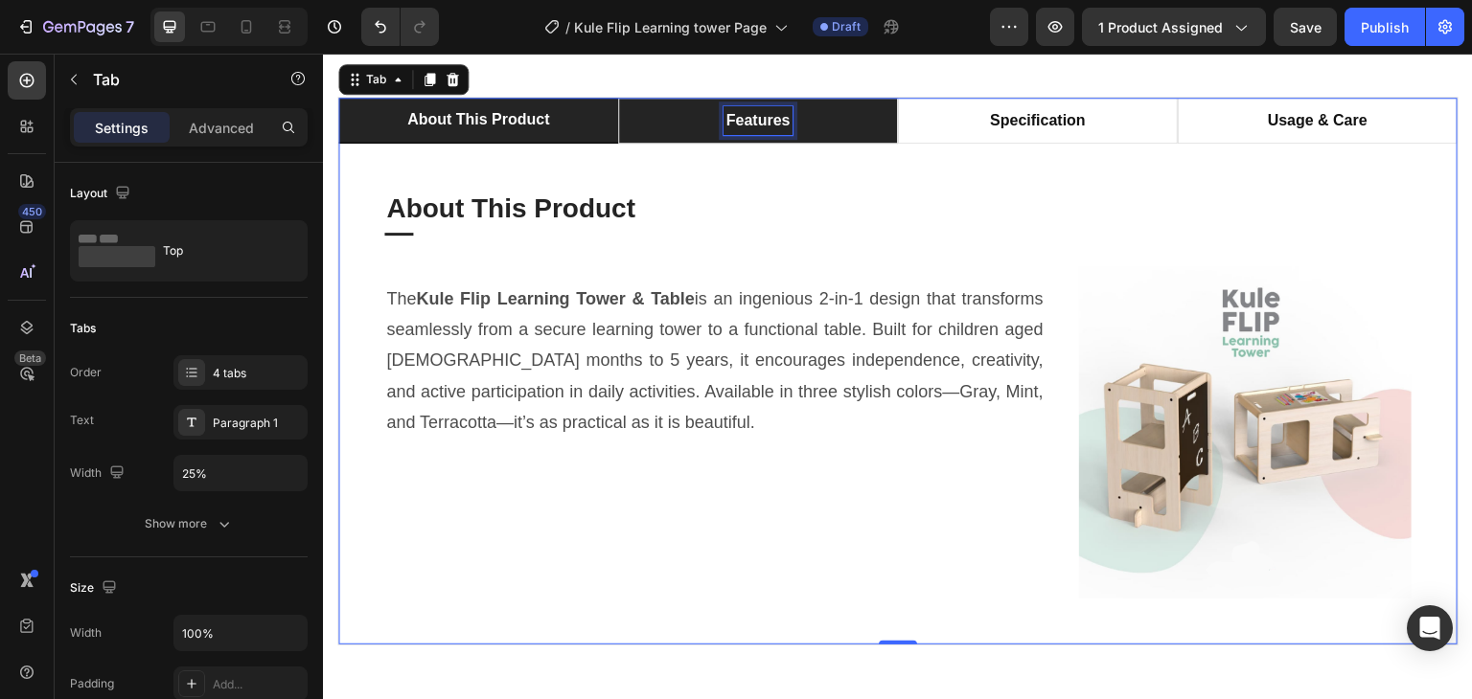
click at [784, 114] on div "features" at bounding box center [758, 120] width 70 height 29
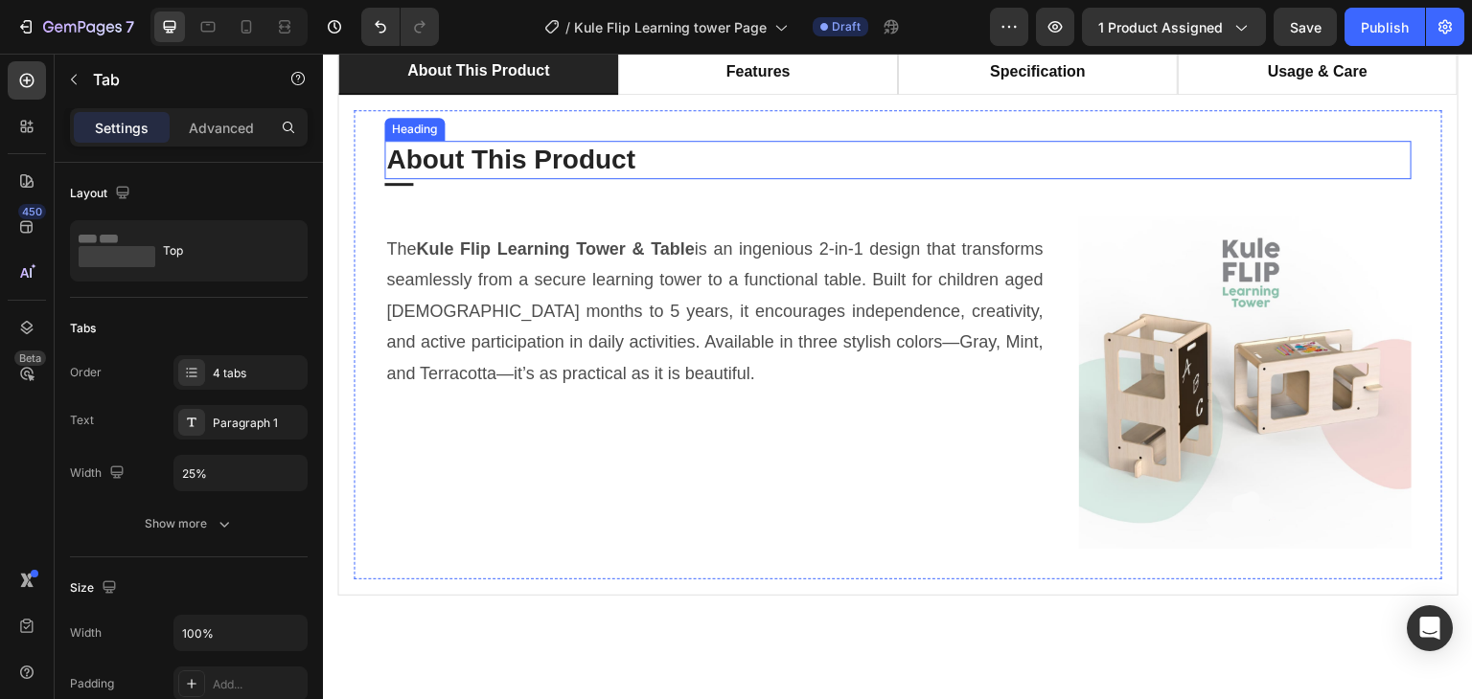
scroll to position [1150, 0]
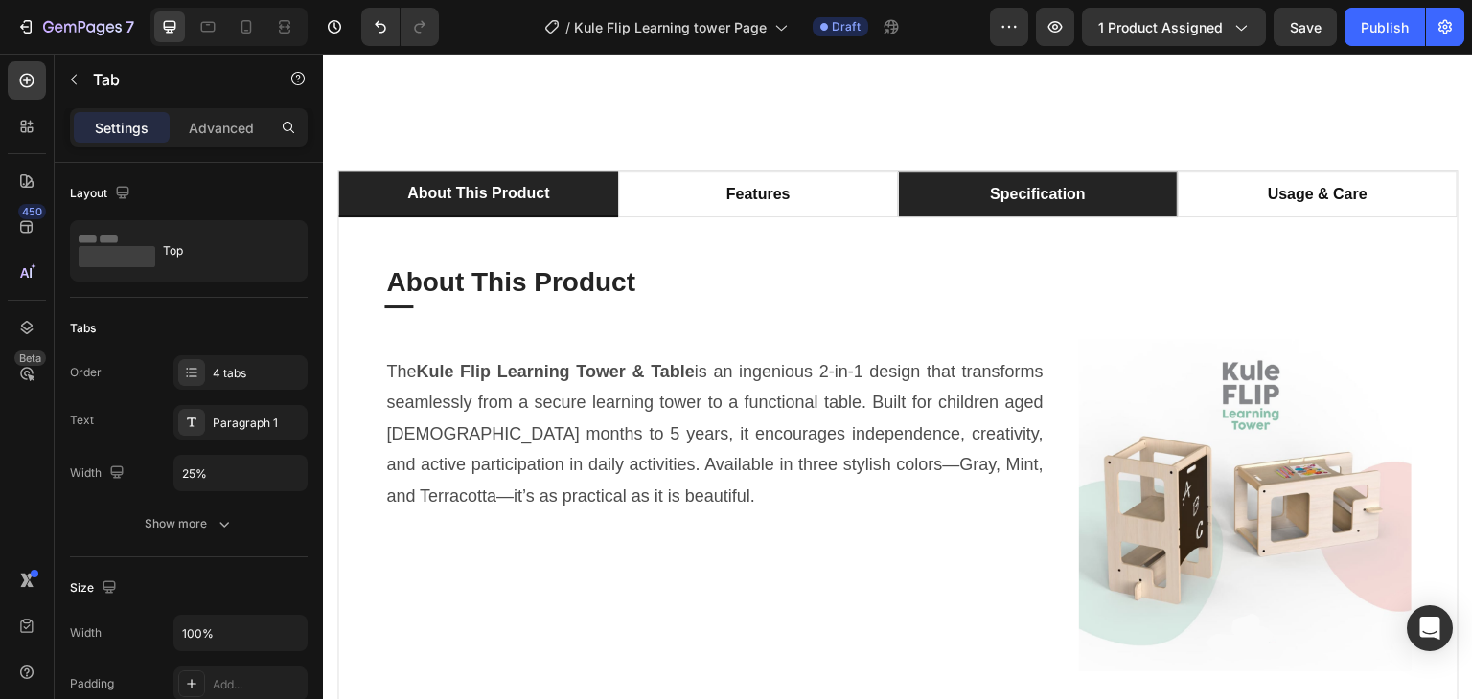
click at [1029, 217] on li "specification" at bounding box center [1038, 195] width 280 height 46
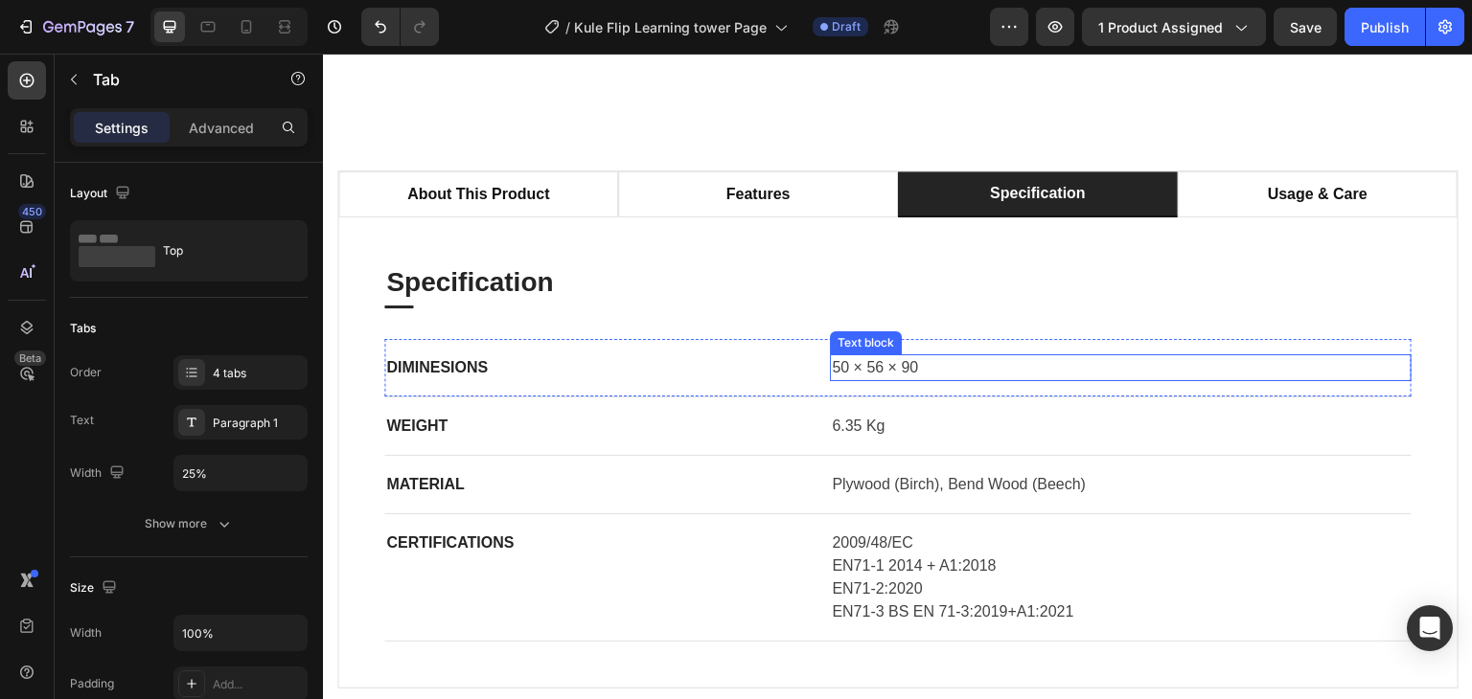
click at [872, 379] on p "50 × 56 × 90" at bounding box center [1121, 367] width 578 height 23
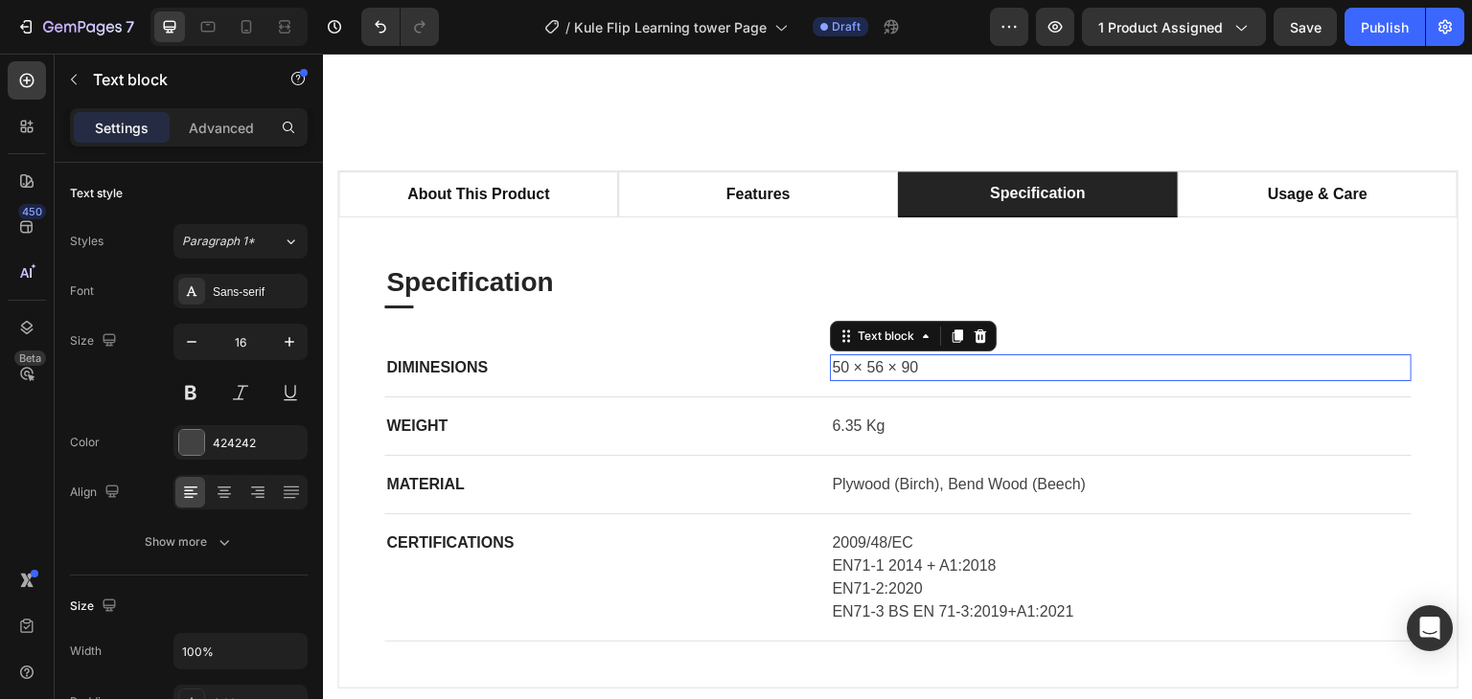
click at [872, 379] on p "50 × 56 × 90" at bounding box center [1121, 367] width 578 height 23
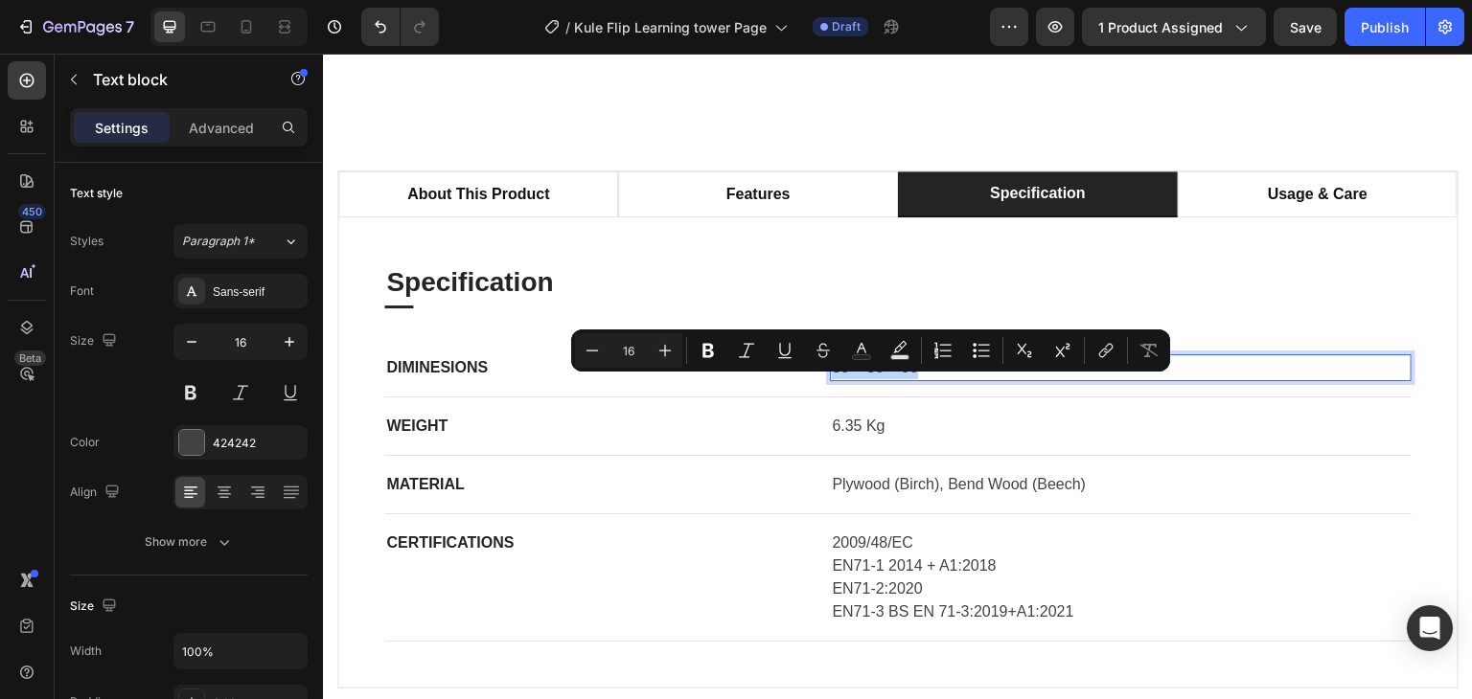
click at [872, 379] on p "50 × 56 × 90" at bounding box center [1121, 367] width 578 height 23
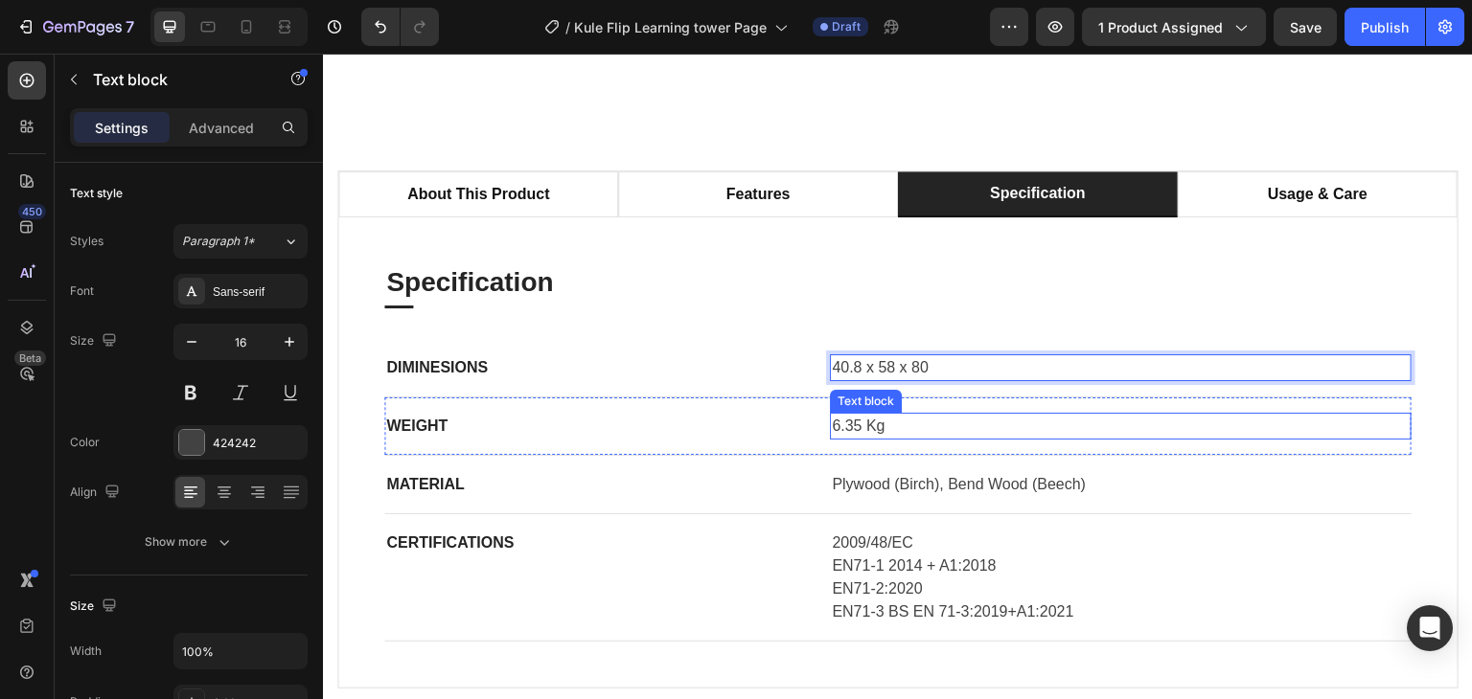
click at [837, 438] on p "6.35 Kg" at bounding box center [1121, 426] width 578 height 23
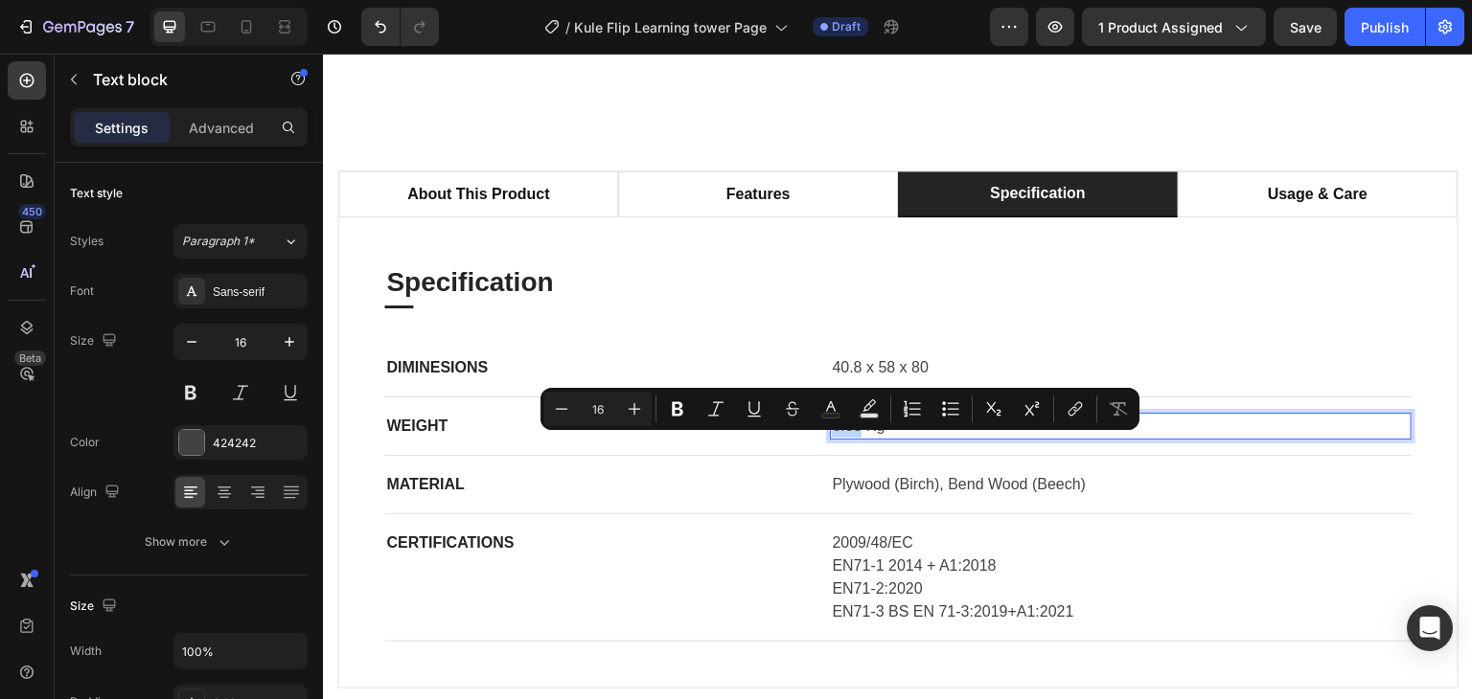
click at [847, 438] on p "6.35 Kg" at bounding box center [1121, 426] width 578 height 23
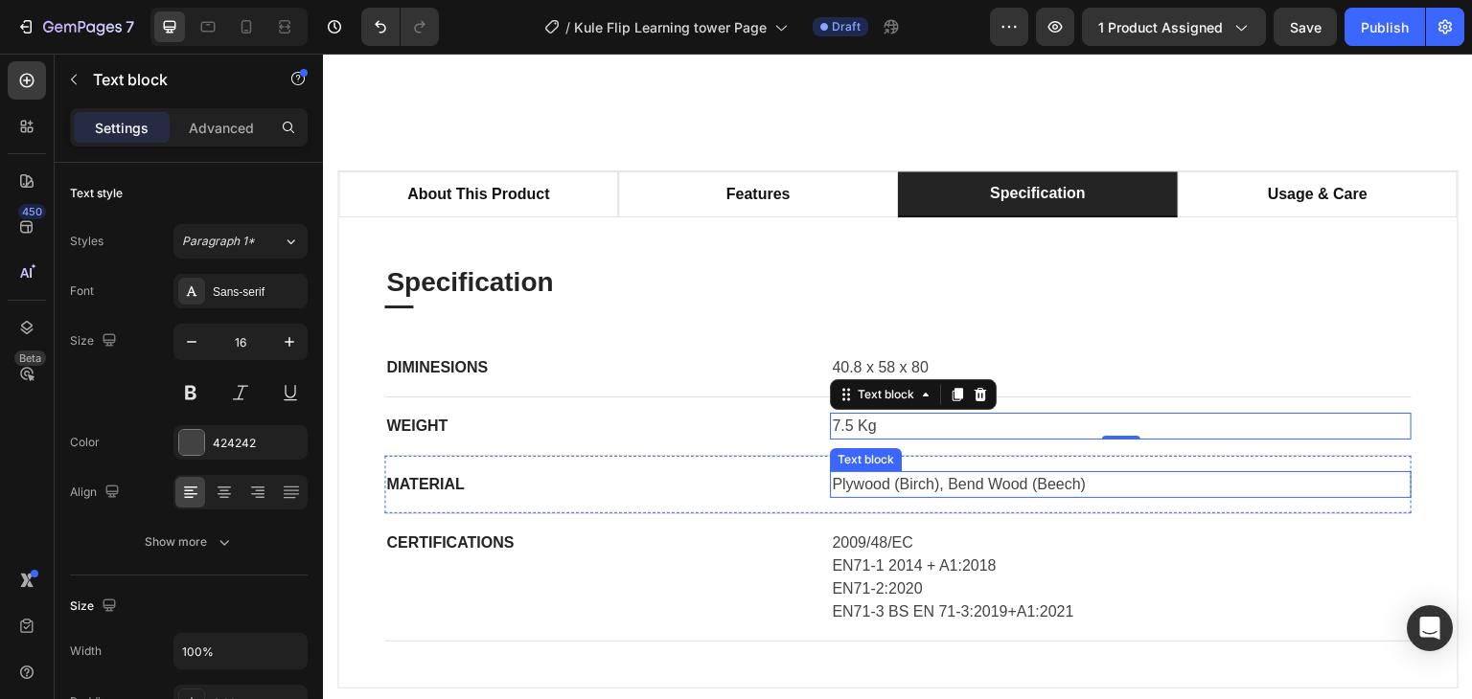
click at [983, 496] on p "Plywood (Birch), Bend Wood (Beech)" at bounding box center [1121, 484] width 578 height 23
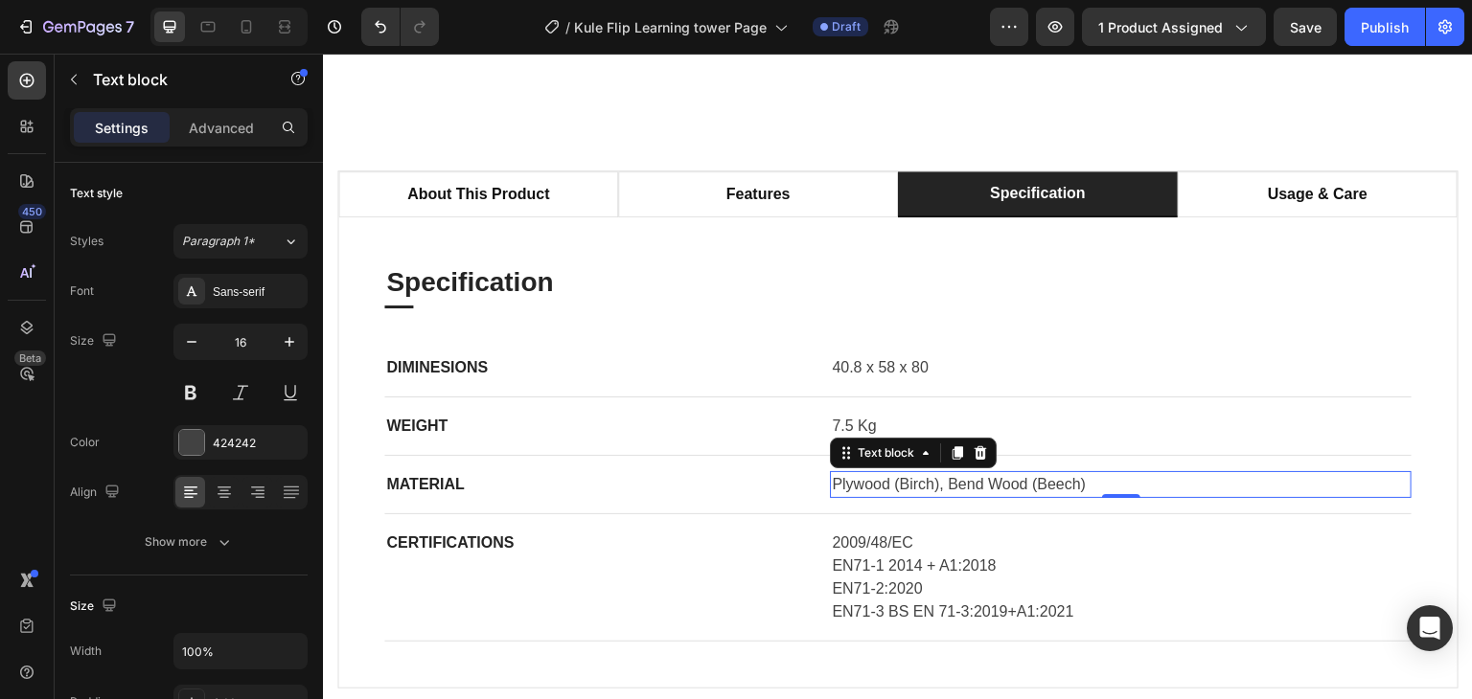
click at [983, 496] on p "Plywood (Birch), Bend Wood (Beech)" at bounding box center [1121, 484] width 578 height 23
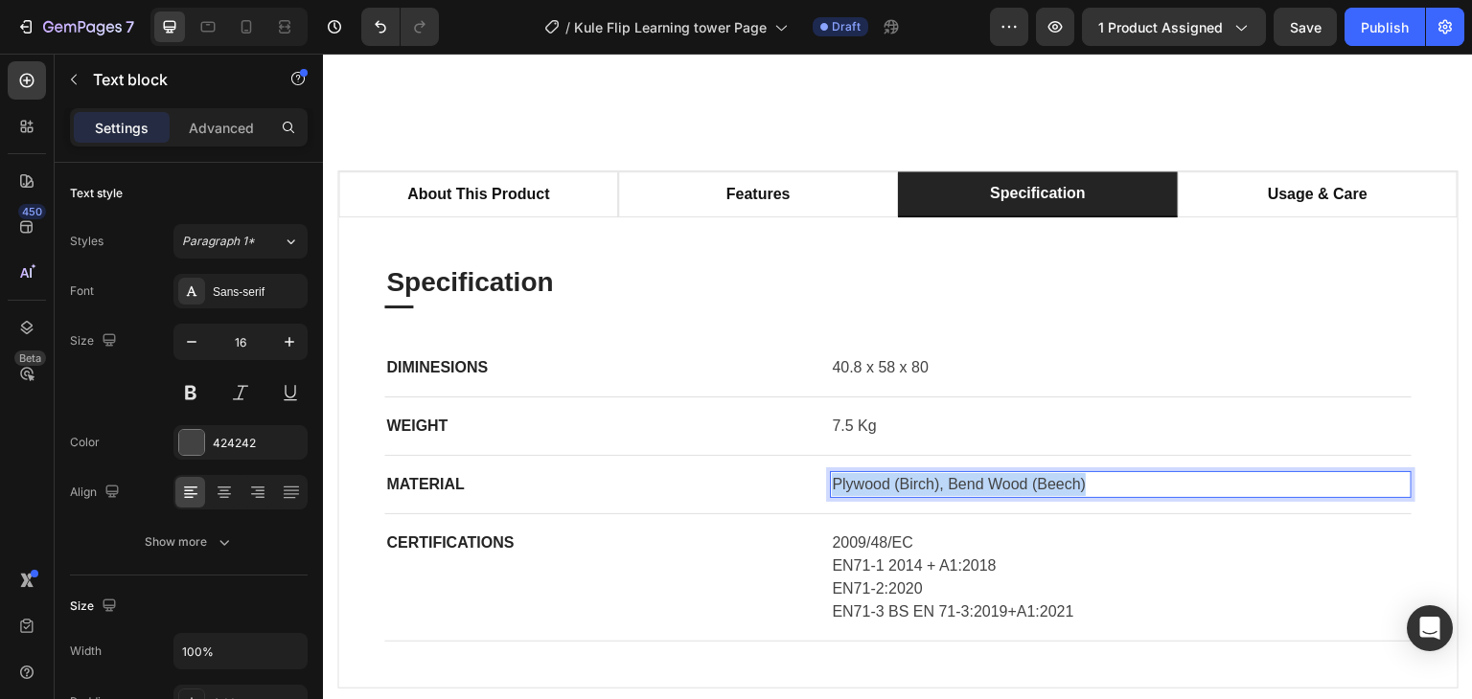
click at [983, 496] on p "Plywood (Birch), Bend Wood (Beech)" at bounding box center [1121, 484] width 578 height 23
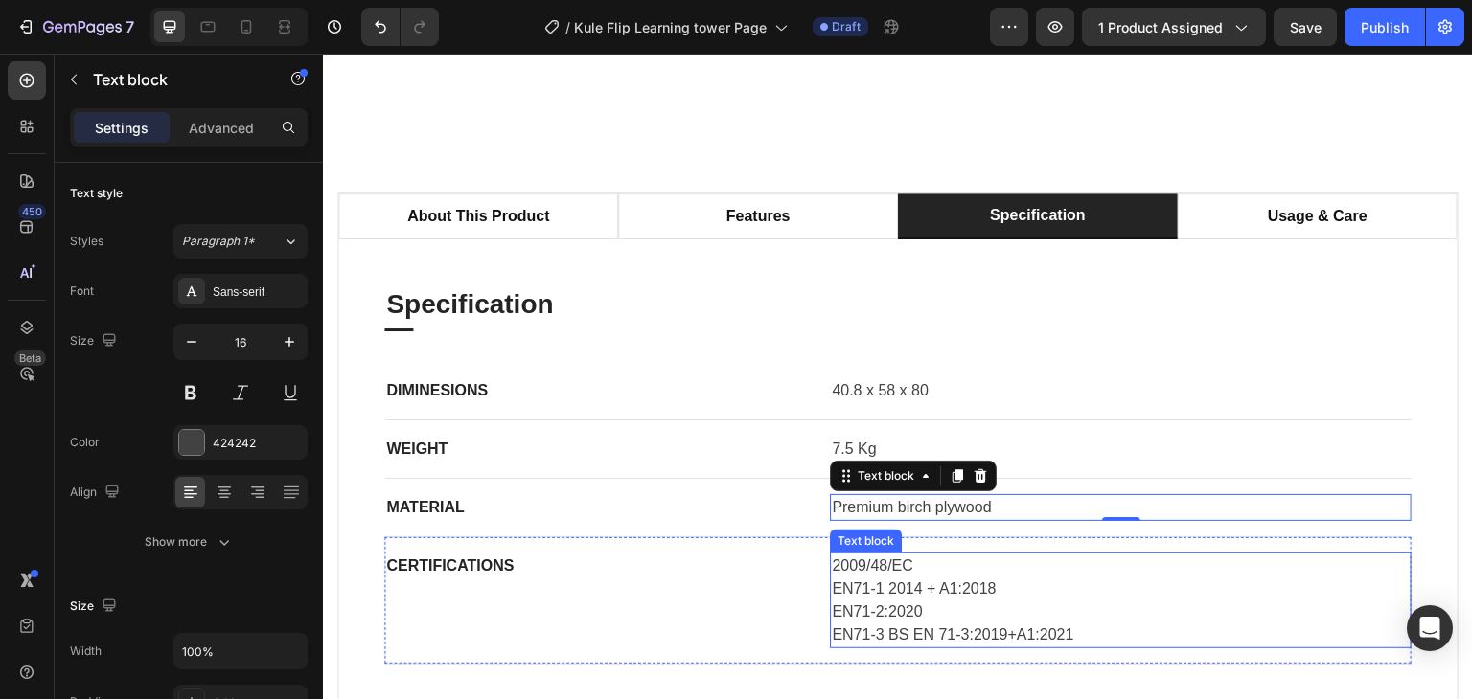
scroll to position [1246, 0]
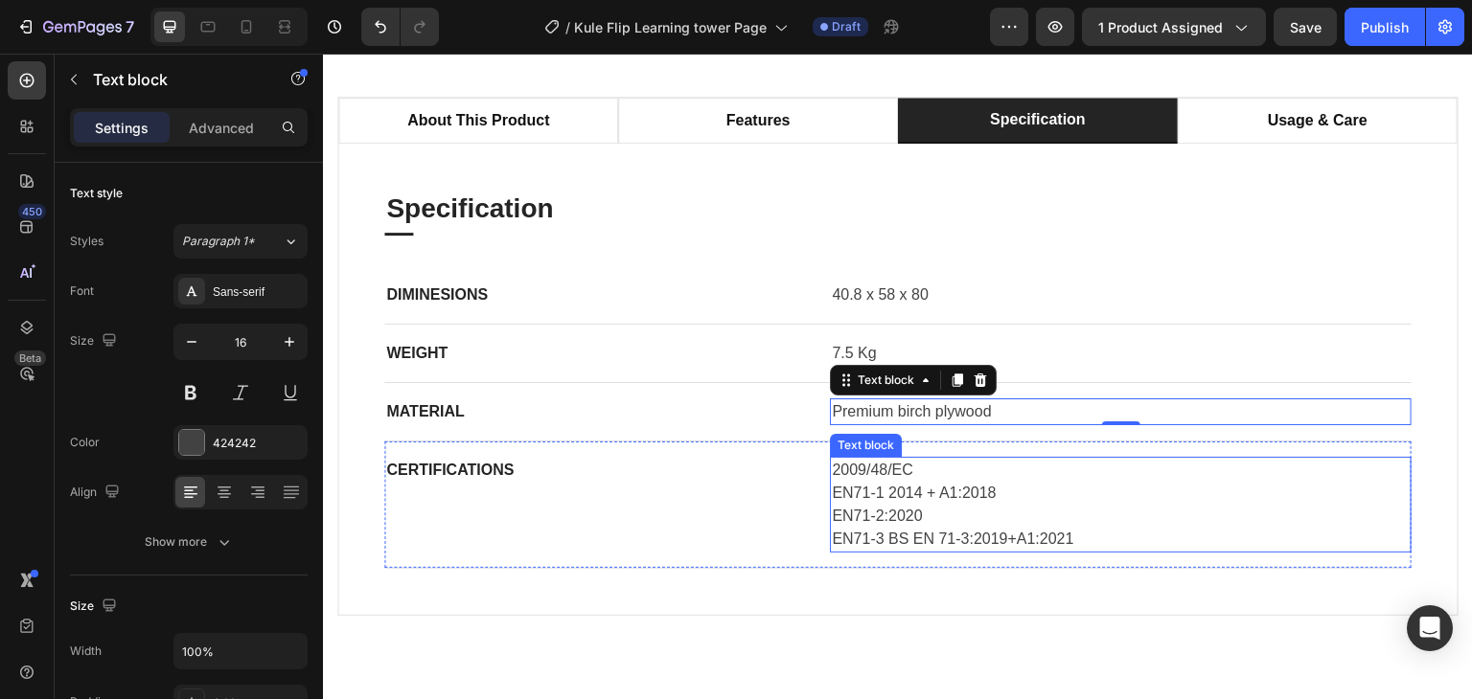
click at [1000, 515] on p "EN71-2:2020" at bounding box center [1121, 516] width 578 height 23
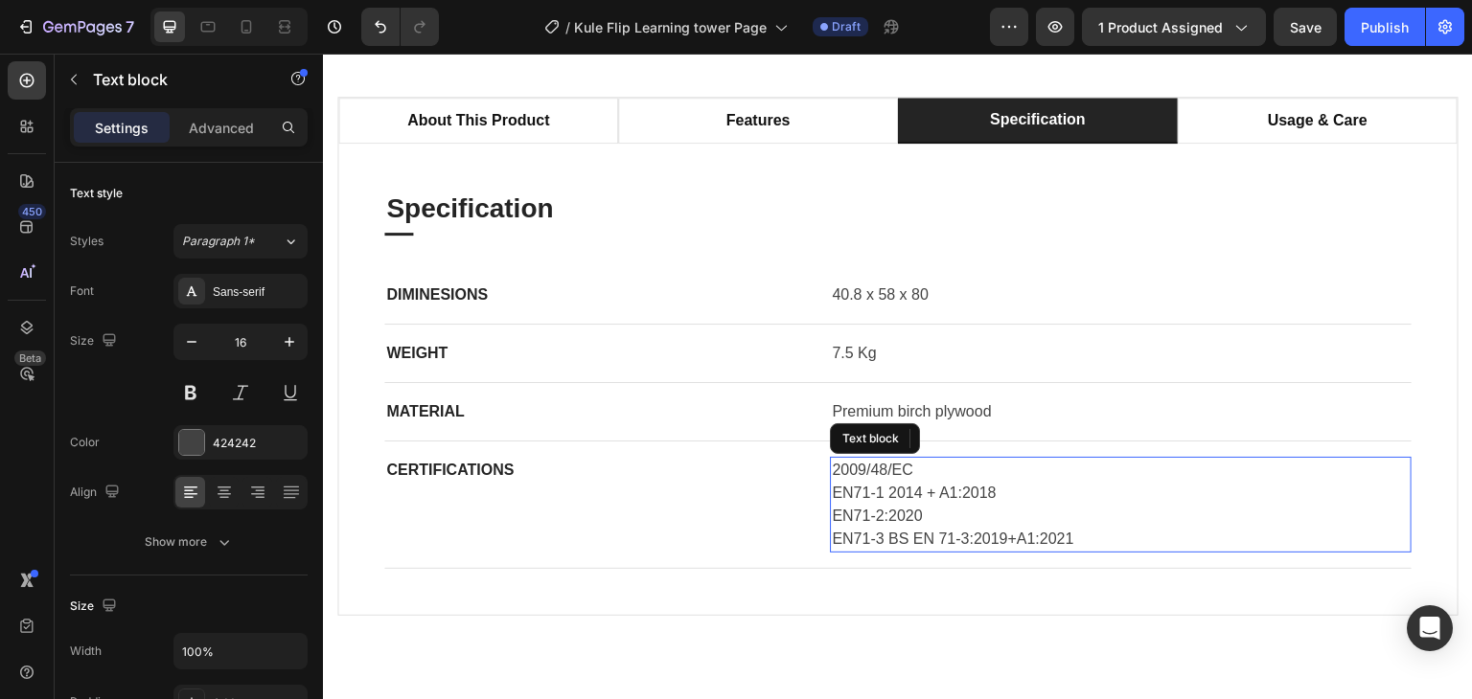
click at [1000, 515] on p "EN71-2:2020" at bounding box center [1121, 516] width 578 height 23
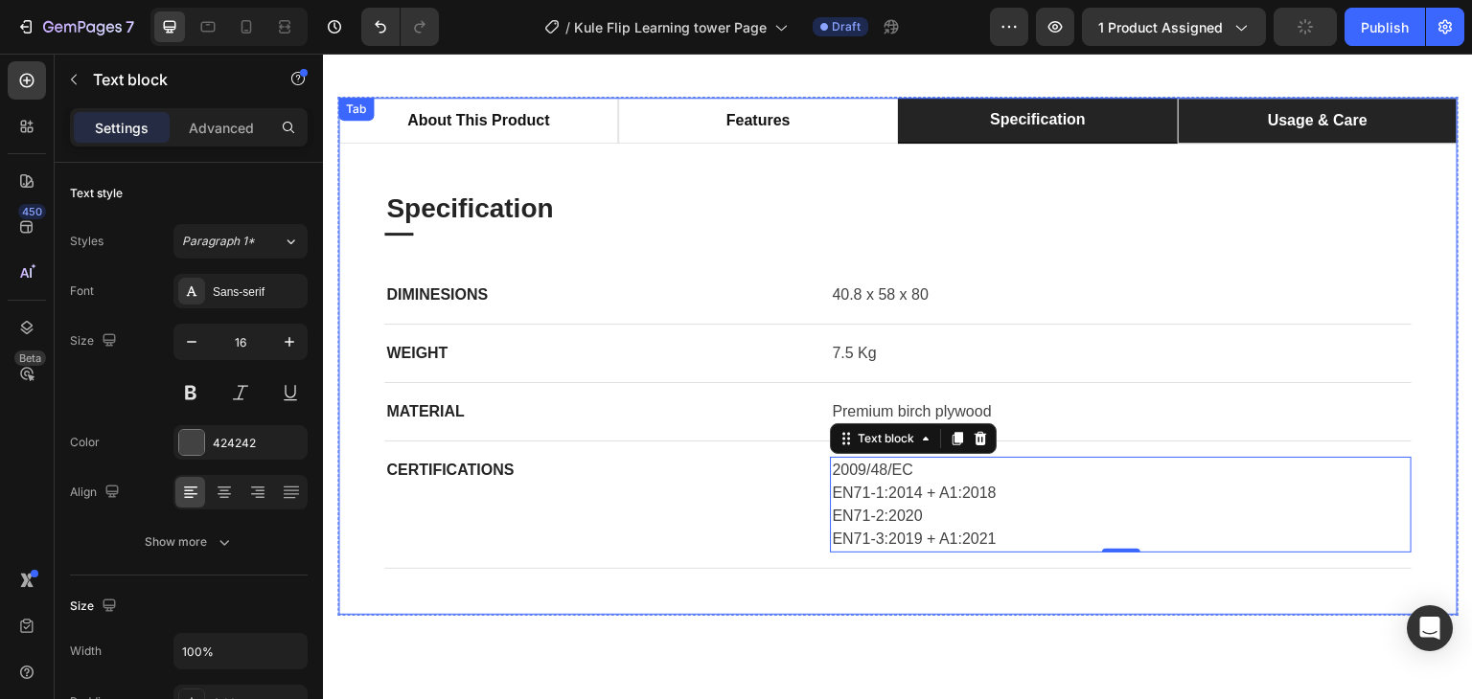
click at [1289, 130] on p "usage & care" at bounding box center [1318, 120] width 100 height 23
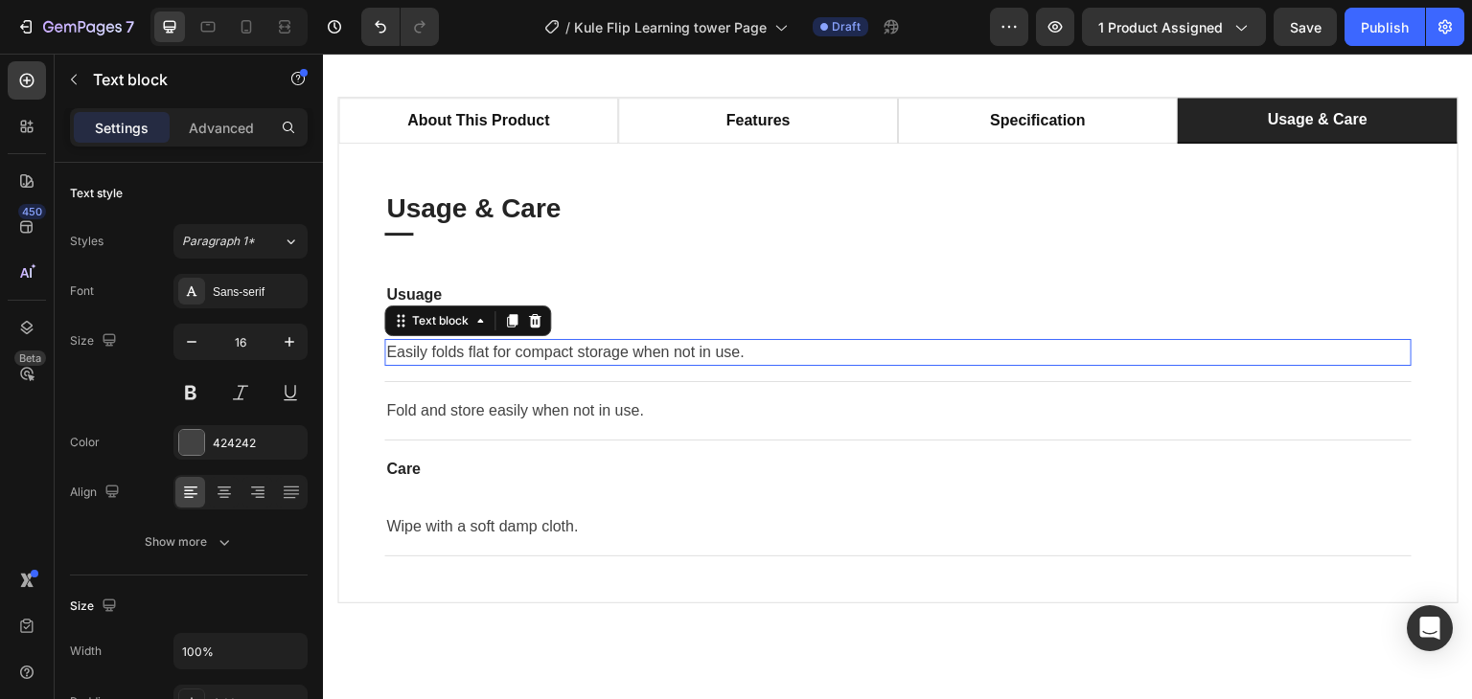
click at [618, 344] on p "Easily folds flat for compact storage when not in use." at bounding box center [897, 352] width 1023 height 23
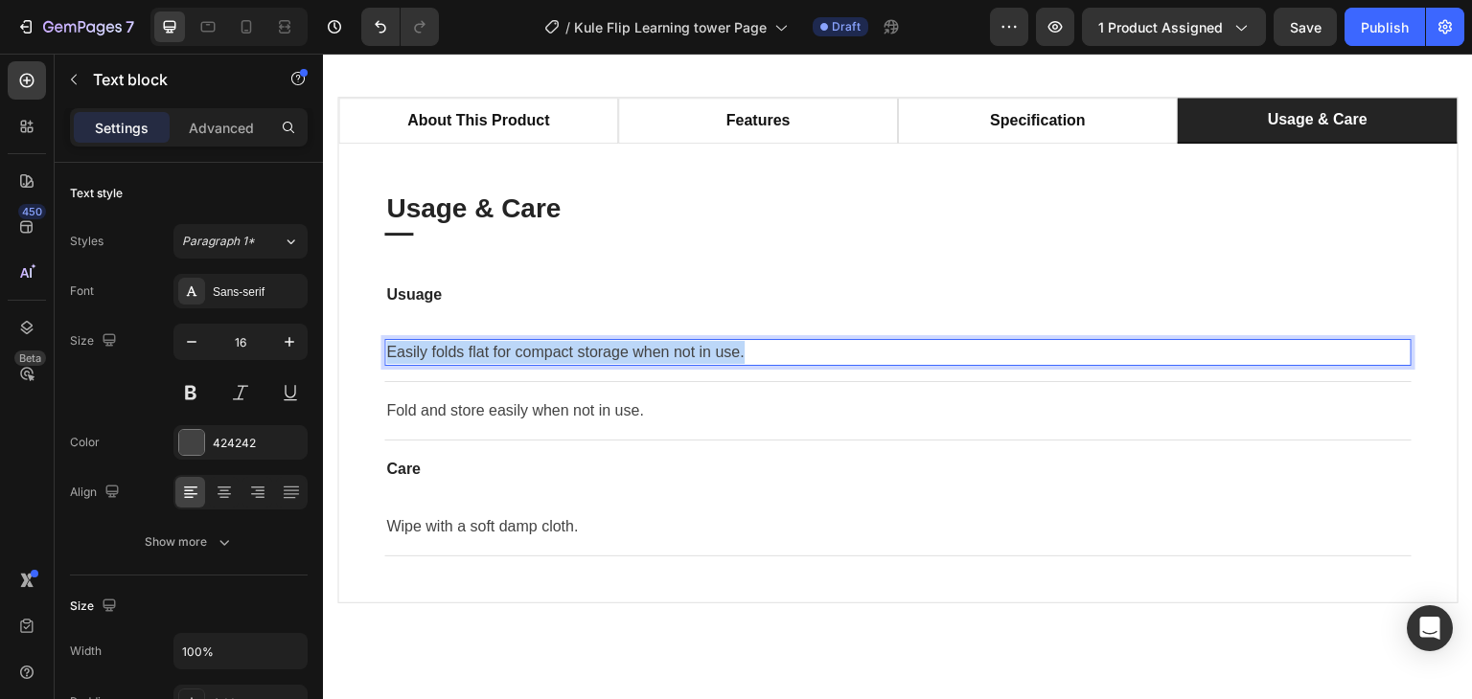
click at [618, 344] on p "Easily folds flat for compact storage when not in use." at bounding box center [897, 352] width 1023 height 23
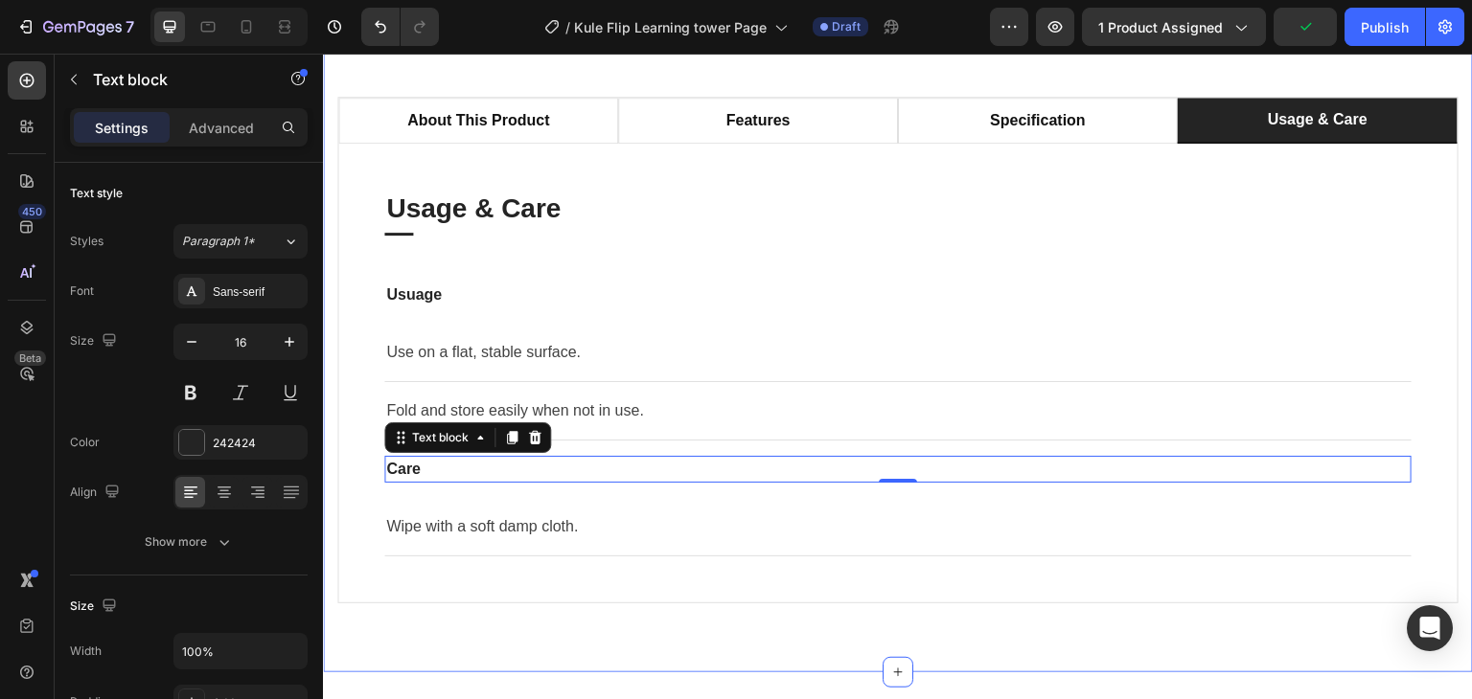
click at [587, 628] on div "about this product features specification usage & care About This Product Headi…" at bounding box center [898, 350] width 1150 height 644
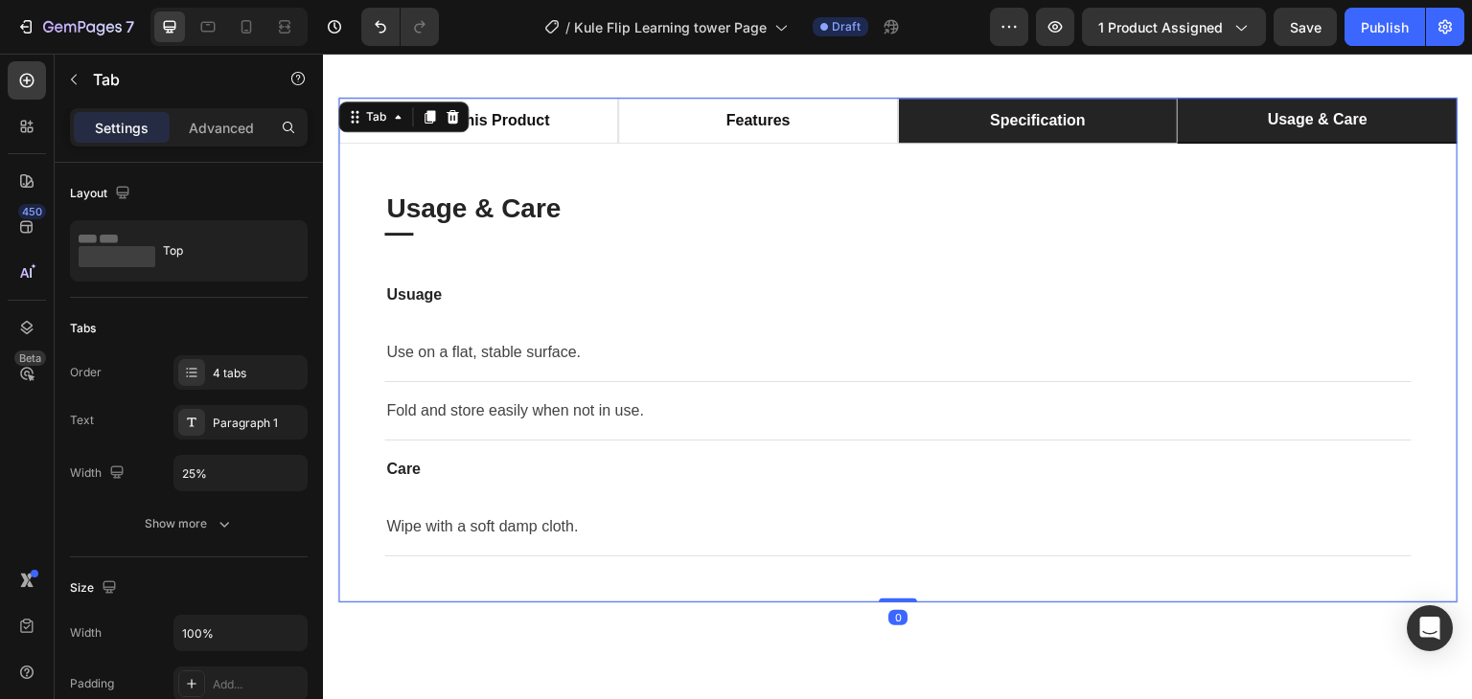
click at [935, 120] on li "specification" at bounding box center [1038, 121] width 280 height 46
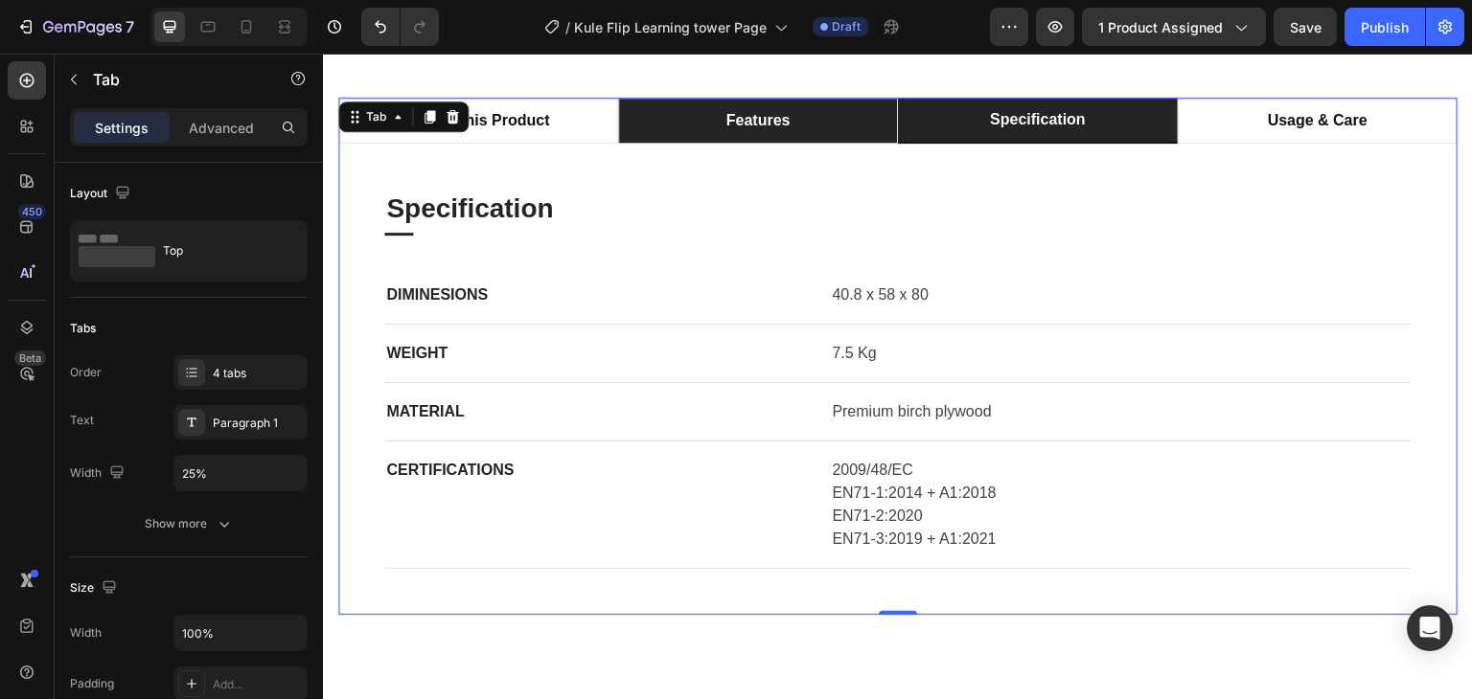
click at [858, 120] on li "features" at bounding box center [758, 121] width 280 height 46
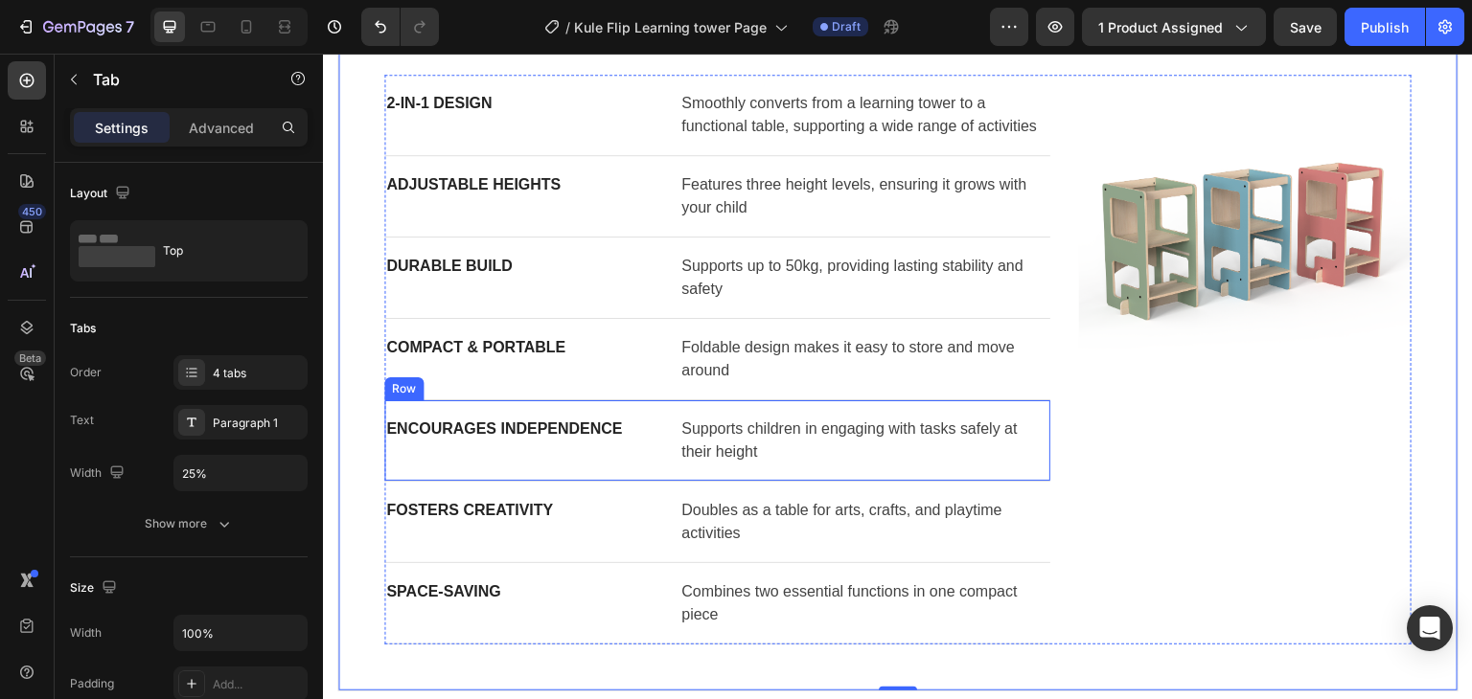
scroll to position [1341, 0]
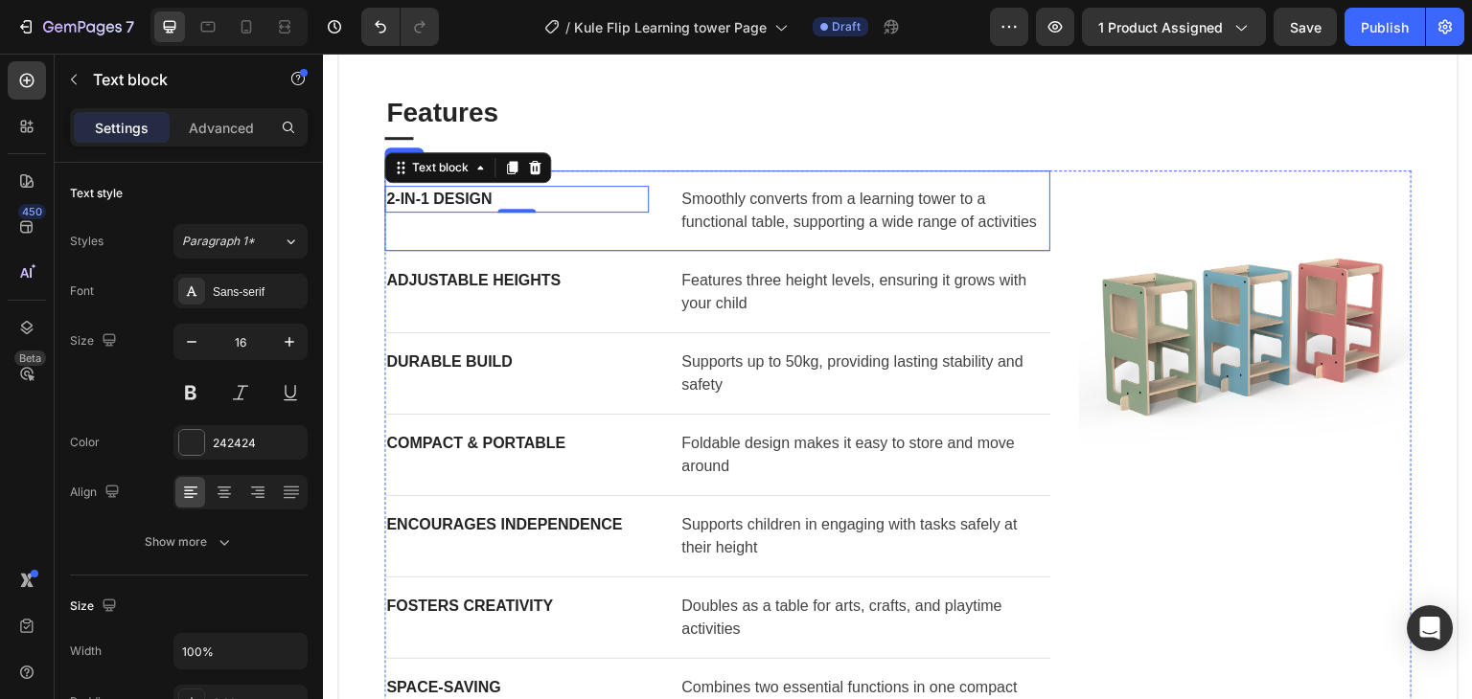
click at [652, 222] on div "2-in-1 Design Text block 0 Smoothly converts from a learning tower to a functio…" at bounding box center [717, 211] width 666 height 81
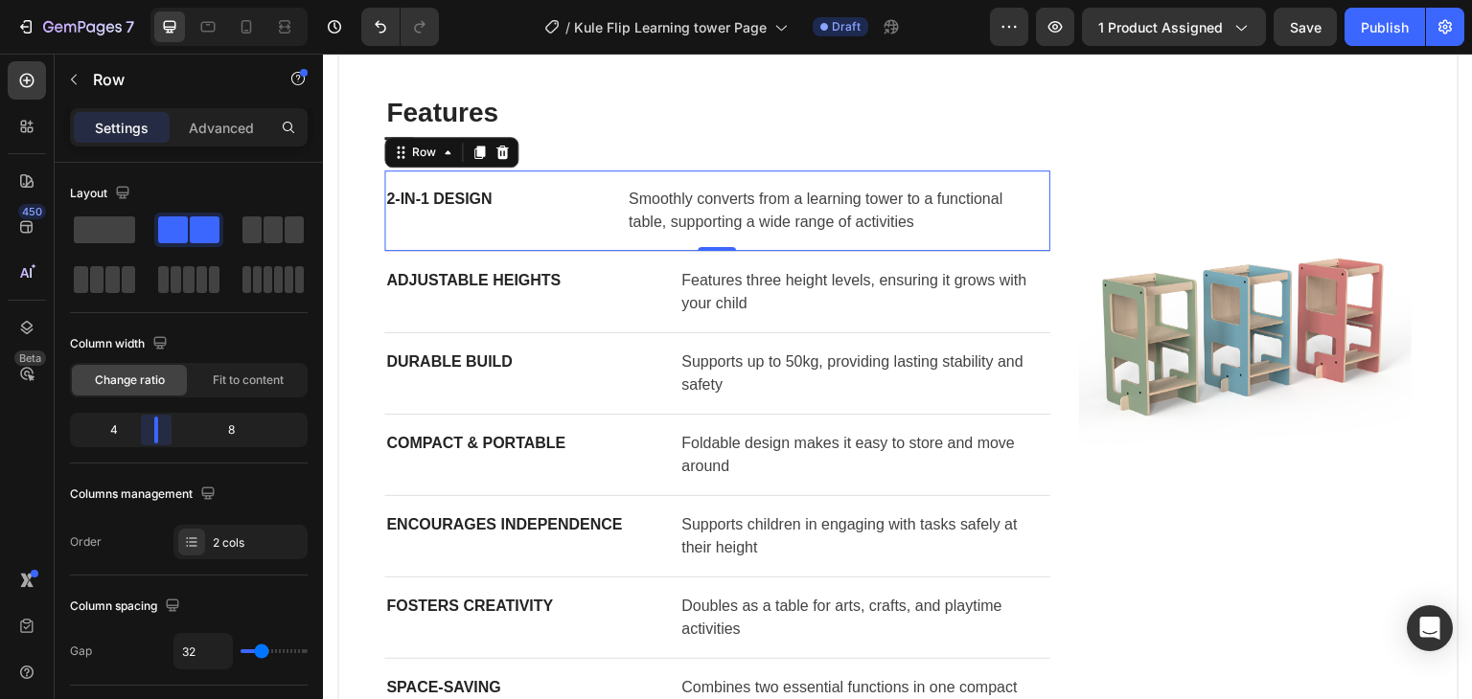
drag, startPoint x: 169, startPoint y: 423, endPoint x: 149, endPoint y: 423, distance: 19.2
click at [149, 0] on body "7 / Kule Flip Learning tower Page Draft Preview 1 product assigned Save Publish…" at bounding box center [736, 0] width 1472 height 0
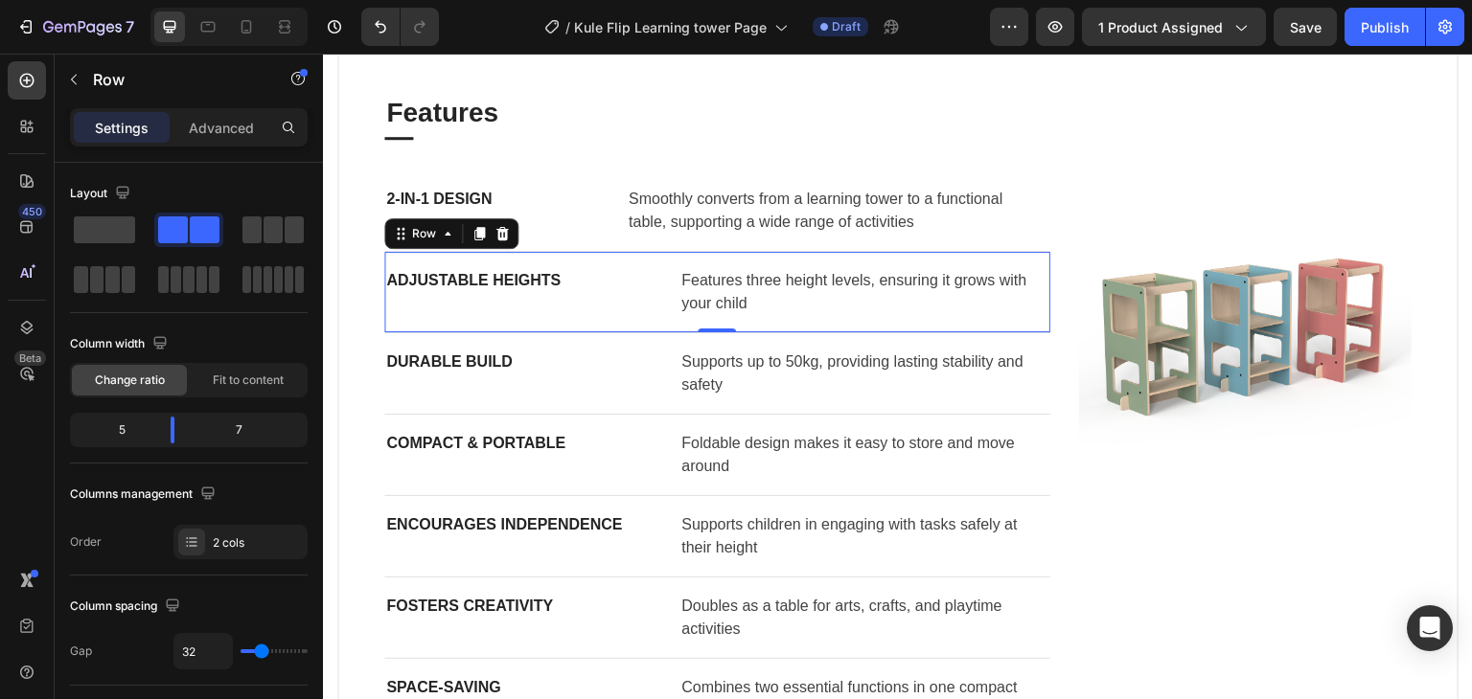
click at [649, 299] on div "Adjustable Heights Text block Features three height levels, ensuring it grows w…" at bounding box center [717, 292] width 666 height 81
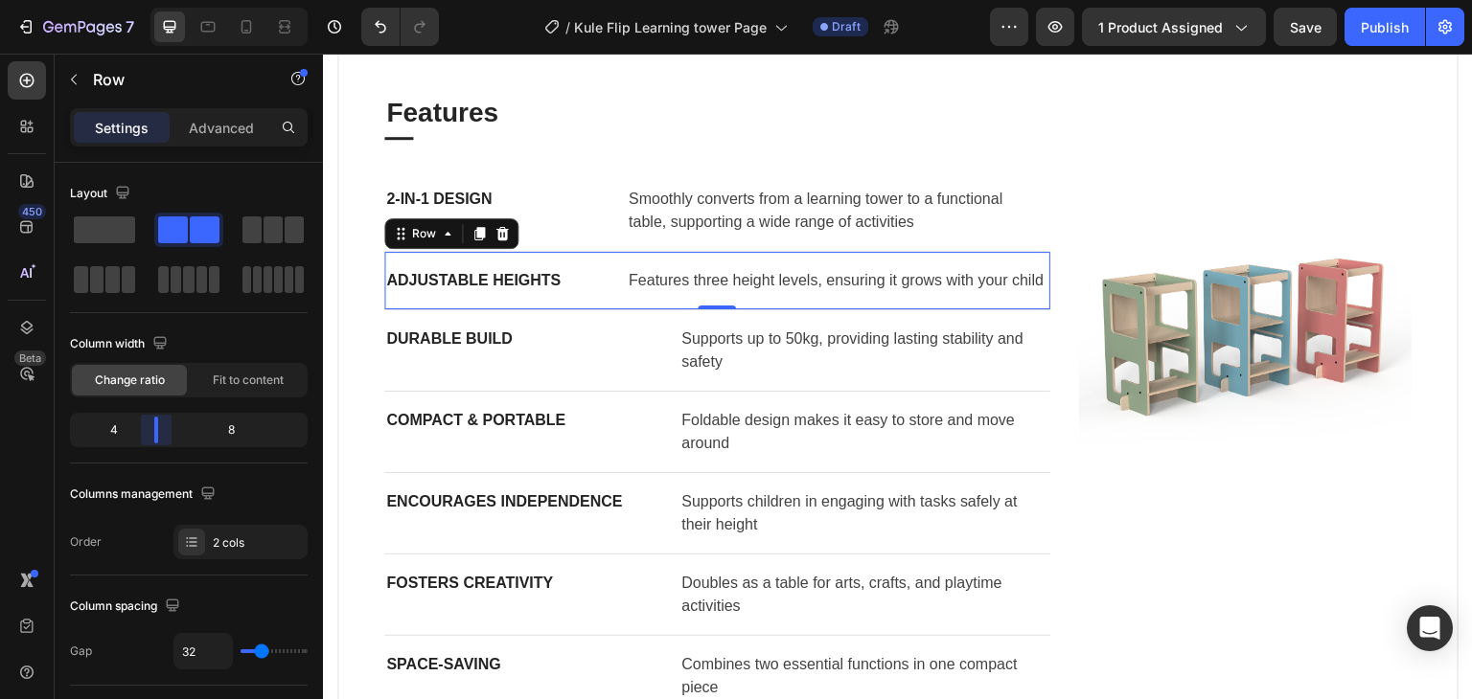
drag, startPoint x: 178, startPoint y: 427, endPoint x: 153, endPoint y: 426, distance: 24.9
click at [153, 0] on body "7 / Kule Flip Learning tower Page Draft Preview 1 product assigned Save Publish…" at bounding box center [736, 0] width 1472 height 0
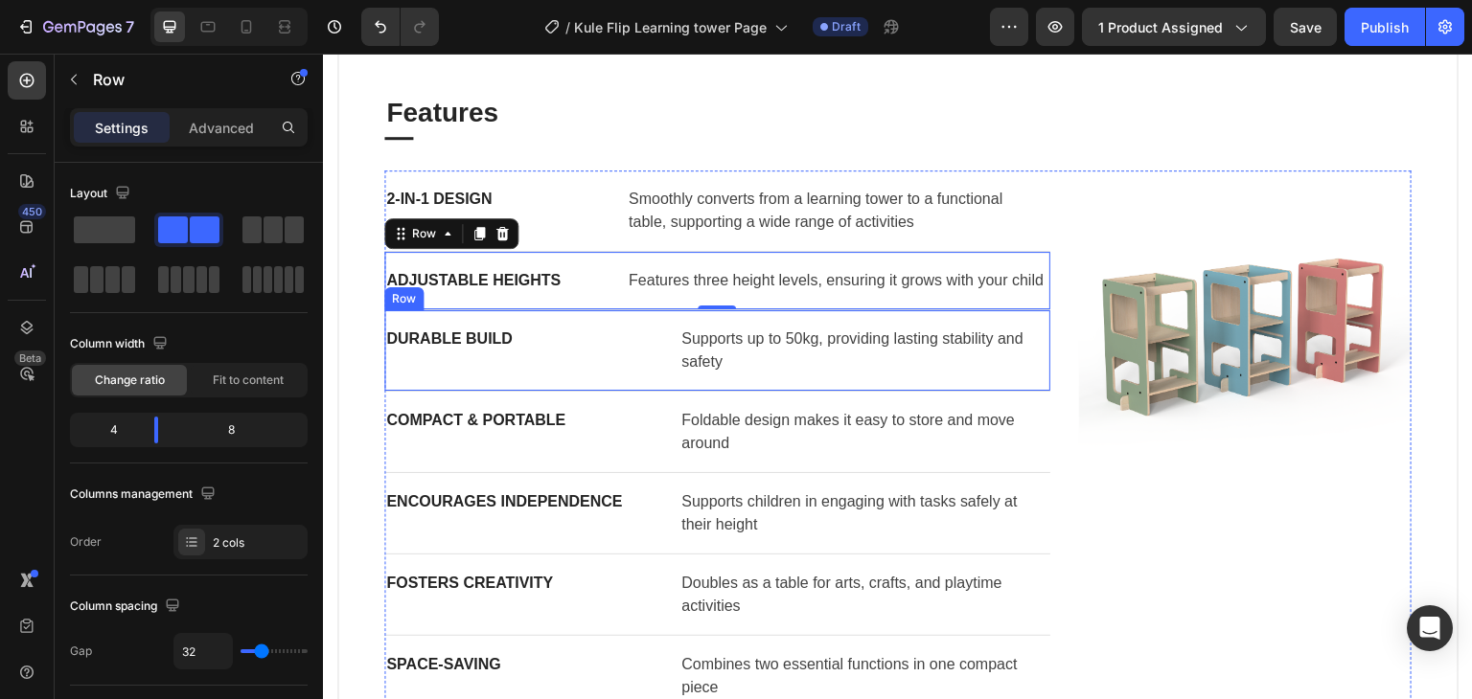
click at [671, 370] on div "Durable Build Text block Supports up to 50kg, providing lasting stability and s…" at bounding box center [717, 350] width 666 height 81
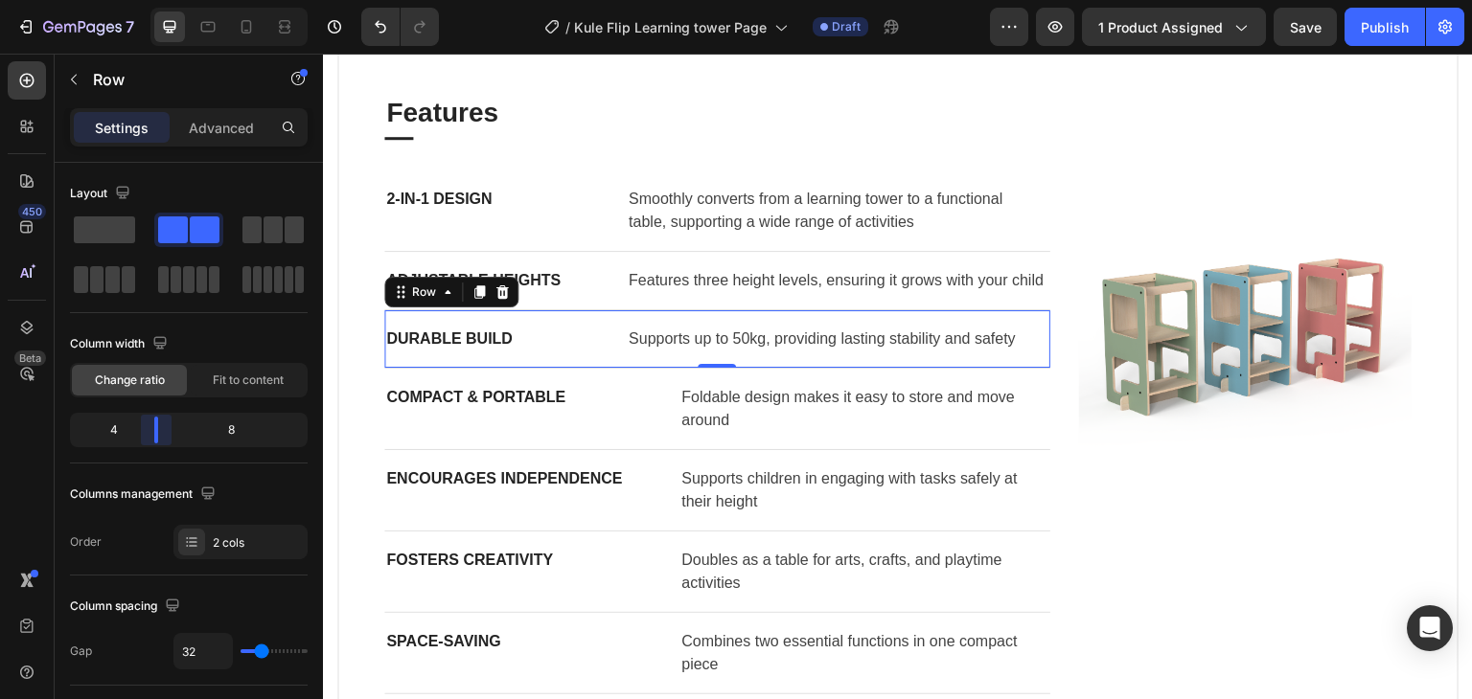
drag, startPoint x: 176, startPoint y: 427, endPoint x: 15, endPoint y: 368, distance: 171.6
click at [153, 0] on body "7 / Kule Flip Learning tower Page Draft Preview 1 product assigned Save Publish…" at bounding box center [736, 0] width 1472 height 0
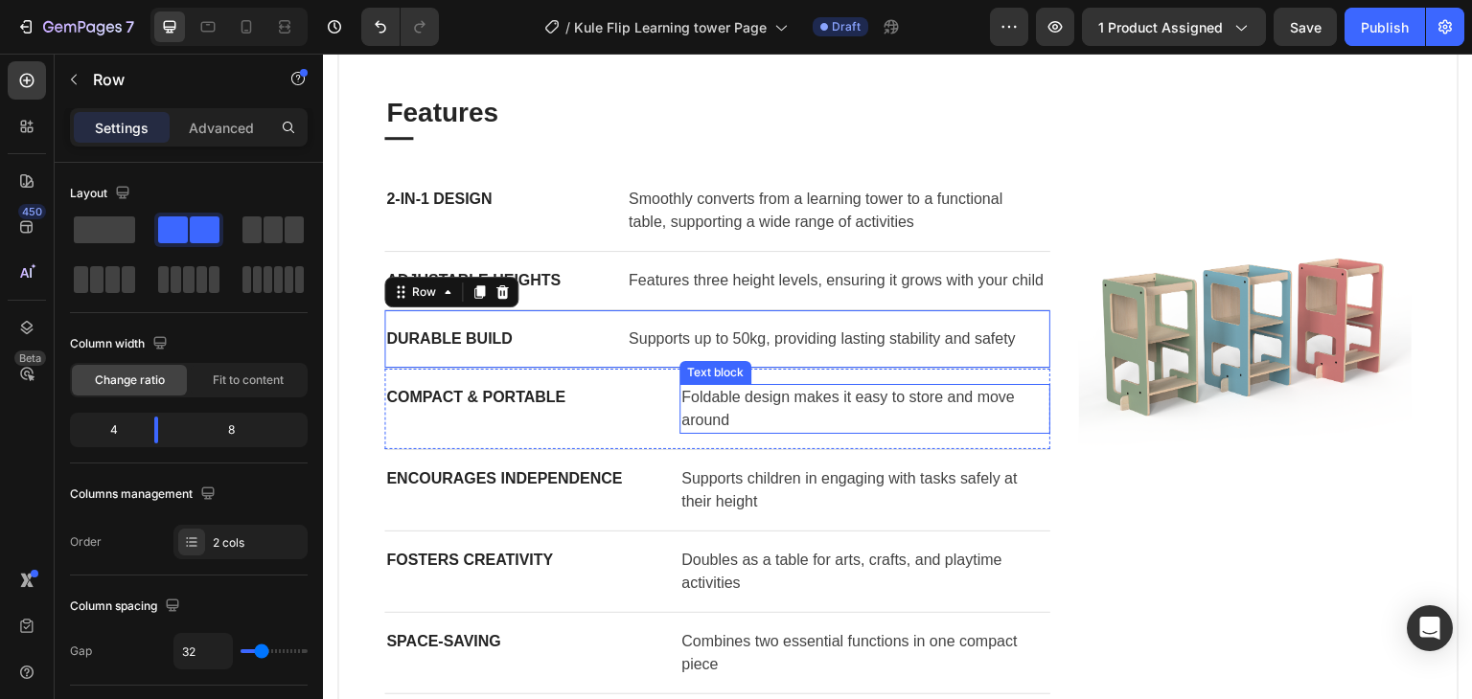
click at [681, 427] on p "Foldable design makes it easy to store and move around" at bounding box center [864, 409] width 367 height 46
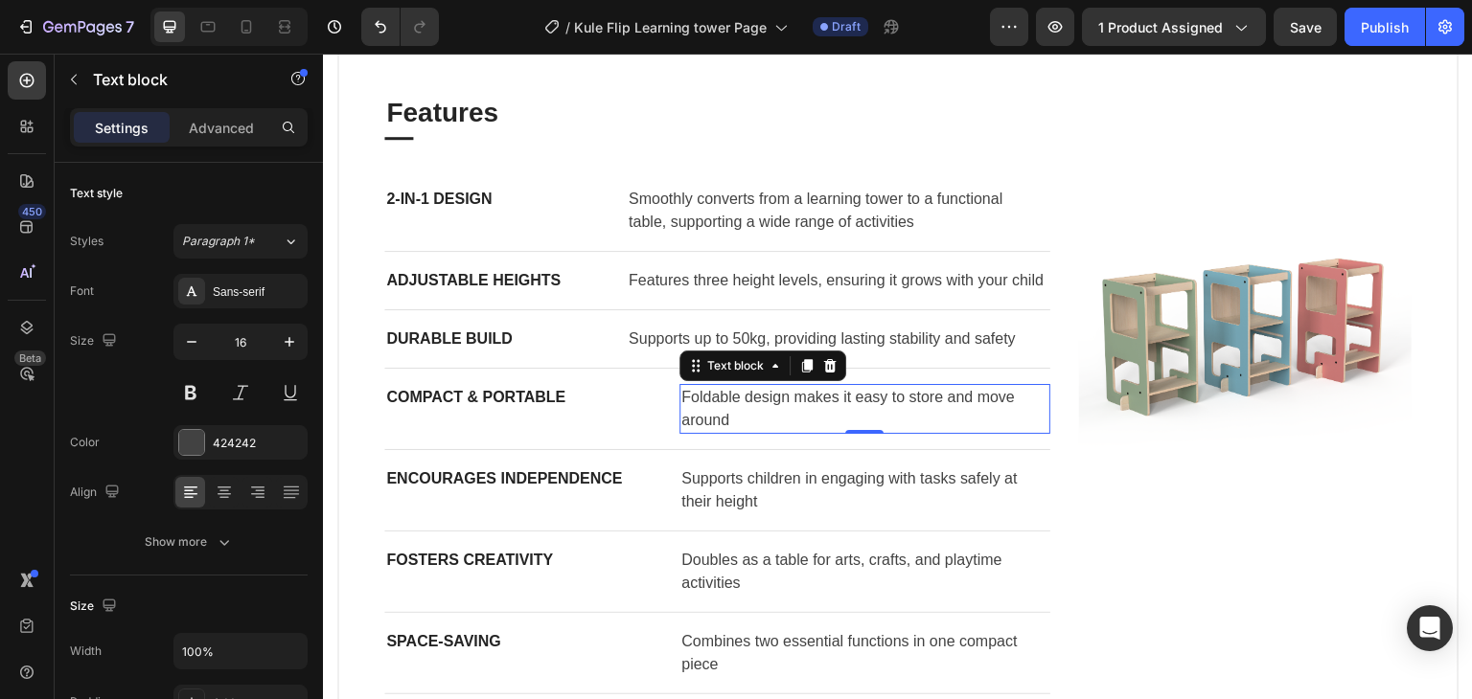
click at [671, 433] on div "Compact & Portable Text block Foldable design makes it easy to store and move a…" at bounding box center [717, 409] width 666 height 81
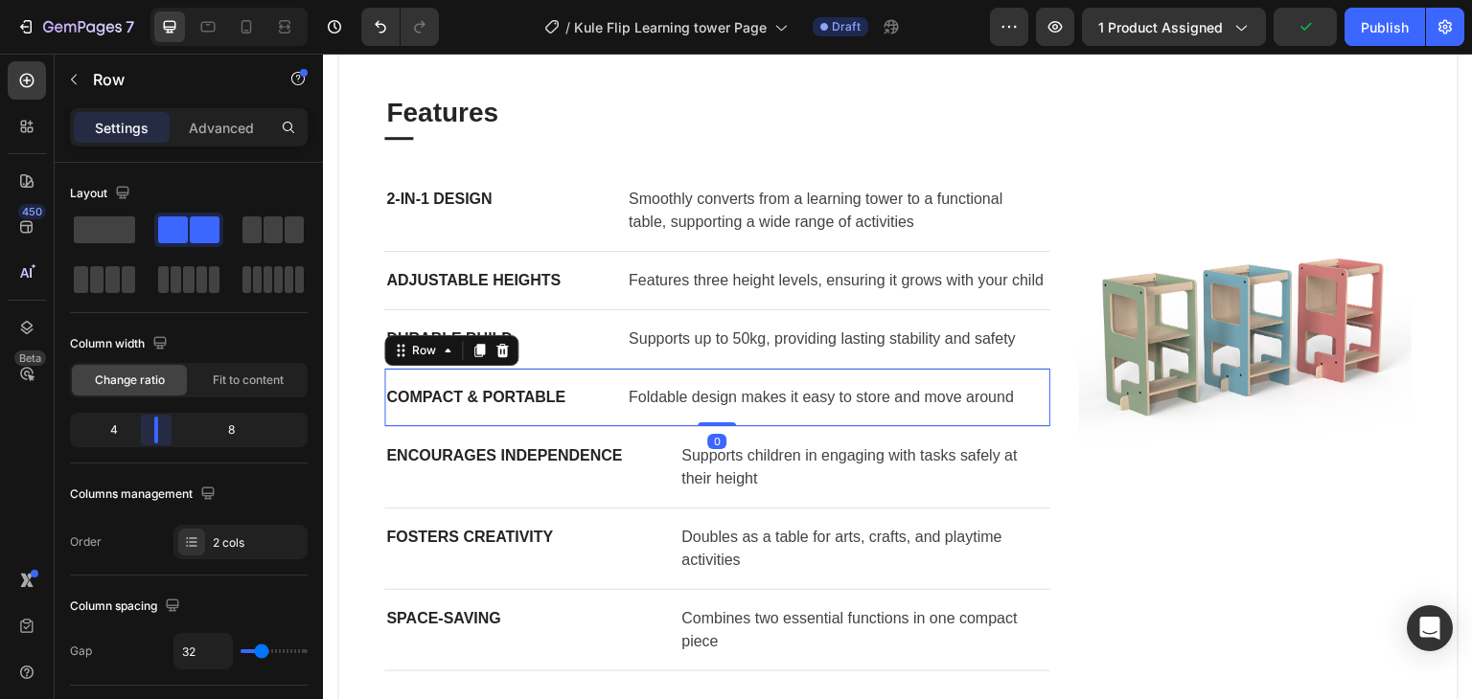
drag, startPoint x: 169, startPoint y: 429, endPoint x: 245, endPoint y: 430, distance: 76.7
click at [142, 0] on body "7 / Kule Flip Learning tower Page Draft Preview 1 product assigned Publish 450 …" at bounding box center [736, 0] width 1472 height 0
click at [644, 469] on div "Encourages Independence" at bounding box center [516, 456] width 264 height 27
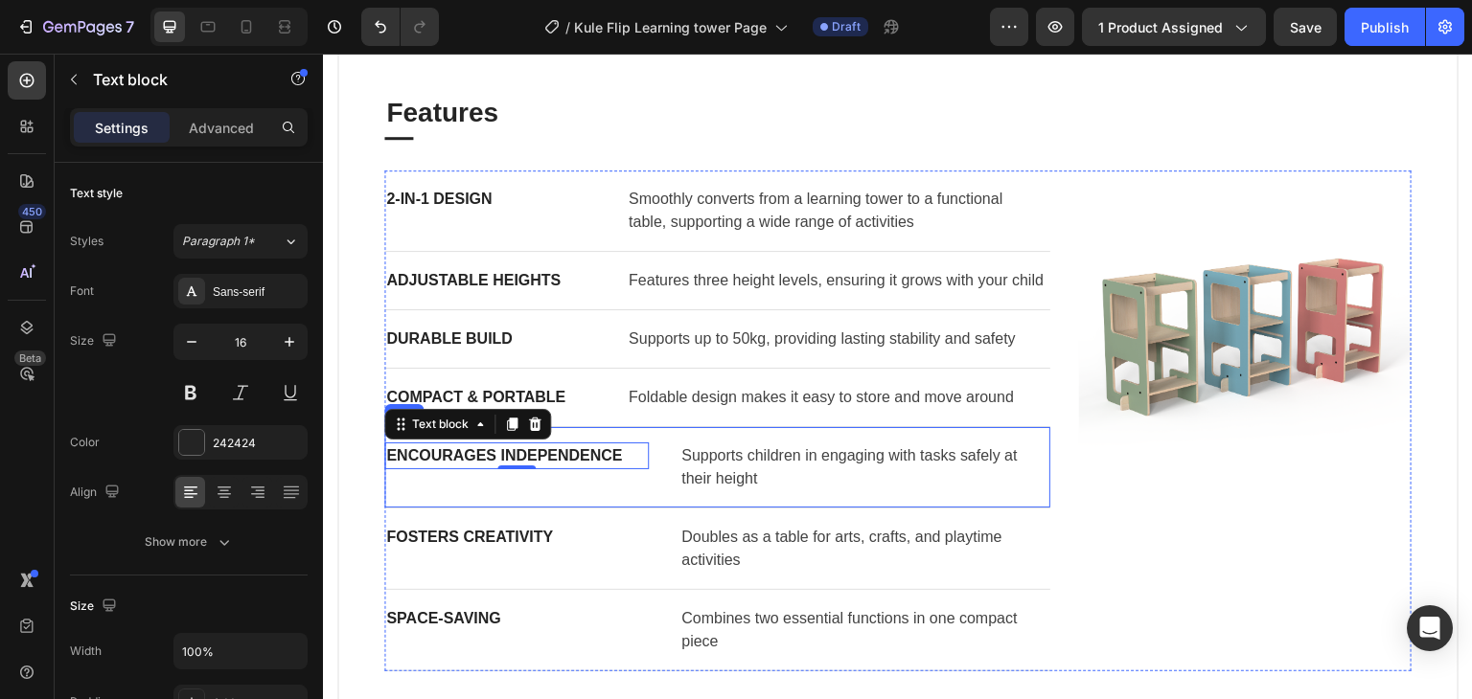
click at [652, 499] on div "Encourages Independence Text block 0 Supports children in engaging with tasks s…" at bounding box center [717, 467] width 666 height 81
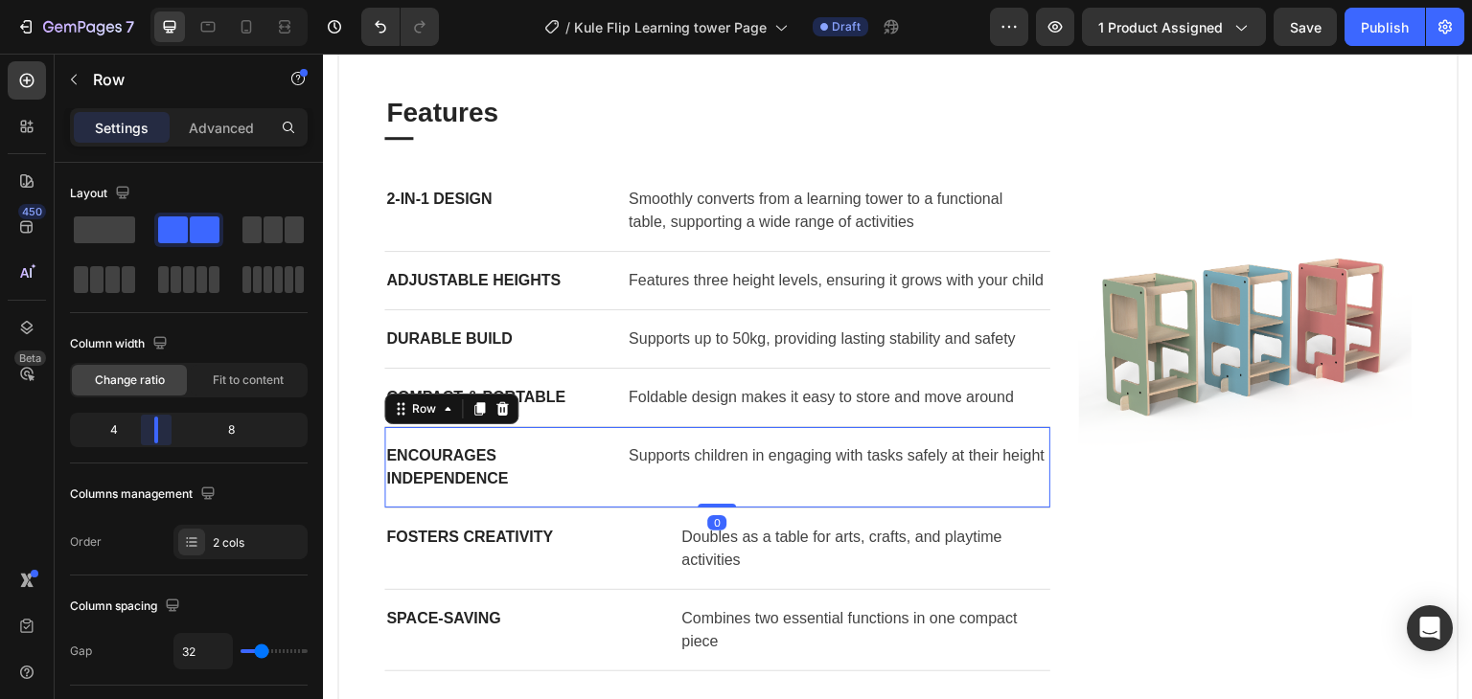
drag, startPoint x: 176, startPoint y: 434, endPoint x: 299, endPoint y: 538, distance: 160.5
click at [155, 0] on body "7 / Kule Flip Learning tower Page Draft Preview 1 product assigned Save Publish…" at bounding box center [736, 0] width 1472 height 0
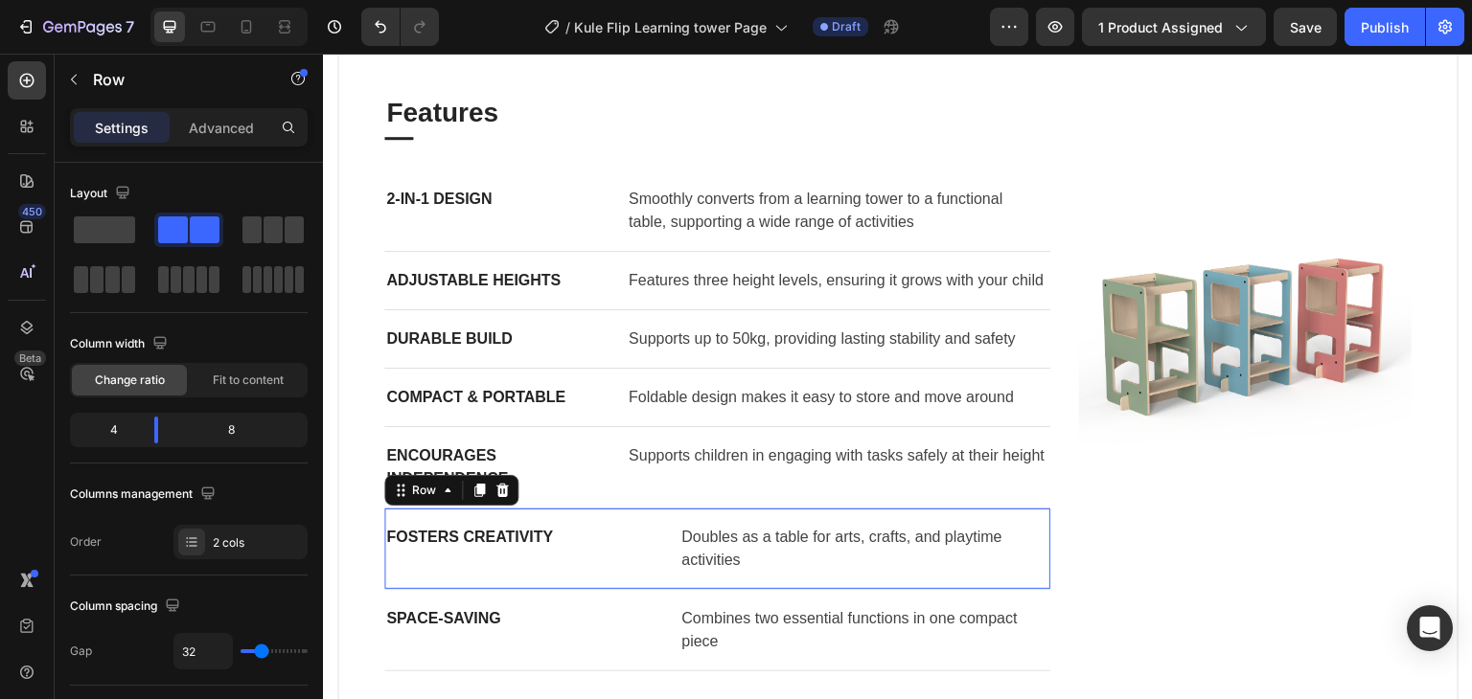
click at [631, 574] on div "Fosters Creativity Text block" at bounding box center [516, 549] width 264 height 50
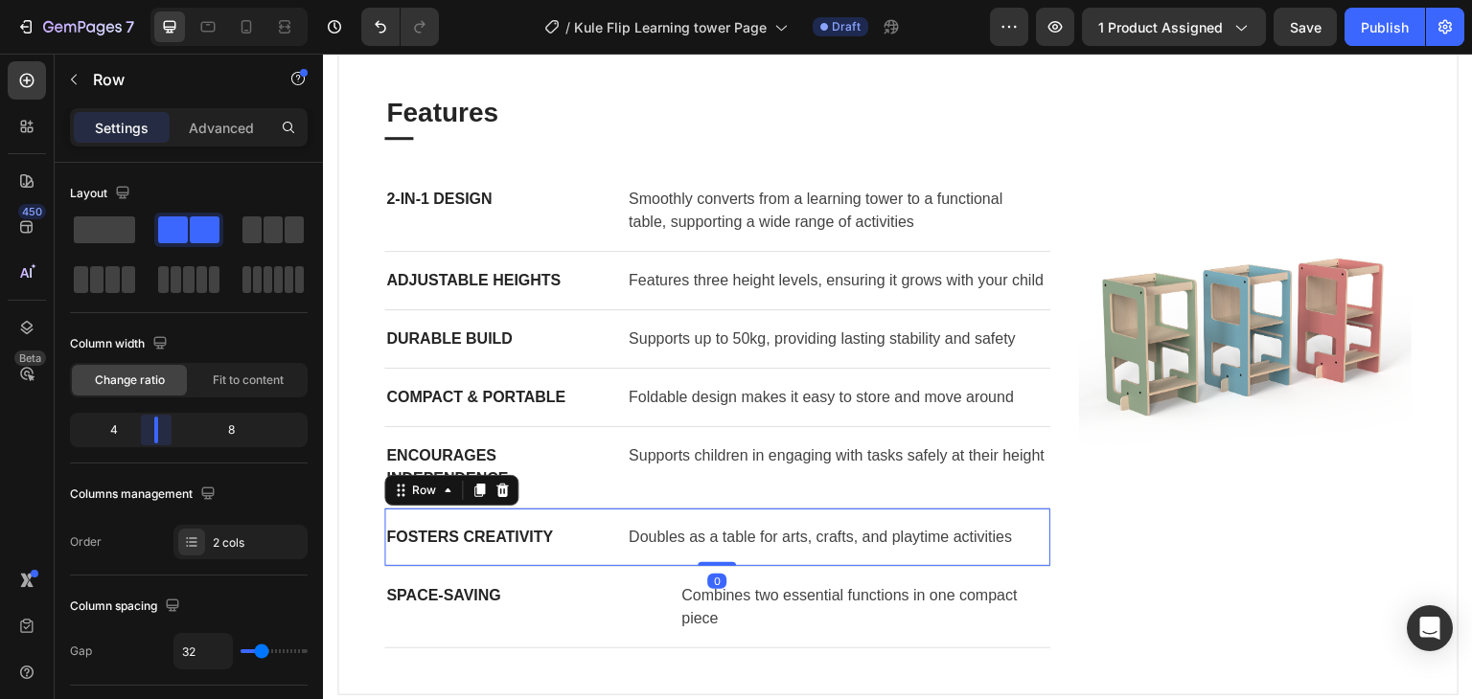
drag, startPoint x: 170, startPoint y: 434, endPoint x: 150, endPoint y: 436, distance: 19.3
click at [150, 0] on body "7 / Kule Flip Learning tower Page Draft Preview 1 product assigned Save Publish…" at bounding box center [736, 0] width 1472 height 0
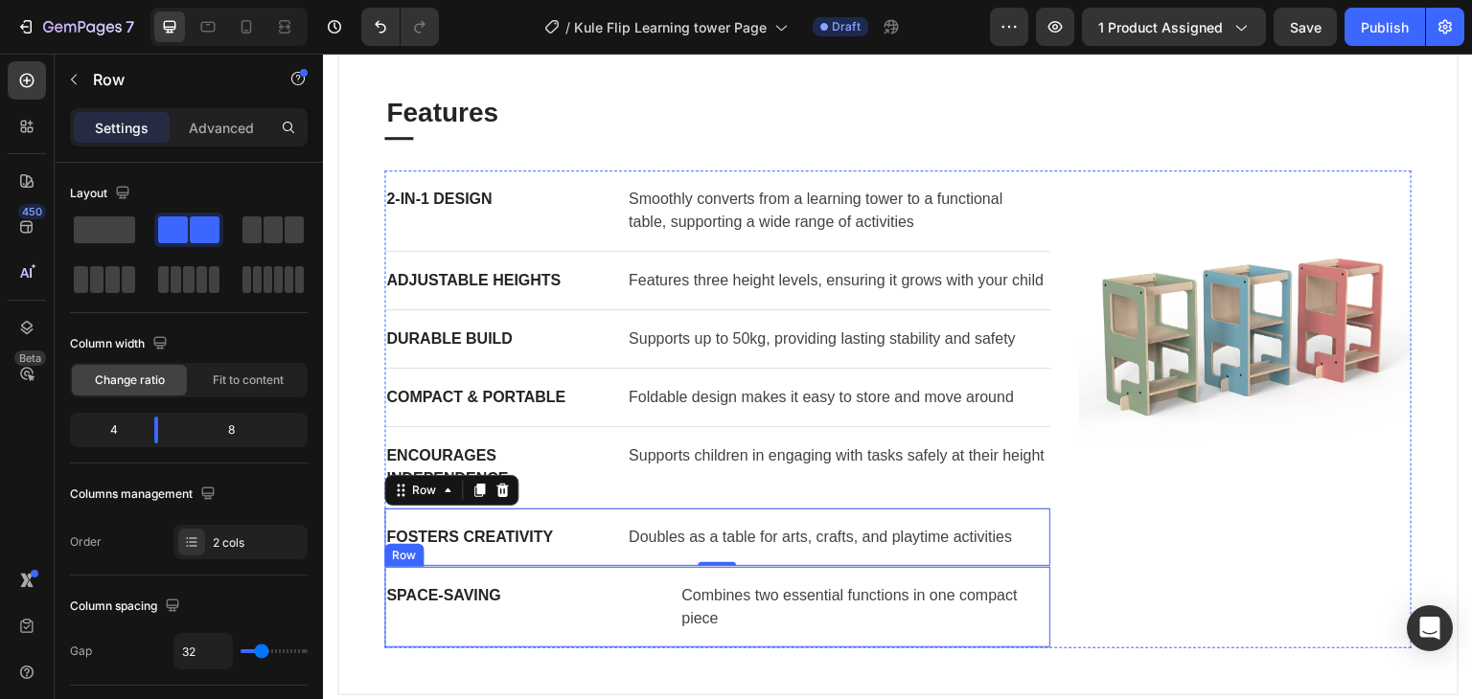
click at [667, 612] on div "Space-Saving Text block Combines two essential functions in one compact piece T…" at bounding box center [717, 607] width 666 height 81
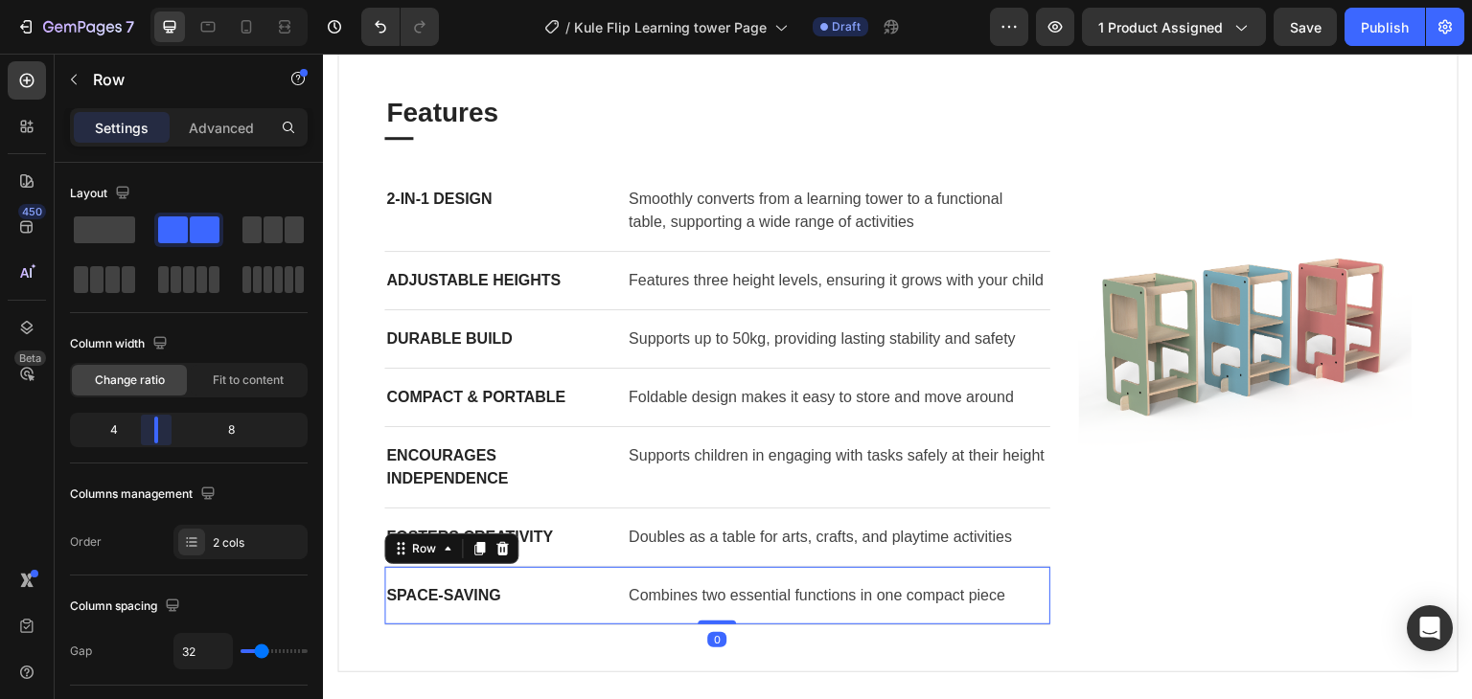
drag, startPoint x: 172, startPoint y: 426, endPoint x: 484, endPoint y: 413, distance: 311.7
click at [149, 0] on body "7 / Kule Flip Learning tower Page Draft Preview 1 product assigned Save Publish…" at bounding box center [736, 0] width 1472 height 0
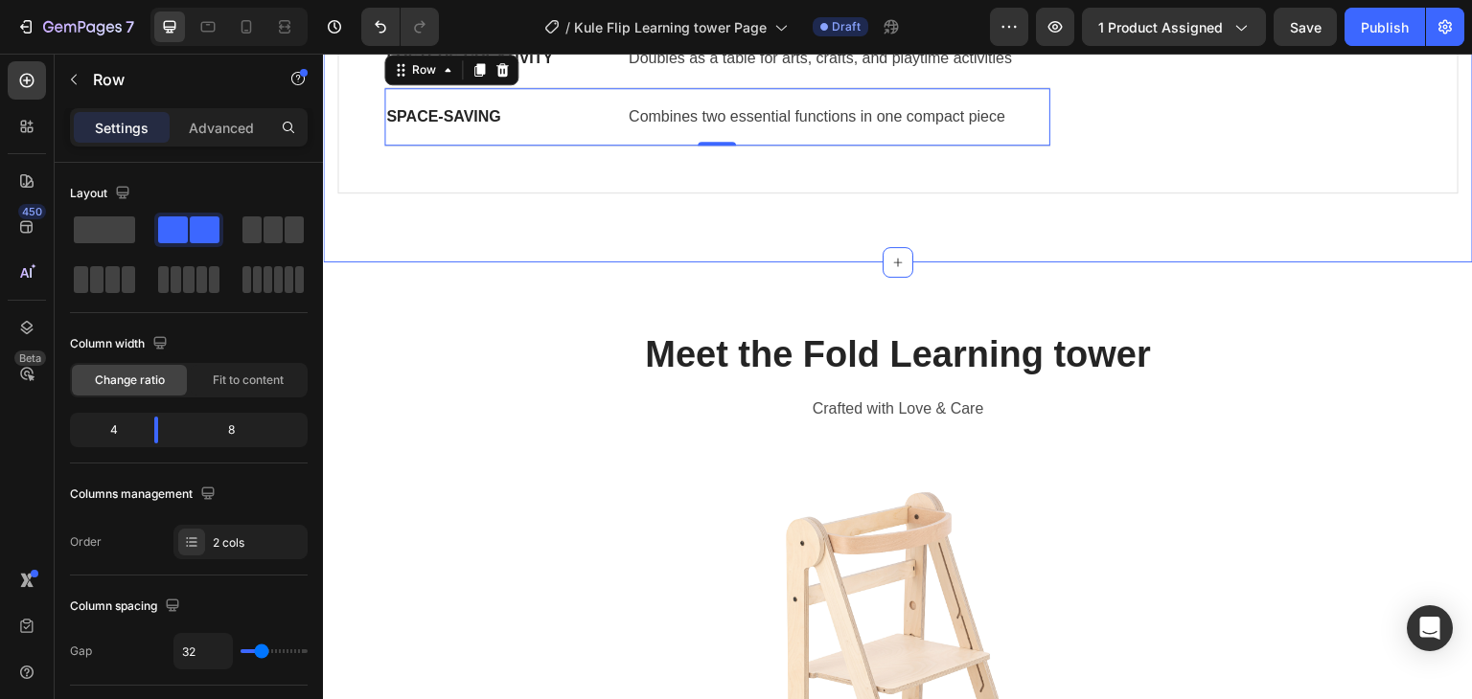
scroll to position [1916, 0]
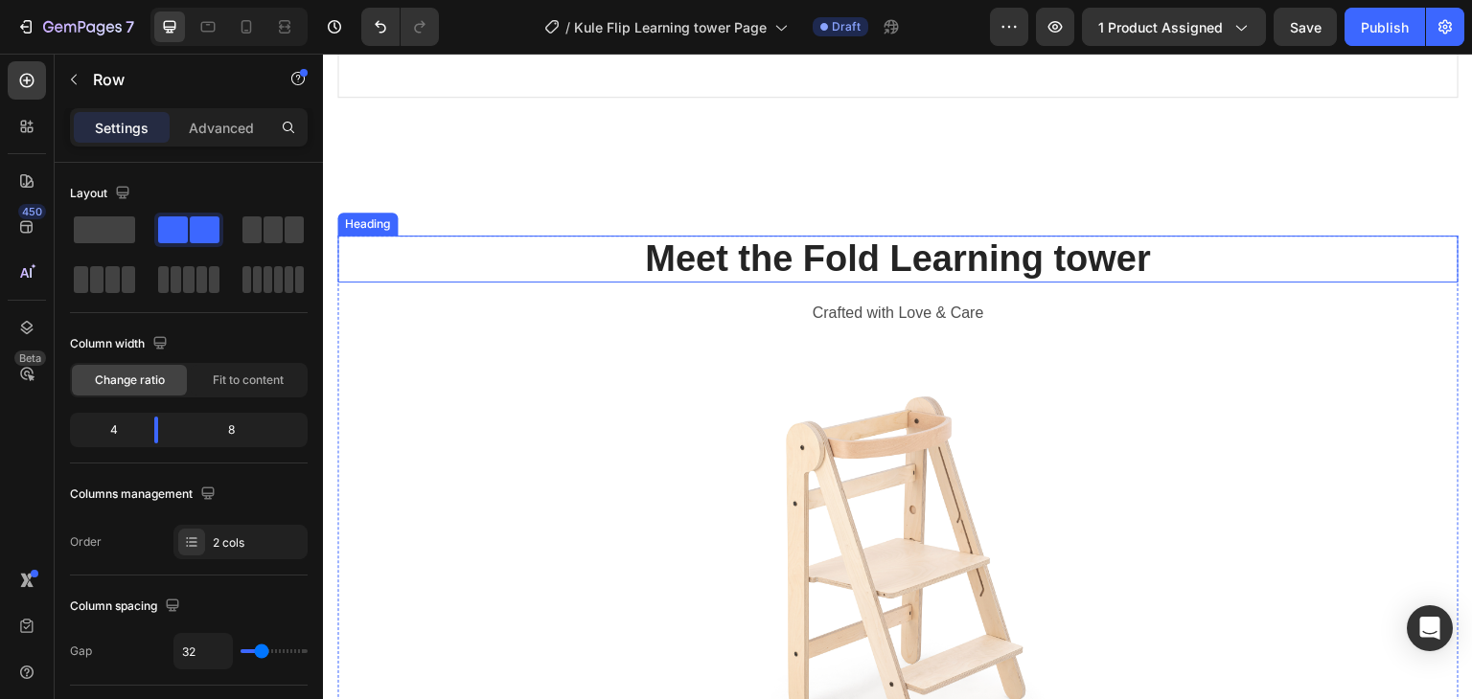
click at [794, 278] on h2 "Meet the Fold Learning tower" at bounding box center [897, 260] width 1121 height 48
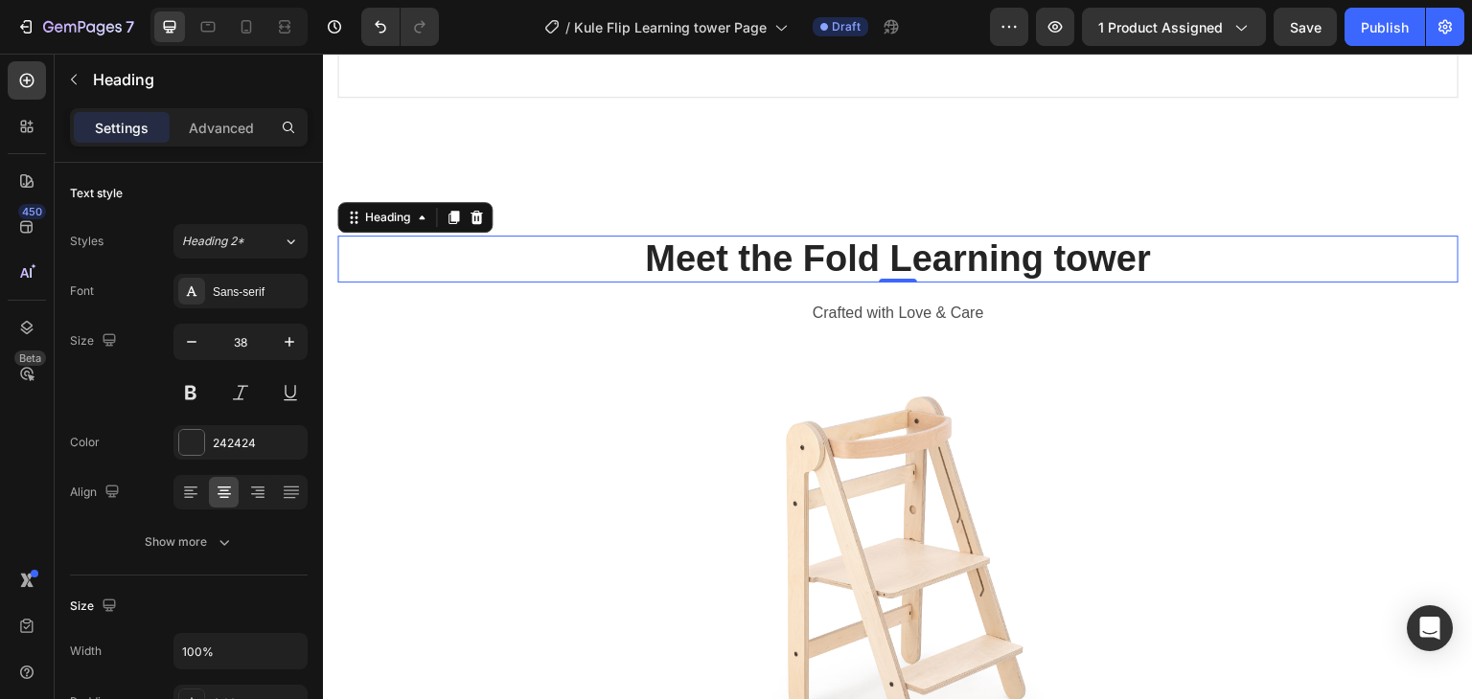
click at [840, 282] on p "Meet the Fold Learning tower" at bounding box center [897, 260] width 1117 height 44
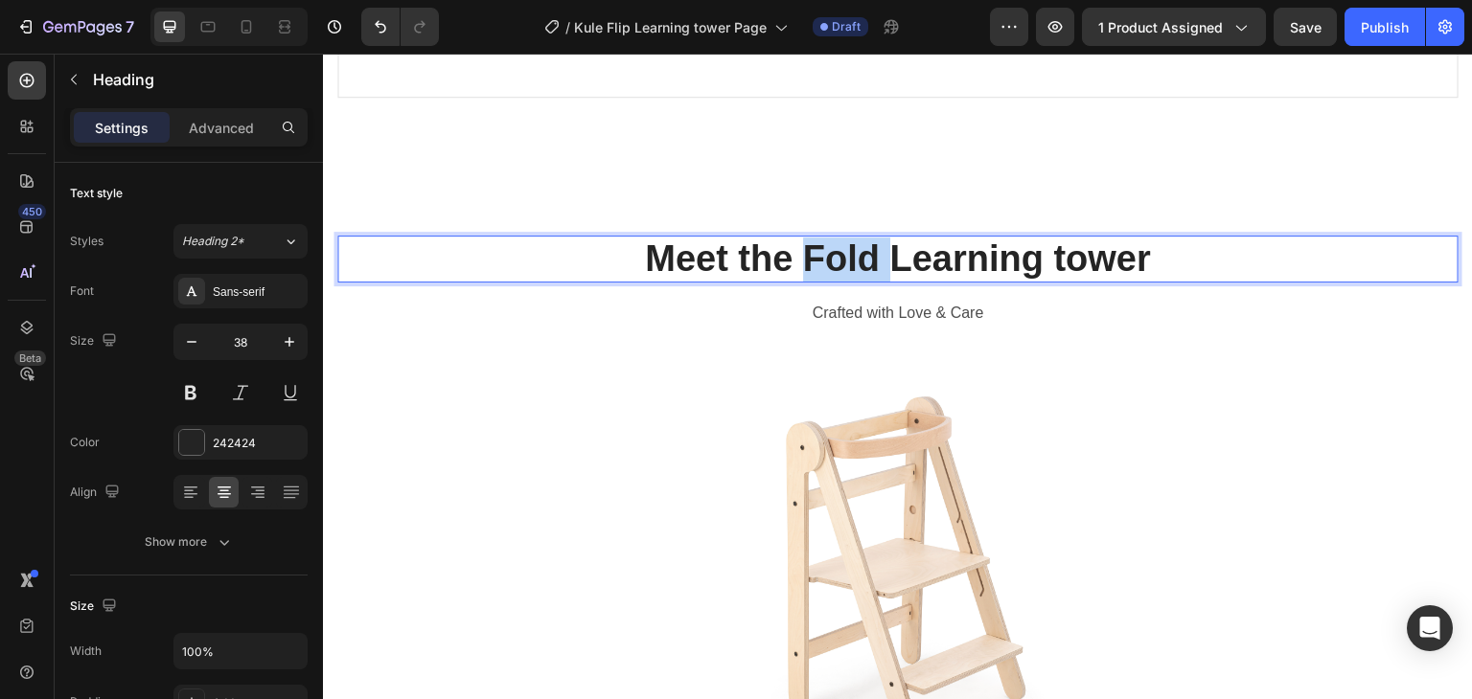
click at [840, 282] on p "Meet the Fold Learning tower" at bounding box center [897, 260] width 1117 height 44
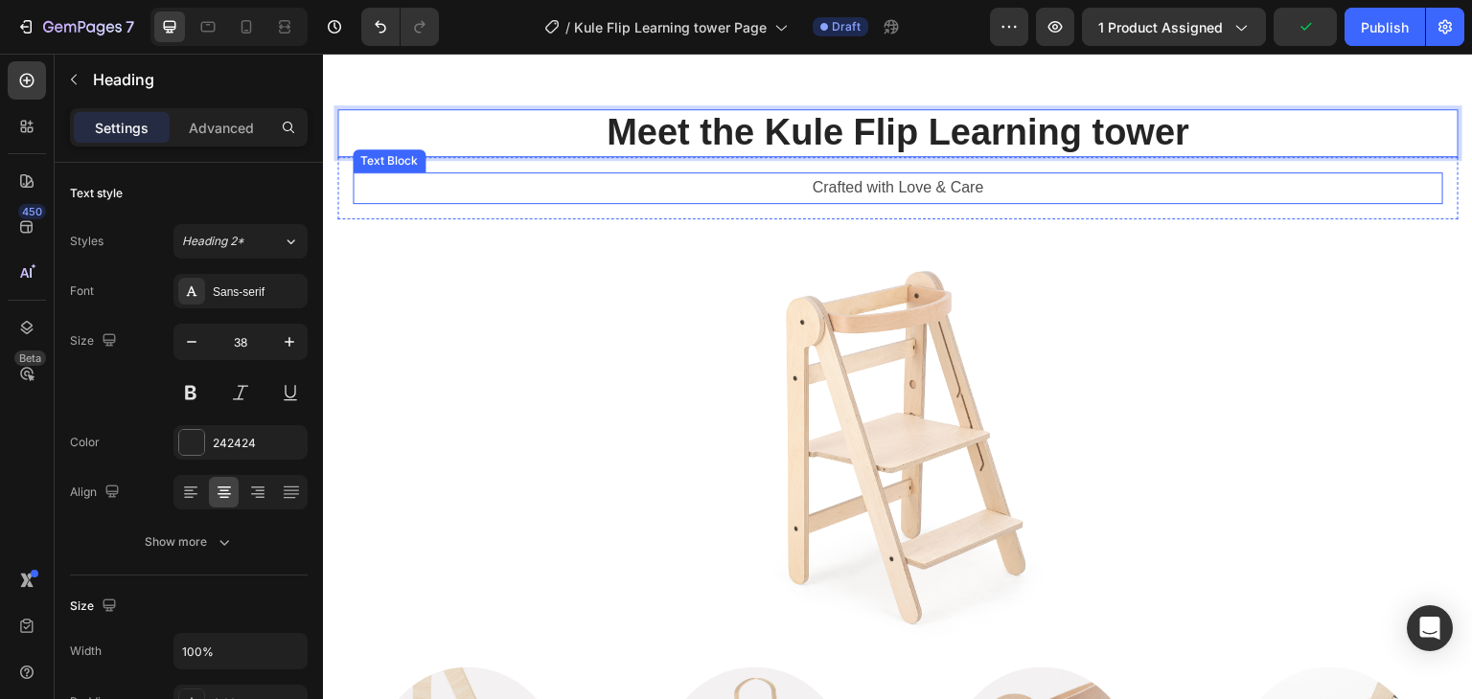
scroll to position [2108, 0]
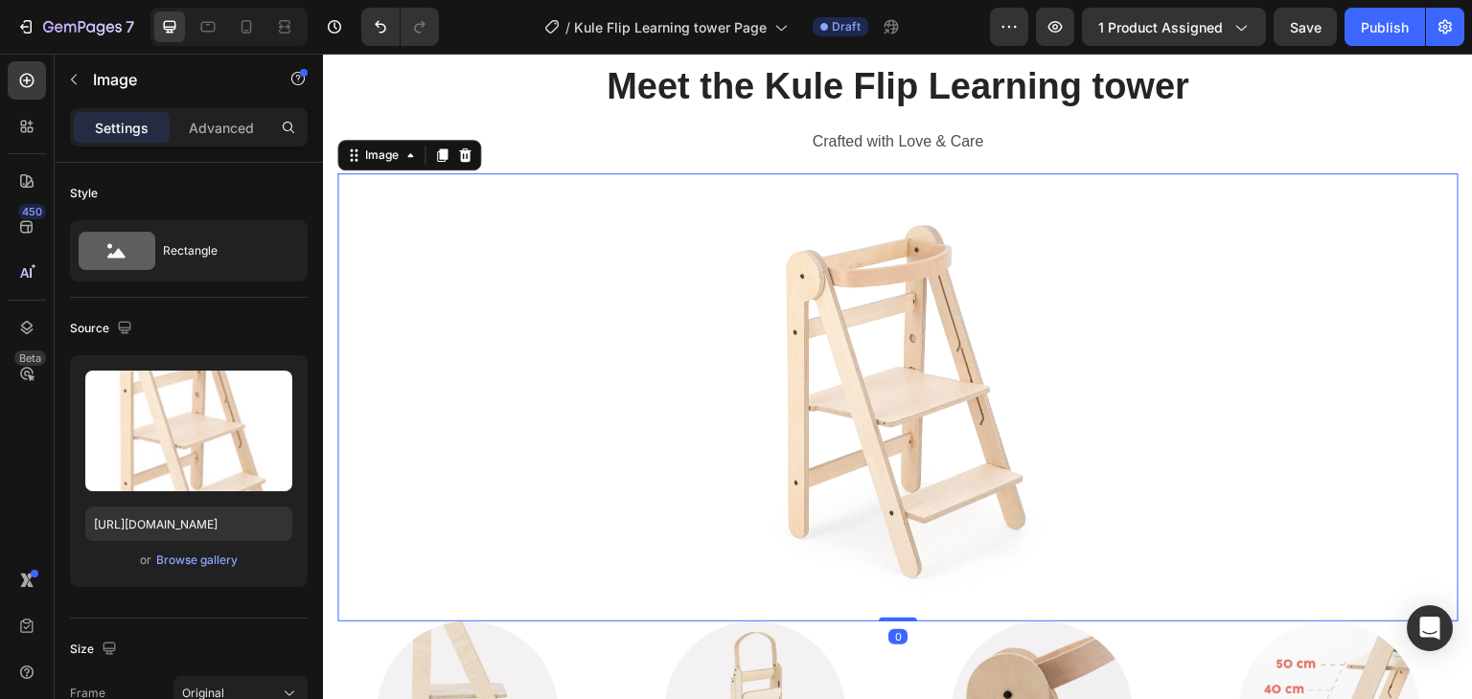
click at [889, 385] on img at bounding box center [898, 397] width 336 height 448
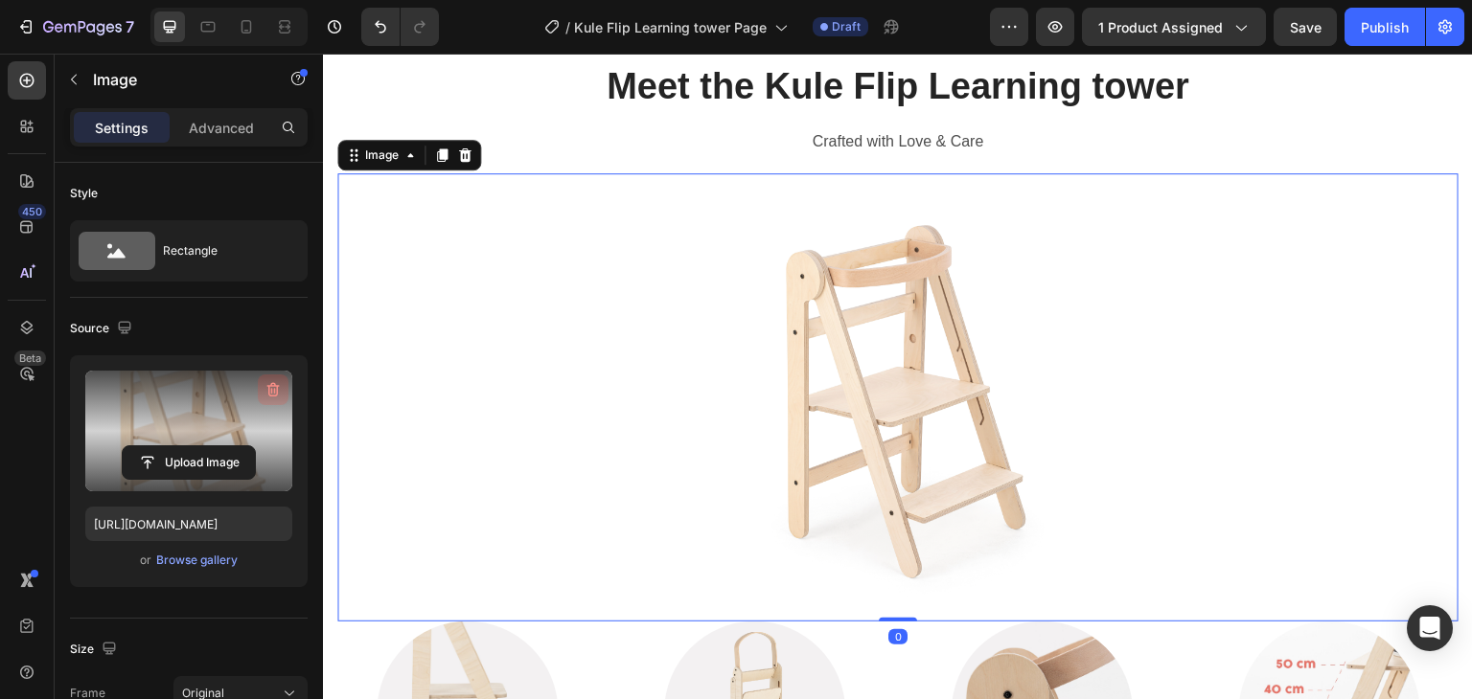
click at [280, 378] on button "button" at bounding box center [273, 390] width 31 height 31
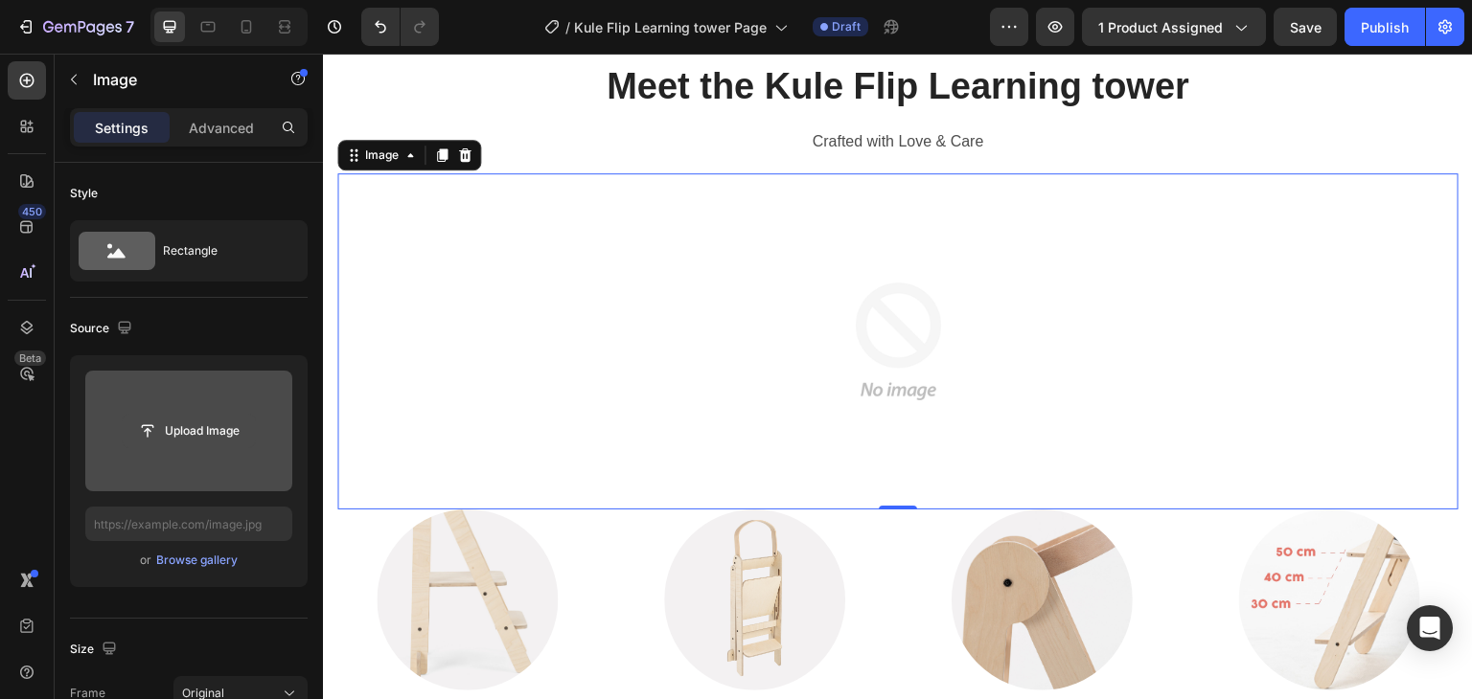
click at [205, 425] on input "file" at bounding box center [189, 431] width 132 height 33
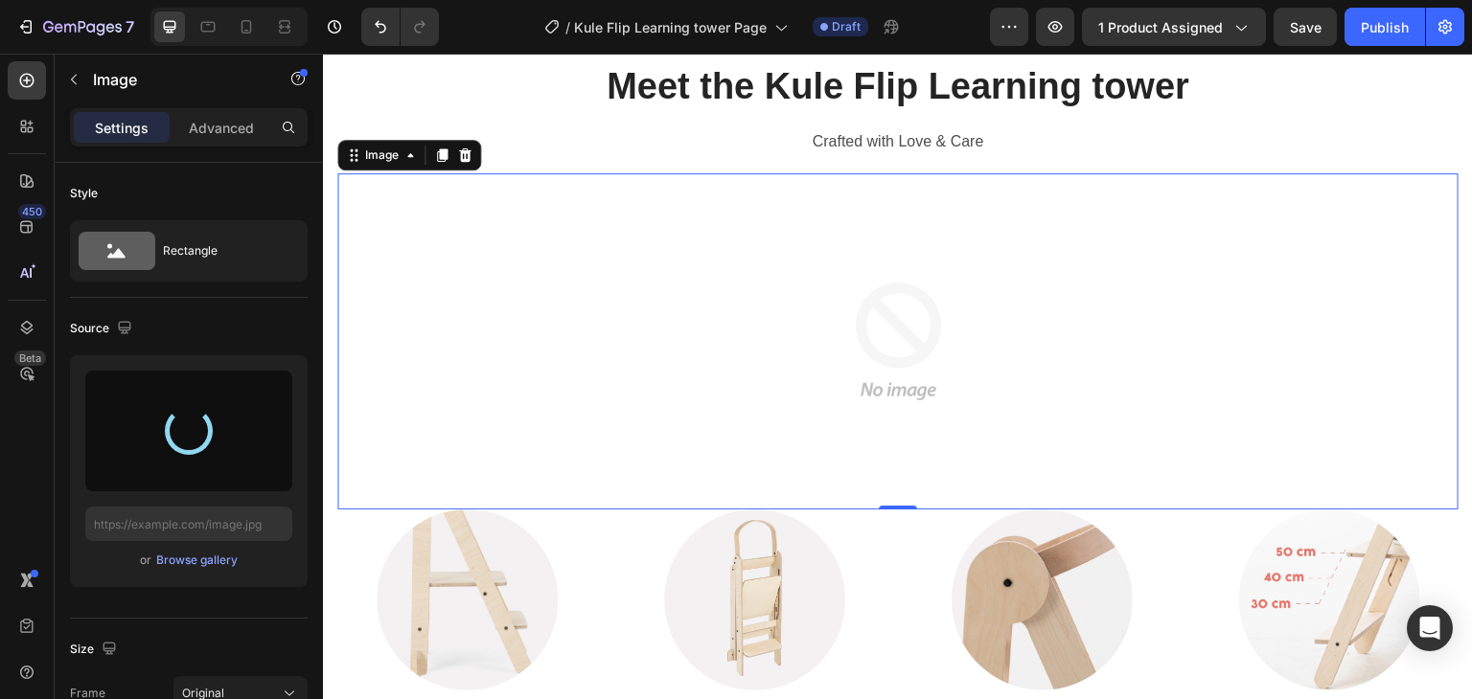
type input "https://cdn.shopify.com/s/files/1/0647/4521/0025/files/gempages_577626648069800…"
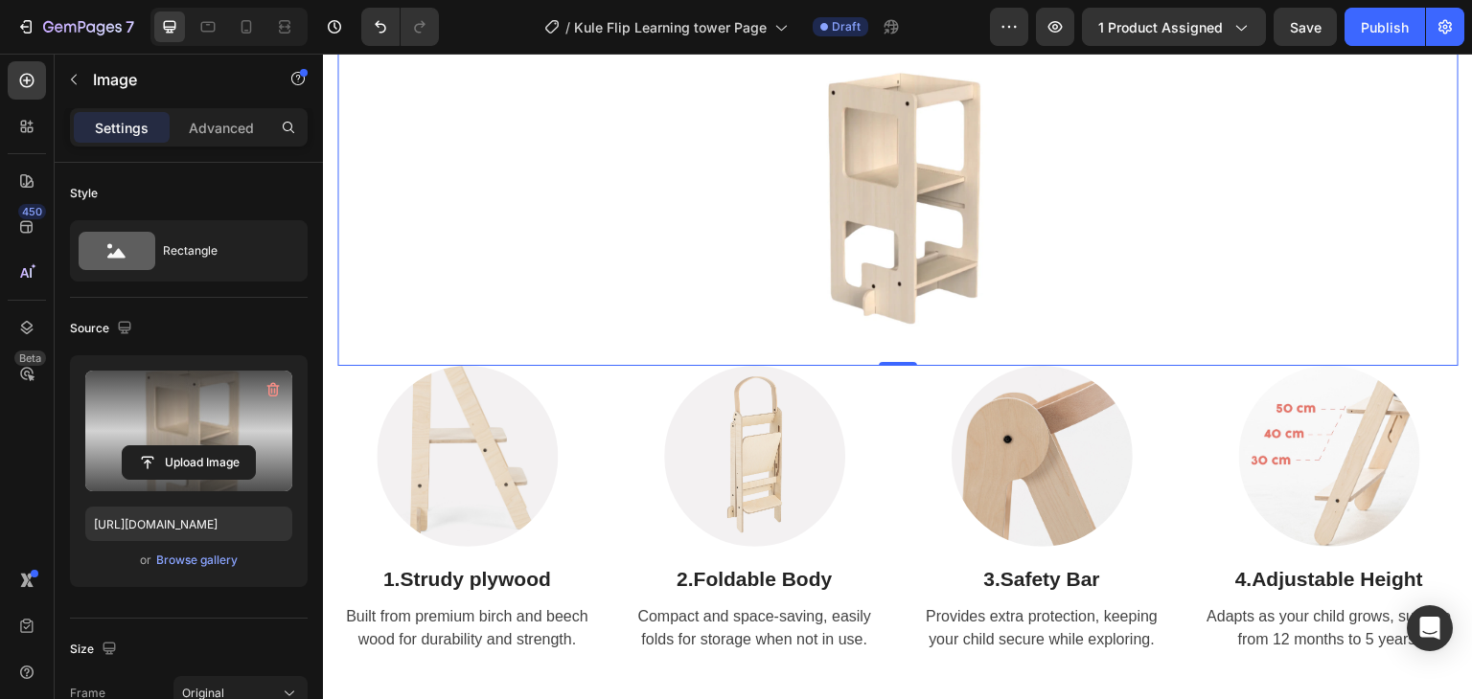
scroll to position [2300, 0]
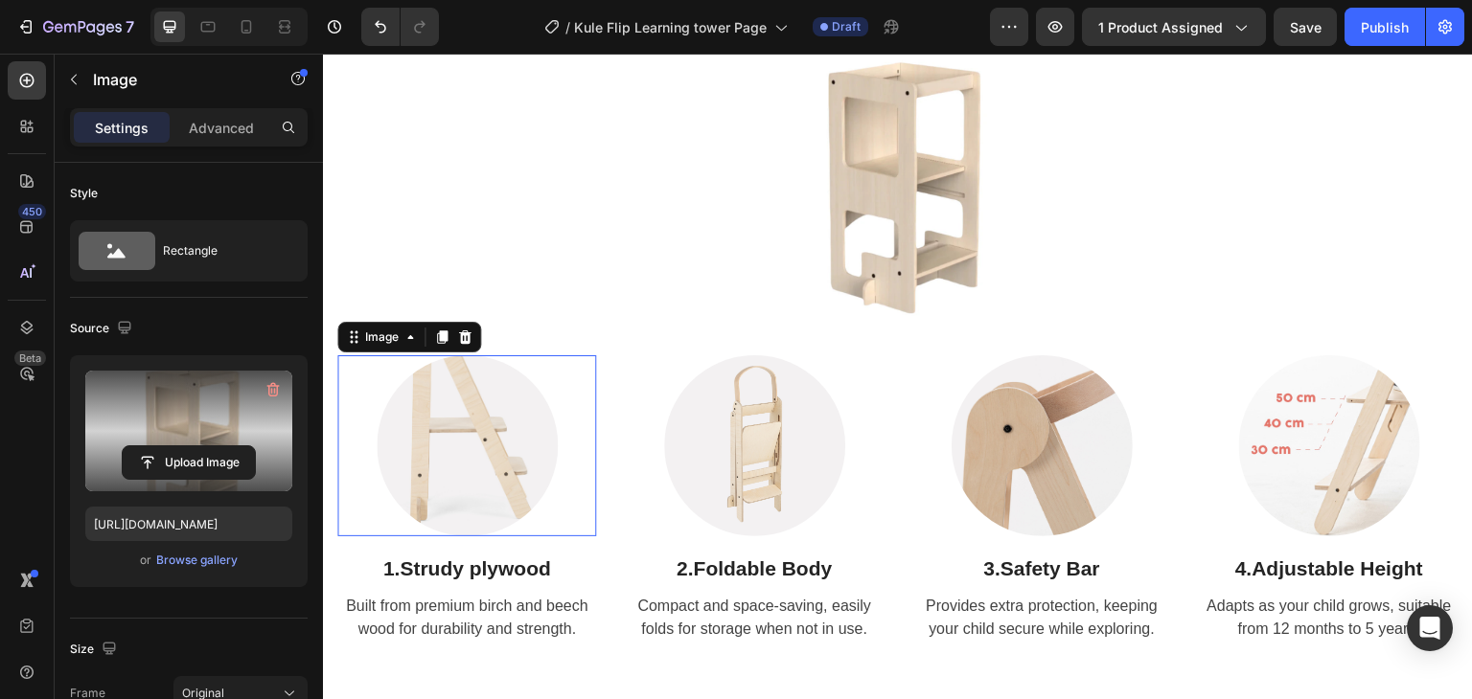
click at [458, 470] on img at bounding box center [467, 445] width 181 height 181
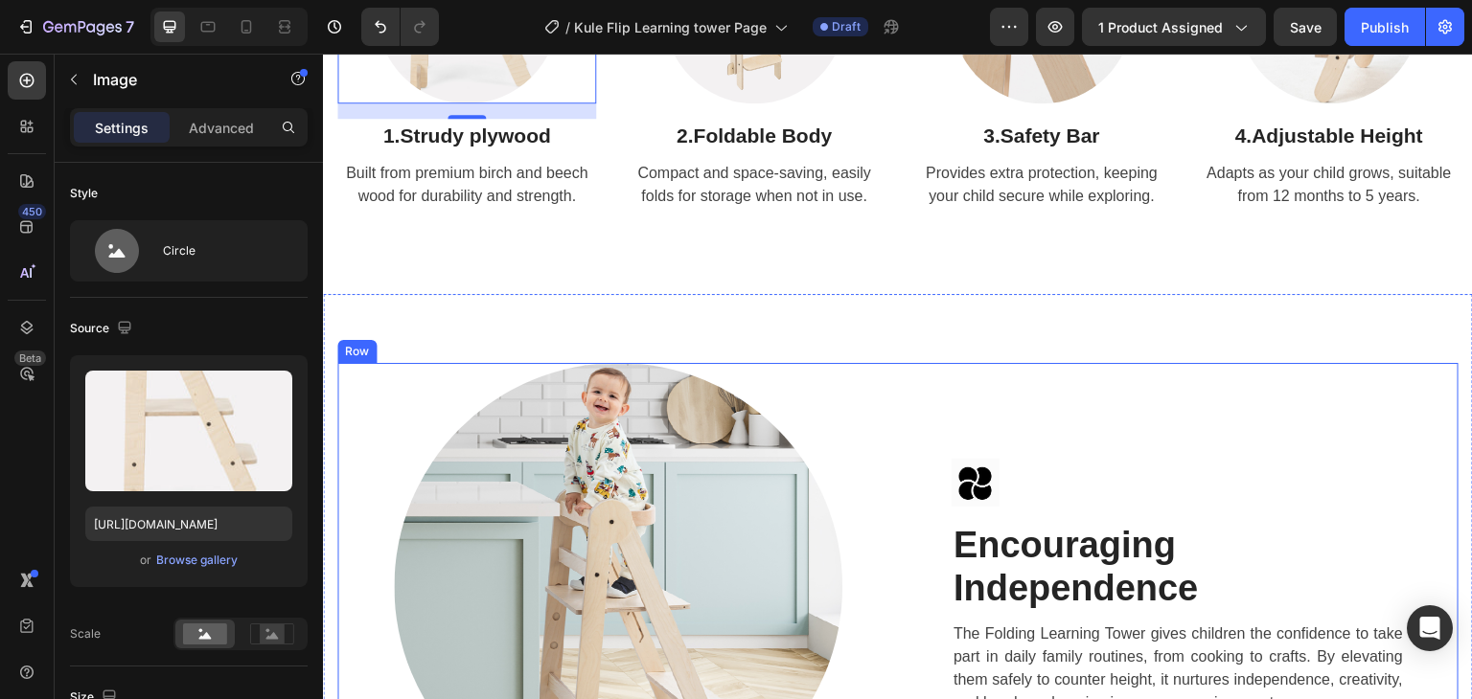
scroll to position [2779, 0]
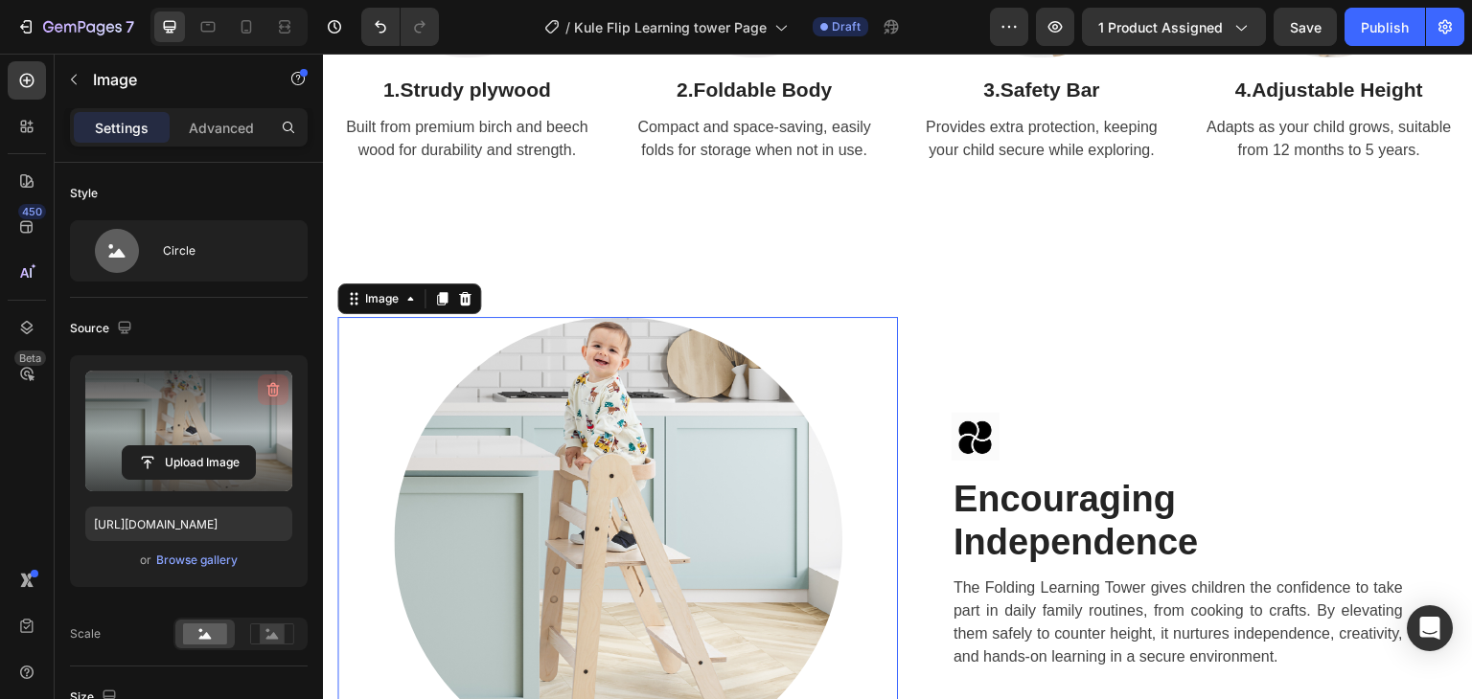
click at [276, 384] on icon "button" at bounding box center [272, 389] width 19 height 19
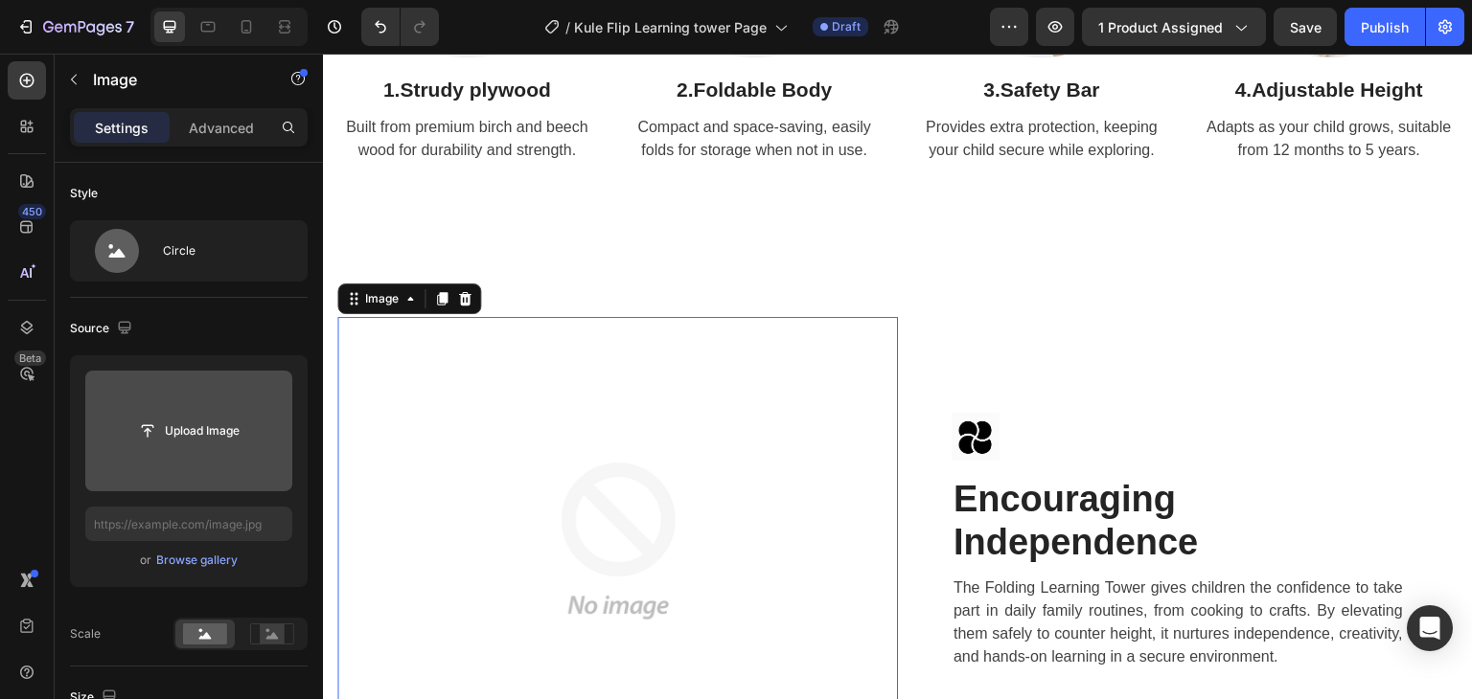
click at [195, 431] on input "file" at bounding box center [189, 431] width 132 height 33
type input "C:\fakepath\4a.jpg"
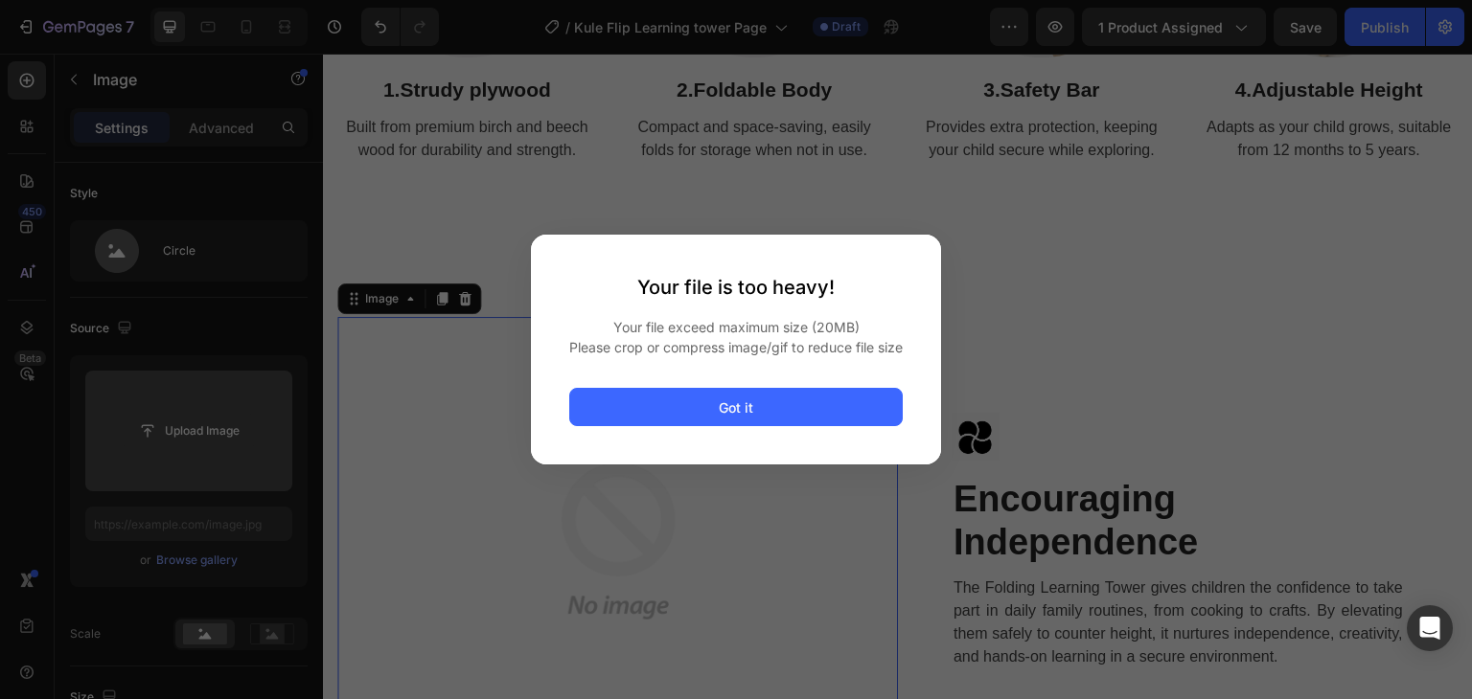
click at [752, 426] on button "Got it" at bounding box center [735, 407] width 333 height 38
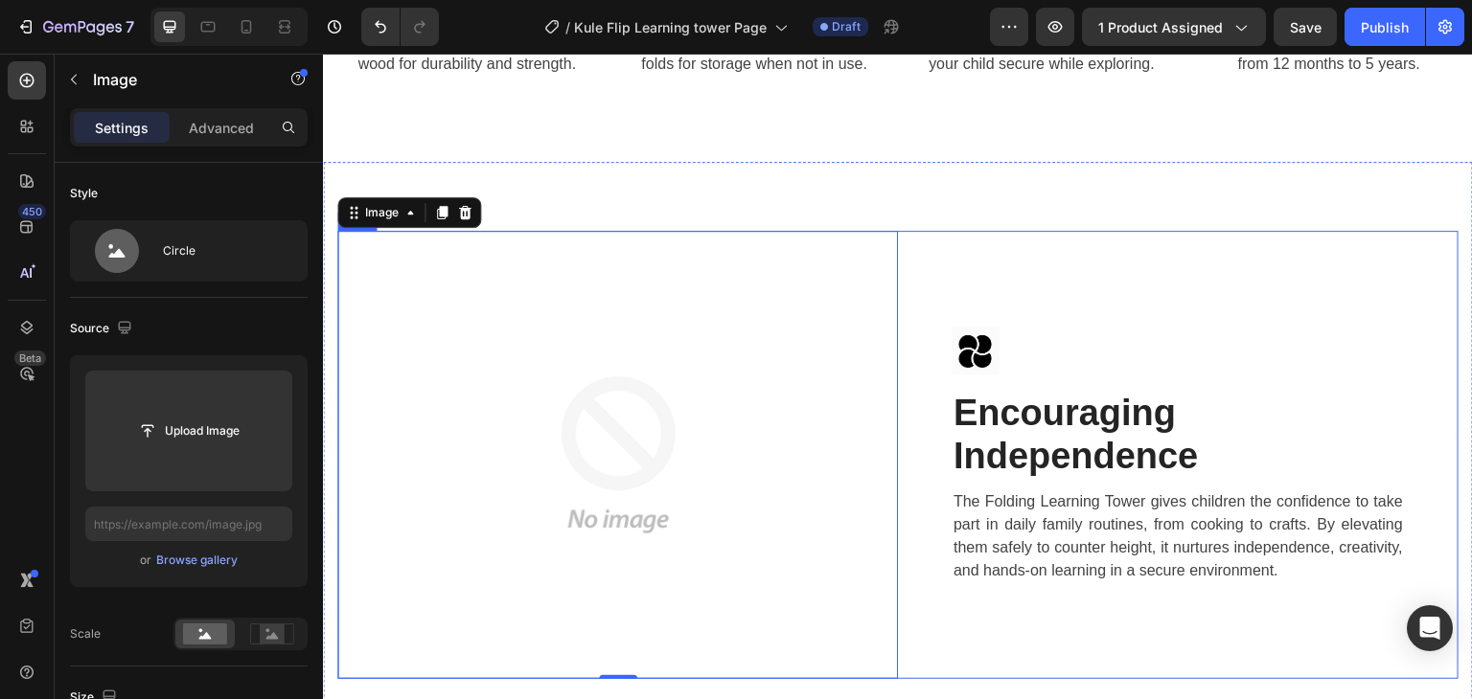
scroll to position [2874, 0]
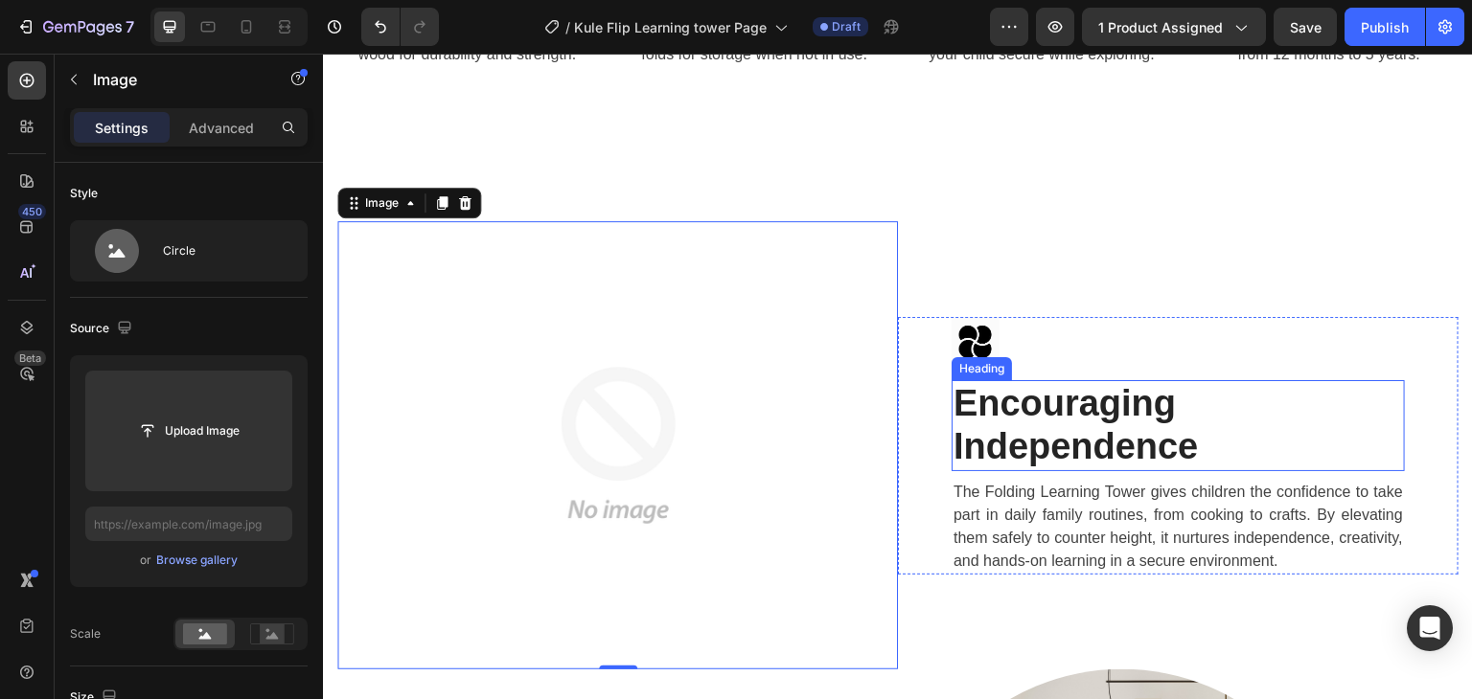
click at [1075, 402] on strong "Encouraging Independence" at bounding box center [1075, 425] width 245 height 84
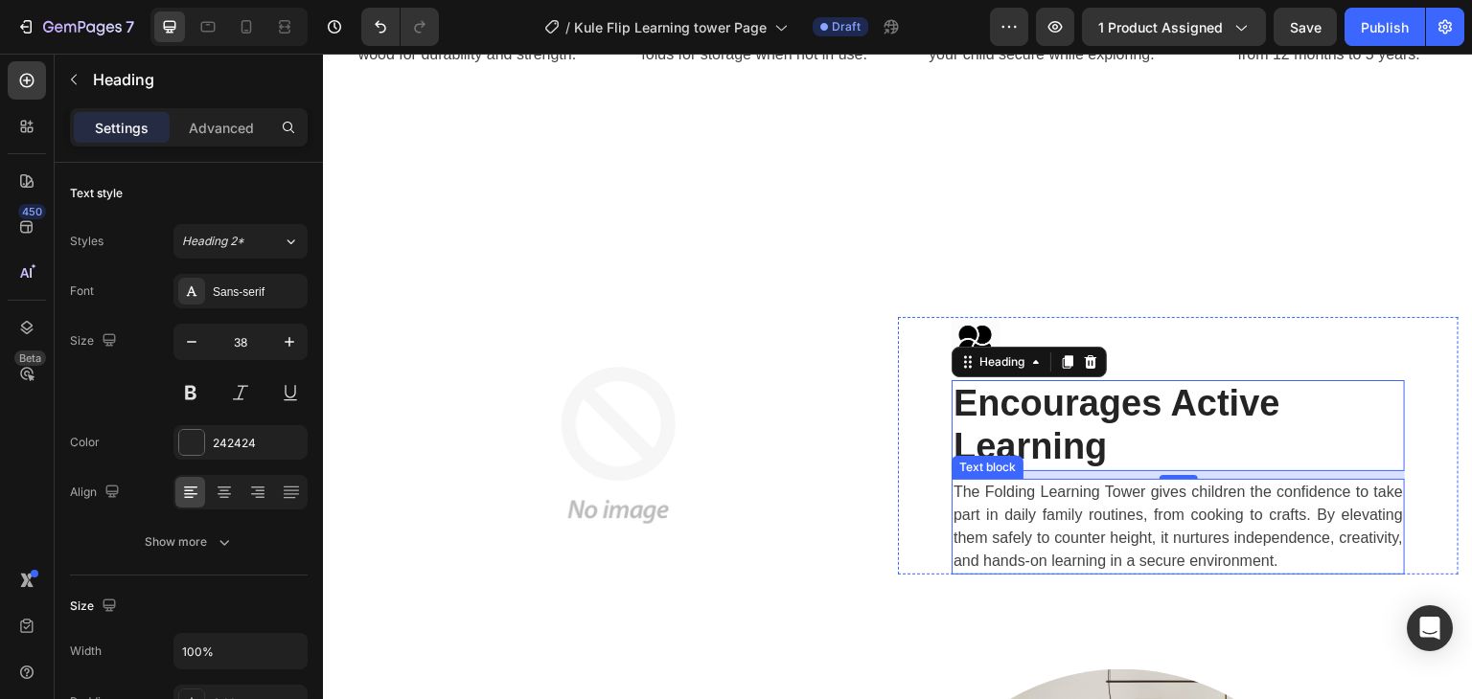
click at [1047, 519] on p "The Folding Learning Tower gives children the confidence to take part in daily …" at bounding box center [1177, 527] width 449 height 92
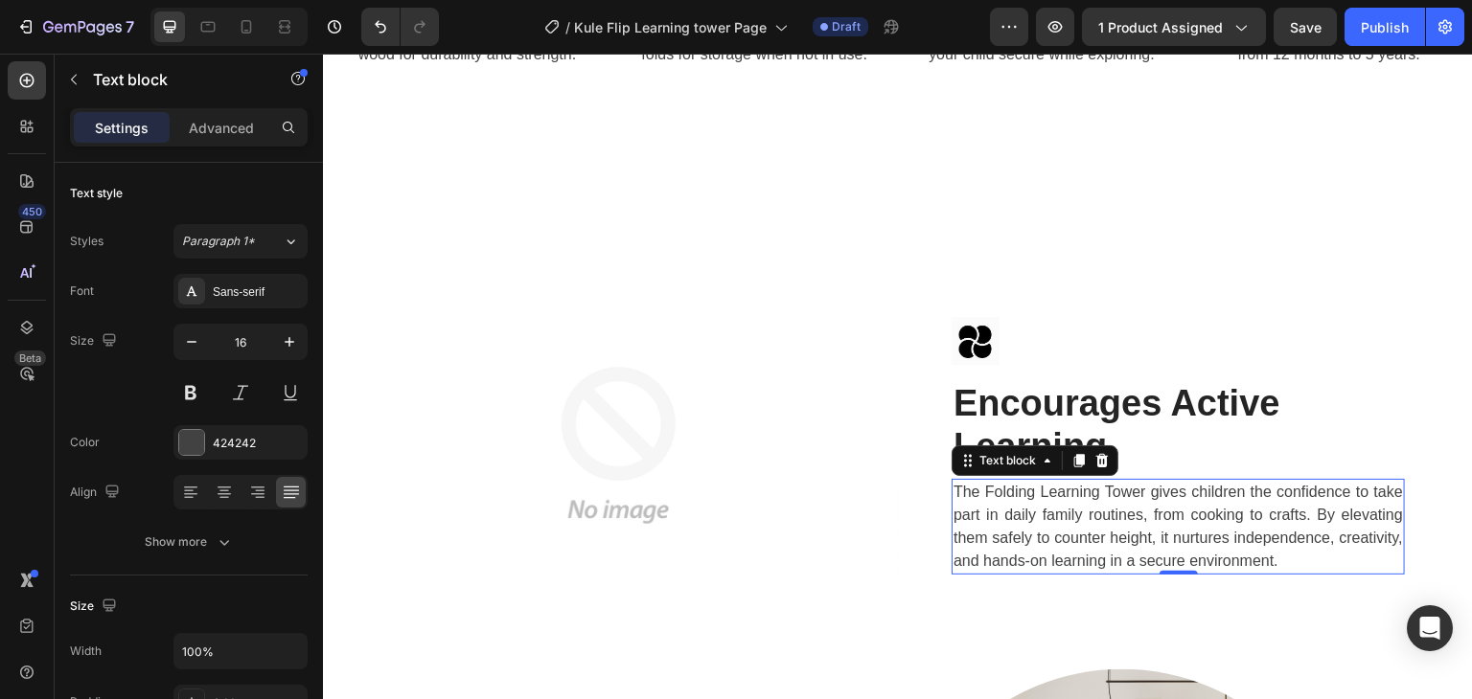
click at [1047, 519] on p "The Folding Learning Tower gives children the confidence to take part in daily …" at bounding box center [1177, 527] width 449 height 92
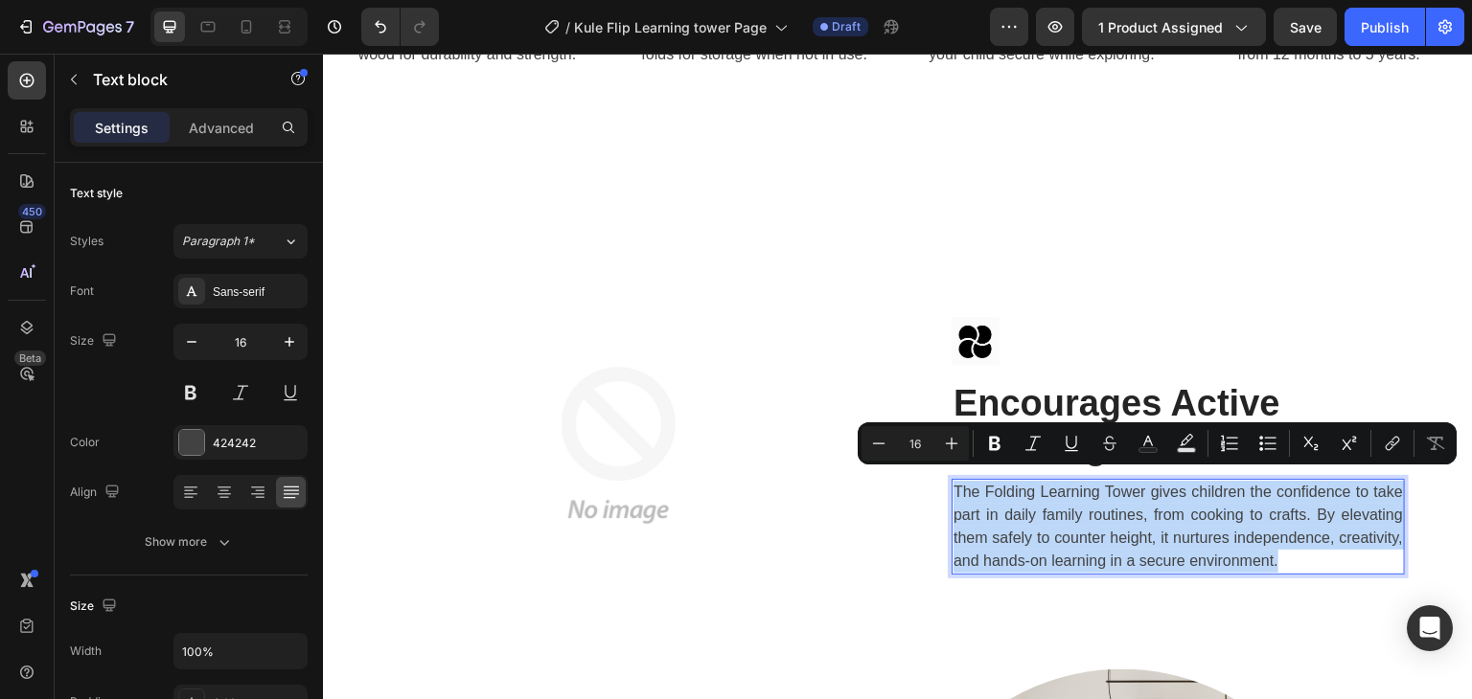
scroll to position [2886, 0]
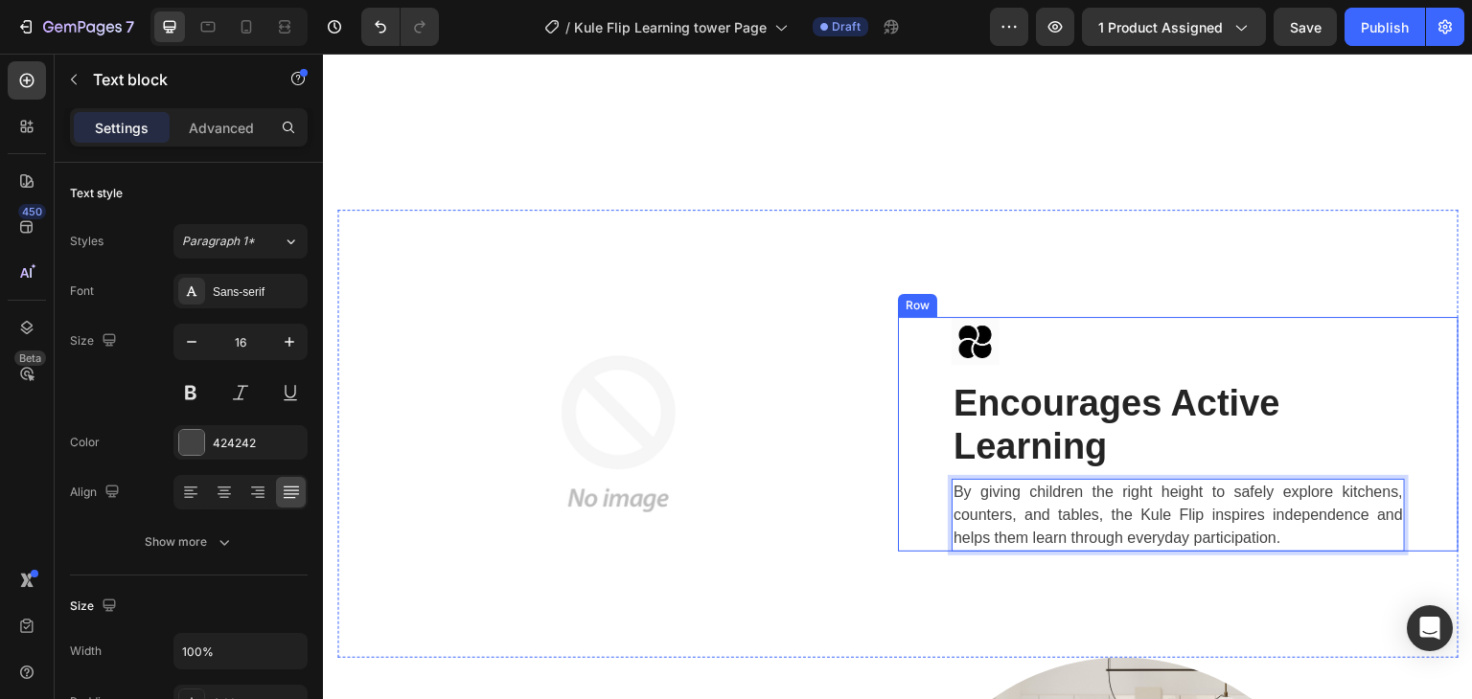
click at [506, 425] on img at bounding box center [618, 434] width 448 height 448
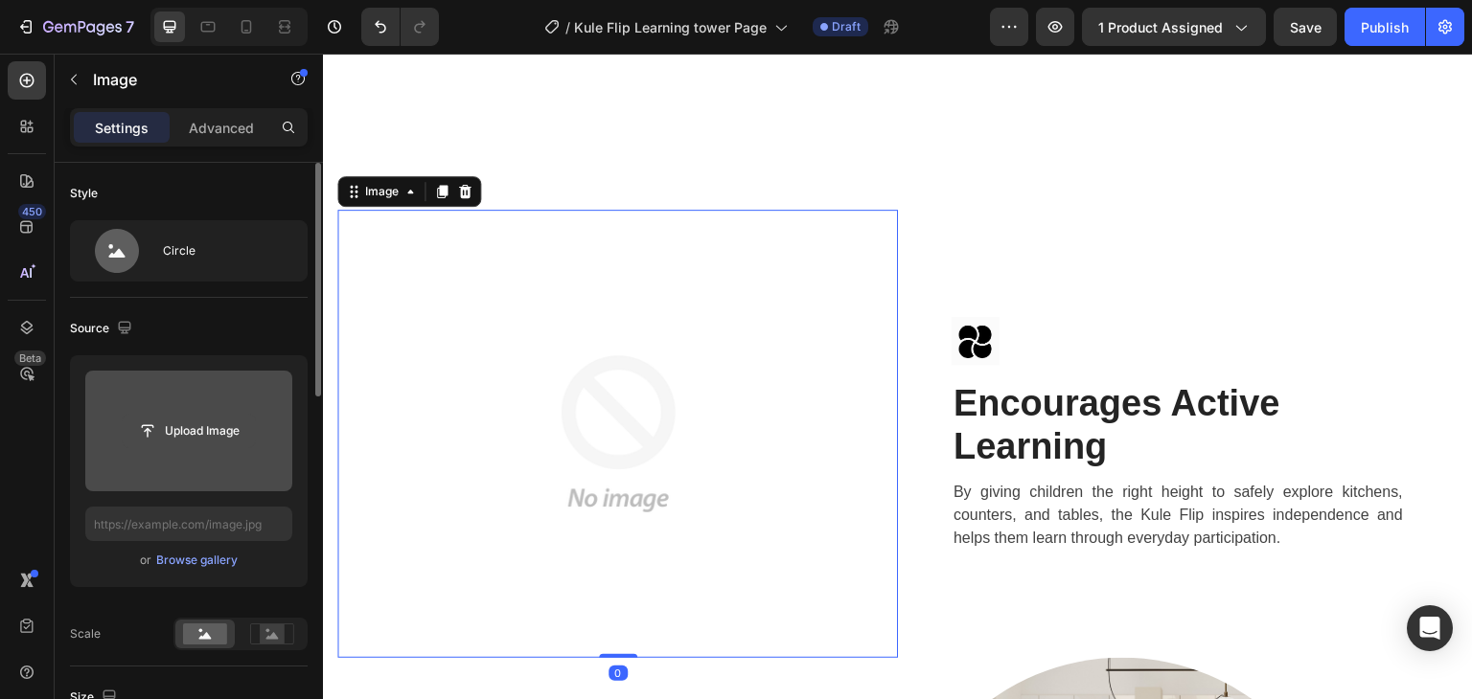
click at [210, 426] on input "file" at bounding box center [189, 431] width 132 height 33
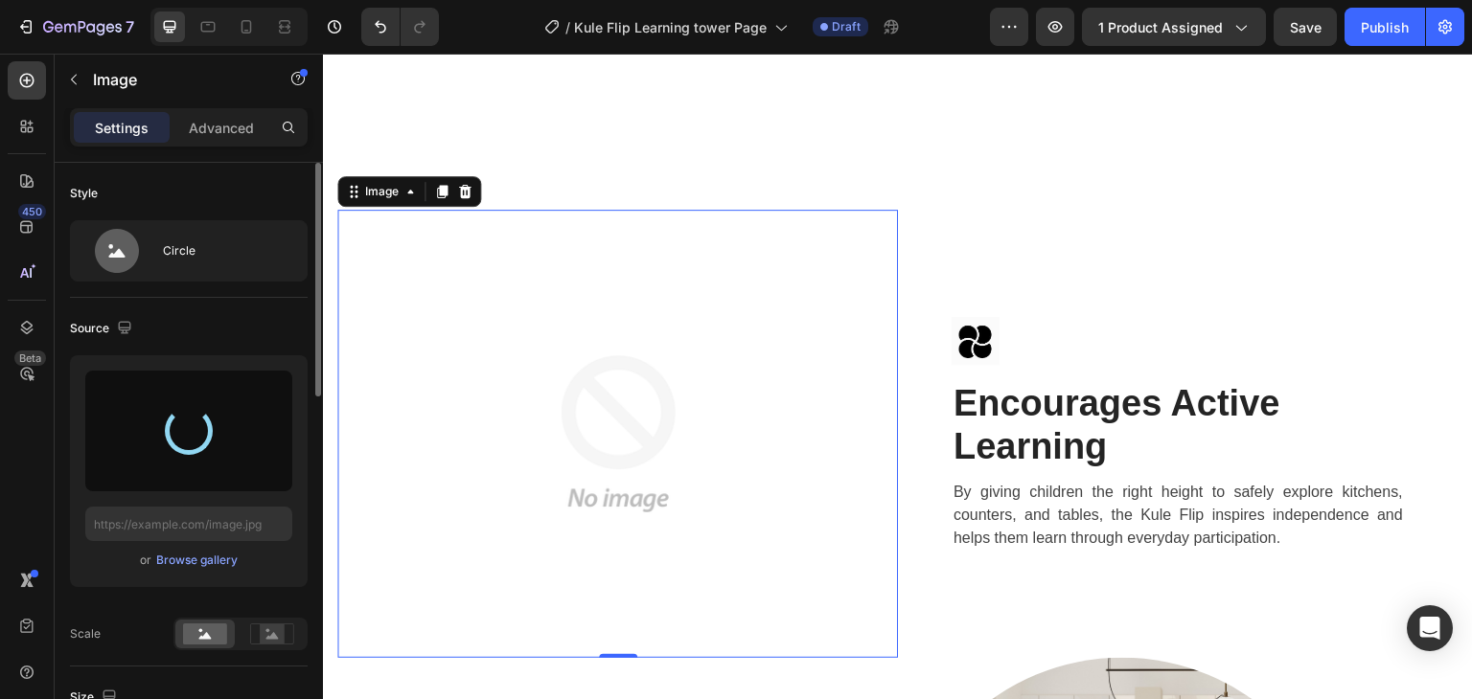
type input "https://cdn.shopify.com/s/files/1/0647/4521/0025/files/gempages_577626648069800…"
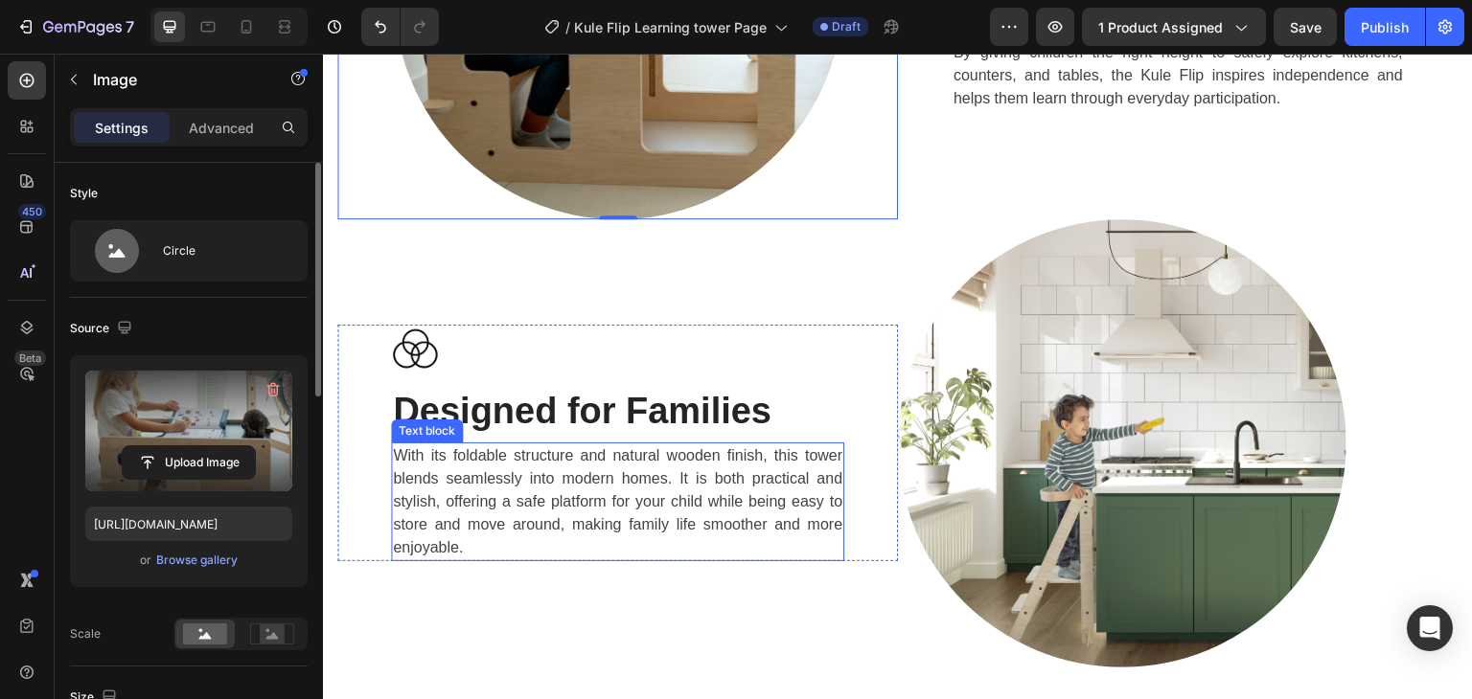
scroll to position [3365, 0]
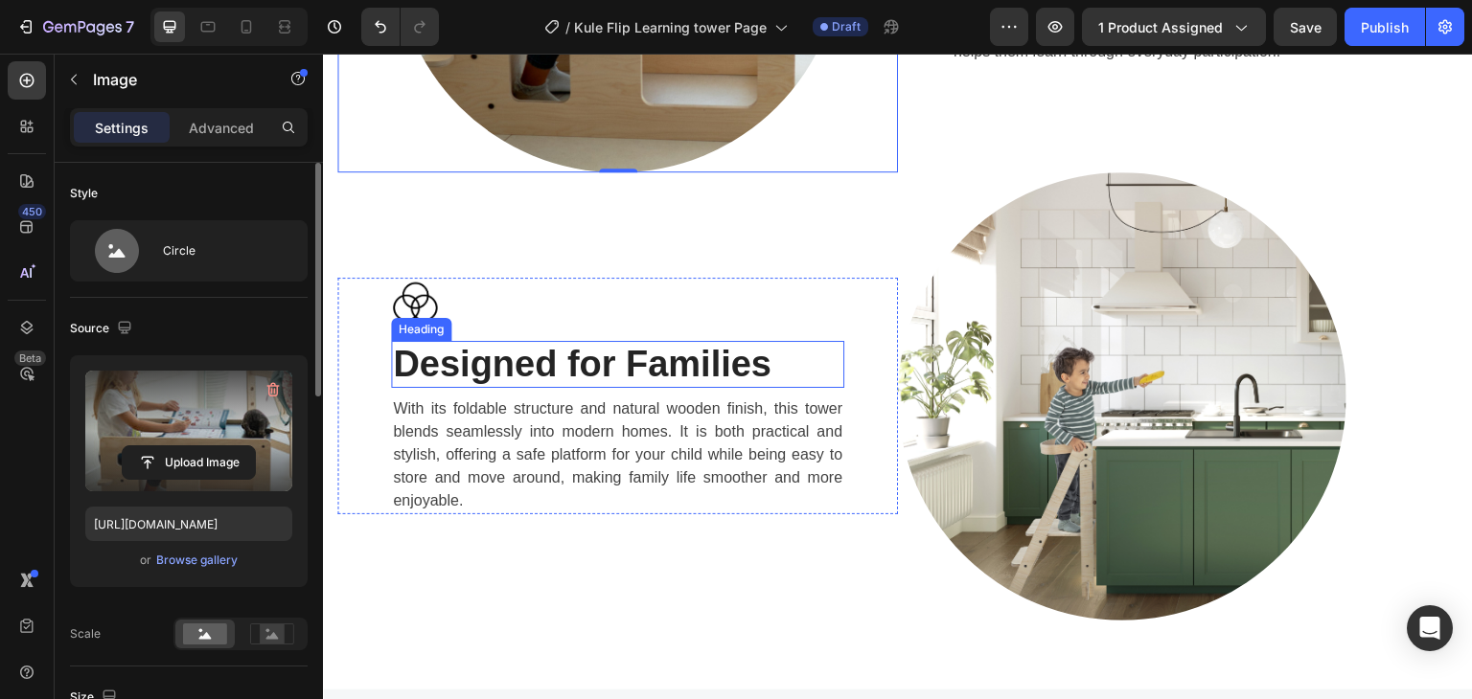
click at [587, 344] on strong "Designed for Families" at bounding box center [582, 364] width 378 height 40
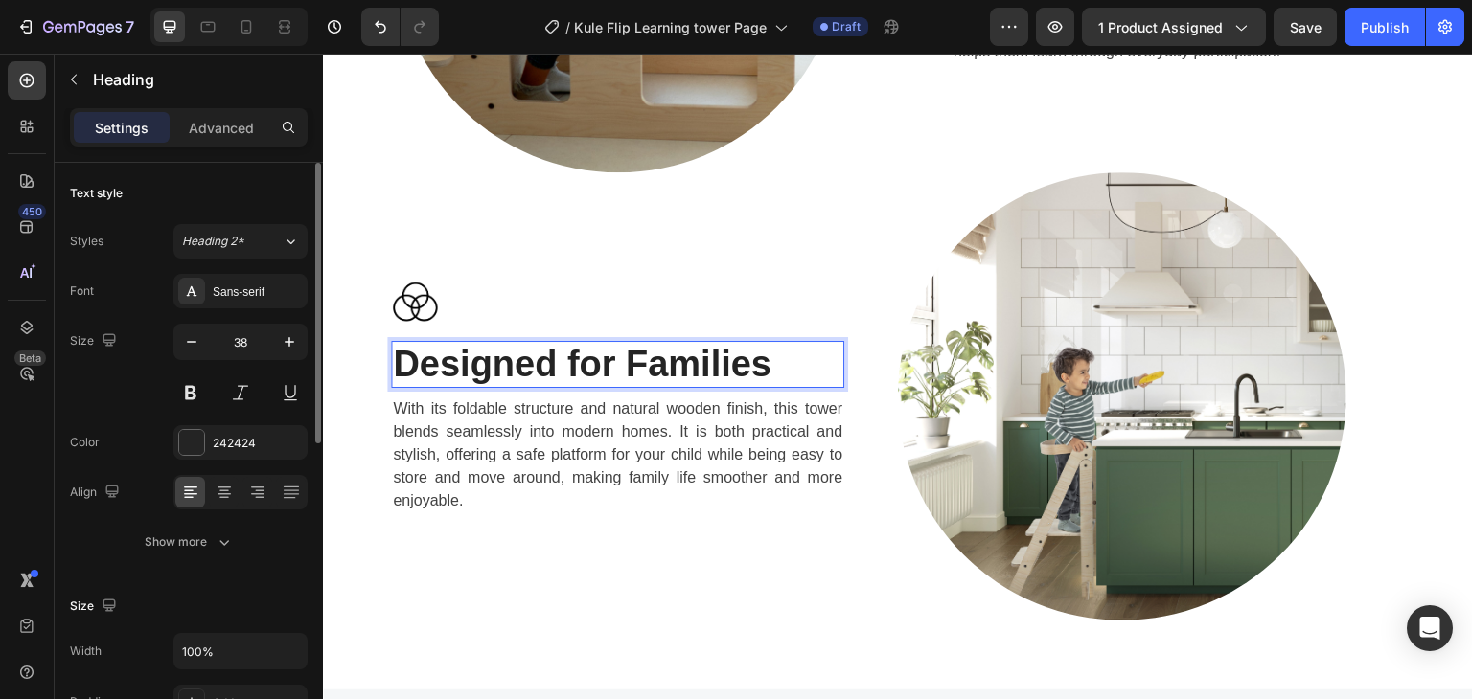
click at [587, 344] on strong "Designed for Families" at bounding box center [582, 364] width 378 height 40
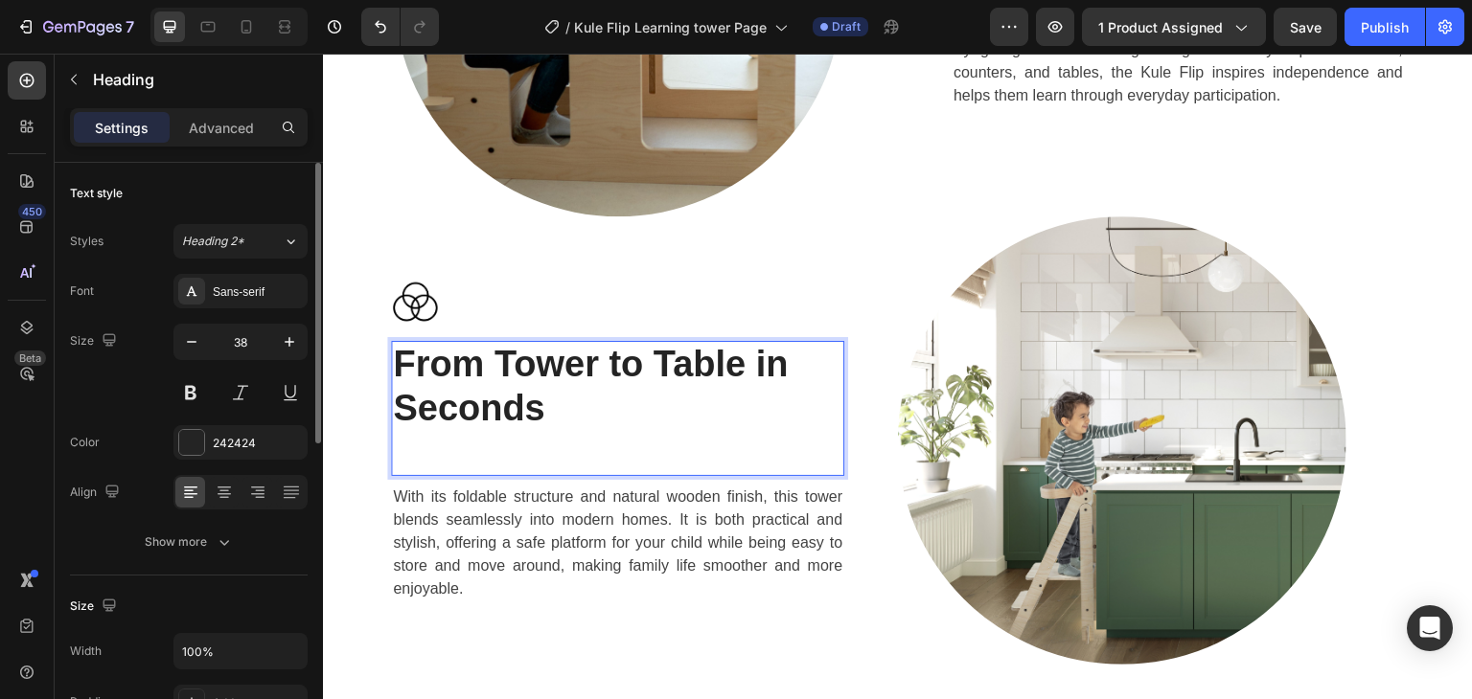
scroll to position [3342, 0]
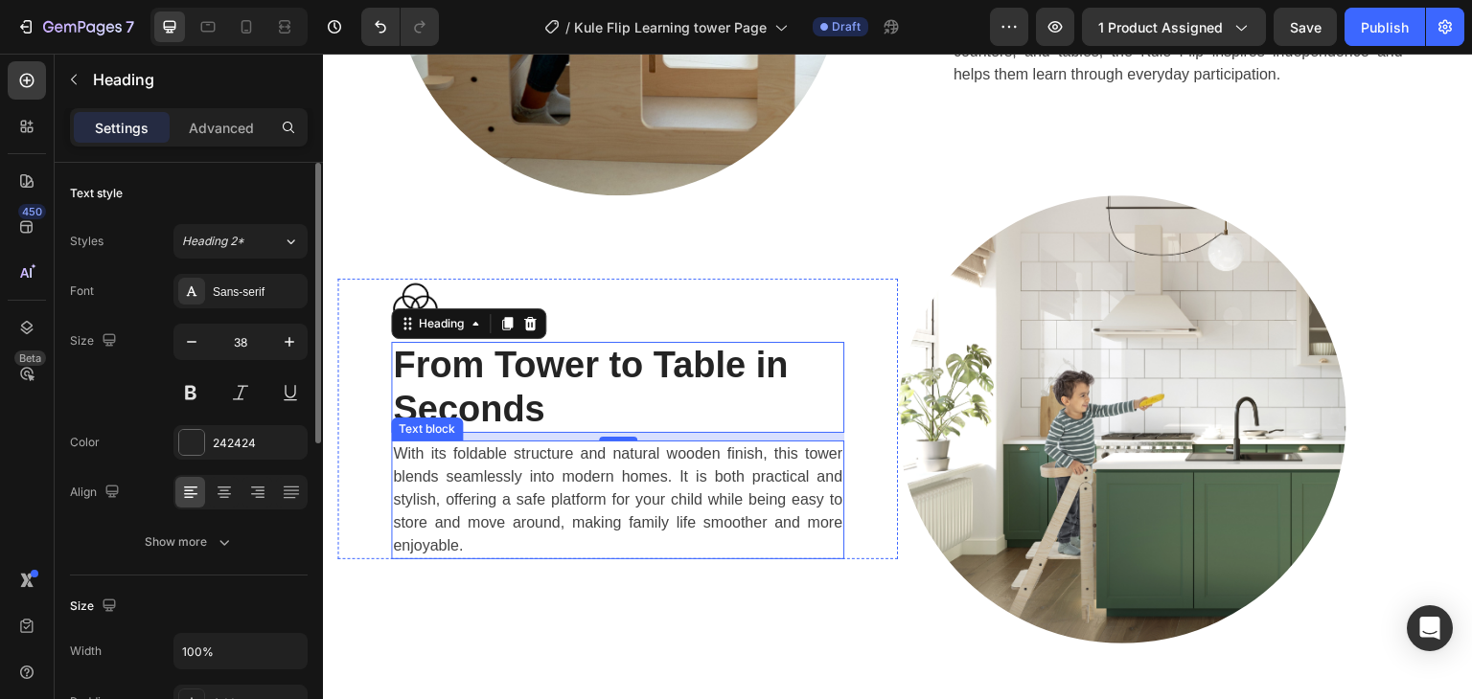
click at [606, 504] on p "With its foldable structure and natural wooden finish, this tower blends seamle…" at bounding box center [617, 500] width 449 height 115
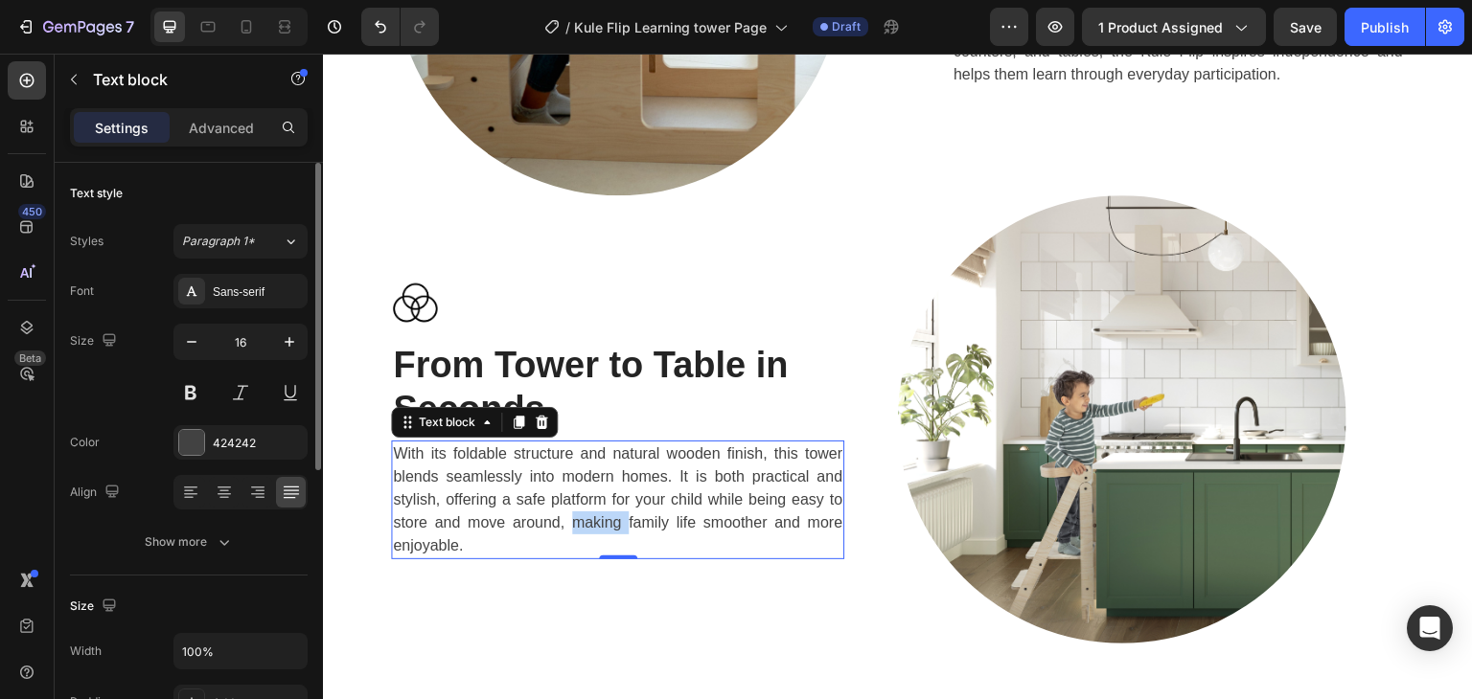
click at [606, 504] on p "With its foldable structure and natural wooden finish, this tower blends seamle…" at bounding box center [617, 500] width 449 height 115
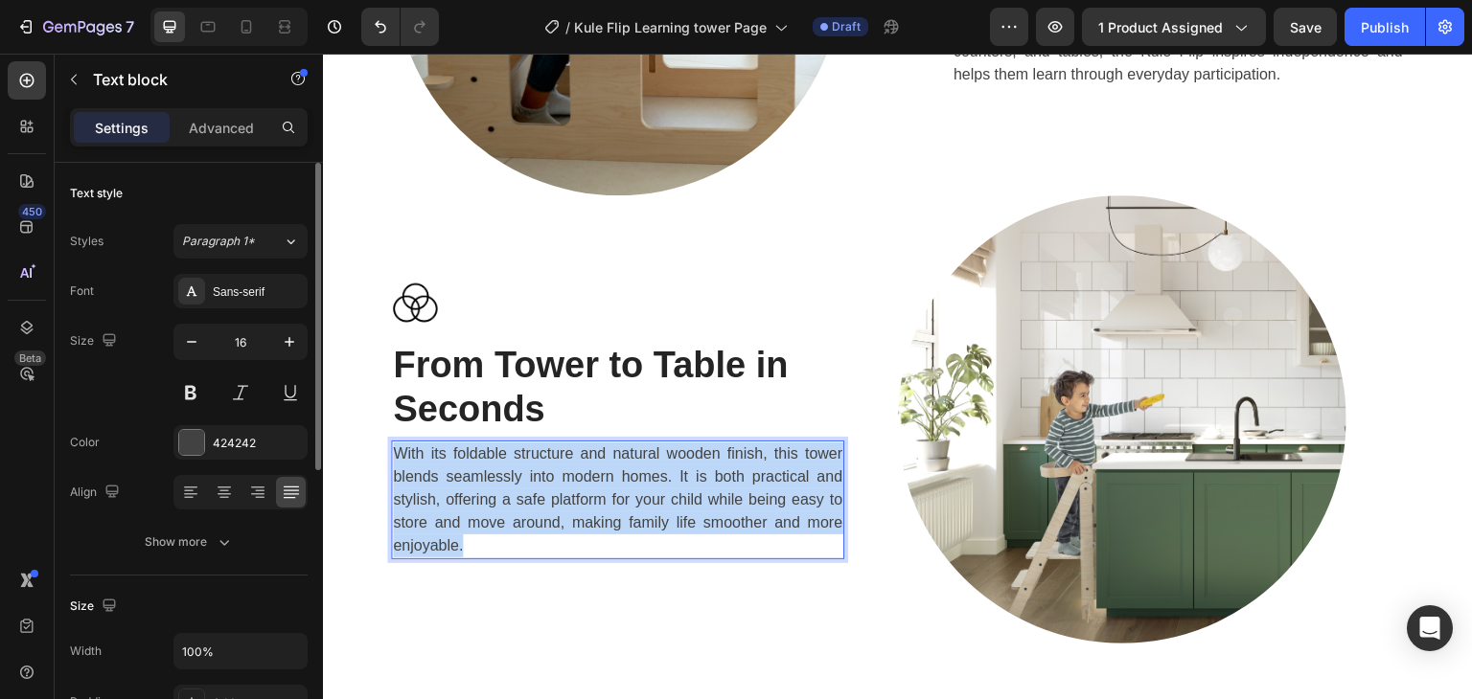
click at [606, 504] on p "With its foldable structure and natural wooden finish, this tower blends seamle…" at bounding box center [617, 500] width 449 height 115
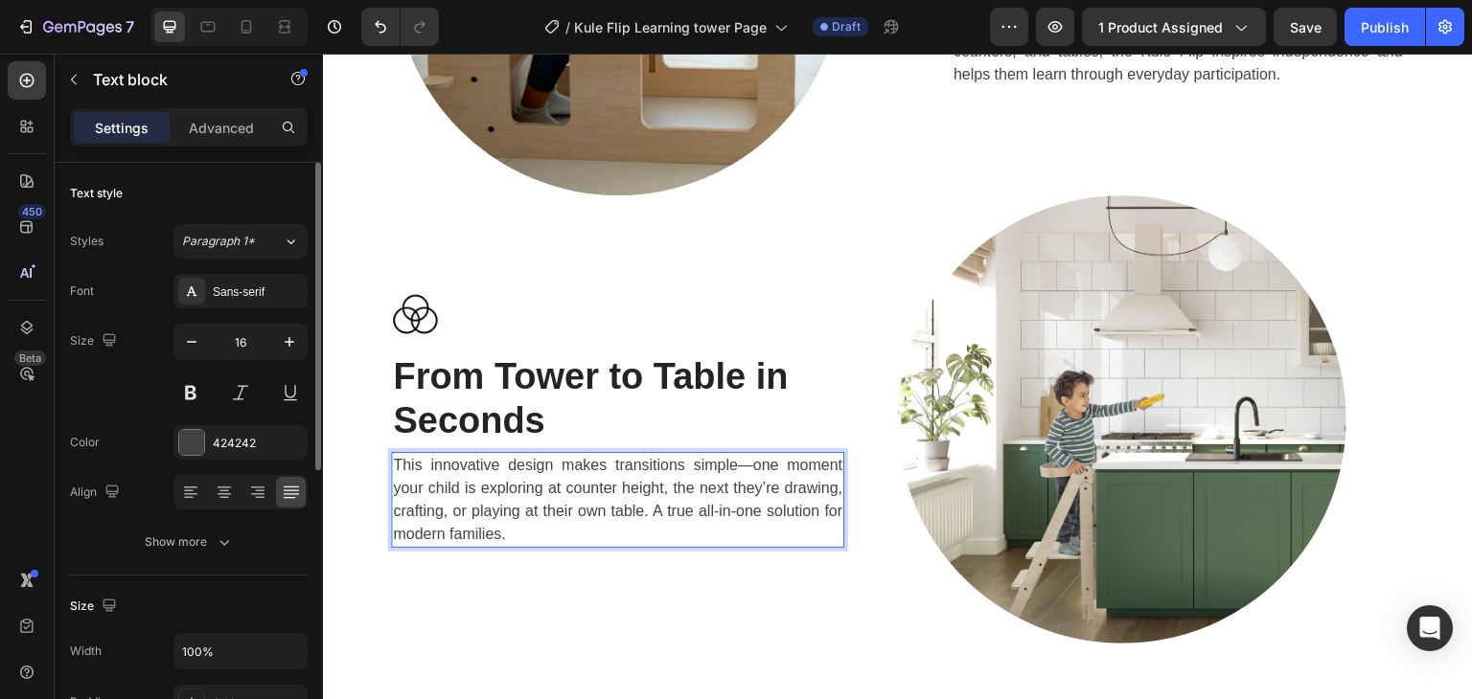
scroll to position [3353, 0]
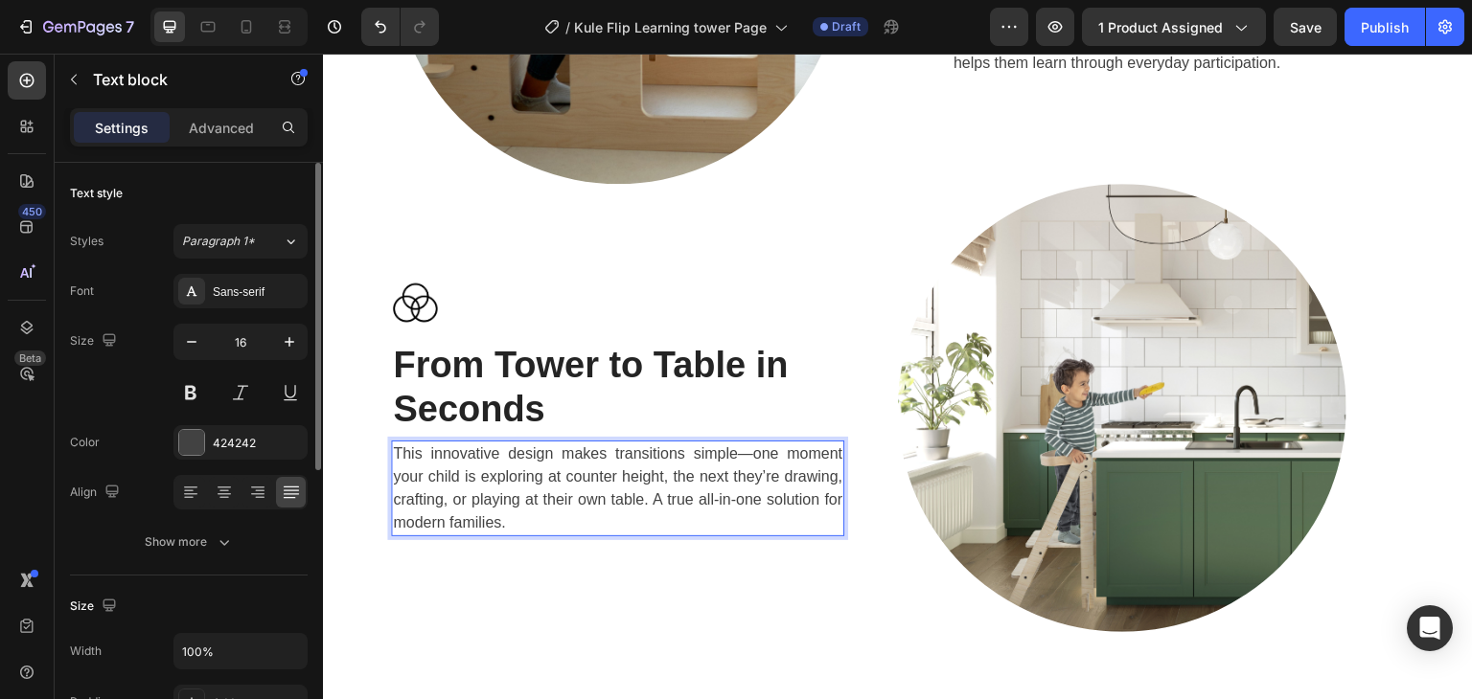
click at [744, 447] on p "This innovative design makes transitions simple—one moment your child is explor…" at bounding box center [617, 489] width 449 height 92
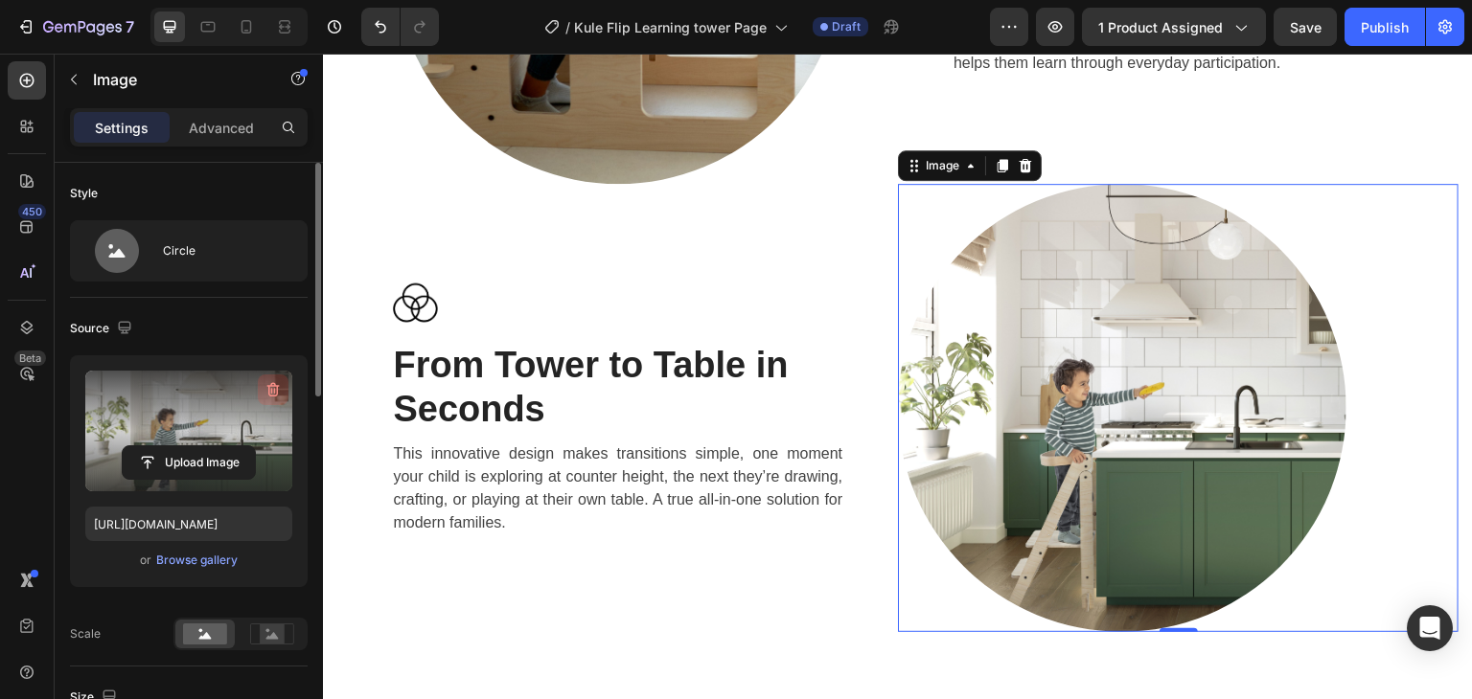
click at [276, 395] on icon "button" at bounding box center [273, 390] width 12 height 14
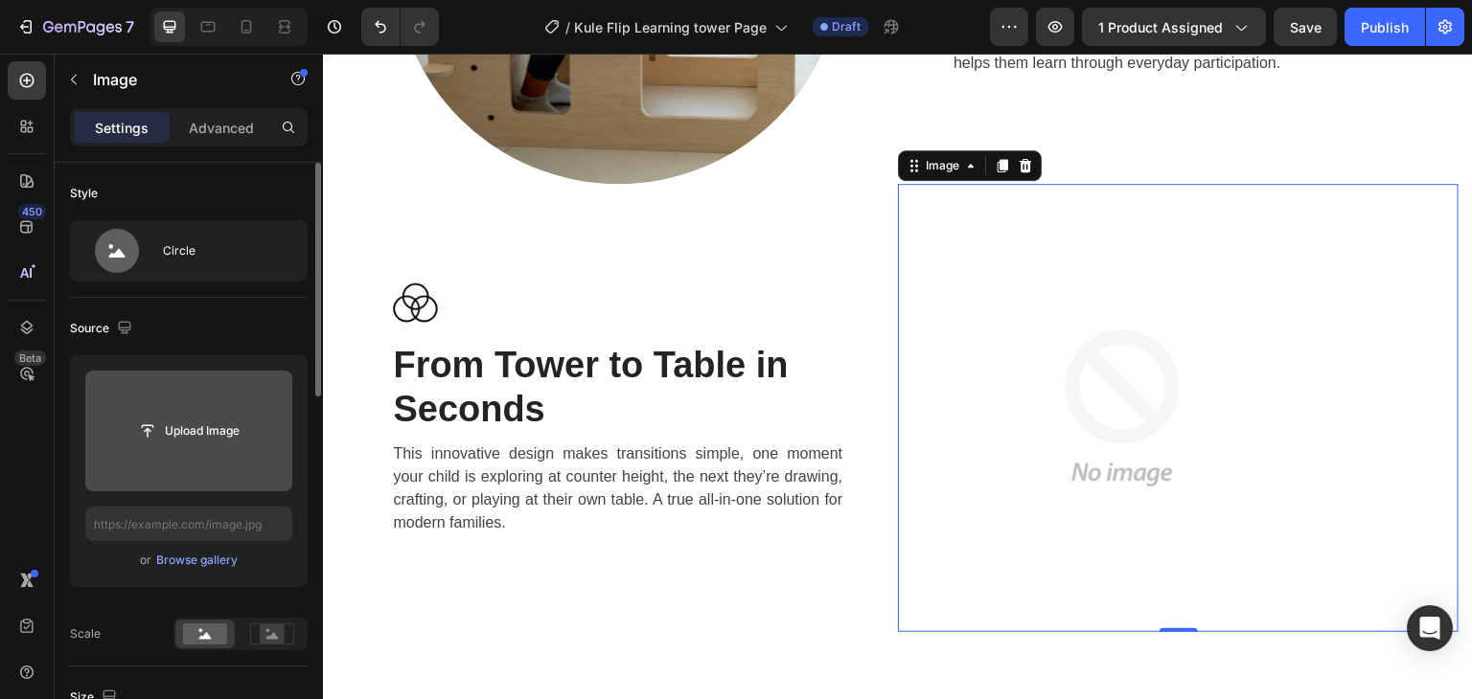
click at [218, 432] on input "file" at bounding box center [189, 431] width 132 height 33
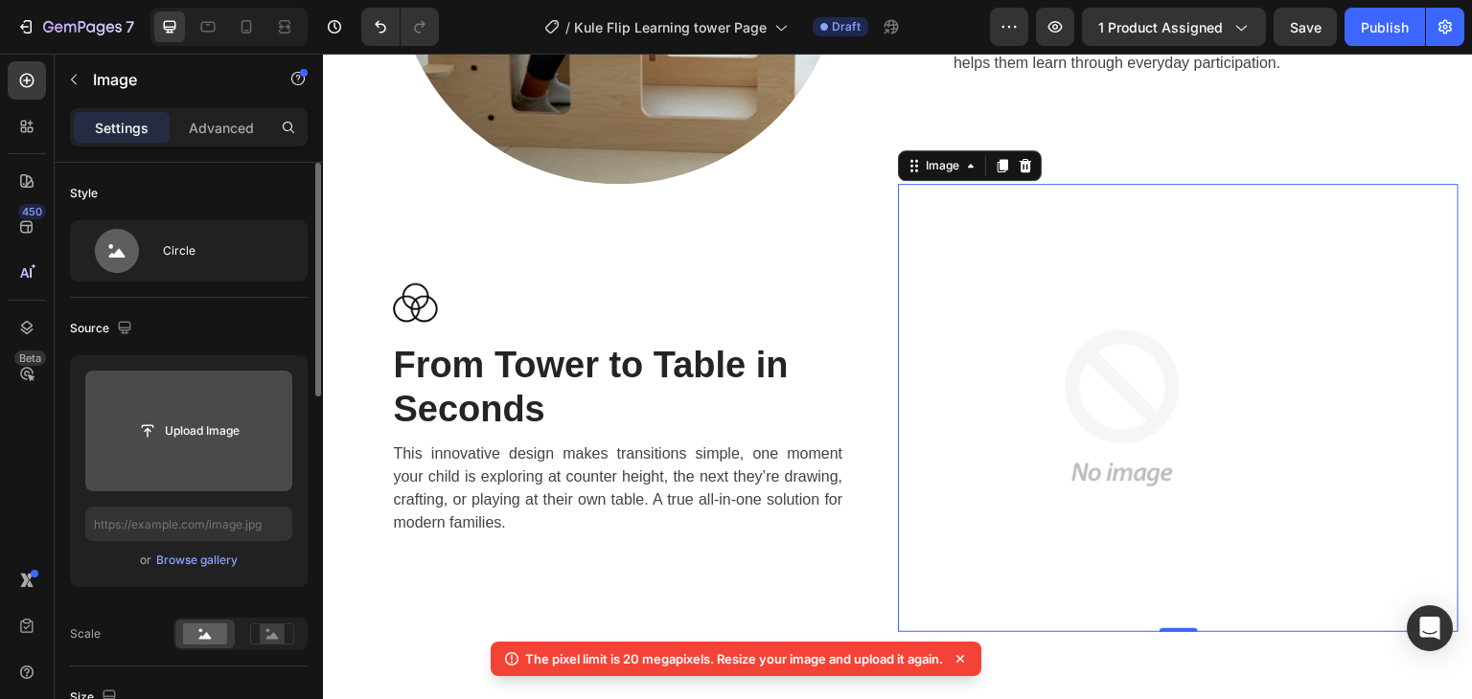
click at [217, 430] on input "file" at bounding box center [189, 431] width 132 height 33
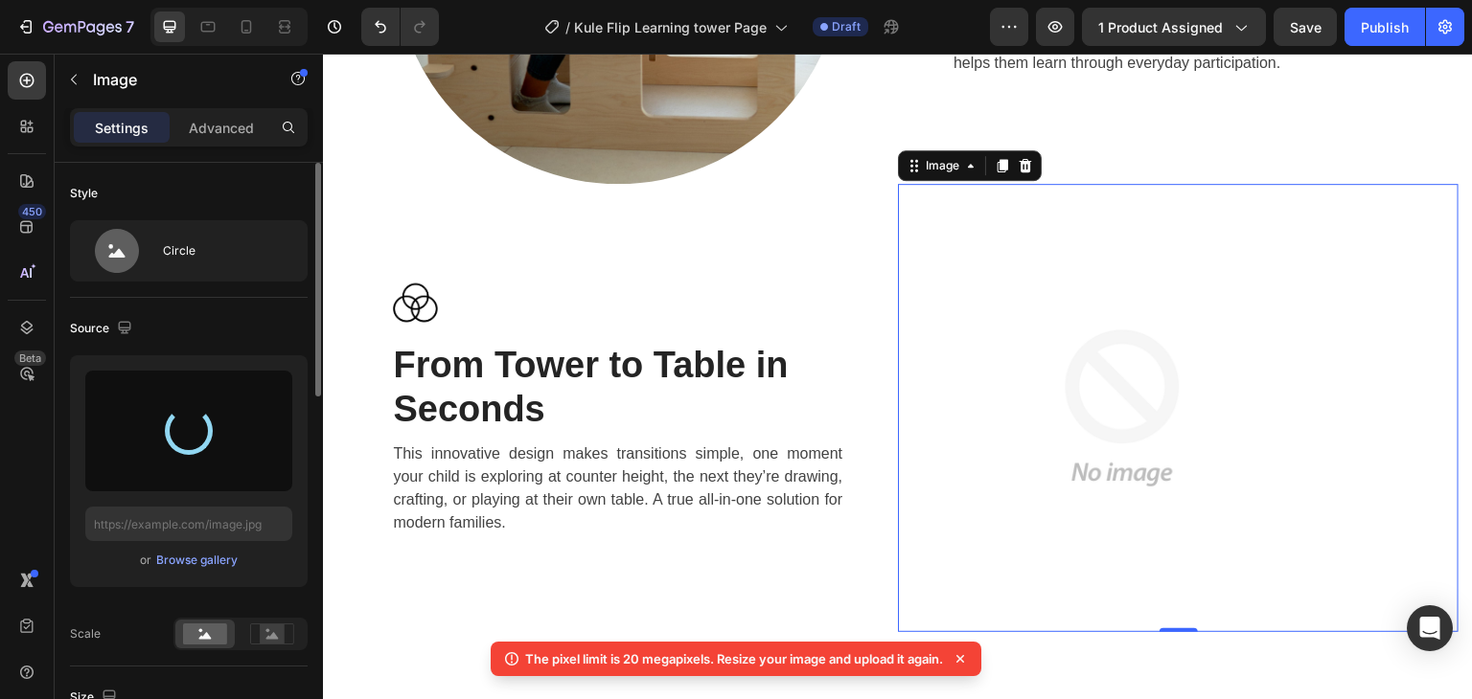
click at [970, 655] on icon at bounding box center [959, 659] width 19 height 19
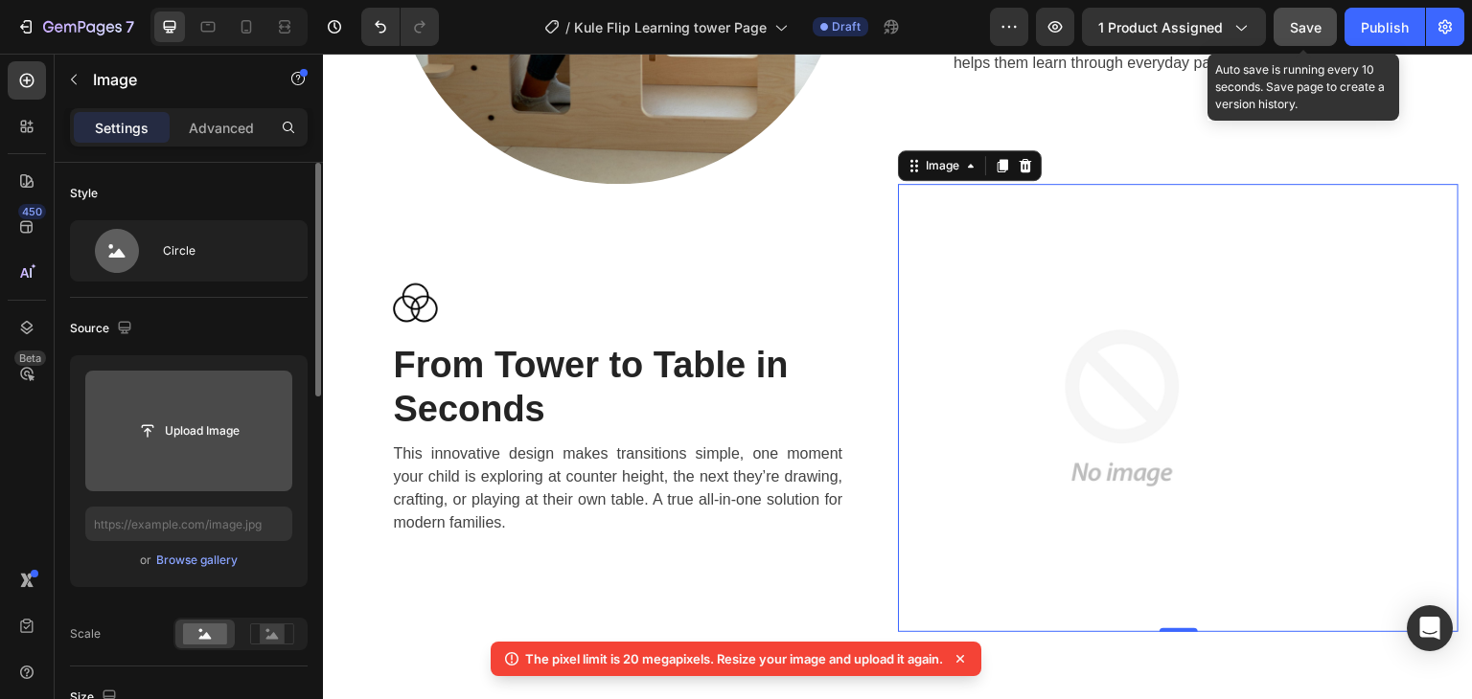
click at [1292, 12] on button "Save" at bounding box center [1304, 27] width 63 height 38
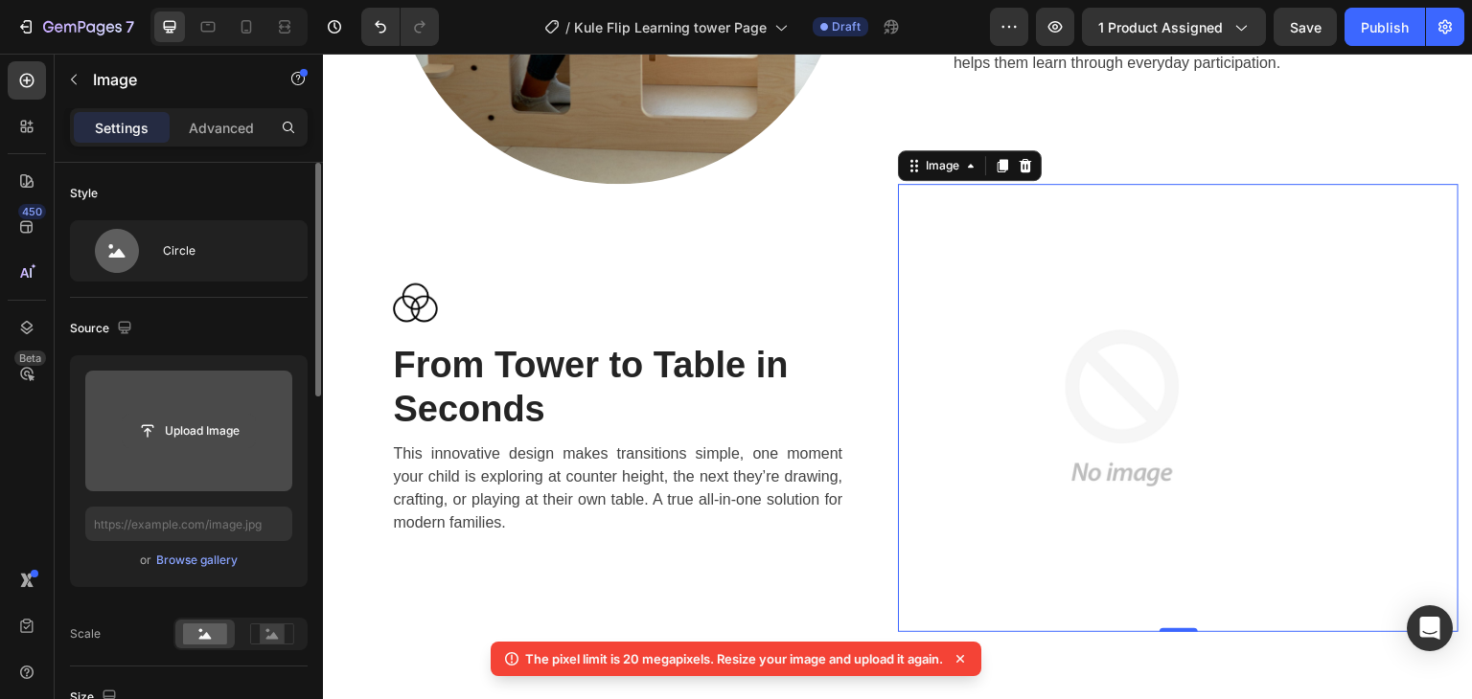
click at [167, 436] on input "file" at bounding box center [189, 431] width 132 height 33
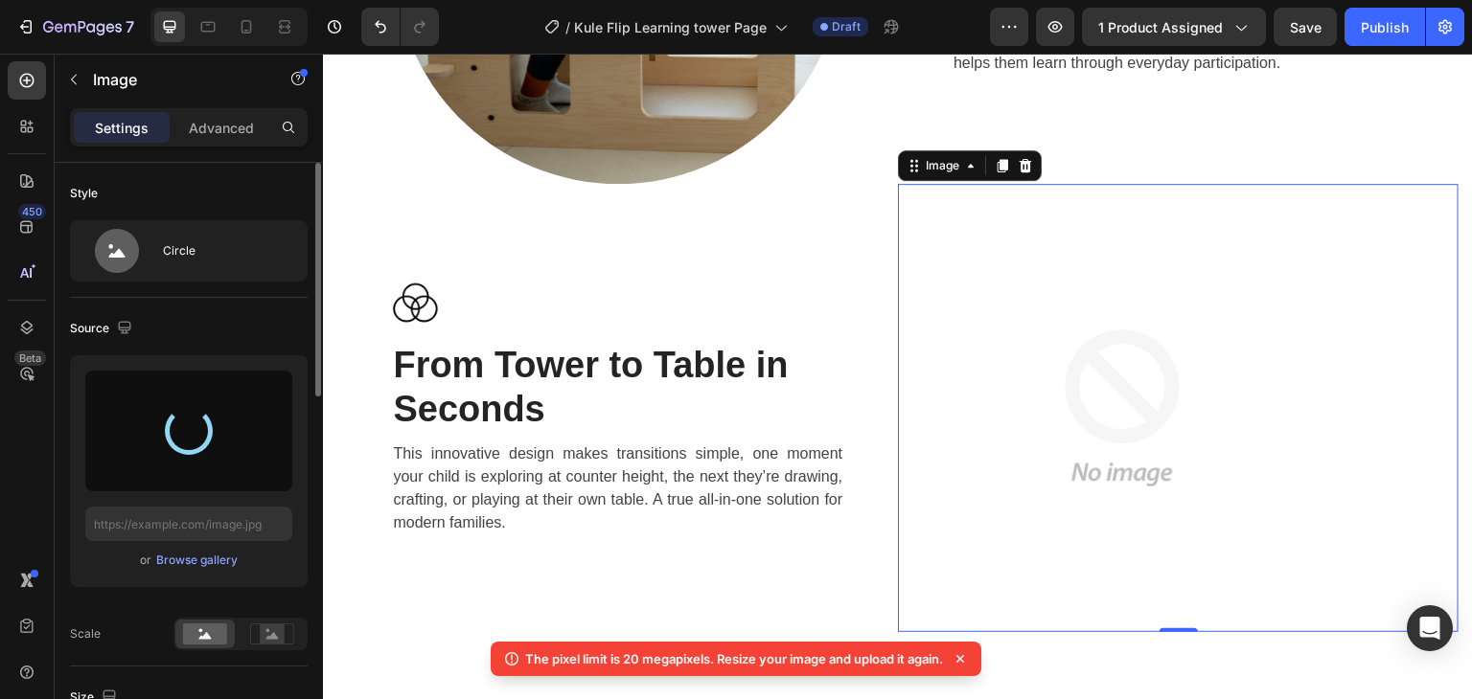
click at [964, 657] on icon at bounding box center [960, 659] width 8 height 8
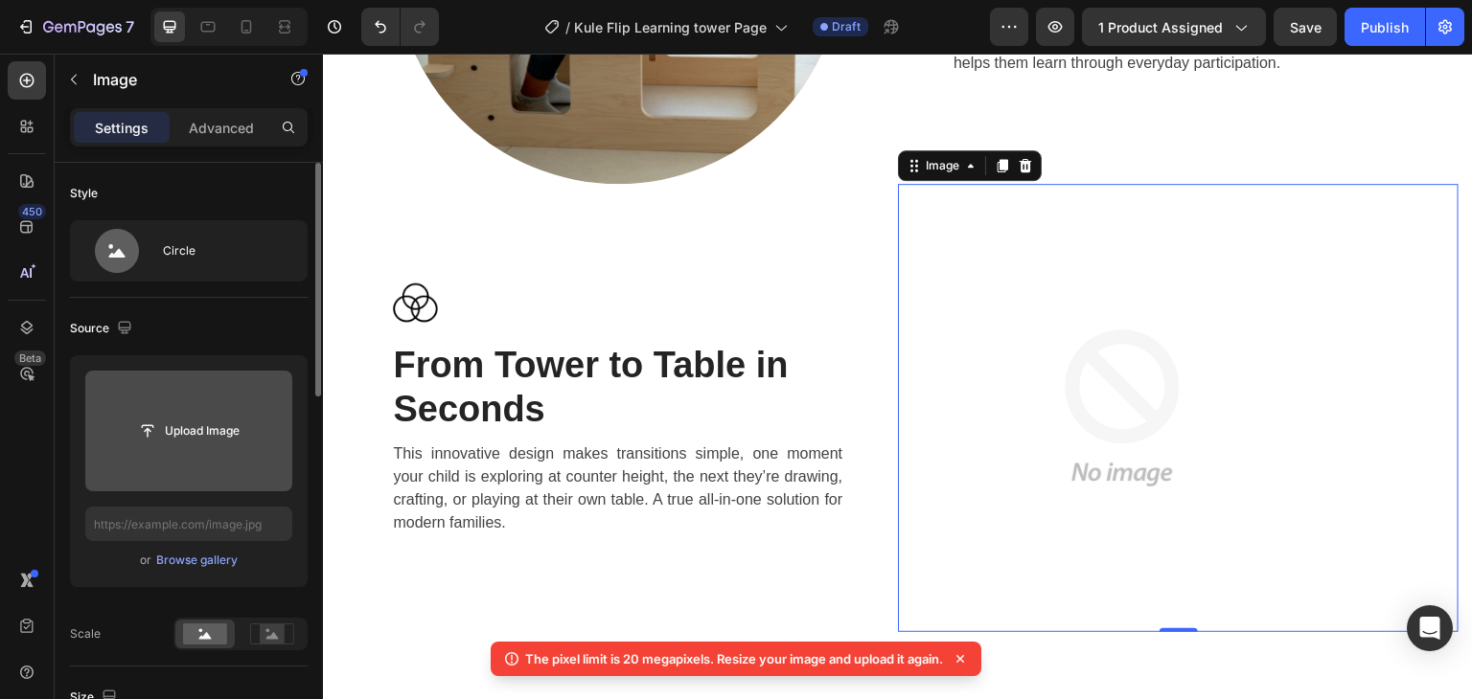
click at [955, 668] on div "The pixel limit is 20 megapixels. Resize your image and upload it again." at bounding box center [736, 659] width 491 height 34
click at [960, 662] on icon at bounding box center [960, 659] width 8 height 8
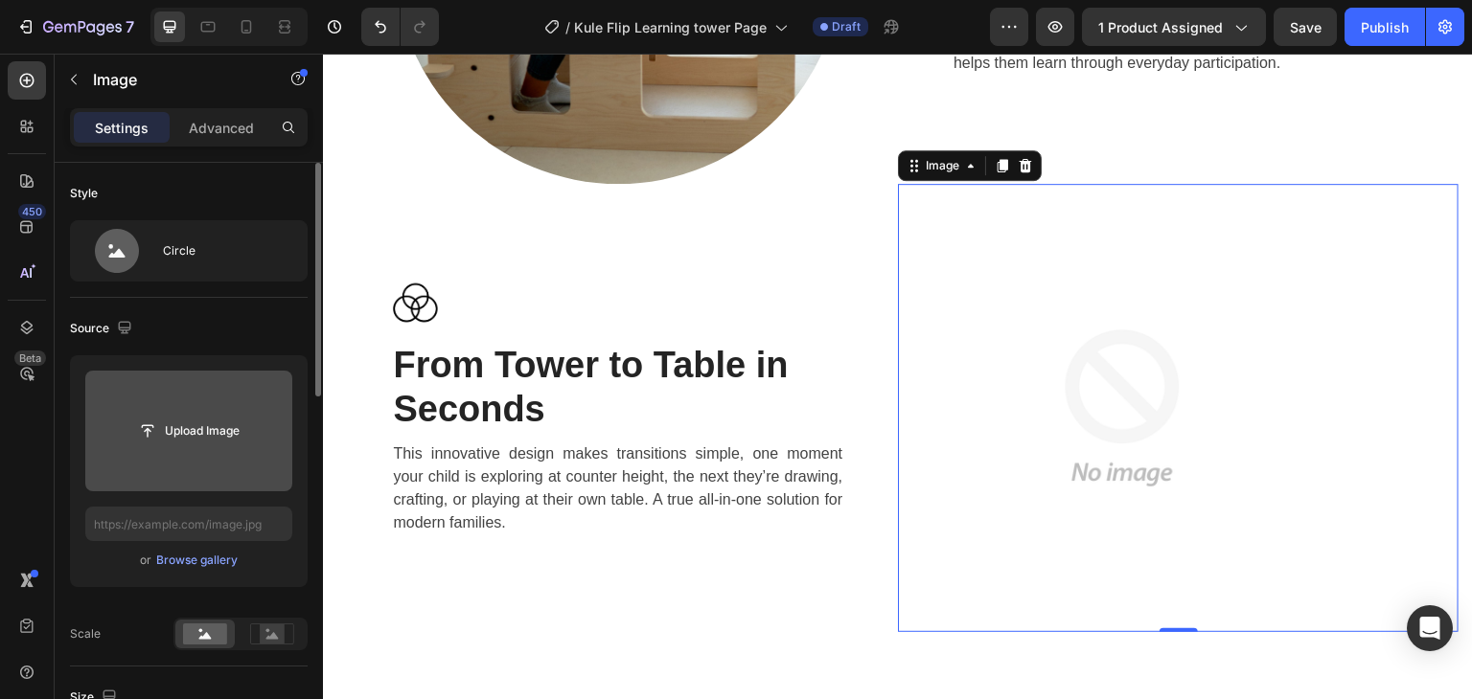
click at [168, 449] on input "file" at bounding box center [188, 431] width 207 height 121
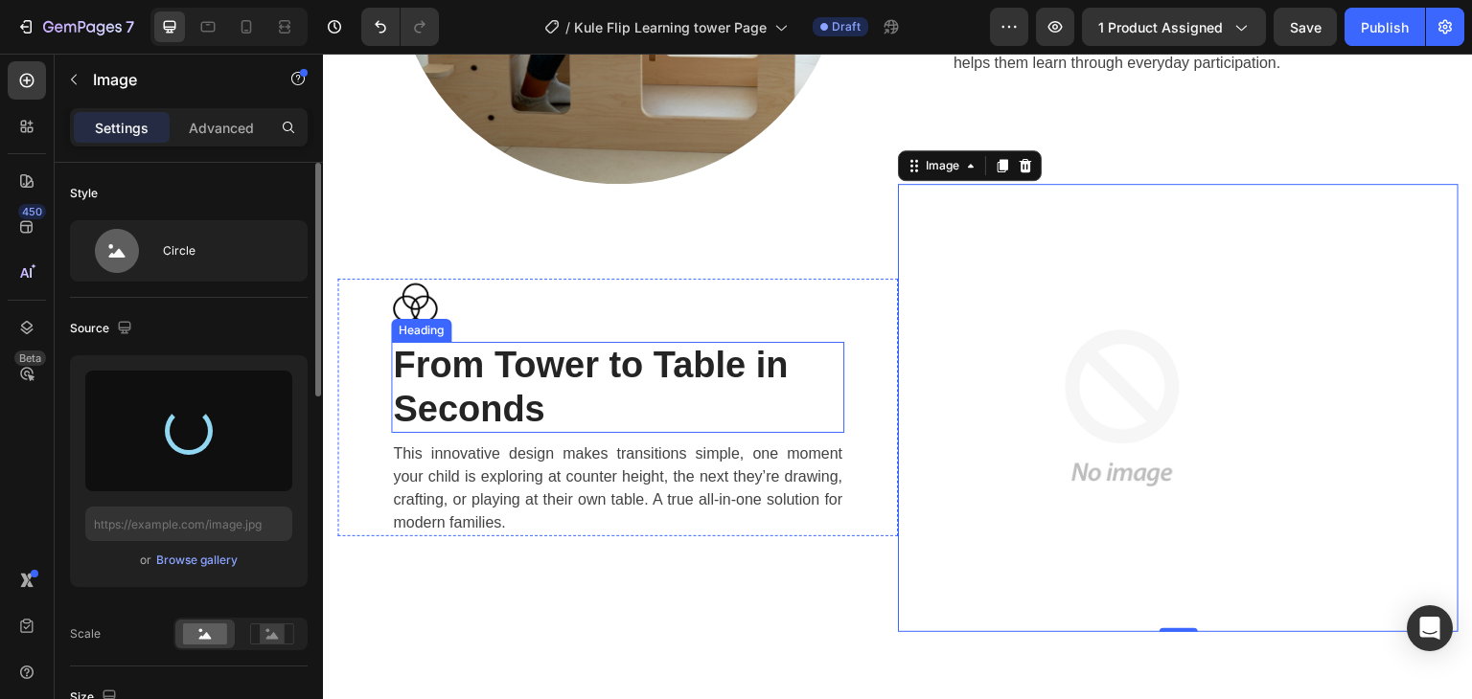
type input "https://cdn.shopify.com/s/files/1/0647/4521/0025/files/gempages_577626648069800…"
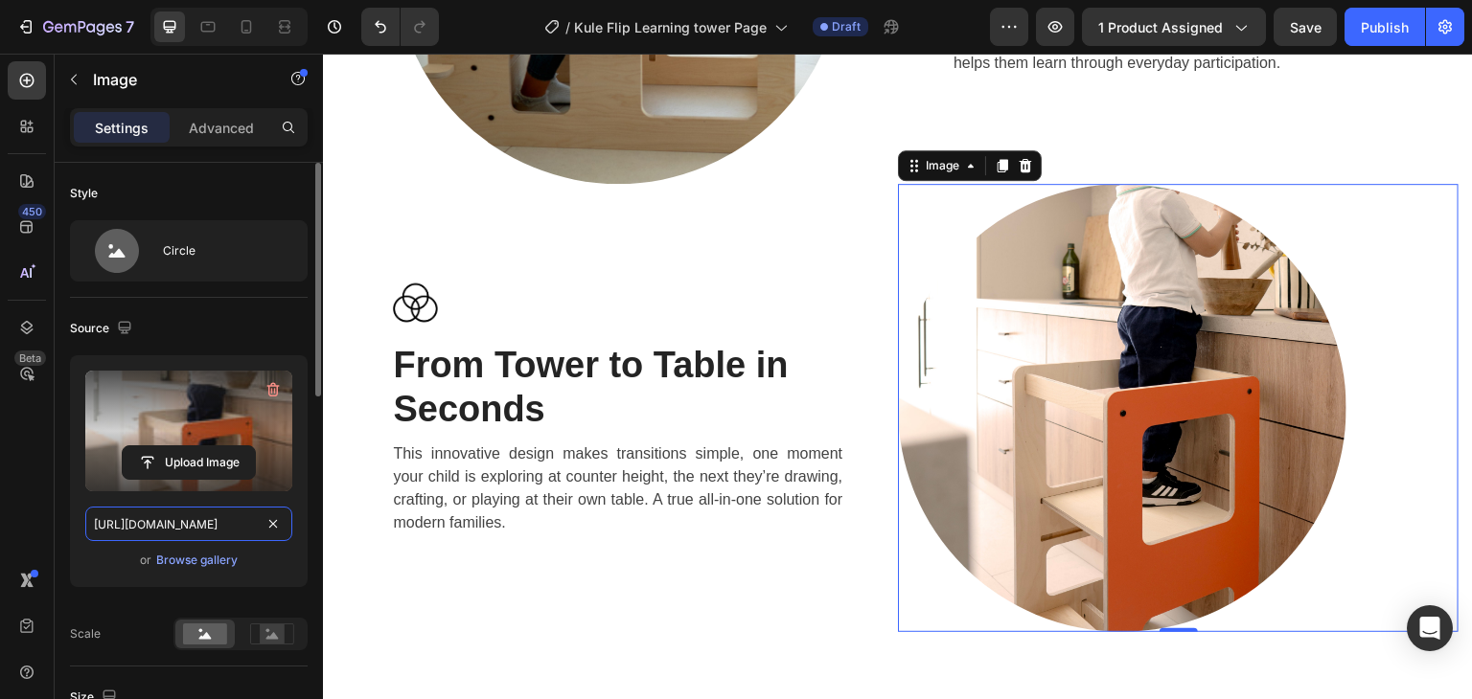
click at [209, 522] on input "https://cdn.shopify.com/s/files/1/0647/4521/0025/files/gempages_577626648069800…" at bounding box center [188, 524] width 207 height 34
click at [270, 384] on icon "button" at bounding box center [273, 390] width 12 height 14
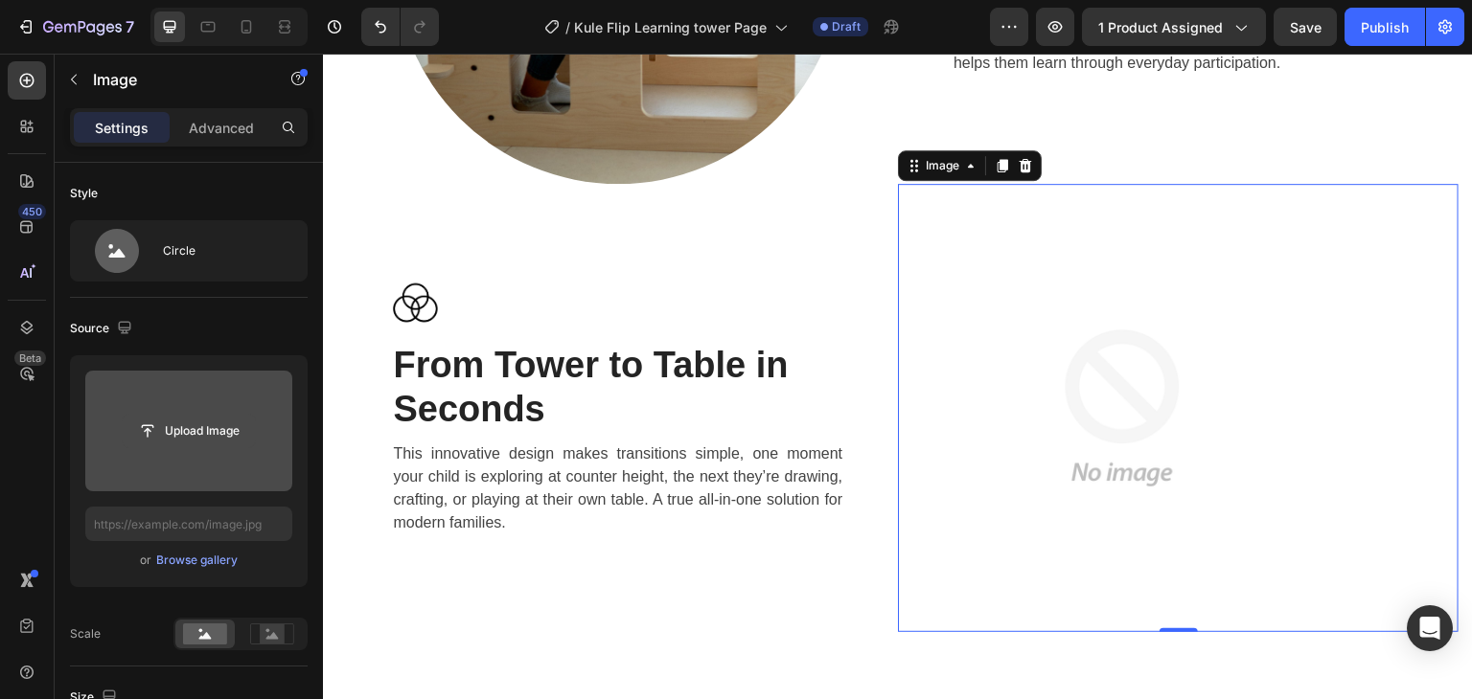
click at [165, 423] on input "file" at bounding box center [189, 431] width 132 height 33
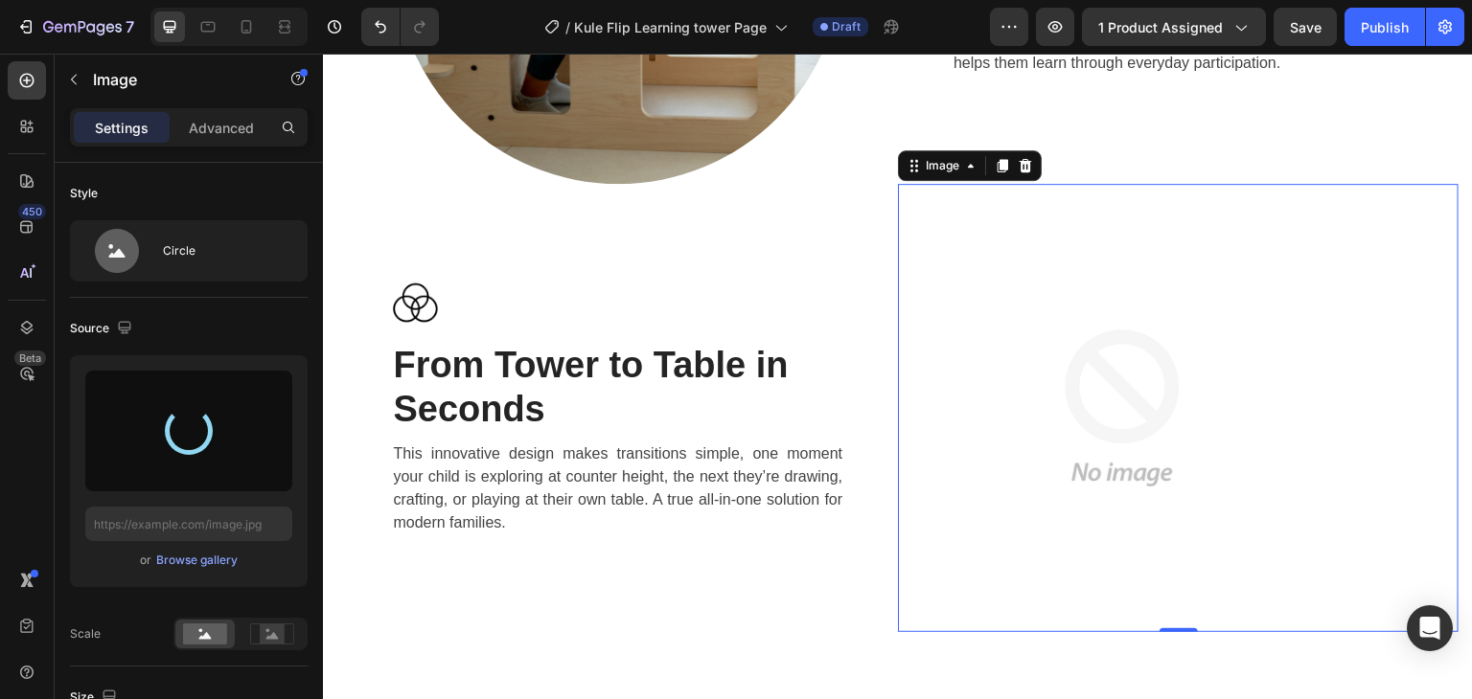
type input "https://cdn.shopify.com/s/files/1/0647/4521/0025/files/gempages_577626648069800…"
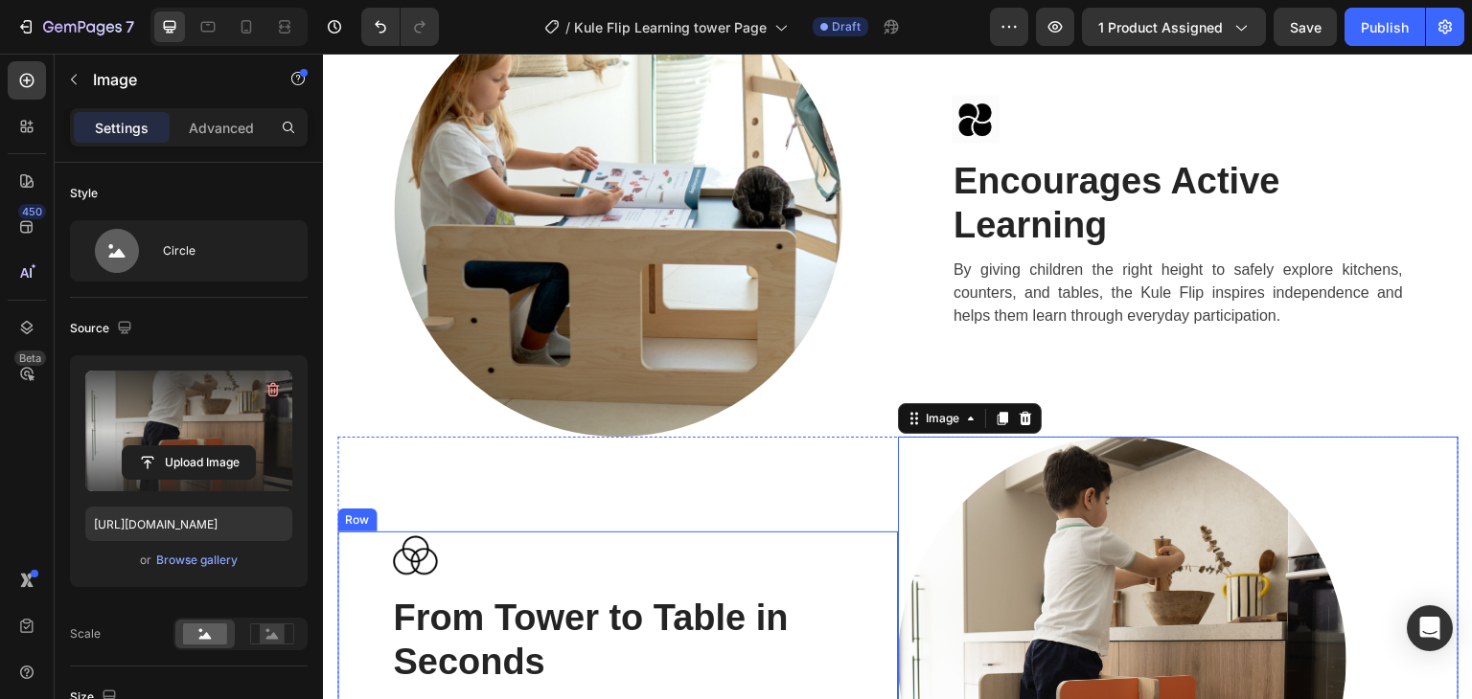
scroll to position [3066, 0]
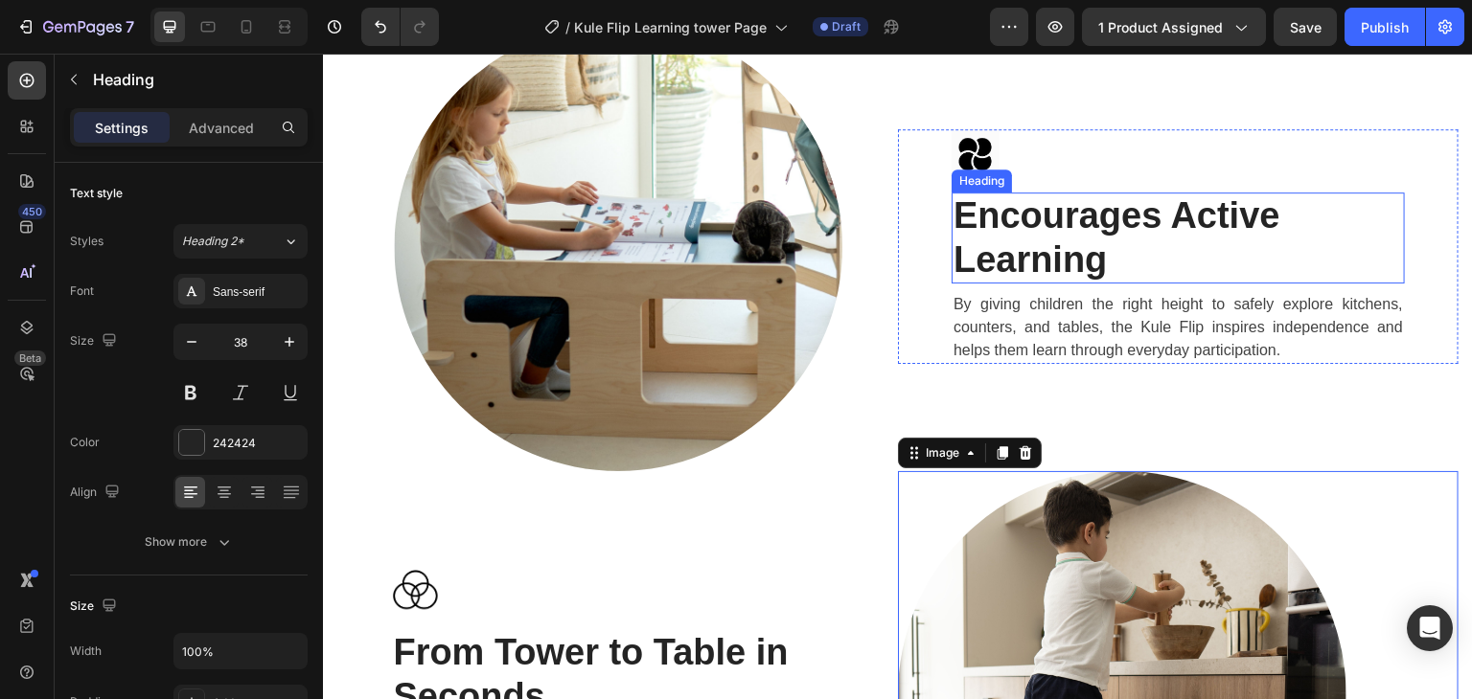
click at [1114, 250] on p "⁠⁠⁠⁠⁠⁠⁠ Encourages Active Learning" at bounding box center [1177, 238] width 449 height 87
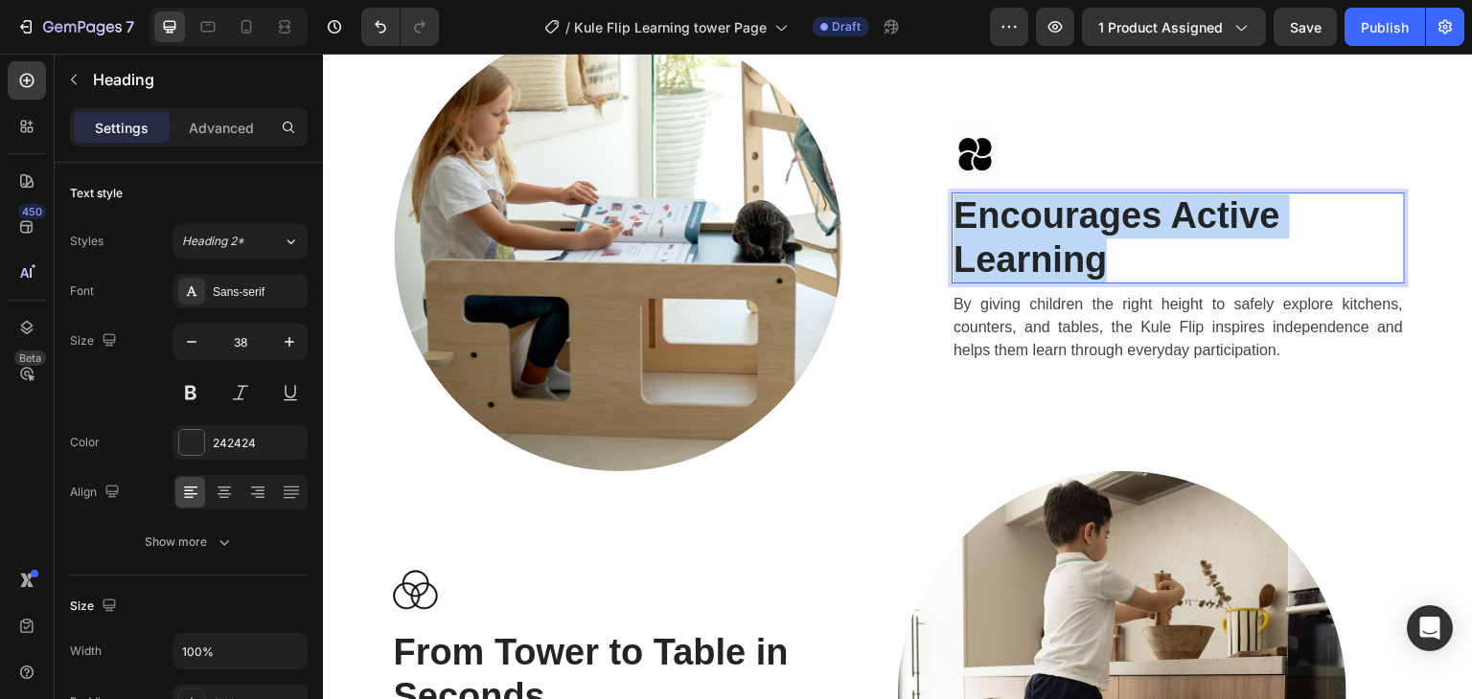
click at [1114, 250] on p "Encourages Active Learning" at bounding box center [1177, 238] width 449 height 87
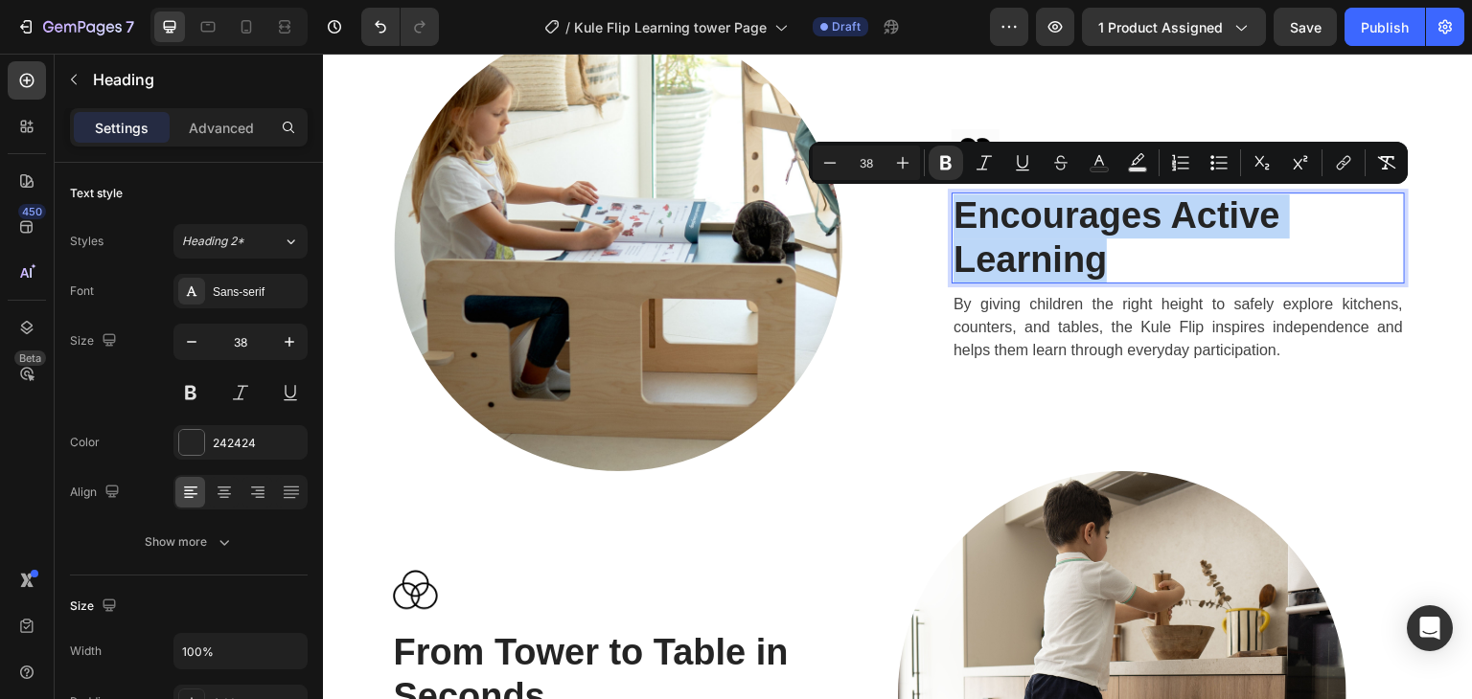
copy strong "Encourages Active Learning"
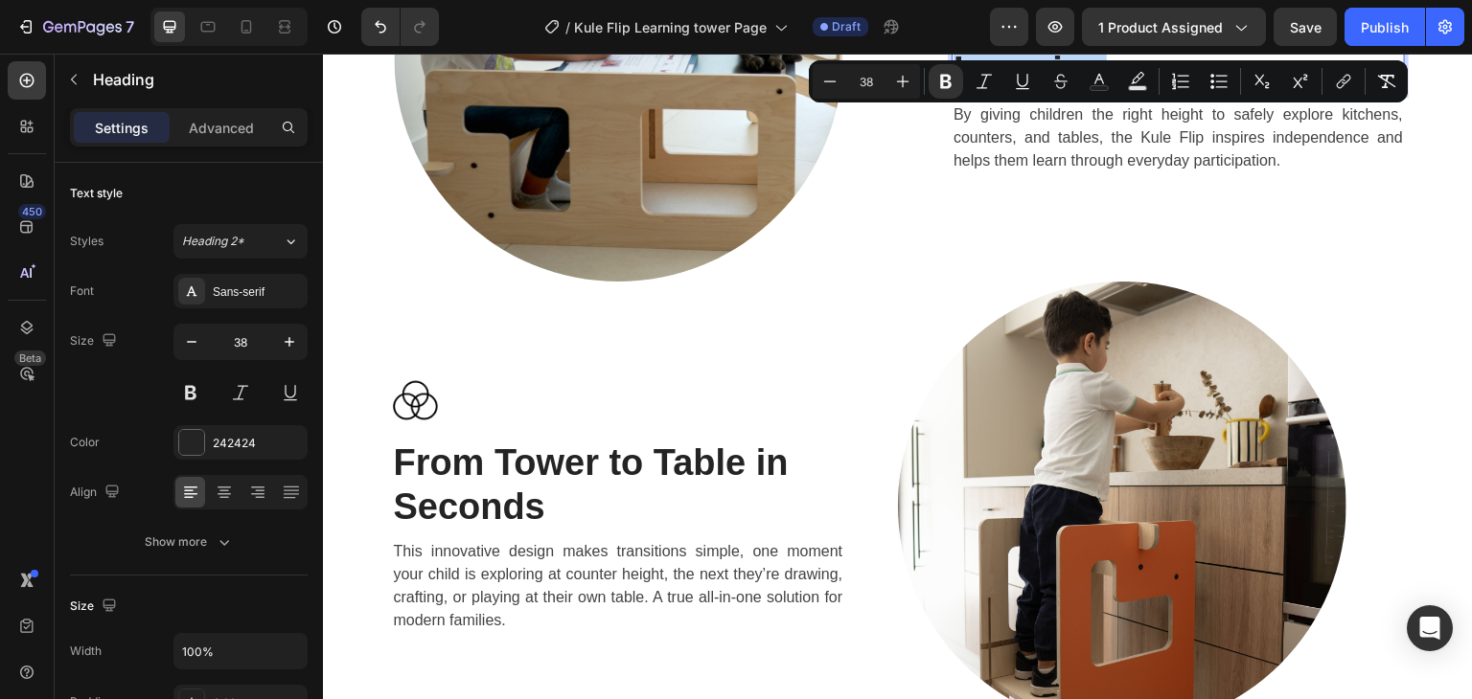
scroll to position [3258, 0]
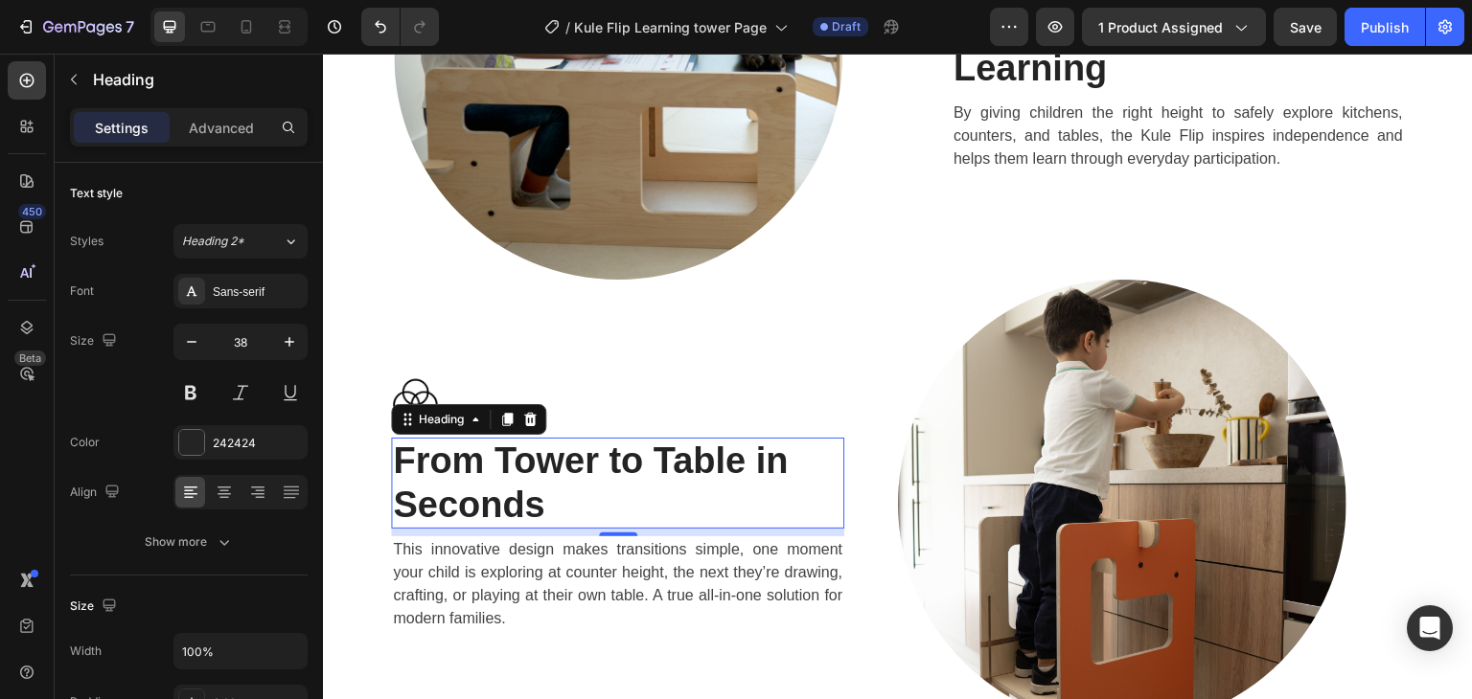
click at [482, 457] on strong "From Tower to Table in Seconds" at bounding box center [590, 483] width 395 height 84
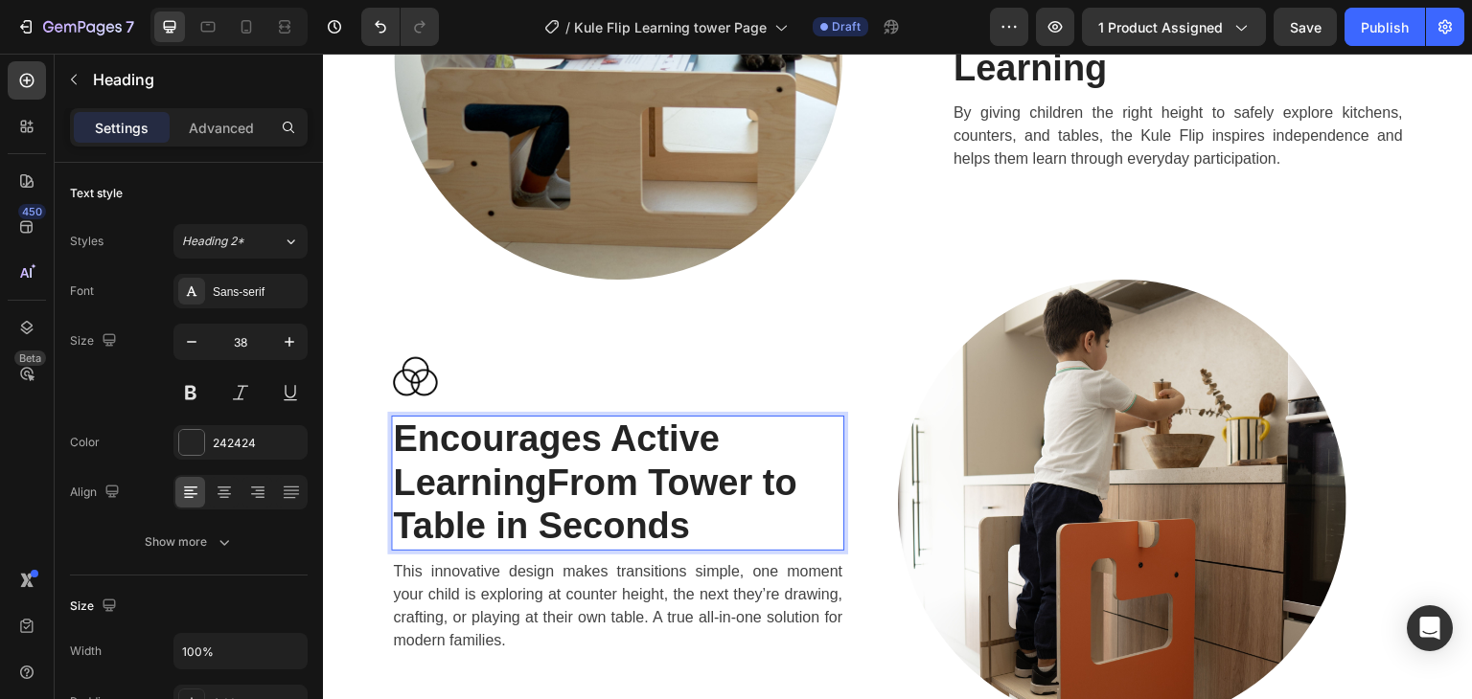
scroll to position [3237, 0]
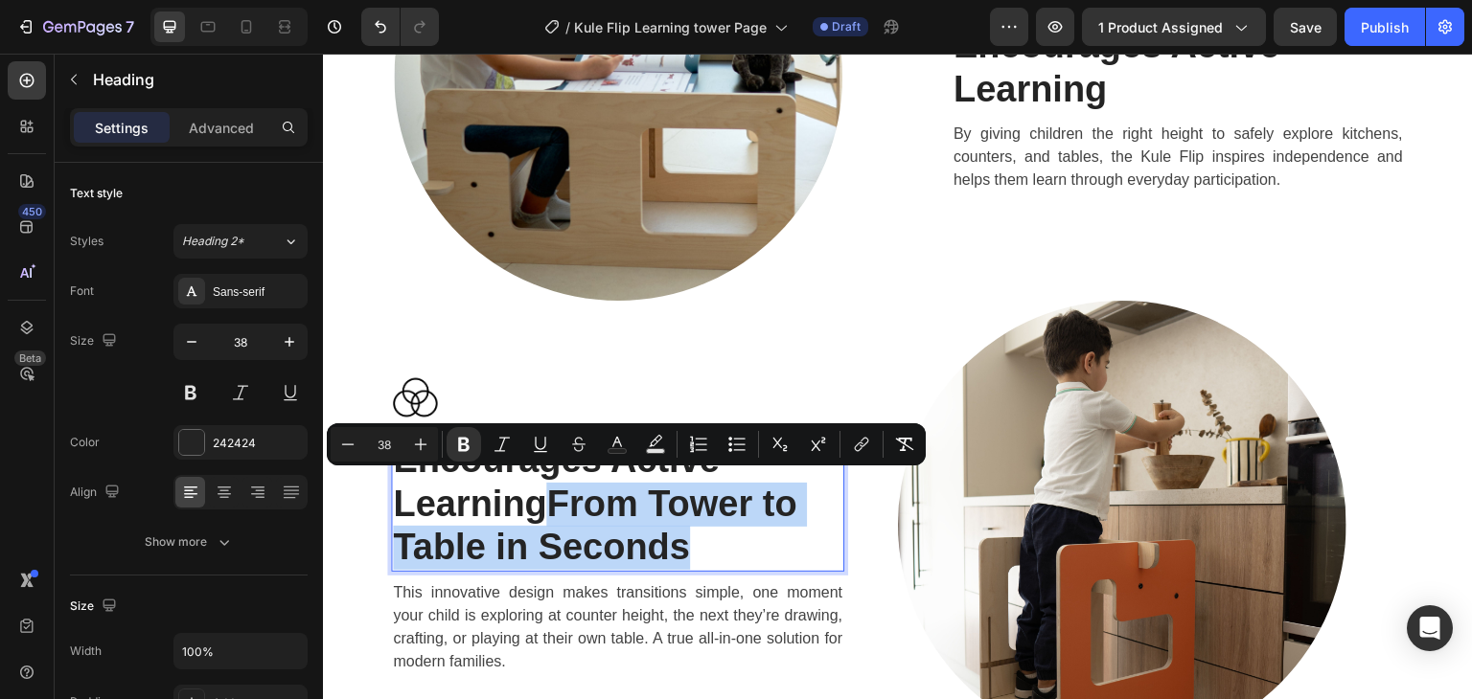
drag, startPoint x: 544, startPoint y: 495, endPoint x: 737, endPoint y: 534, distance: 196.4
click at [737, 534] on p "Encourages Active LearningFrom Tower to Table in Seconds" at bounding box center [617, 504] width 449 height 131
copy strong "From Tower to Table in Seconds"
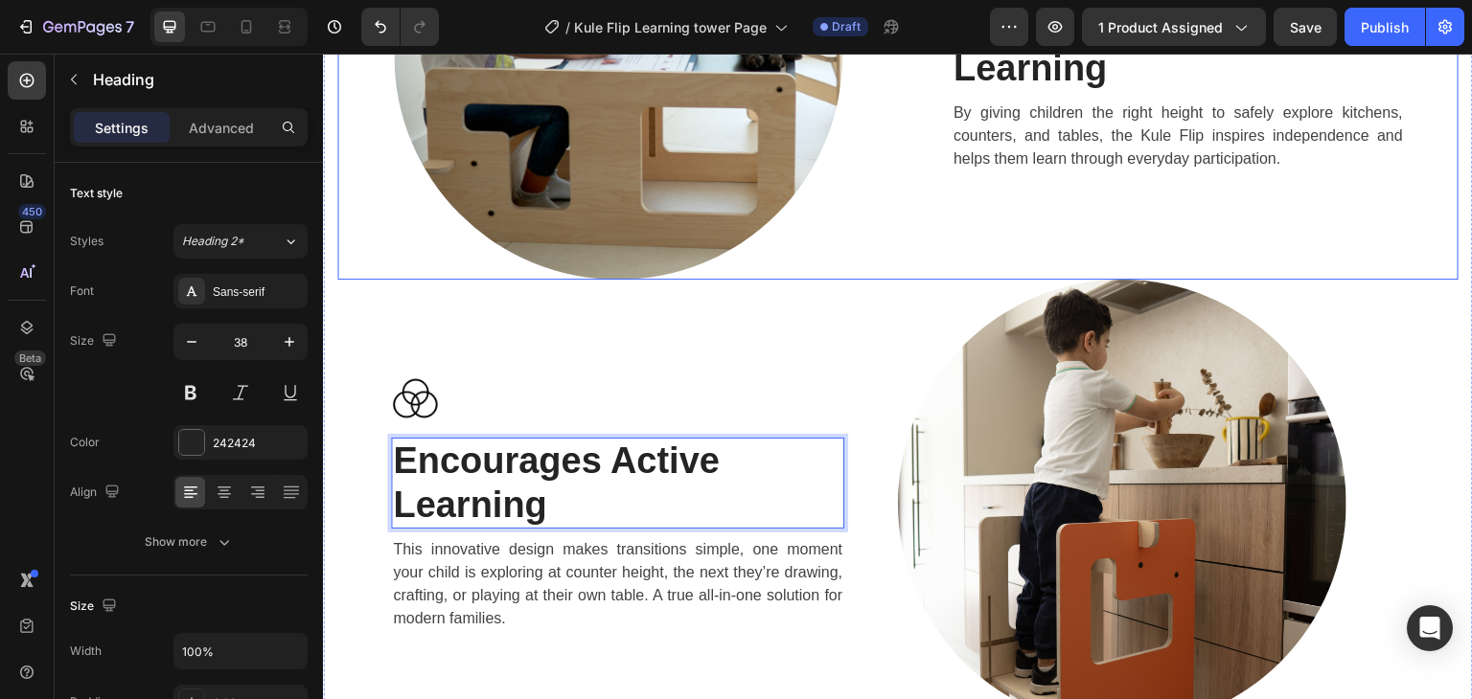
scroll to position [3162, 0]
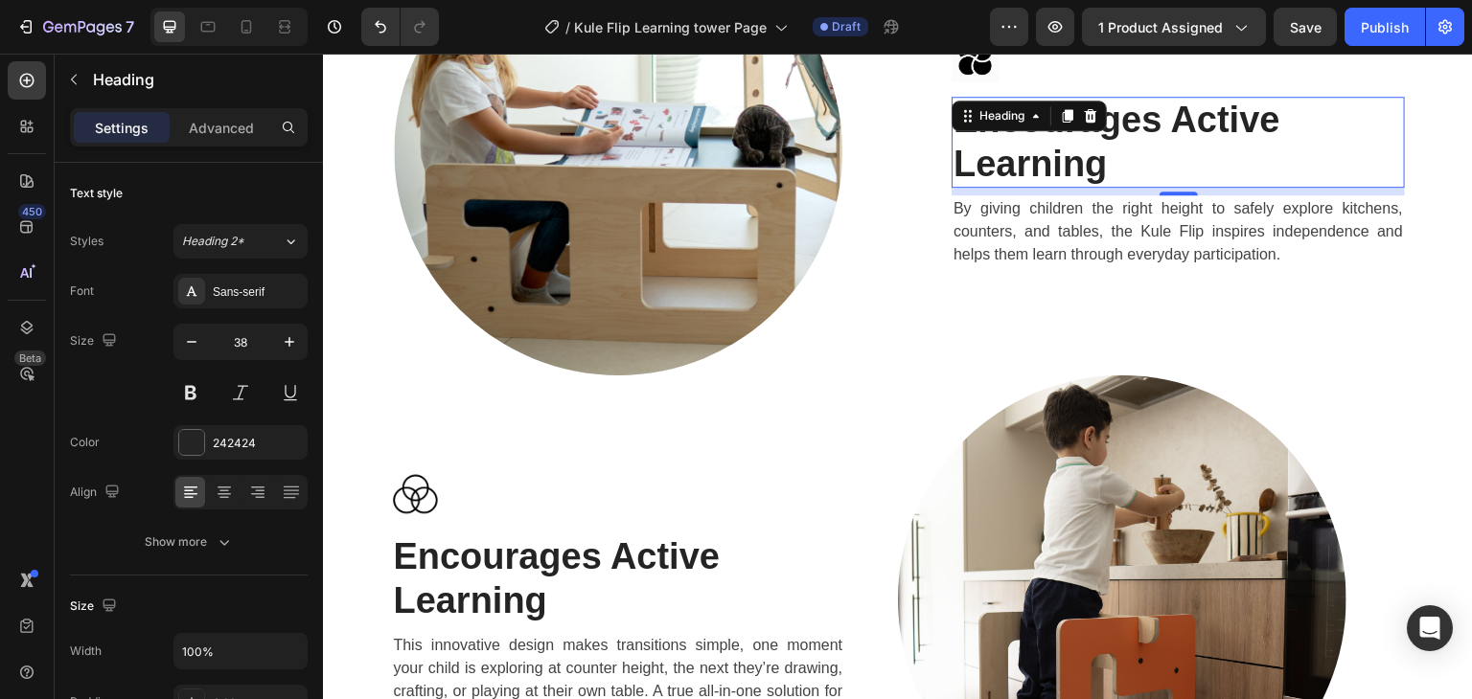
click at [1053, 131] on strong "Encourages Active Learning" at bounding box center [1116, 142] width 327 height 84
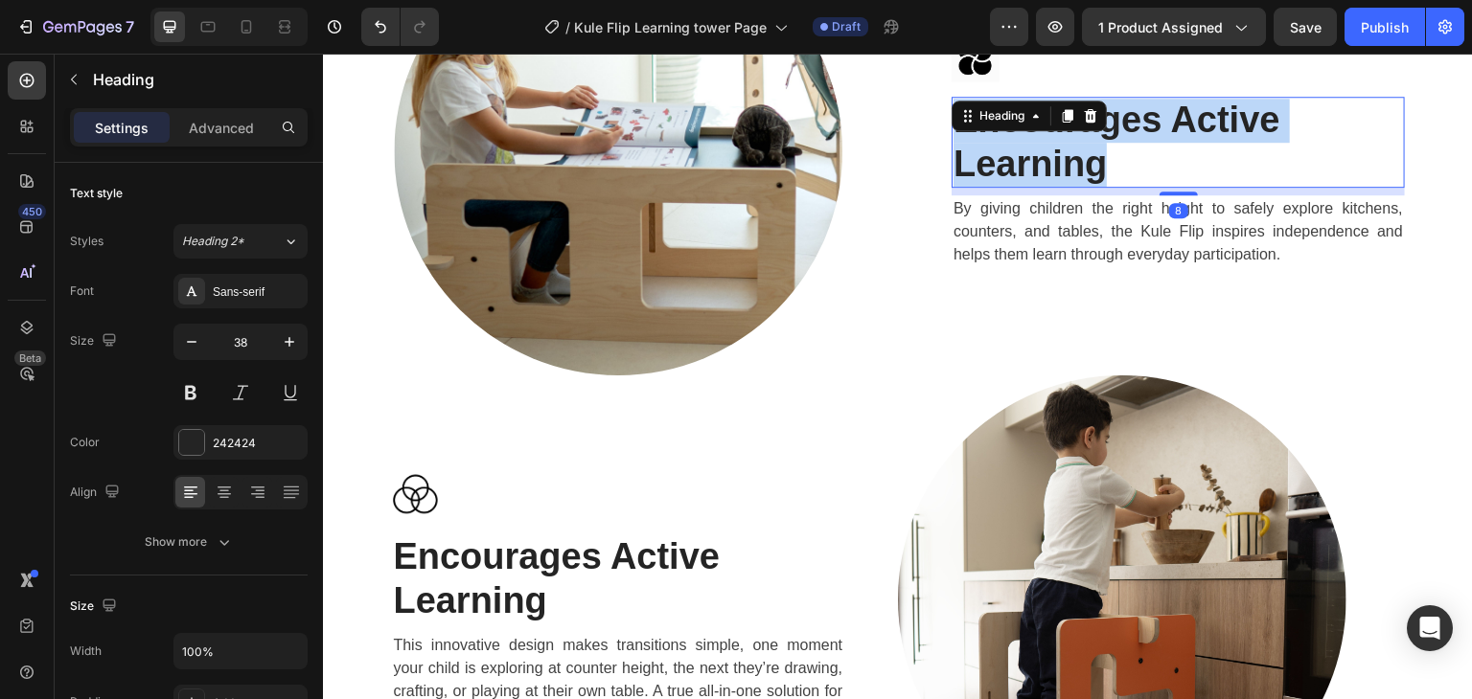
click at [1053, 131] on strong "Encourages Active Learning" at bounding box center [1116, 142] width 327 height 84
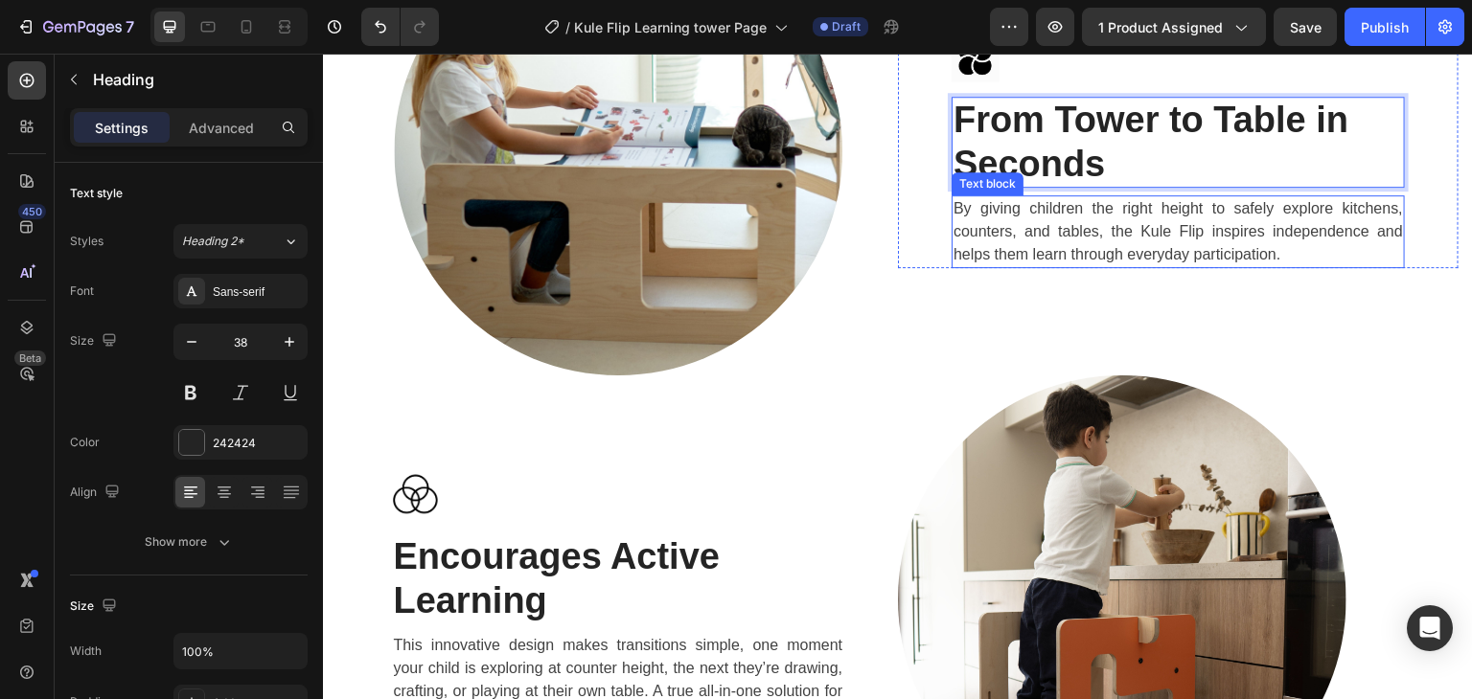
click at [1041, 216] on p "By giving children the right height to safely explore kitchens, counters, and t…" at bounding box center [1177, 231] width 449 height 69
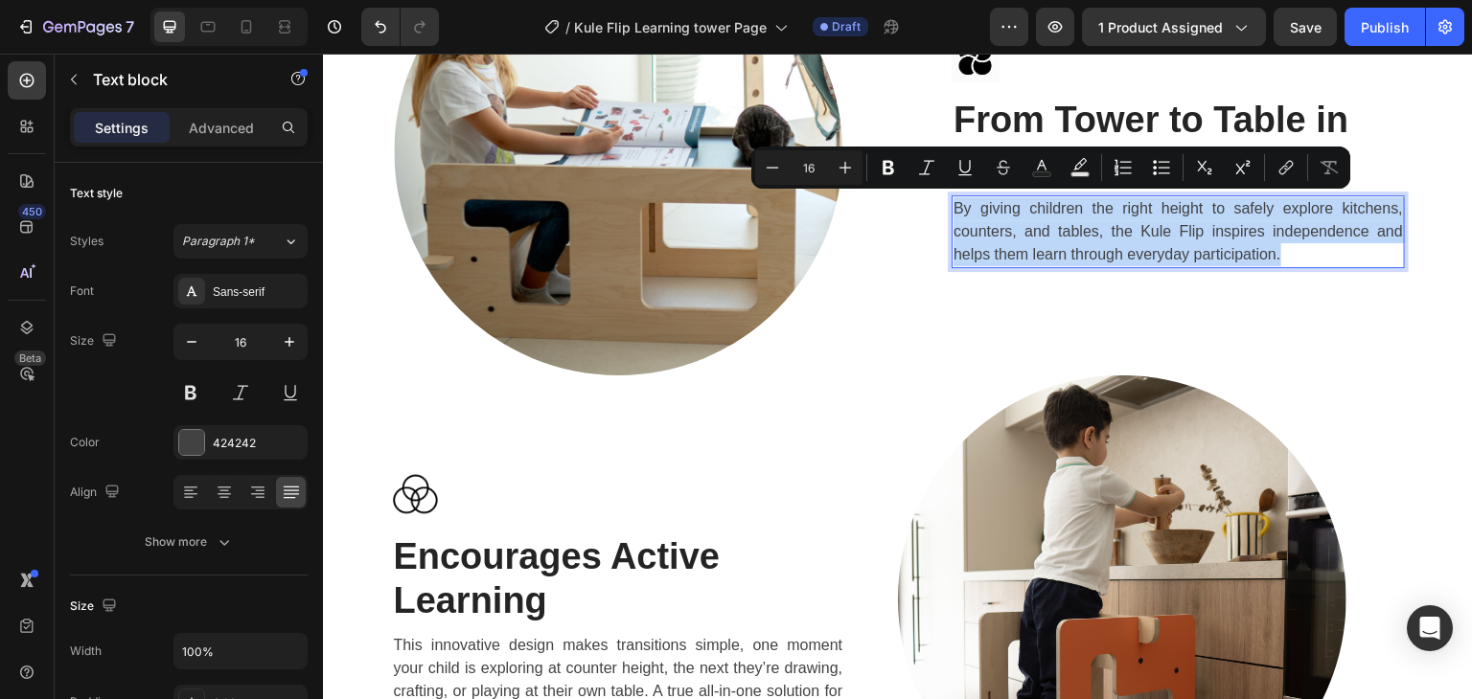
click at [1041, 216] on p "By giving children the right height to safely explore kitchens, counters, and t…" at bounding box center [1177, 231] width 449 height 69
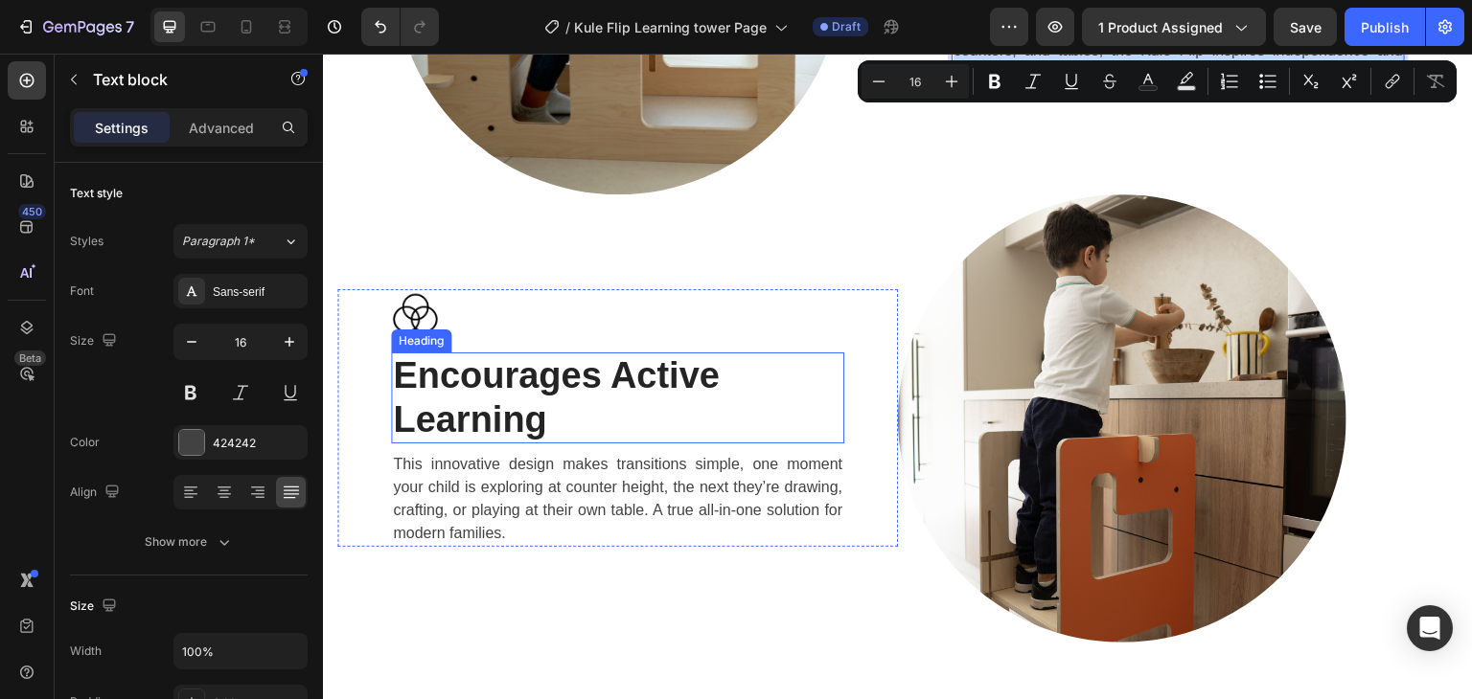
scroll to position [3353, 0]
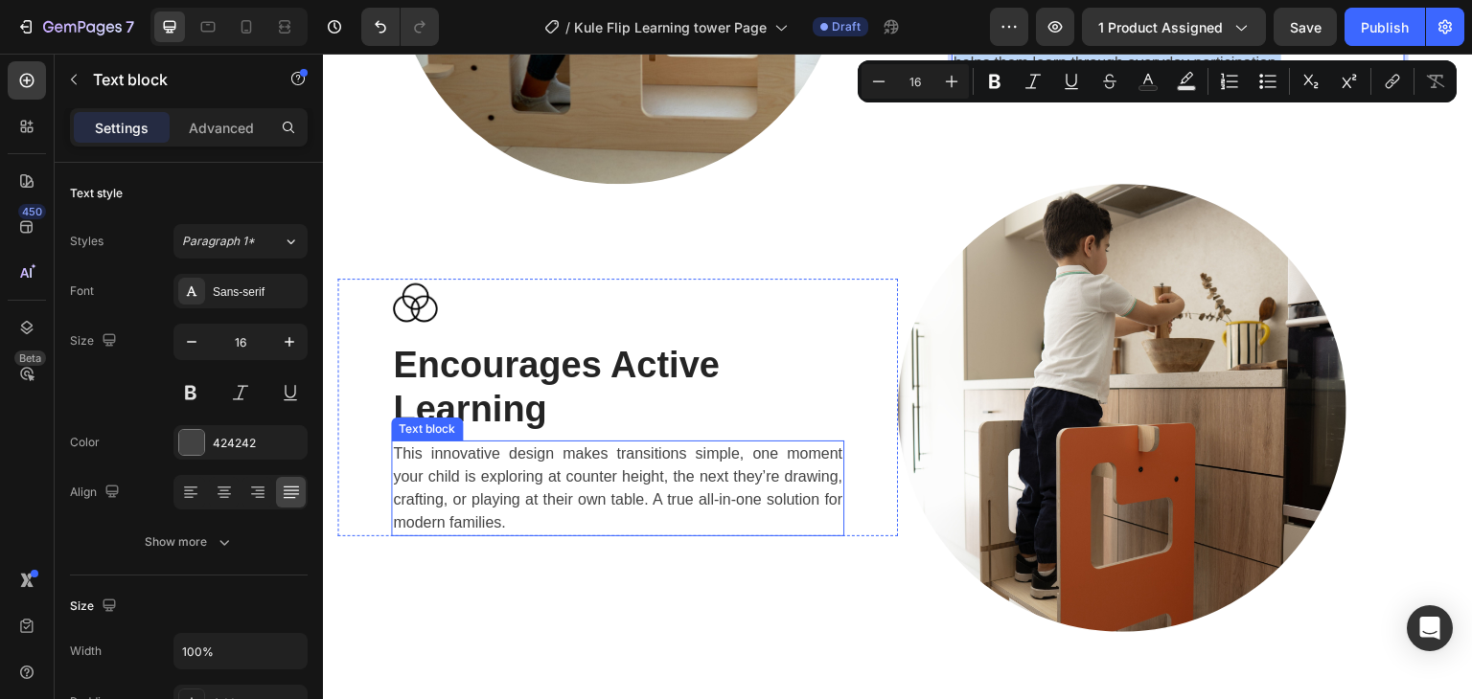
click at [444, 456] on p "This innovative design makes transitions simple, one moment your child is explo…" at bounding box center [617, 489] width 449 height 92
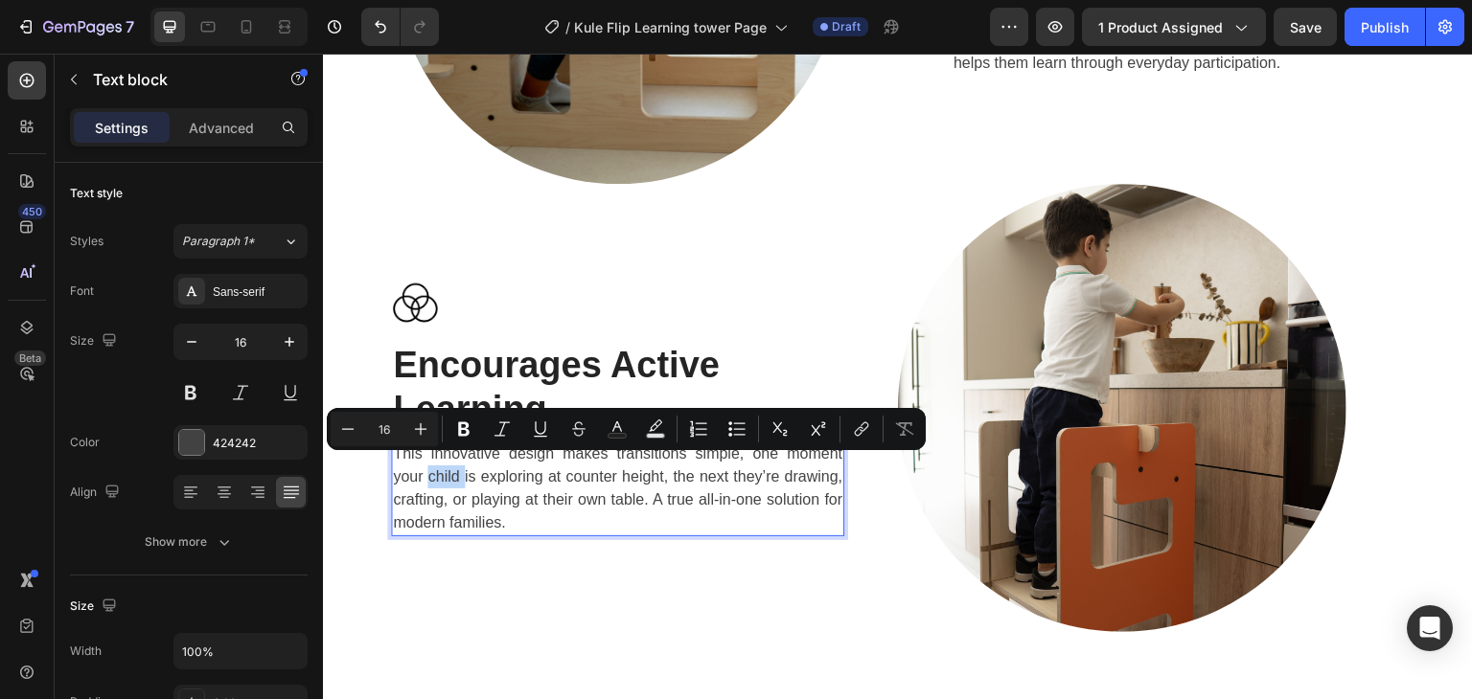
click at [537, 521] on p "This innovative design makes transitions simple, one moment your child is explo…" at bounding box center [617, 489] width 449 height 92
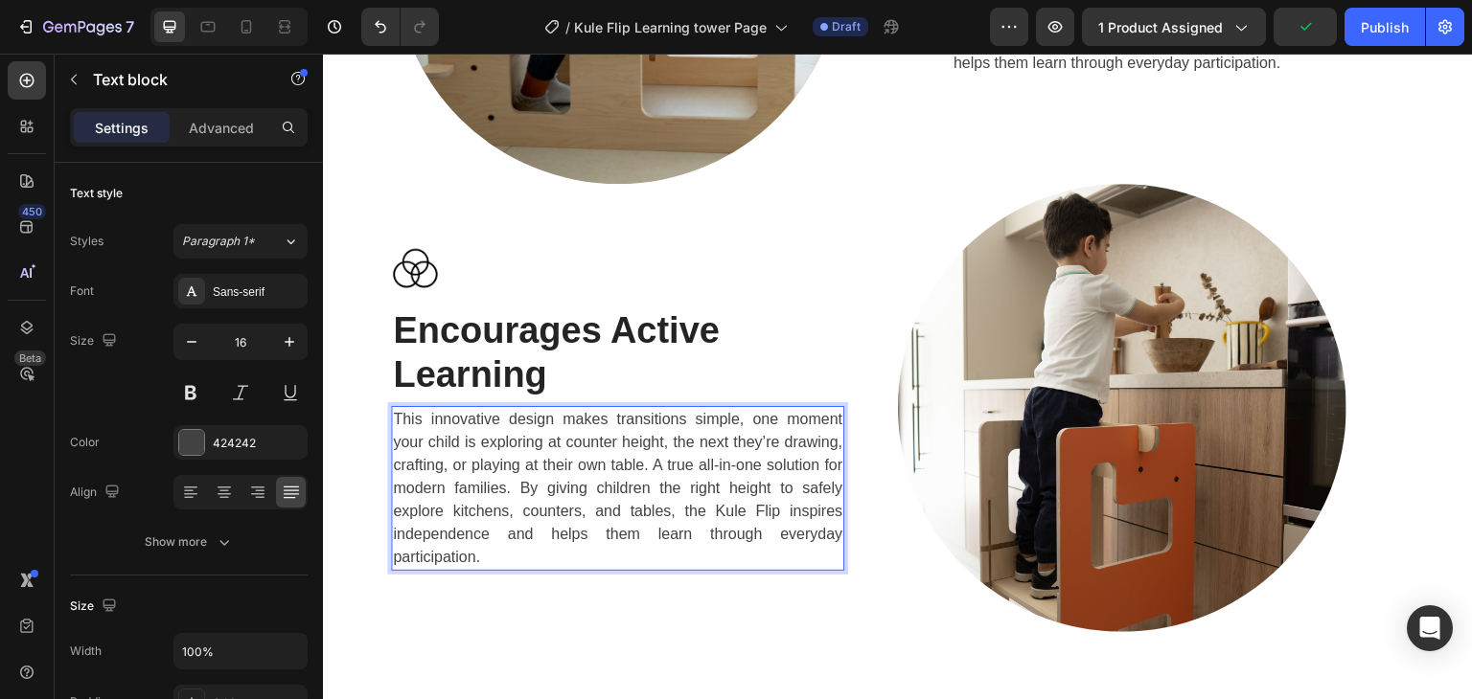
scroll to position [3319, 0]
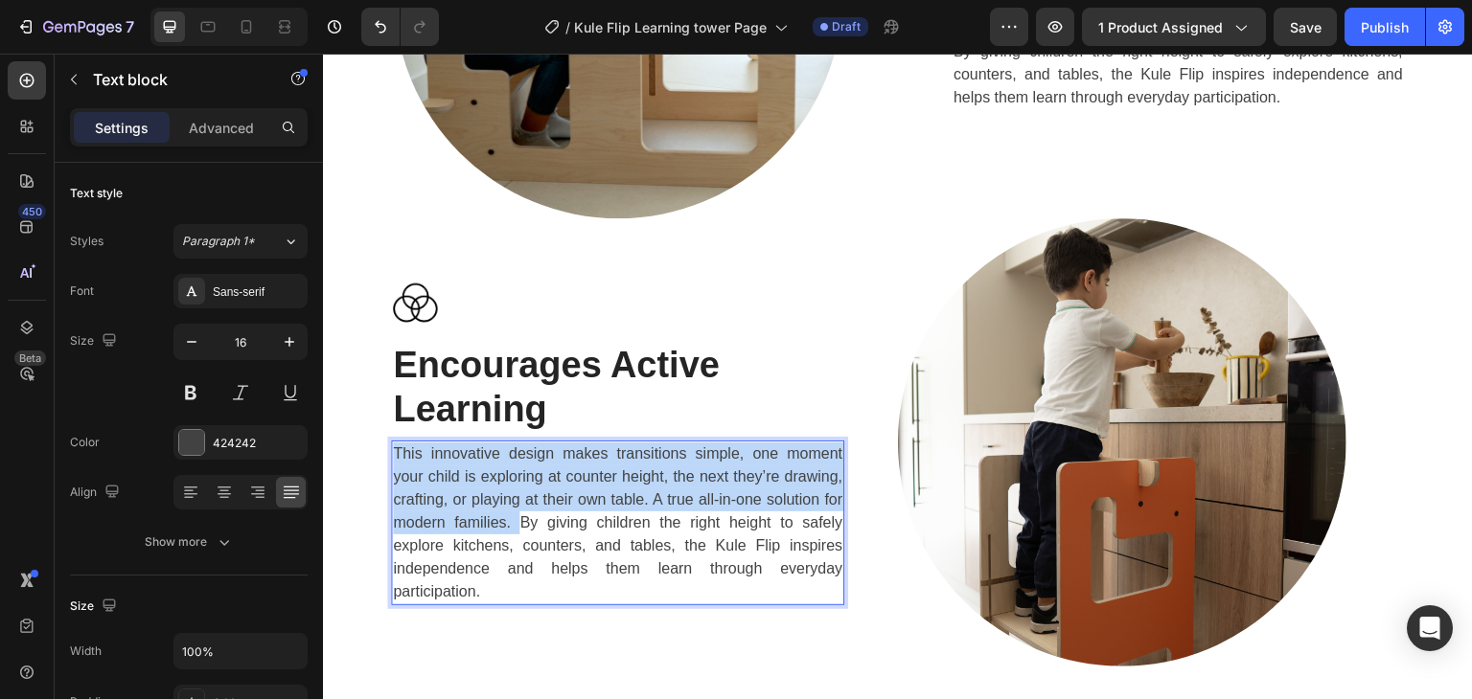
drag, startPoint x: 514, startPoint y: 517, endPoint x: 391, endPoint y: 451, distance: 139.3
click at [391, 451] on div "This innovative design makes transitions simple, one moment your child is explo…" at bounding box center [617, 523] width 453 height 165
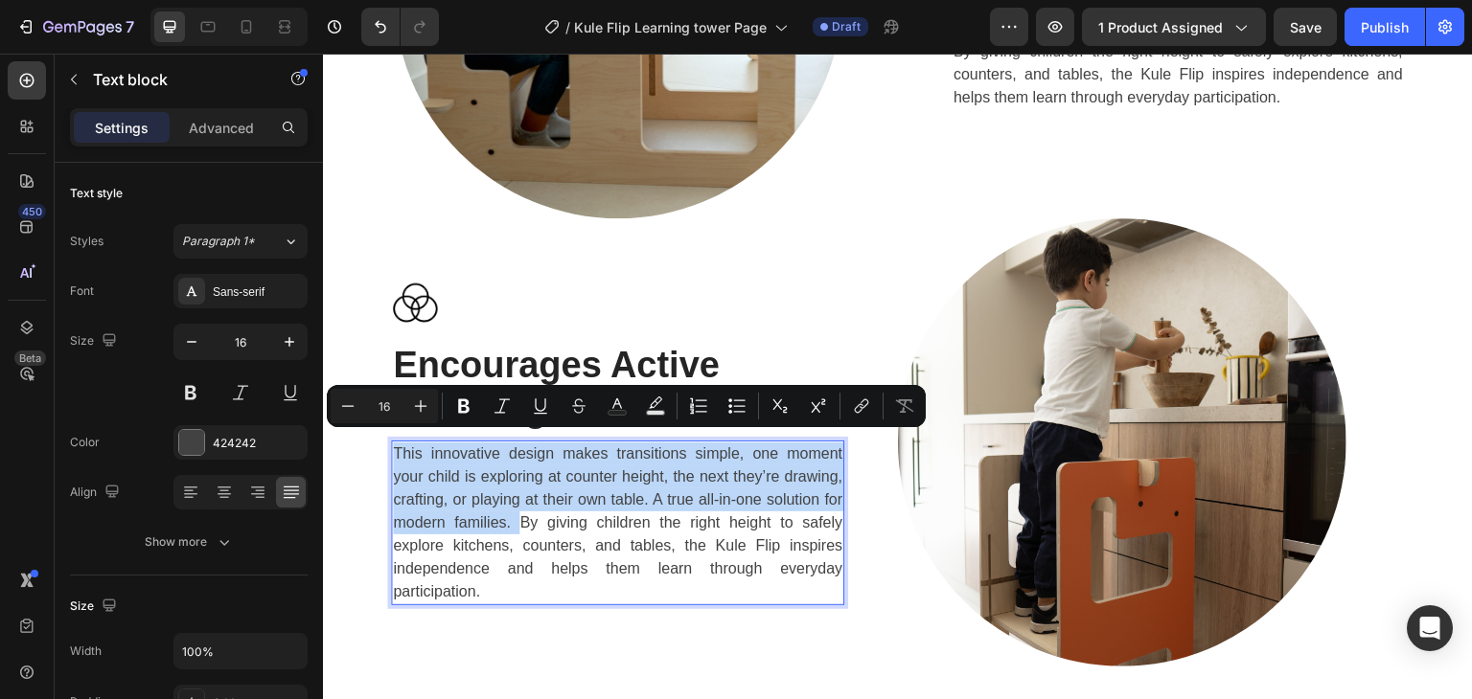
copy p "This innovative design makes transitions simple, one moment your child is explo…"
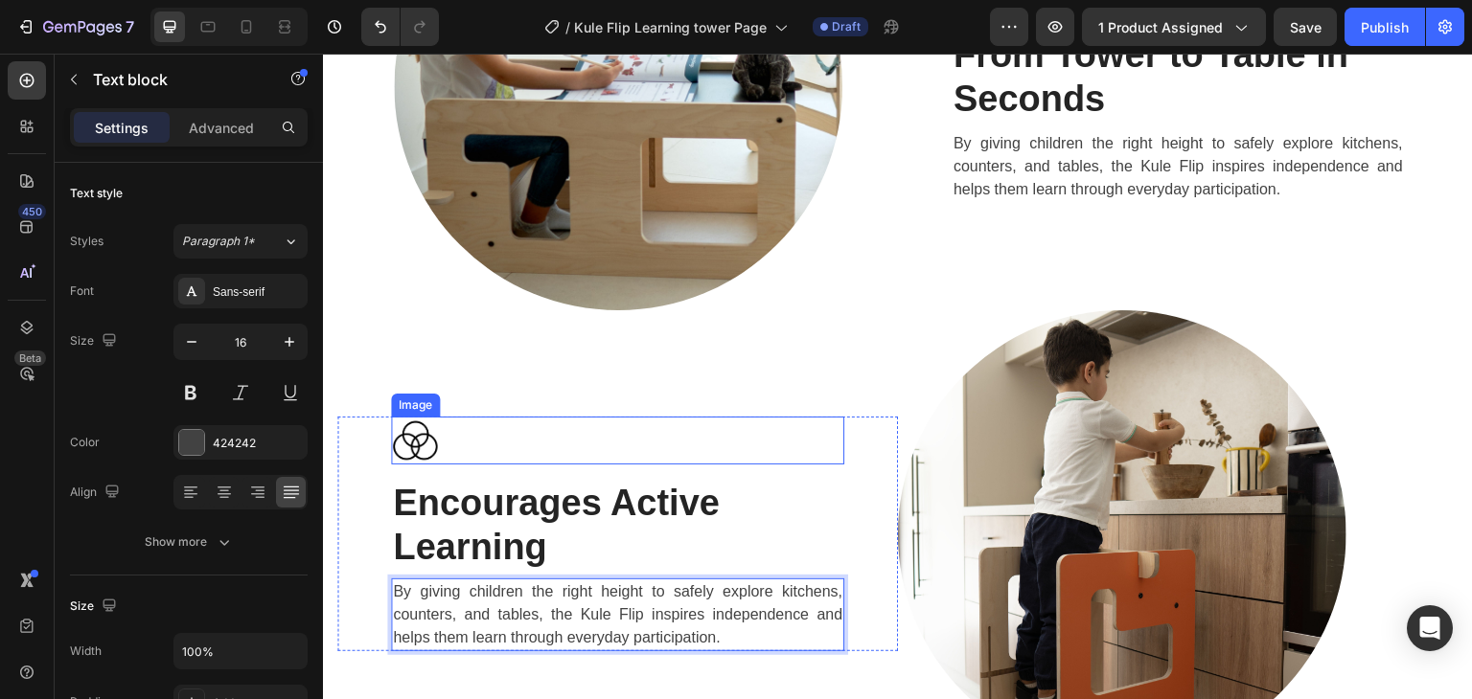
scroll to position [3078, 0]
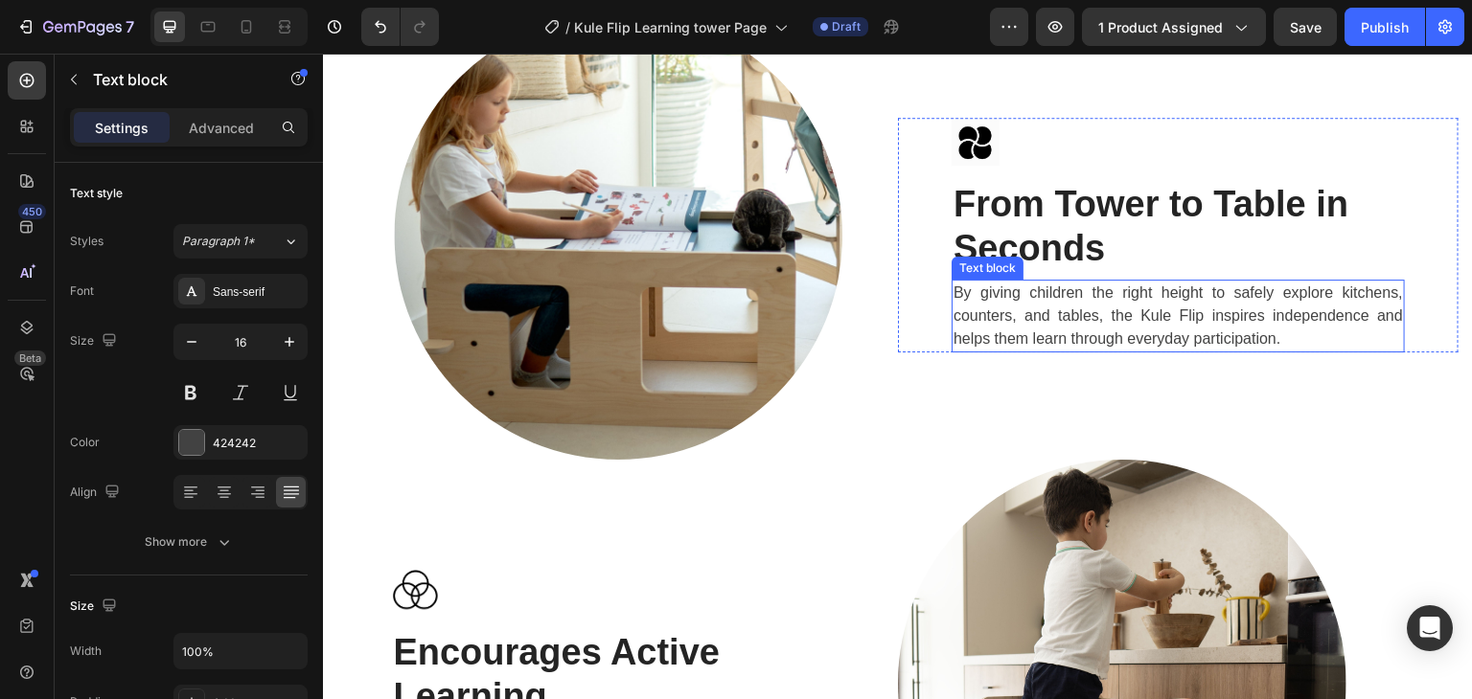
click at [1164, 303] on p "By giving children the right height to safely explore kitchens, counters, and t…" at bounding box center [1177, 316] width 449 height 69
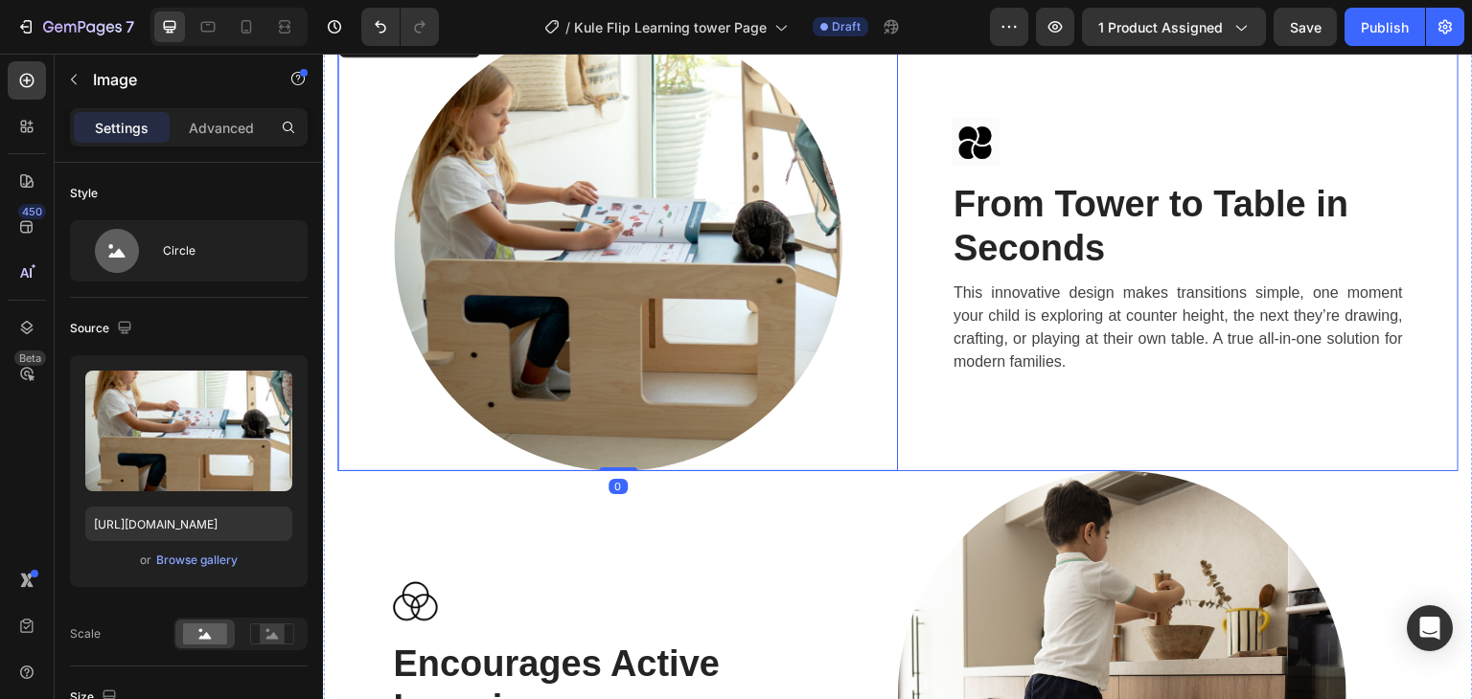
click at [956, 430] on div "Image ⁠⁠⁠⁠⁠⁠⁠ From Tower to Table in Seconds Heading This innovative design mak…" at bounding box center [1178, 247] width 561 height 448
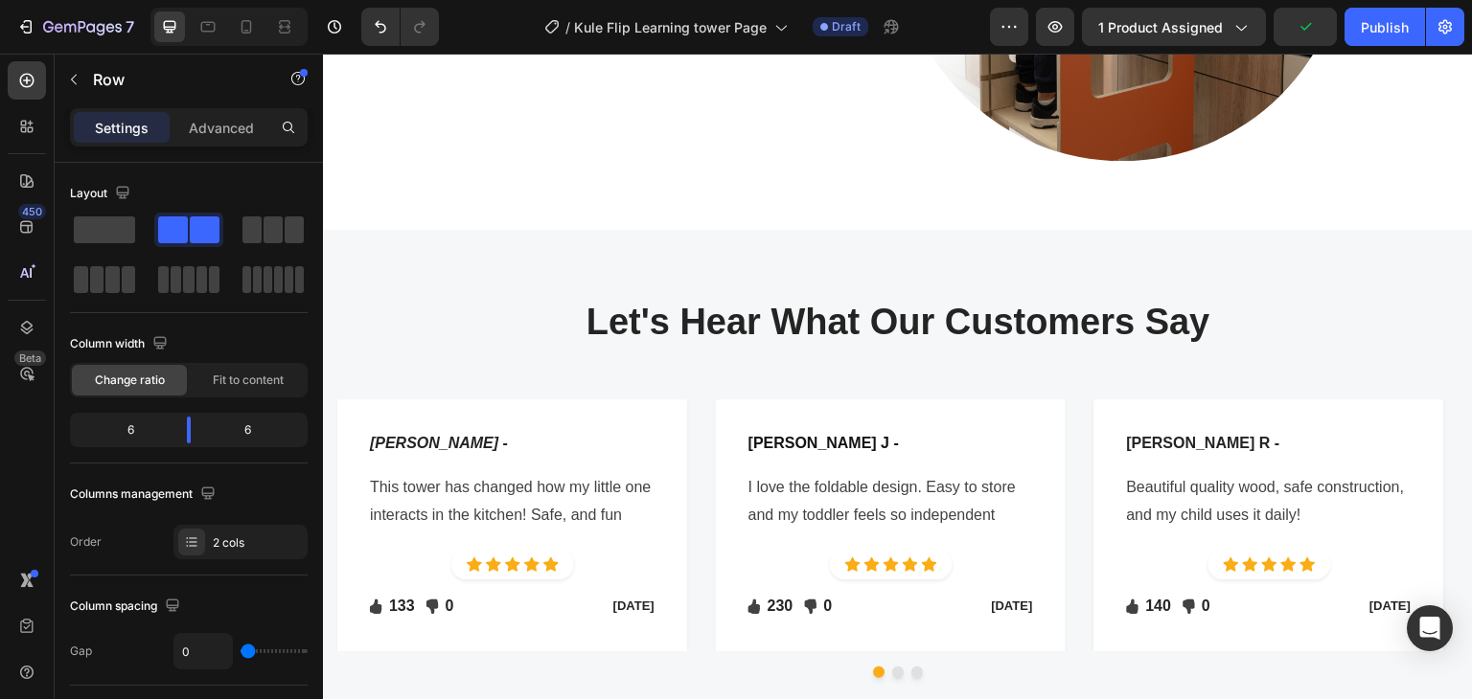
scroll to position [3833, 0]
